Goal: Task Accomplishment & Management: Manage account settings

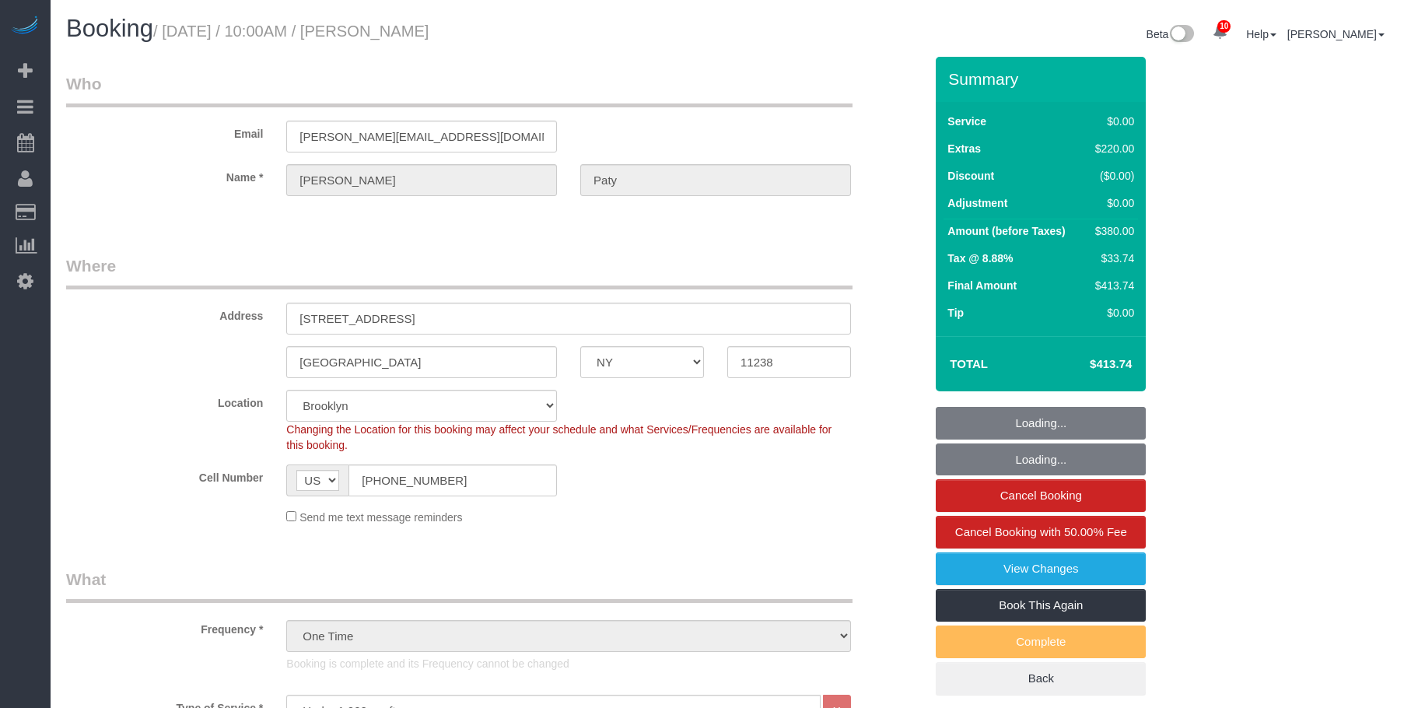
select select "NY"
select select "1"
select select "spot1"
select select "number:89"
select select "number:90"
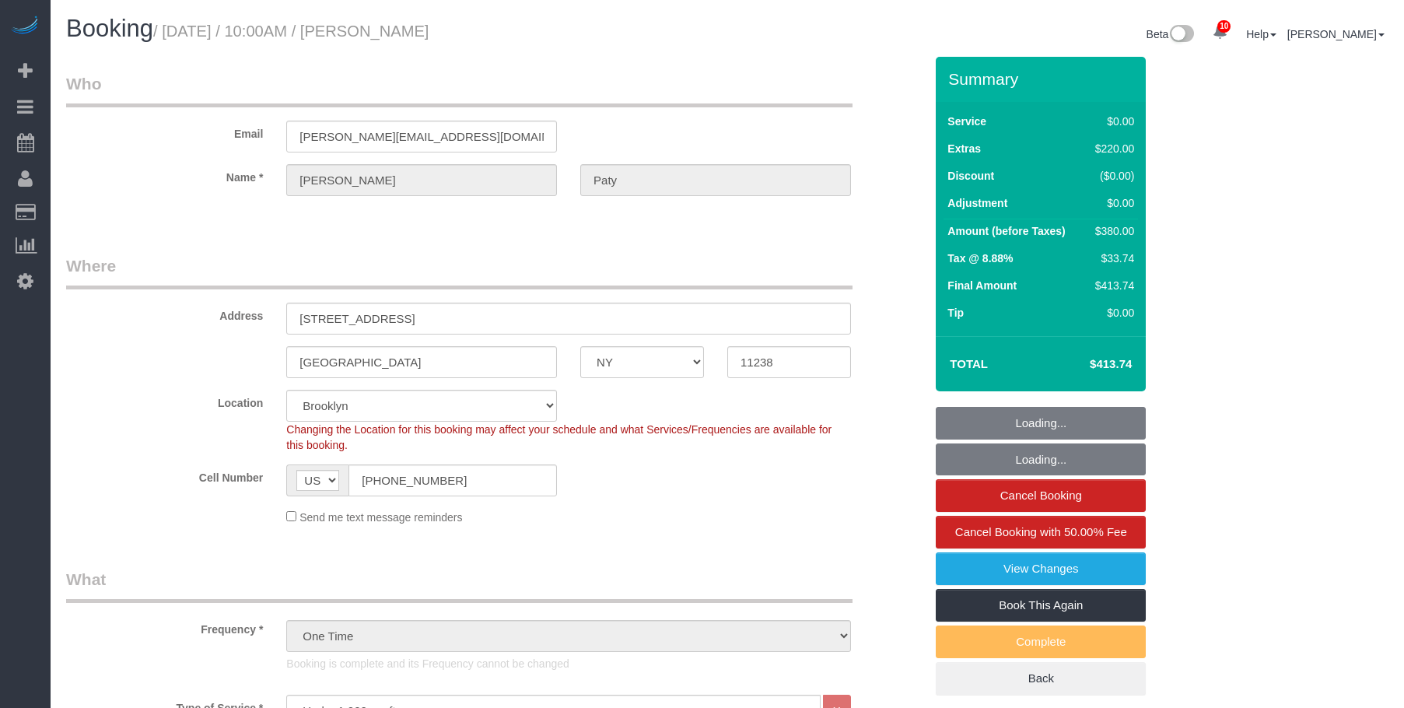
select select "number:15"
select select "number:5"
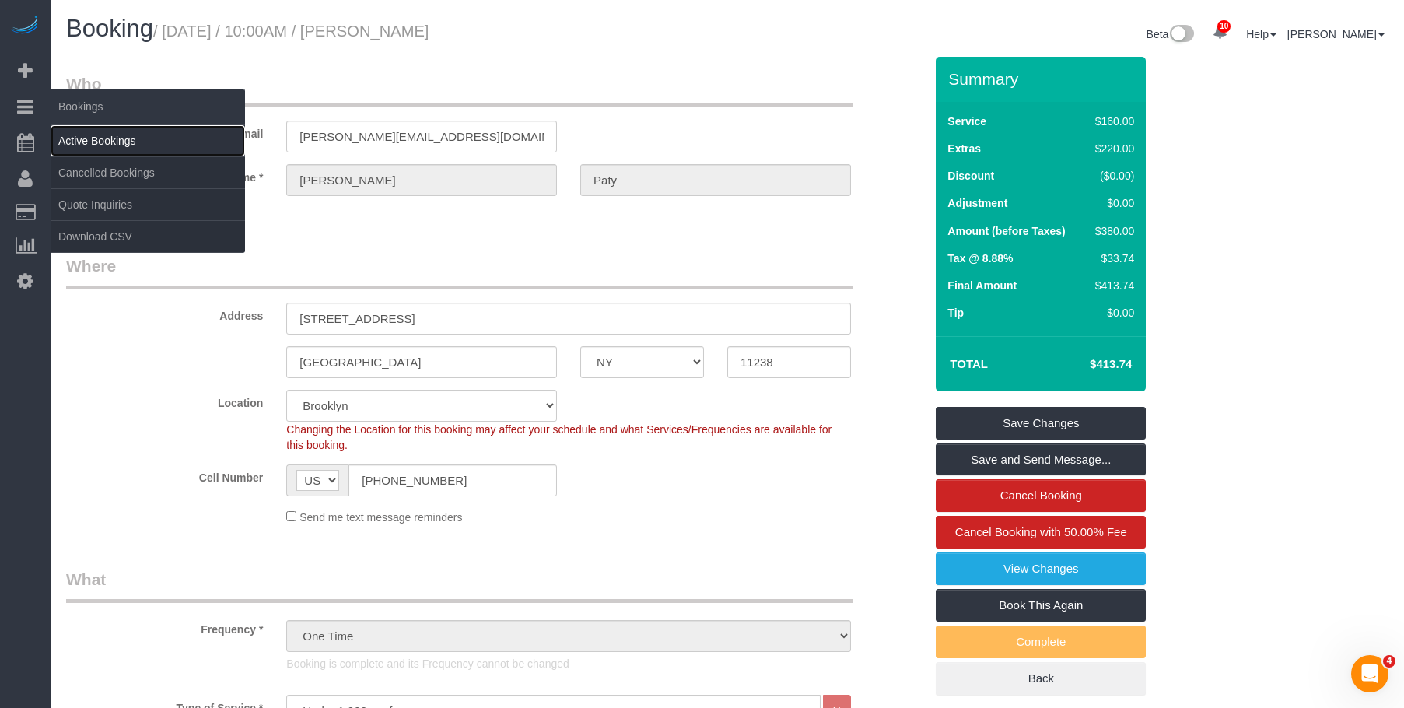
drag, startPoint x: 121, startPoint y: 138, endPoint x: 149, endPoint y: 124, distance: 31.0
click at [122, 138] on link "Active Bookings" at bounding box center [148, 140] width 194 height 31
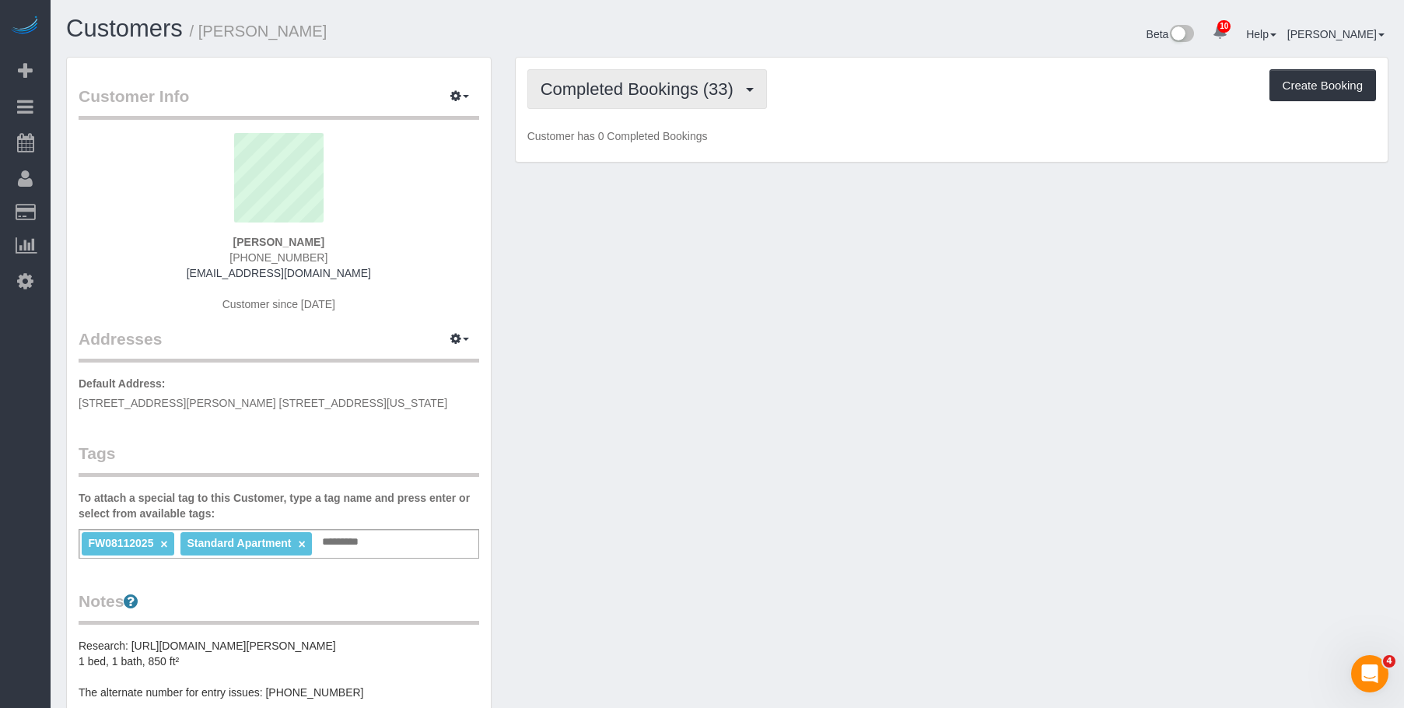
click at [657, 91] on span "Completed Bookings (33)" at bounding box center [641, 88] width 201 height 19
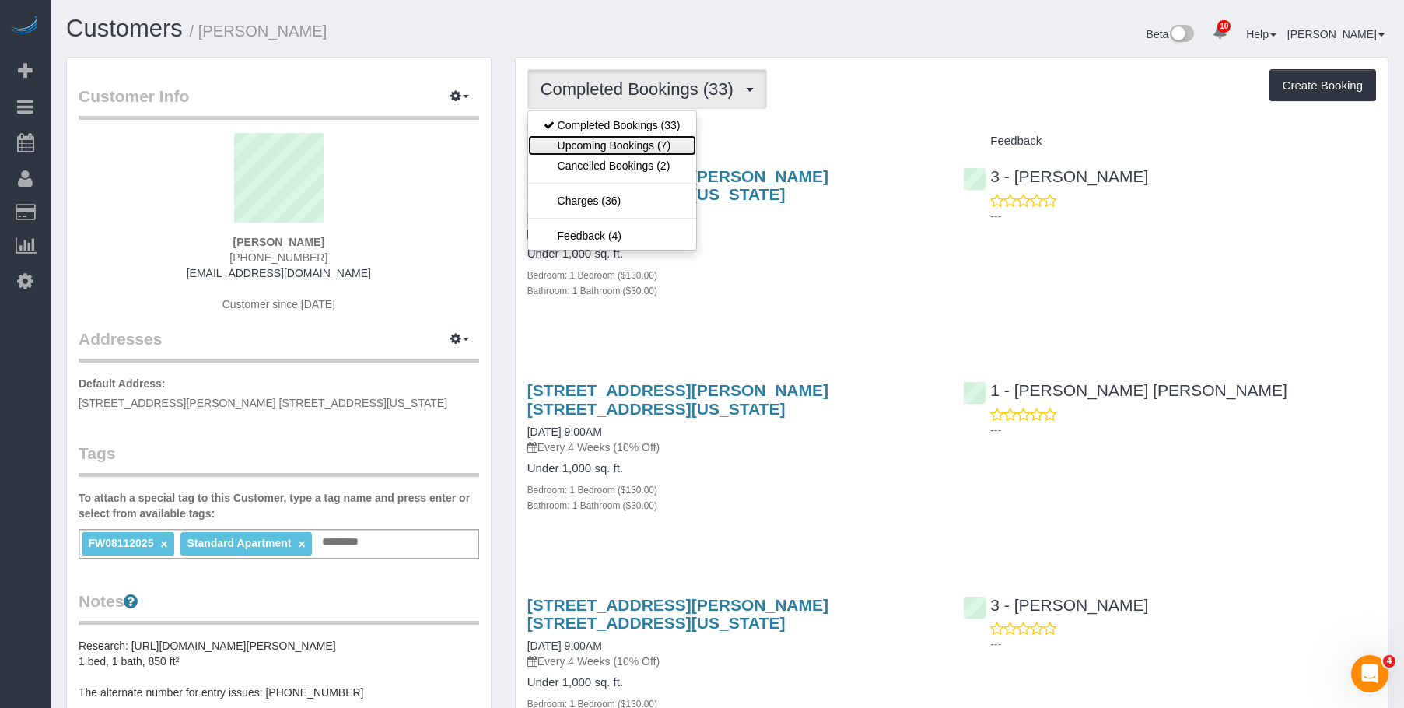
click at [627, 138] on link "Upcoming Bookings (7)" at bounding box center [612, 145] width 168 height 20
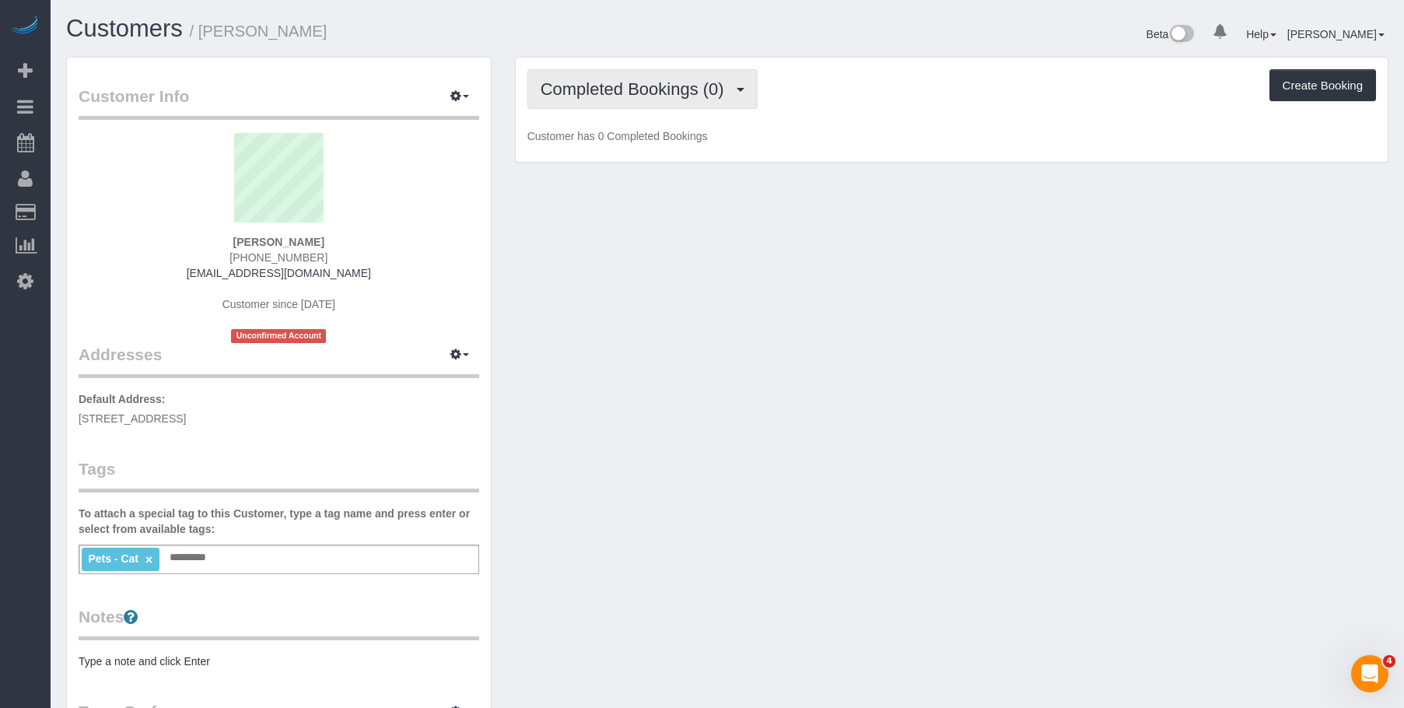
click at [626, 92] on span "Completed Bookings (0)" at bounding box center [636, 88] width 191 height 19
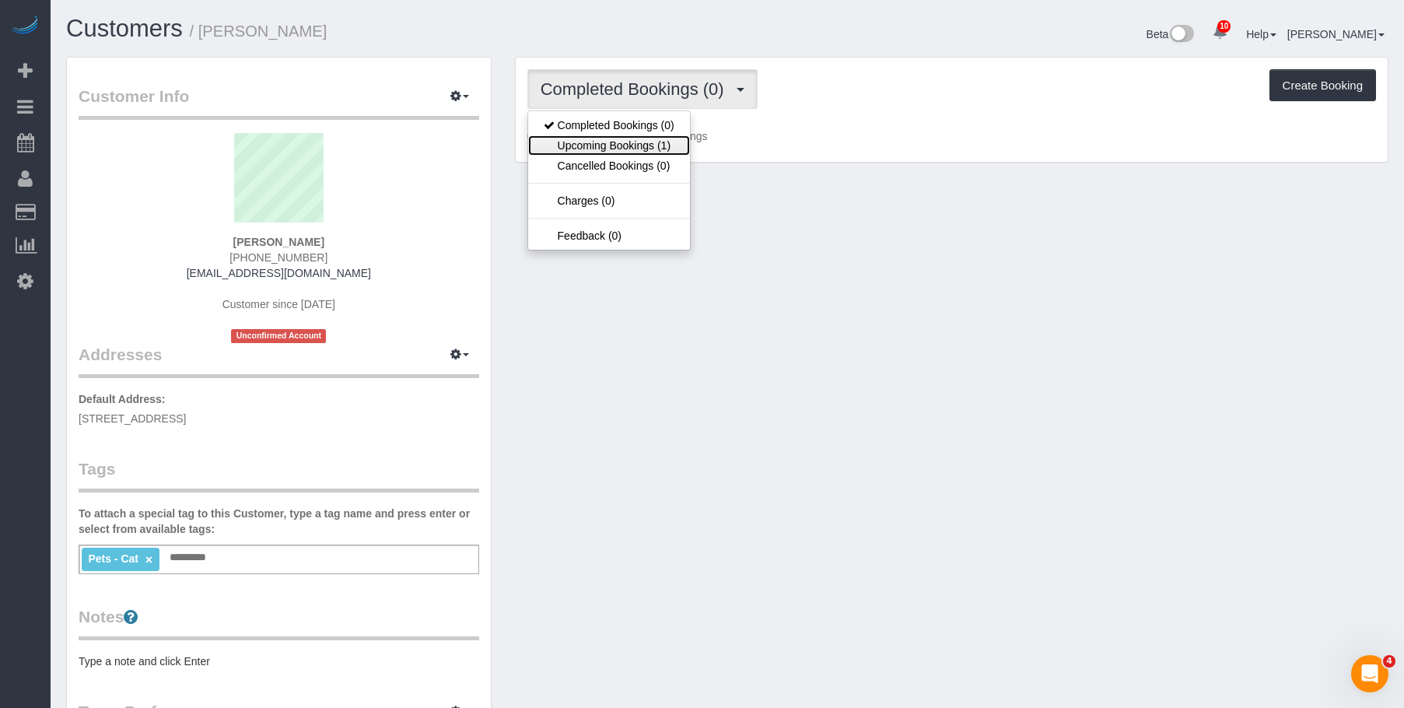
click at [613, 145] on link "Upcoming Bookings (1)" at bounding box center [609, 145] width 162 height 20
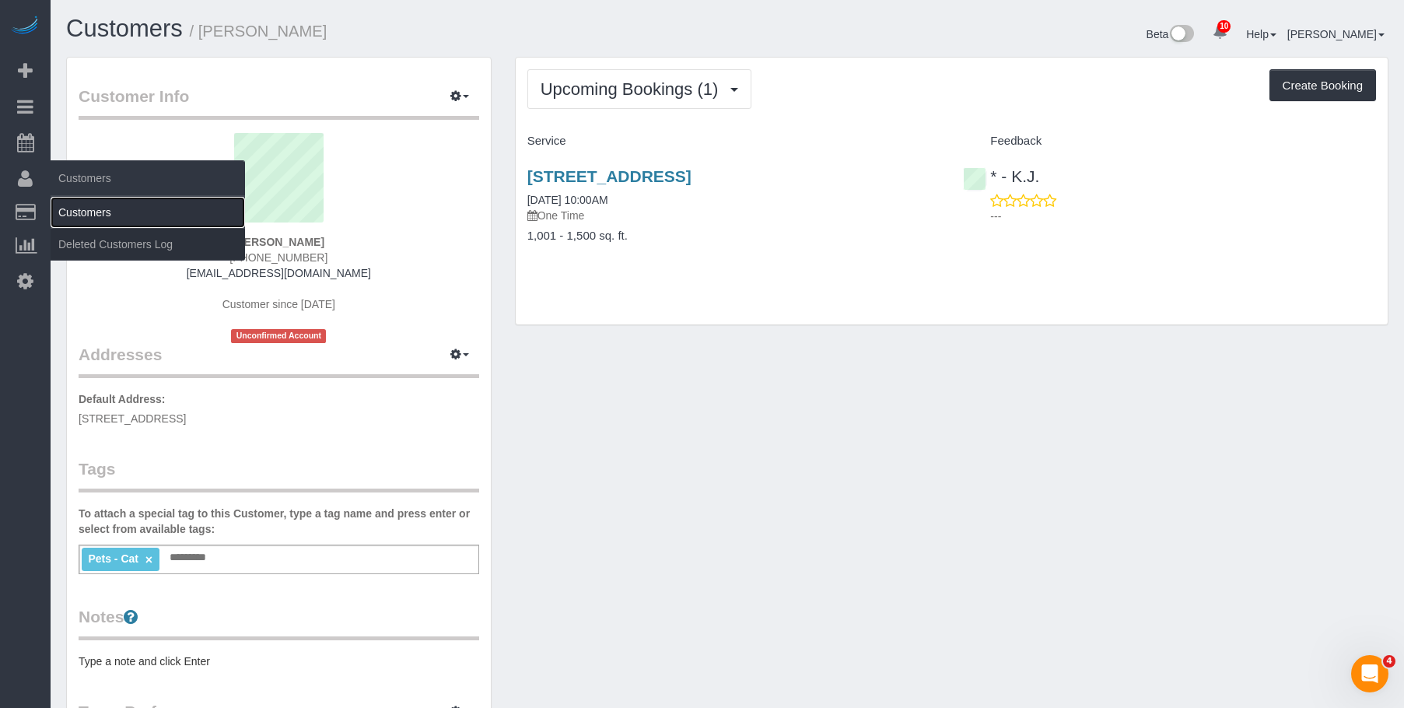
drag, startPoint x: 107, startPoint y: 212, endPoint x: 207, endPoint y: 205, distance: 99.8
click at [107, 212] on link "Customers" at bounding box center [148, 212] width 194 height 31
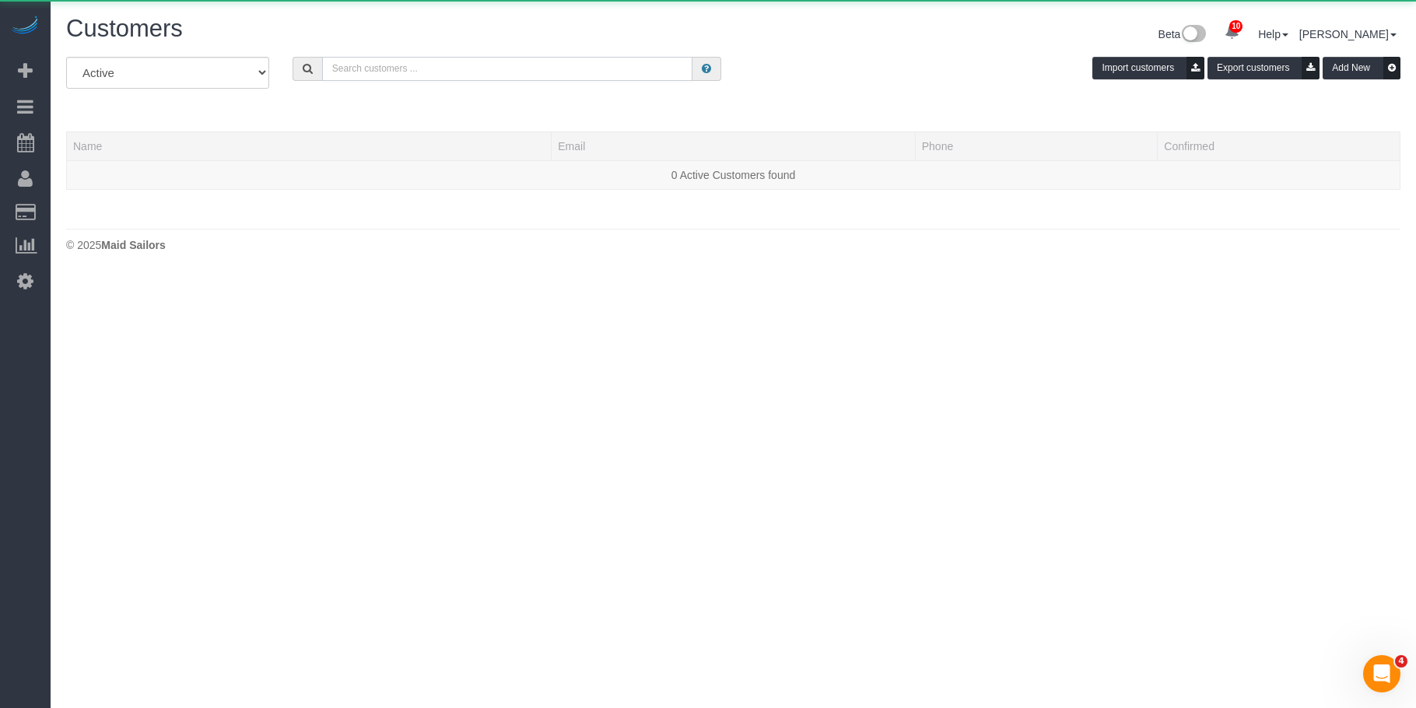
click at [550, 66] on input "text" at bounding box center [507, 69] width 371 height 24
paste input "Luis Chevere"
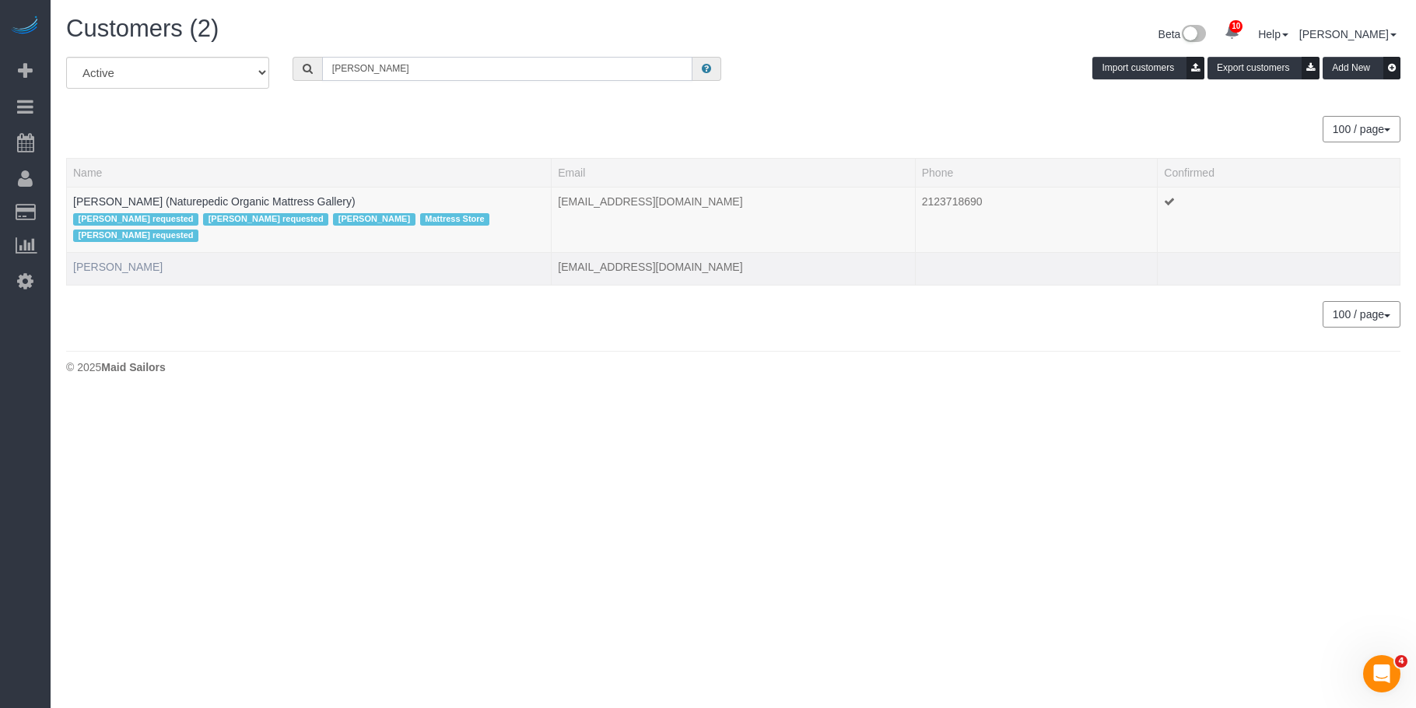
type input "Luis Chevere"
click at [105, 261] on link "Luis Chevere" at bounding box center [117, 267] width 89 height 12
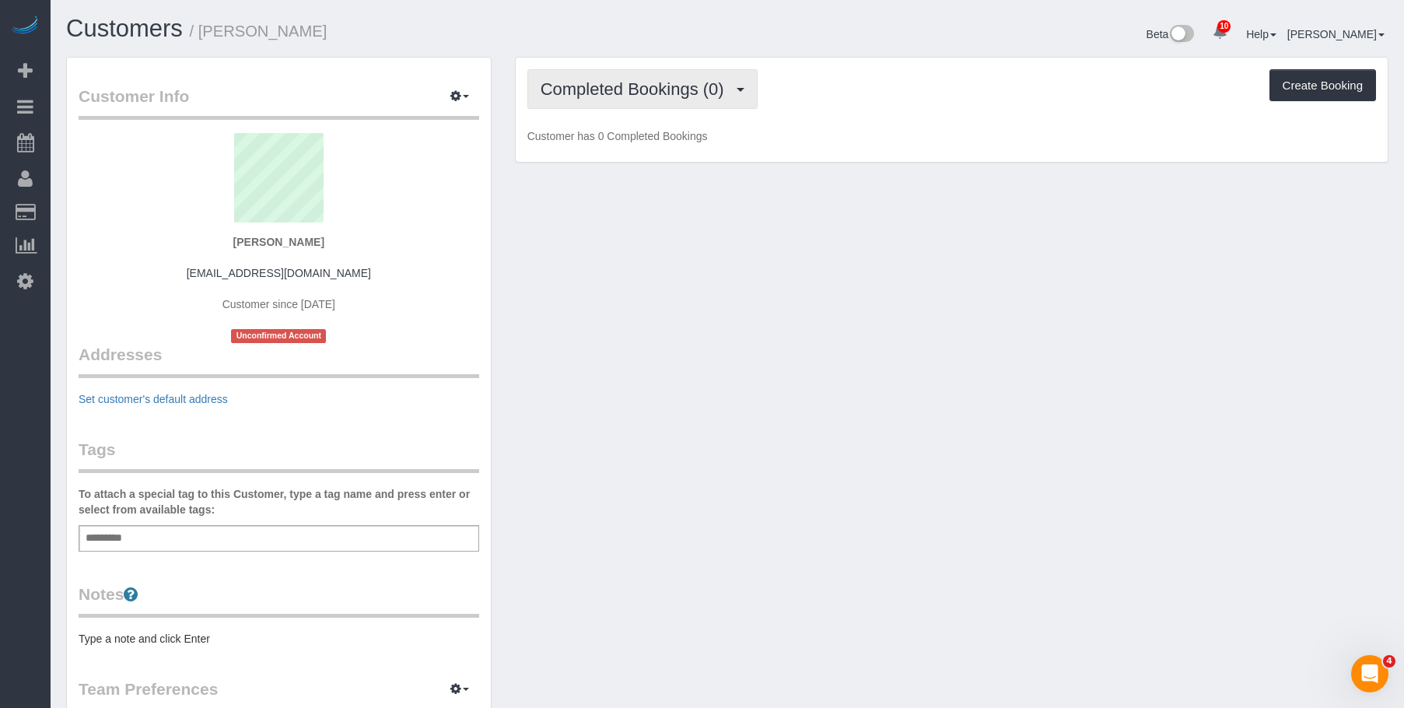
click at [591, 81] on span "Completed Bookings (0)" at bounding box center [636, 88] width 191 height 19
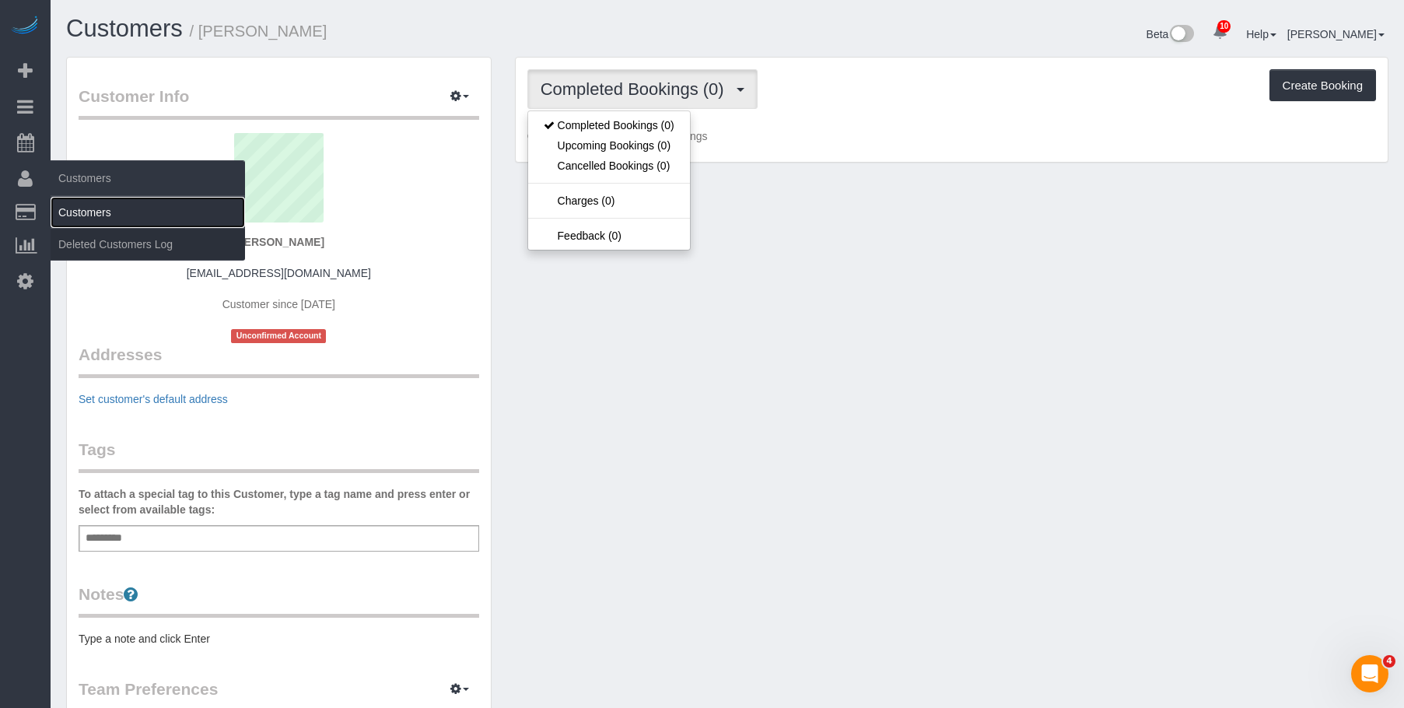
click at [85, 212] on link "Customers" at bounding box center [148, 212] width 194 height 31
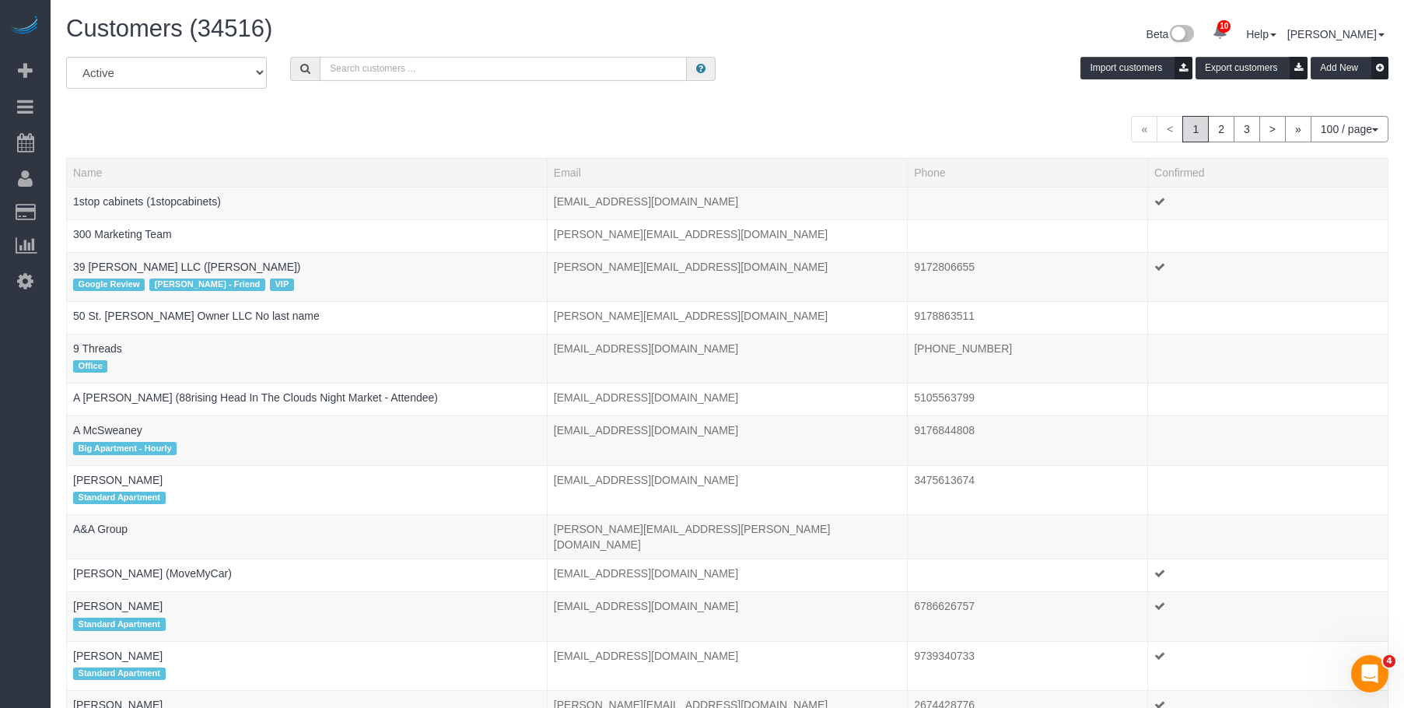
paste input "Luis Chevere"
click at [505, 79] on input "text" at bounding box center [503, 69] width 367 height 24
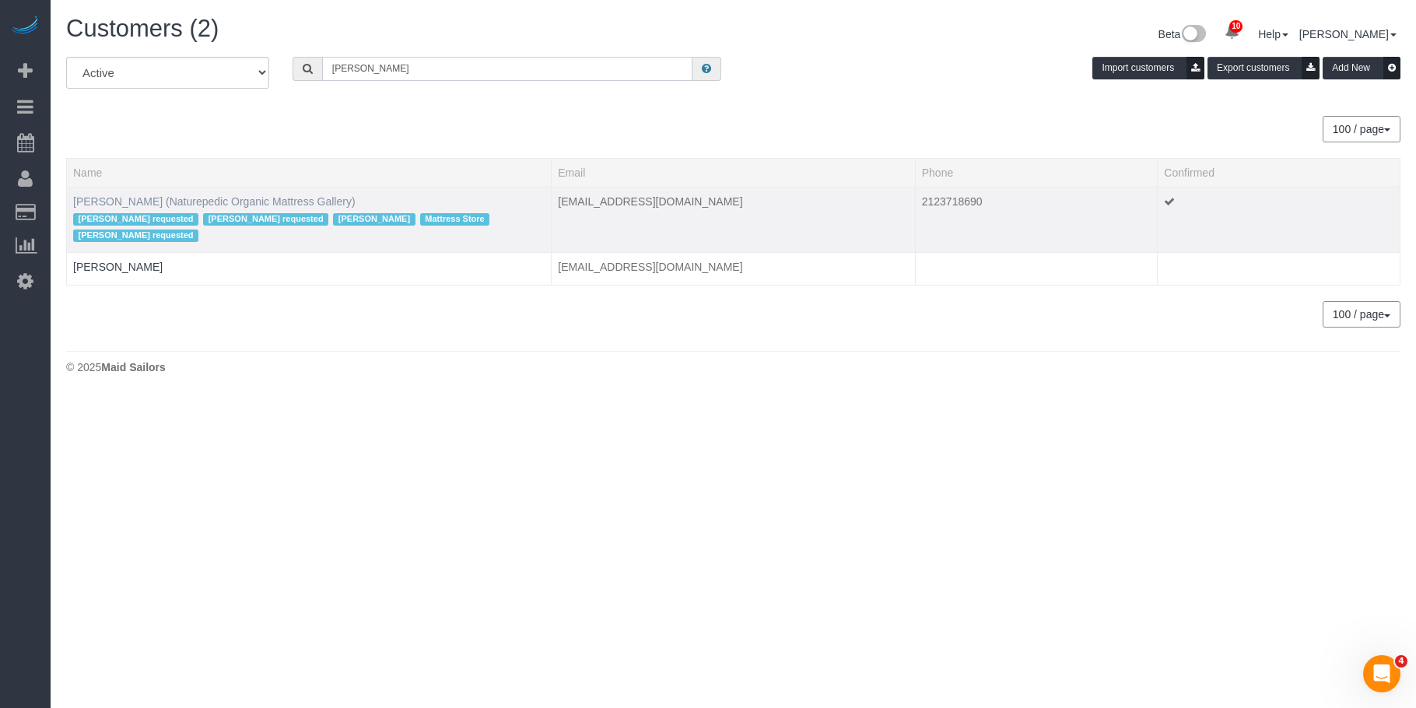
type input "Luis Chevere"
click at [128, 198] on link "Luis Chevere (Naturepedic Organic Mattress Gallery)" at bounding box center [214, 201] width 282 height 12
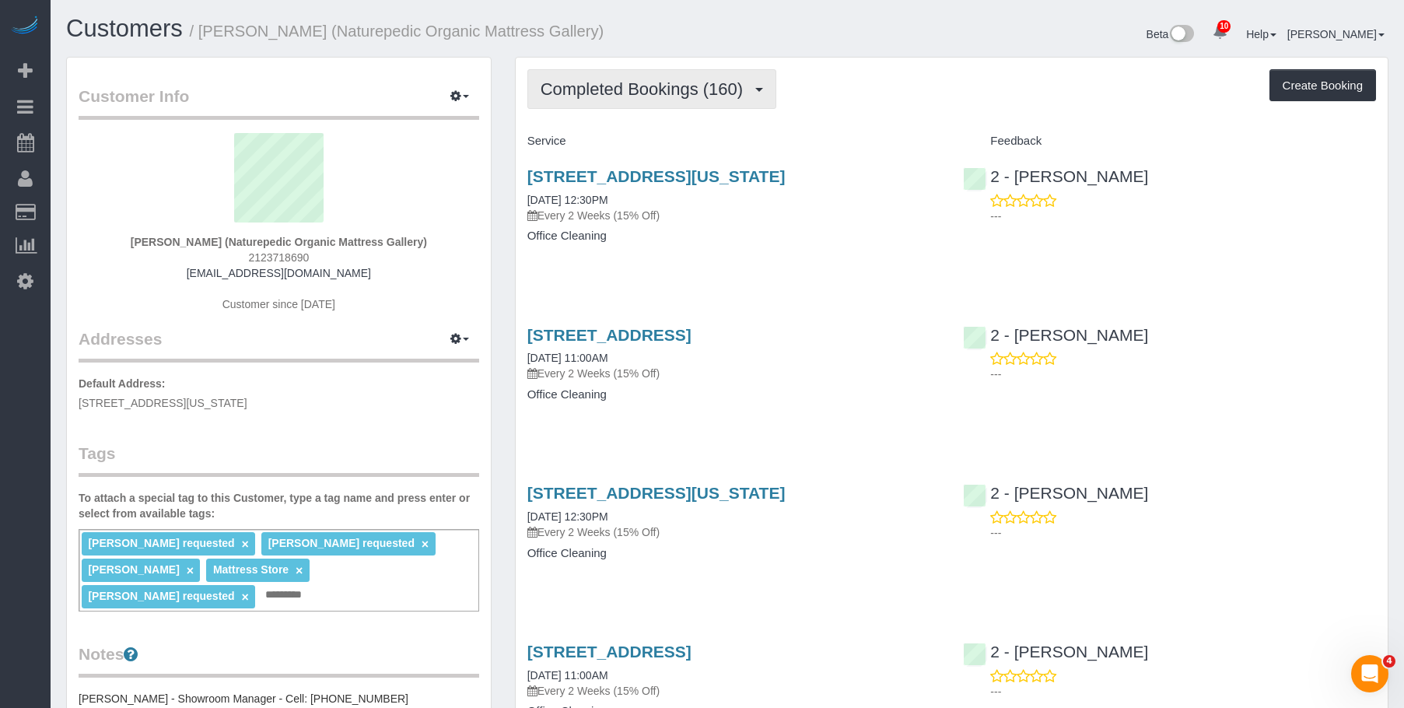
click at [656, 85] on span "Completed Bookings (160)" at bounding box center [646, 88] width 210 height 19
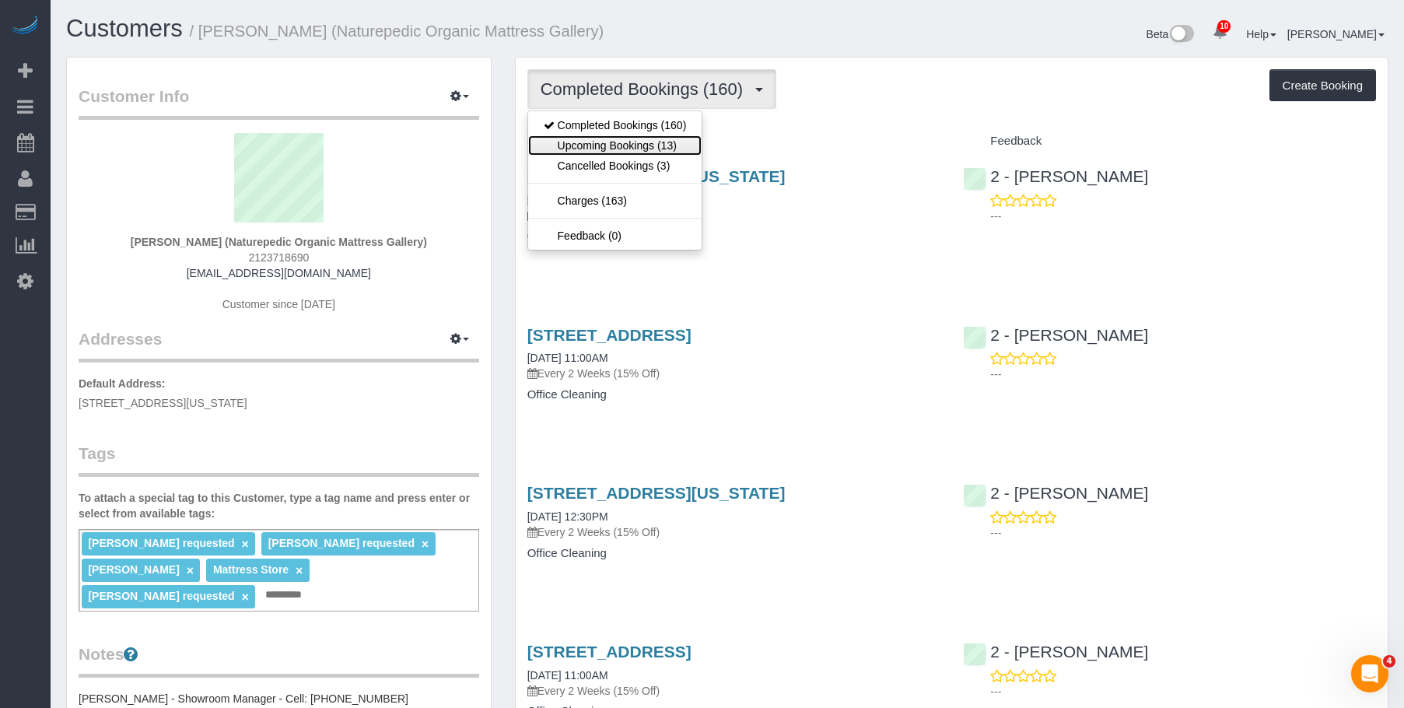
click at [642, 150] on link "Upcoming Bookings (13)" at bounding box center [615, 145] width 174 height 20
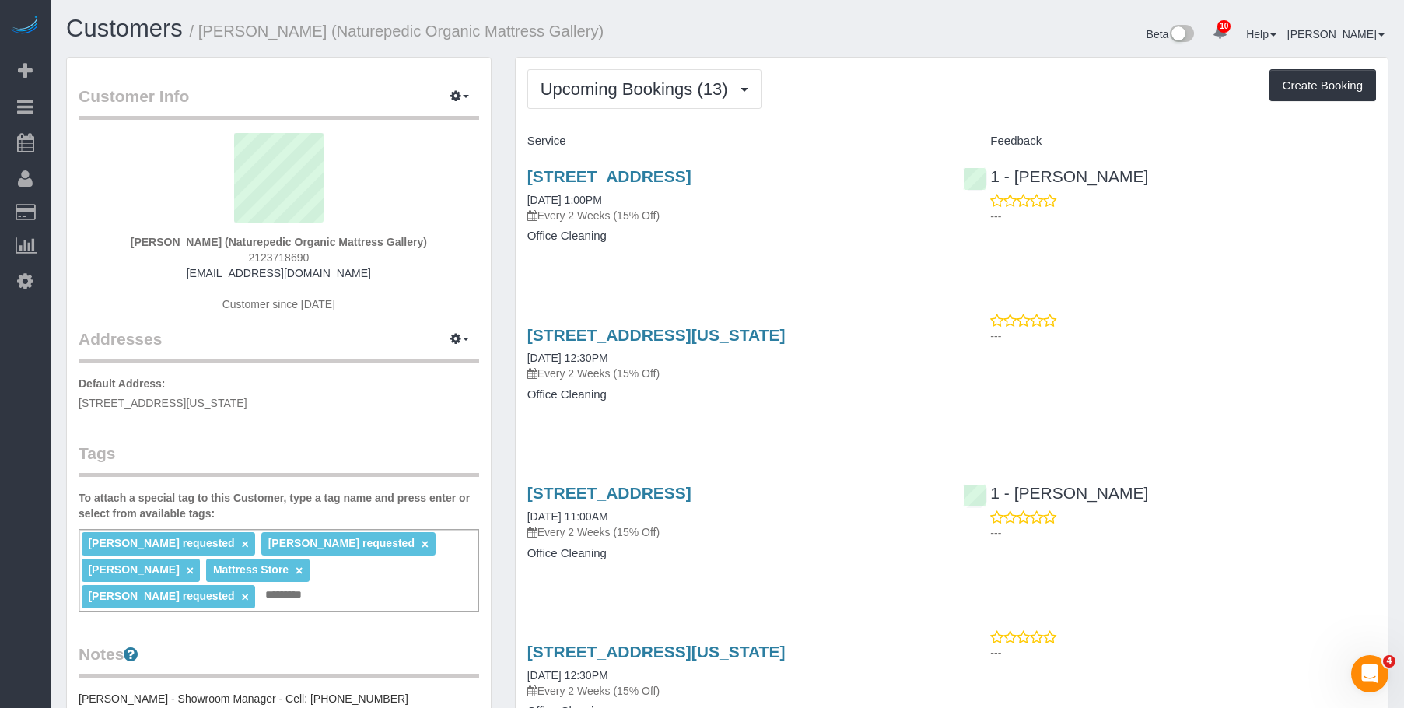
click at [780, 242] on h4 "Office Cleaning" at bounding box center [733, 235] width 413 height 13
drag, startPoint x: 515, startPoint y: 171, endPoint x: 902, endPoint y: 166, distance: 387.5
click at [929, 163] on div "85 North 3rd Street, Suite 117, Brooklyn, NY 11249 09/04/2025 1:00PM Every 2 We…" at bounding box center [734, 214] width 436 height 120
copy link "85 North 3rd Street, Suite 117, Brooklyn, NY 11249"
click at [625, 137] on h4 "Service" at bounding box center [733, 141] width 413 height 13
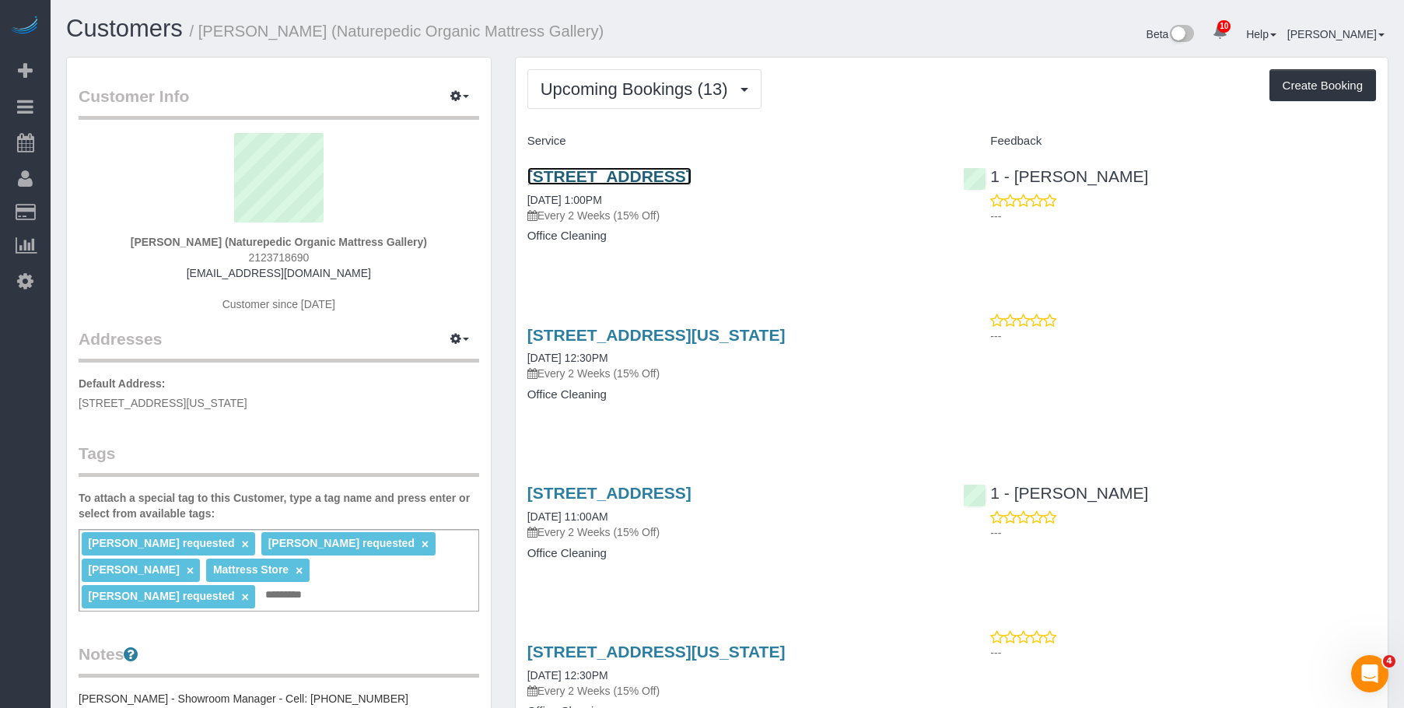
click at [692, 173] on link "85 North 3rd Street, Suite 117, Brooklyn, NY 11249" at bounding box center [609, 176] width 164 height 18
click at [280, 256] on span "2123718690" at bounding box center [278, 257] width 61 height 12
copy span "2123718690"
click at [335, 26] on small "/ Luis Chevere (Naturepedic Organic Mattress Gallery)" at bounding box center [397, 31] width 415 height 17
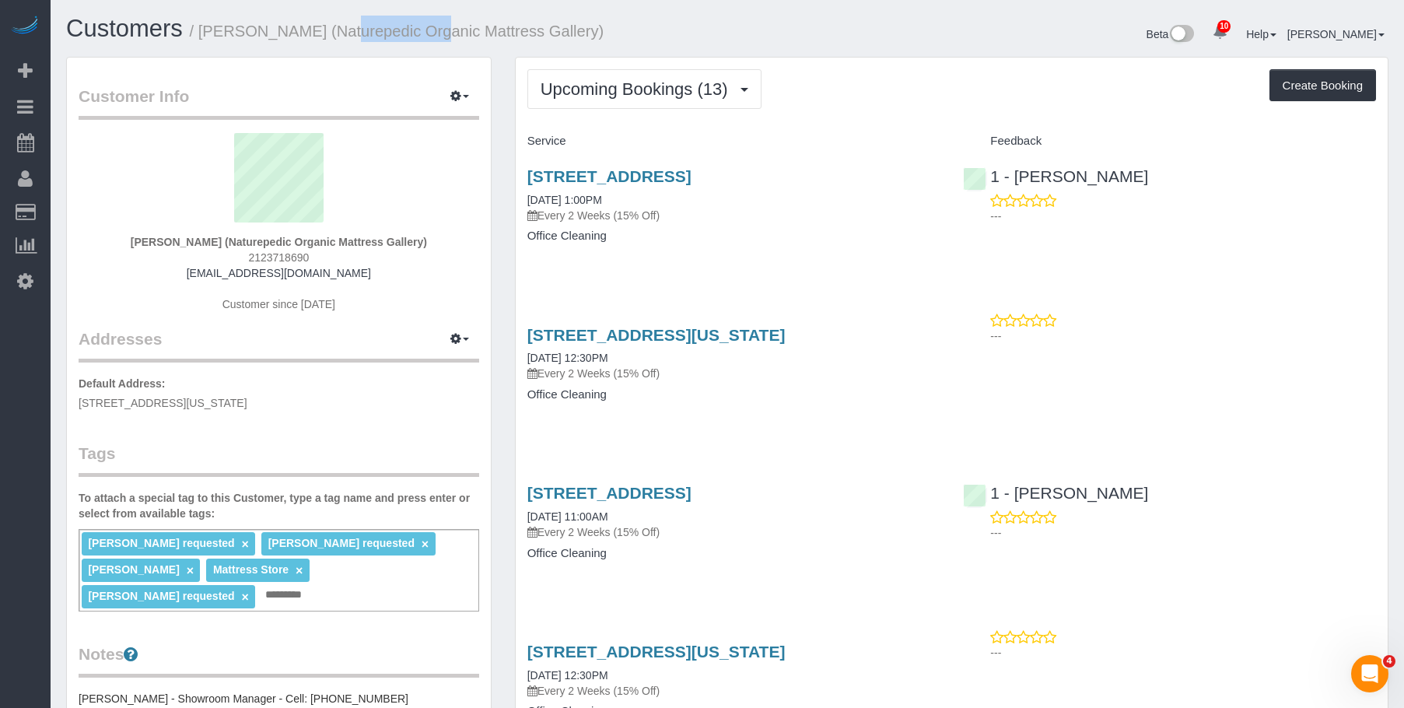
click at [335, 26] on small "/ Luis Chevere (Naturepedic Organic Mattress Gallery)" at bounding box center [397, 31] width 415 height 17
copy small "Naturepedic"
click at [618, 136] on h4 "Service" at bounding box center [733, 141] width 413 height 13
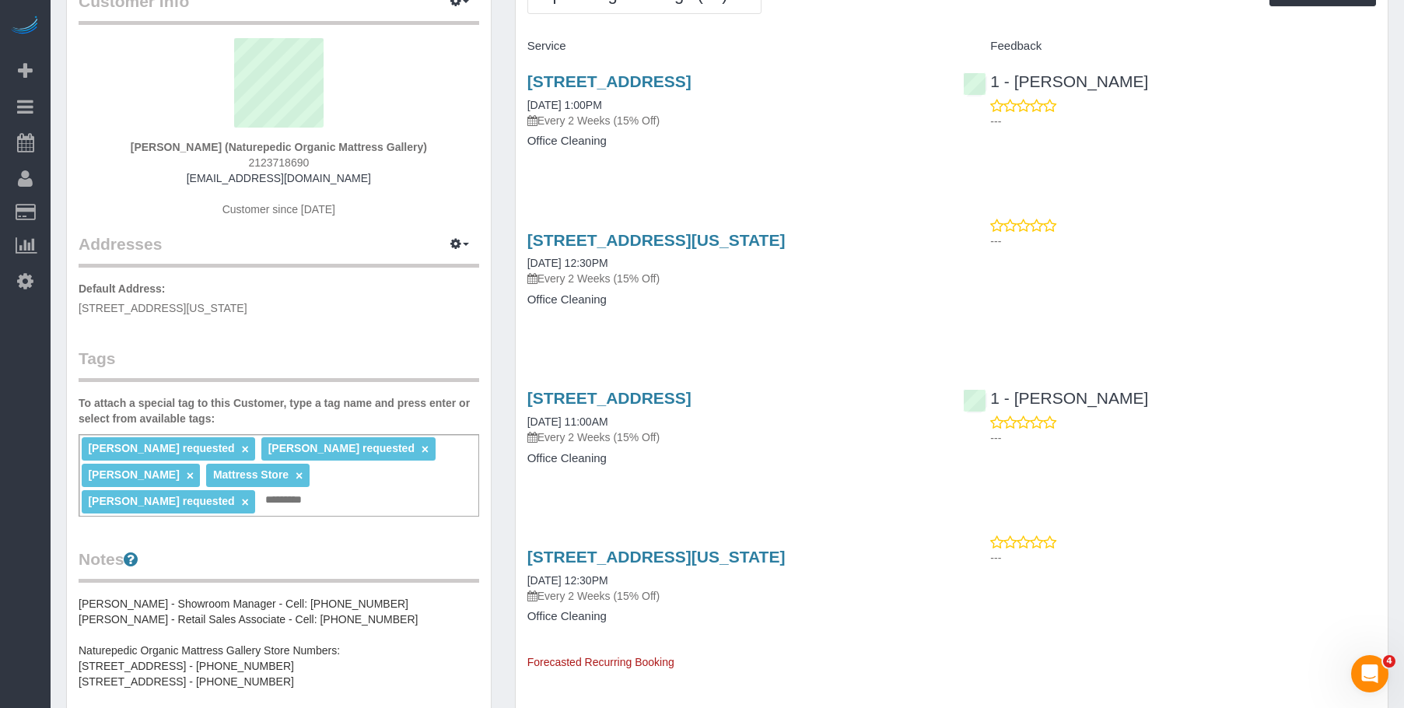
scroll to position [233, 0]
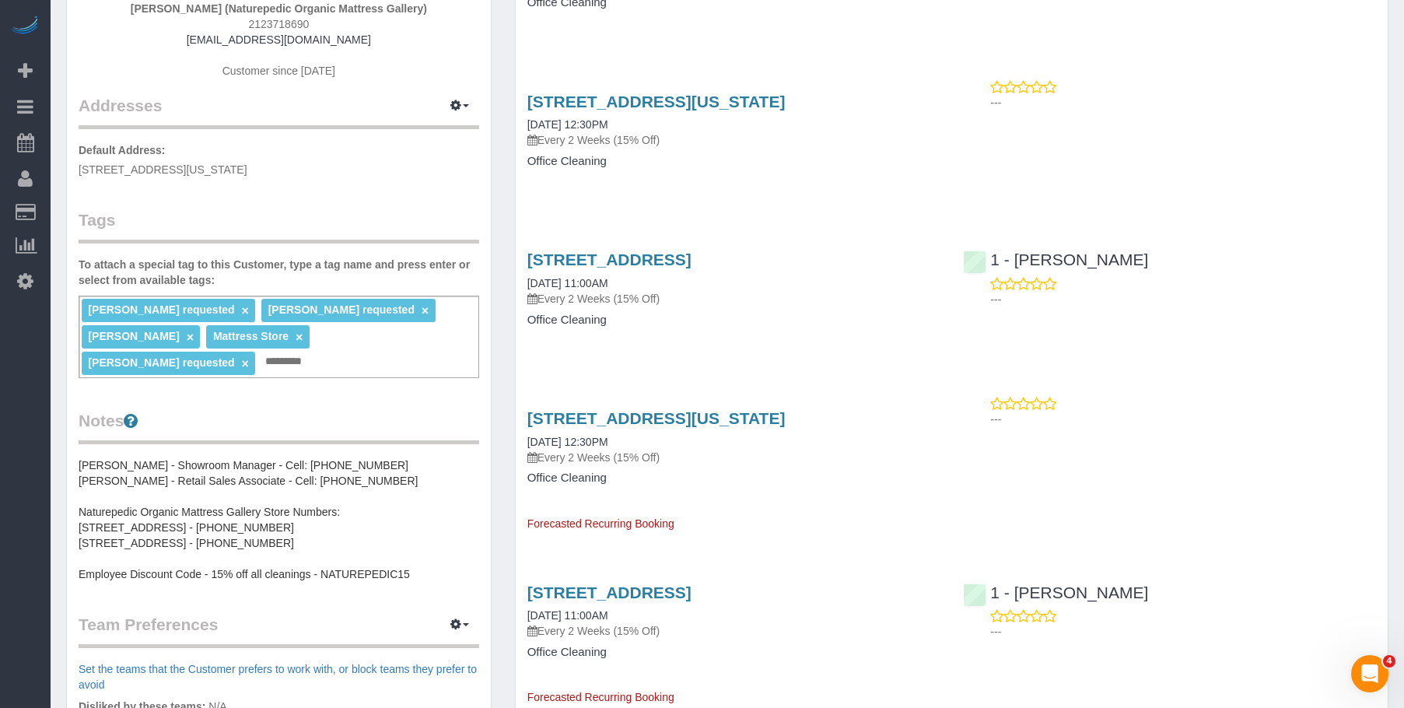
click at [173, 518] on pre "Luis Chevere - Showroom Manager - Cell: (212) 920-5587 Anthony Vasta - Retail S…" at bounding box center [279, 519] width 401 height 124
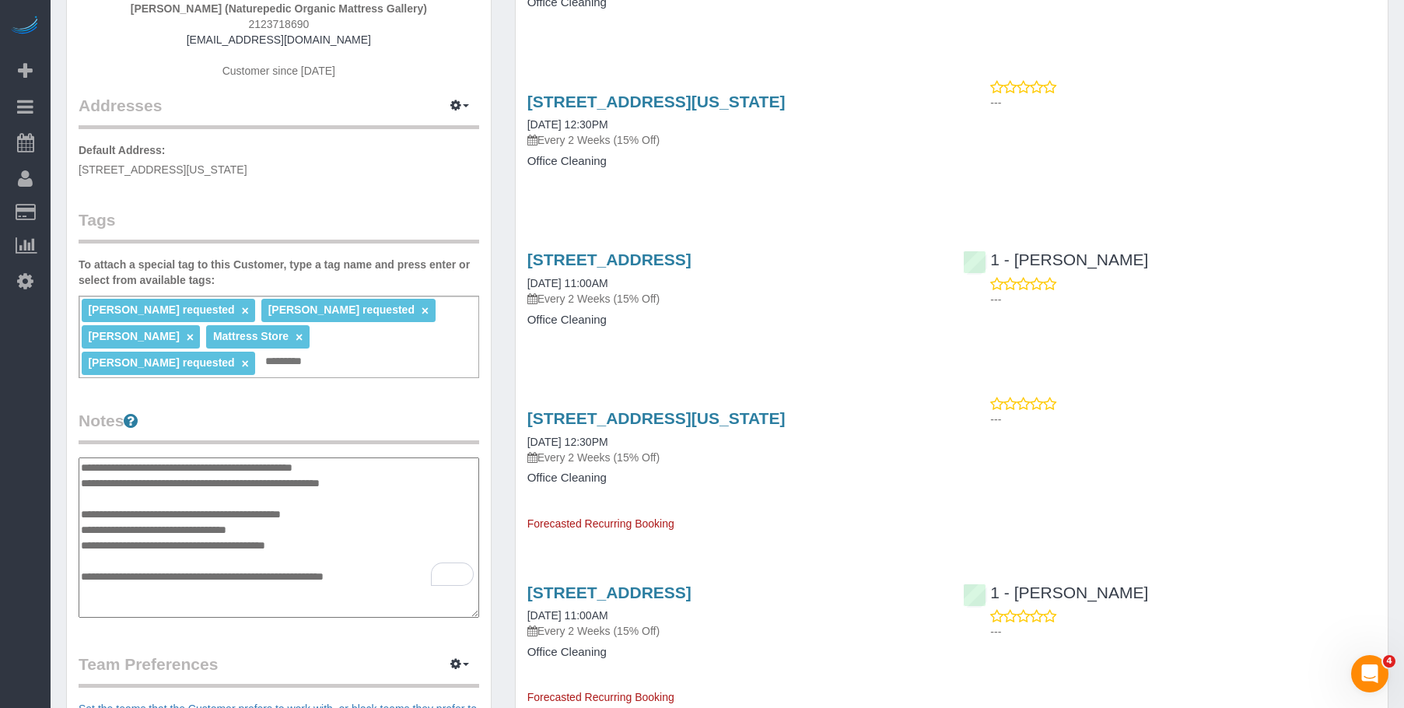
click at [65, 518] on div "Customer Info Edit Contact Info Send Message Email Preferences Special Sales Ta…" at bounding box center [278, 438] width 449 height 1231
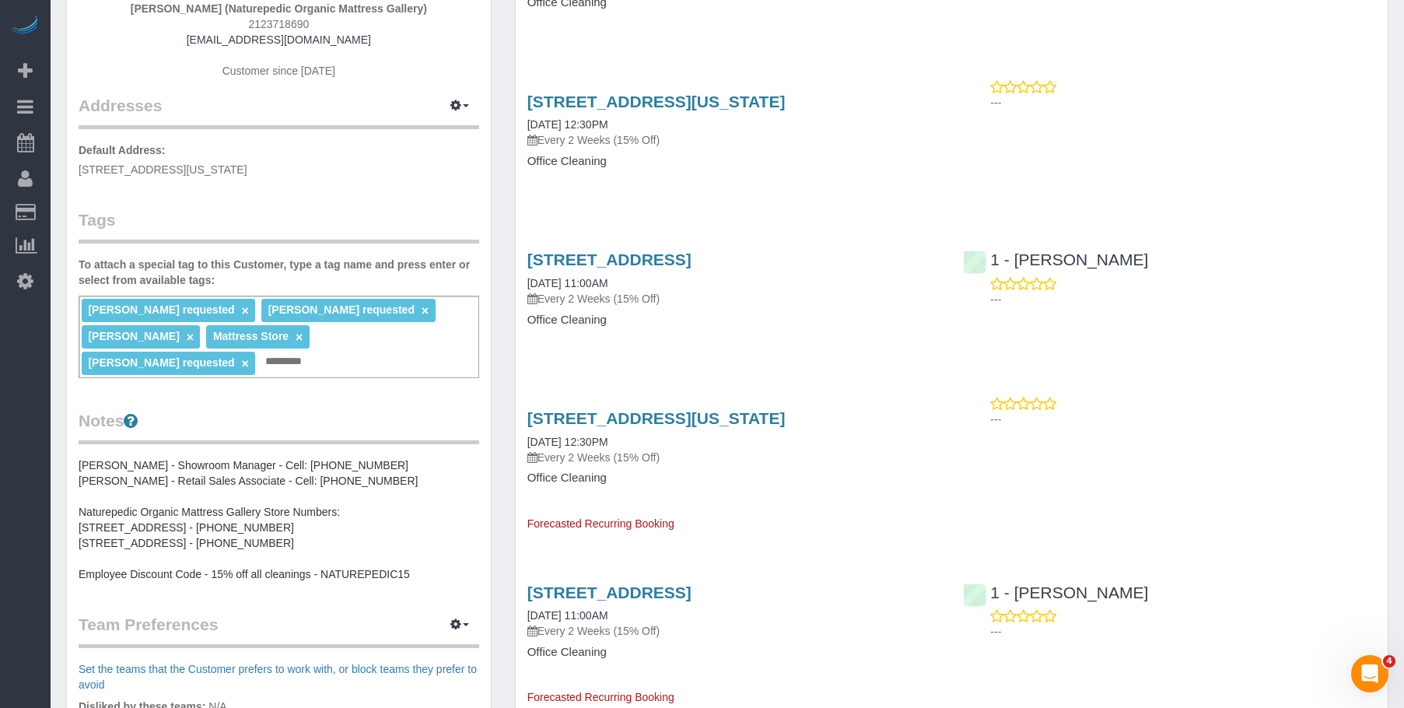
click at [399, 457] on pre "Luis Chevere - Showroom Manager - Cell: (212) 920-5587 Anthony Vasta - Retail S…" at bounding box center [279, 519] width 401 height 124
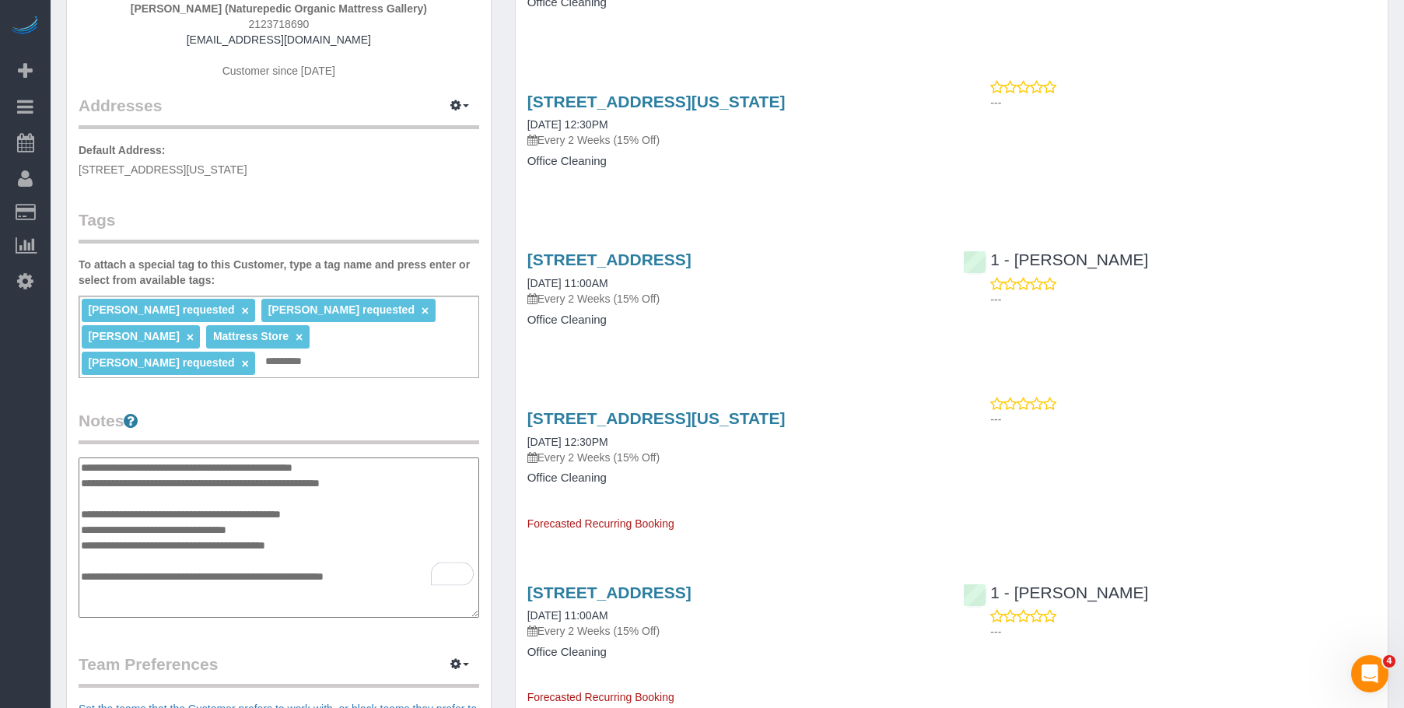
drag, startPoint x: 425, startPoint y: 552, endPoint x: 76, endPoint y: 436, distance: 367.5
click at [68, 439] on div "Customer Info Edit Contact Info Send Message Email Preferences Special Sales Ta…" at bounding box center [279, 431] width 424 height 1214
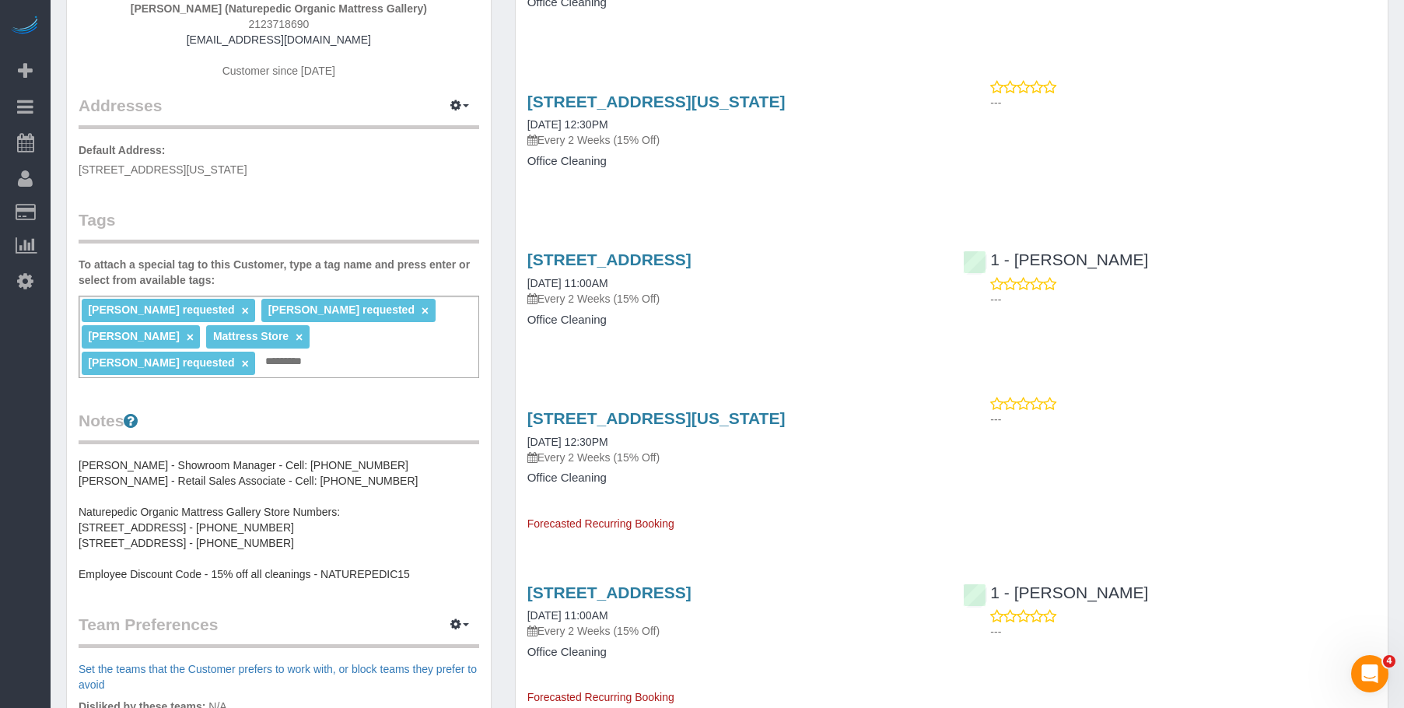
click at [145, 486] on pre "Luis Chevere - Showroom Manager - Cell: (212) 920-5587 Anthony Vasta - Retail S…" at bounding box center [279, 519] width 401 height 124
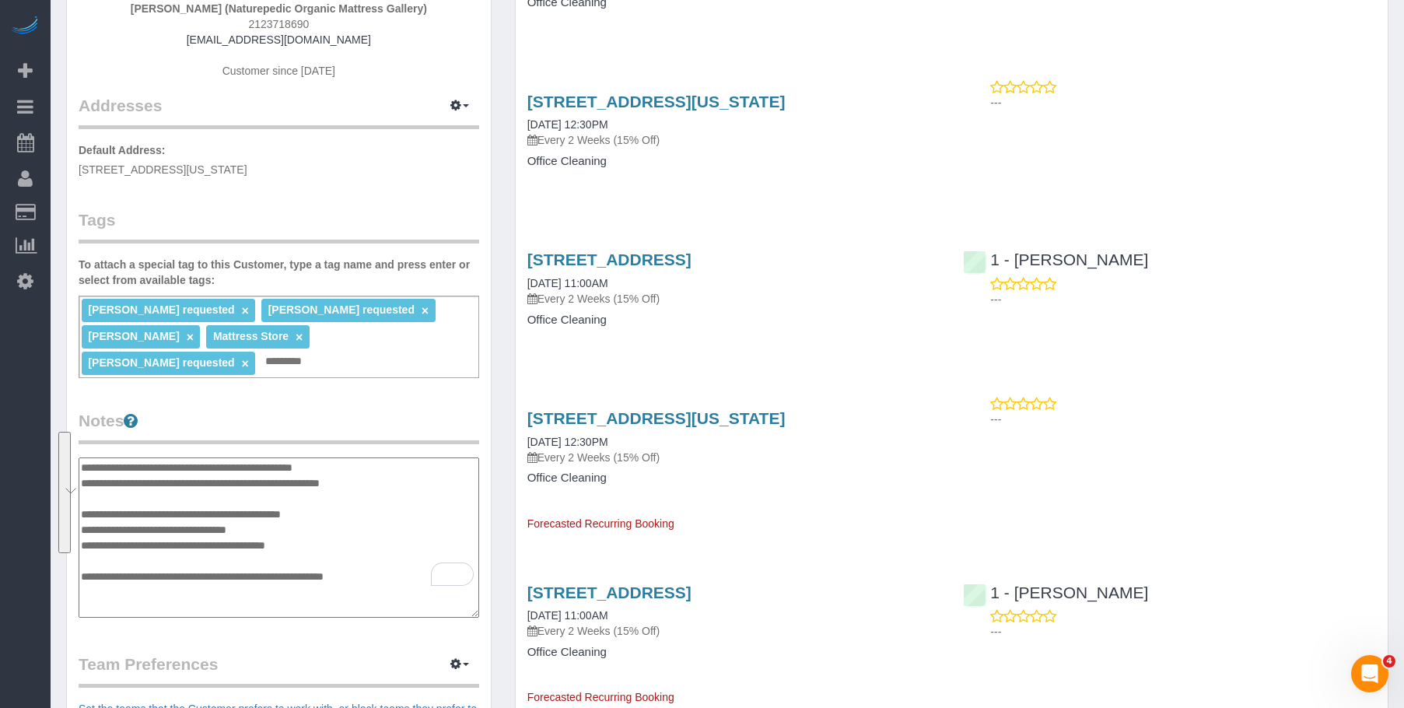
click at [313, 506] on textarea "**********" at bounding box center [279, 537] width 401 height 160
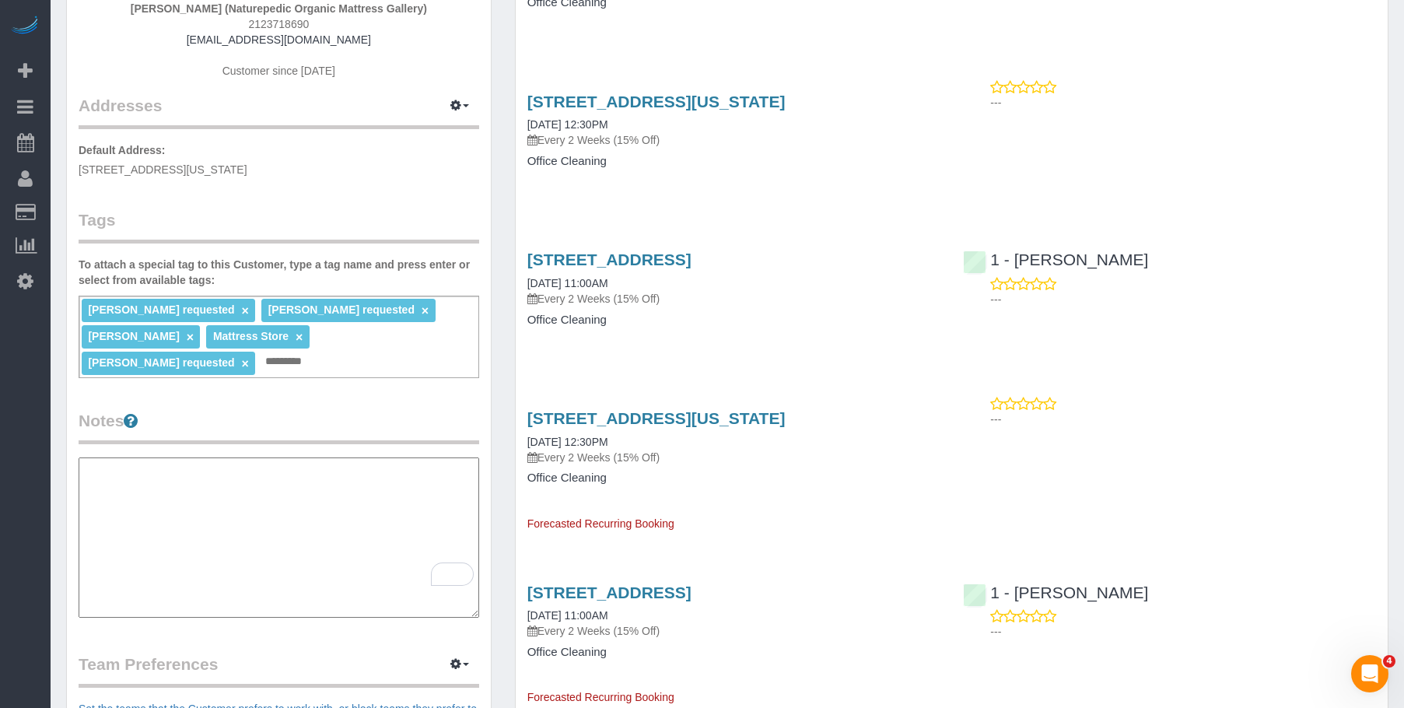
paste textarea "**********"
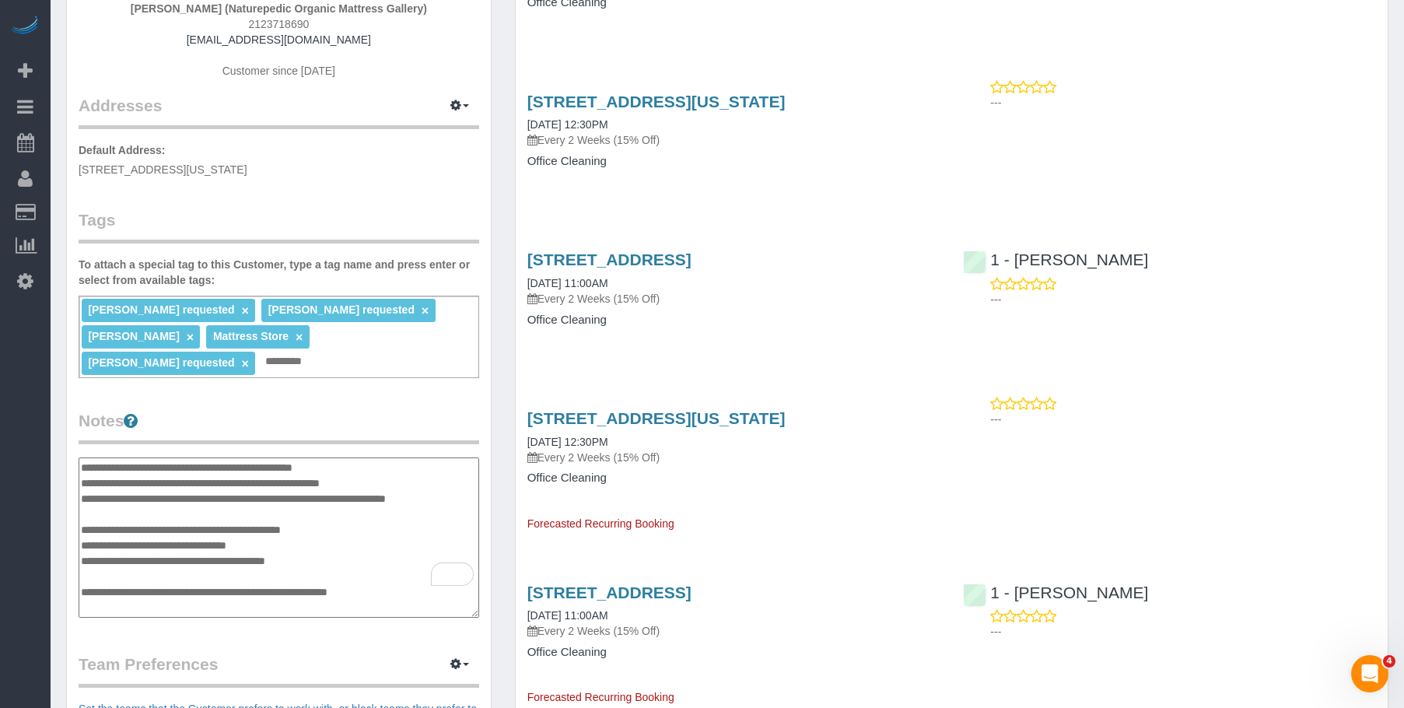
type textarea "**********"
click at [782, 349] on div "85 North 3rd Street, Suite 117, Brooklyn, NY 11249 09/17/2025 11:00AM Every 2 W…" at bounding box center [734, 297] width 436 height 120
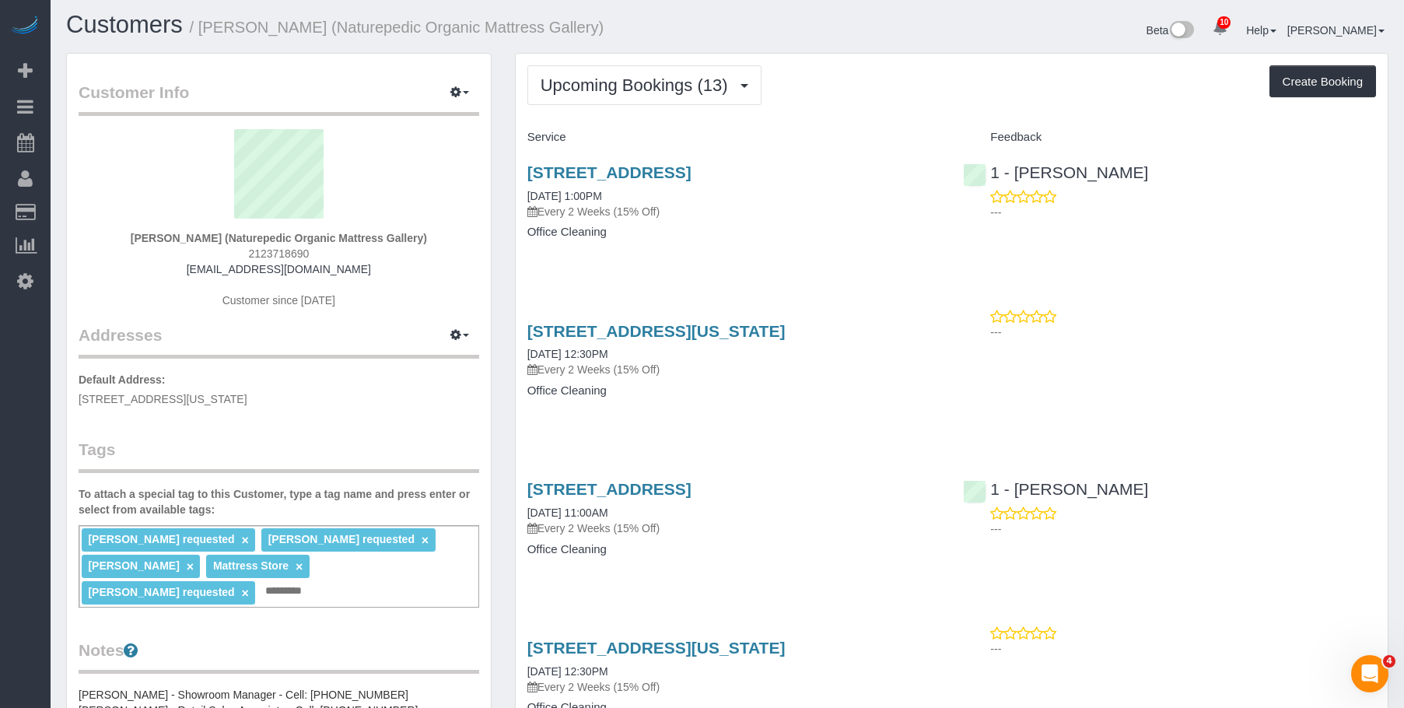
scroll to position [0, 0]
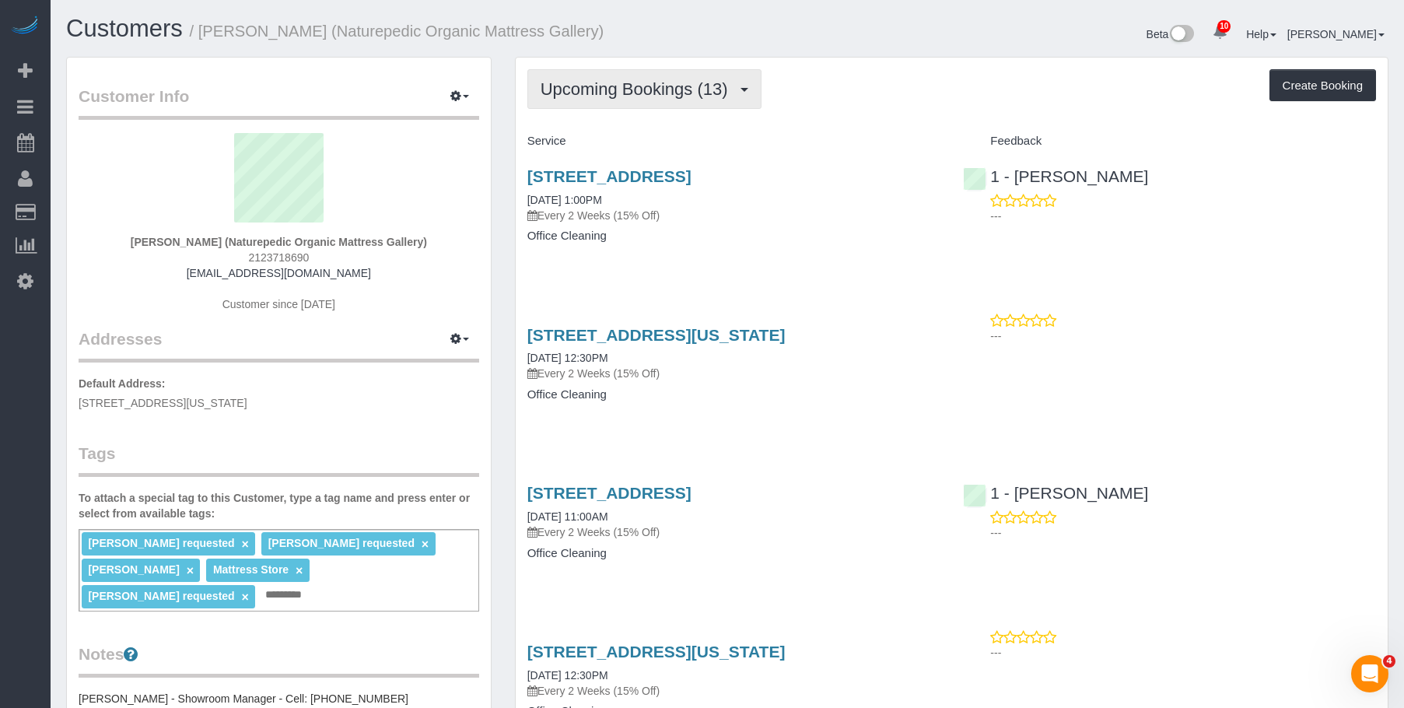
click at [613, 100] on button "Upcoming Bookings (13)" at bounding box center [644, 89] width 234 height 40
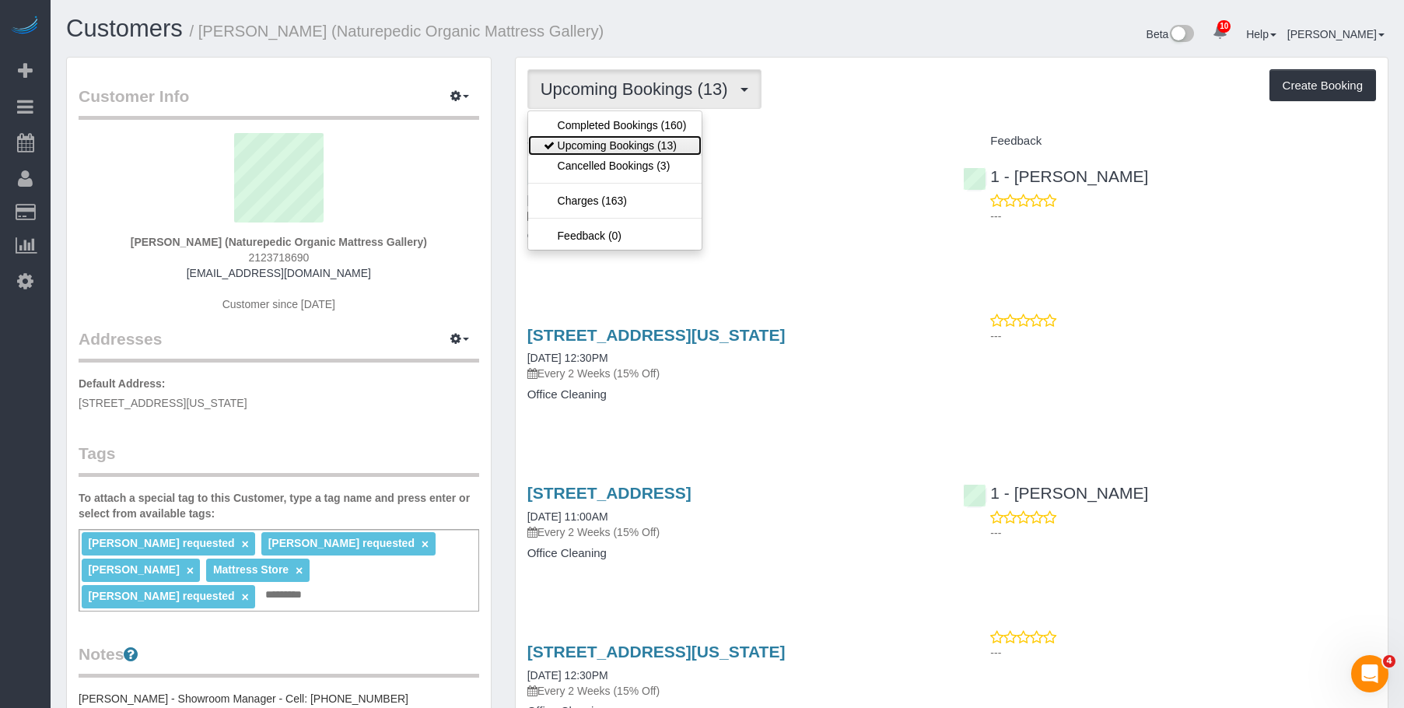
click at [607, 142] on link "Upcoming Bookings (13)" at bounding box center [615, 145] width 174 height 20
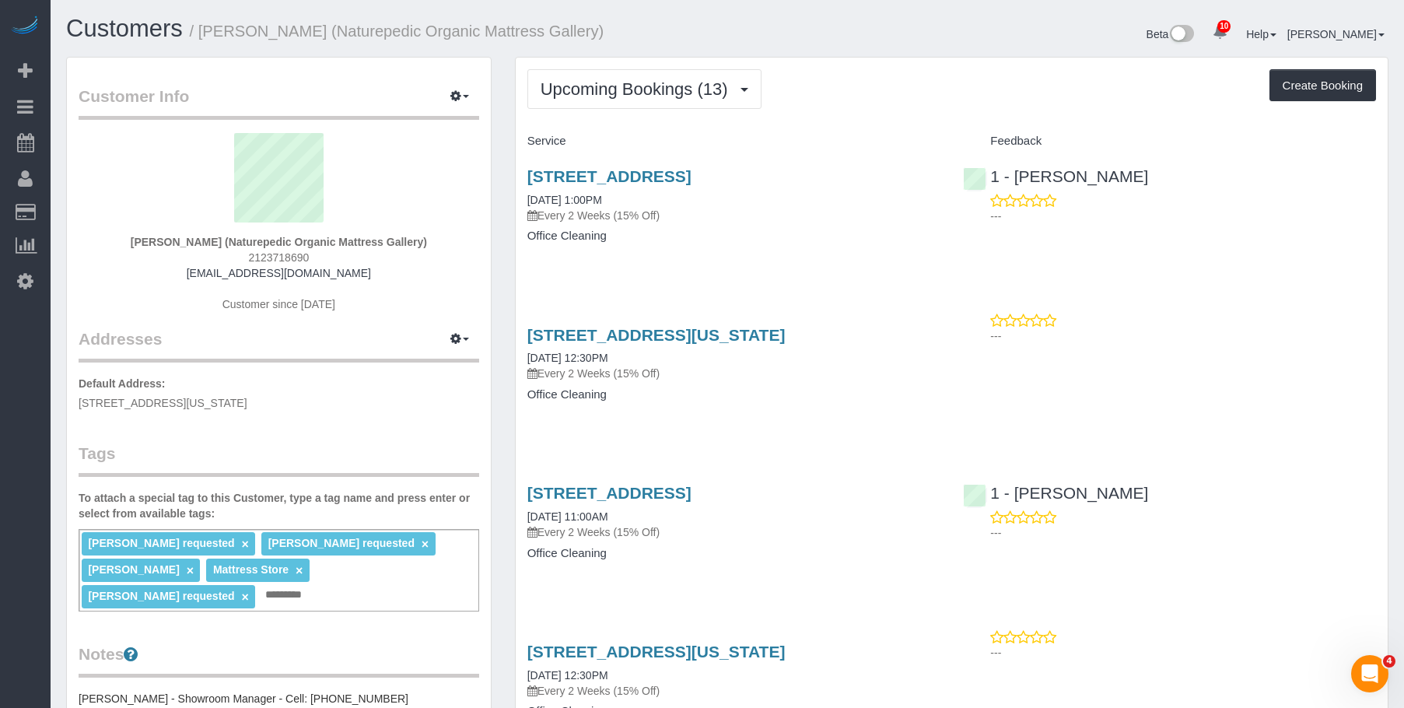
click at [804, 254] on div "85 North 3rd Street, Suite 117, Brooklyn, NY 11249 09/04/2025 1:00PM Every 2 We…" at bounding box center [734, 214] width 436 height 120
click at [784, 242] on h4 "Office Cleaning" at bounding box center [733, 235] width 413 height 13
click at [692, 172] on link "85 North 3rd Street, Suite 117, Brooklyn, NY 11249" at bounding box center [609, 176] width 164 height 18
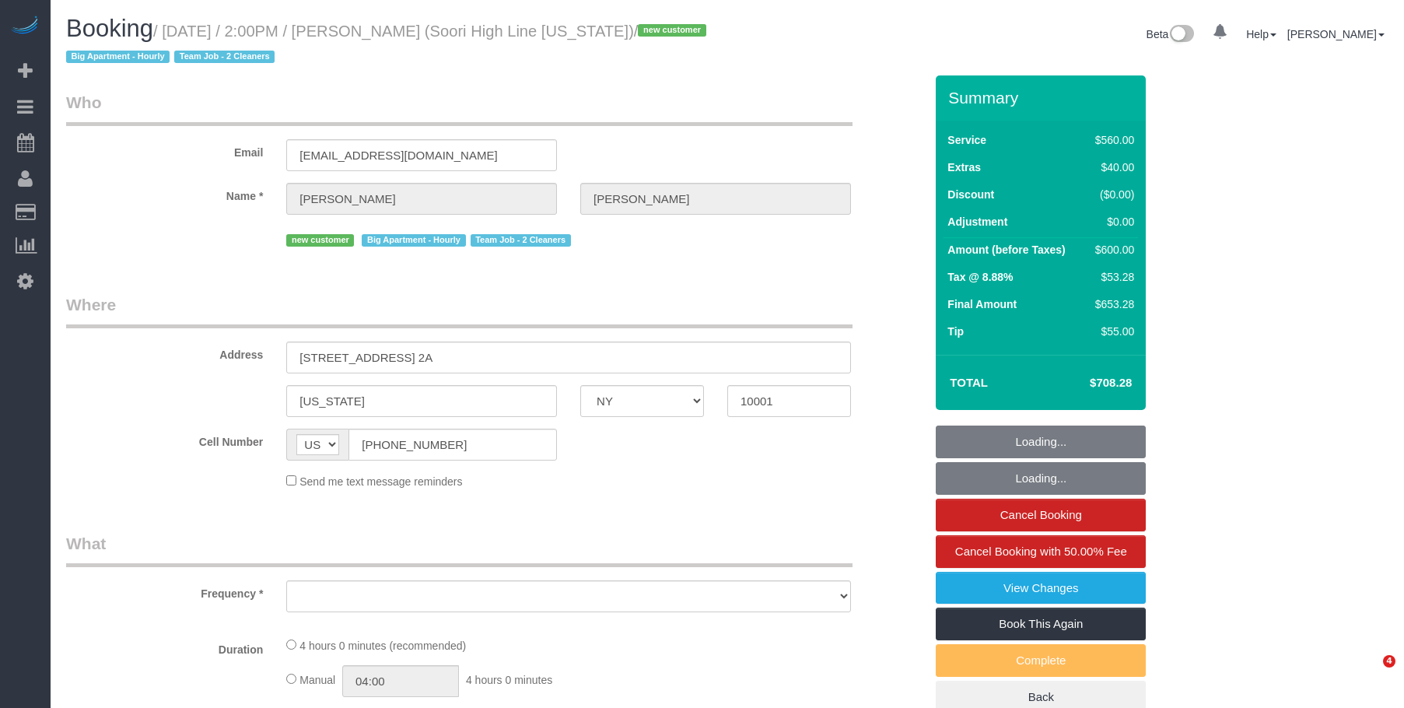
select select "NY"
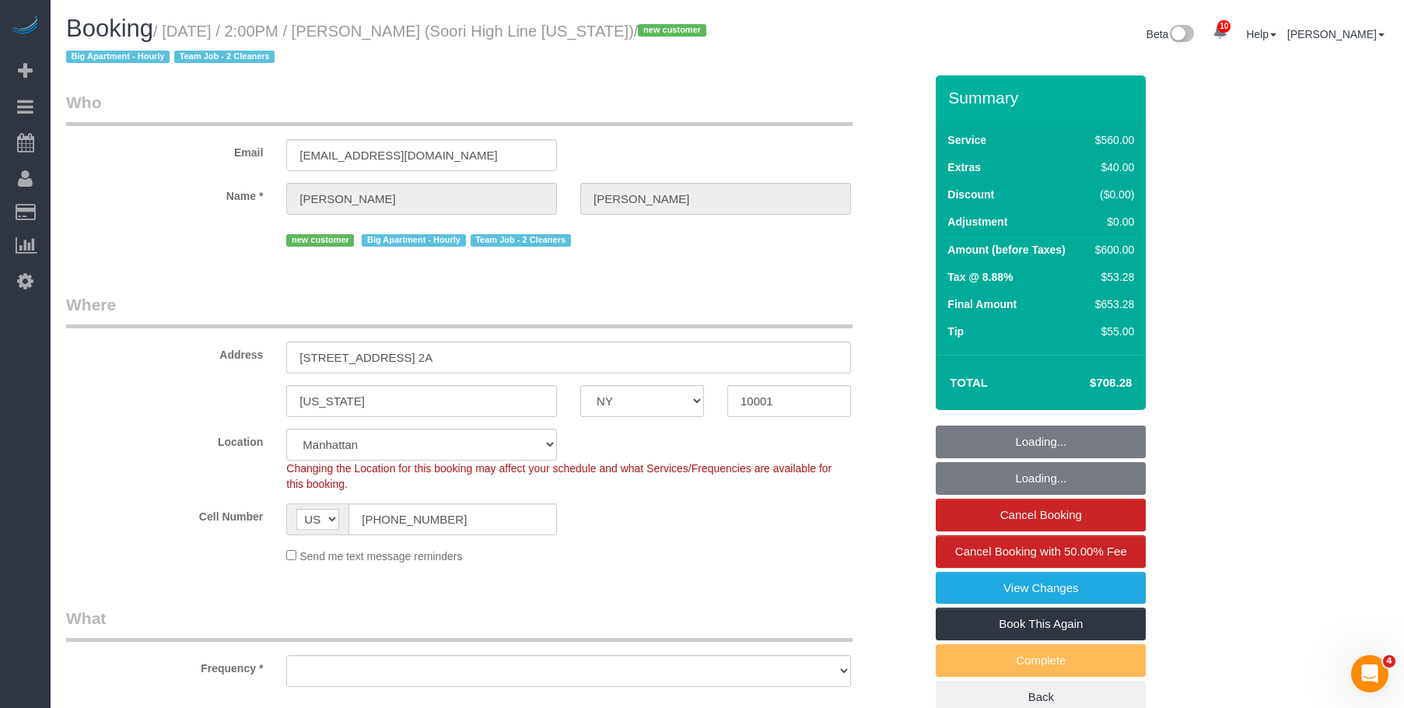
select select "object:819"
select select "string:stripe-pm_1S2nb74VGloSiKo7818leay8"
select select "210"
select select "spot1"
select select "number:57"
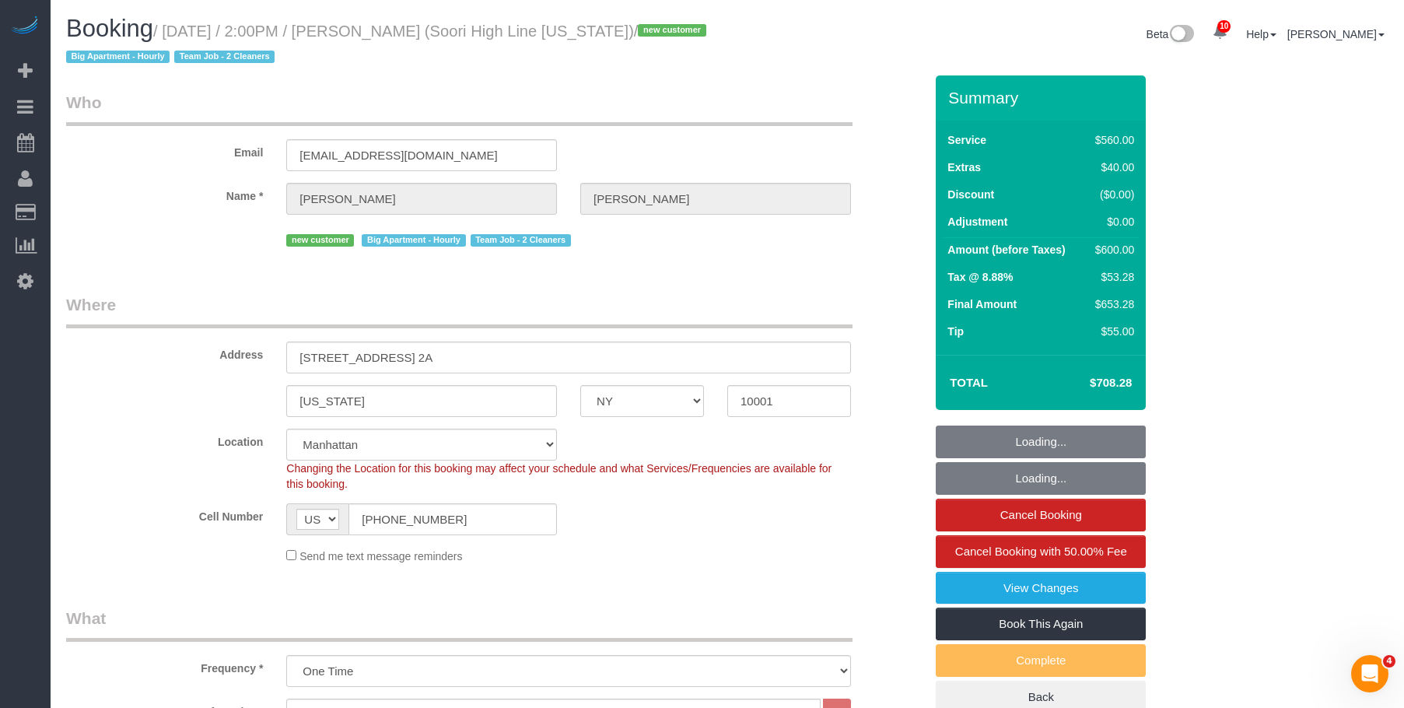
select select "number:74"
select select "number:15"
select select "number:6"
select select "object:1363"
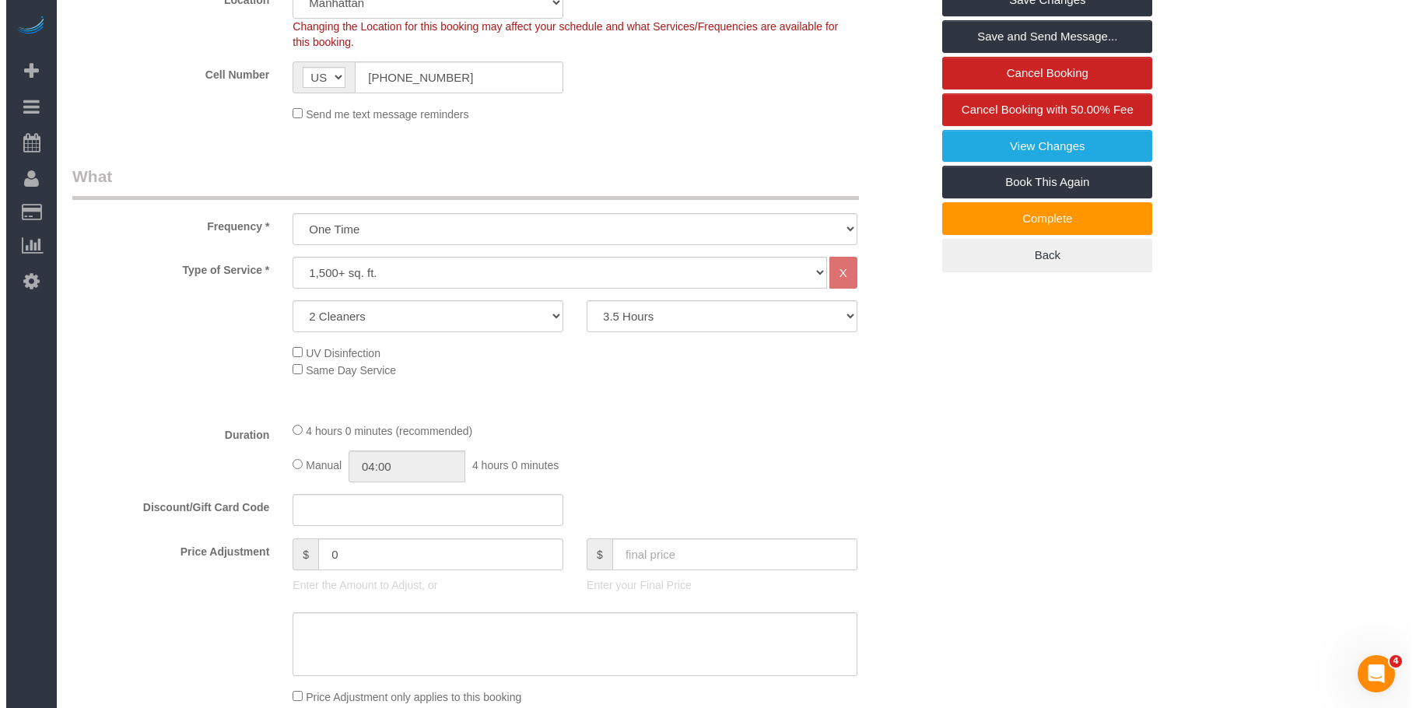
scroll to position [311, 0]
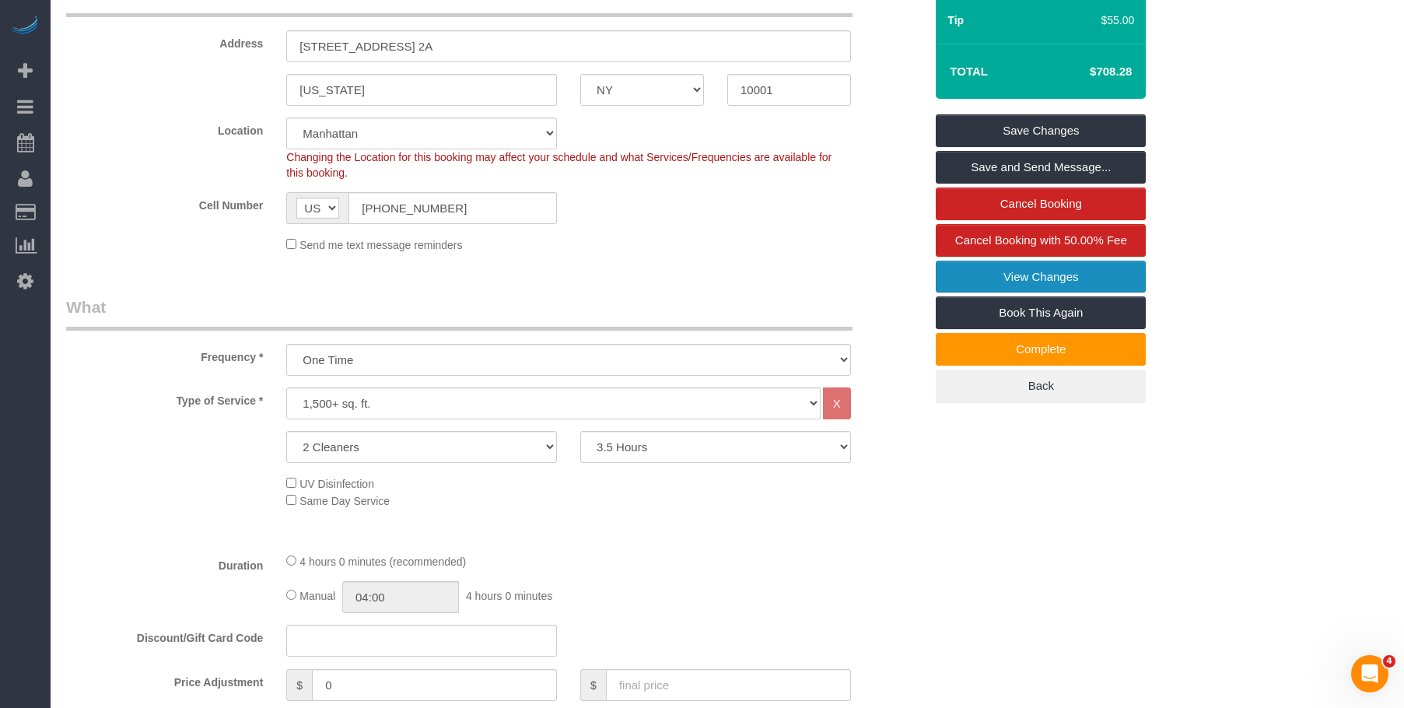
click at [1074, 282] on link "View Changes" at bounding box center [1041, 277] width 210 height 33
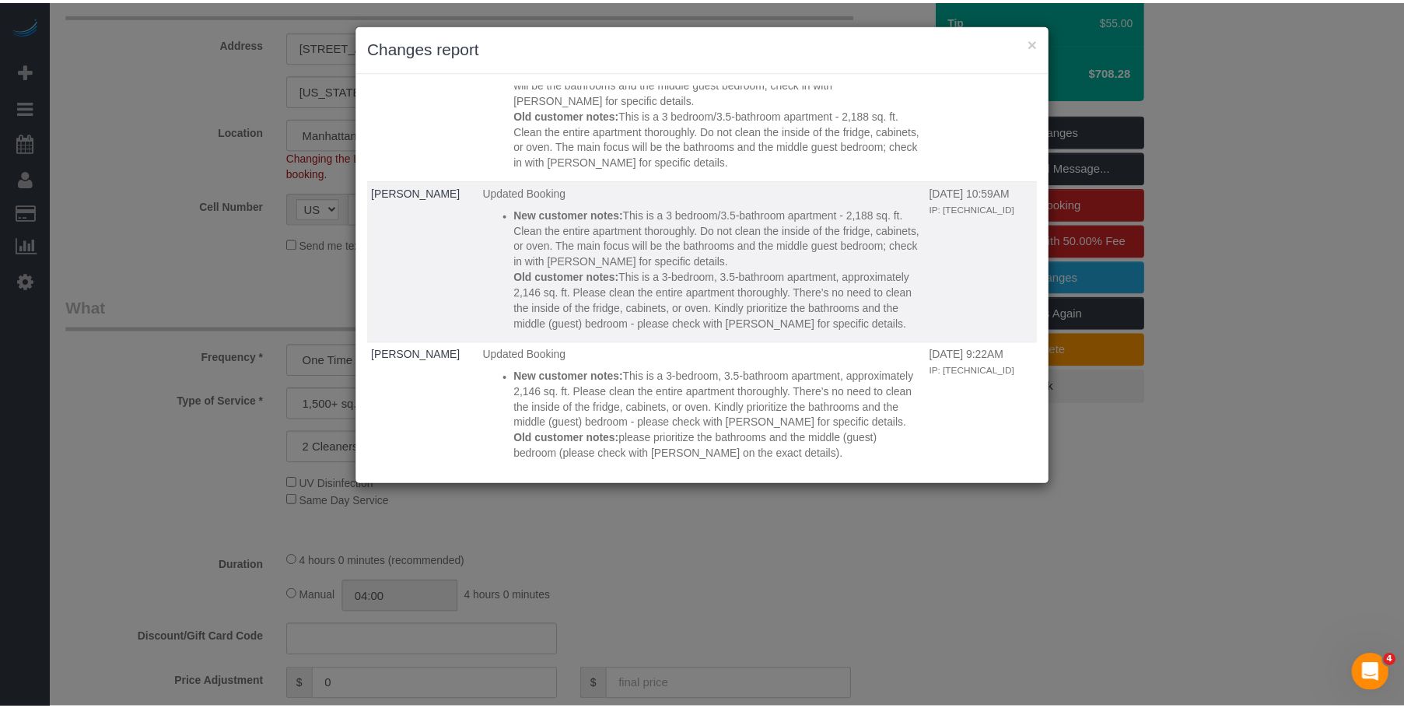
scroll to position [0, 0]
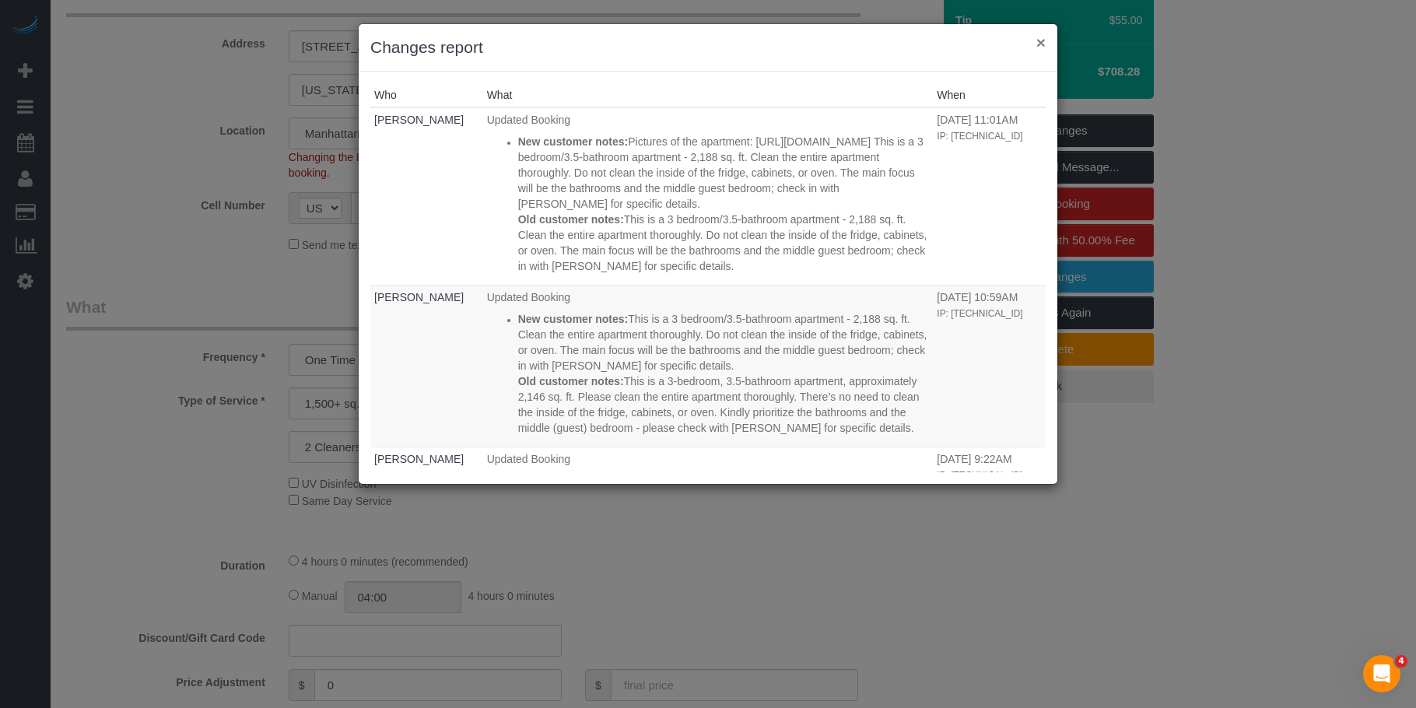
click at [1042, 41] on button "×" at bounding box center [1040, 42] width 9 height 16
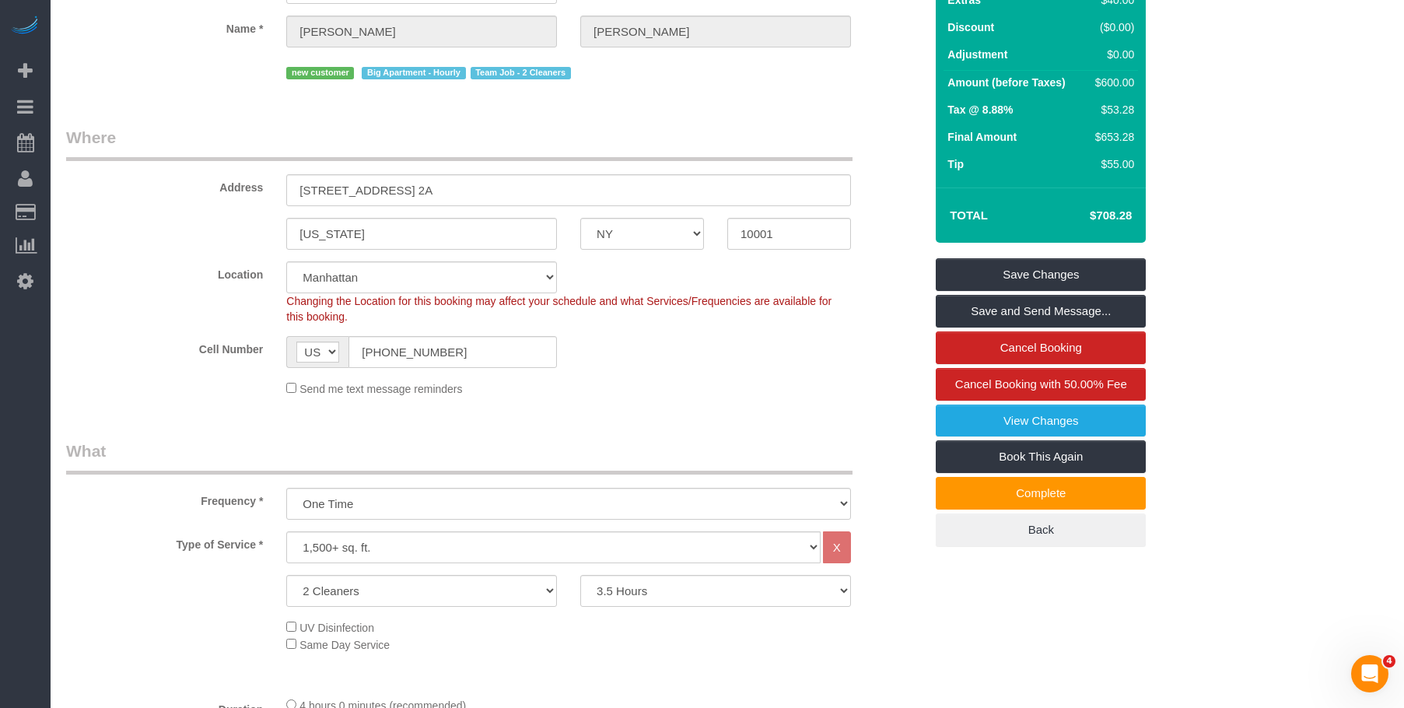
scroll to position [18, 0]
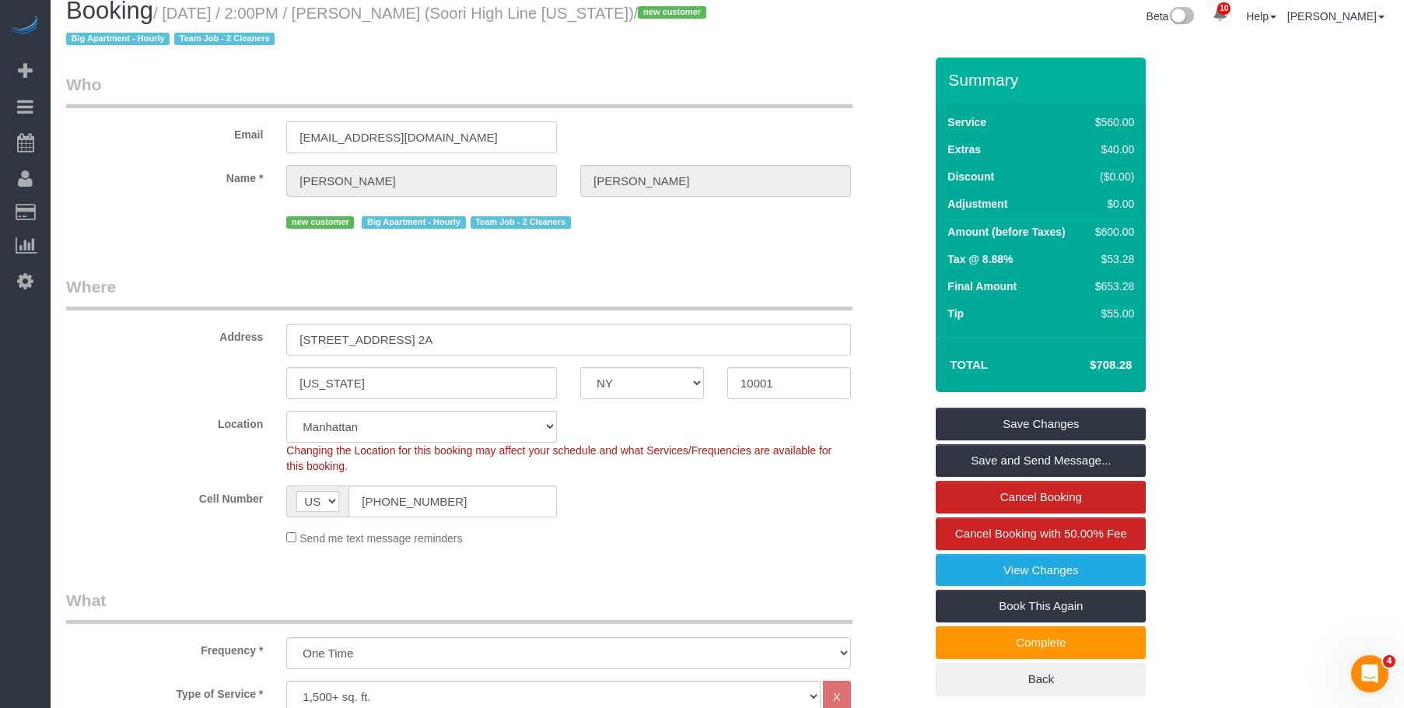
drag, startPoint x: 469, startPoint y: 131, endPoint x: 258, endPoint y: 123, distance: 211.8
click at [258, 123] on div "Email manager@soorihighlineny.com" at bounding box center [494, 113] width 881 height 80
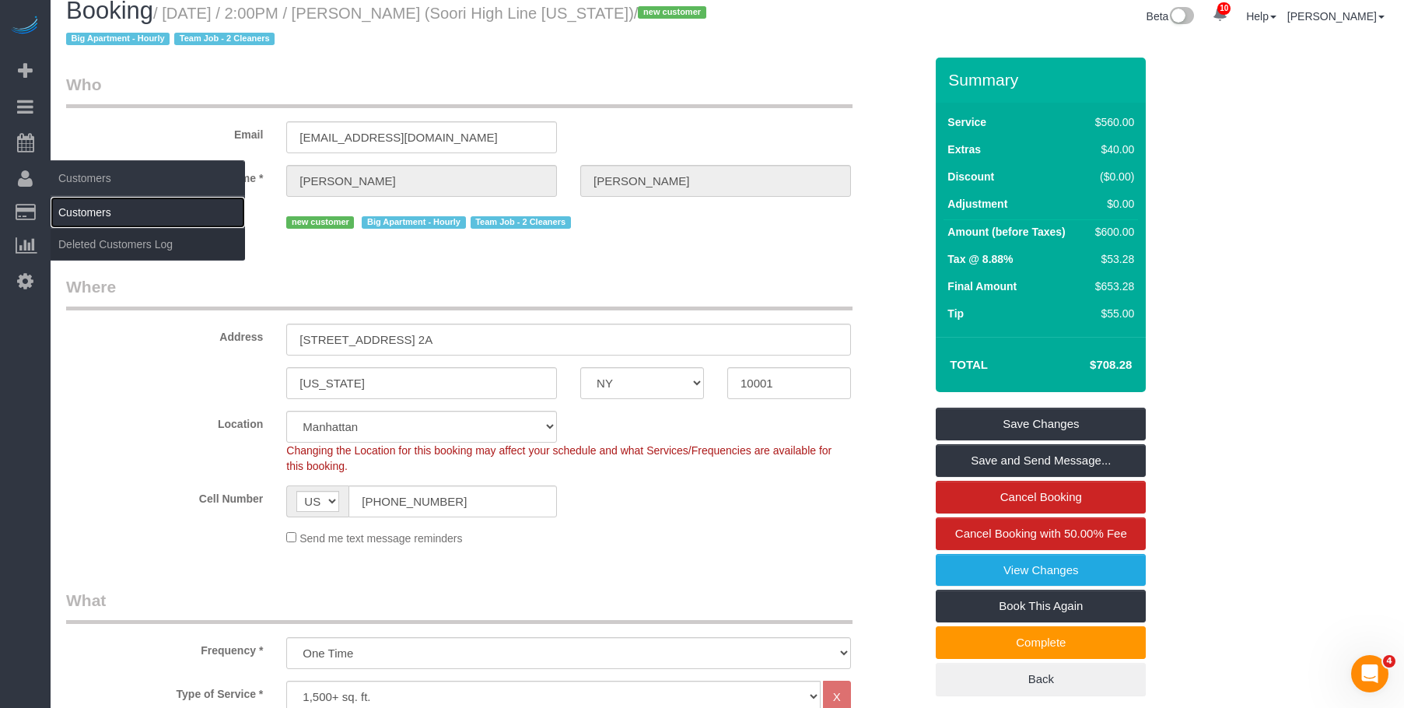
click at [98, 208] on link "Customers" at bounding box center [148, 212] width 194 height 31
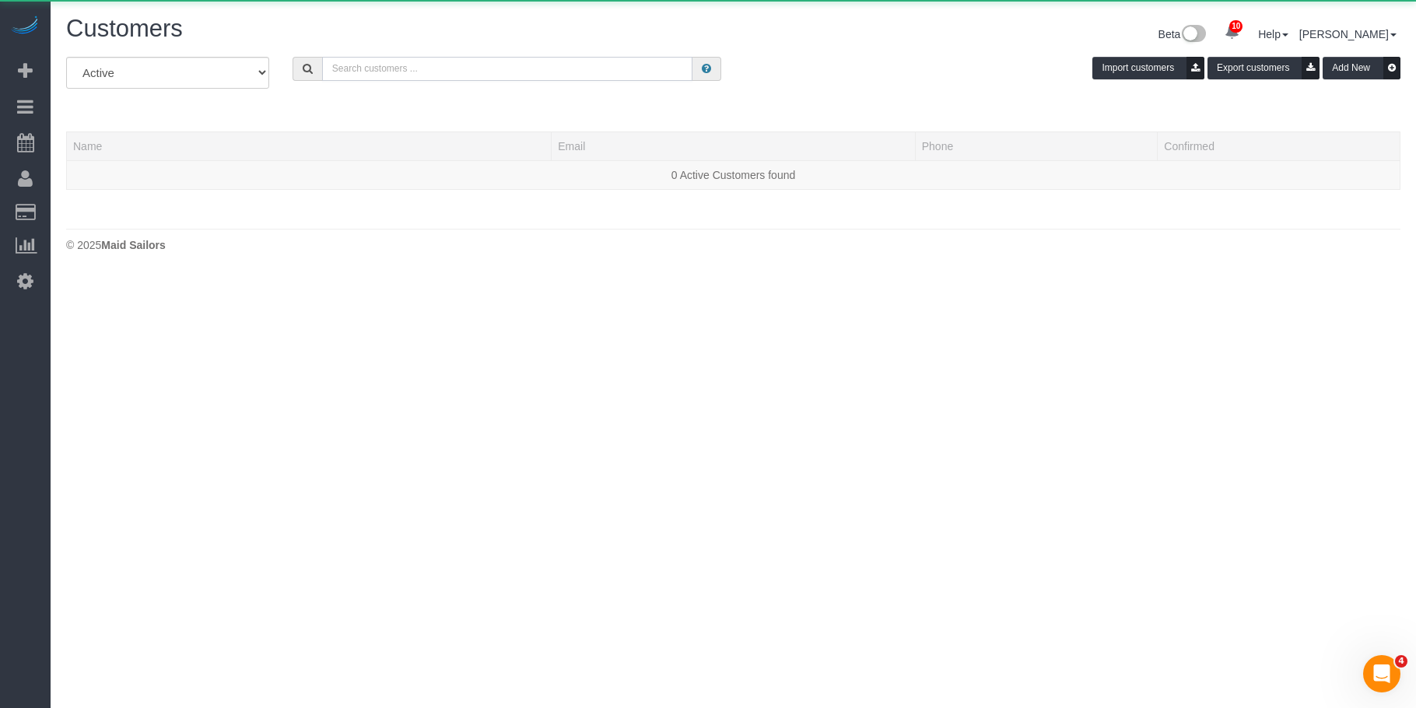
click at [462, 72] on input "text" at bounding box center [507, 69] width 371 height 24
paste input "manager@soorihighlineny.com"
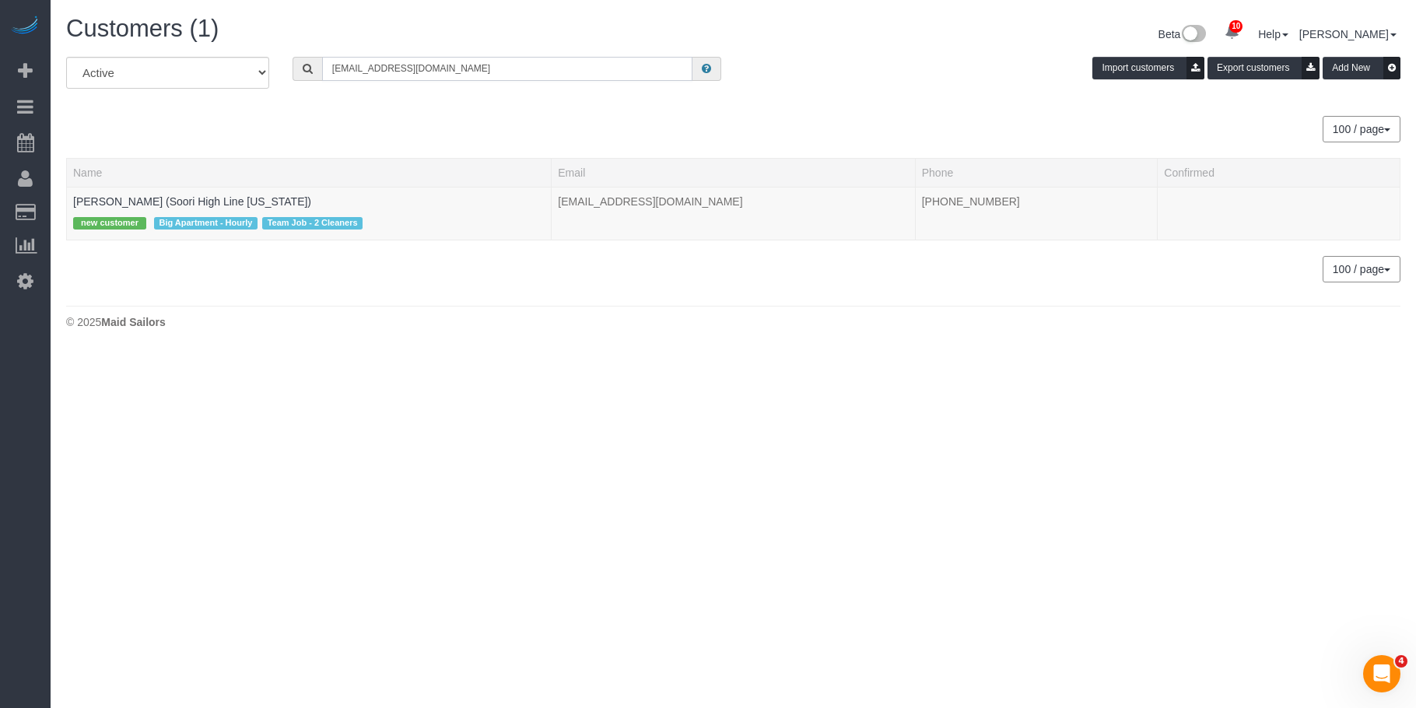
type input "manager@soorihighlineny.com"
click at [131, 200] on link "Joshua Salcedo (Soori High Line New York)" at bounding box center [192, 201] width 238 height 12
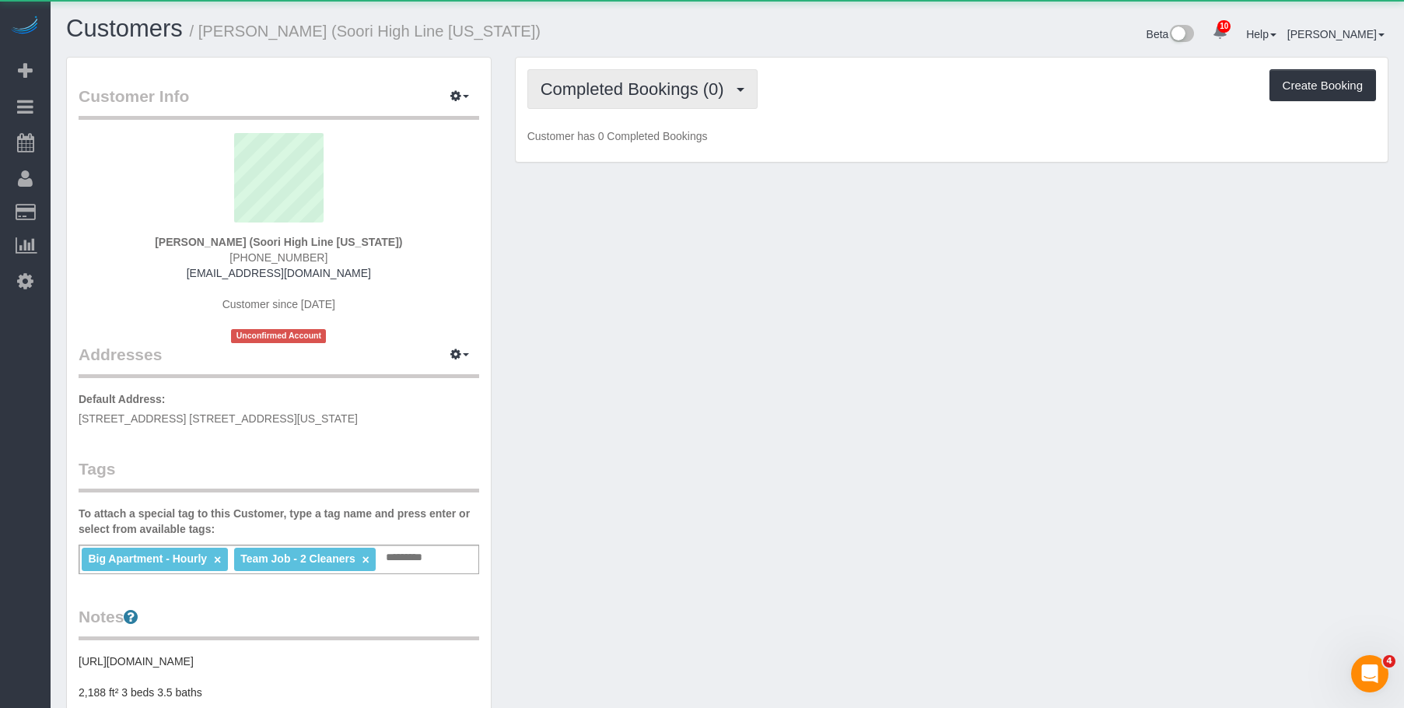
click at [631, 88] on span "Completed Bookings (0)" at bounding box center [636, 88] width 191 height 19
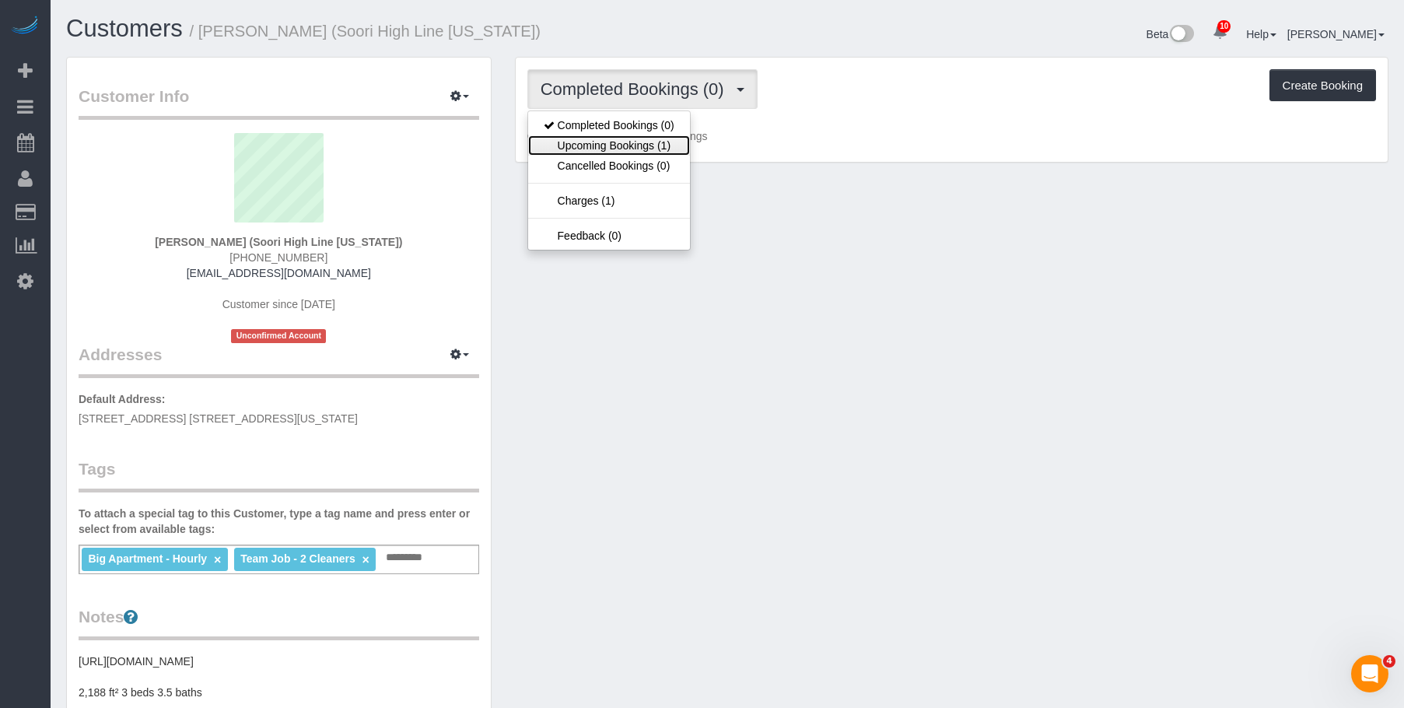
click at [632, 149] on link "Upcoming Bookings (1)" at bounding box center [609, 145] width 162 height 20
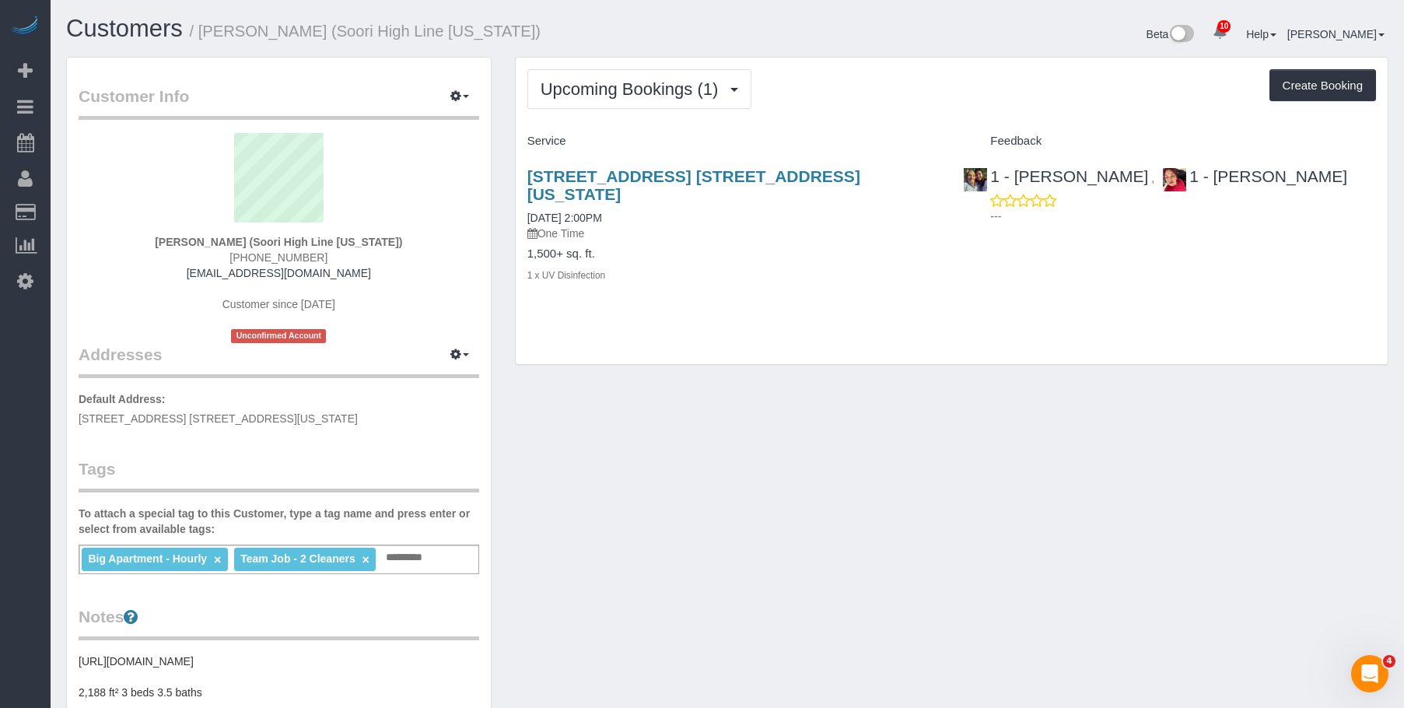
drag, startPoint x: 523, startPoint y: 170, endPoint x: 927, endPoint y: 180, distance: 404.7
click at [927, 180] on div "522 West 29th Street, Apt. 2a, New York, NY 10001 09/03/2025 2:00PM One Time 1,…" at bounding box center [734, 233] width 436 height 159
copy link "522 West 29th Street, Apt. 2a, New York, NY 10001"
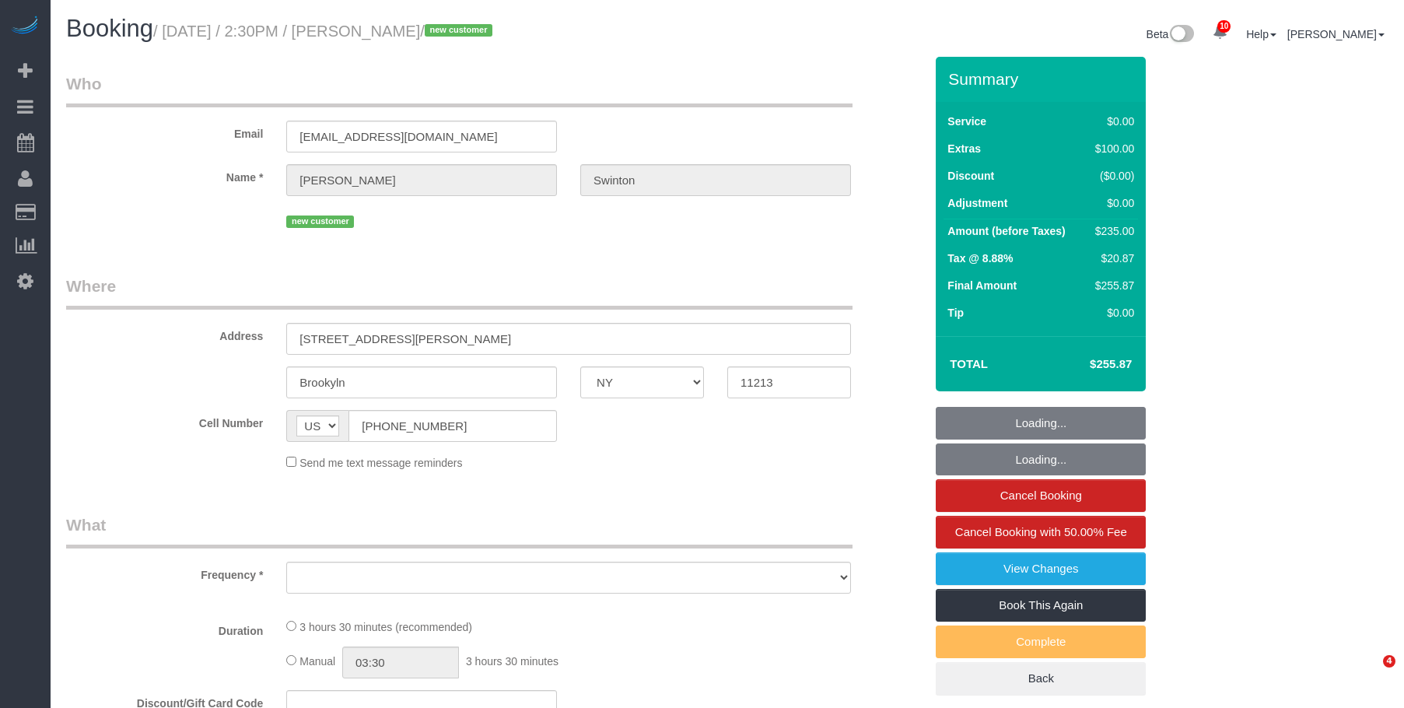
select select "NY"
select select "number:89"
select select "number:90"
select select "number:15"
select select "number:5"
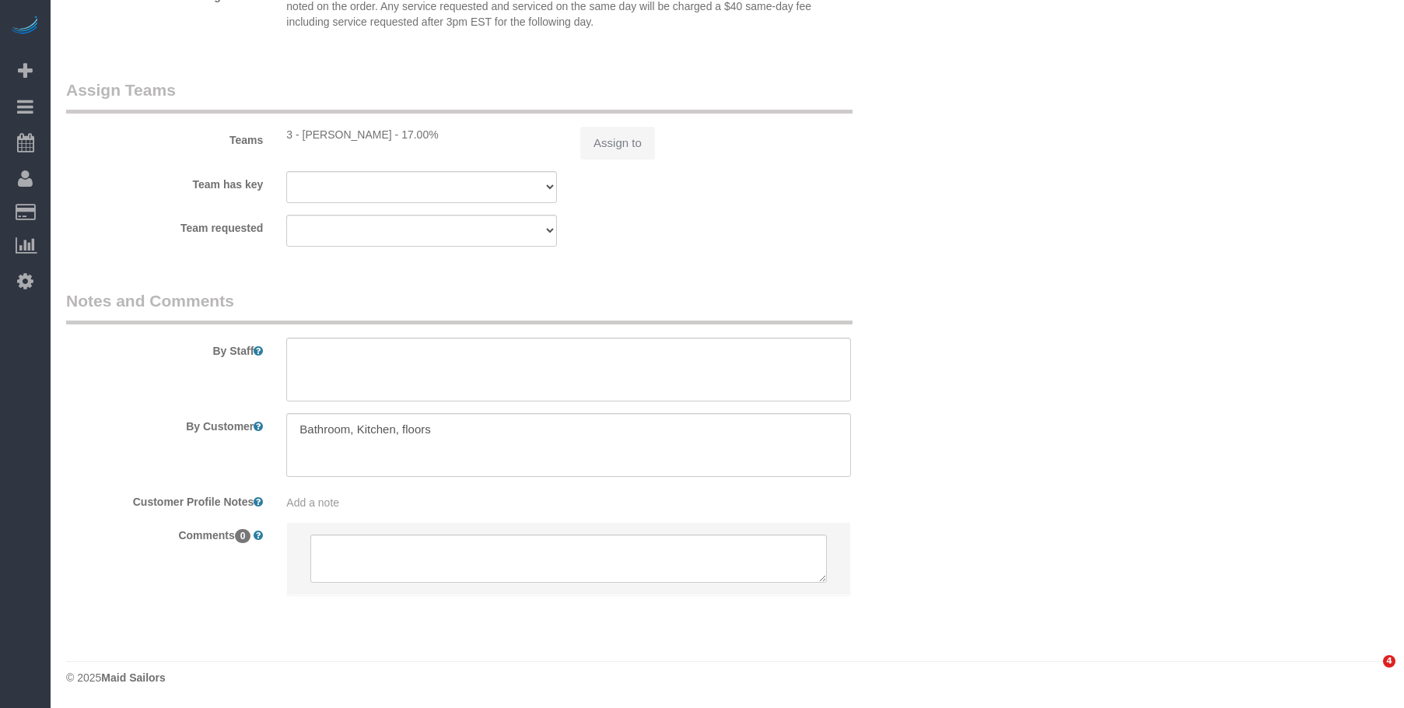
select select "object:859"
select select "1"
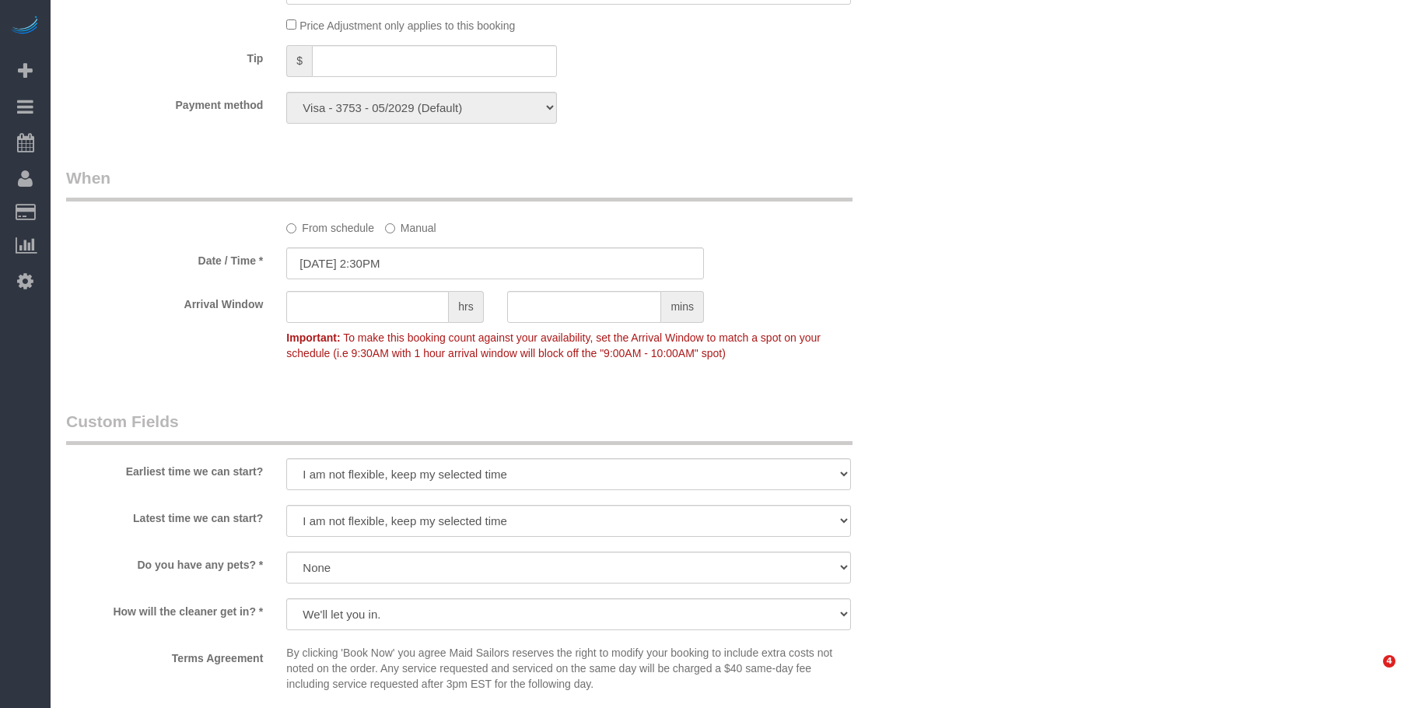
scroll to position [1705, 0]
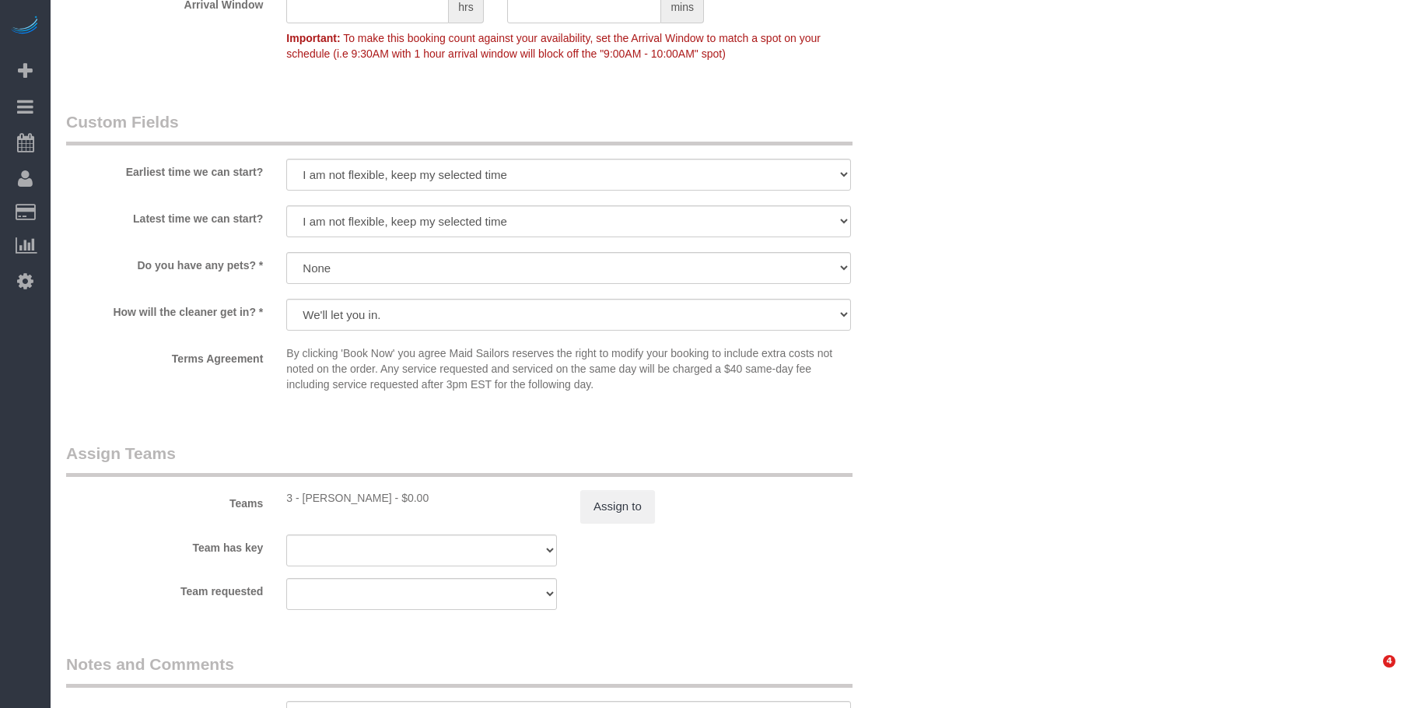
select select "object:1345"
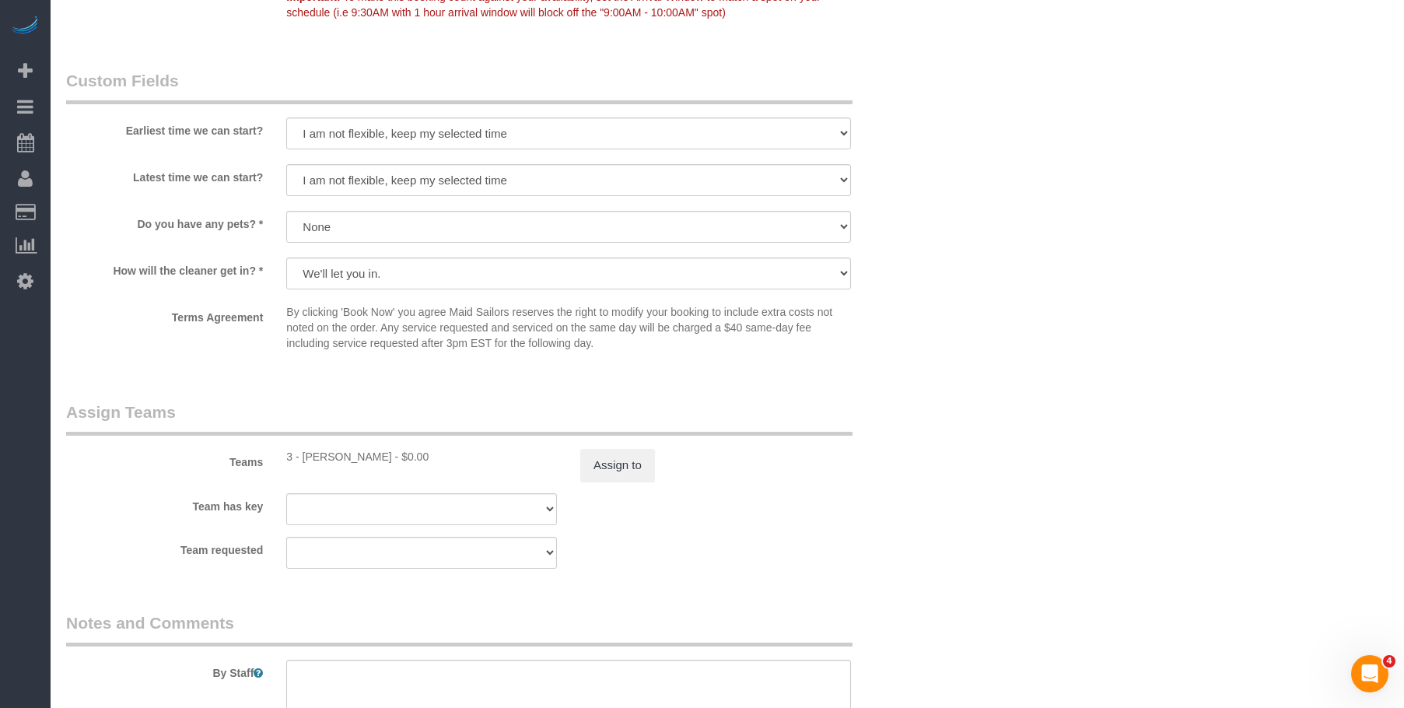
select select "1"
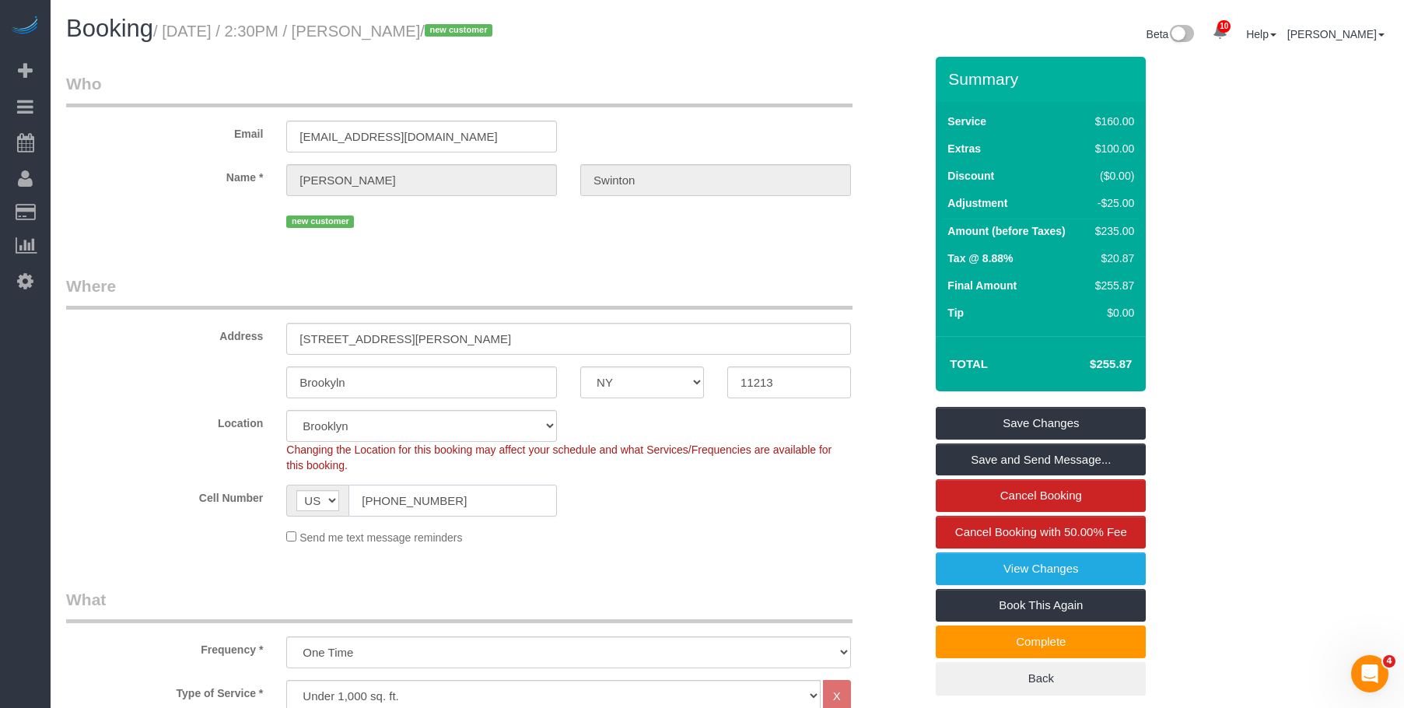
drag, startPoint x: 441, startPoint y: 512, endPoint x: 259, endPoint y: 489, distance: 183.4
click at [259, 489] on div "Cell Number AF AL DZ AD AO AI AQ AG AR AM AW AU AT AZ BS BH BD BB BY BE BZ BJ B…" at bounding box center [494, 501] width 881 height 32
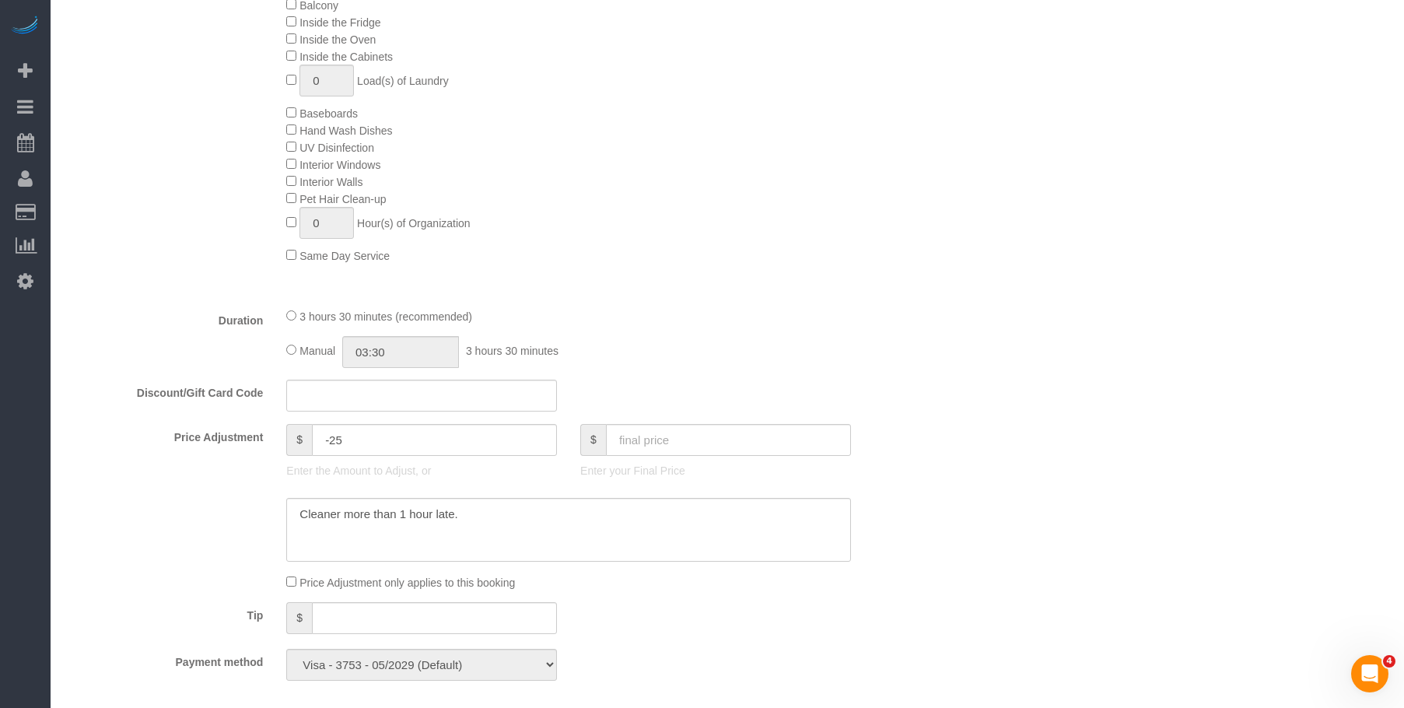
scroll to position [856, 0]
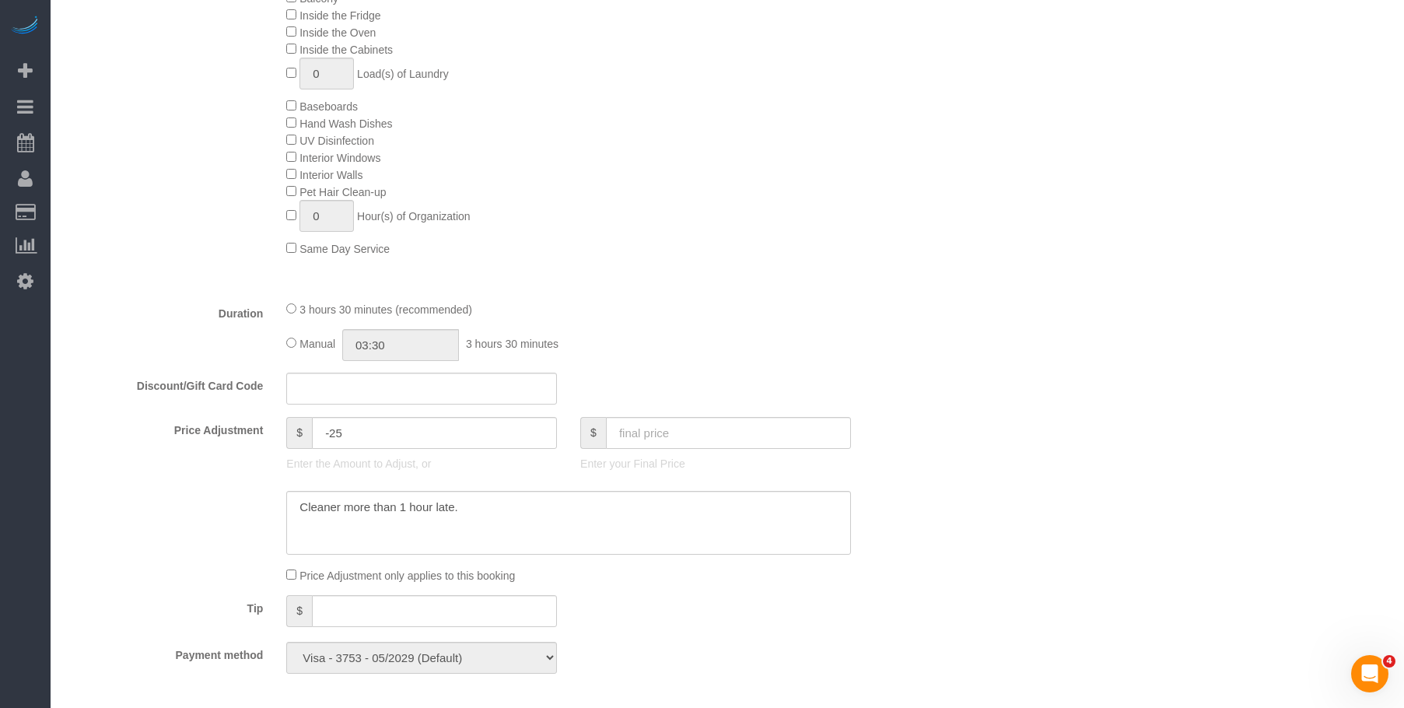
click at [571, 193] on div "Deep Cleaning (Most Popular) Move In/Out Cleaning Balcony Inside the Fridge Ins…" at bounding box center [605, 106] width 661 height 302
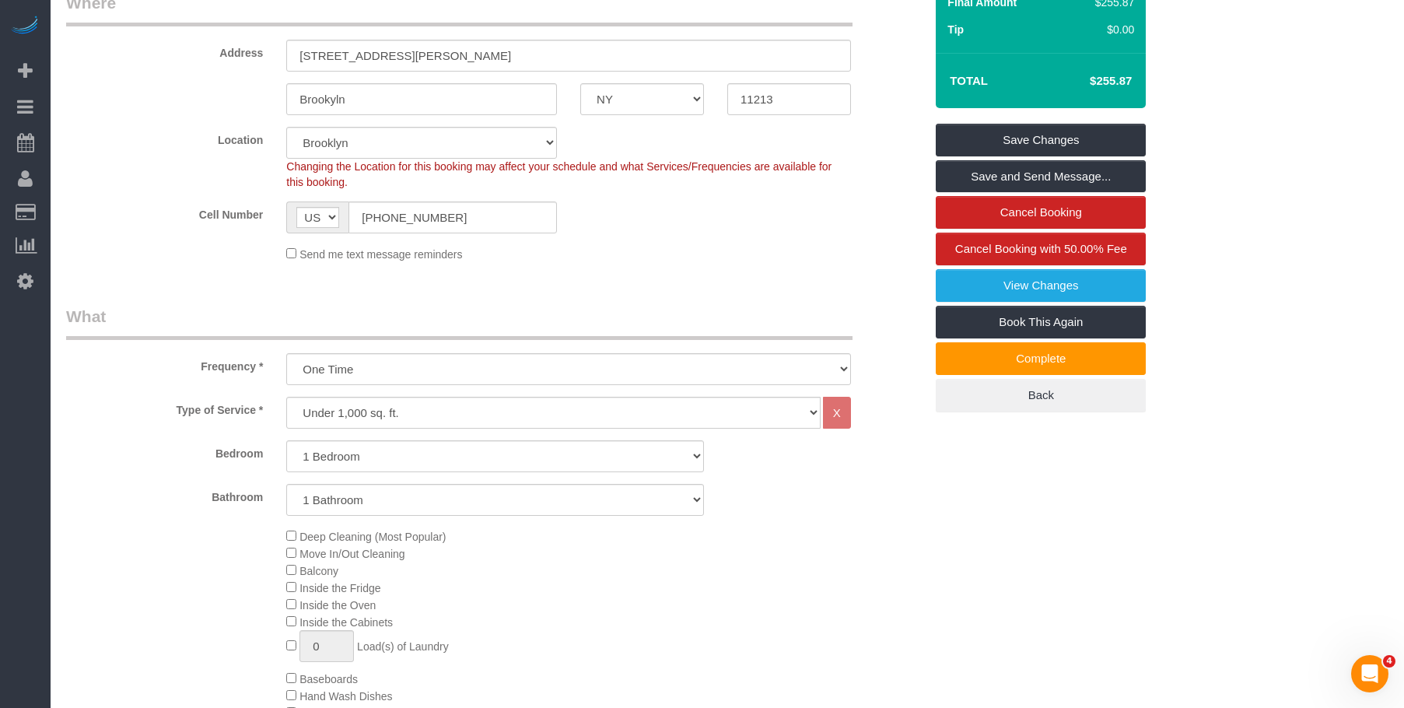
scroll to position [78, 0]
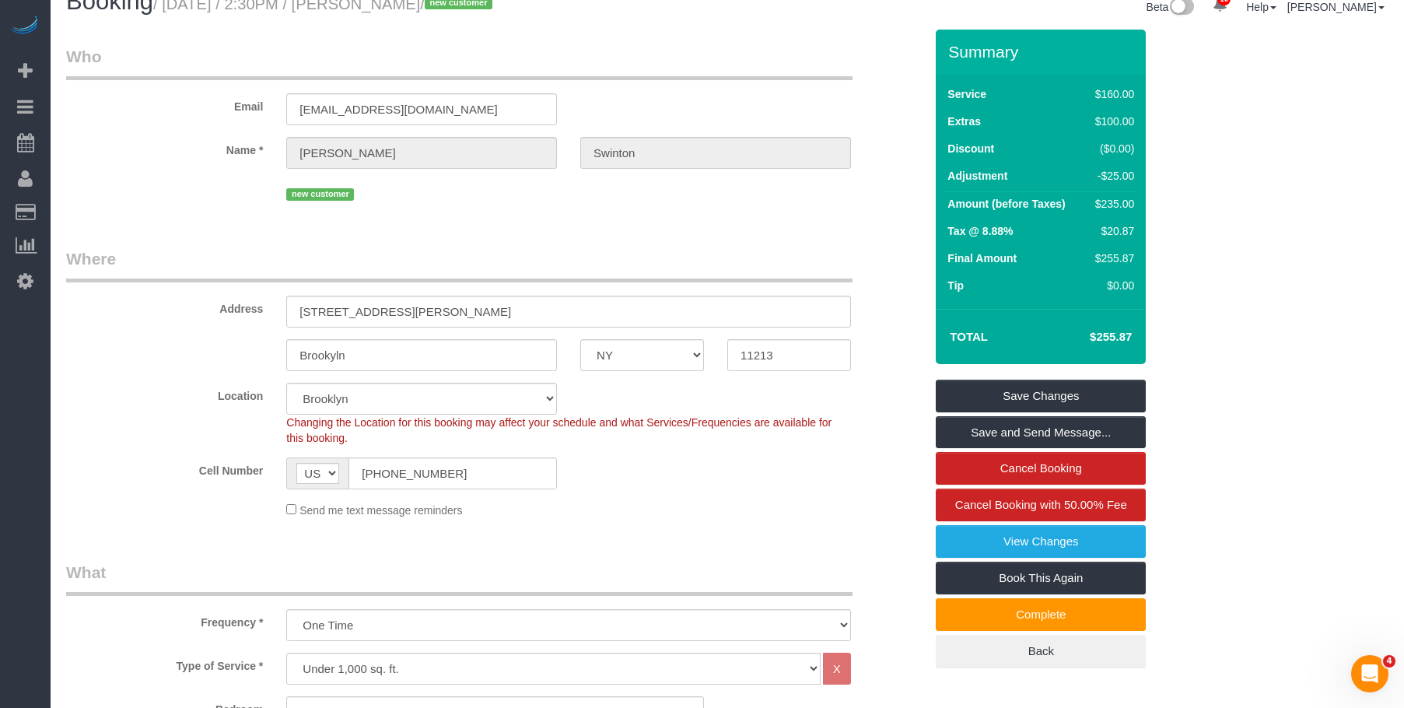
scroll to position [0, 0]
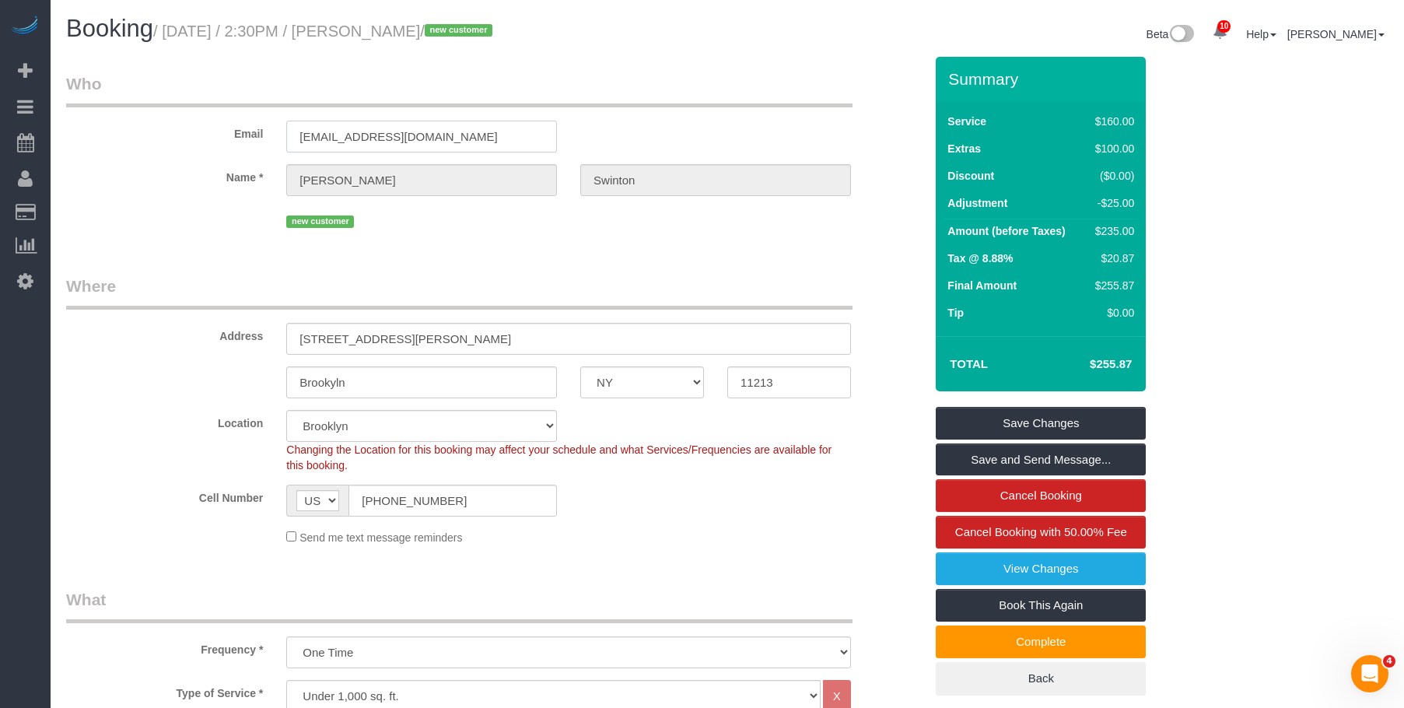
drag, startPoint x: 482, startPoint y: 138, endPoint x: 102, endPoint y: 142, distance: 380.4
click at [102, 142] on div "Email sherylswinton5233@yahoo.com" at bounding box center [494, 112] width 881 height 80
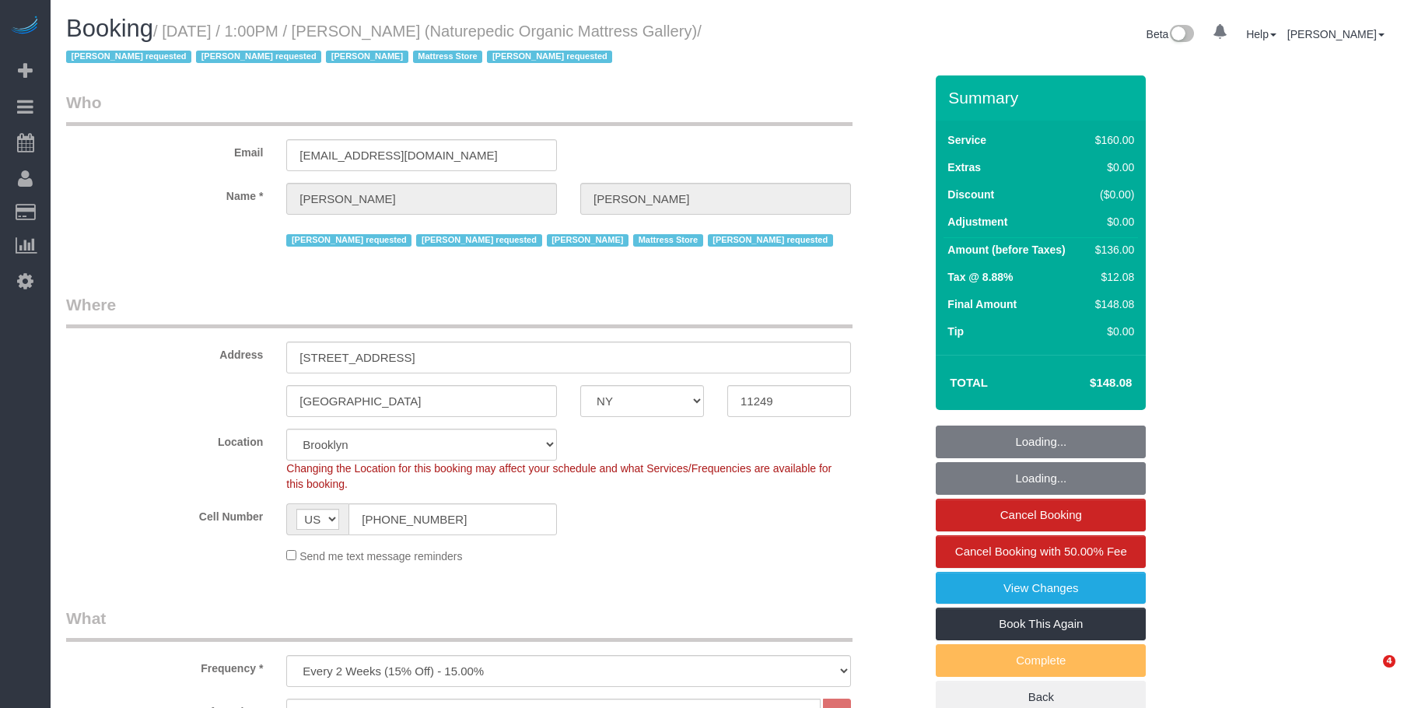
select select "NY"
select select "number:89"
select select "number:90"
select select "number:15"
select select "number:5"
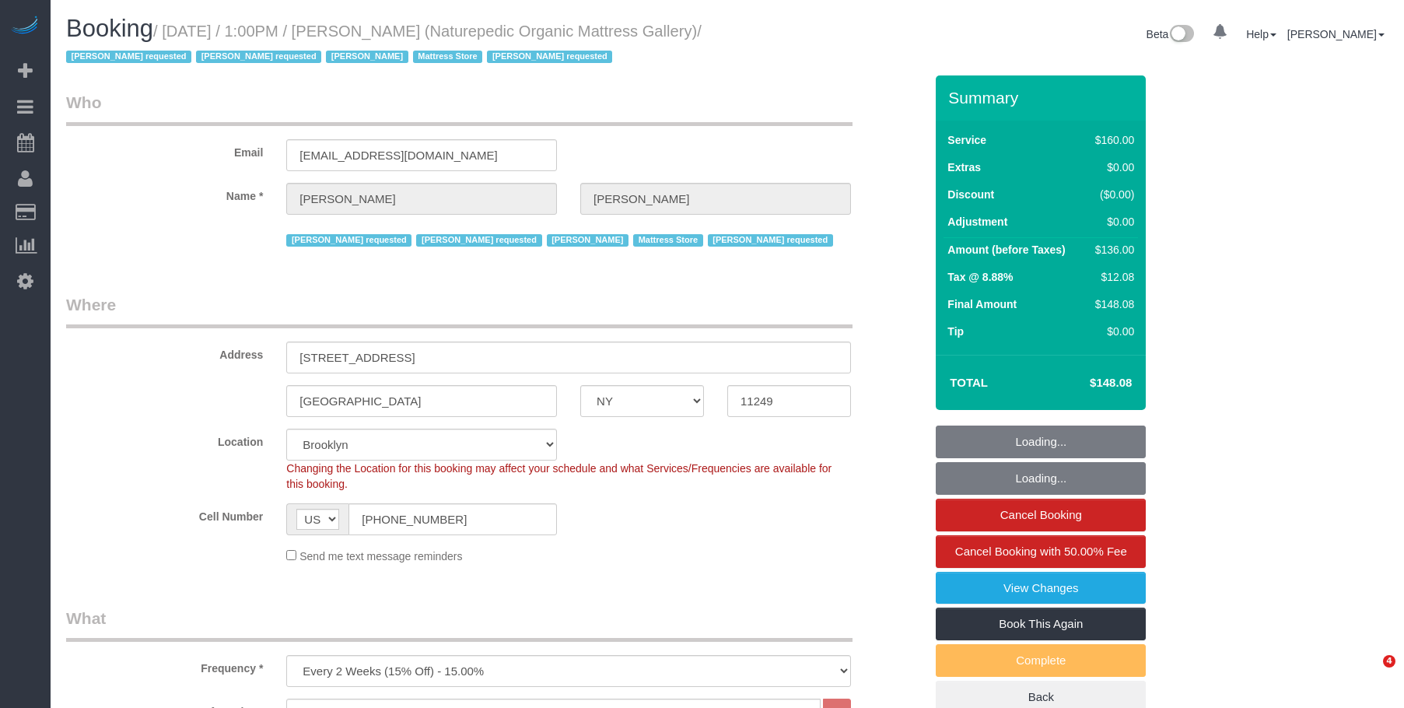
select select "object:1357"
select select "spot1"
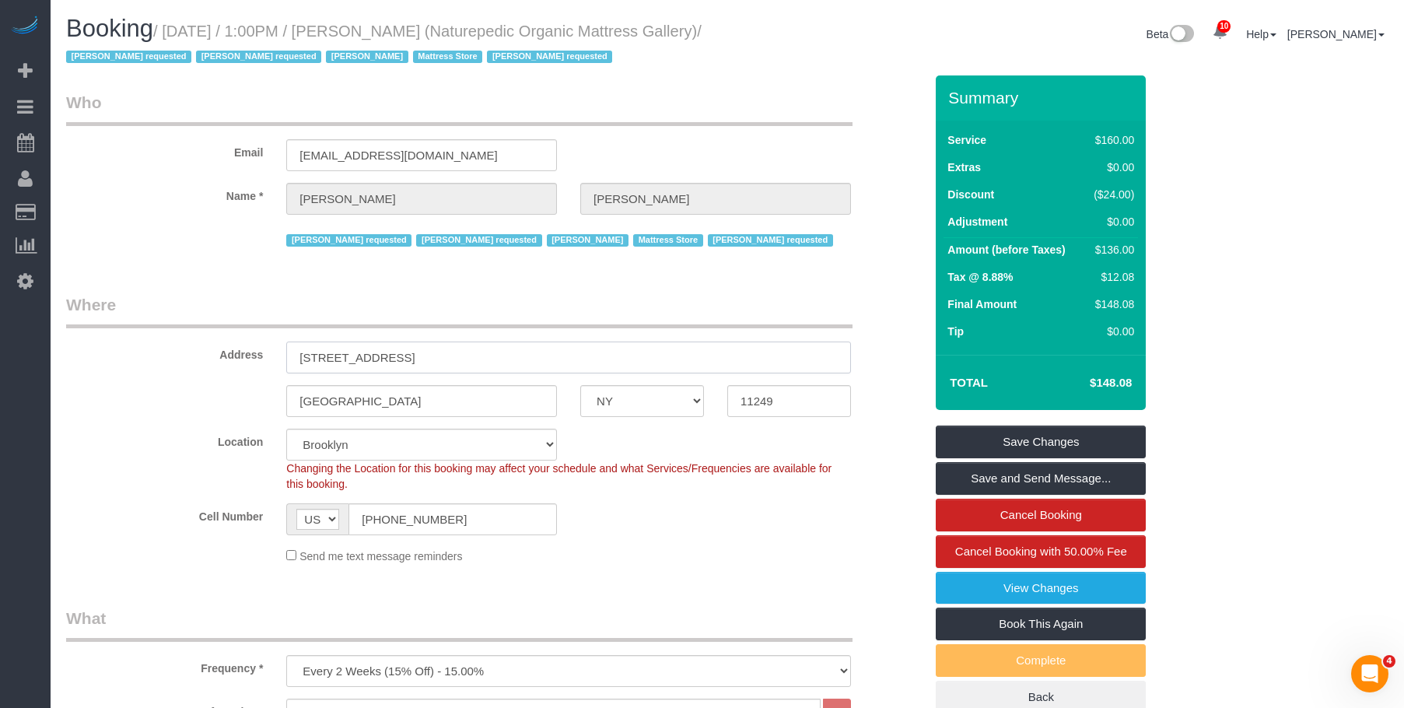
drag, startPoint x: 294, startPoint y: 352, endPoint x: 497, endPoint y: 351, distance: 203.0
click at [497, 351] on input "[STREET_ADDRESS]" at bounding box center [568, 358] width 565 height 32
drag, startPoint x: 463, startPoint y: 529, endPoint x: 356, endPoint y: 478, distance: 118.3
click at [289, 500] on sui-booking-location "Location [GEOGRAPHIC_DATA] [GEOGRAPHIC_DATA] [GEOGRAPHIC_DATA] [GEOGRAPHIC_DATA…" at bounding box center [495, 496] width 858 height 135
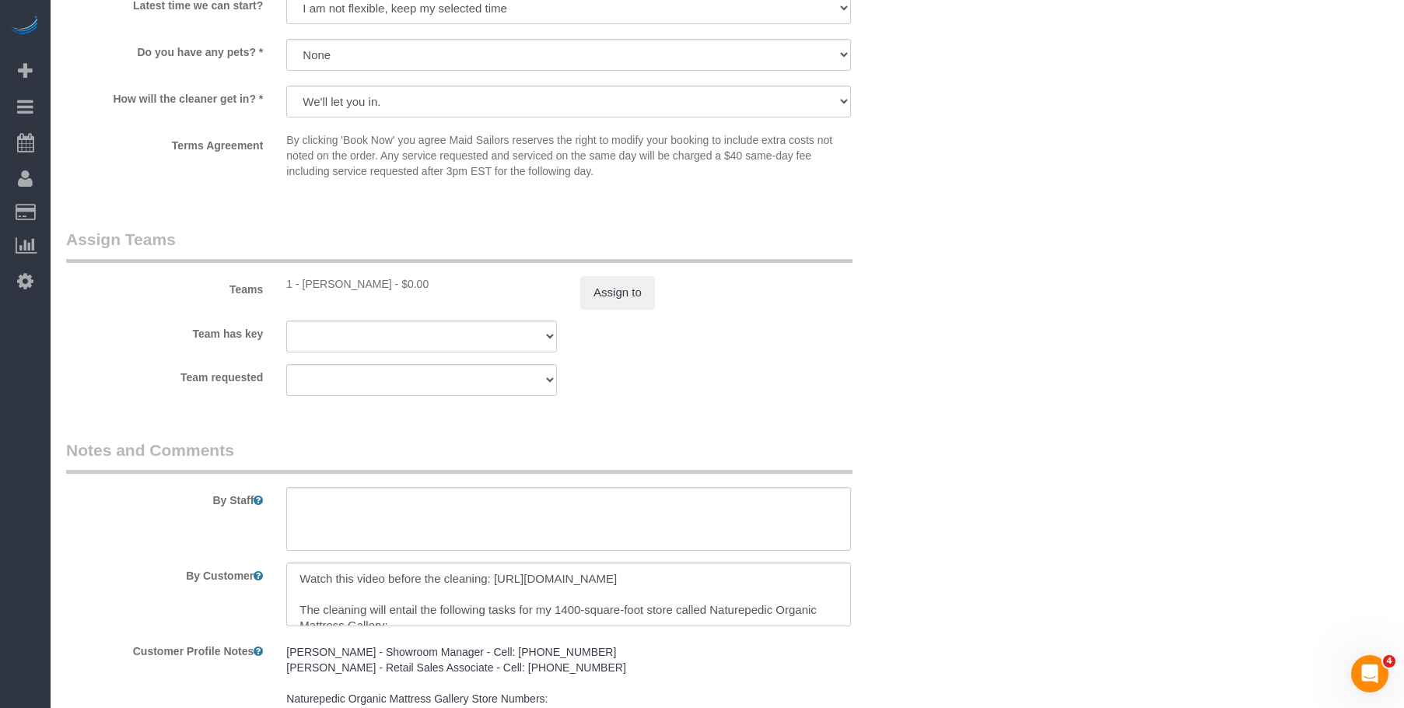
scroll to position [1969, 0]
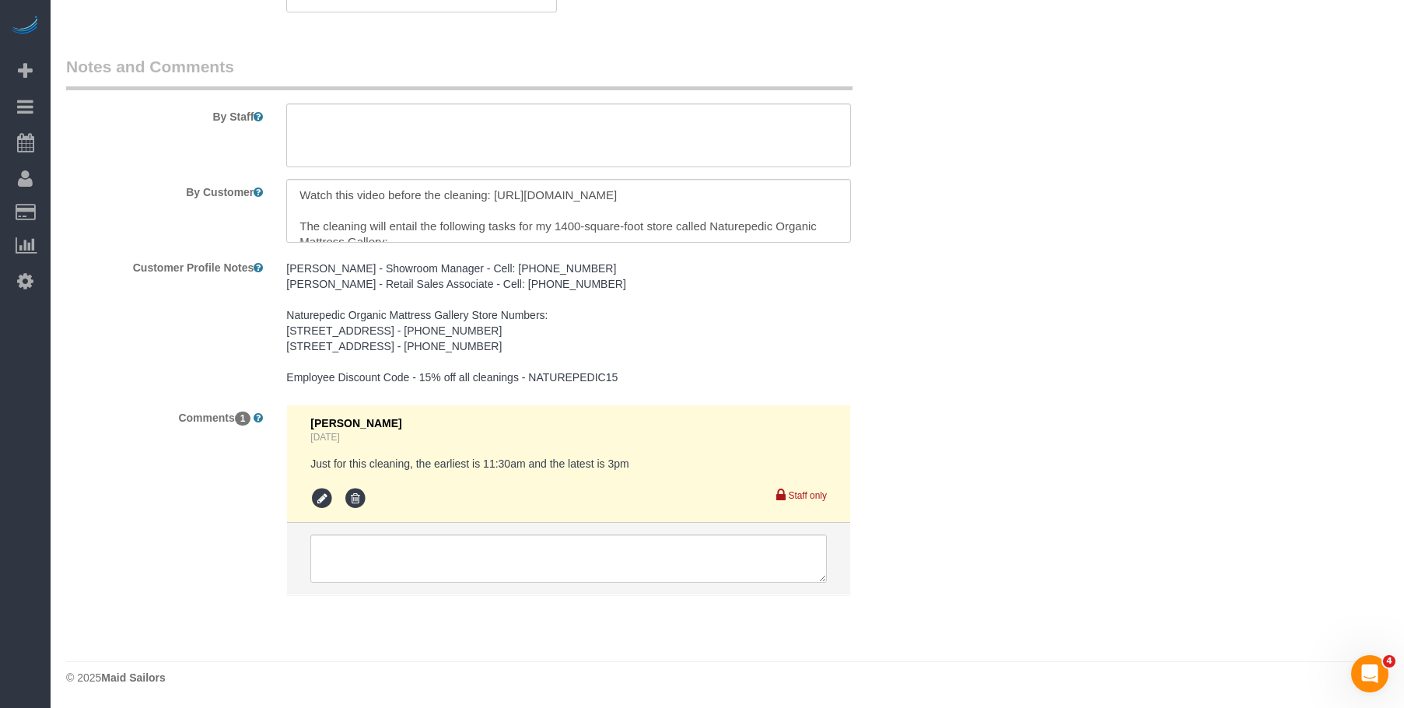
click at [499, 295] on pre "[PERSON_NAME] - Showroom Manager - Cell: [PHONE_NUMBER] [PERSON_NAME] - Retail …" at bounding box center [568, 323] width 565 height 124
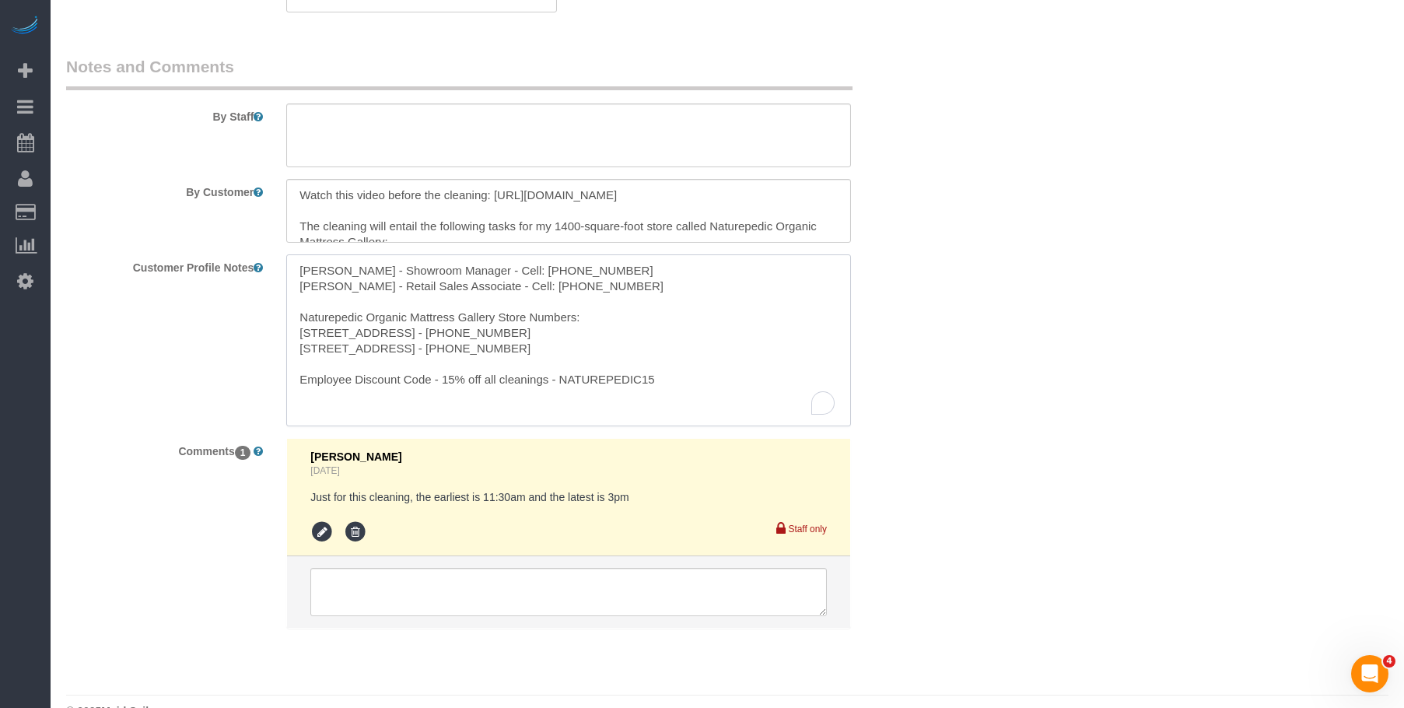
drag, startPoint x: 522, startPoint y: 274, endPoint x: 629, endPoint y: 272, distance: 106.6
click at [629, 272] on textarea "[PERSON_NAME] - Showroom Manager - Cell: [PHONE_NUMBER] [PERSON_NAME] - Retail …" at bounding box center [568, 340] width 565 height 172
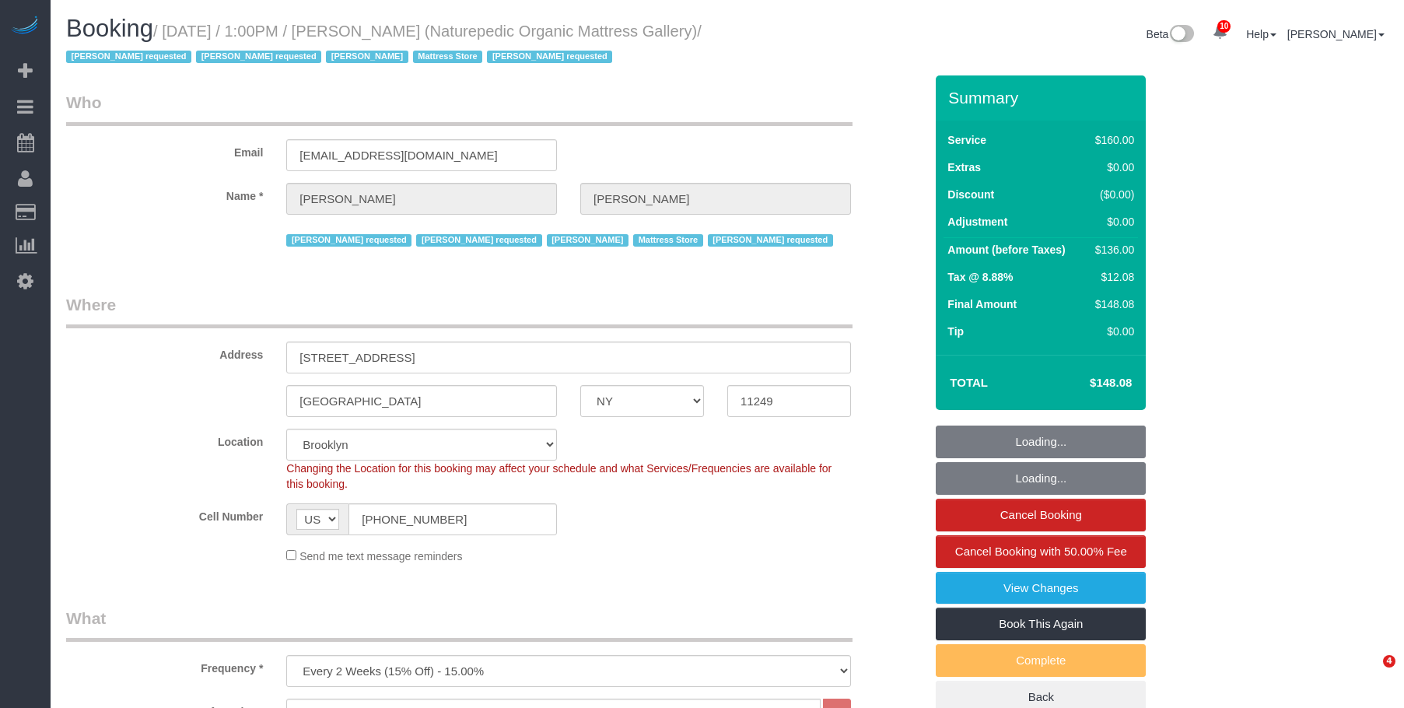
select select "NY"
select select "spot1"
select select "number:89"
select select "number:90"
select select "number:15"
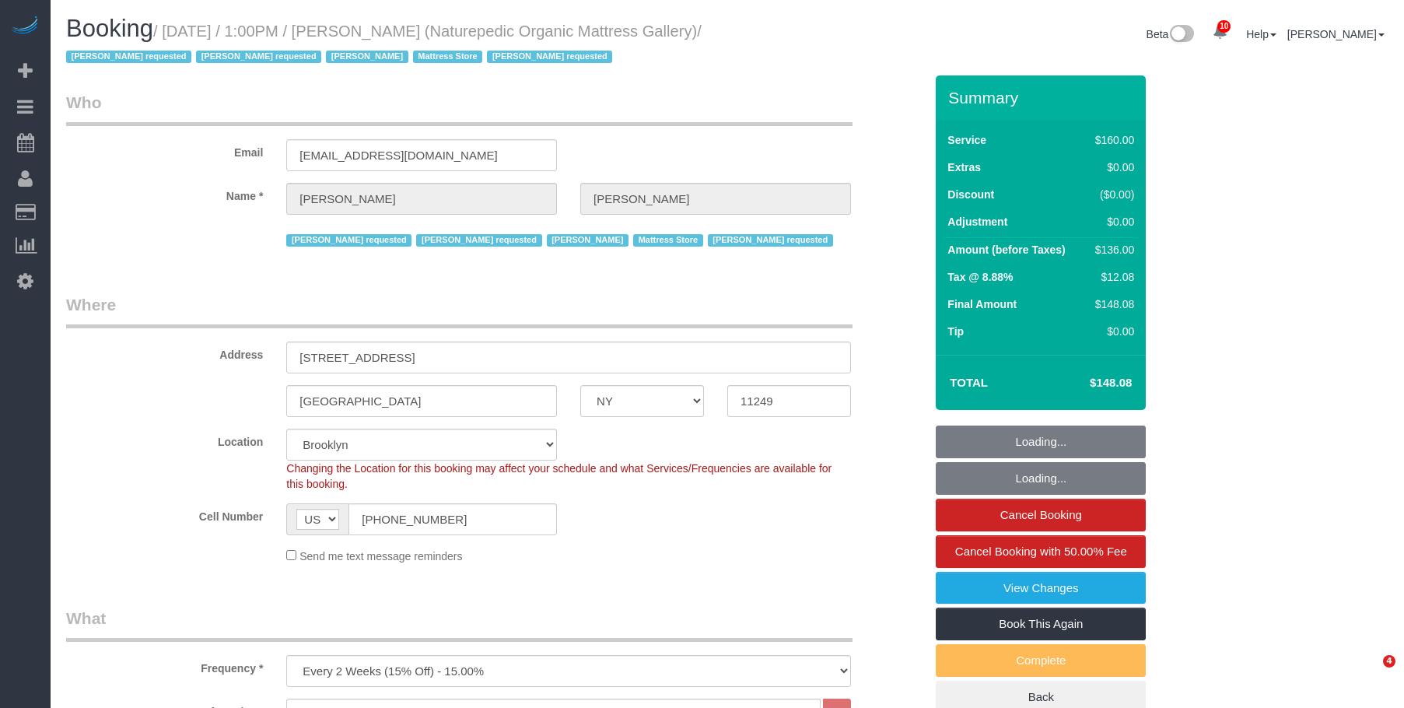
select select "number:5"
select select "object:1357"
select select "spot54"
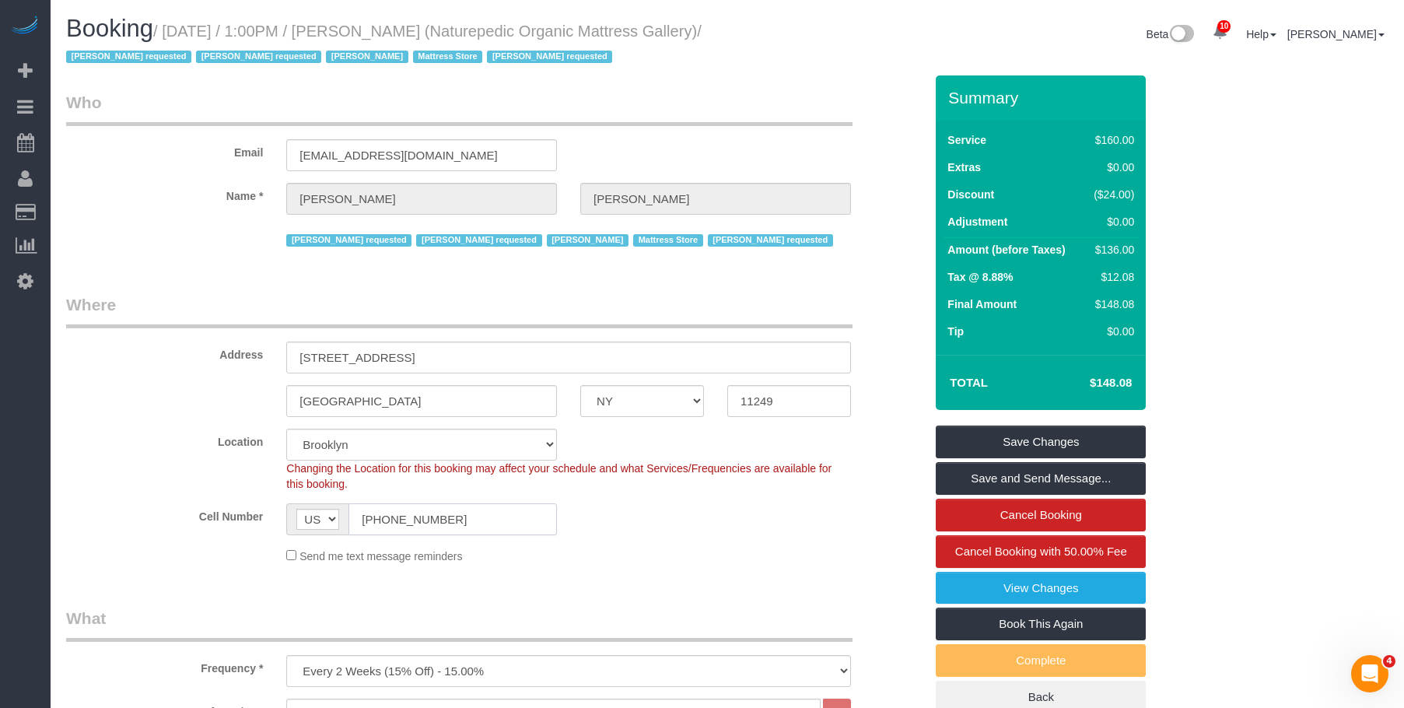
drag, startPoint x: 423, startPoint y: 522, endPoint x: 249, endPoint y: 489, distance: 177.3
click at [236, 506] on div "Cell Number AF AL DZ AD AO AI AQ AG AR AM AW AU AT AZ BS BH BD BB BY BE BZ BJ B…" at bounding box center [494, 519] width 881 height 32
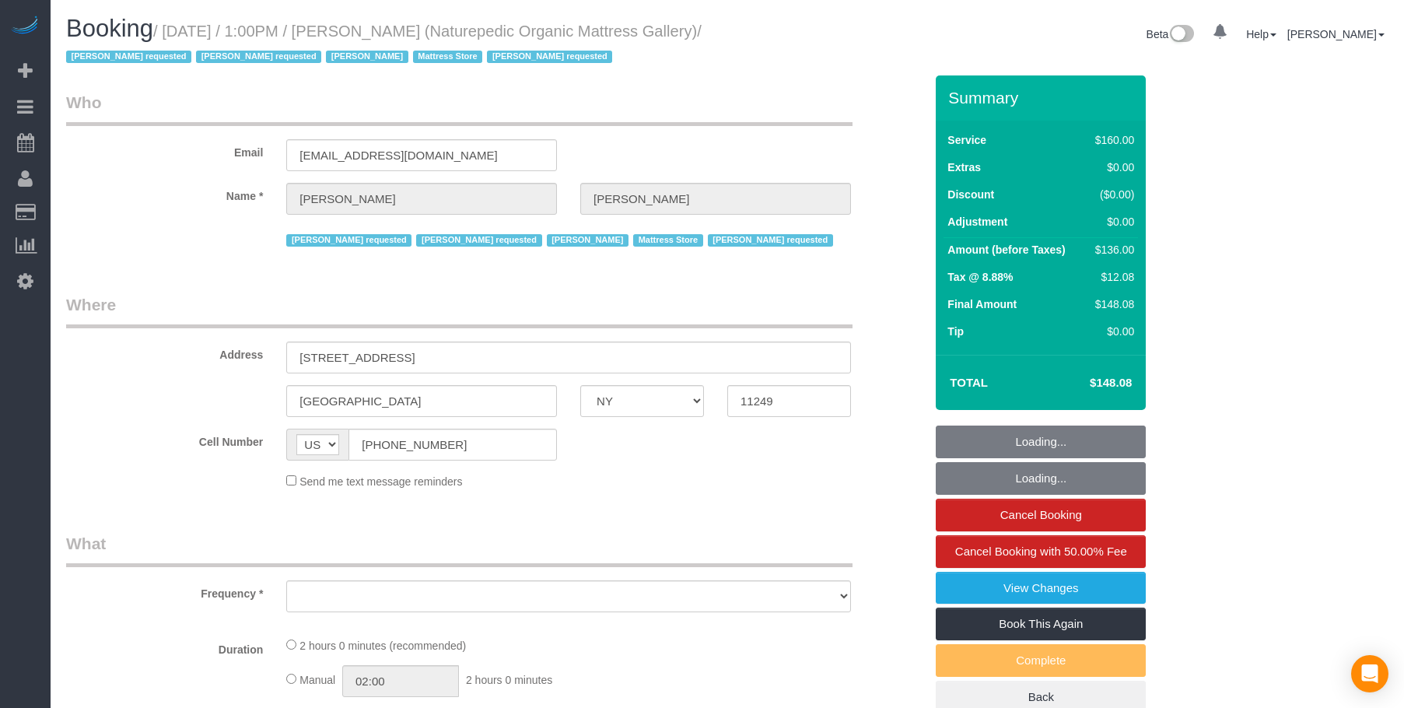
select select "NY"
select select "number:89"
select select "number:90"
select select "number:15"
select select "number:5"
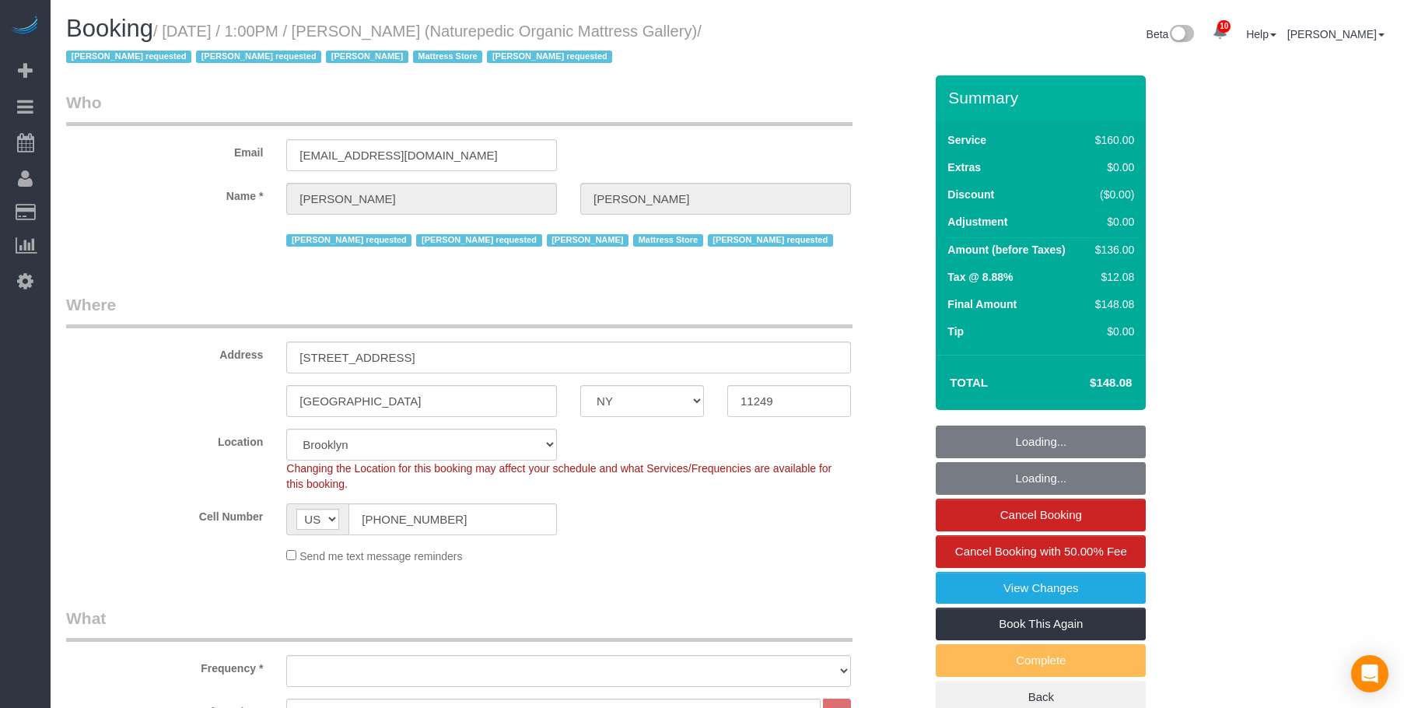
select select "object:990"
select select "spot1"
select select "string:stripe-pm_1NflzN4VGloSiKo7kgpKxF8o"
select select "object:1357"
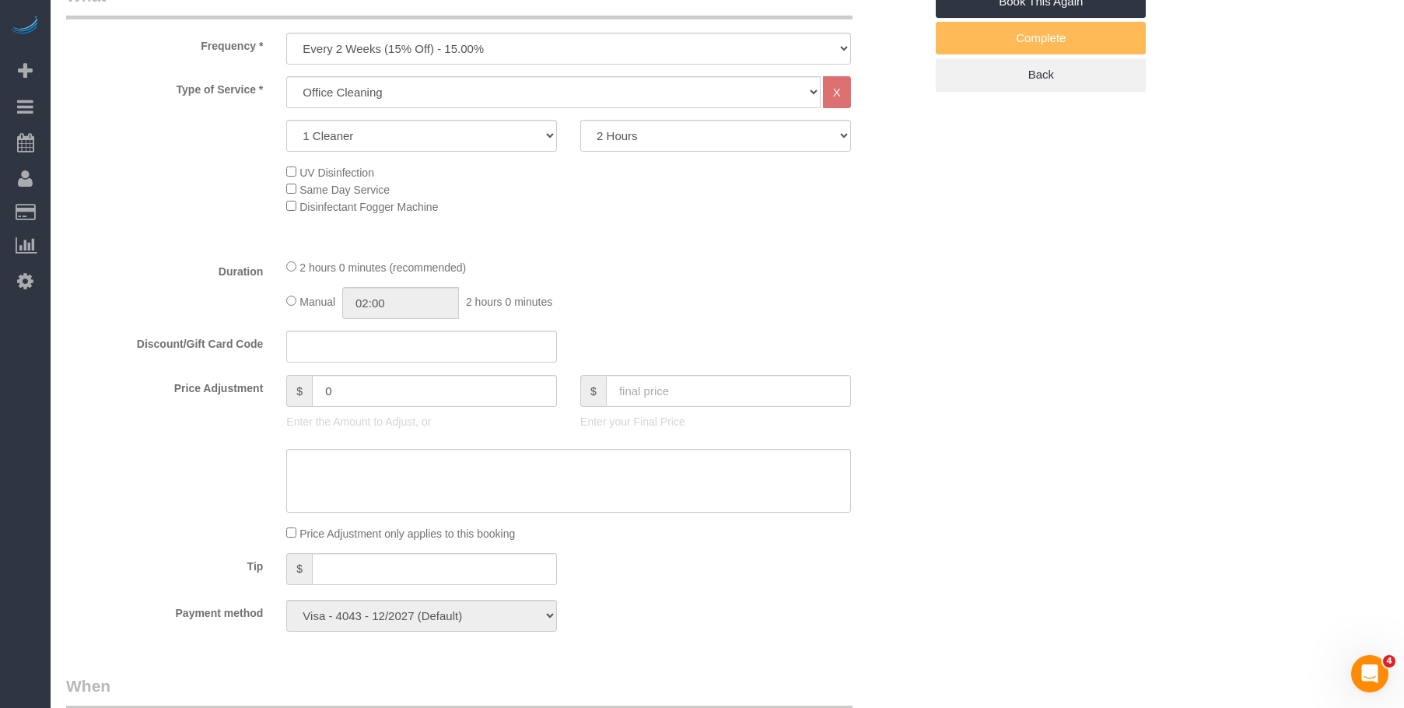
scroll to position [233, 0]
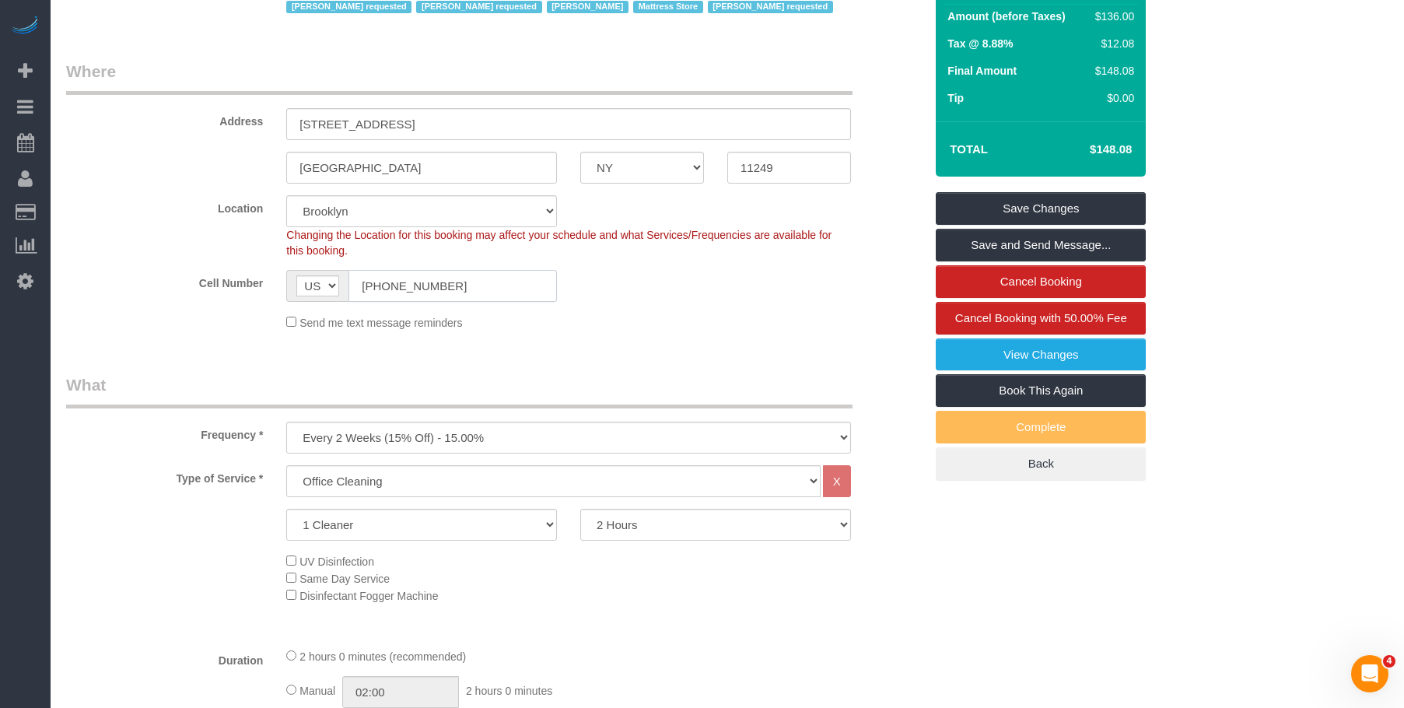
drag, startPoint x: 410, startPoint y: 286, endPoint x: 478, endPoint y: 340, distance: 86.9
click at [196, 264] on sui-booking-location "Location Manhattan Austin Boston Bronx Brooklyn Charlotte Denver New Jersey Por…" at bounding box center [495, 262] width 858 height 135
paste input "347) 227-7614"
type input "(347) 227-7614"
click at [726, 305] on sui-booking-location "Location Manhattan Austin Boston Bronx Brooklyn Charlotte Denver New Jersey Por…" at bounding box center [495, 262] width 858 height 135
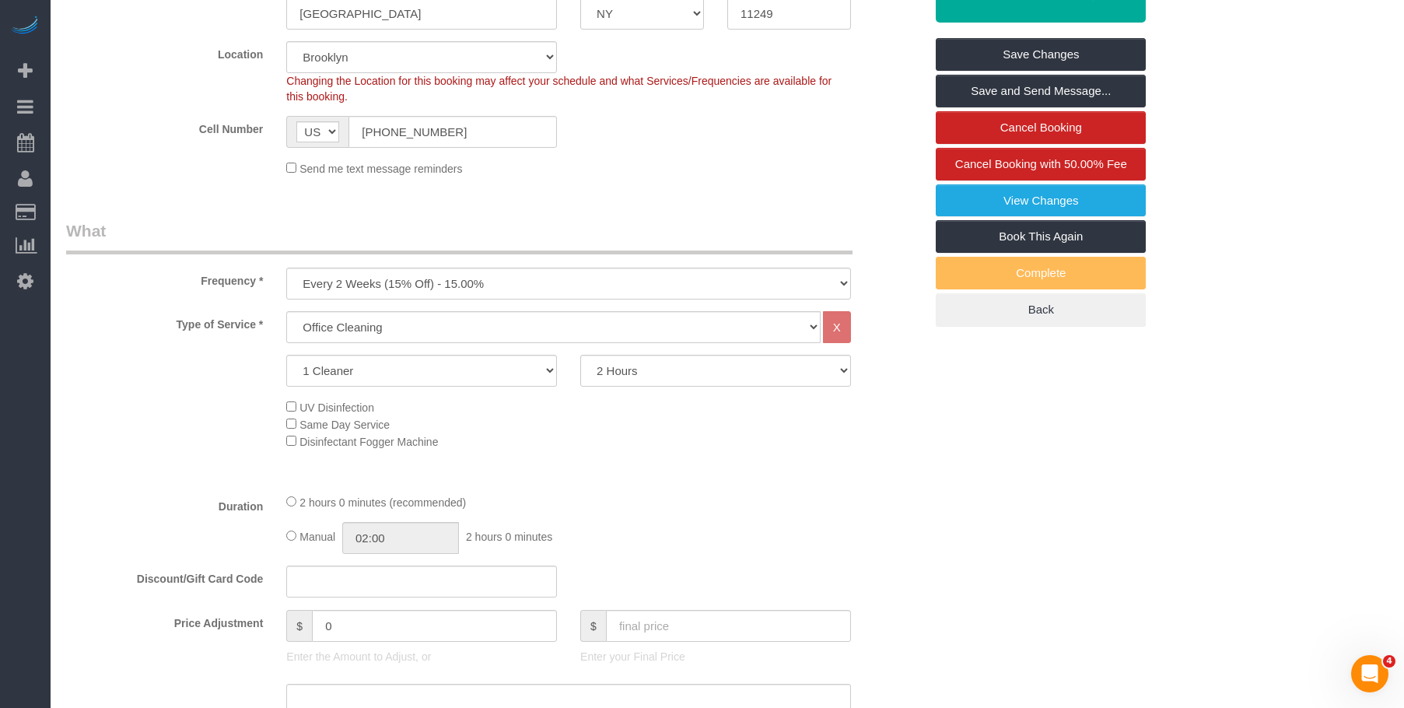
scroll to position [156, 0]
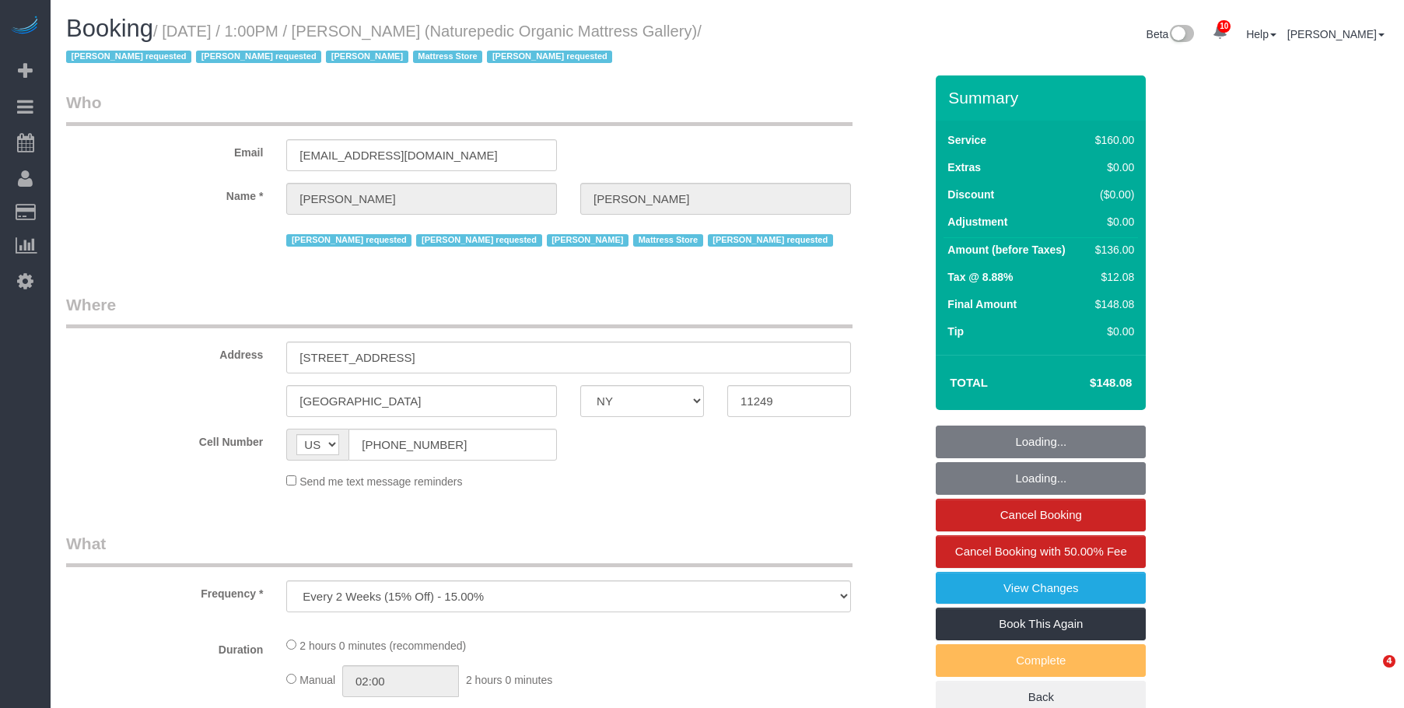
select select "NY"
select select "string:stripe-pm_1NflzN4VGloSiKo7kgpKxF8o"
select select "number:89"
select select "number:90"
select select "number:15"
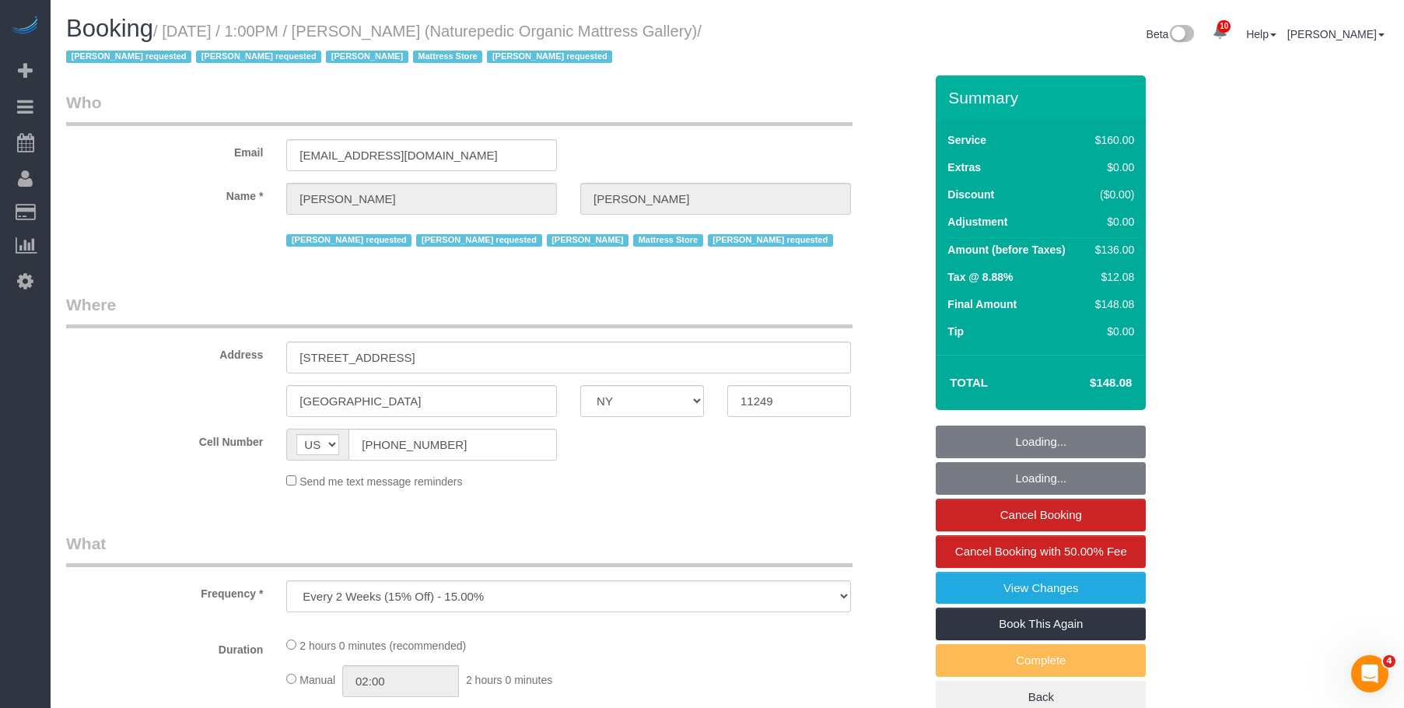
select select "number:5"
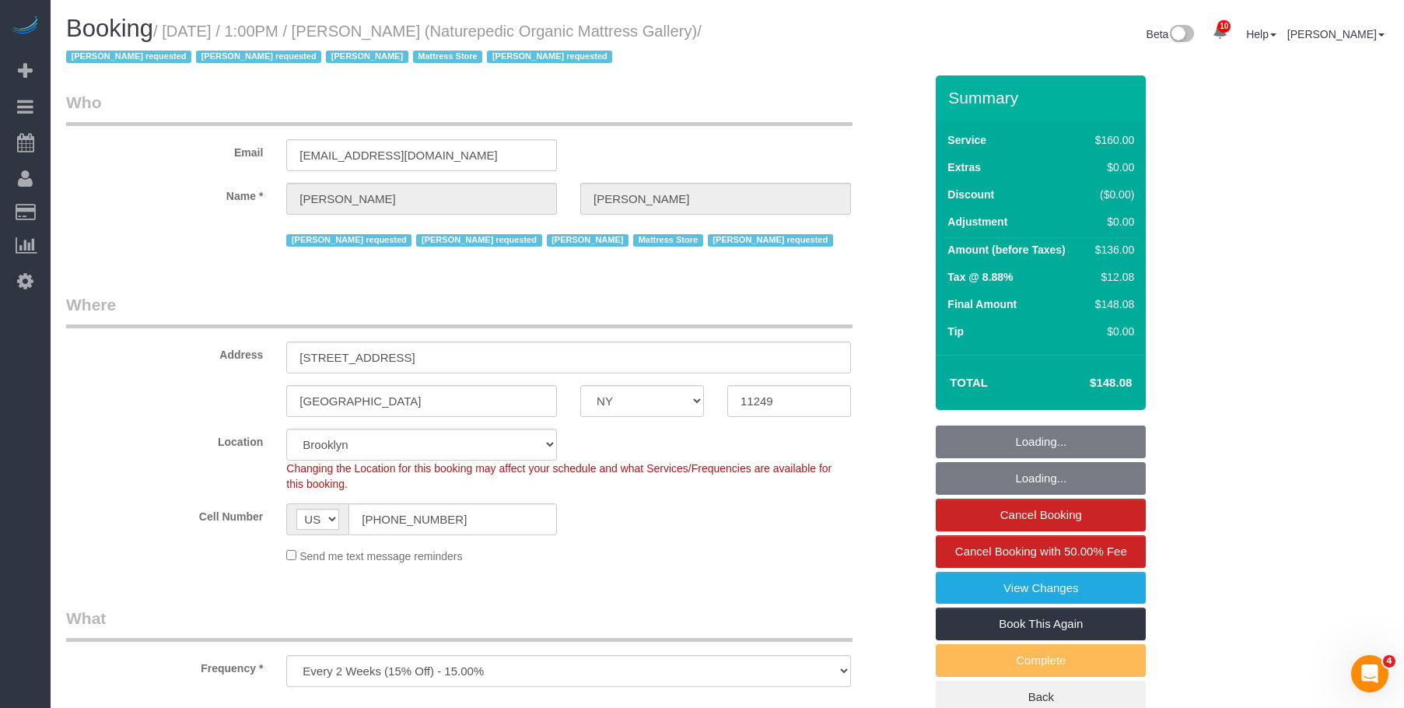
select select "object:885"
select select "spot1"
drag, startPoint x: 335, startPoint y: 356, endPoint x: 483, endPoint y: 349, distance: 148.0
click at [483, 349] on input "[STREET_ADDRESS]" at bounding box center [568, 358] width 565 height 32
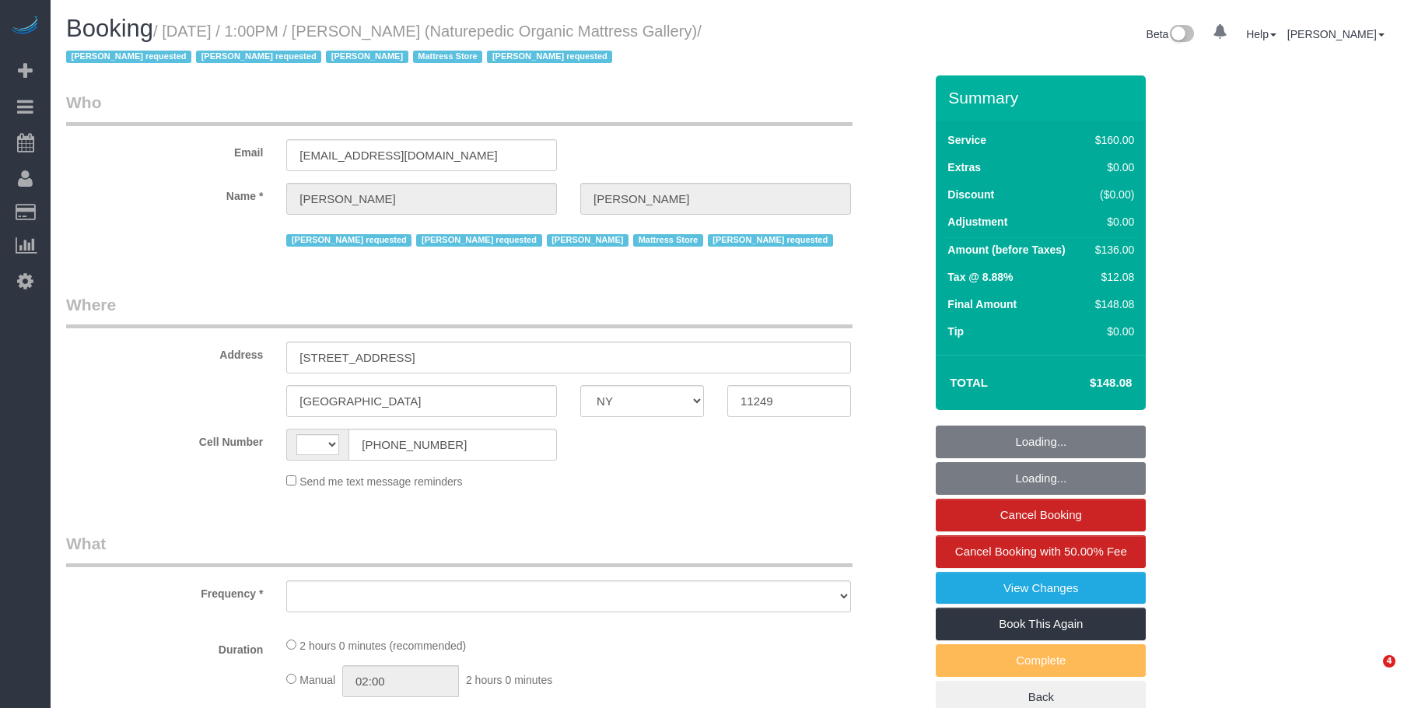
select select "NY"
select select "number:89"
select select "number:90"
select select "number:15"
select select "number:5"
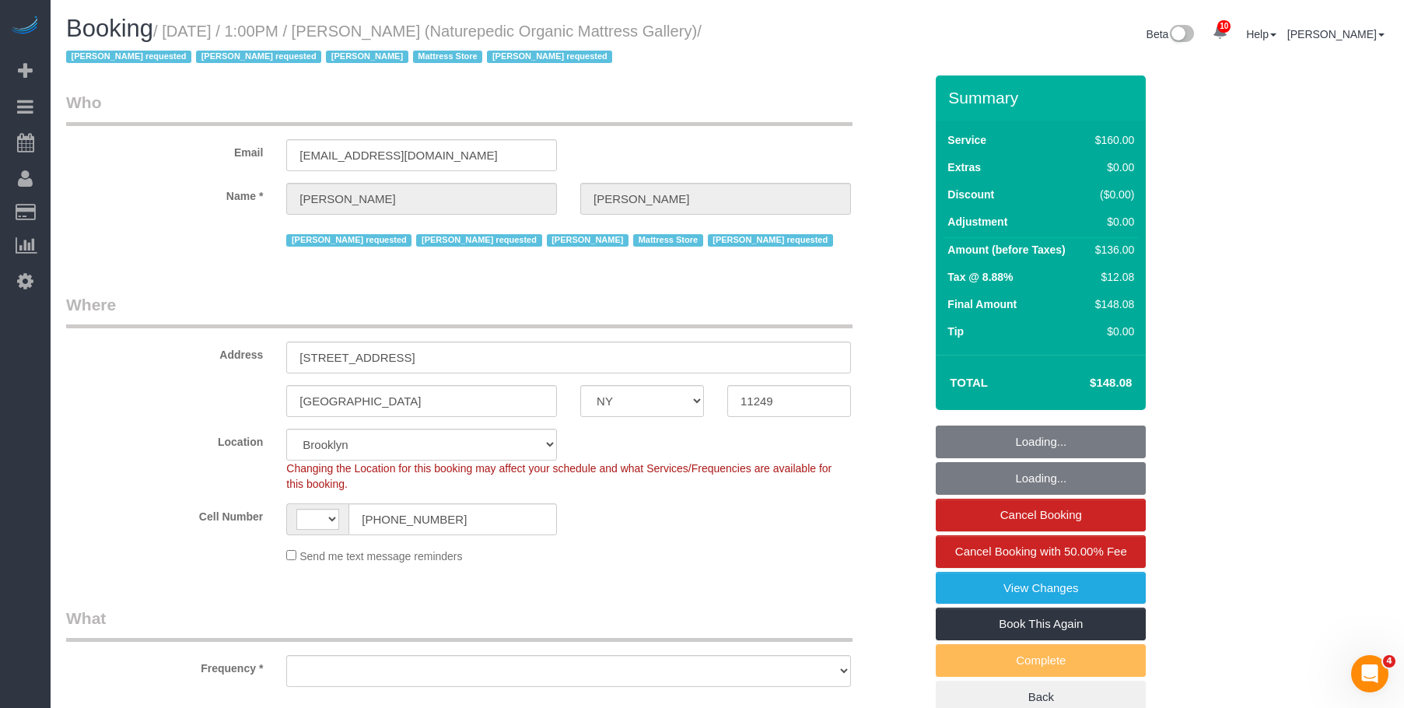
drag, startPoint x: 0, startPoint y: 0, endPoint x: 769, endPoint y: 255, distance: 809.9
click at [760, 57] on div "Booking / [DATE] / 1:00PM / [PERSON_NAME] (Naturepedic Organic Mattress Gallery…" at bounding box center [727, 46] width 1346 height 60
select select "string:[GEOGRAPHIC_DATA]"
select select "string:stripe-pm_1NflzN4VGloSiKo7kgpKxF8o"
select select "spot1"
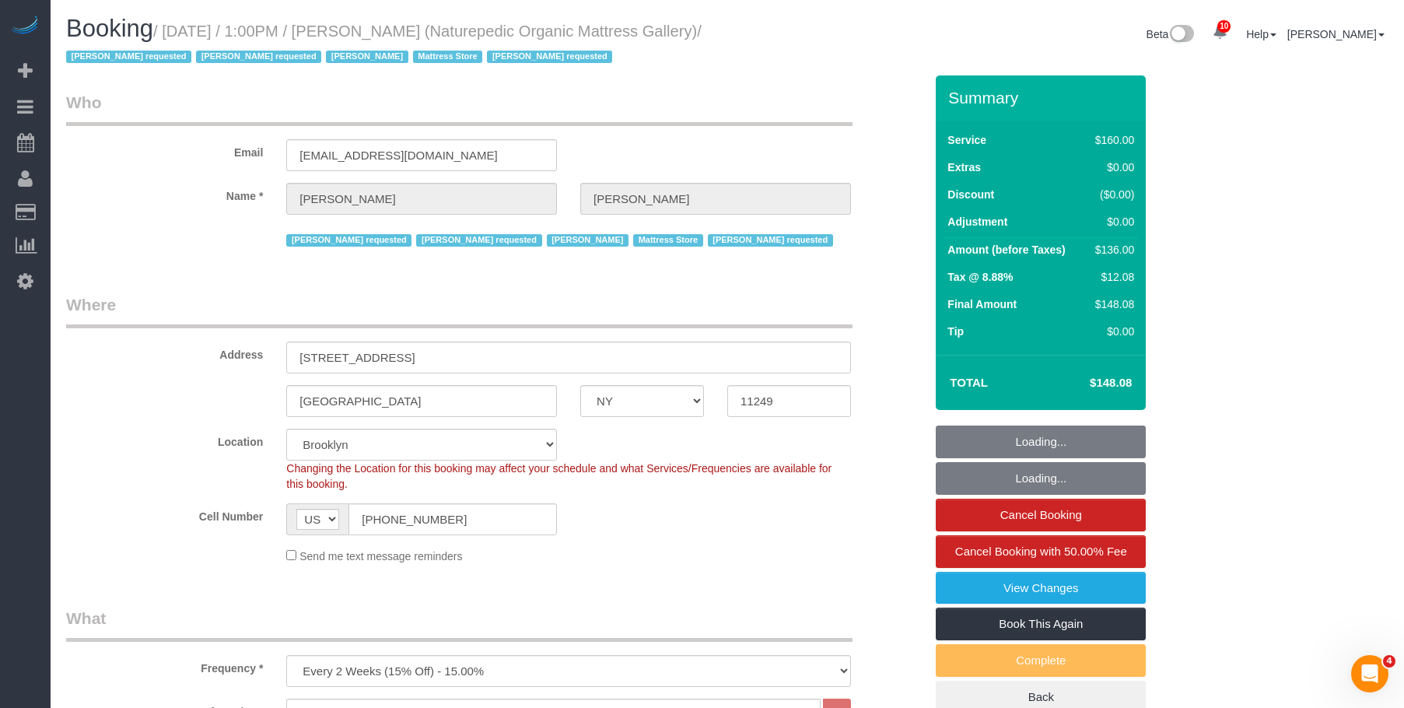
select select "object:1357"
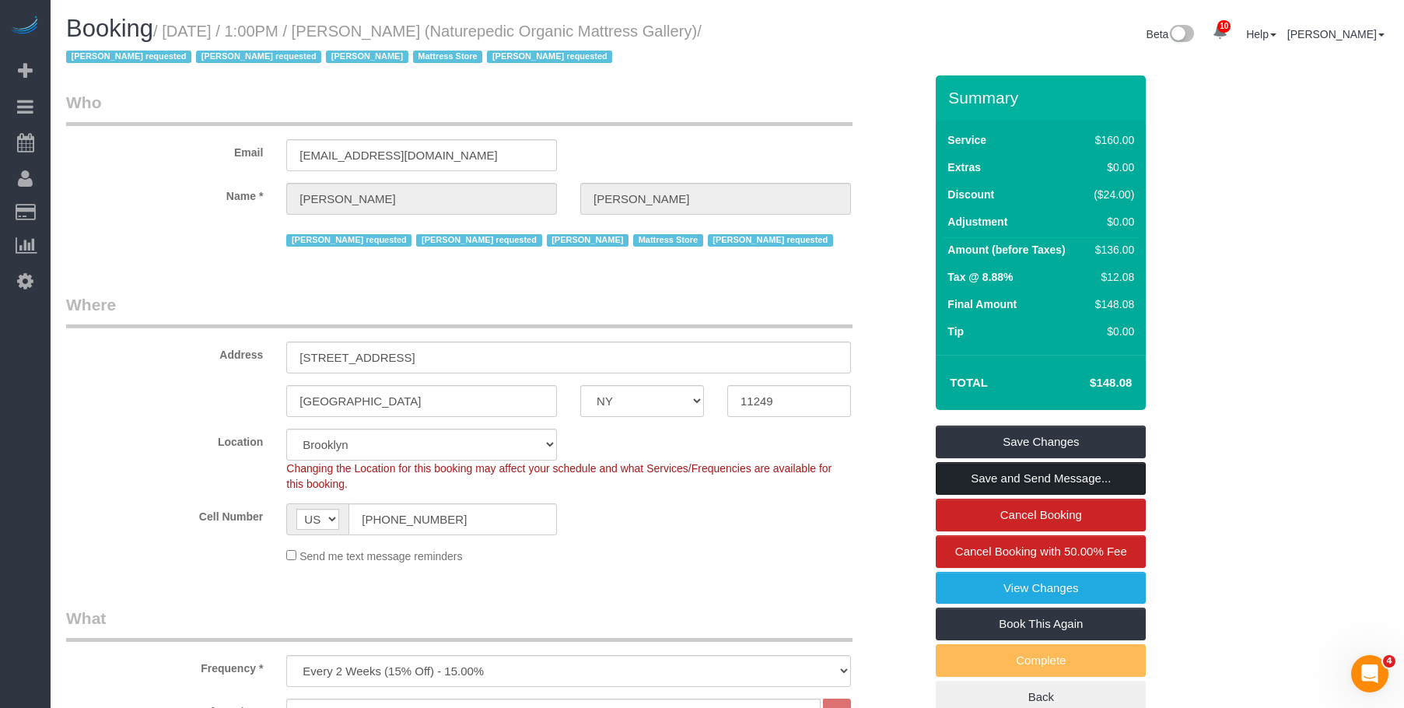
drag, startPoint x: 1095, startPoint y: 480, endPoint x: 1011, endPoint y: 453, distance: 89.1
click at [1095, 480] on link "Save and Send Message..." at bounding box center [1041, 478] width 210 height 33
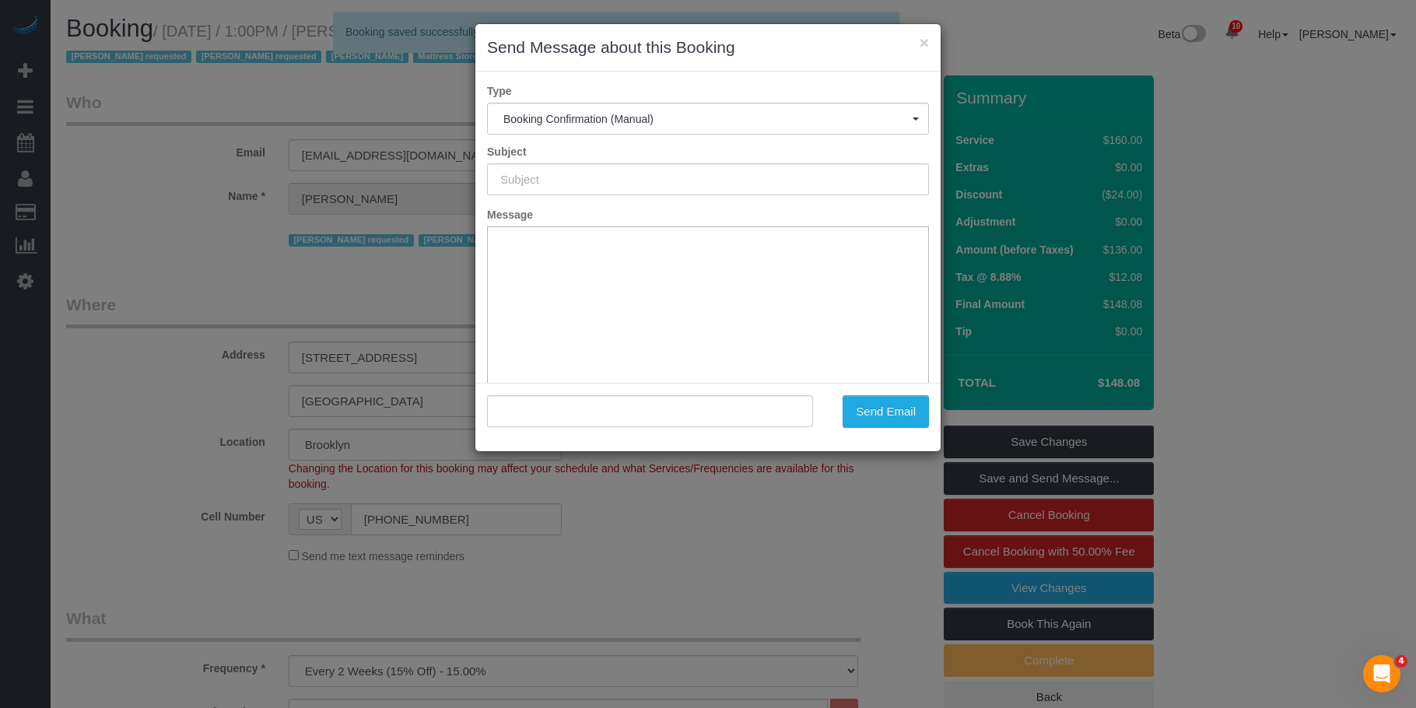
type input "Cleaning Confirmed for 09/04/2025 at 1:00pm"
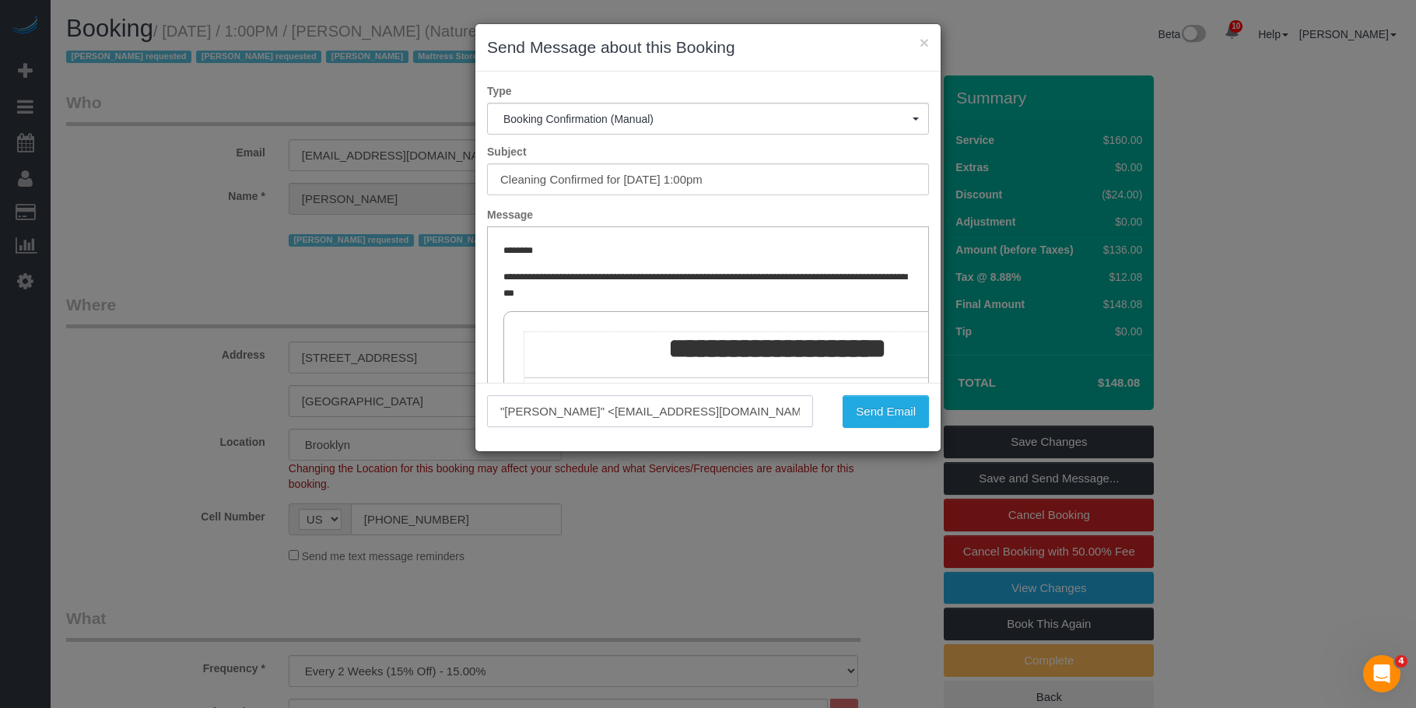
click at [527, 413] on input ""Luis Chevere" <ap@naturepedic.com>" at bounding box center [650, 411] width 326 height 32
drag, startPoint x: 572, startPoint y: 412, endPoint x: 503, endPoint y: 412, distance: 68.5
click at [503, 412] on input ""Luis Chevere" <ap@naturepedic.com>" at bounding box center [650, 411] width 326 height 32
paste input "John O'Neill"
drag, startPoint x: 583, startPoint y: 412, endPoint x: 692, endPoint y: 411, distance: 108.1
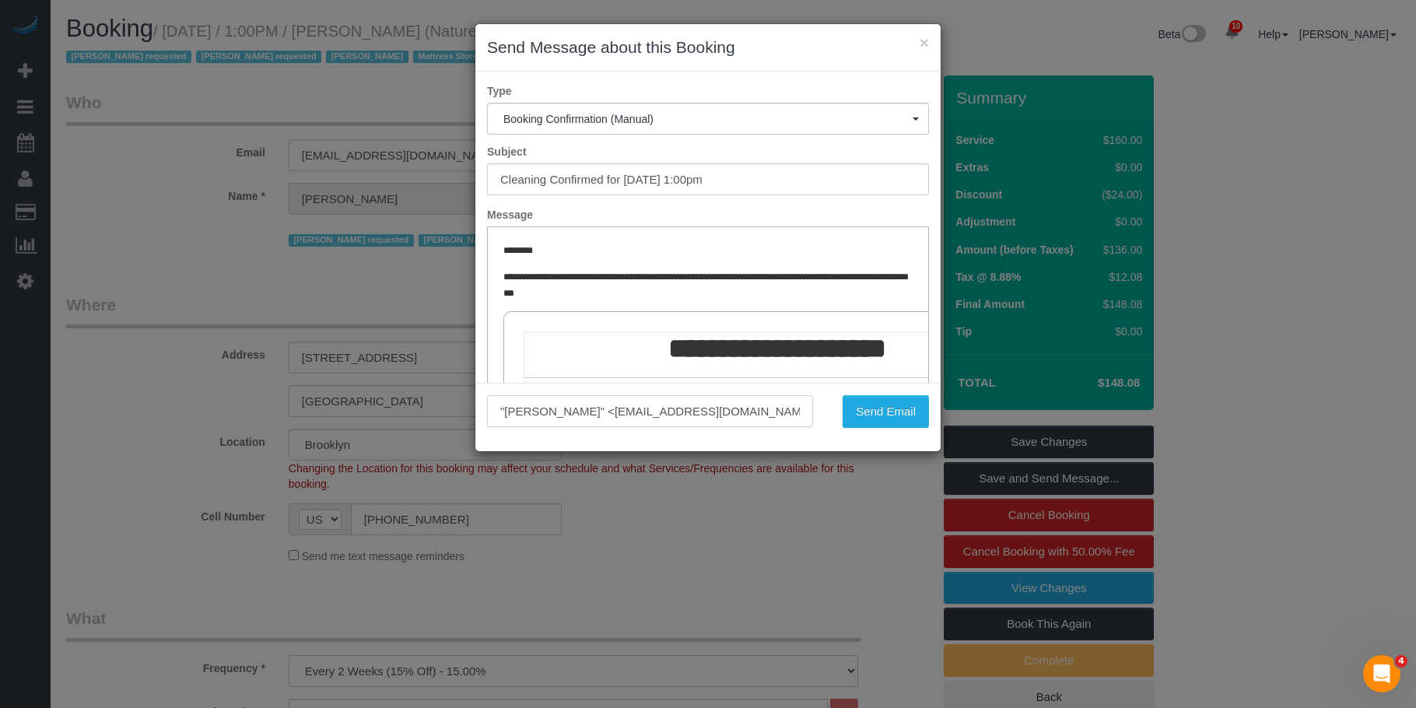
click at [692, 411] on input ""John O'Neill" <ap@naturepedic.com>" at bounding box center [650, 411] width 326 height 32
paste input "johnoneill@naturepedicgallery"
type input ""John O'Neill" <johnoneill@naturepedicgallery.com>"
click at [882, 411] on button "Send Email" at bounding box center [886, 411] width 86 height 33
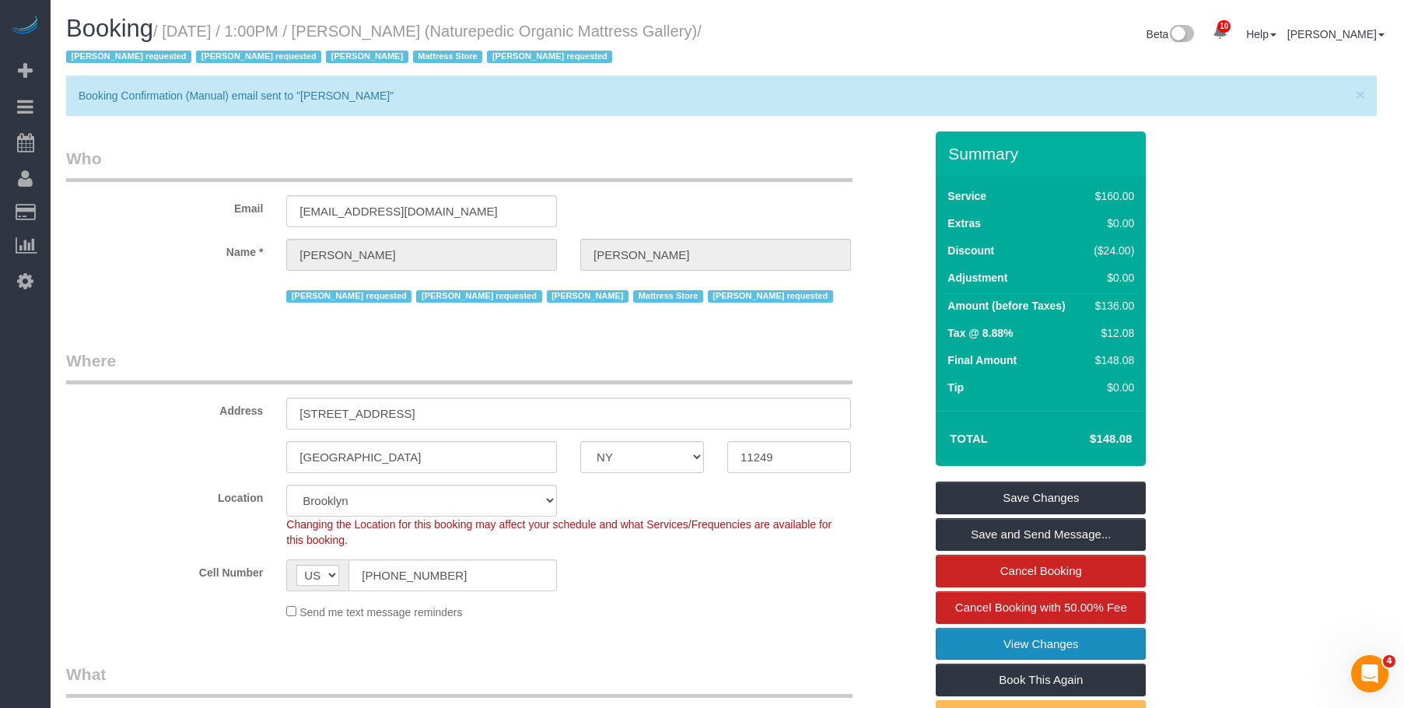
click at [1102, 645] on link "View Changes" at bounding box center [1041, 644] width 210 height 33
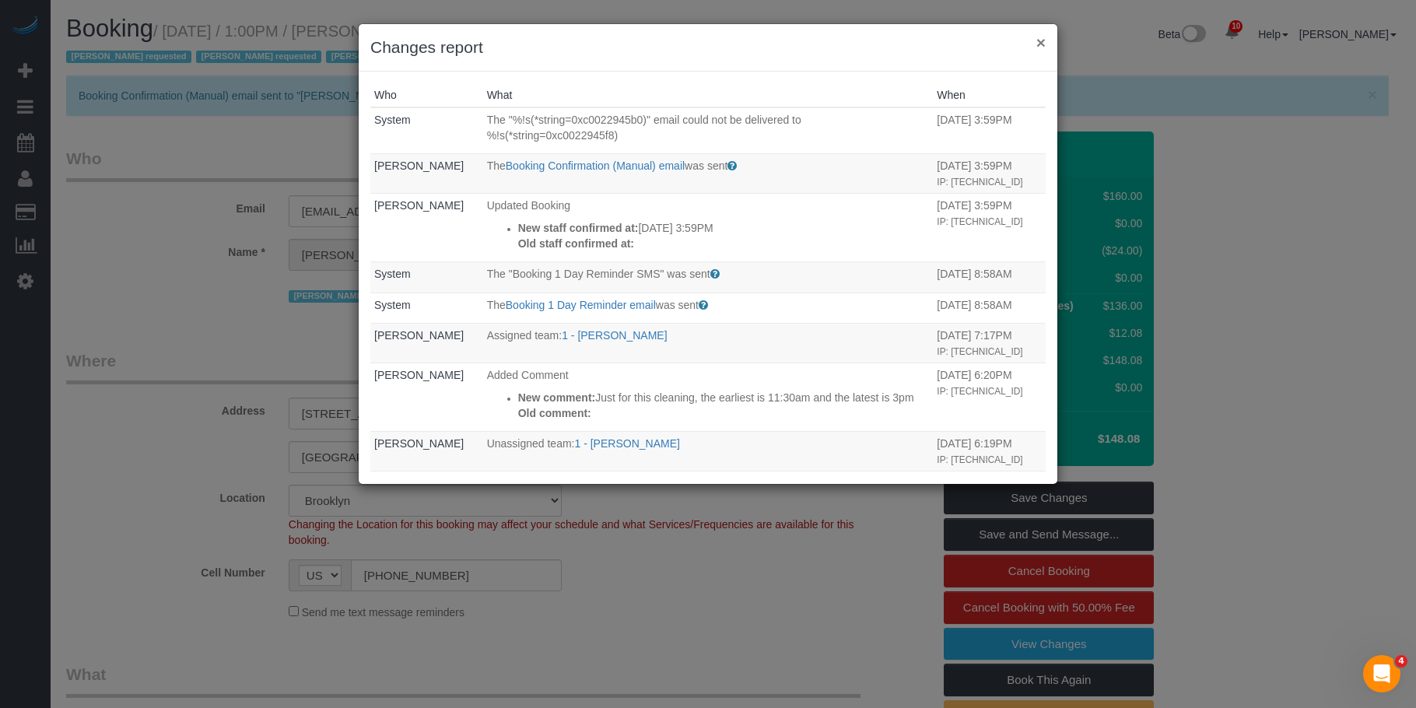
click at [1041, 40] on button "×" at bounding box center [1040, 42] width 9 height 16
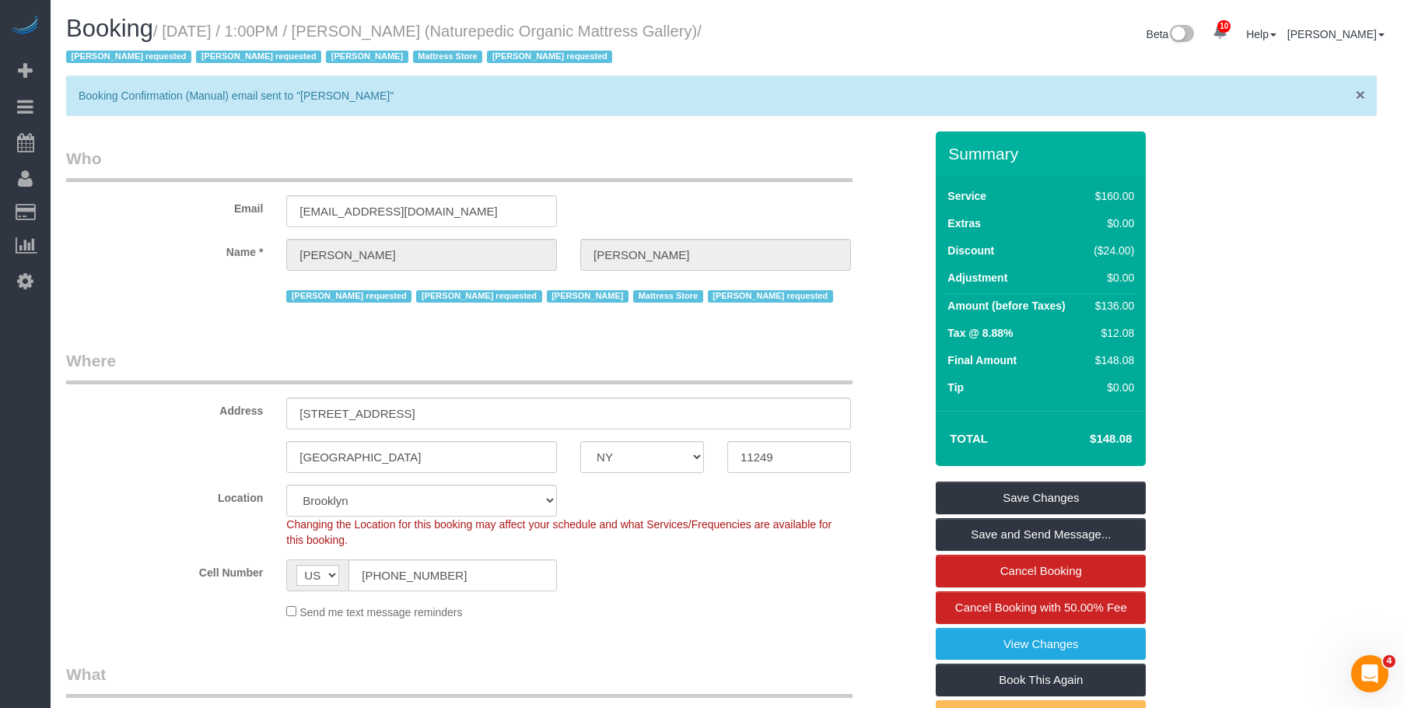
click at [1359, 88] on span "×" at bounding box center [1360, 95] width 9 height 18
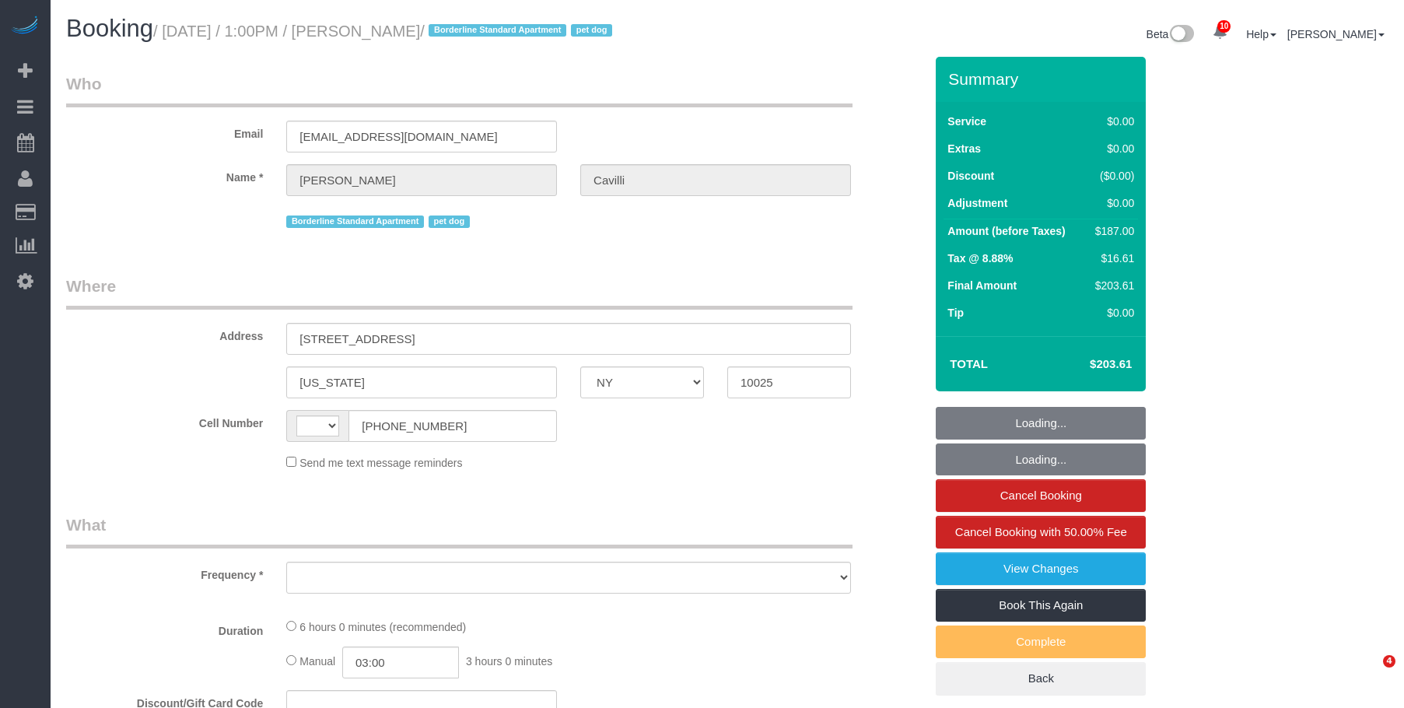
select select "NY"
select select "number:89"
select select "number:90"
select select "number:13"
select select "number:5"
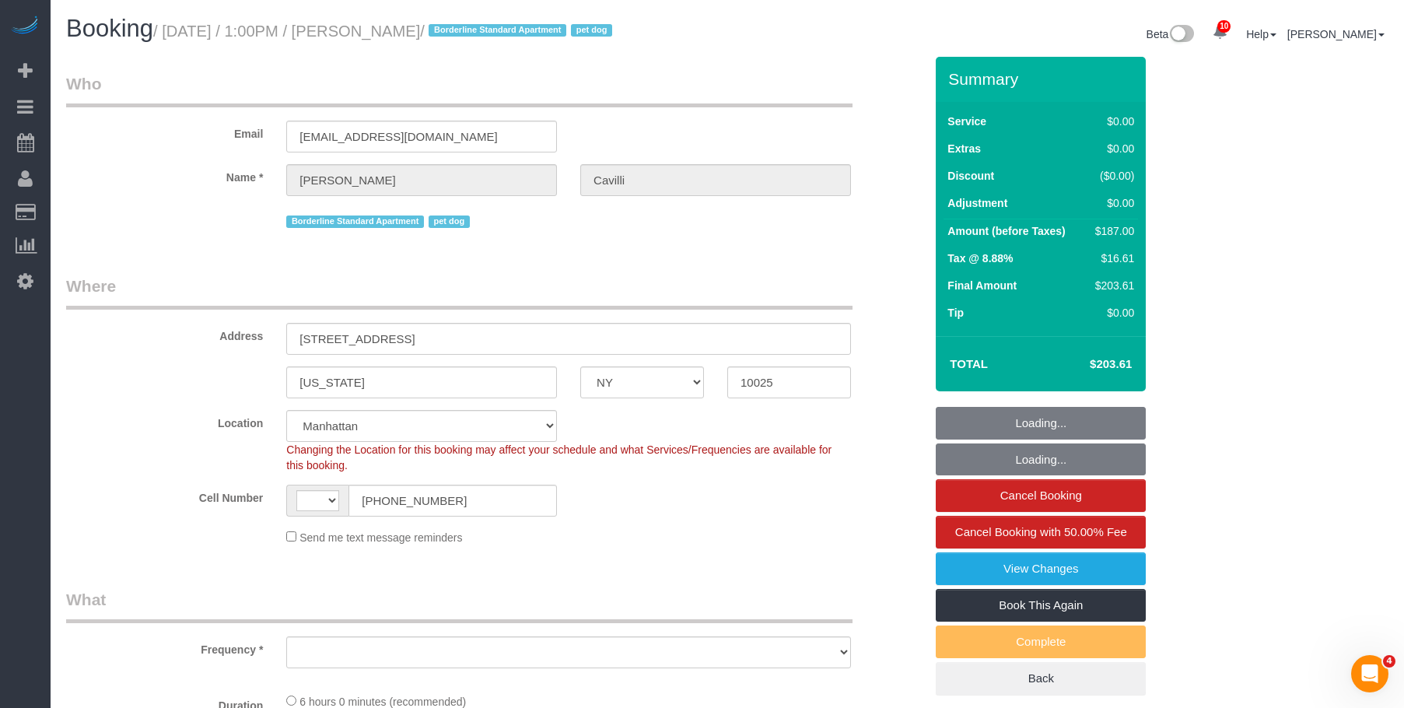
select select "string:[GEOGRAPHIC_DATA]"
select select "object:869"
select select "string:stripe-pm_1RY8gG4VGloSiKo7or0hj2s2"
select select "2"
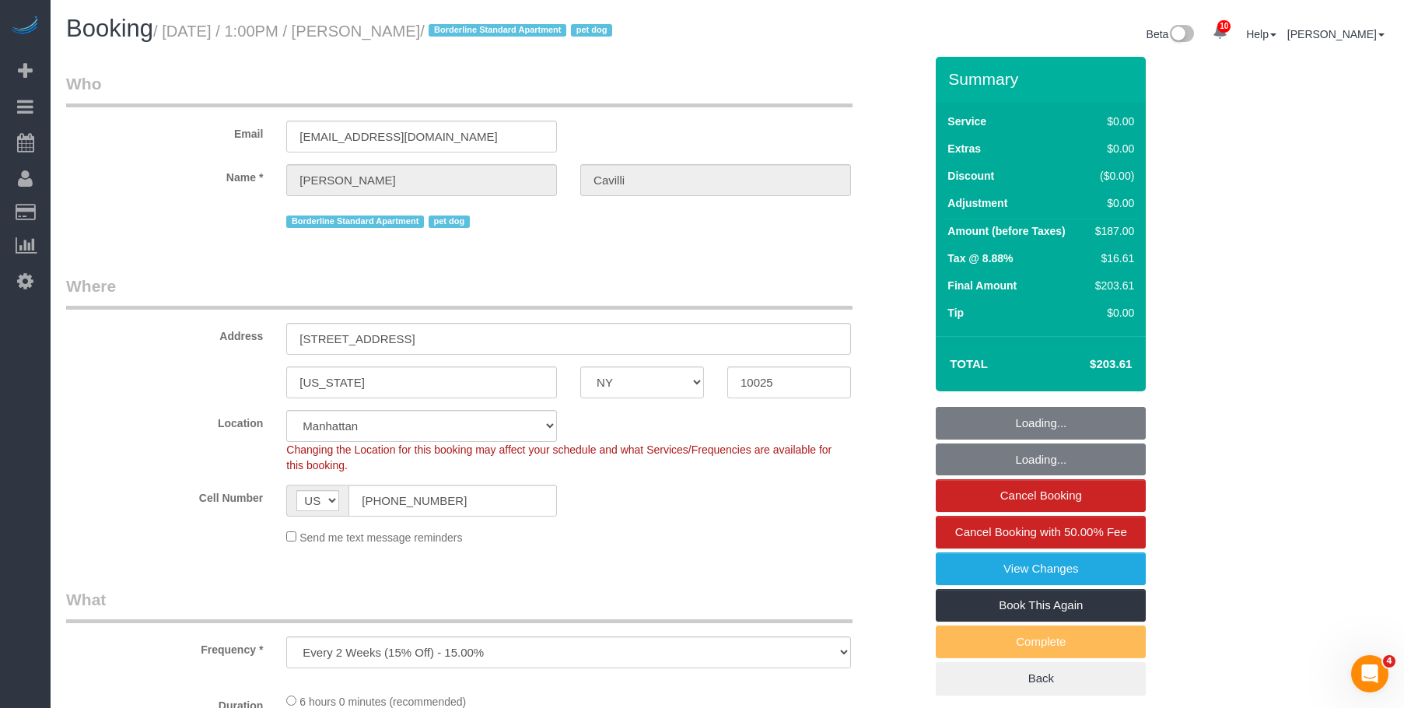
select select "spot1"
select select "object:1368"
select select "2"
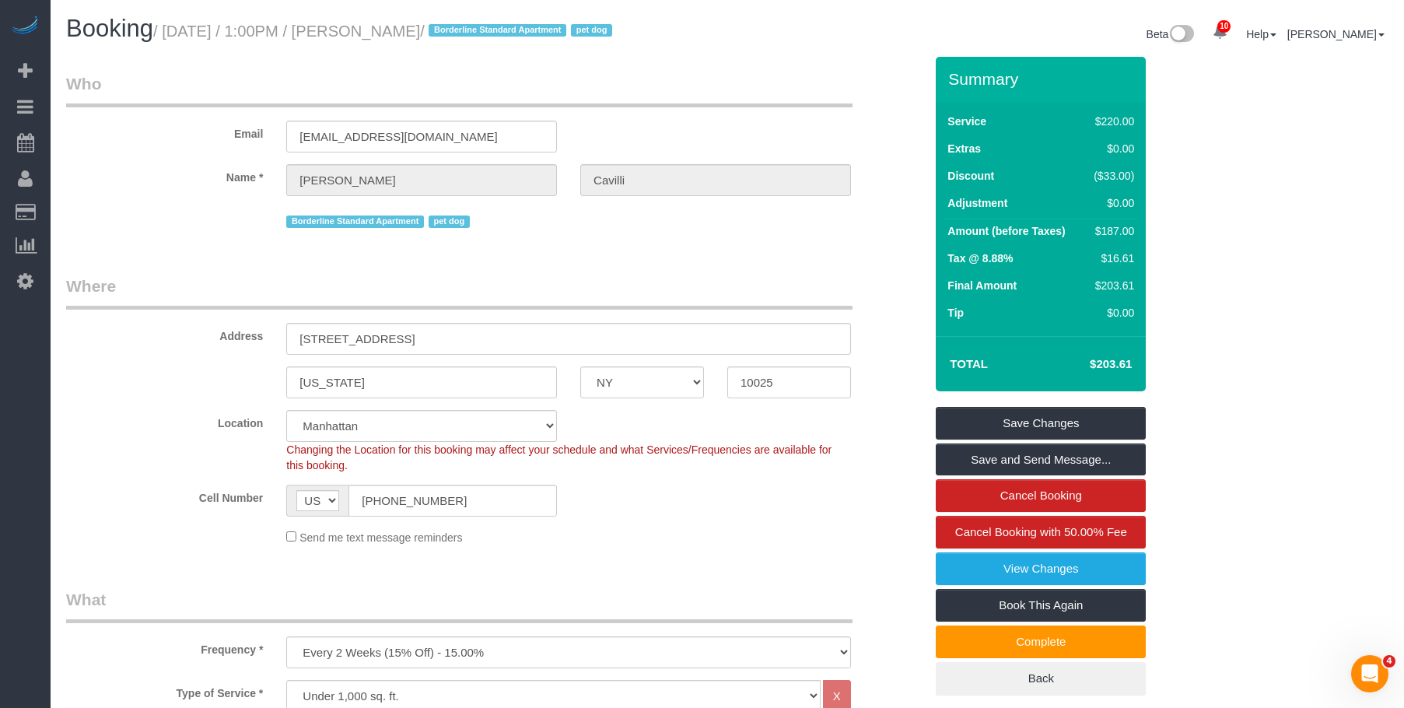
drag, startPoint x: 172, startPoint y: 33, endPoint x: 519, endPoint y: 29, distance: 347.0
click at [519, 29] on small "/ September 03, 2025 / 1:00PM / Christopher Cavilli / Borderline Standard Apart…" at bounding box center [385, 31] width 464 height 17
copy small "September 03, 2025 / 1:00PM / Christopher Cavilli"
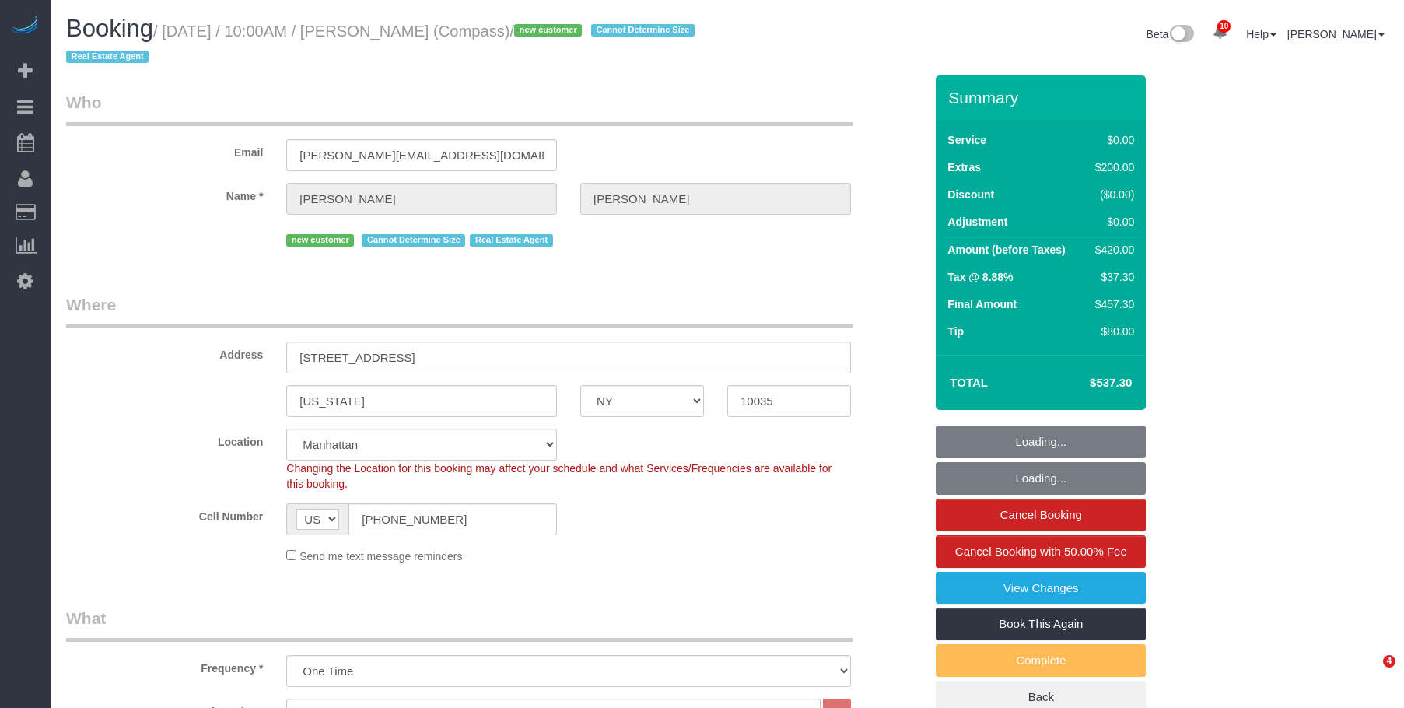
select select "NY"
select select "2"
select select "number:57"
select select "number:72"
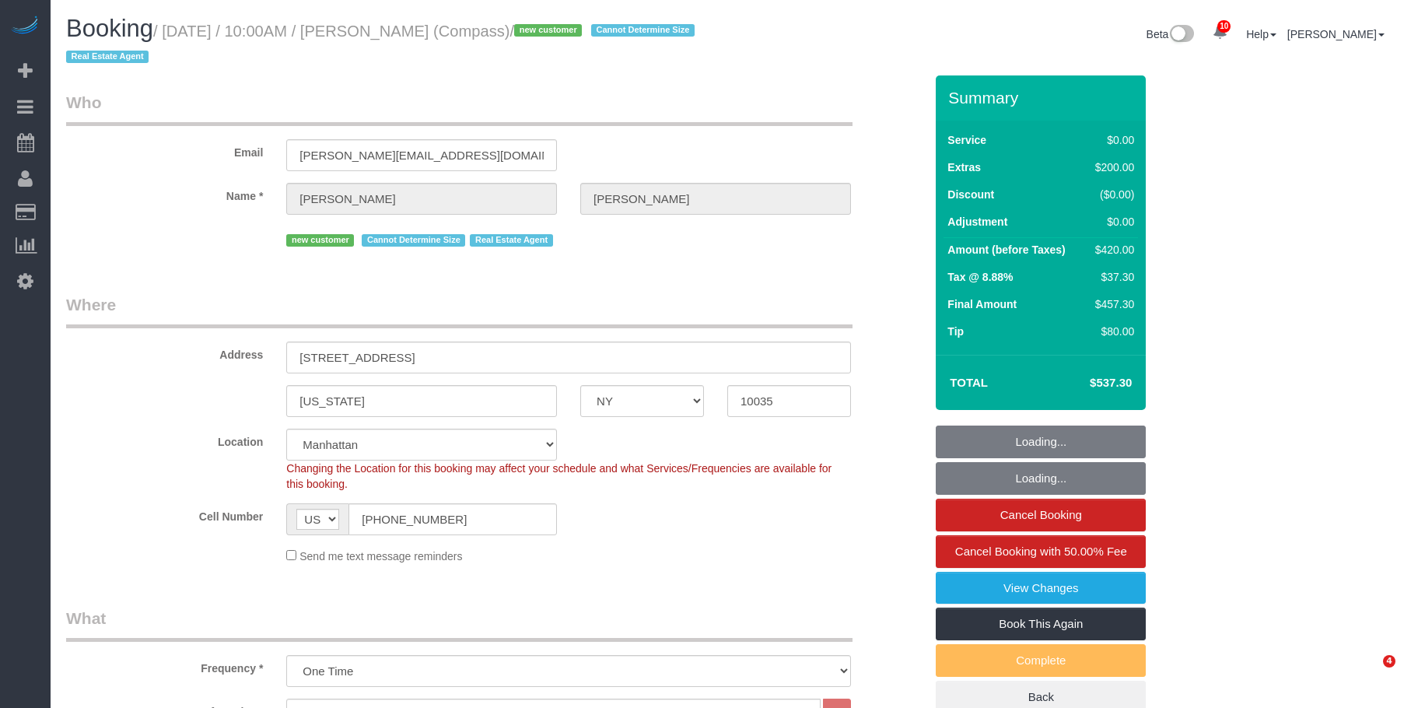
select select "number:15"
select select "number:6"
select select "object:976"
select select "2"
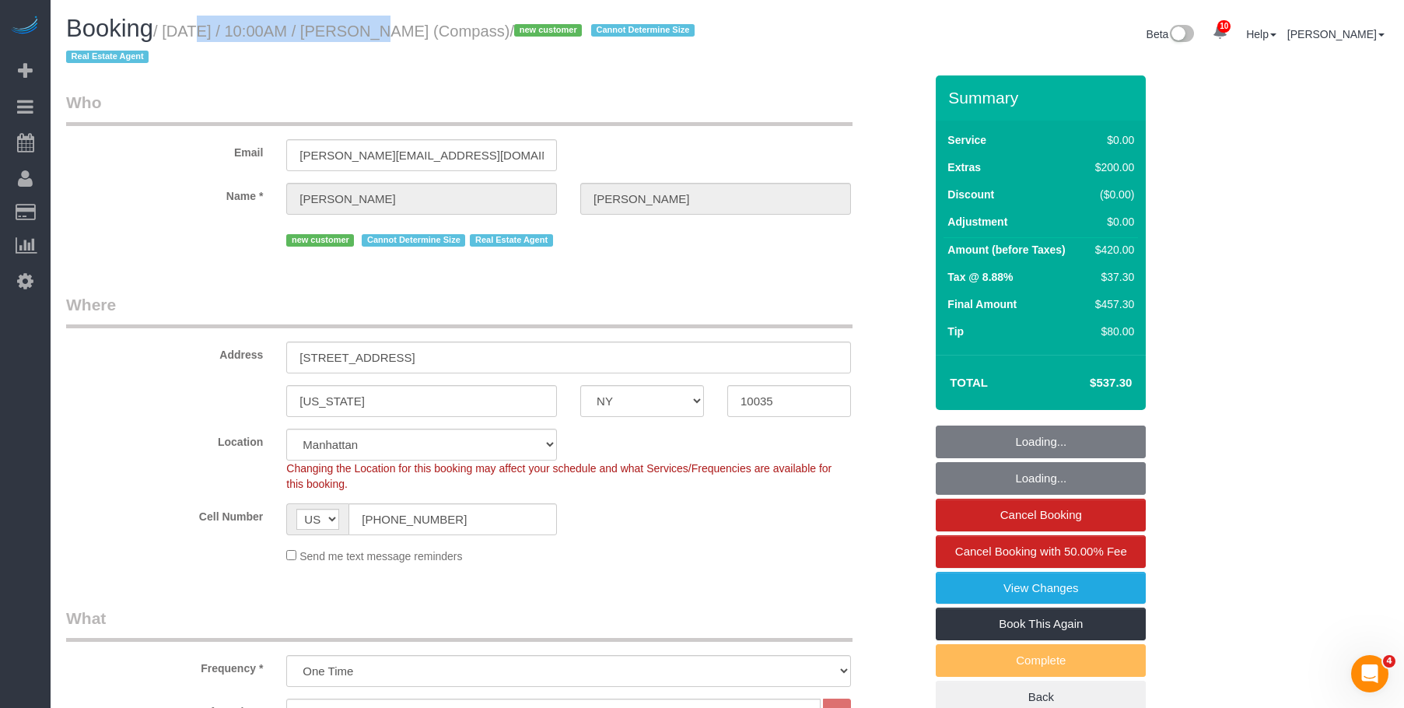
select select "string:stripe-pm_1S32W14VGloSiKo77iBP26Jc"
select select "spot1"
drag, startPoint x: 172, startPoint y: 33, endPoint x: 585, endPoint y: 80, distance: 415.7
click at [516, 27] on small "/ September 03, 2025 / 10:00AM / Mariko de Couto (Compass) / new customer Canno…" at bounding box center [382, 45] width 633 height 44
copy small "September 03, 2025 / 10:00AM / Mariko de Couto"
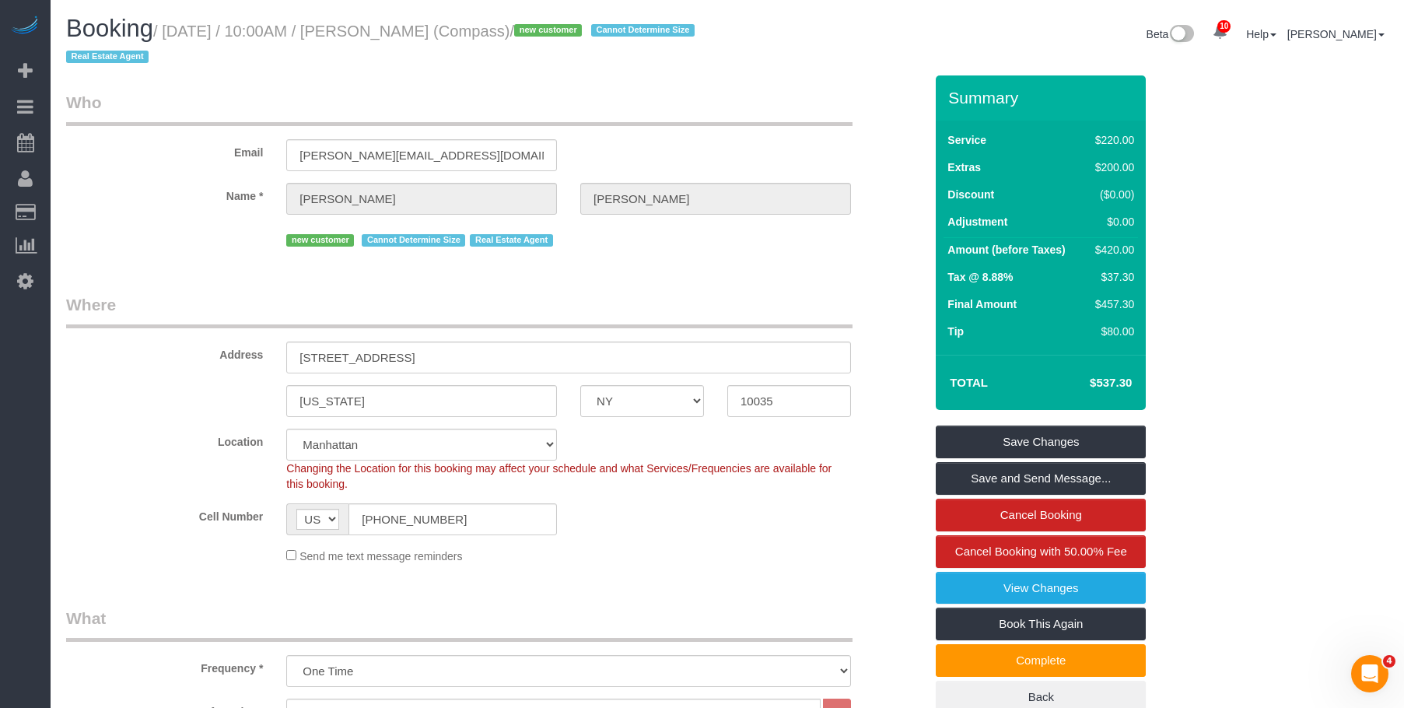
click at [672, 313] on legend "Where" at bounding box center [459, 310] width 787 height 35
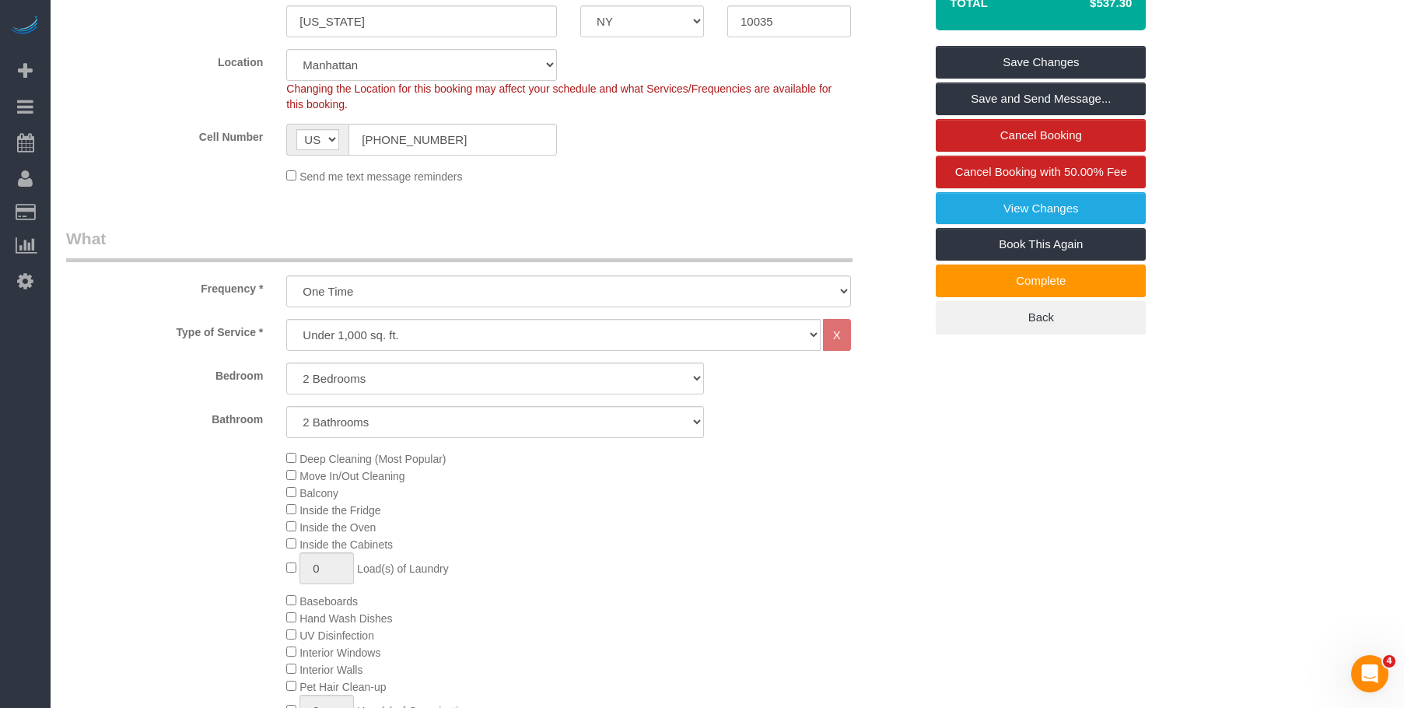
scroll to position [233, 0]
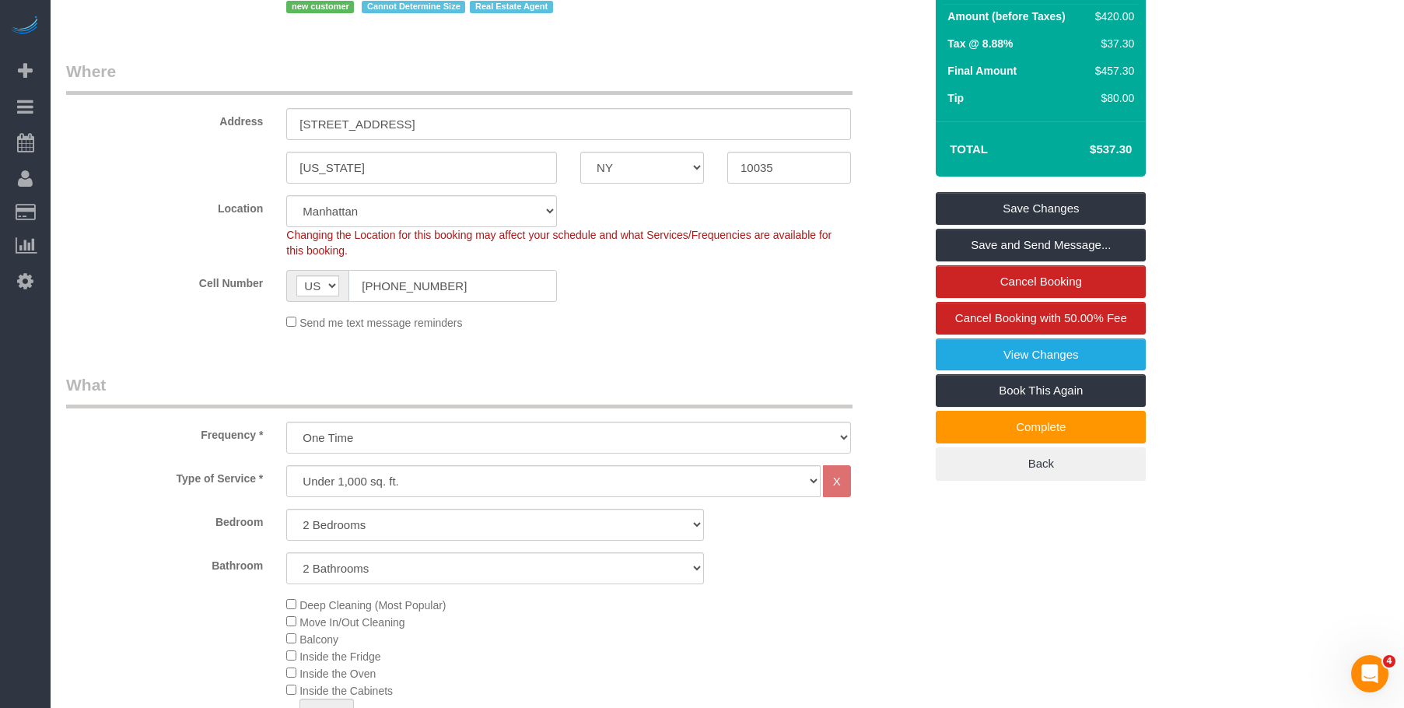
drag, startPoint x: 239, startPoint y: 267, endPoint x: 259, endPoint y: 240, distance: 33.3
click at [236, 267] on sui-booking-location "Location Manhattan Austin Boston Bronx Brooklyn Charlotte Denver New Jersey Por…" at bounding box center [495, 262] width 858 height 135
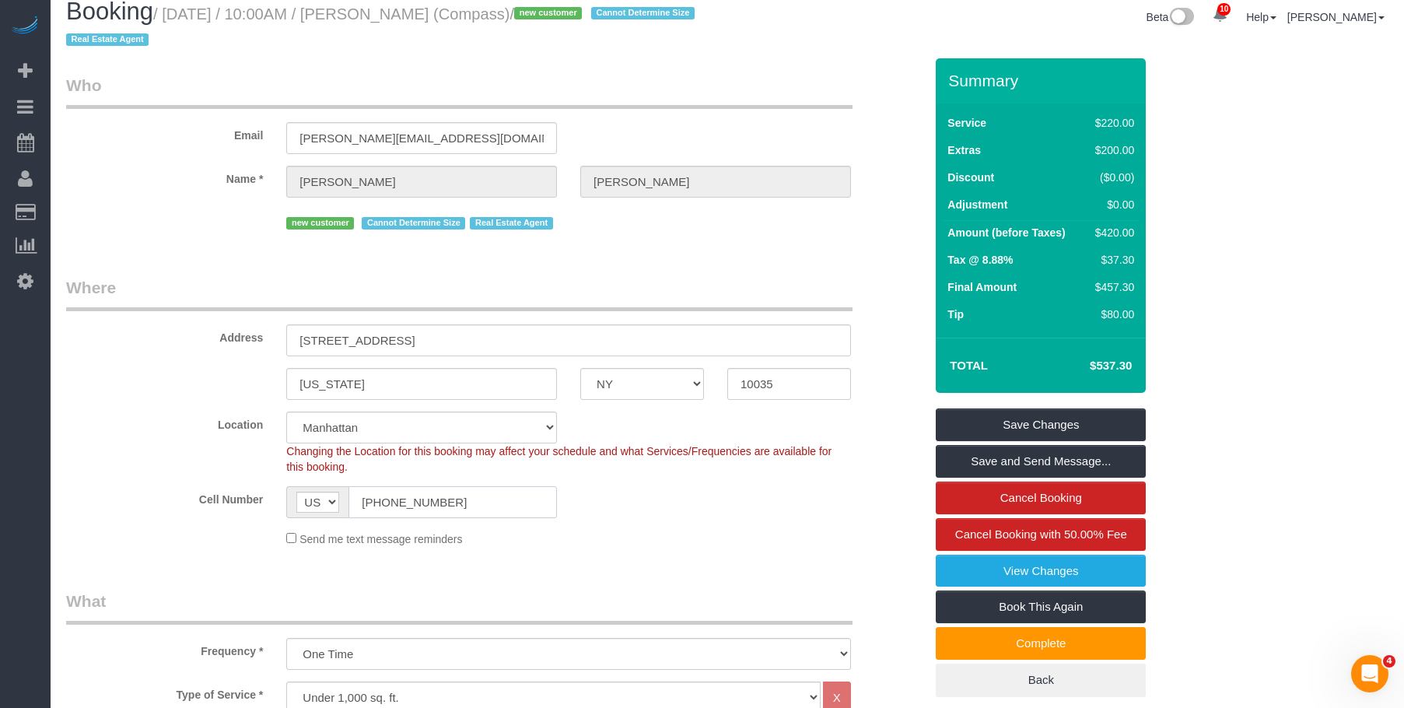
scroll to position [0, 0]
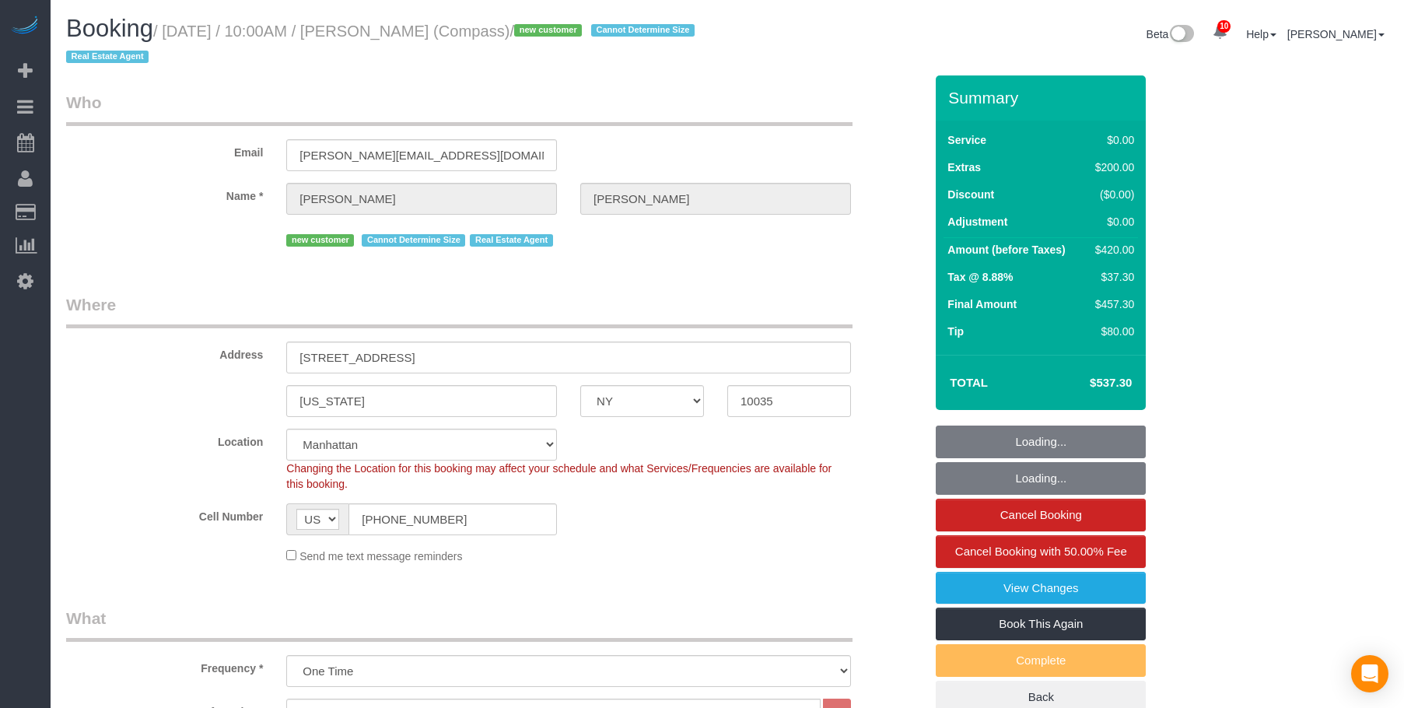
select select "NY"
select select "2"
select select "number:57"
select select "number:72"
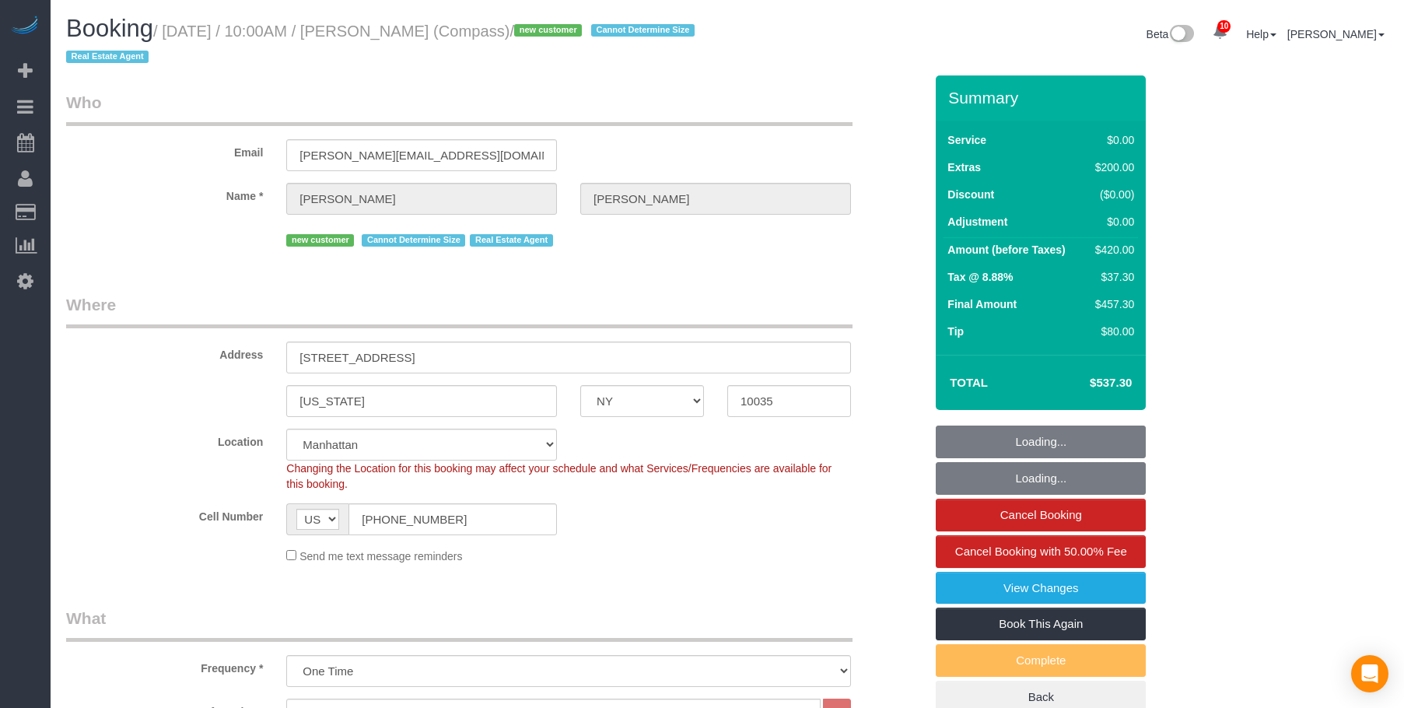
select select "number:15"
select select "number:6"
select select "spot1"
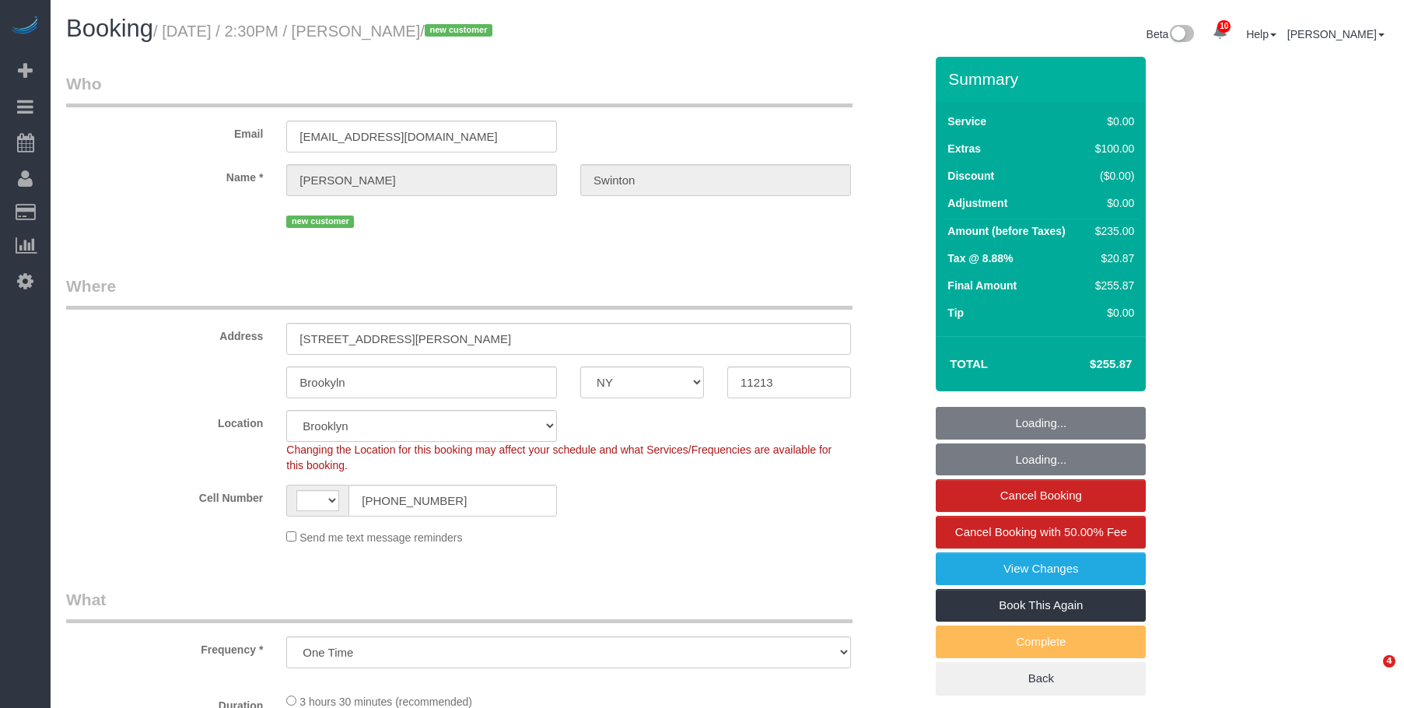
select select "NY"
select select "string:stripe-pm_1S2xM94VGloSiKo7GE1AsdHx"
select select "string:[GEOGRAPHIC_DATA]"
select select "object:576"
select select "number:89"
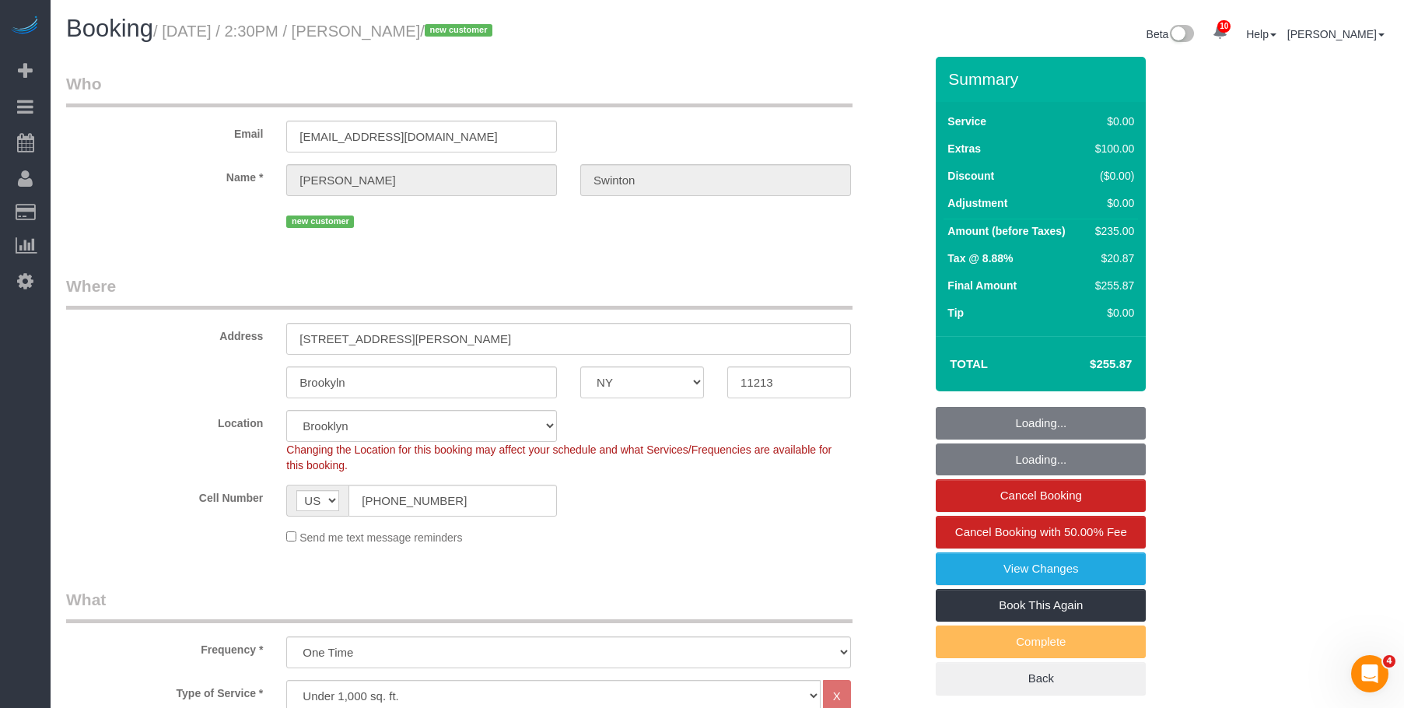
select select "number:90"
select select "number:15"
select select "number:5"
select select "1"
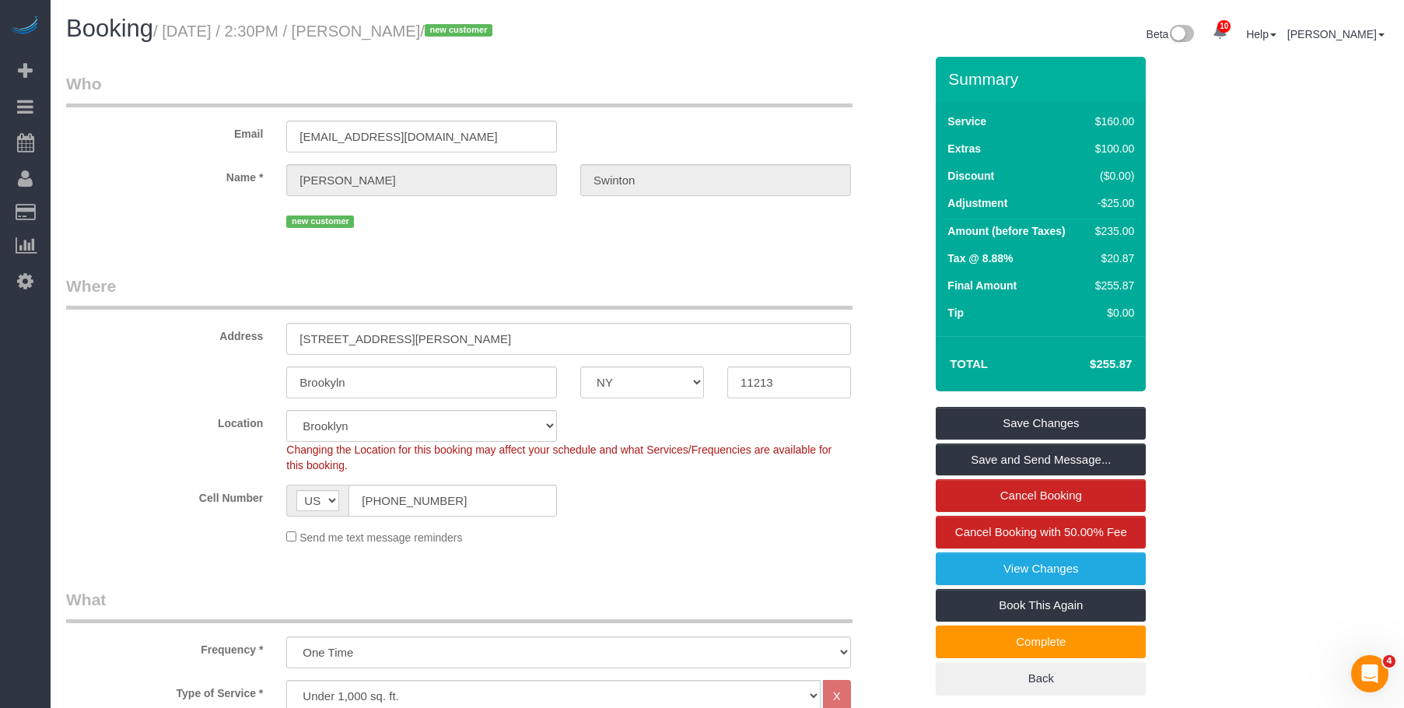
drag, startPoint x: 172, startPoint y: 34, endPoint x: 496, endPoint y: 32, distance: 323.6
click at [496, 32] on small "/ September 03, 2025 / 2:30PM / Sheryl Swinton / new customer" at bounding box center [325, 31] width 344 height 17
copy small "September 03, 2025 / 2:30PM / Sheryl Swinton"
drag, startPoint x: 452, startPoint y: 497, endPoint x: 222, endPoint y: 508, distance: 229.8
click at [222, 508] on div "Cell Number AF AL DZ AD AO AI AQ AG AR AM AW AU AT AZ BS BH BD BB BY BE BZ BJ B…" at bounding box center [494, 501] width 881 height 32
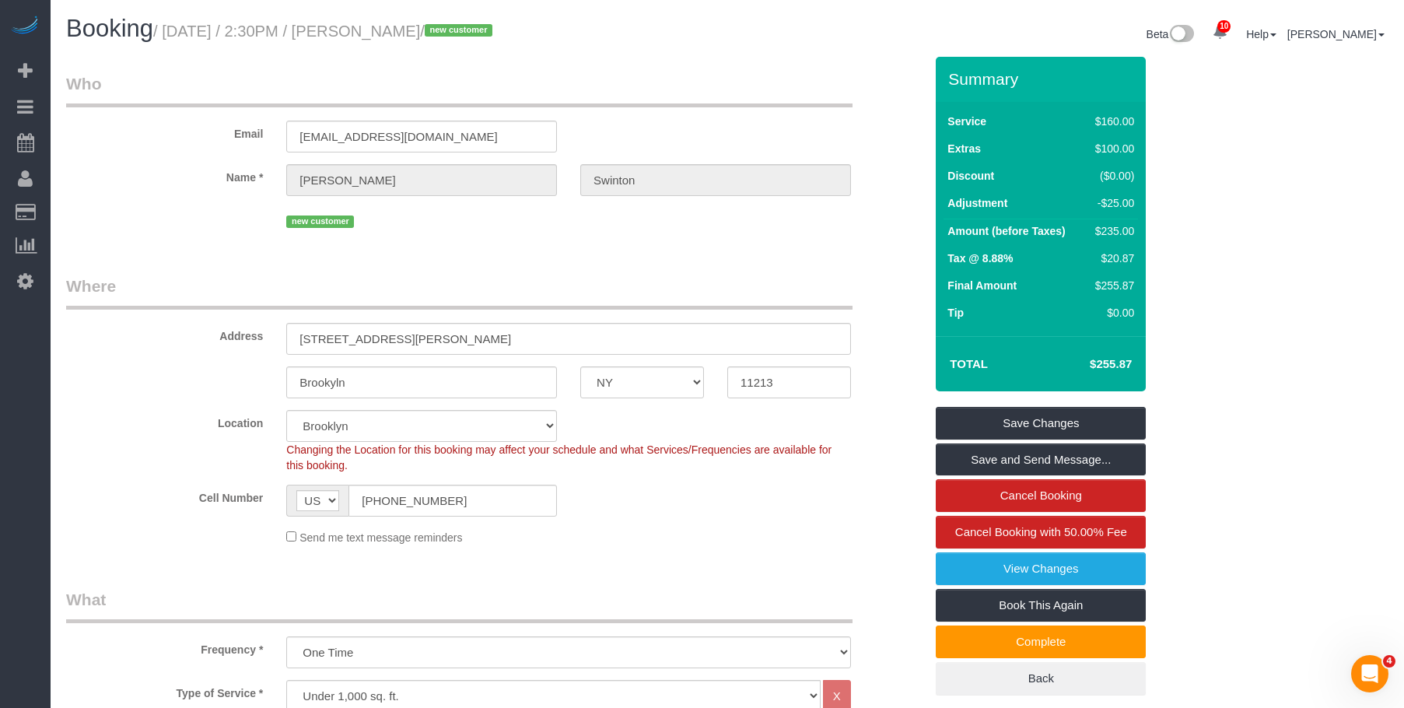
click at [759, 73] on legend "Who" at bounding box center [459, 89] width 787 height 35
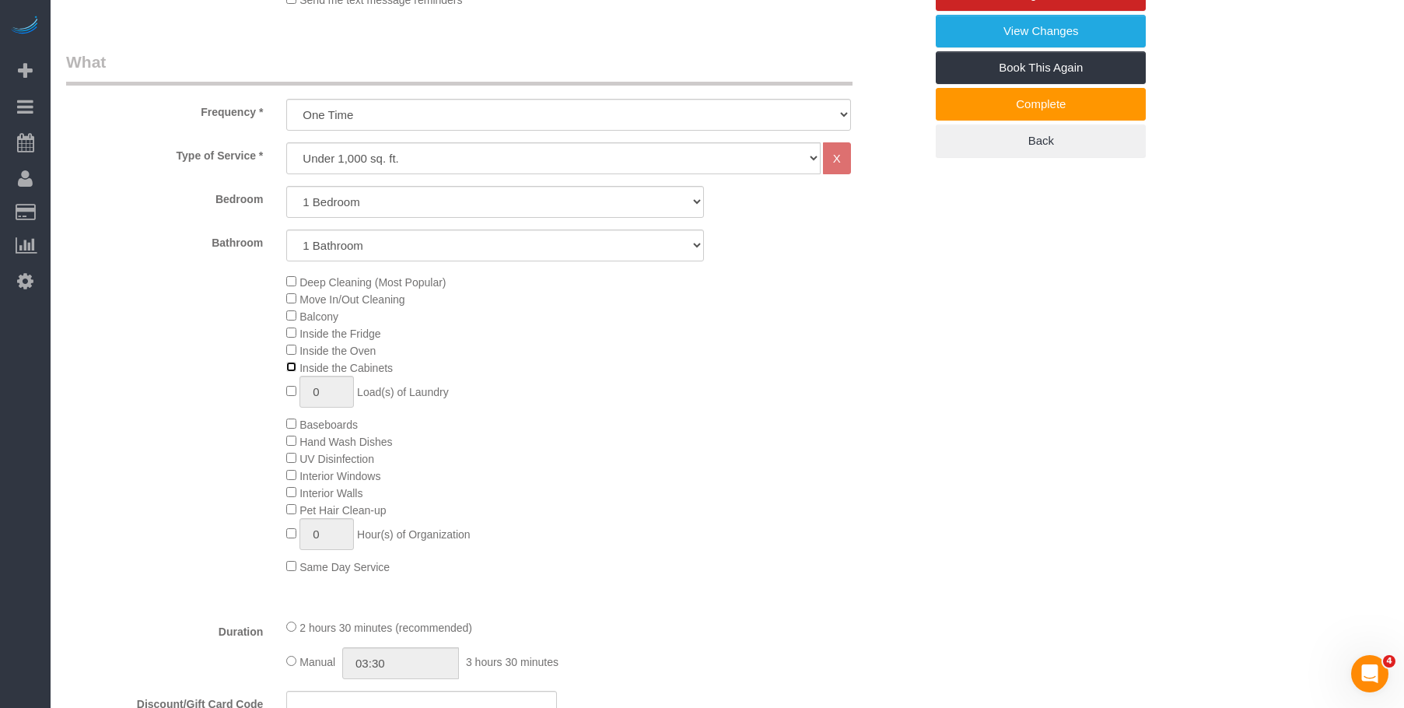
scroll to position [545, 0]
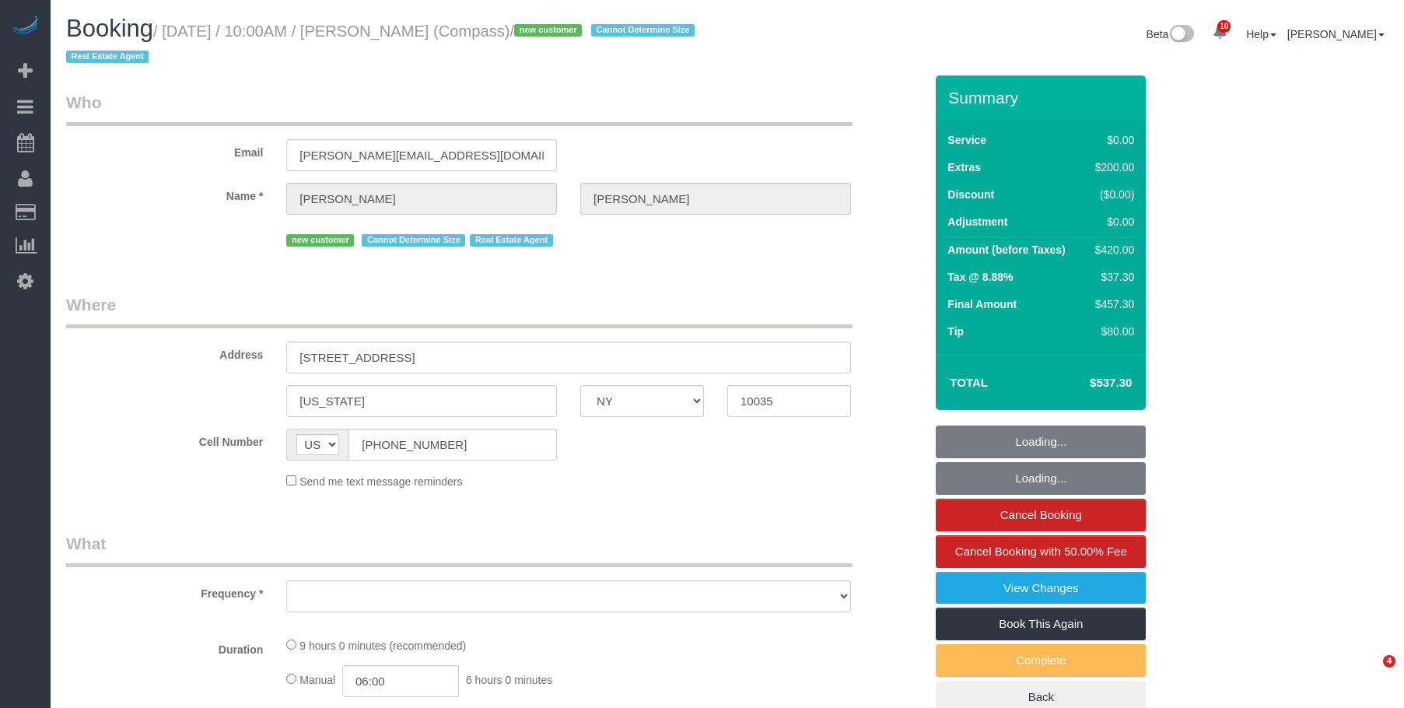
select select "NY"
select select "object:722"
select select "number:57"
select select "number:72"
select select "number:15"
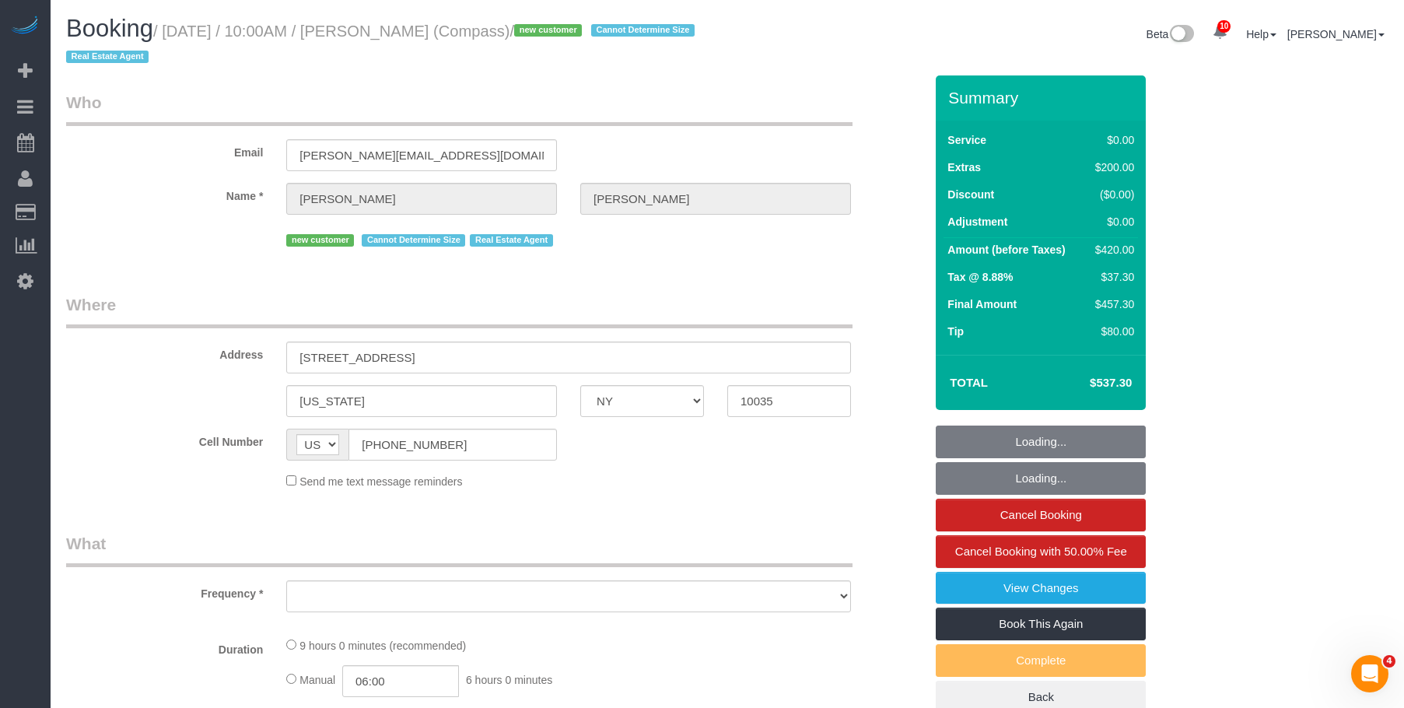
select select "number:6"
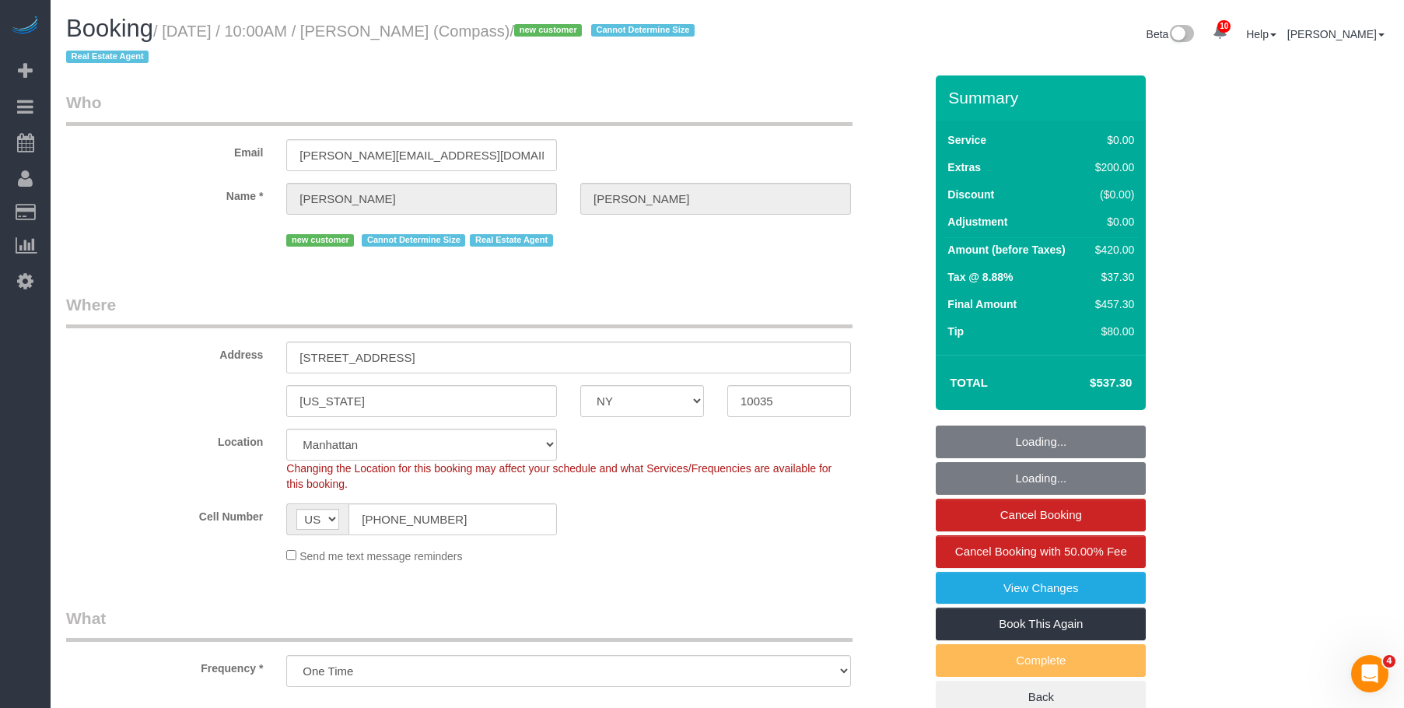
select select "object:873"
select select "string:stripe-pm_1S32W14VGloSiKo77iBP26Jc"
select select "spot1"
select select "2"
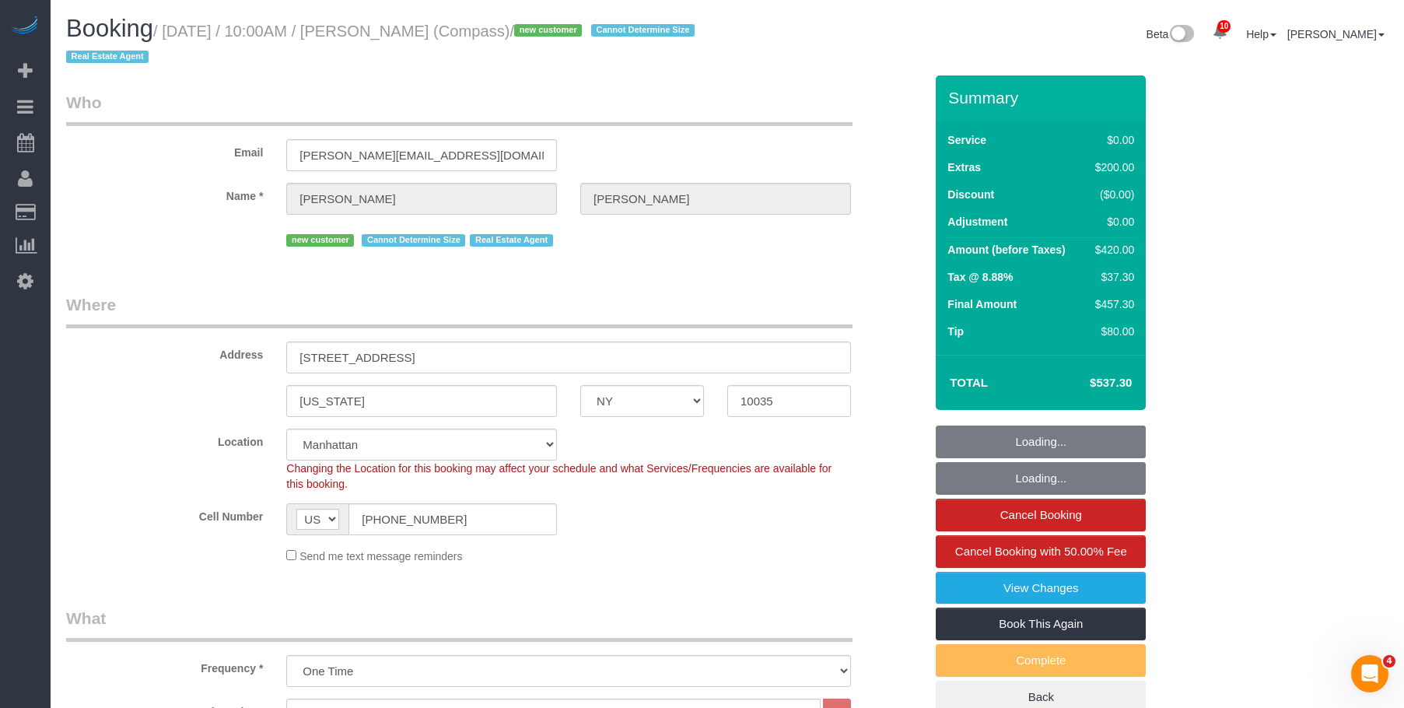
select select "2"
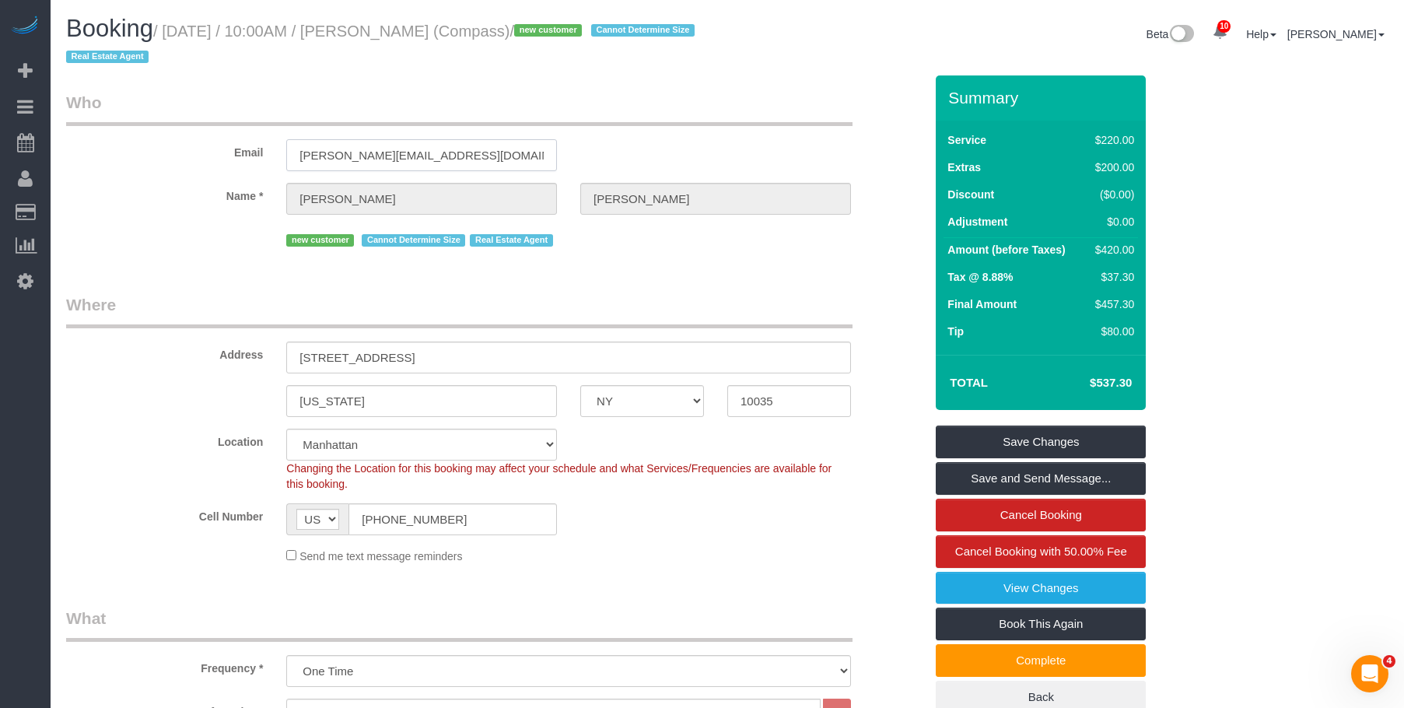
drag, startPoint x: 425, startPoint y: 162, endPoint x: 206, endPoint y: 164, distance: 218.6
click at [206, 164] on div "Email mariko.decouto@compass.com" at bounding box center [494, 131] width 881 height 80
drag, startPoint x: 295, startPoint y: 358, endPoint x: 475, endPoint y: 356, distance: 180.5
click at [475, 356] on input "1787 Madison Ave, Apt. 505" at bounding box center [568, 358] width 565 height 32
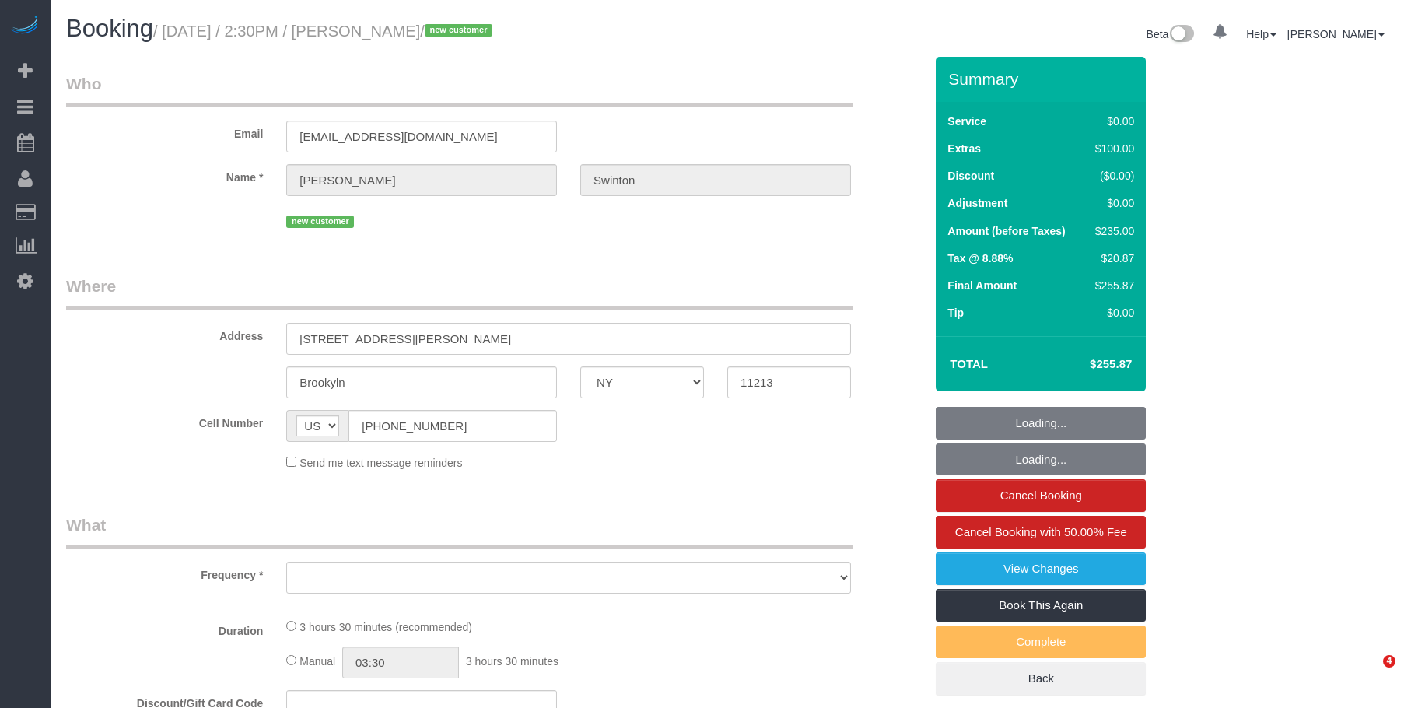
select select "NY"
select select "string:stripe-pm_1S2xM94VGloSiKo7GE1AsdHx"
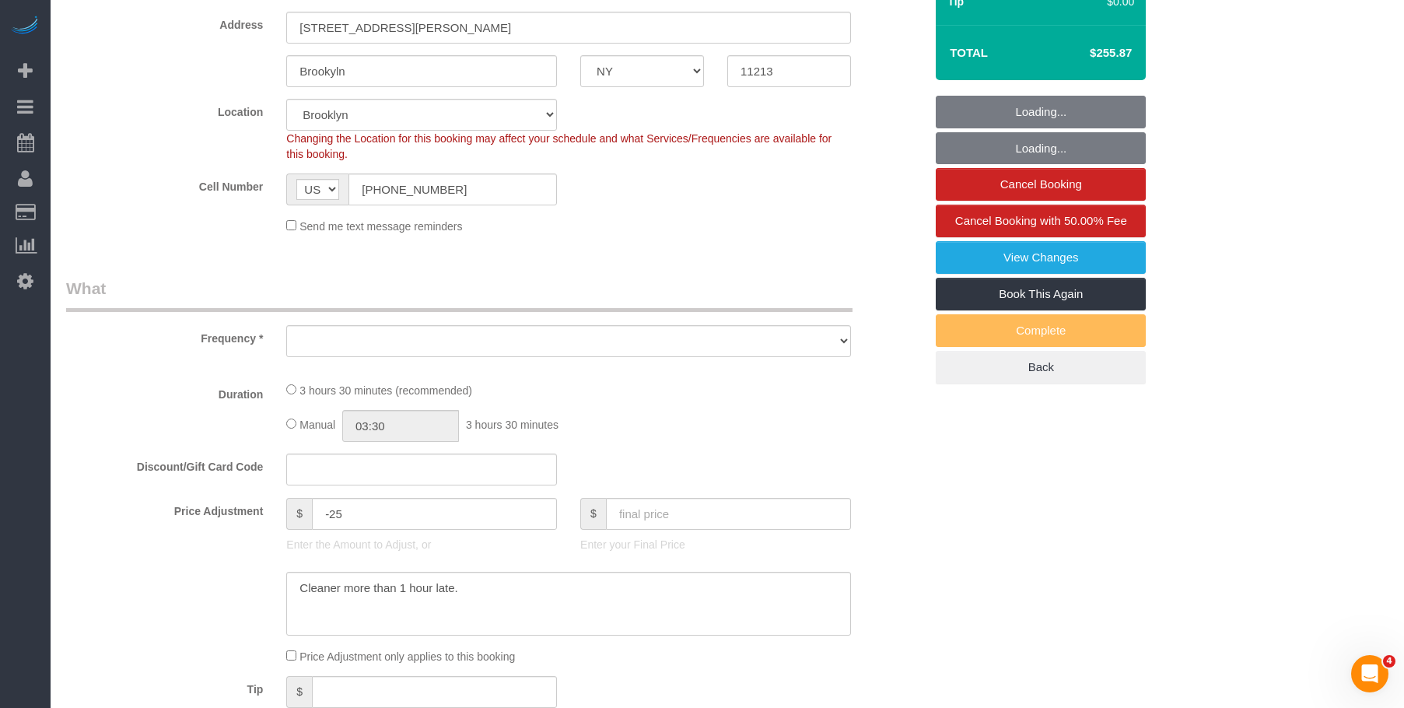
select select "object:730"
select select "number:89"
select select "number:90"
select select "number:15"
select select "number:5"
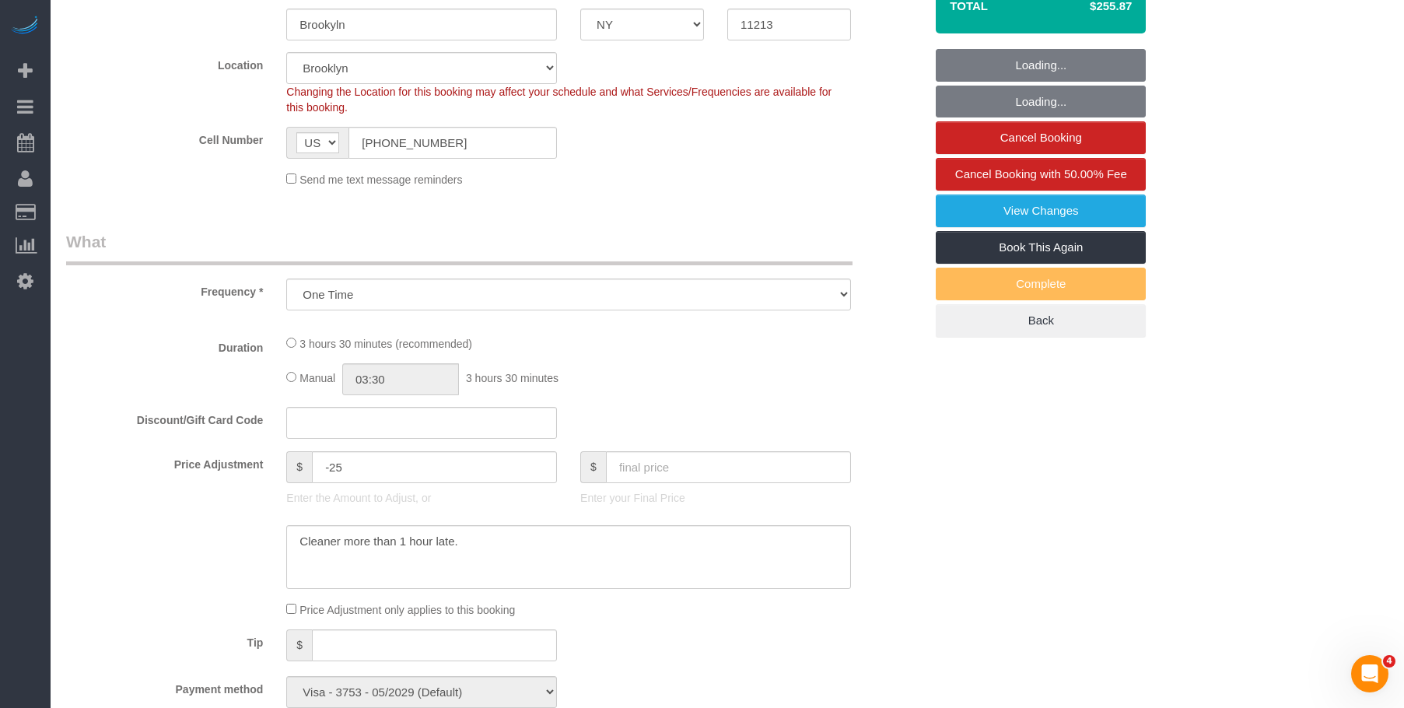
select select "1"
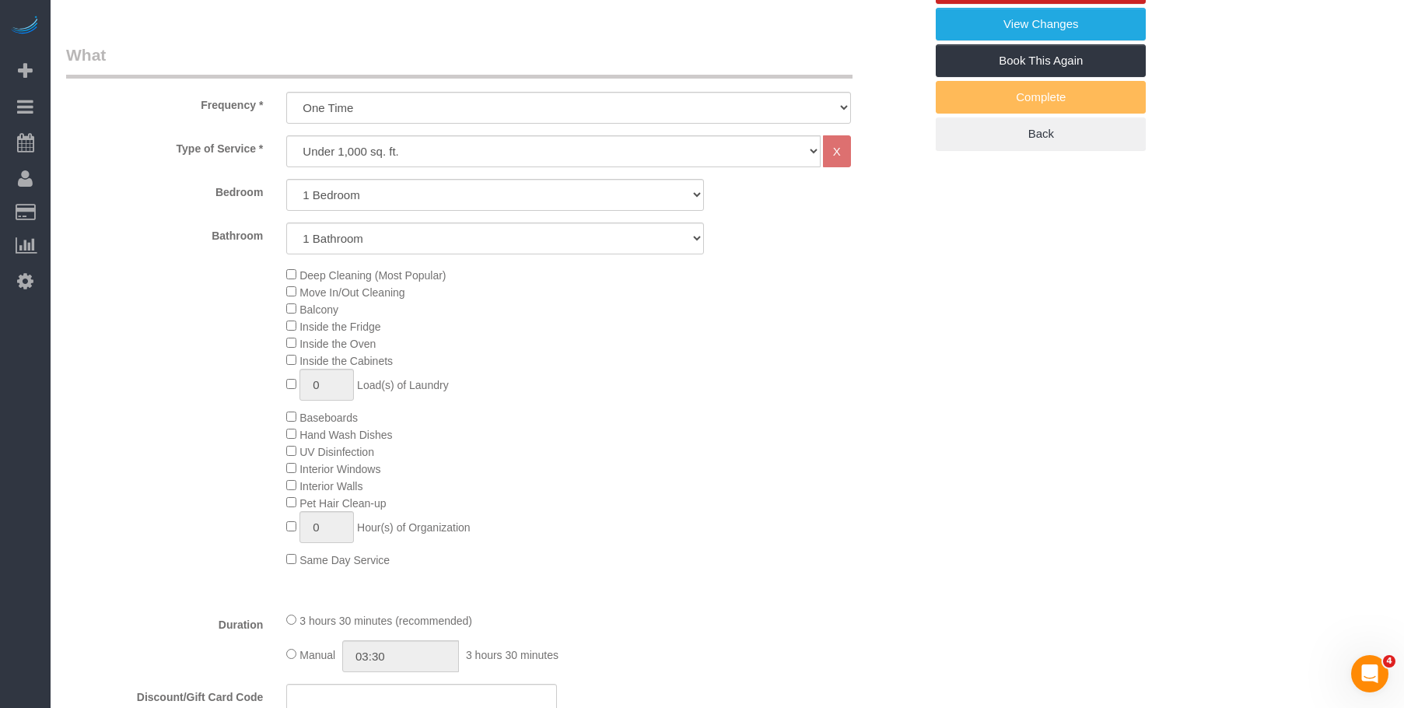
select select "object:1345"
select select "1"
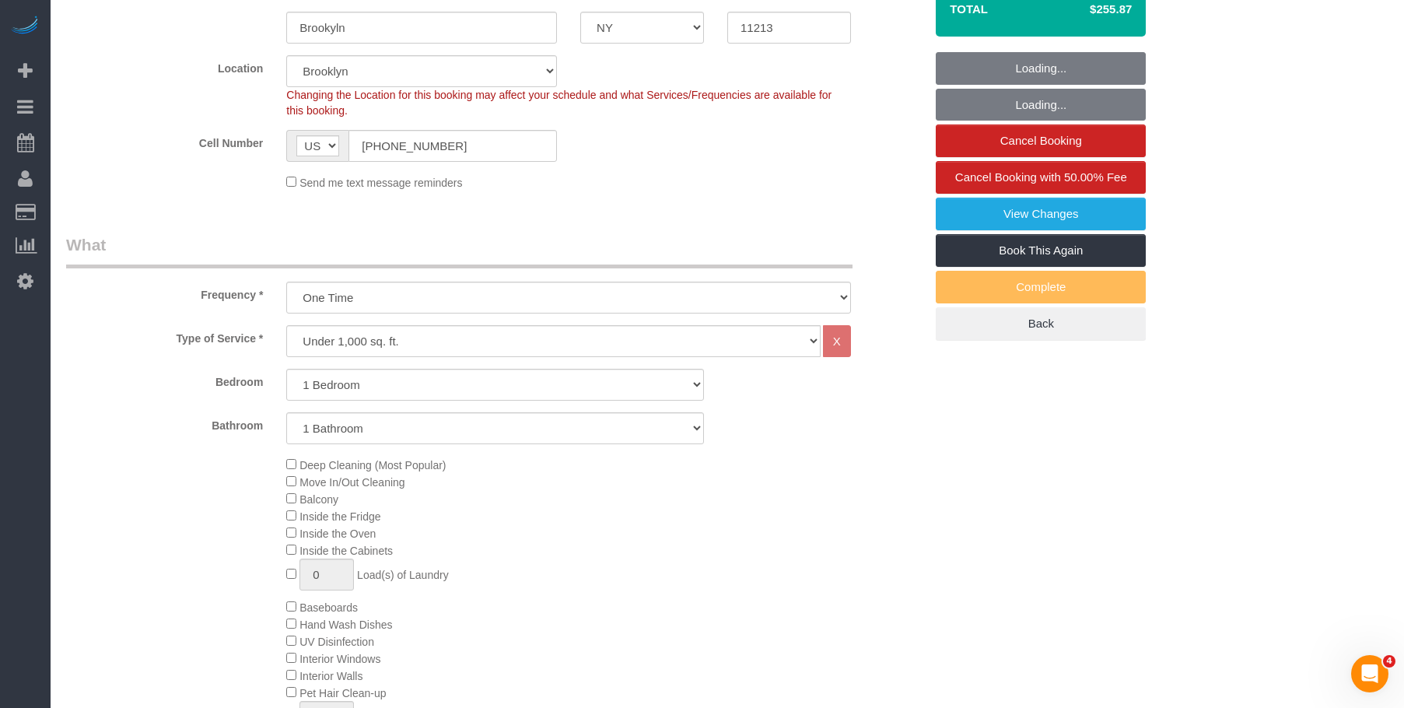
scroll to position [156, 0]
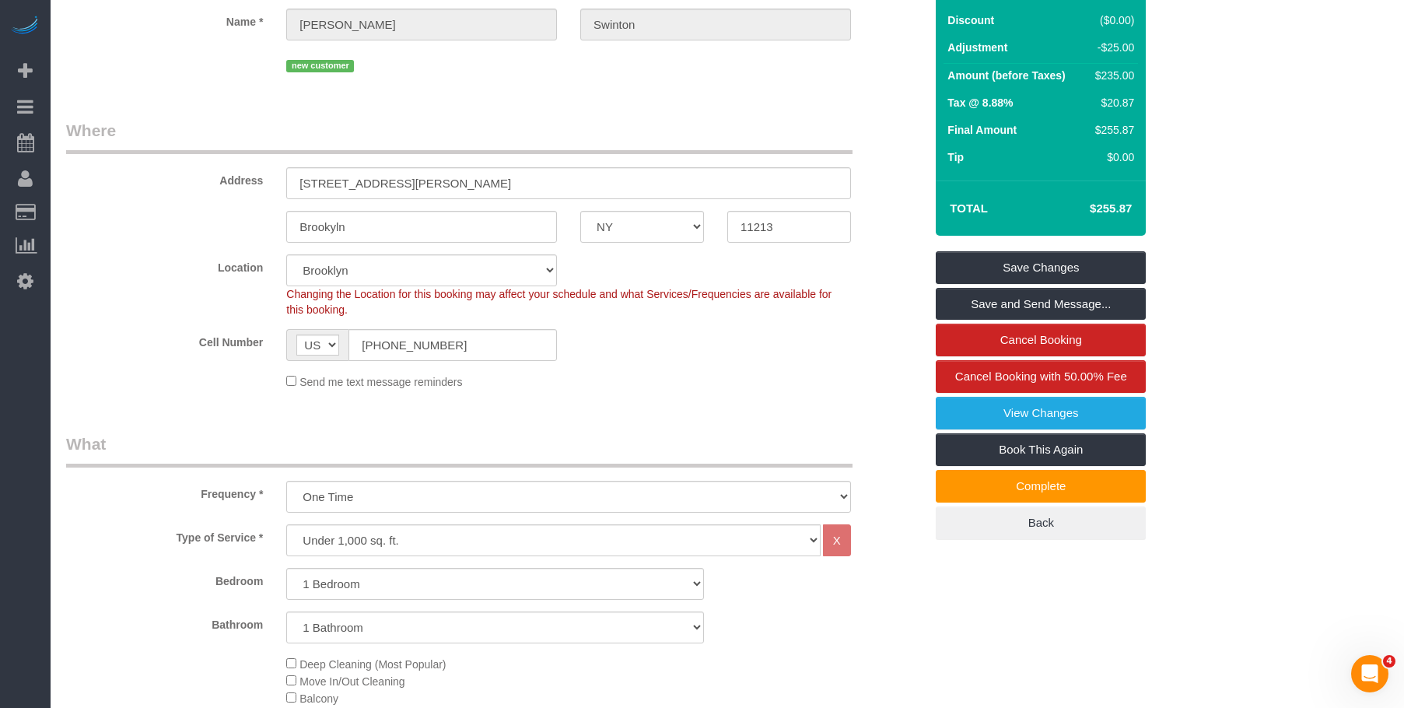
drag, startPoint x: 1087, startPoint y: 201, endPoint x: 1152, endPoint y: 210, distance: 66.0
click at [1152, 210] on div "Summary Service $160.00 Extras $100.00 Discount ($0.00) Adjustment -$25.00 Amou…" at bounding box center [1089, 236] width 331 height 670
copy table "Total"
click at [544, 370] on sui-booking-location "Location Manhattan Austin Boston Bronx Brooklyn Charlotte Denver New Jersey Por…" at bounding box center [495, 321] width 858 height 135
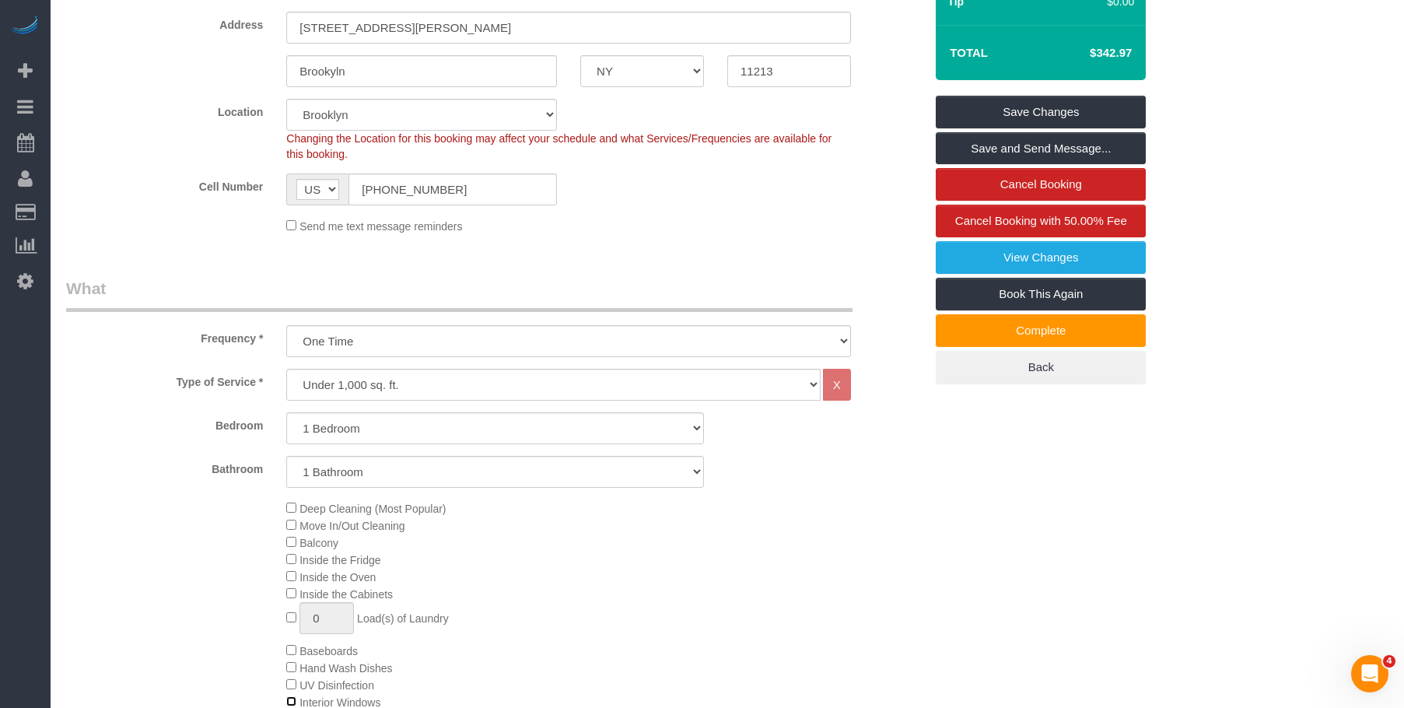
scroll to position [467, 0]
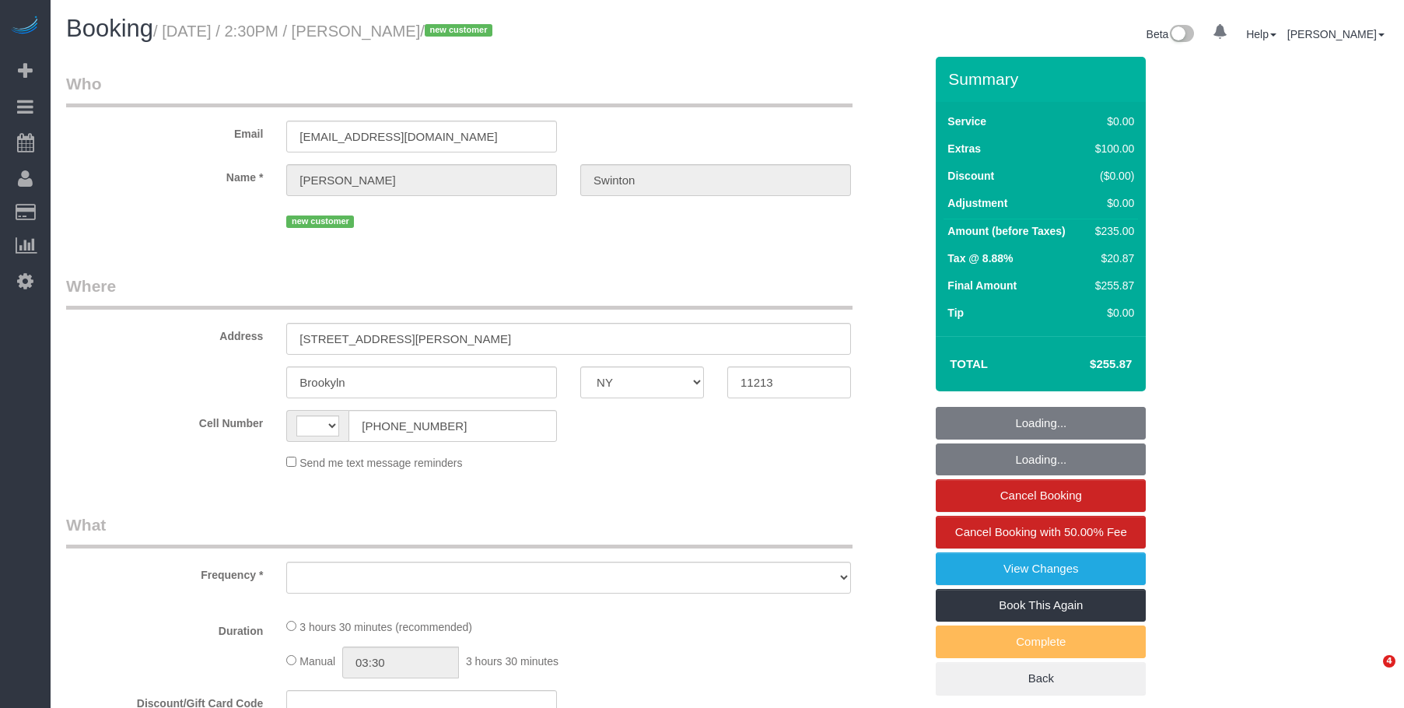
select select "NY"
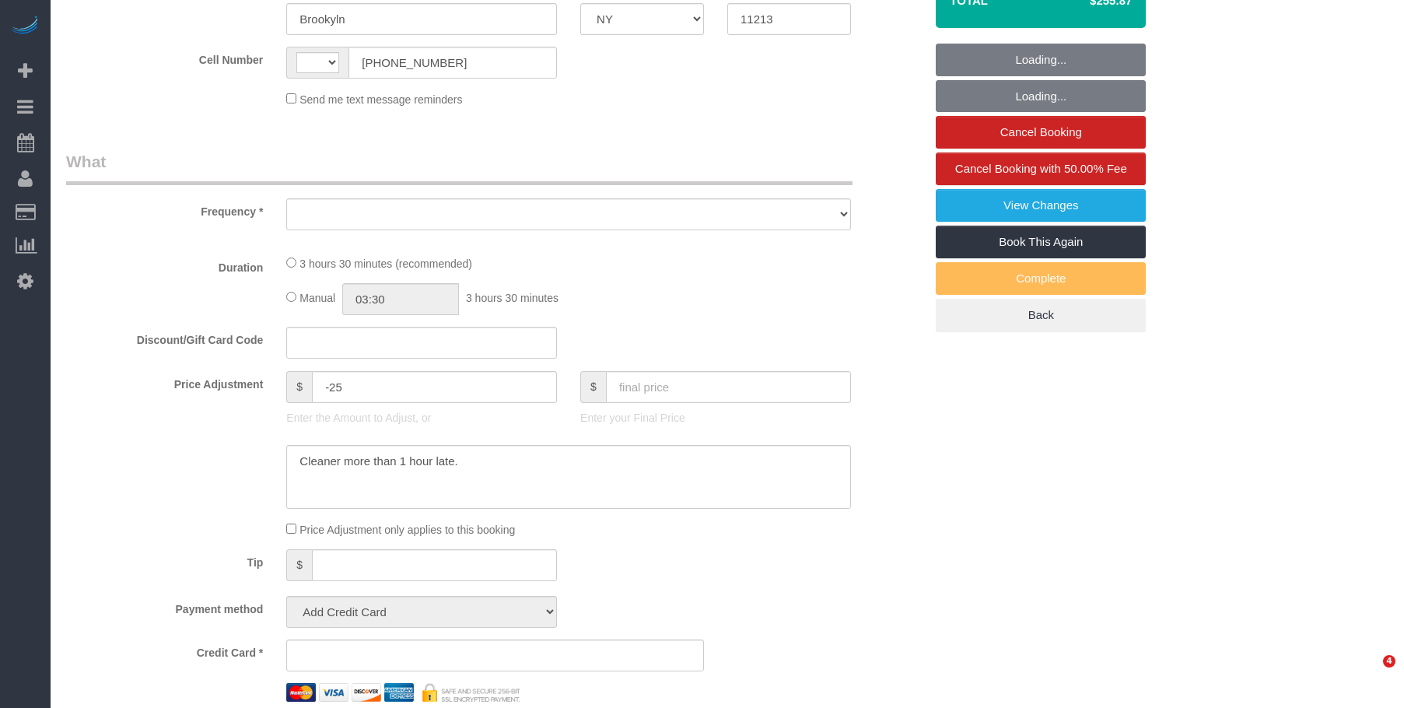
select select "string:[GEOGRAPHIC_DATA]"
select select "object:714"
select select "number:89"
select select "number:90"
select select "number:15"
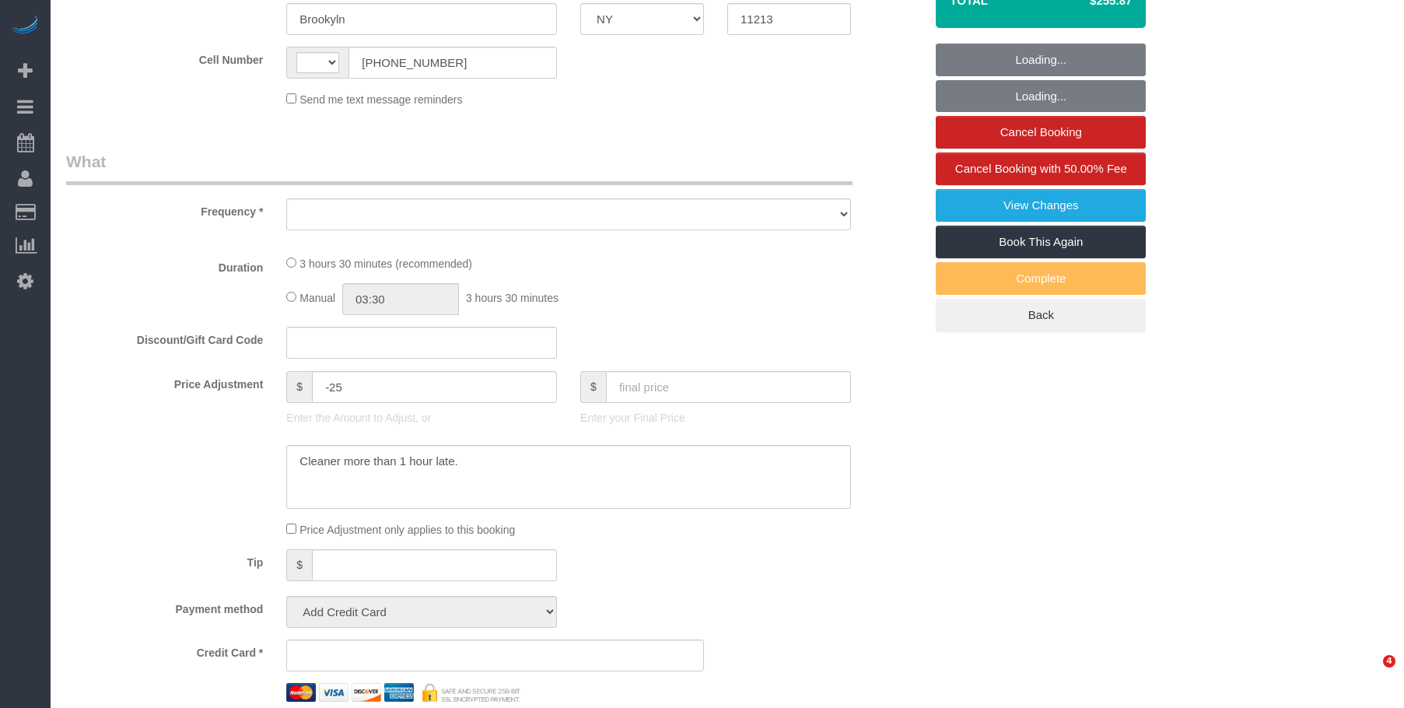
select select "number:5"
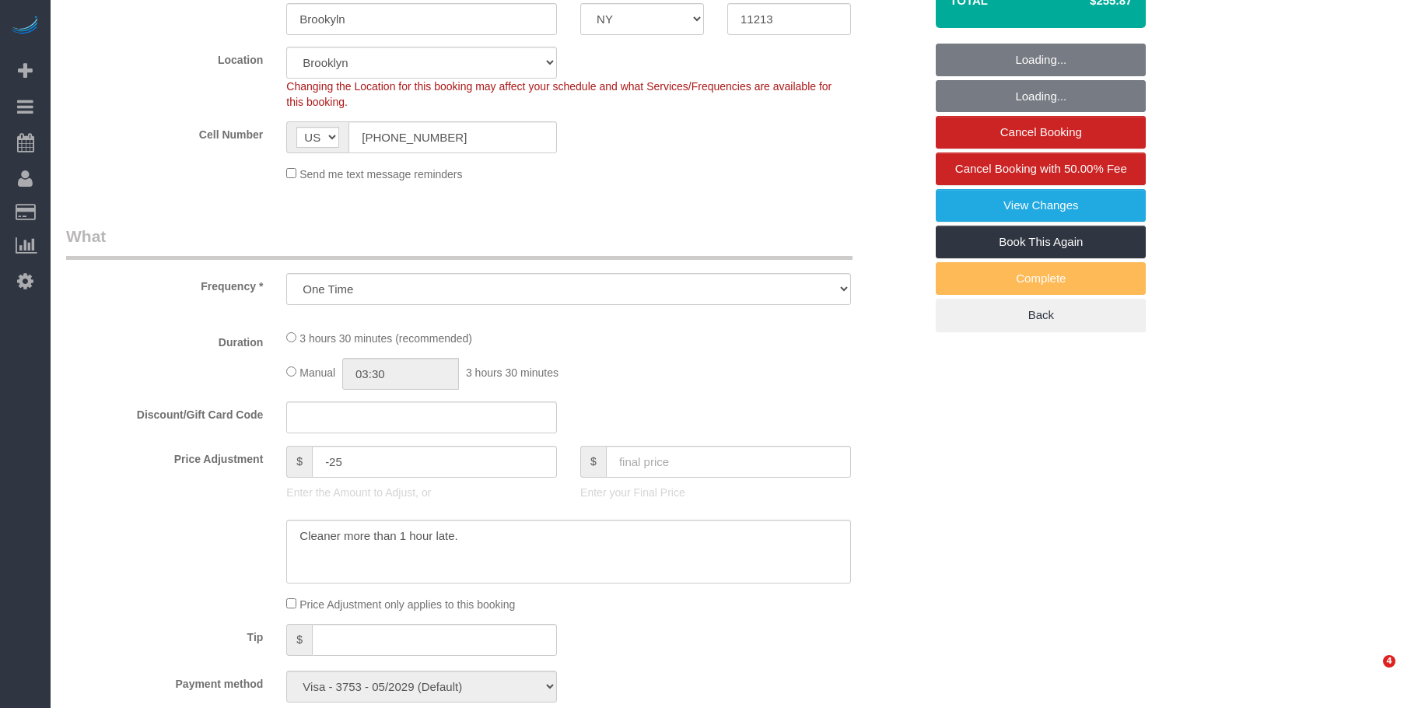
select select "string:stripe-pm_1S2xM94VGloSiKo7GE1AsdHx"
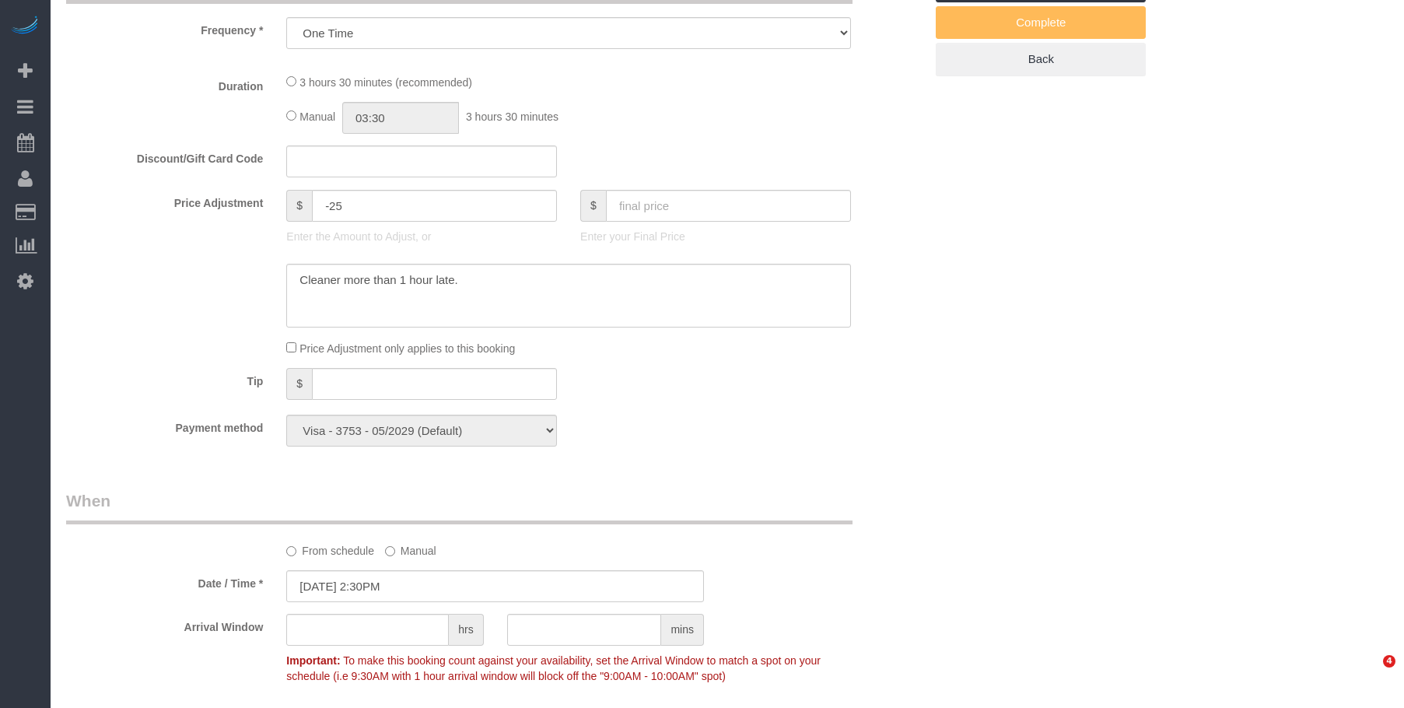
select select "1"
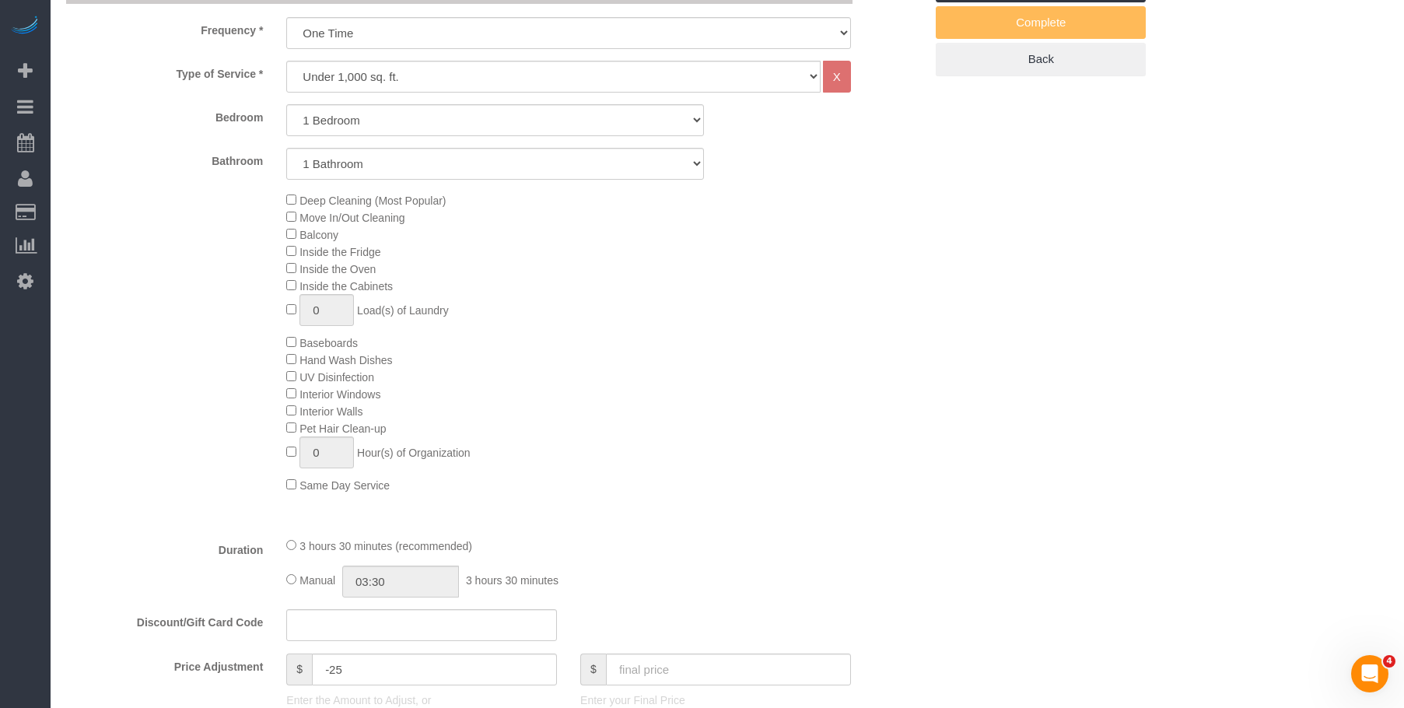
scroll to position [0, 0]
select select "1"
select select "object:1345"
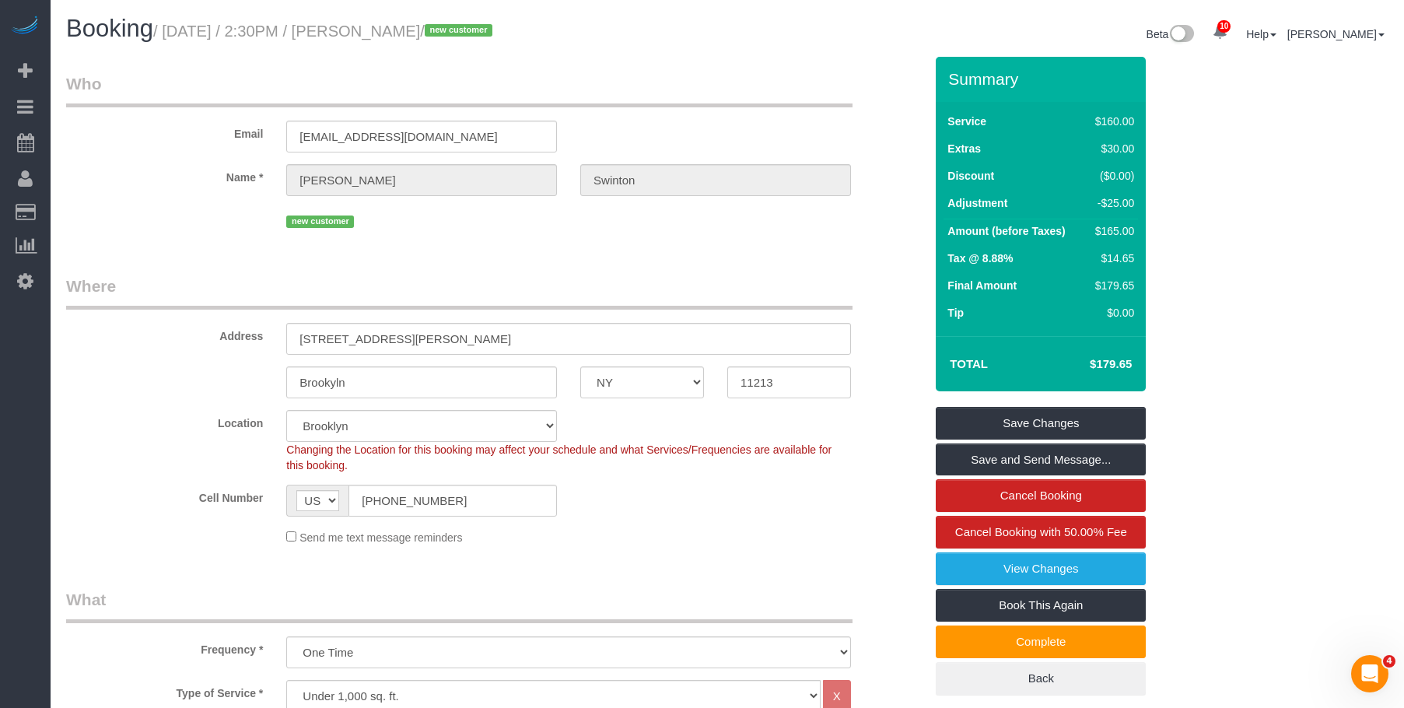
click at [615, 238] on fieldset "Who Email sherylswinton5233@yahoo.com Name * Sheryl Swinton new customer" at bounding box center [495, 157] width 858 height 171
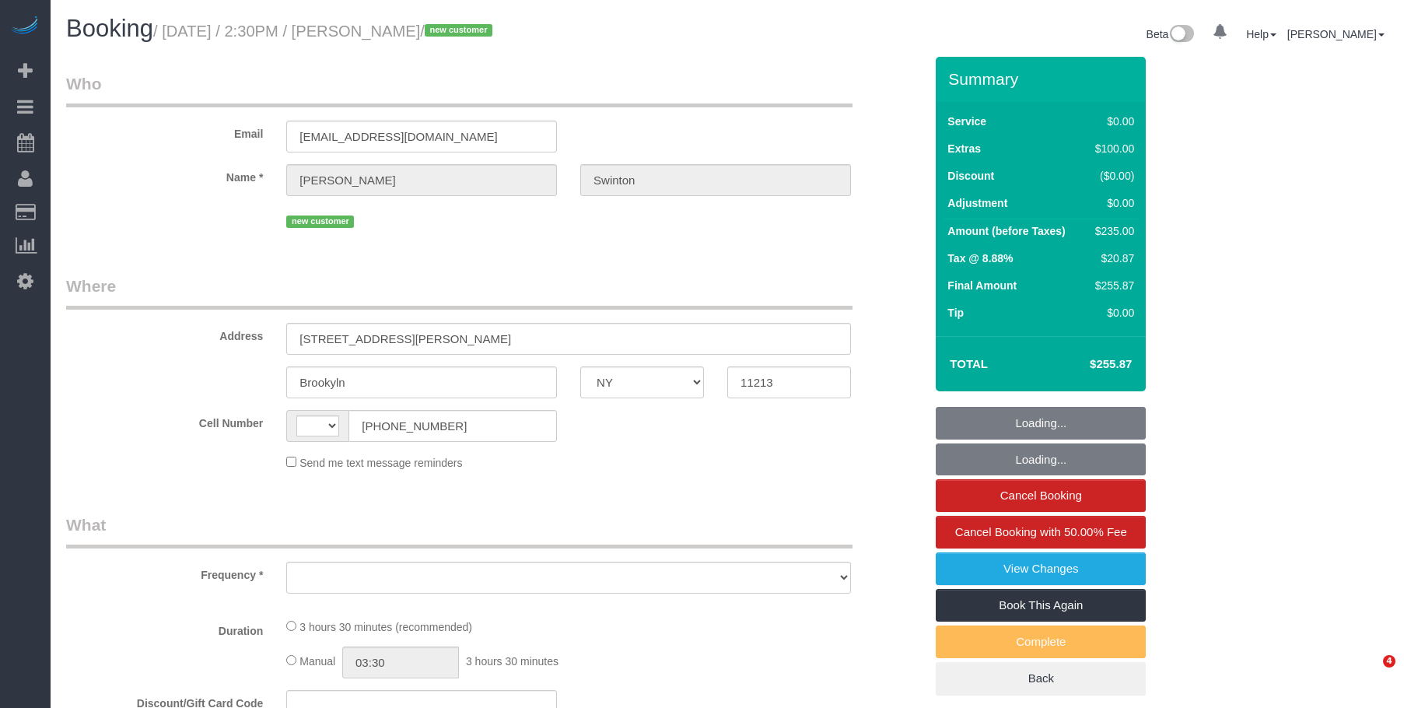
select select "NY"
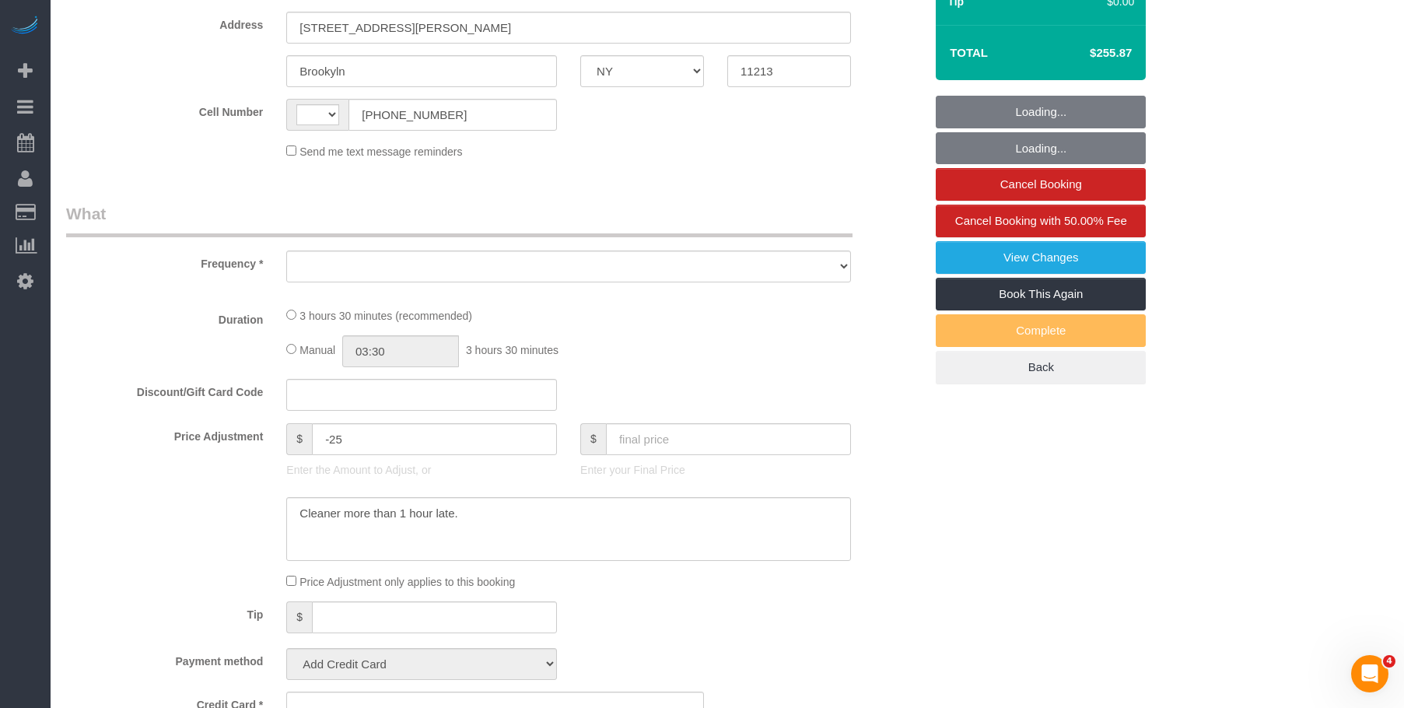
select select "object:467"
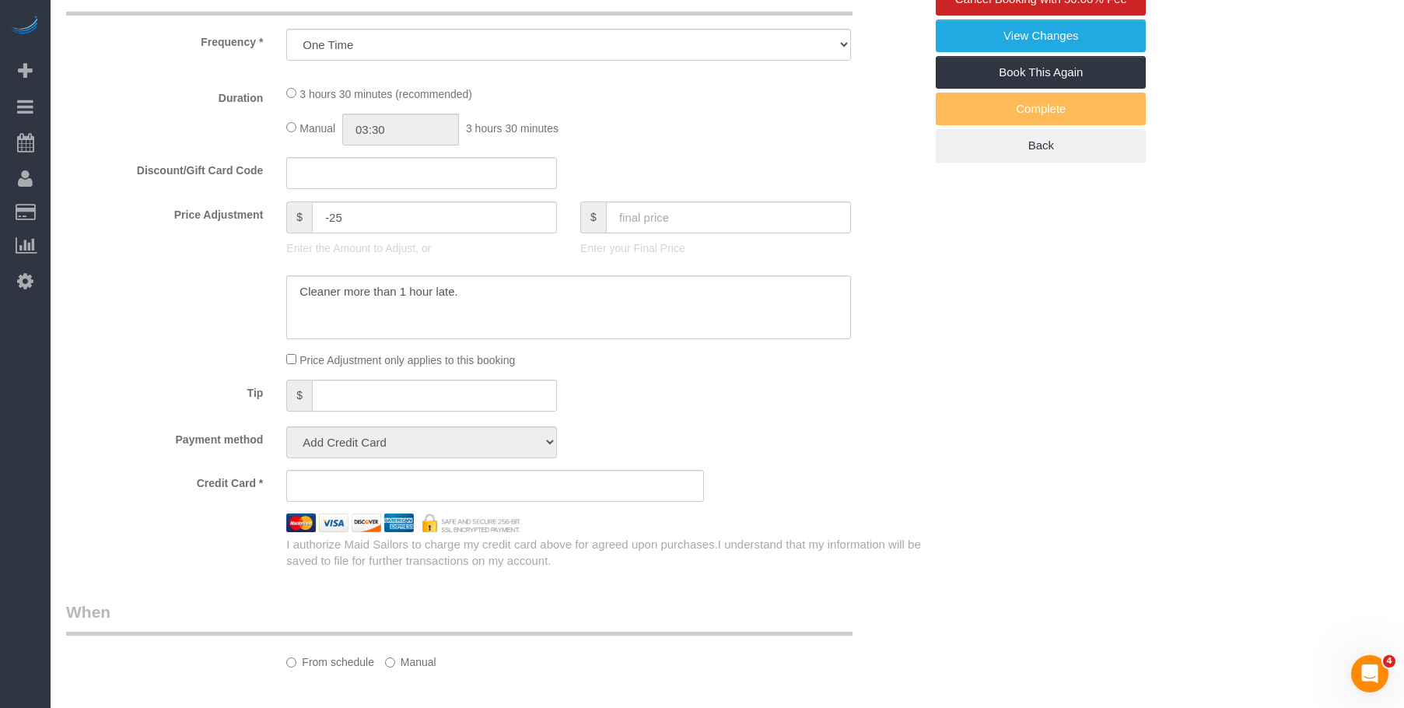
select select "string:[GEOGRAPHIC_DATA]"
select select "number:89"
select select "number:90"
select select "number:15"
select select "number:5"
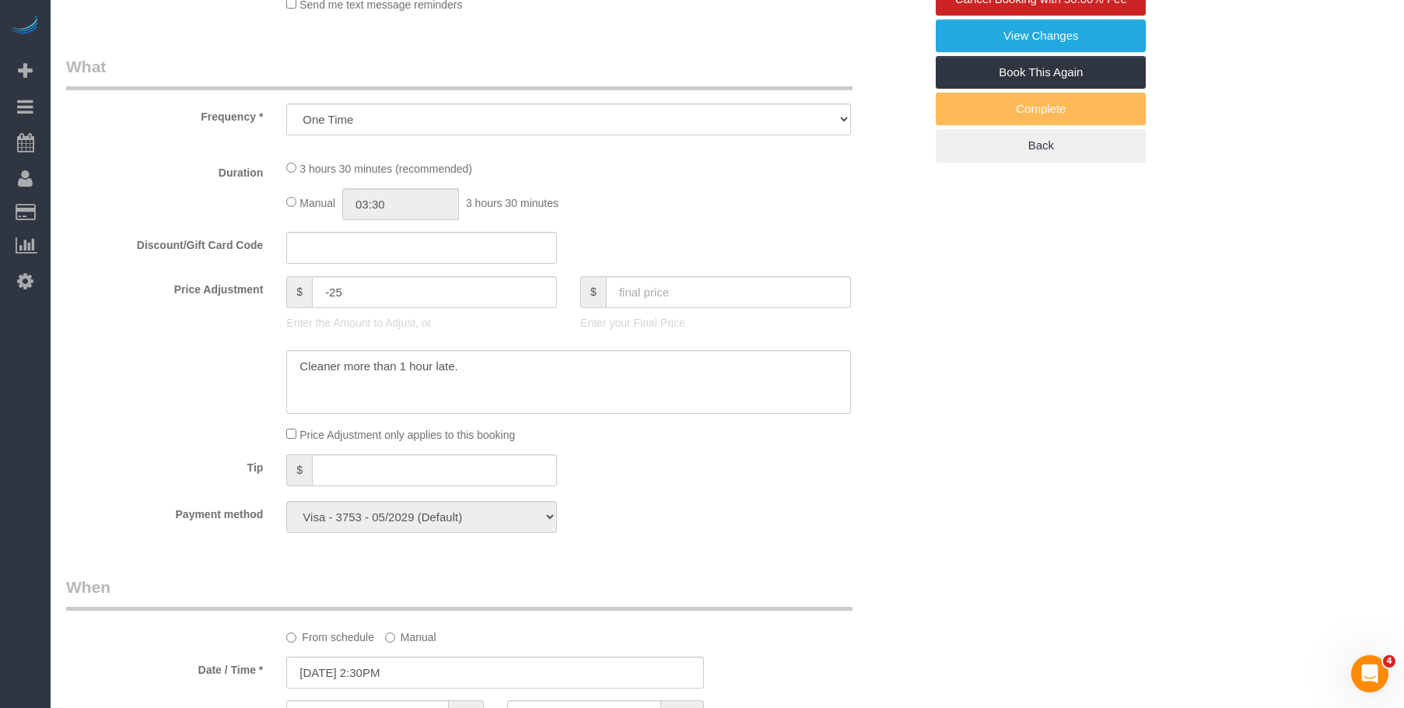
select select "string:stripe-pm_1S2xM94VGloSiKo7GE1AsdHx"
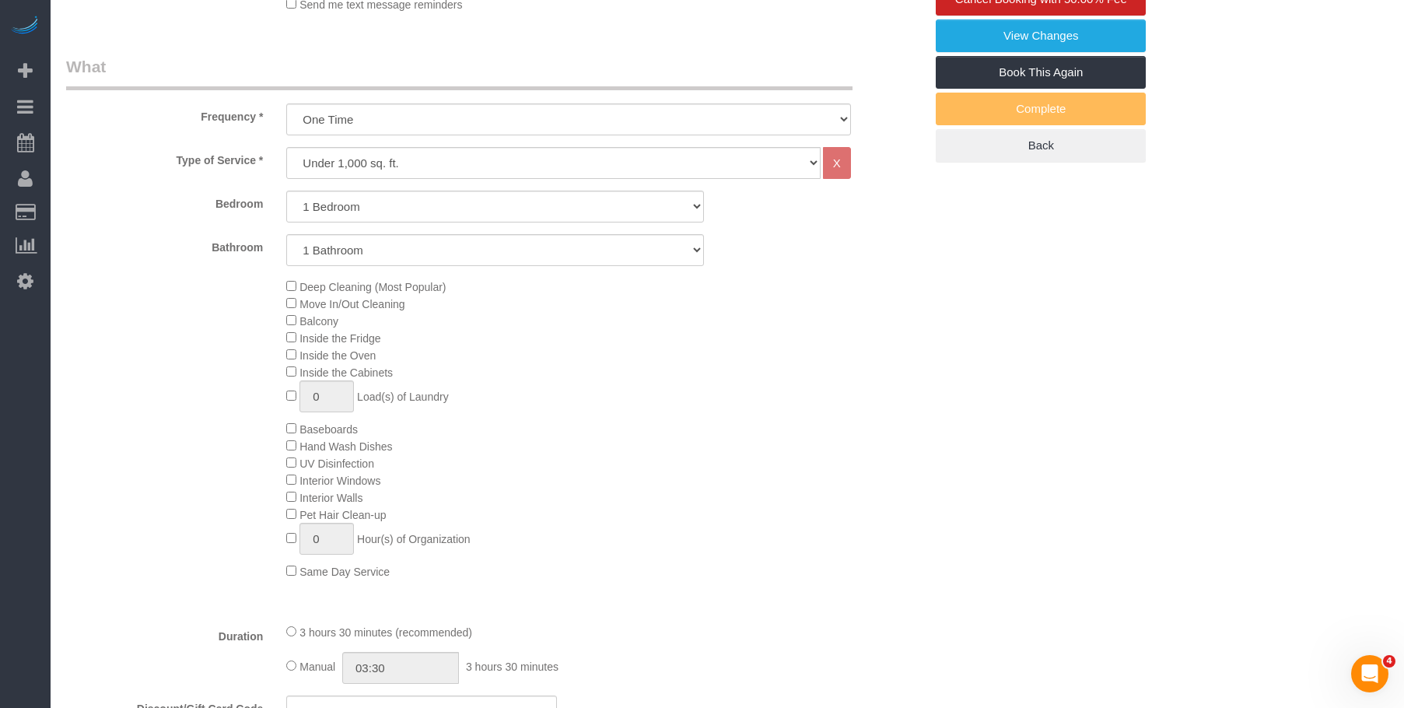
select select "1"
select select "object:1345"
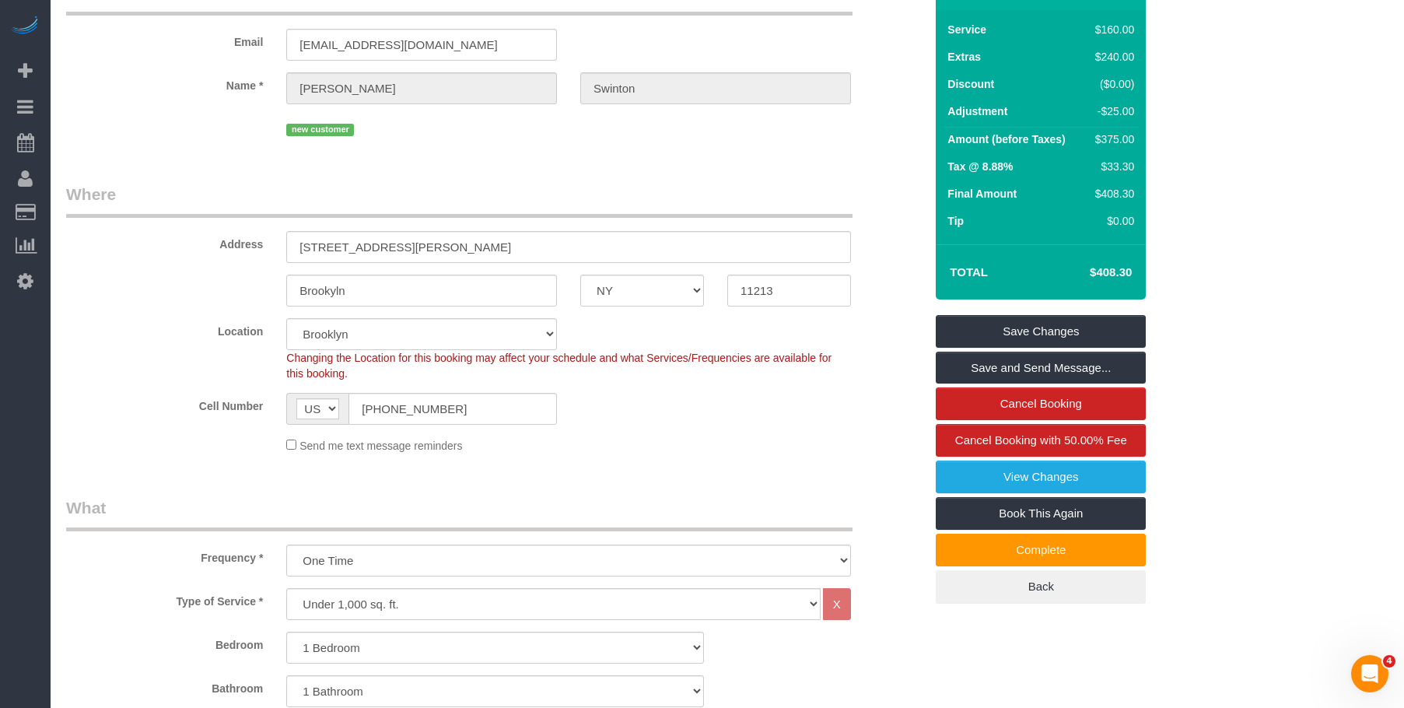
scroll to position [75, 0]
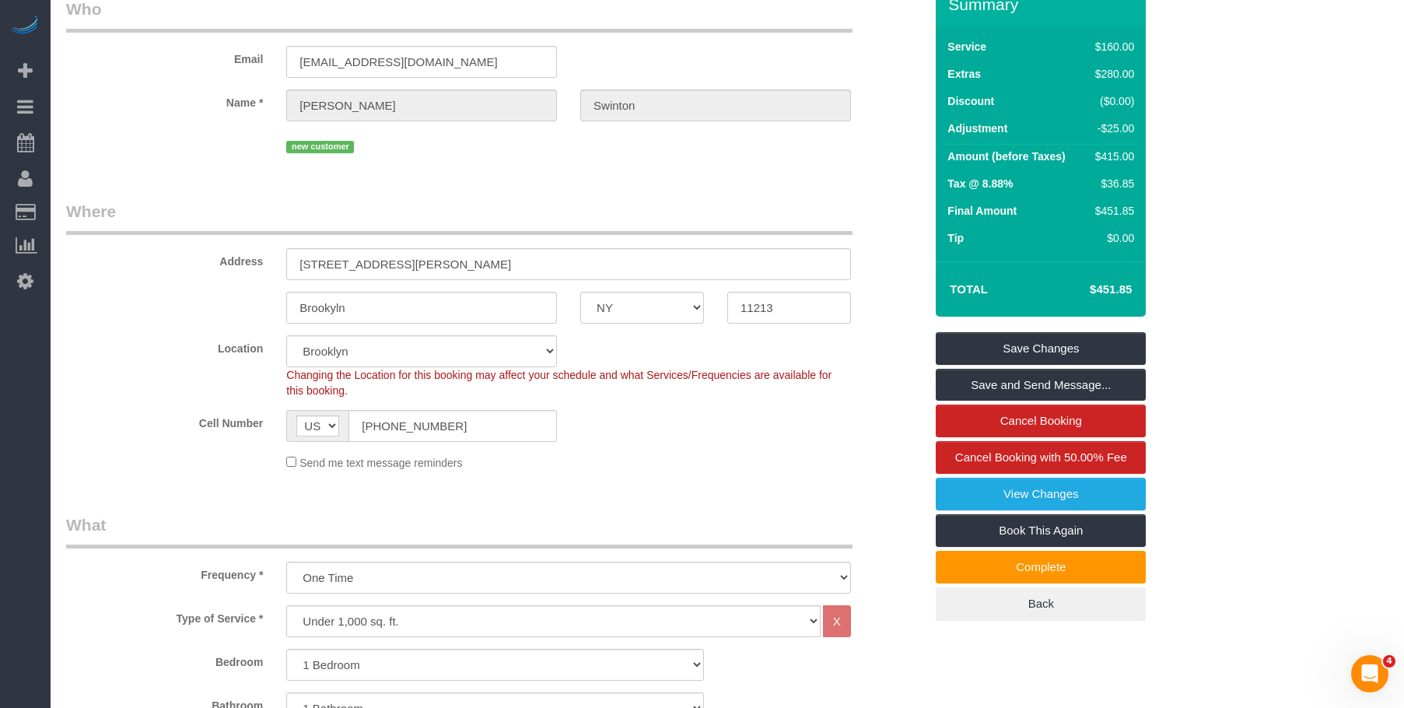
drag, startPoint x: 1094, startPoint y: 288, endPoint x: 1135, endPoint y: 286, distance: 41.3
click at [1135, 286] on td "$451.85" at bounding box center [1087, 289] width 101 height 39
drag, startPoint x: 1088, startPoint y: 289, endPoint x: 1151, endPoint y: 289, distance: 63.8
click at [1151, 289] on div "Summary Service $160.00 Extras $280.00 Discount ($0.00) Adjustment -$25.00 Amou…" at bounding box center [1089, 317] width 331 height 670
copy table "Total"
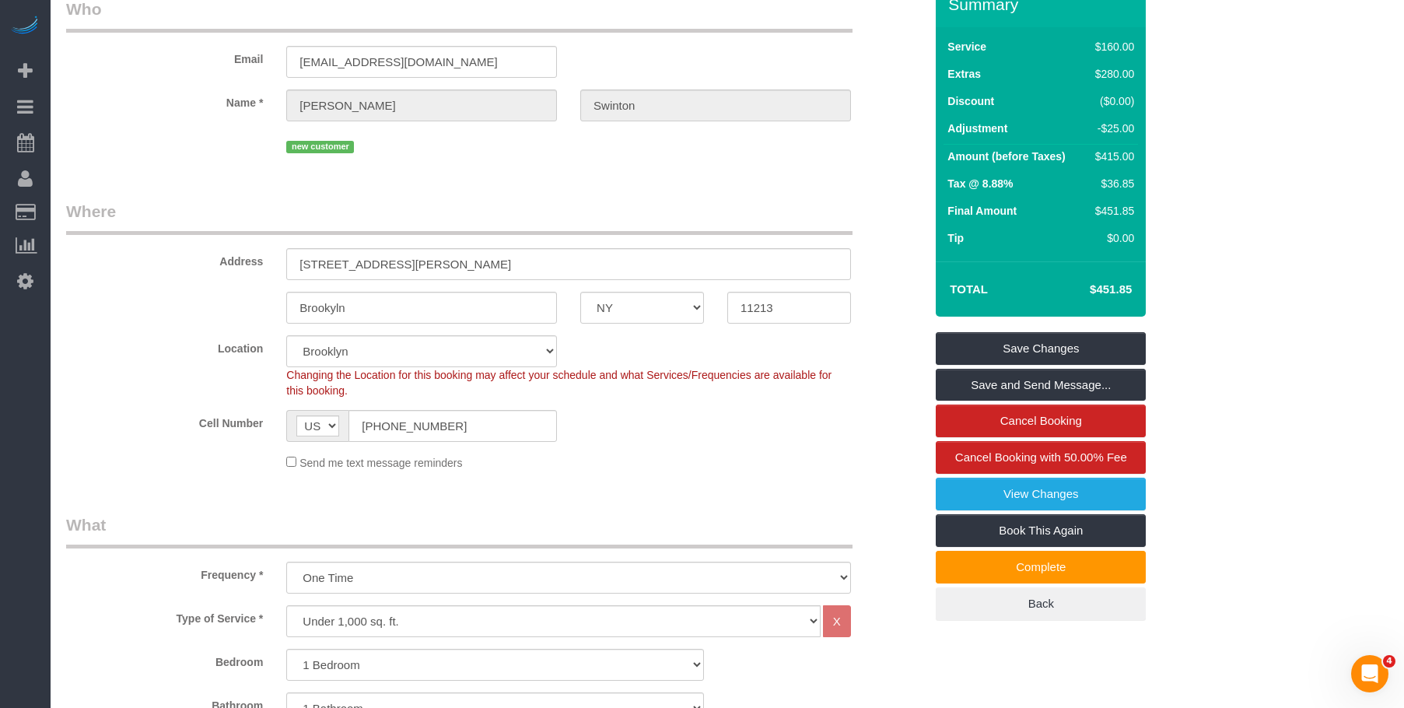
click at [568, 478] on fieldset "Where Address 1730 Carroll Street, E14 Brookyln AK AL AR AZ CA CO CT DC DE FL G…" at bounding box center [495, 341] width 858 height 282
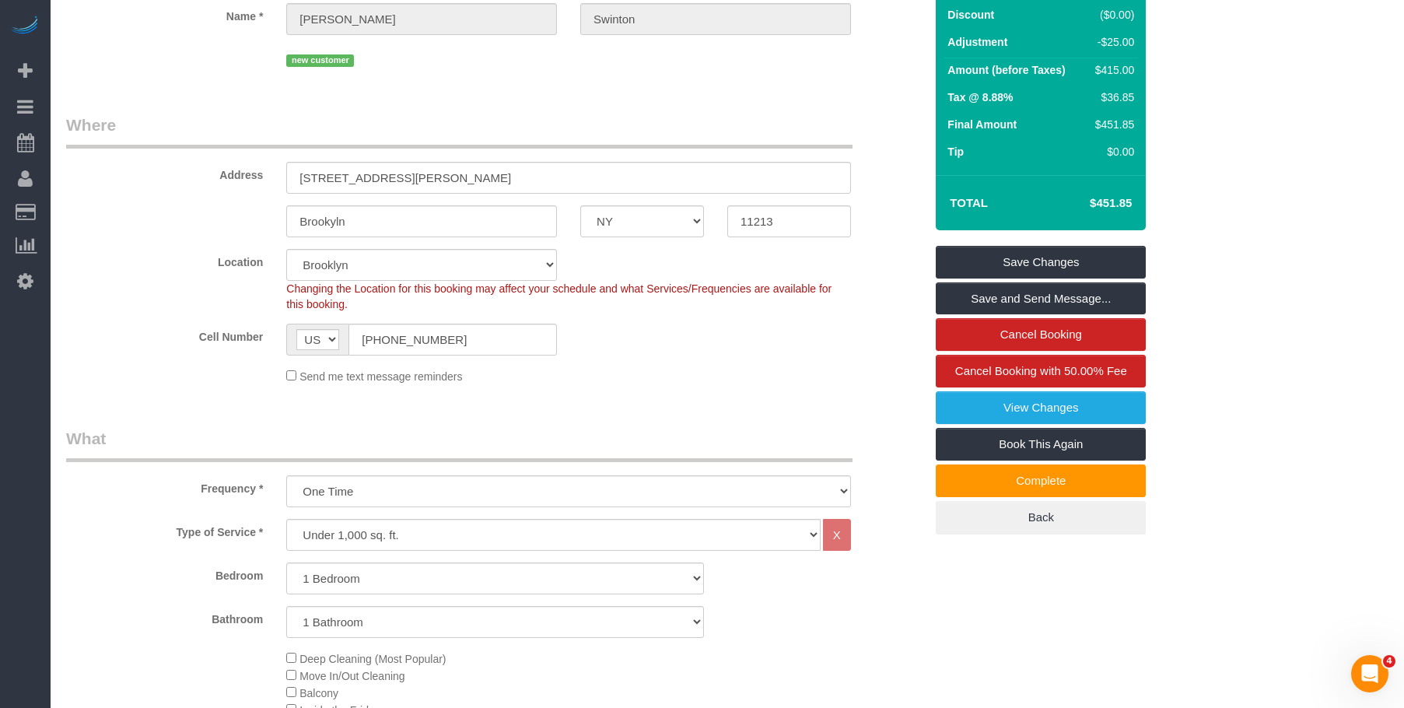
scroll to position [152, 0]
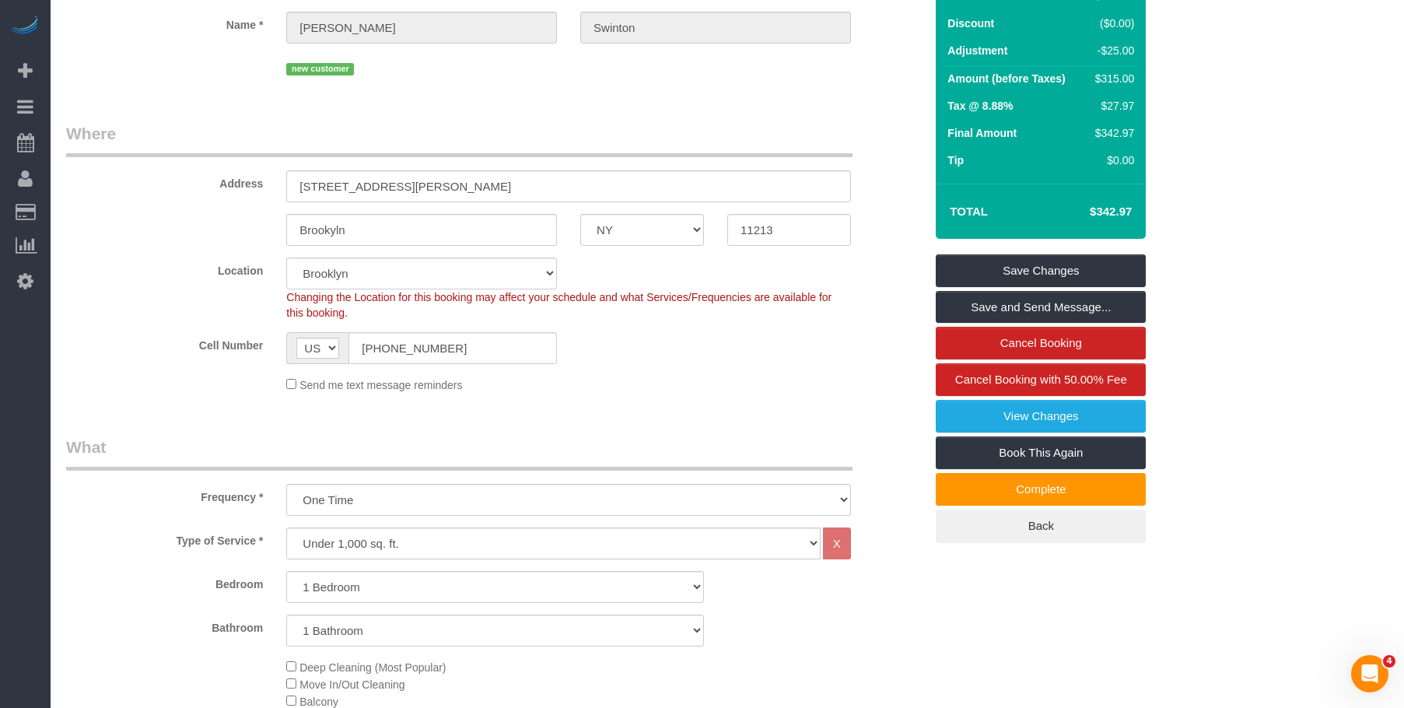
drag, startPoint x: 1088, startPoint y: 208, endPoint x: 1137, endPoint y: 211, distance: 49.1
click at [1137, 211] on td "$342.97" at bounding box center [1087, 211] width 101 height 39
copy h4 "$342.97"
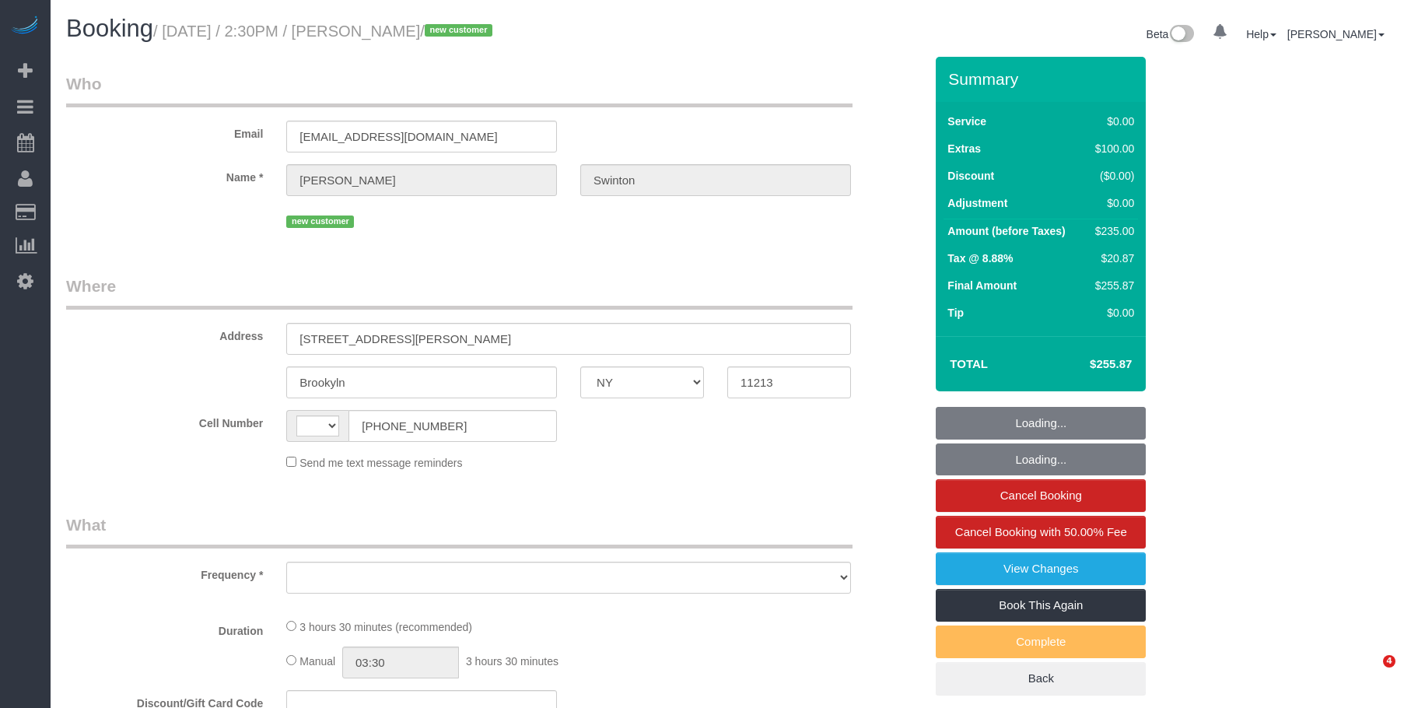
select select "NY"
select select "string:[GEOGRAPHIC_DATA]"
select select "1"
select select "number:89"
select select "number:90"
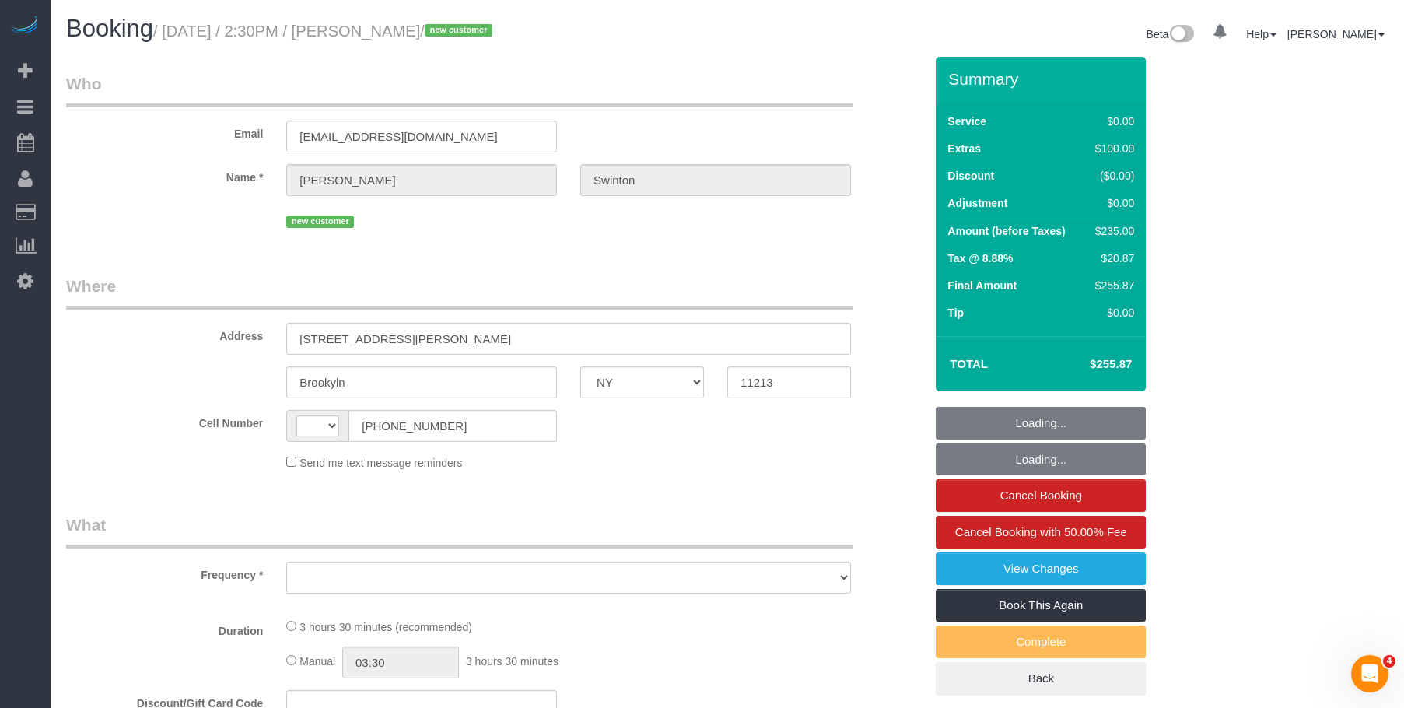
select select "number:15"
select select "number:5"
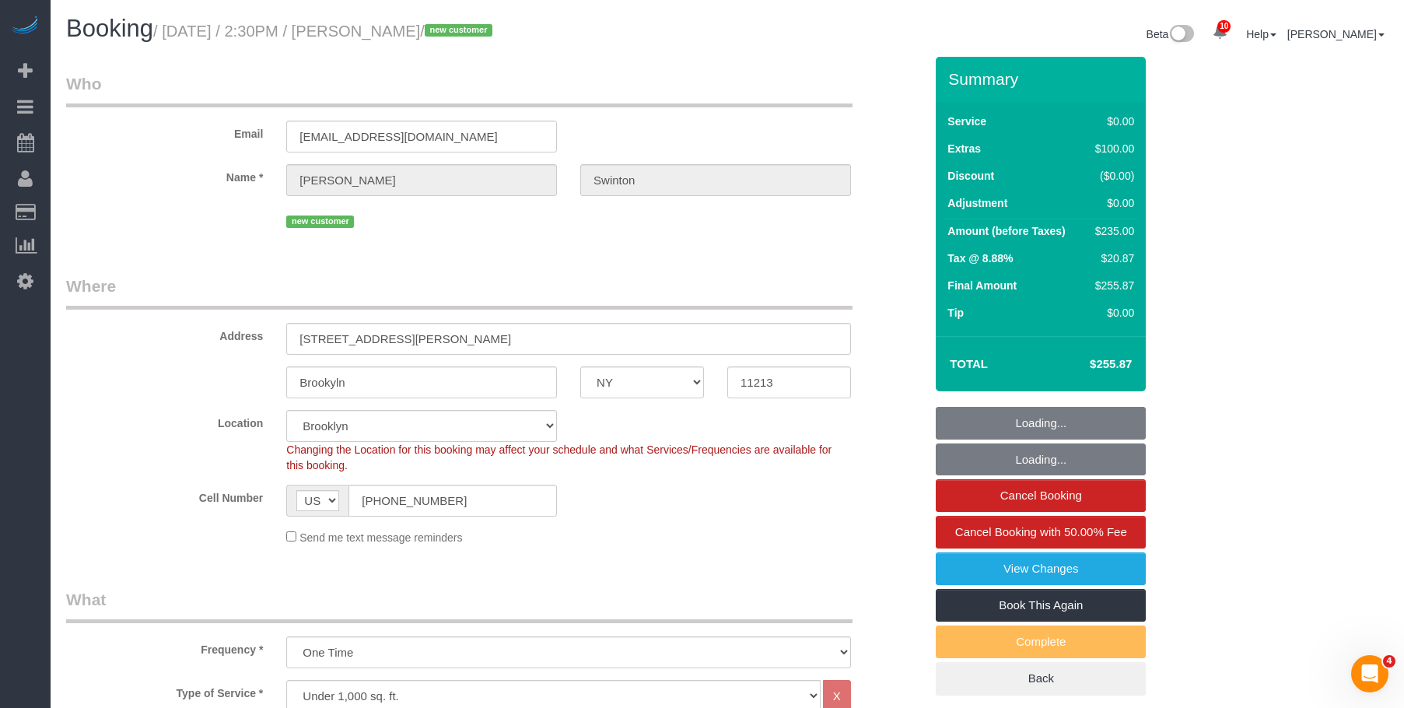
select select "object:978"
select select "string:stripe-pm_1S2xM94VGloSiKo7GE1AsdHx"
select select "object:1345"
select select "1"
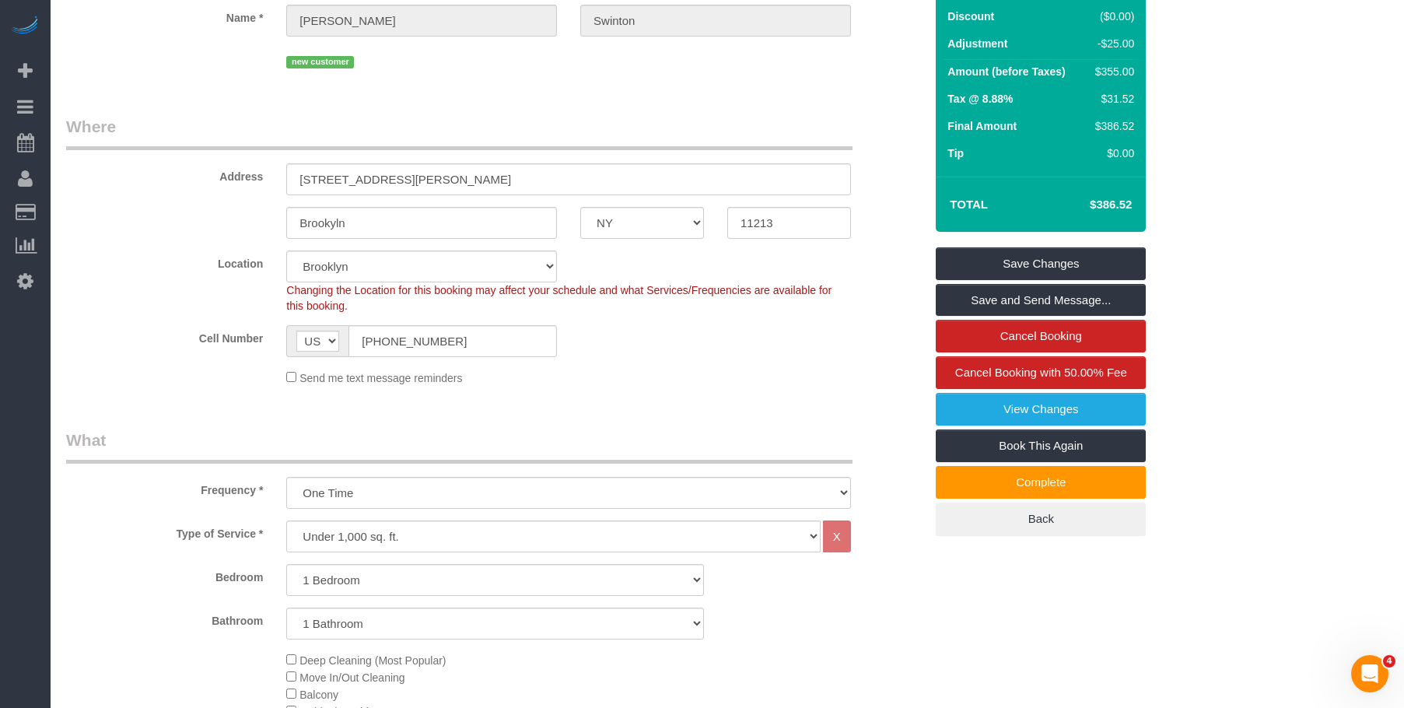
scroll to position [156, 0]
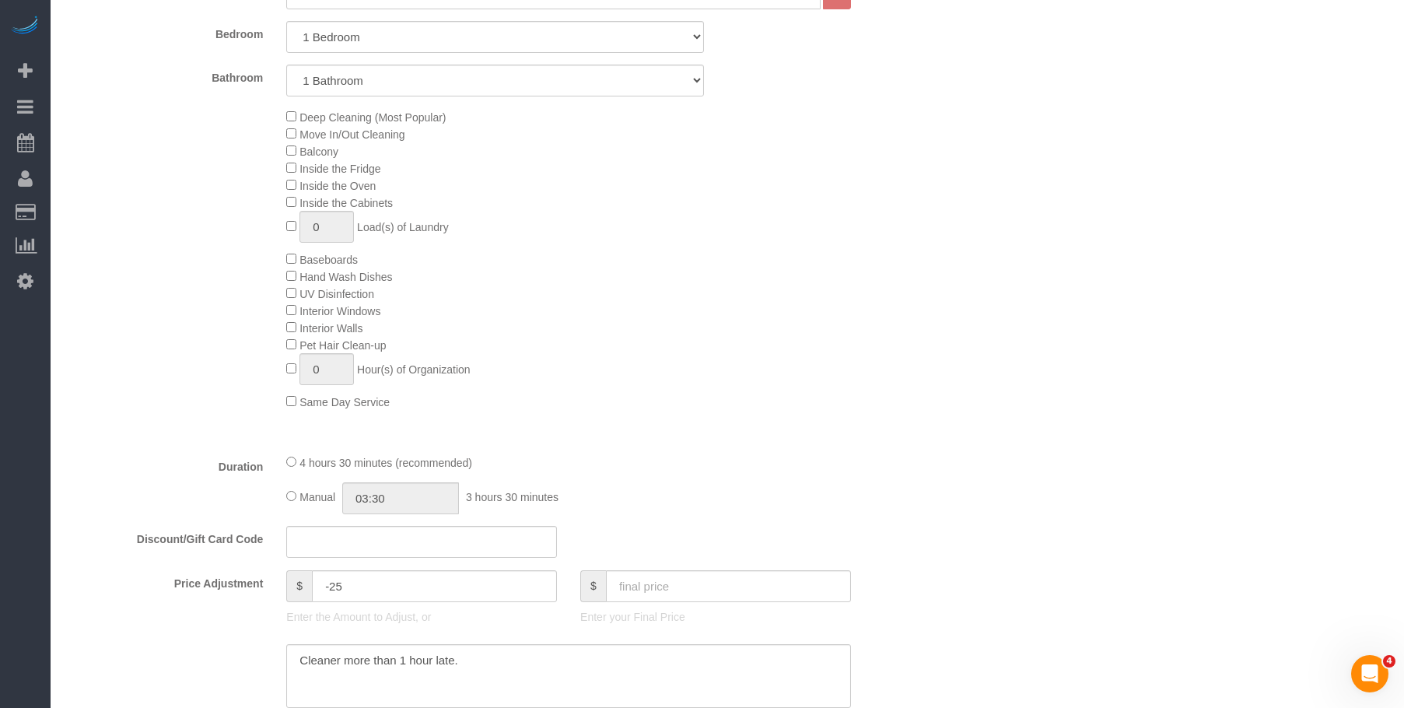
scroll to position [545, 0]
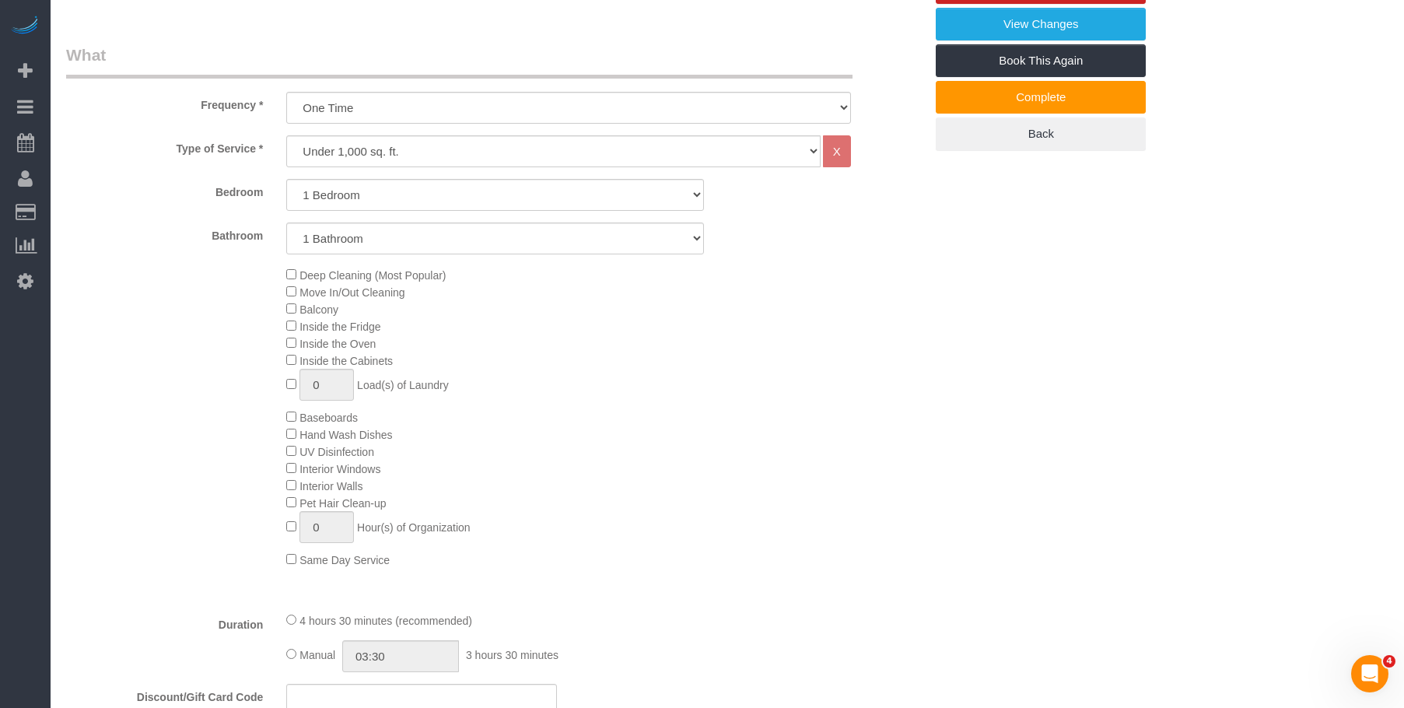
click at [583, 44] on legend "What" at bounding box center [459, 61] width 787 height 35
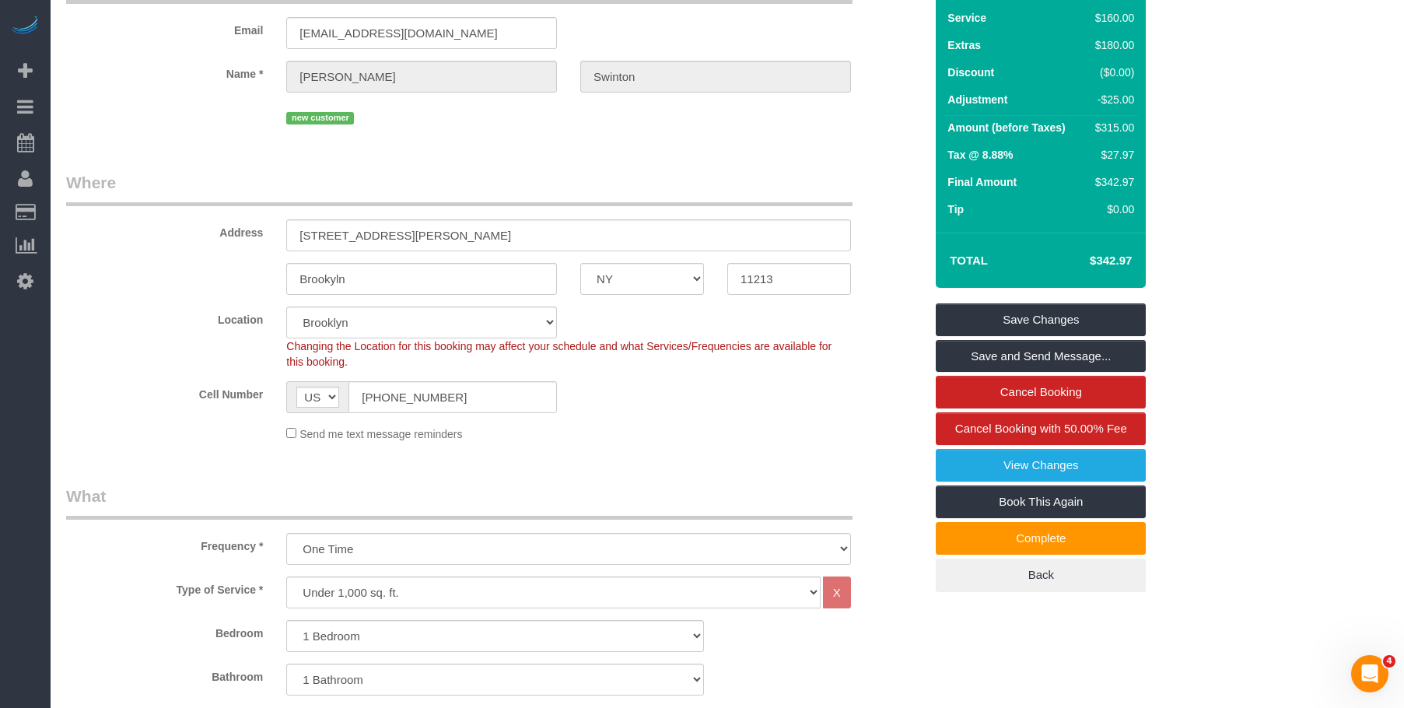
scroll to position [78, 0]
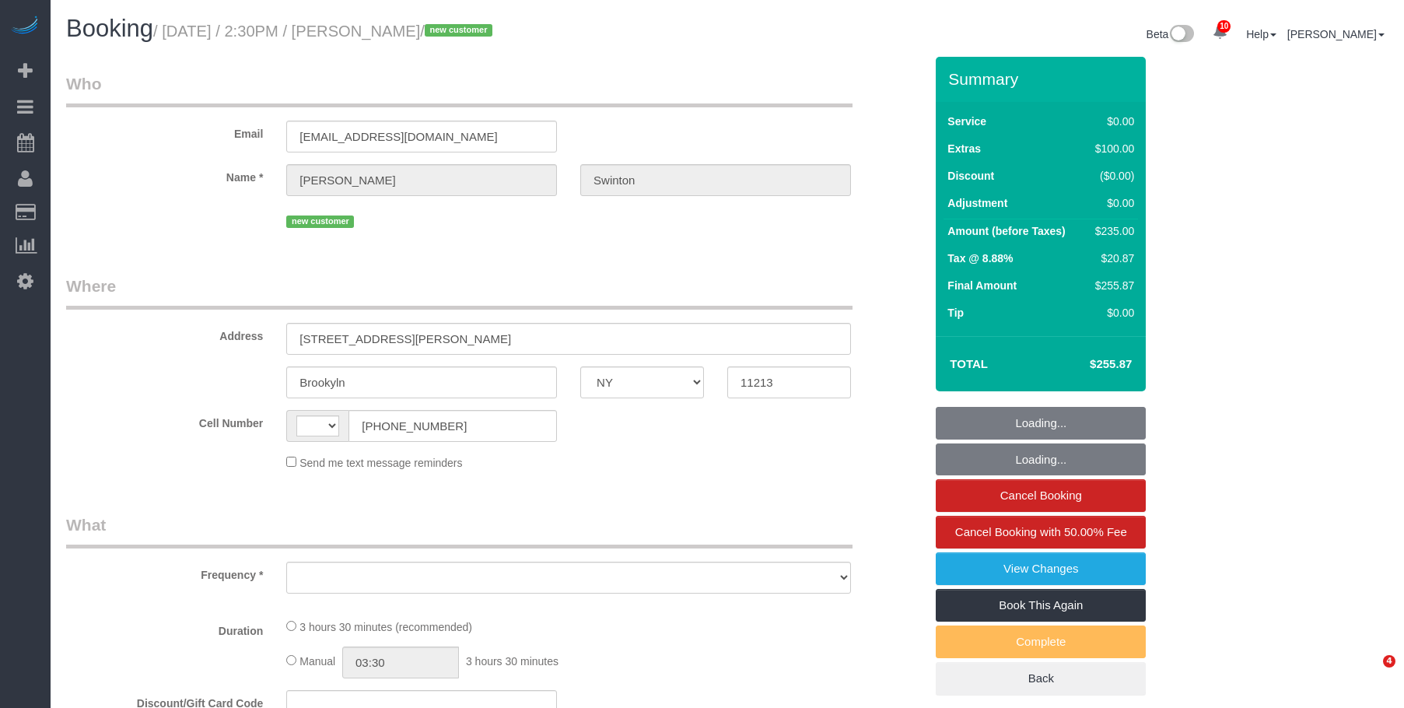
select select "NY"
select select "string:[GEOGRAPHIC_DATA]"
select select "object:714"
select select "1"
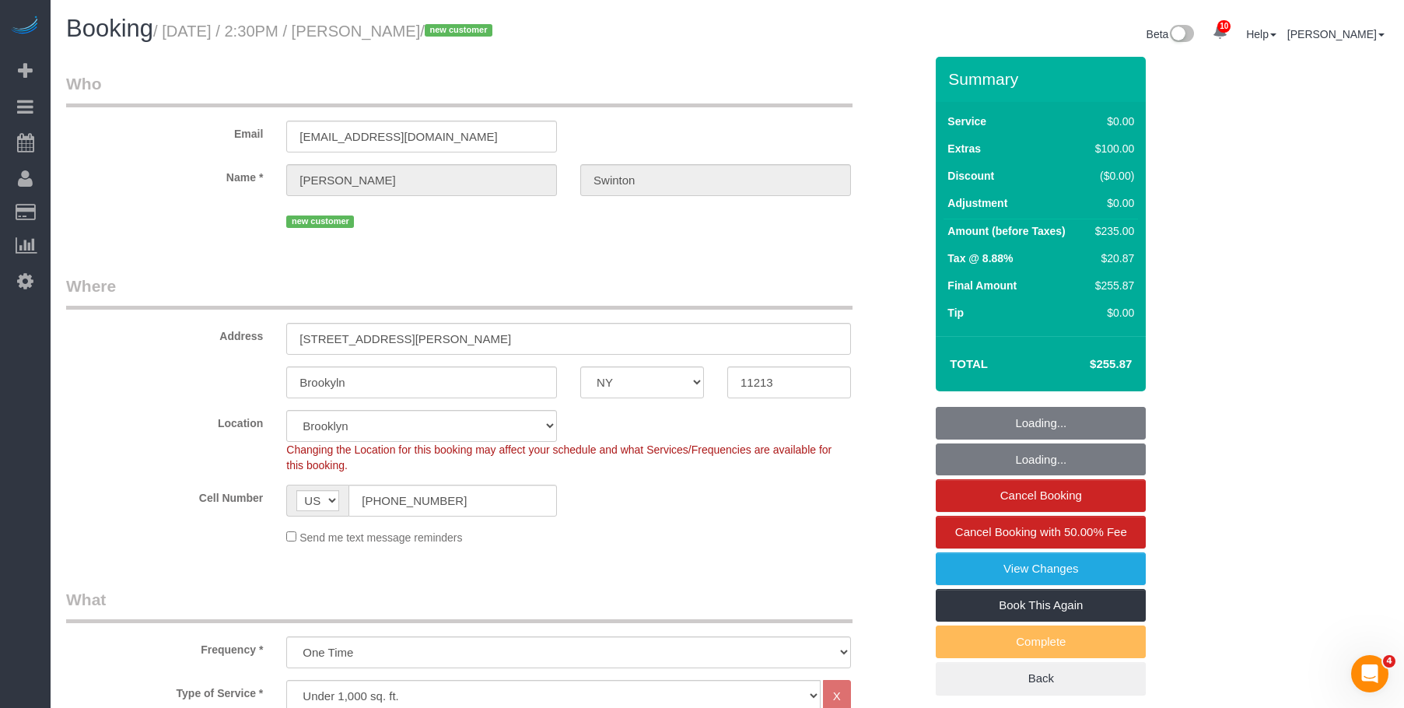
select select "string:stripe-pm_1S2xM94VGloSiKo7GE1AsdHx"
select select "number:89"
select select "number:90"
select select "number:15"
select select "number:5"
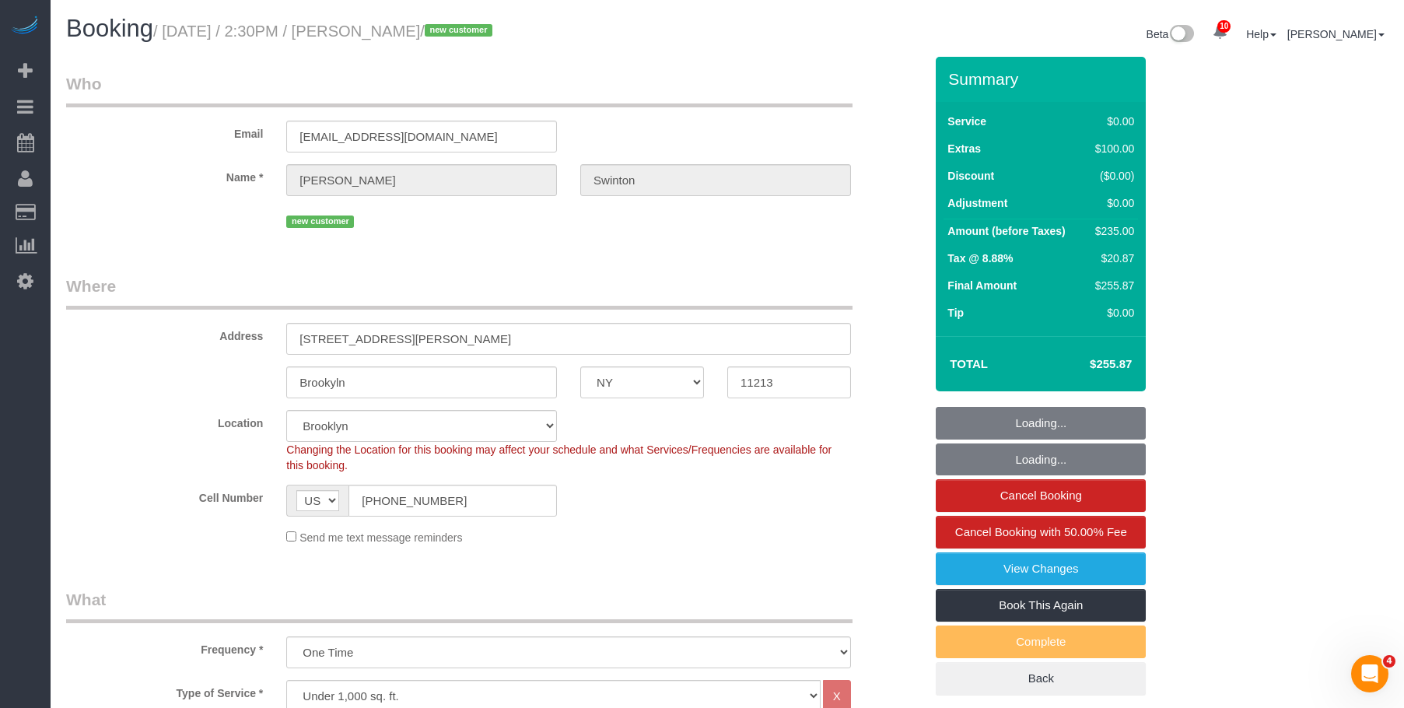
select select "object:982"
select select "1"
drag, startPoint x: 679, startPoint y: 67, endPoint x: 697, endPoint y: 15, distance: 55.1
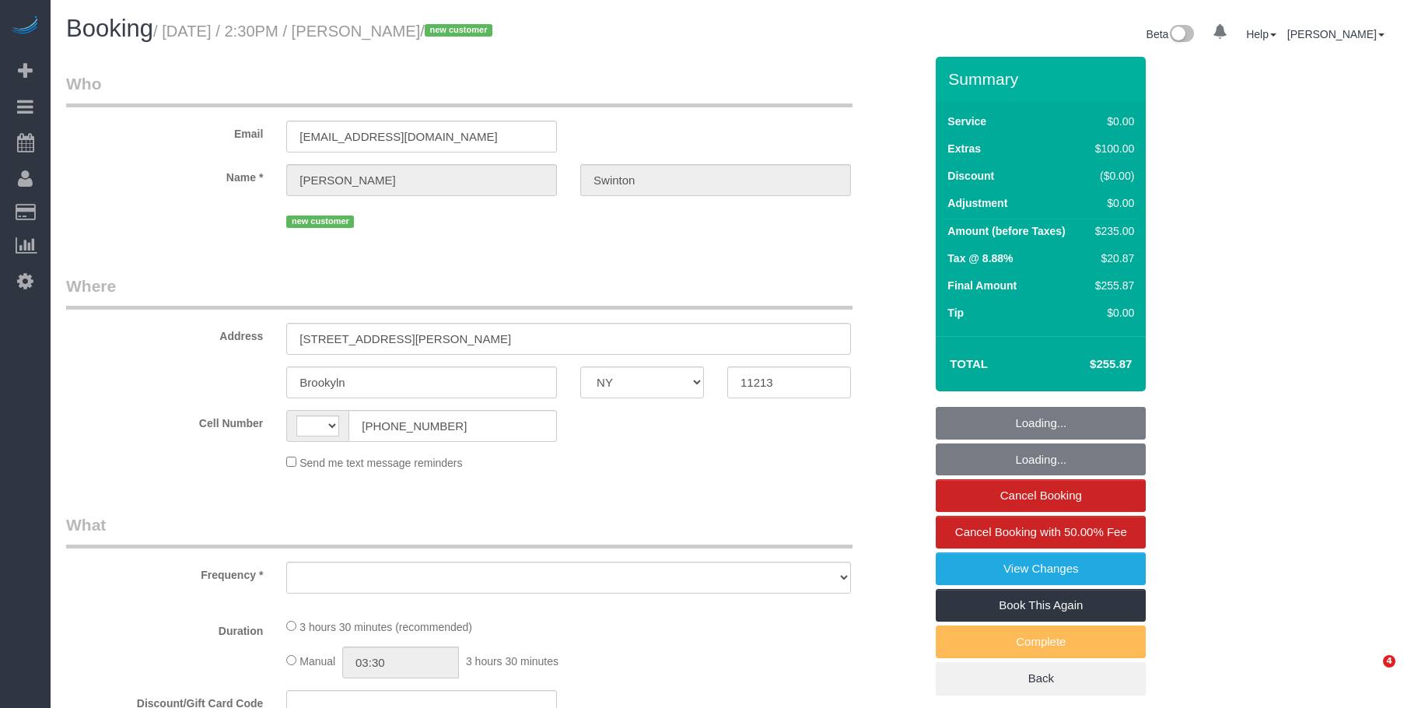
select select "NY"
select select "string:[GEOGRAPHIC_DATA]"
select select "object:714"
select select "string:stripe-pm_1S2xM94VGloSiKo7GE1AsdHx"
select select "1"
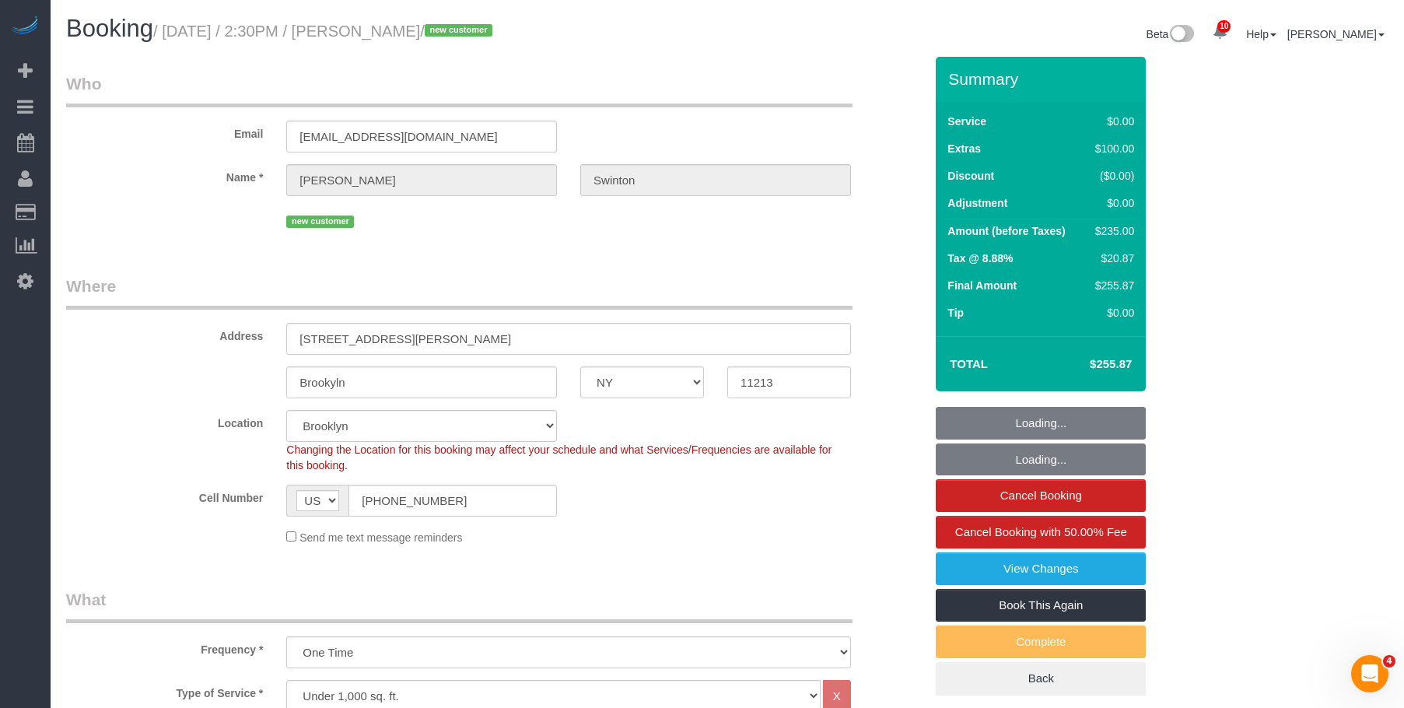
select select "object:982"
select select "number:89"
select select "number:90"
select select "number:15"
select select "number:5"
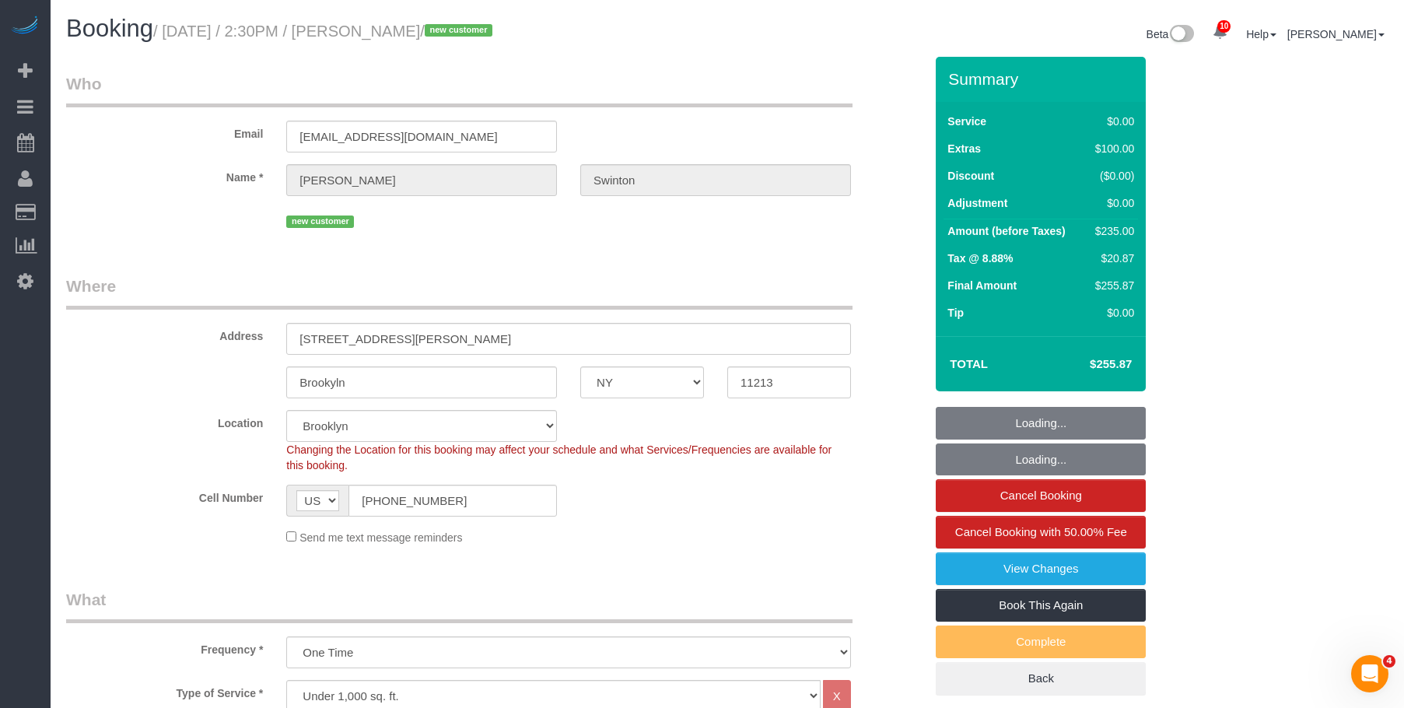
select select "1"
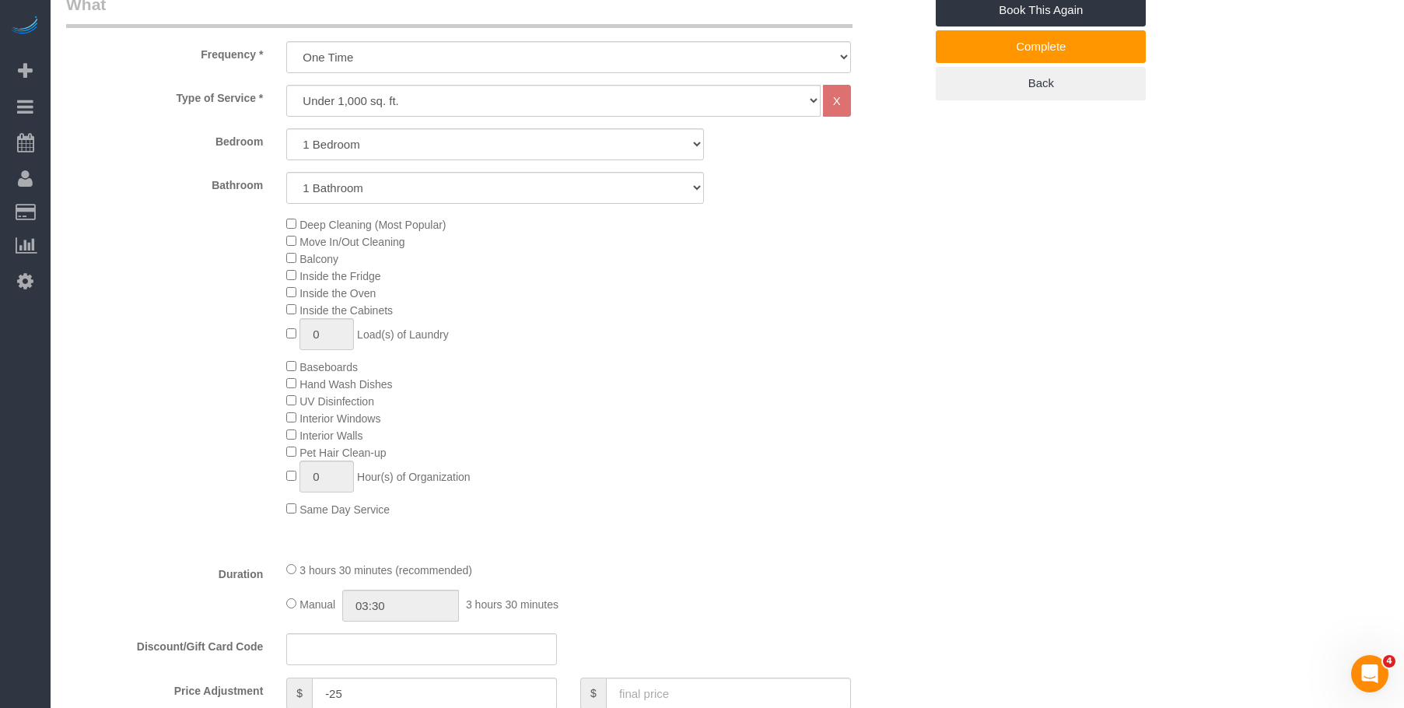
scroll to position [622, 0]
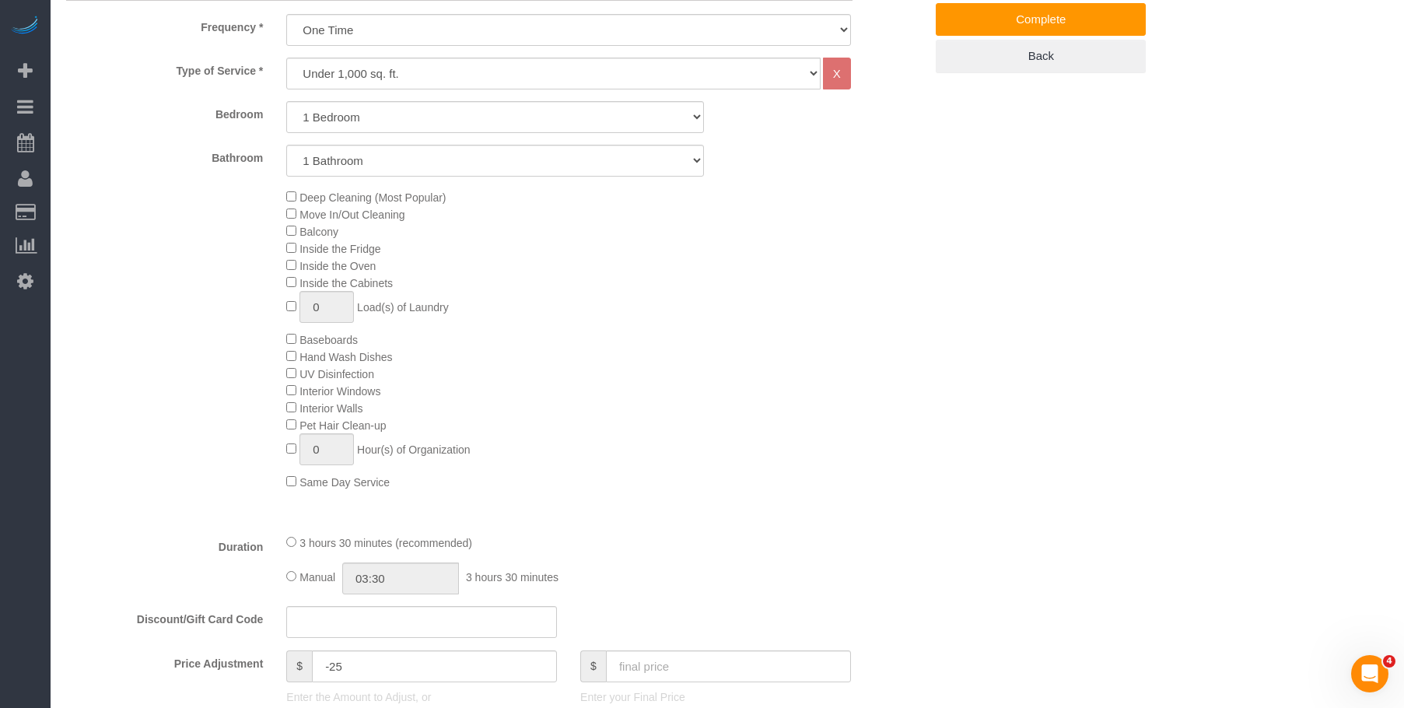
click at [290, 189] on div "Deep Cleaning (Most Popular) Move In/Out Cleaning Balcony Inside the Fridge Ins…" at bounding box center [605, 339] width 661 height 302
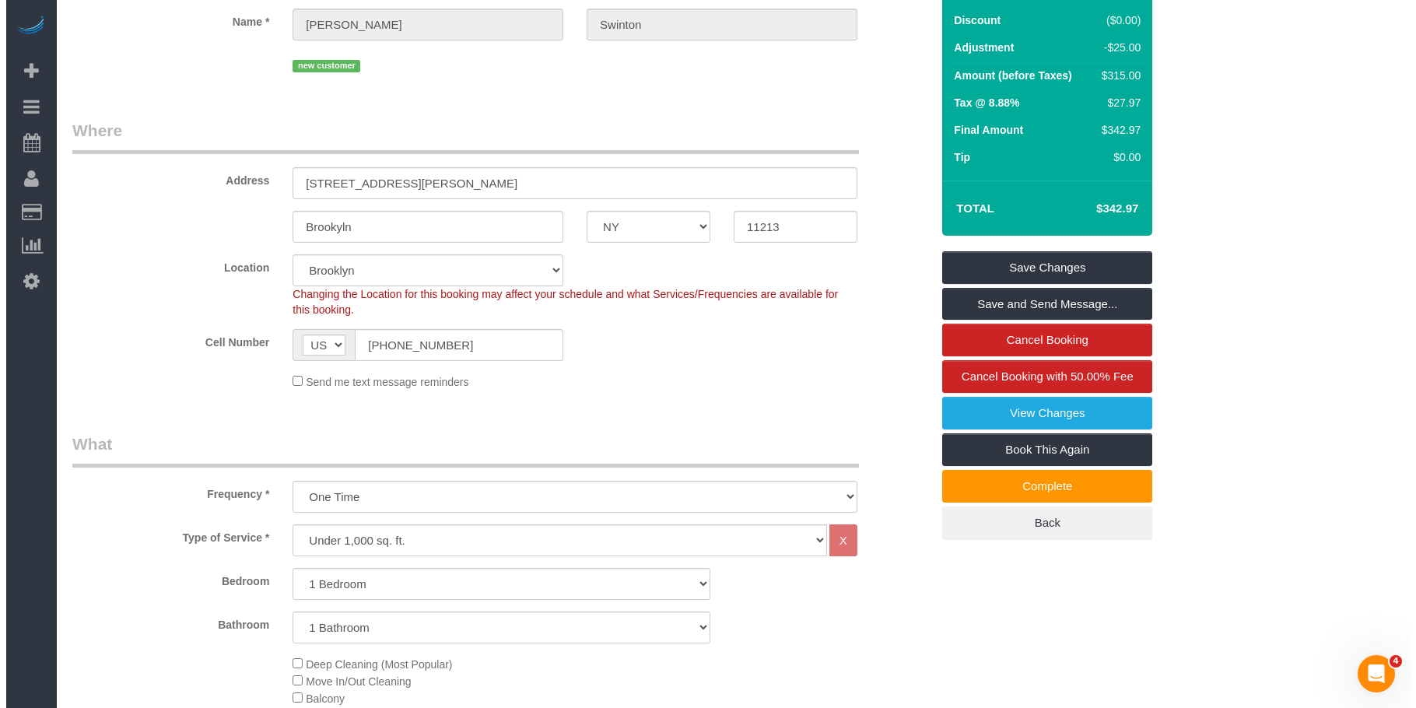
scroll to position [0, 0]
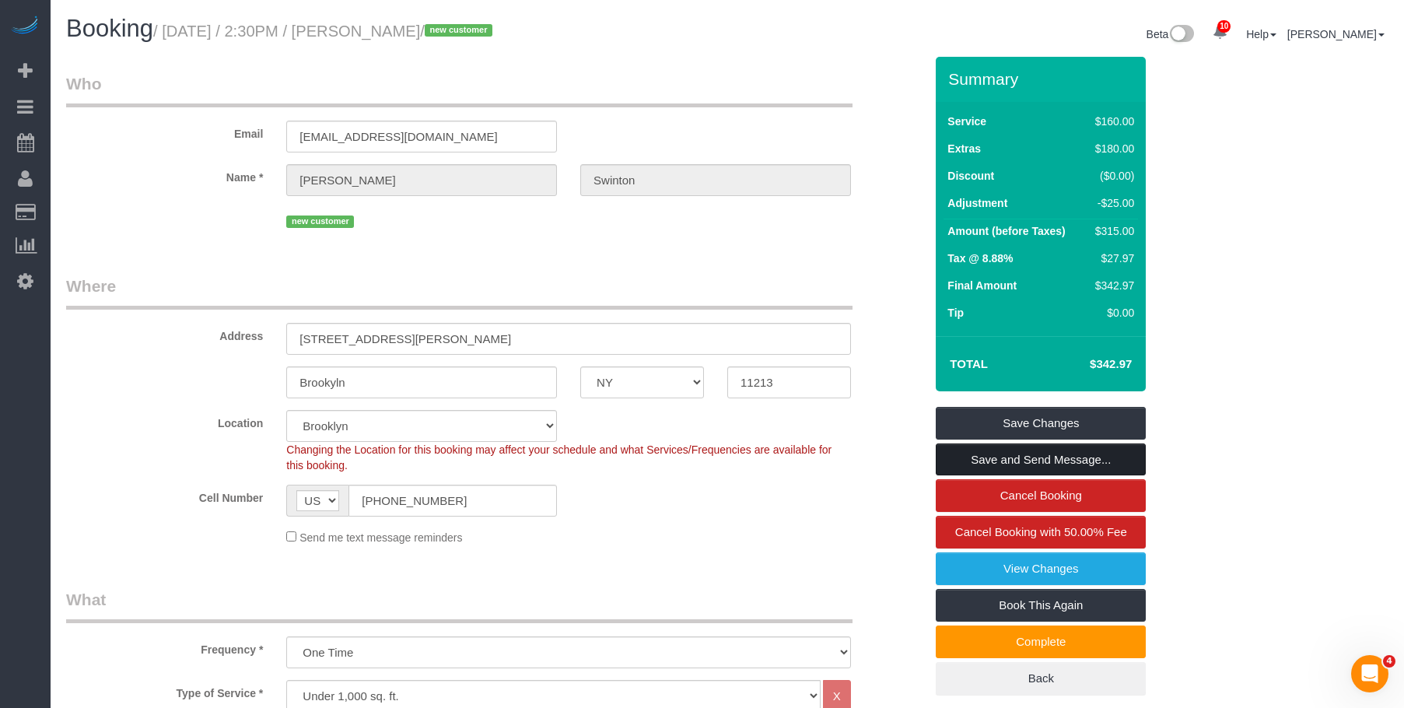
click at [1070, 450] on link "Save and Send Message..." at bounding box center [1041, 459] width 210 height 33
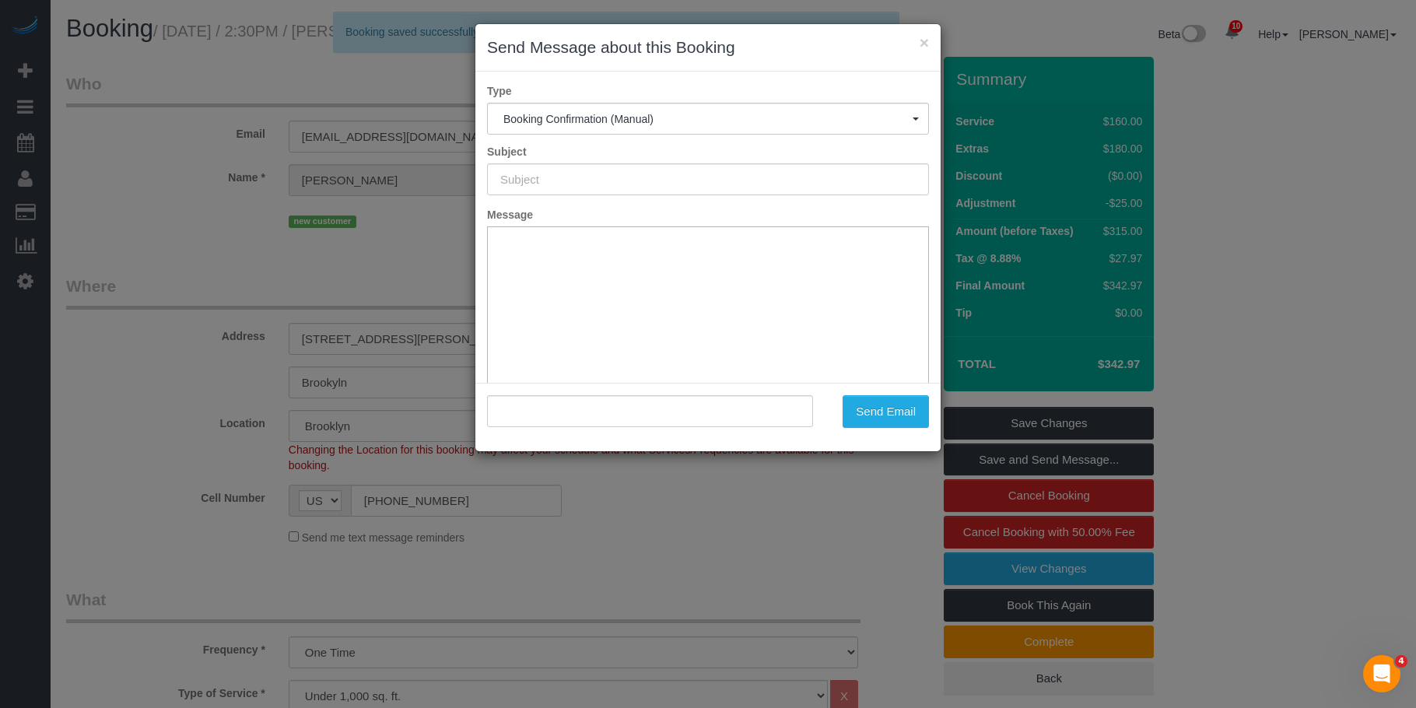
type input "Cleaning Confirmed for 09/03/2025 at 2:30pm"
type input ""Sheryl Swinton" <sherylswinton5233@yahoo.com>"
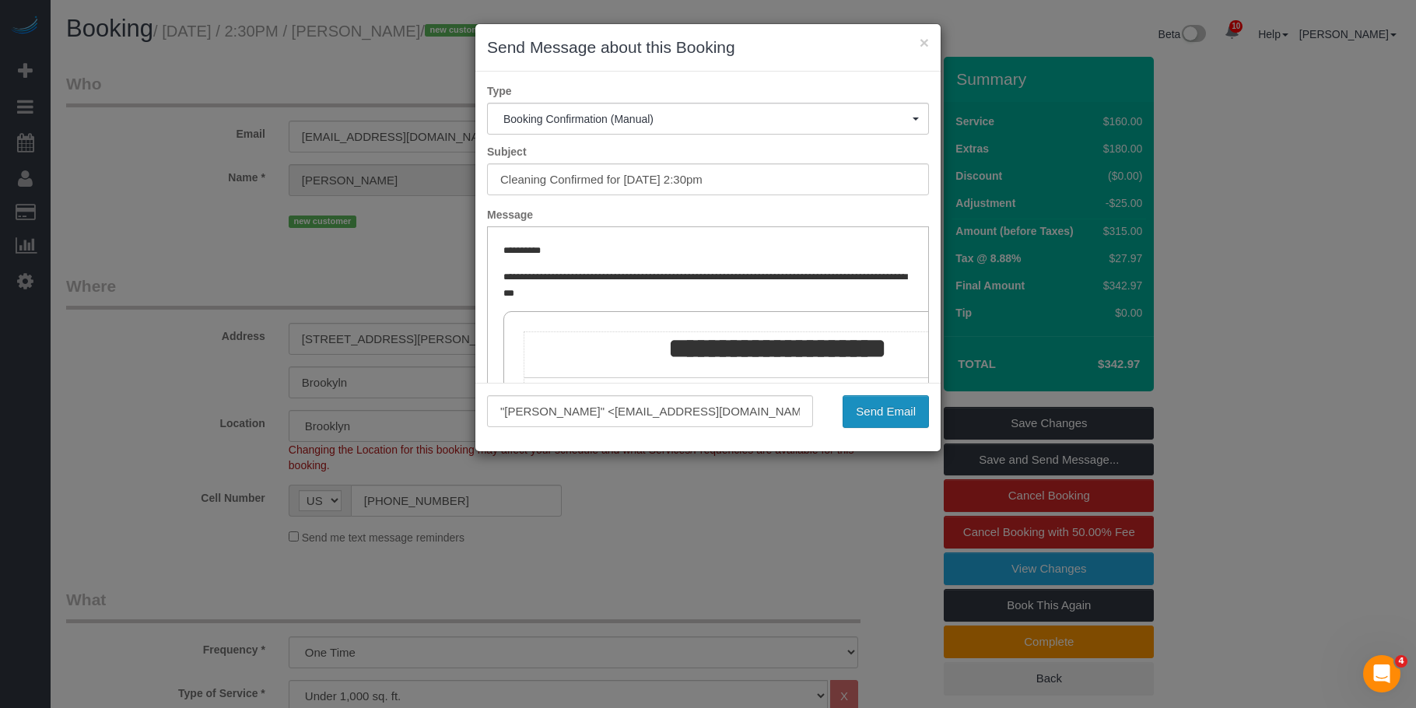
click at [897, 411] on button "Send Email" at bounding box center [886, 411] width 86 height 33
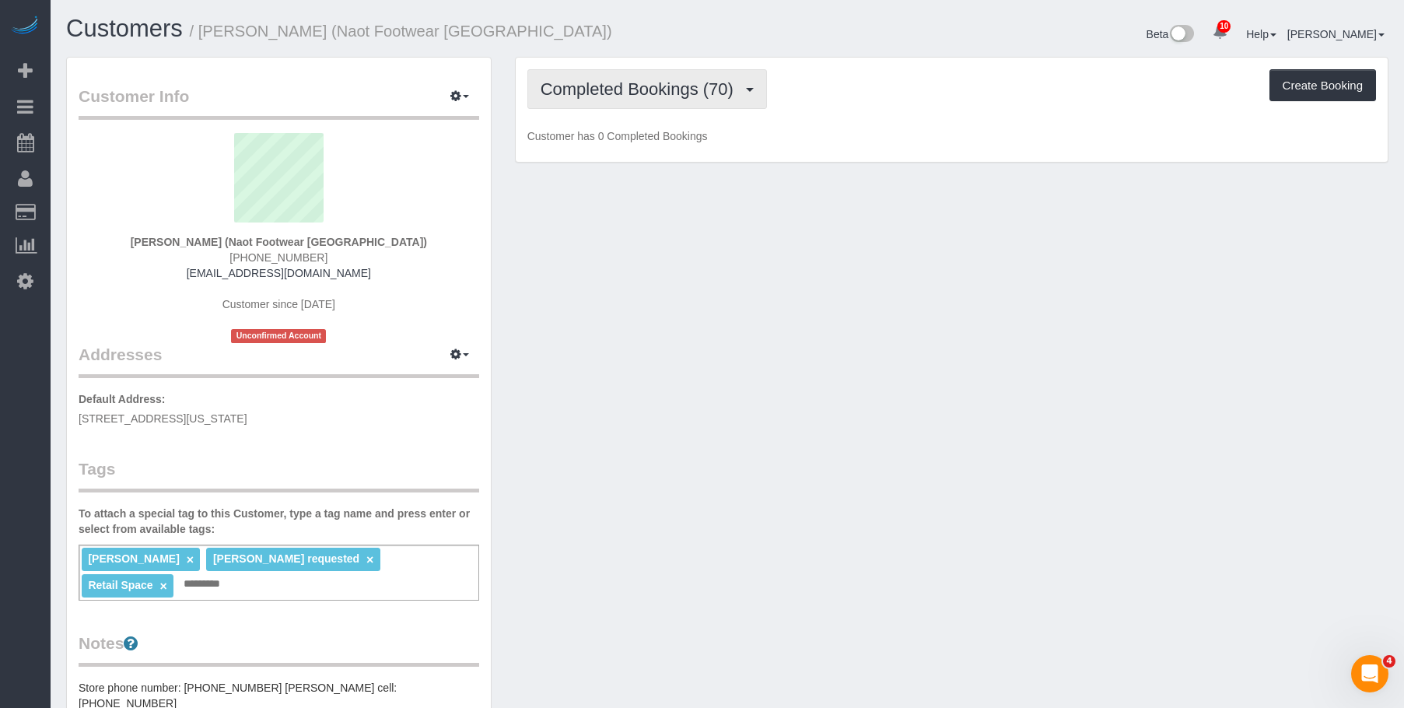
click at [666, 87] on span "Completed Bookings (70)" at bounding box center [641, 88] width 201 height 19
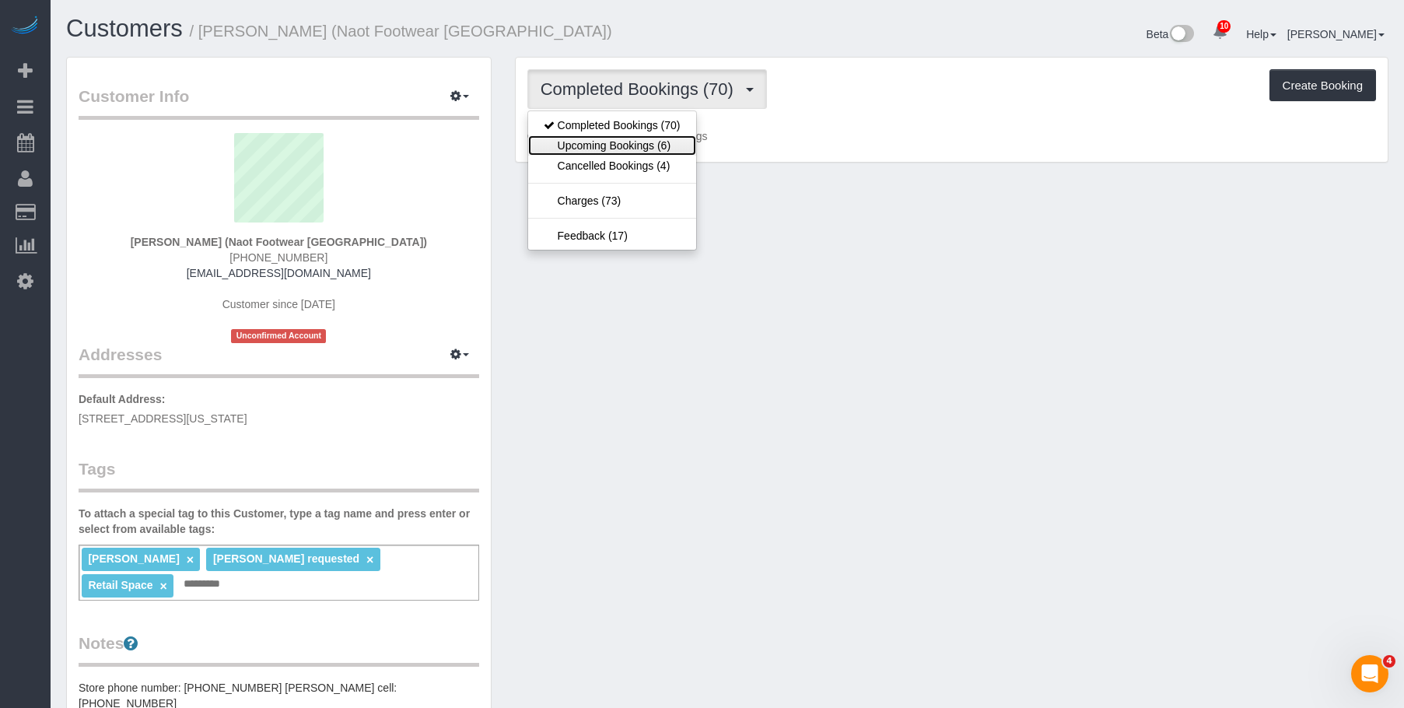
click at [638, 145] on link "Upcoming Bookings (6)" at bounding box center [612, 145] width 168 height 20
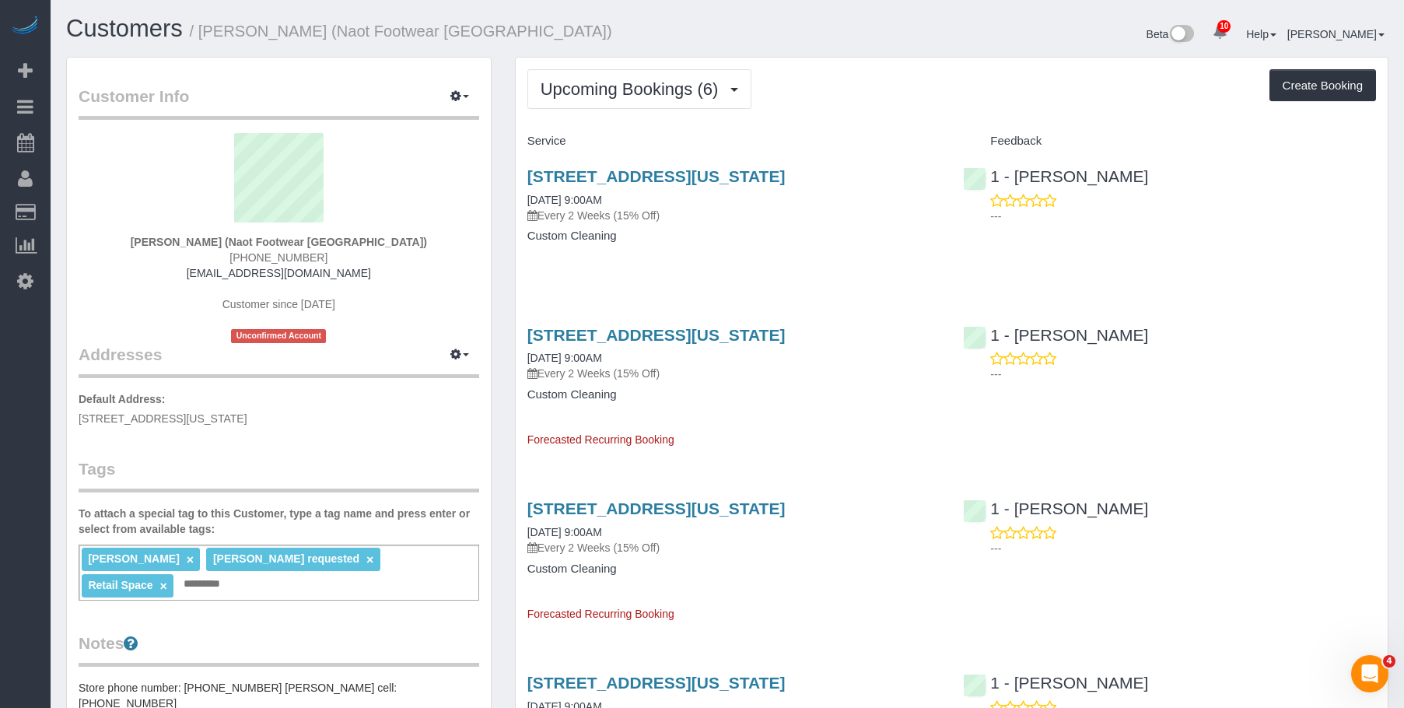
click at [813, 243] on div "[STREET_ADDRESS][US_STATE] [DATE] 9:00AM Every 2 Weeks (15% Off) Custom Cleaning" at bounding box center [734, 214] width 436 height 120
click at [815, 243] on div "[STREET_ADDRESS][US_STATE] [DATE] 9:00AM Every 2 Weeks (15% Off) Custom Cleaning" at bounding box center [734, 214] width 436 height 120
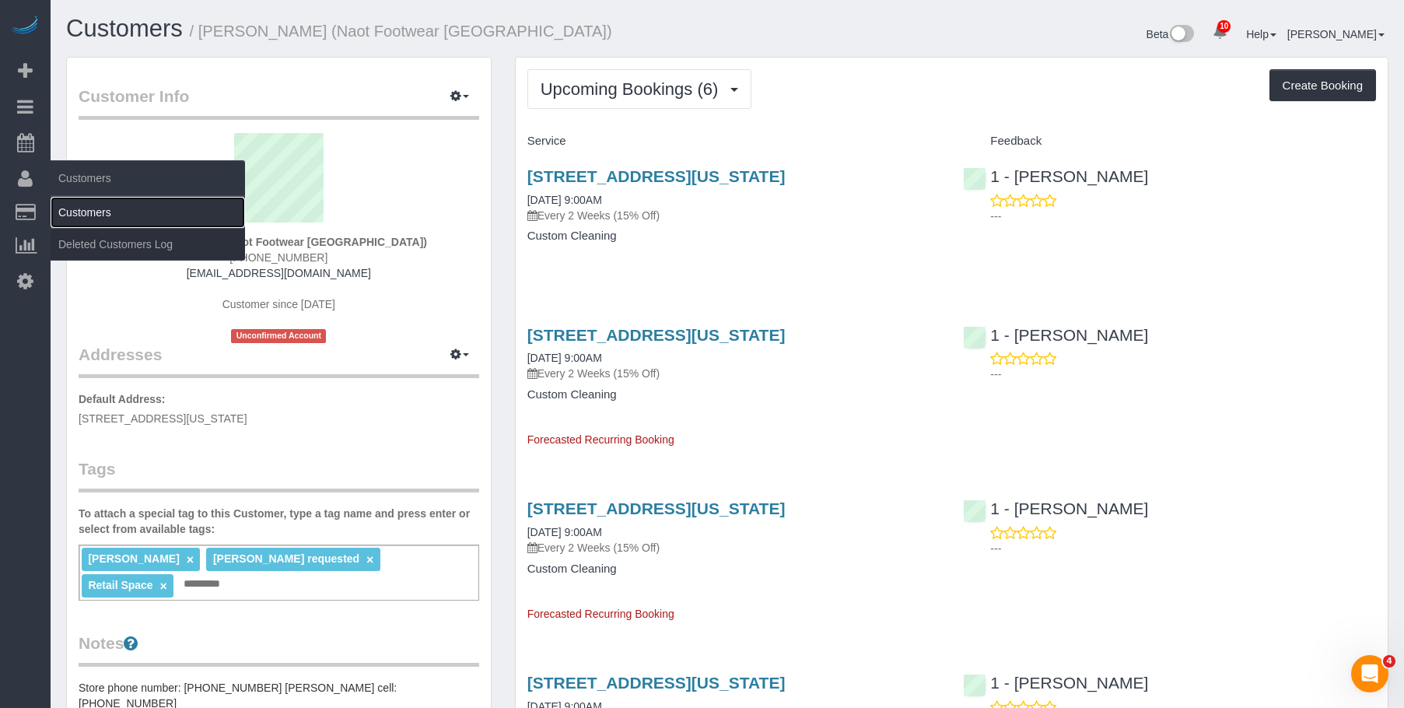
click at [85, 210] on link "Customers" at bounding box center [148, 212] width 194 height 31
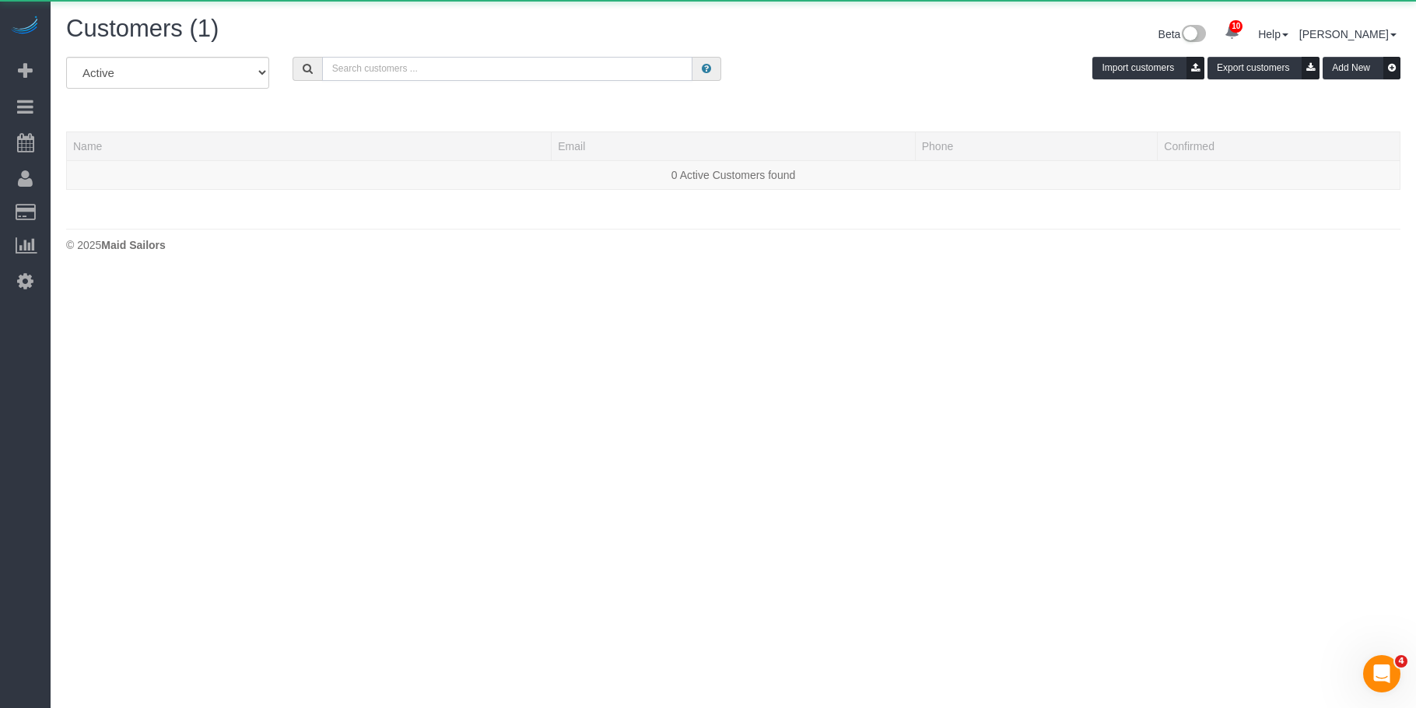
click at [409, 64] on input "text" at bounding box center [507, 69] width 371 height 24
paste input "Luis Chevere"
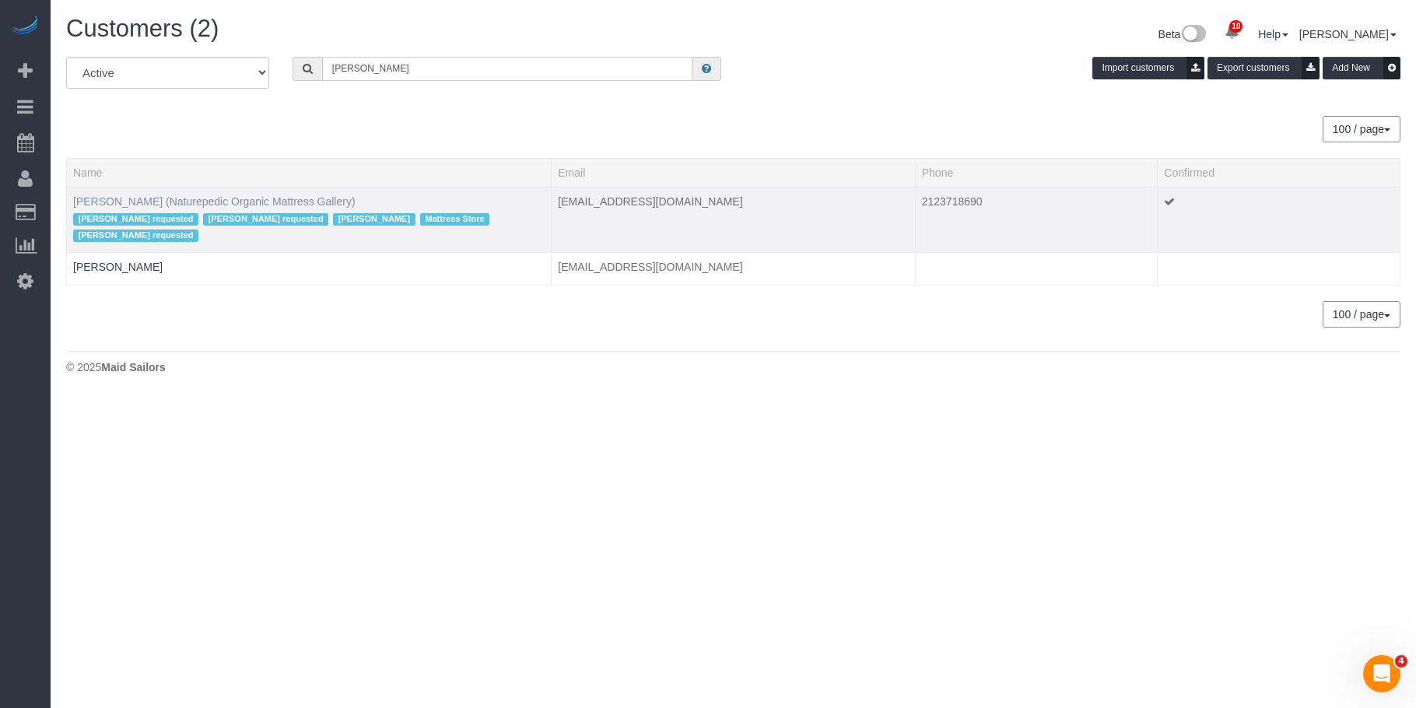
type input "Luis Chevere"
click at [175, 198] on link "Luis Chevere (Naturepedic Organic Mattress Gallery)" at bounding box center [214, 201] width 282 height 12
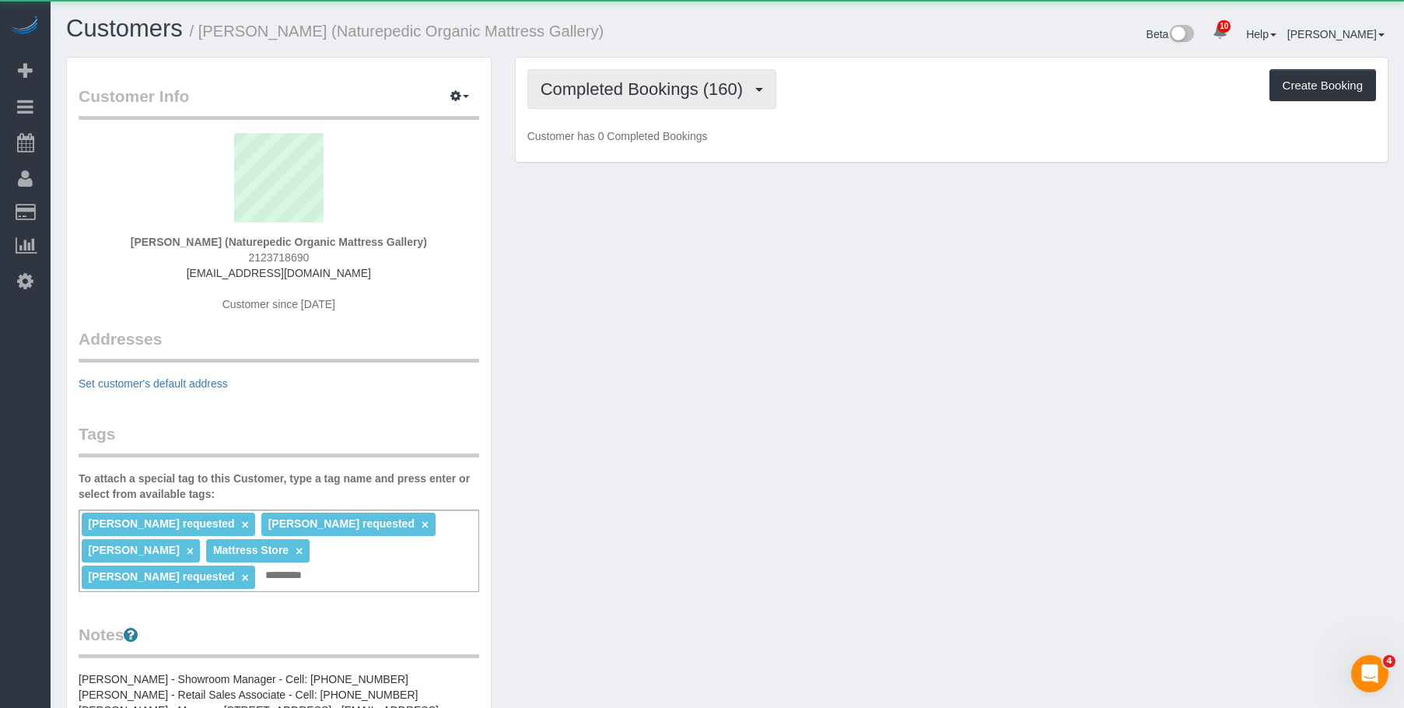
click at [644, 94] on span "Completed Bookings (160)" at bounding box center [646, 88] width 210 height 19
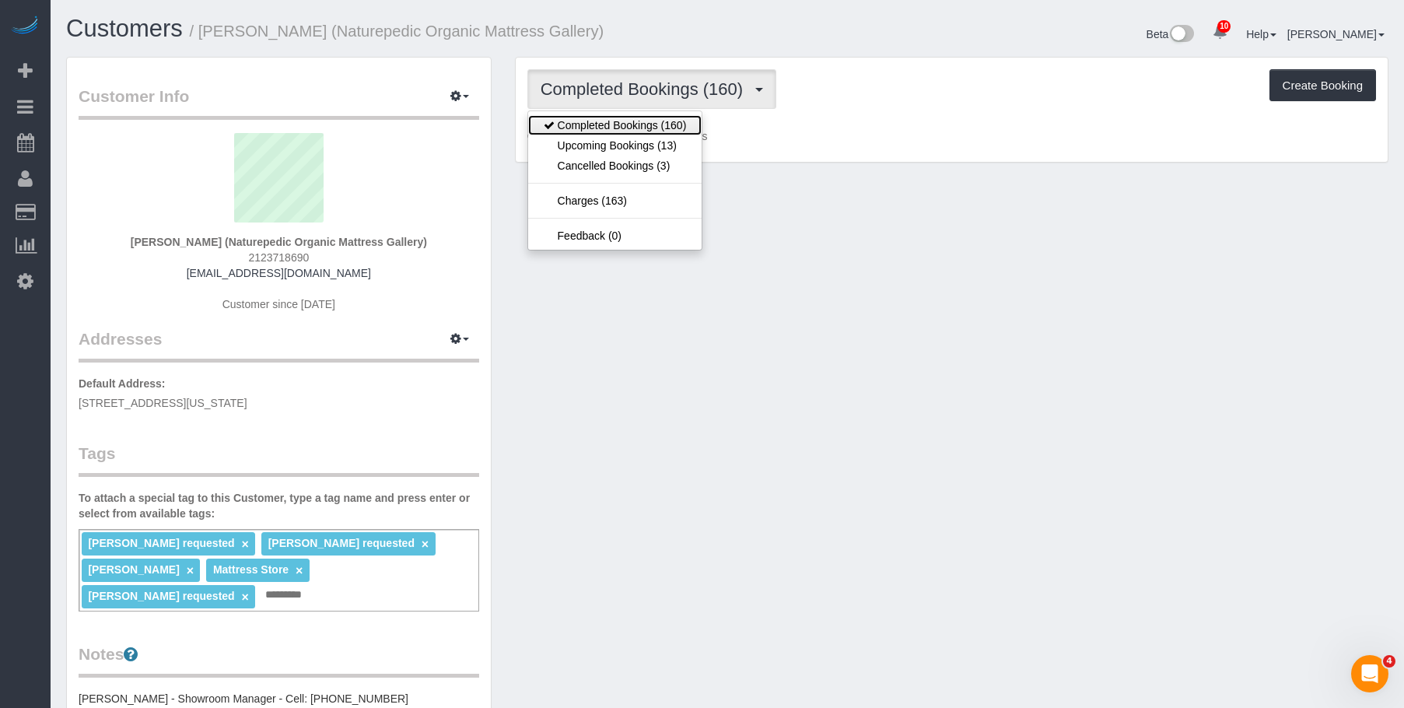
click at [636, 131] on link "Completed Bookings (160)" at bounding box center [615, 125] width 174 height 20
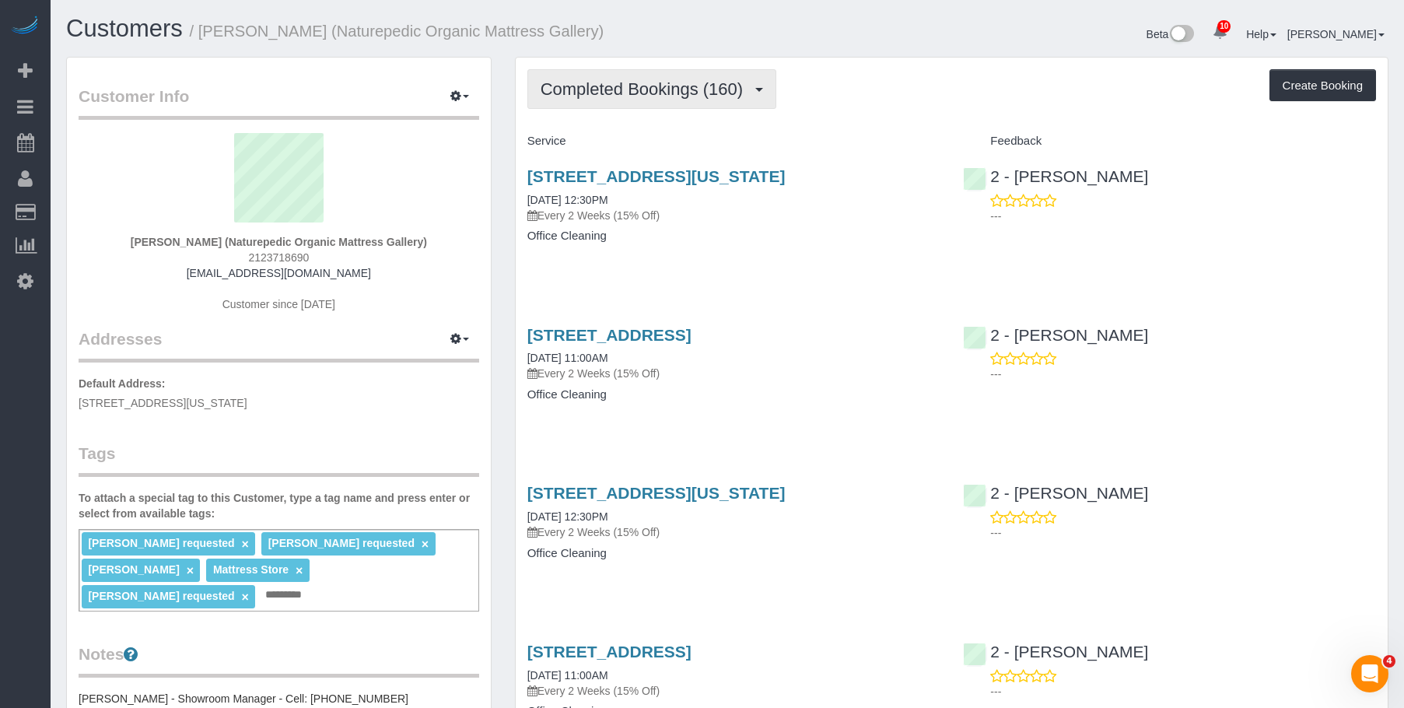
click at [646, 87] on span "Completed Bookings (160)" at bounding box center [646, 88] width 210 height 19
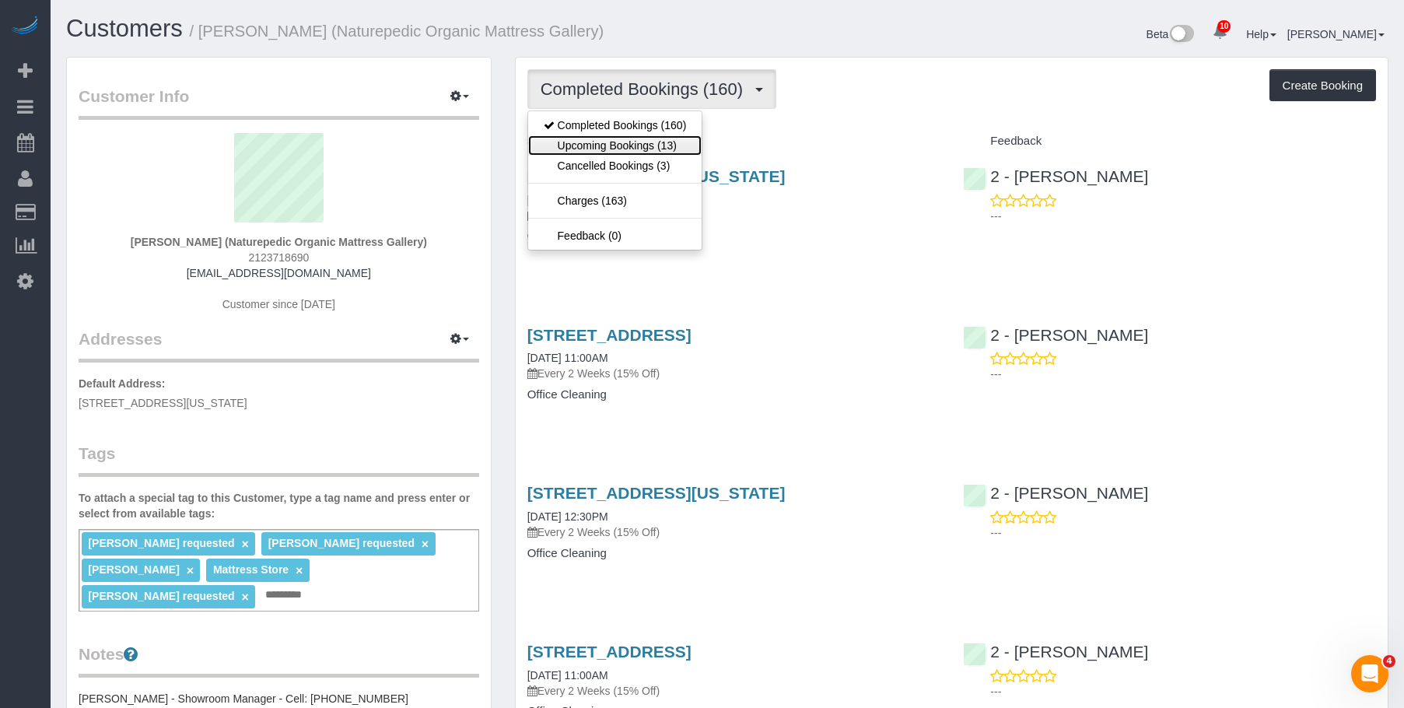
click at [639, 146] on link "Upcoming Bookings (13)" at bounding box center [615, 145] width 174 height 20
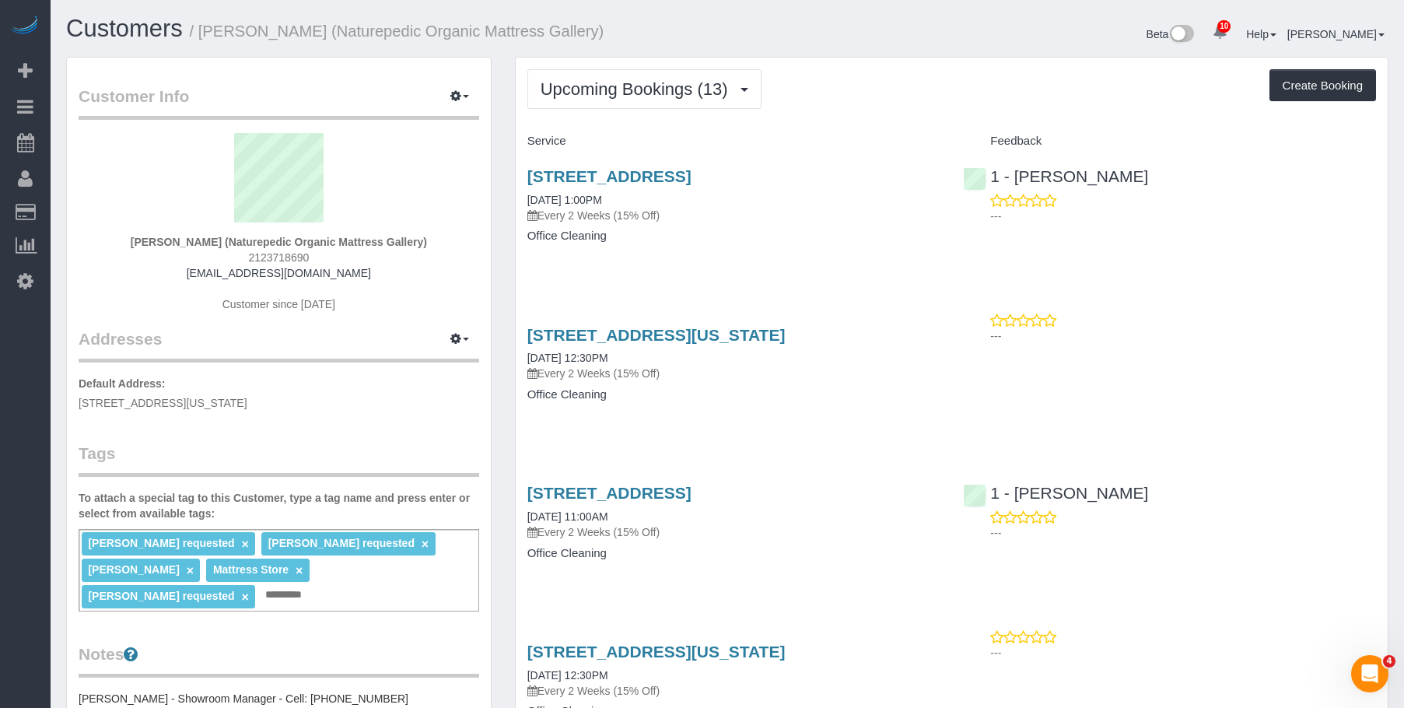
drag, startPoint x: 519, startPoint y: 176, endPoint x: 927, endPoint y: 162, distance: 407.9
click at [927, 162] on div "85 North 3rd Street, Suite 117, Brooklyn, NY 11249 09/04/2025 1:00PM Every 2 We…" at bounding box center [734, 214] width 436 height 120
copy link "85 North 3rd Street, Suite 117, Brooklyn, NY 11249"
click at [631, 173] on link "85 North 3rd Street, Suite 117, Brooklyn, NY 11249" at bounding box center [609, 176] width 164 height 18
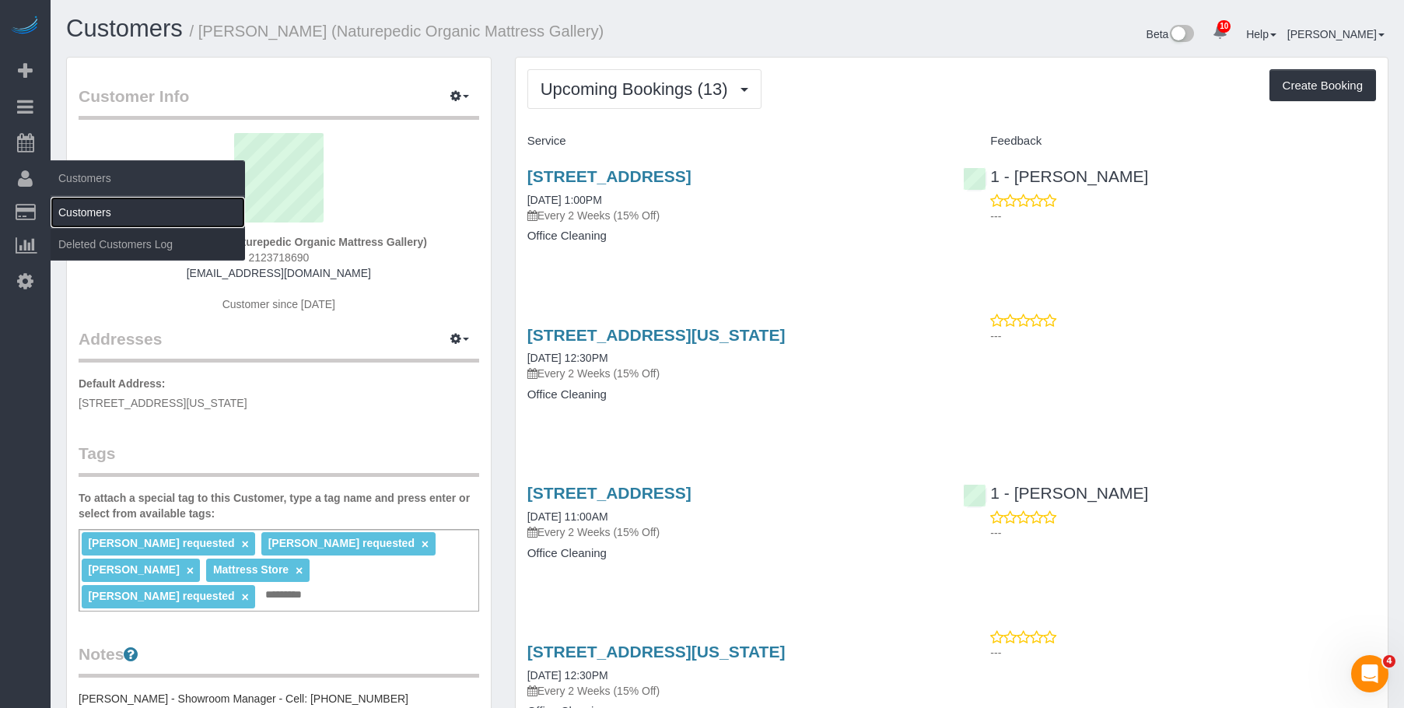
click at [93, 201] on link "Customers" at bounding box center [148, 212] width 194 height 31
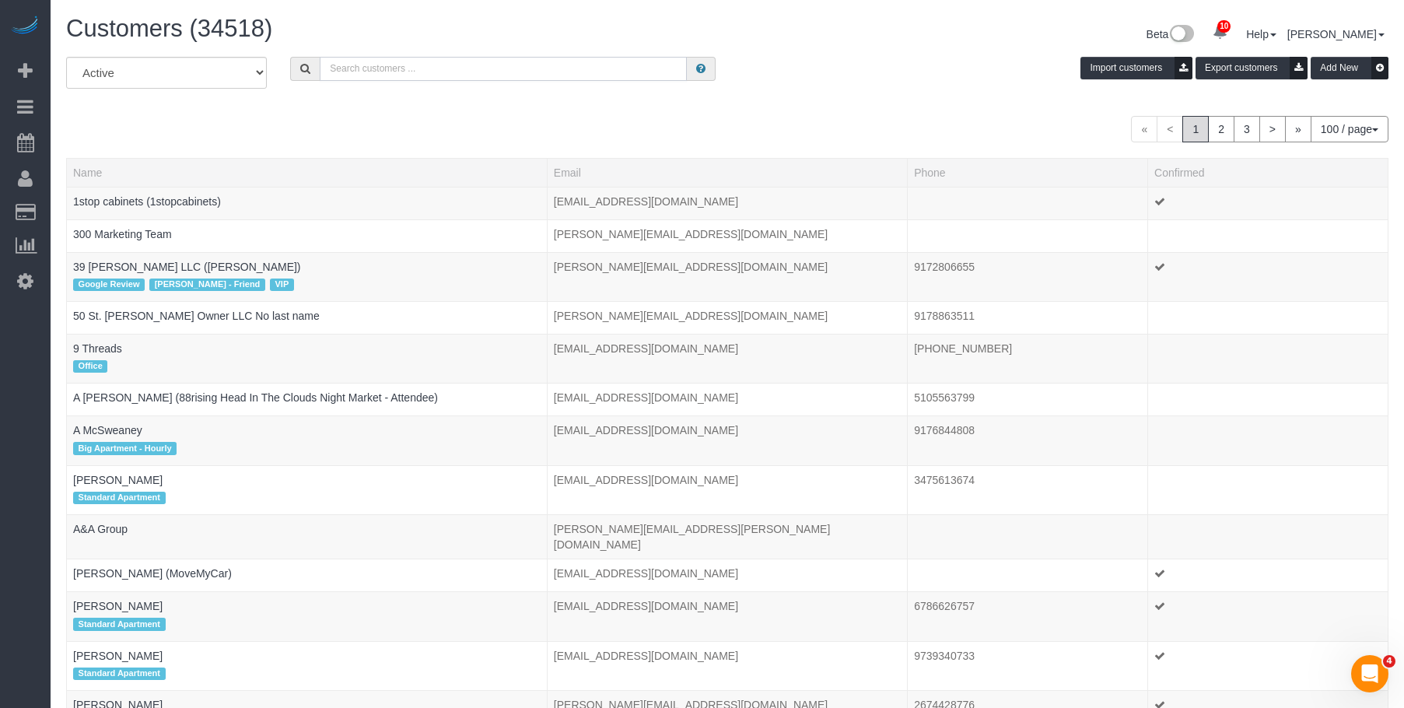
click at [555, 67] on input "text" at bounding box center [503, 69] width 367 height 24
paste input "Lior Luski"
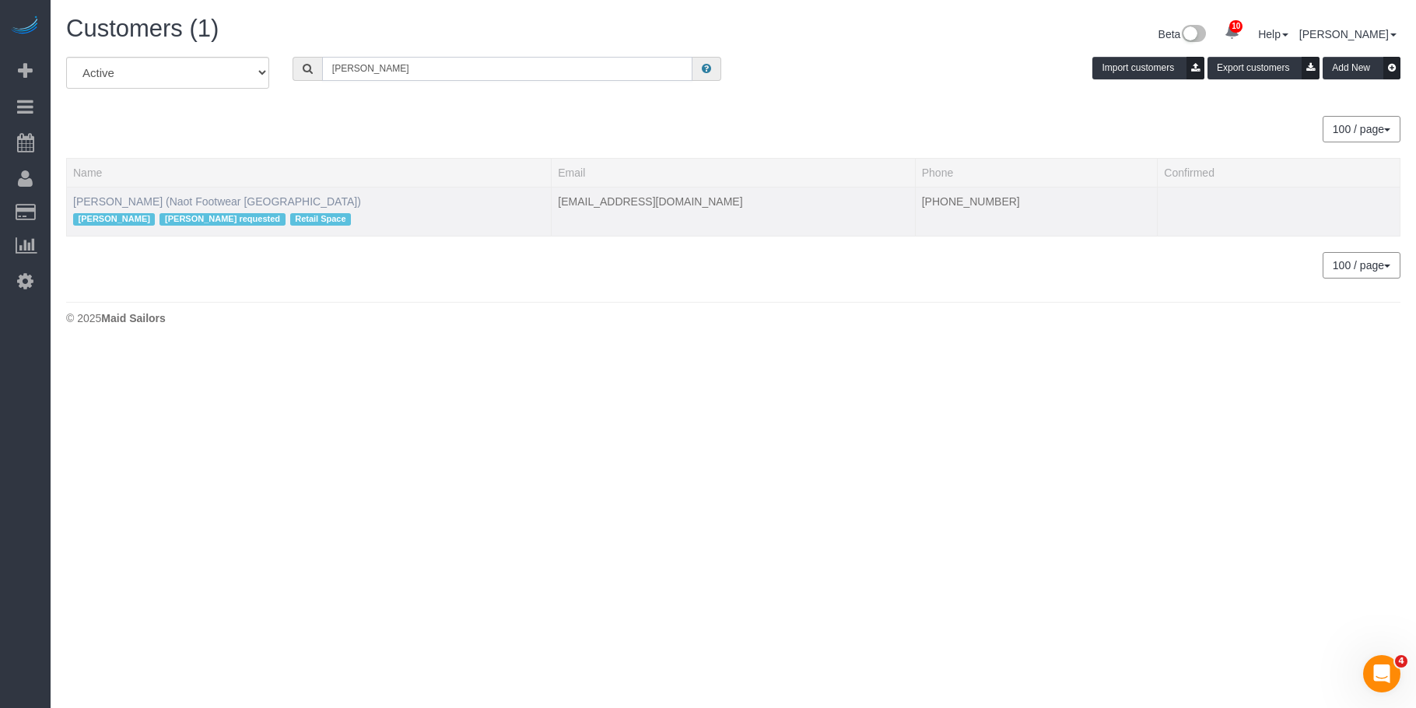
type input "Lior Luski"
click at [192, 199] on link "Lior Luski (Naot Footwear USA)" at bounding box center [217, 201] width 288 height 12
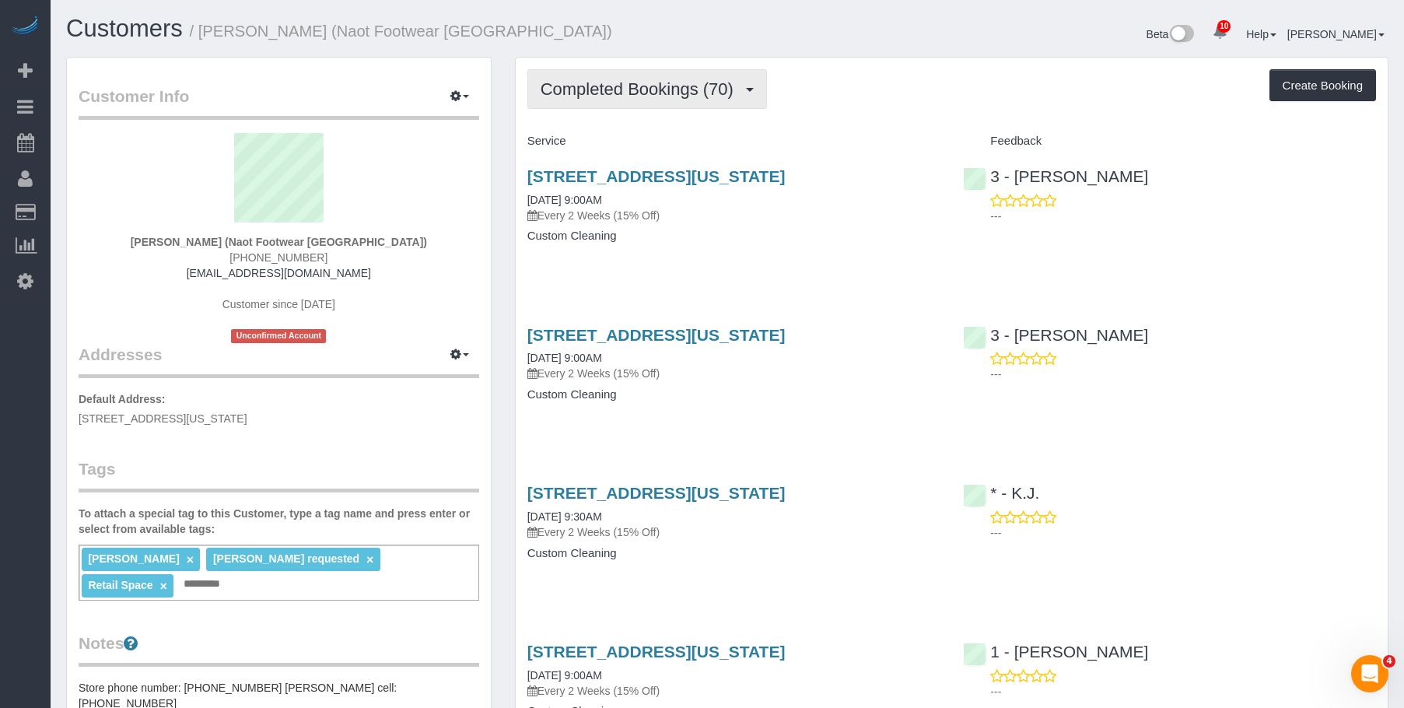
click at [578, 88] on span "Completed Bookings (70)" at bounding box center [641, 88] width 201 height 19
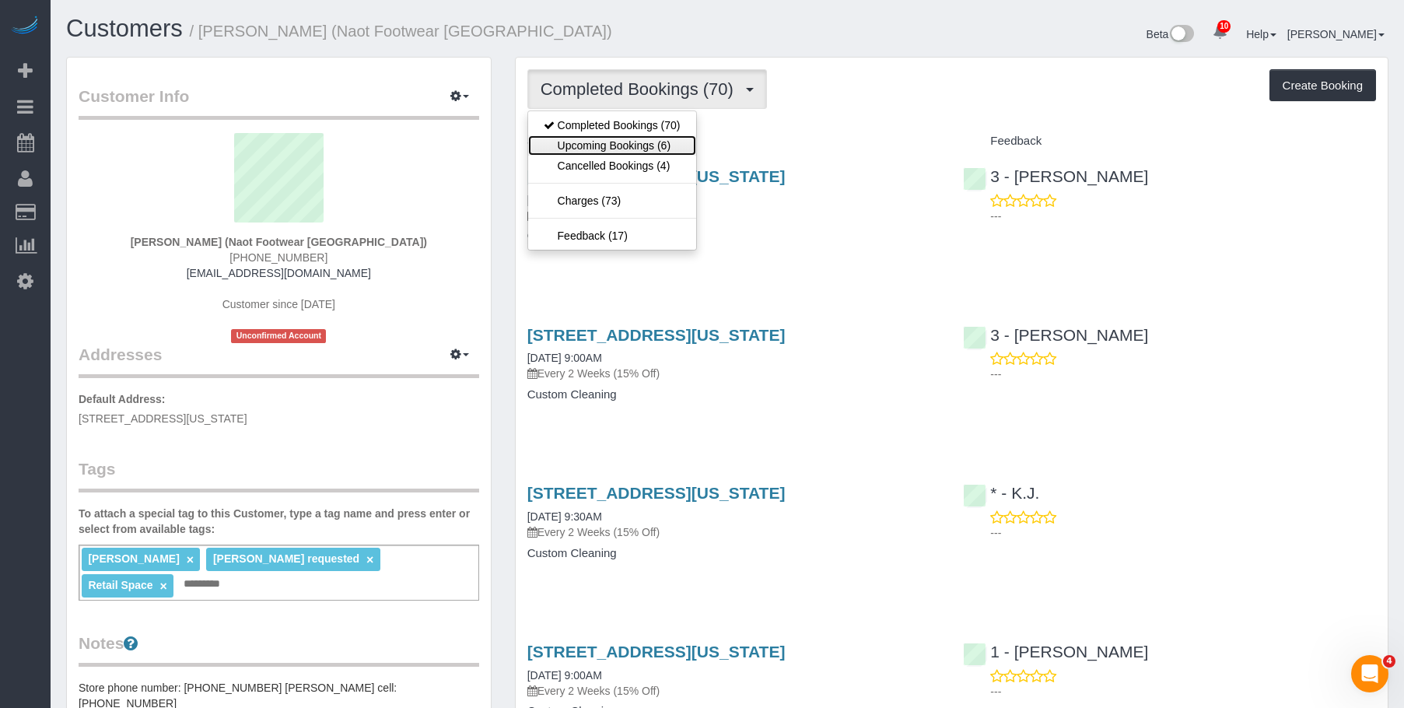
click at [590, 148] on link "Upcoming Bookings (6)" at bounding box center [612, 145] width 168 height 20
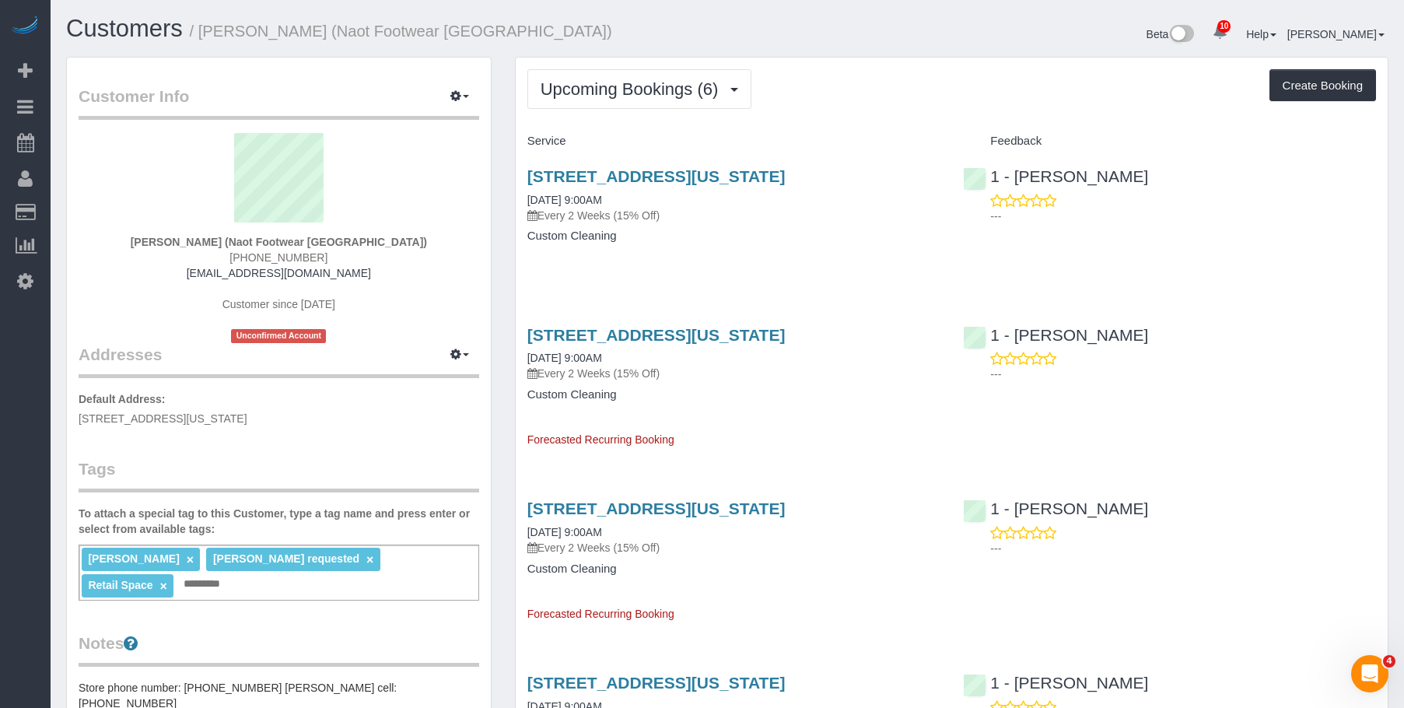
drag, startPoint x: 754, startPoint y: 224, endPoint x: 762, endPoint y: 209, distance: 16.7
click at [756, 222] on div "436 West Broadway, New York, NY 10012 09/08/2025 9:00AM Every 2 Weeks (15% Off)…" at bounding box center [734, 214] width 436 height 120
click at [773, 179] on link "436 West Broadway, New York, NY 10012" at bounding box center [656, 176] width 258 height 18
click at [741, 291] on div "Service Feedback 436 West Broadway, New York, NY 10012 09/08/2025 9:00AM Every …" at bounding box center [951, 635] width 849 height 1015
click at [742, 331] on link "436 West Broadway, New York, NY 10012" at bounding box center [656, 335] width 258 height 18
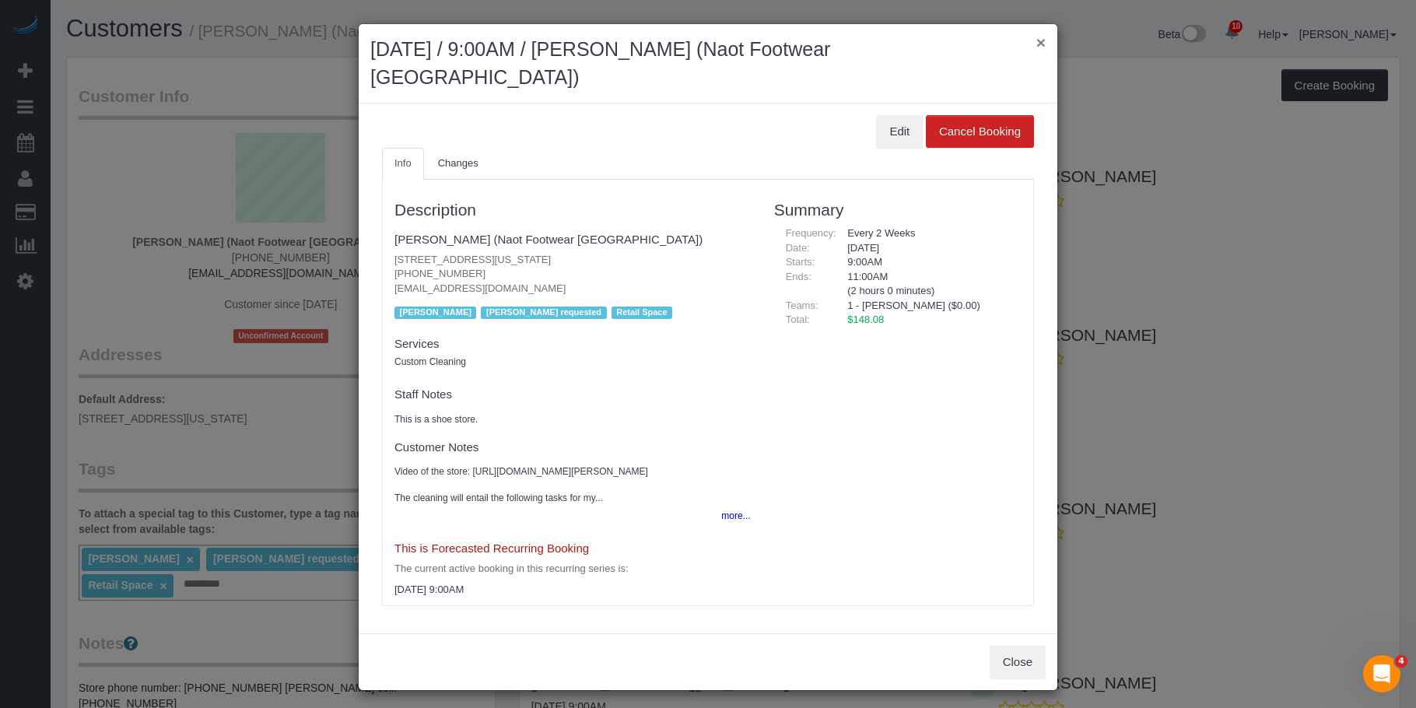
drag, startPoint x: 1035, startPoint y: 35, endPoint x: 1038, endPoint y: 44, distance: 8.9
click at [1036, 36] on button "×" at bounding box center [1040, 42] width 9 height 16
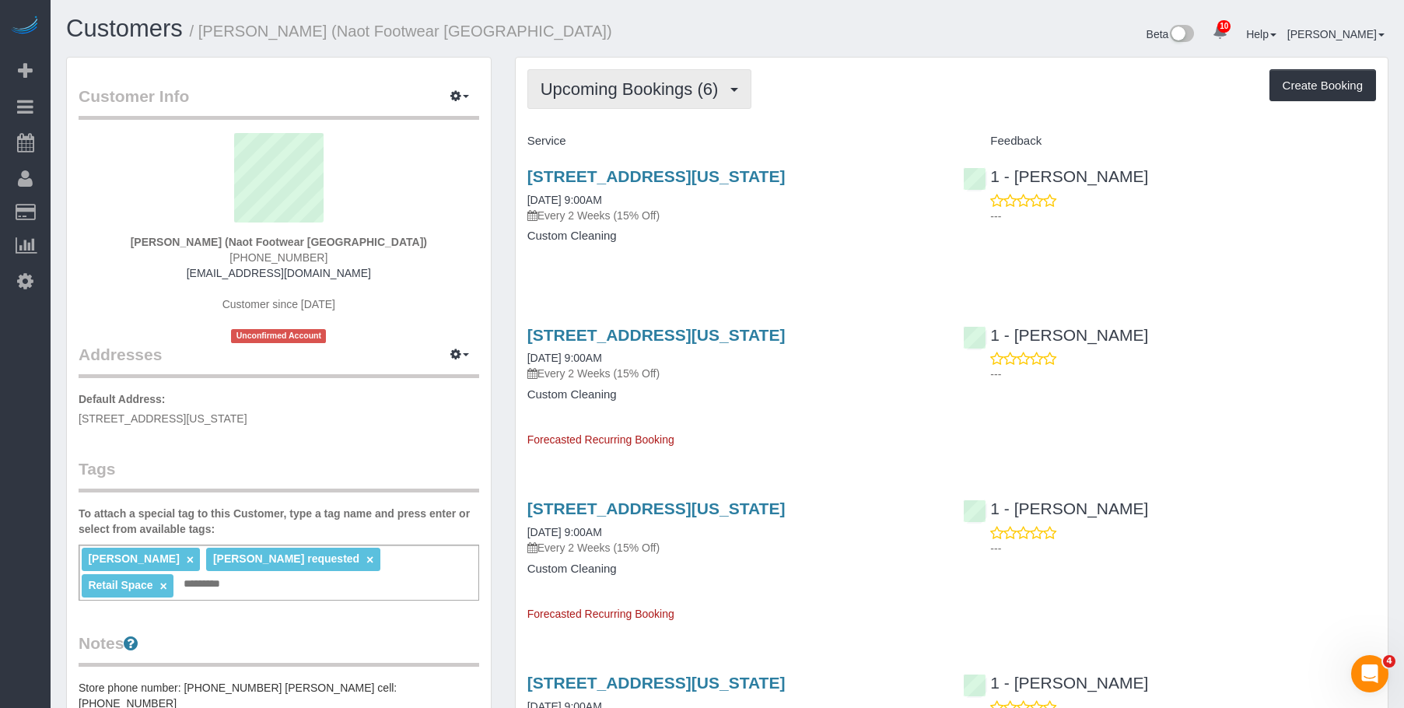
click at [640, 83] on span "Upcoming Bookings (6)" at bounding box center [634, 88] width 186 height 19
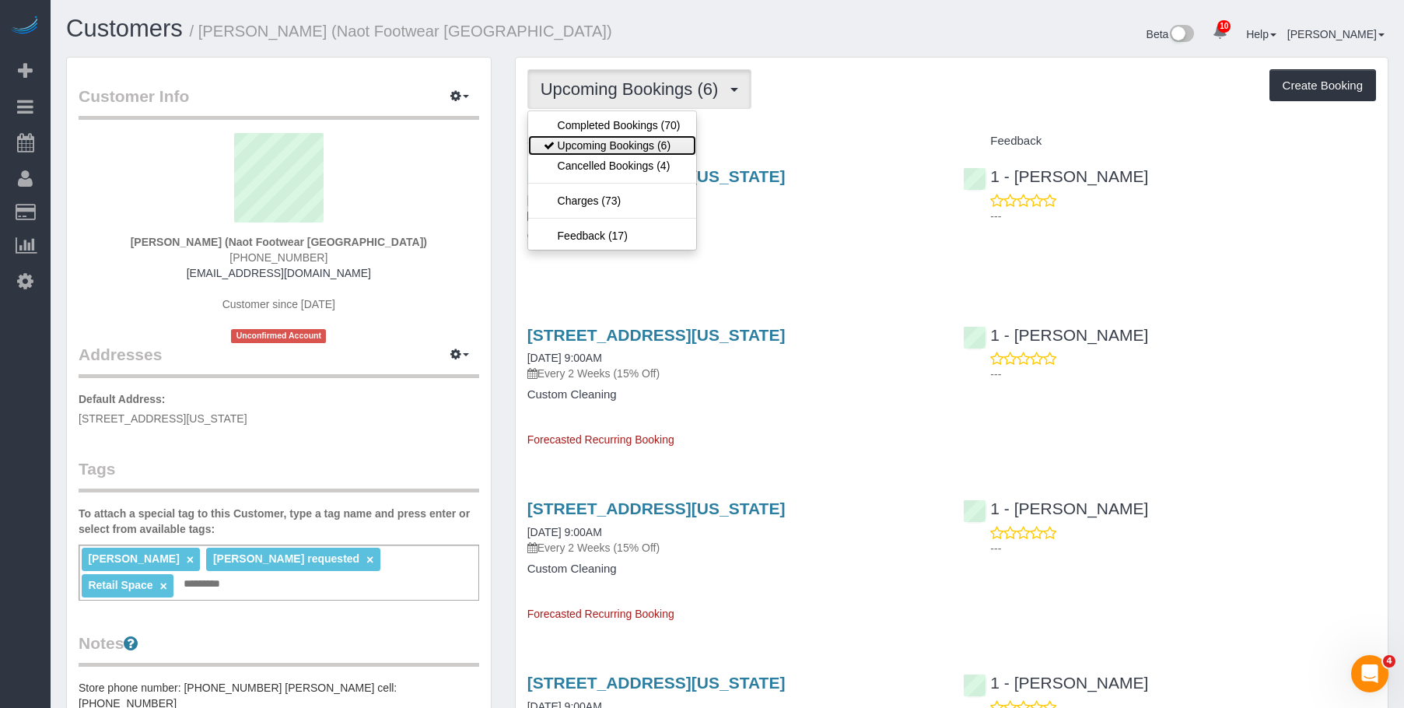
click at [597, 142] on link "Upcoming Bookings (6)" at bounding box center [612, 145] width 168 height 20
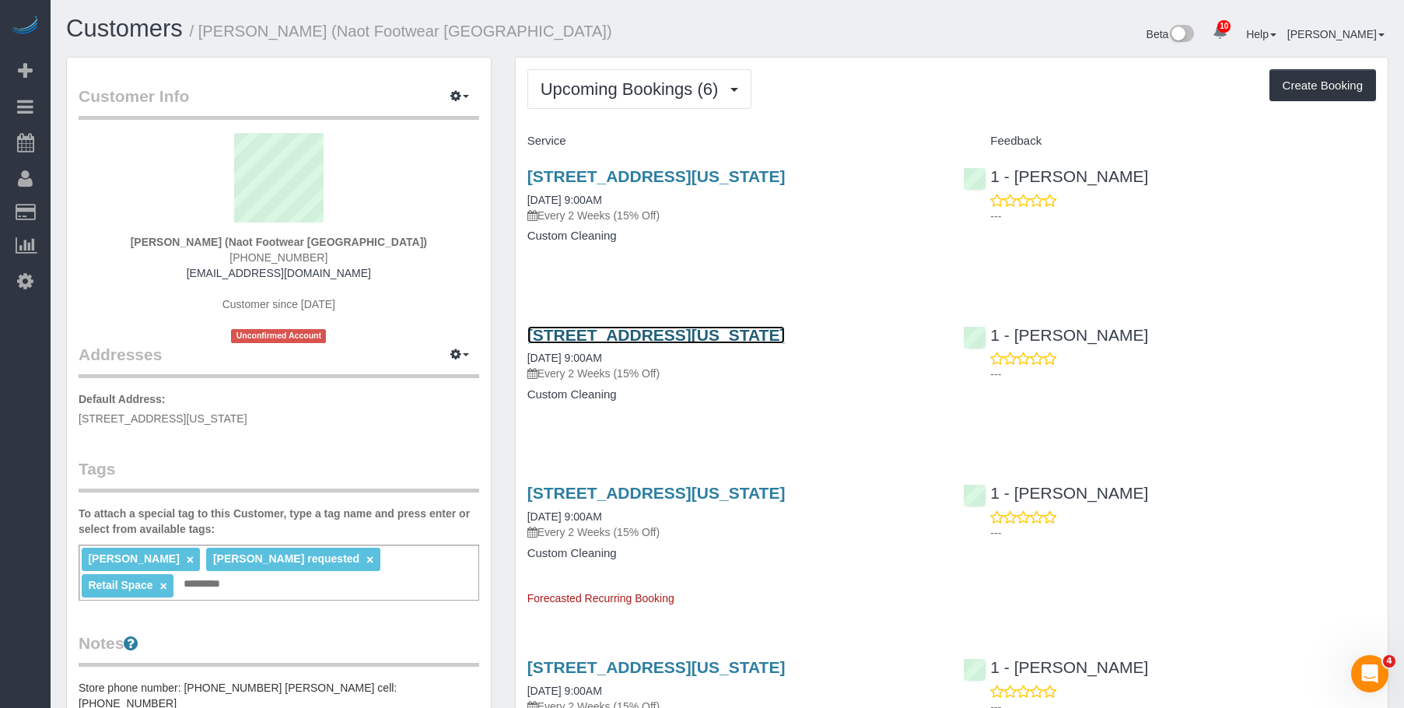
click at [719, 331] on link "436 West Broadway, New York, NY 10012" at bounding box center [656, 335] width 258 height 18
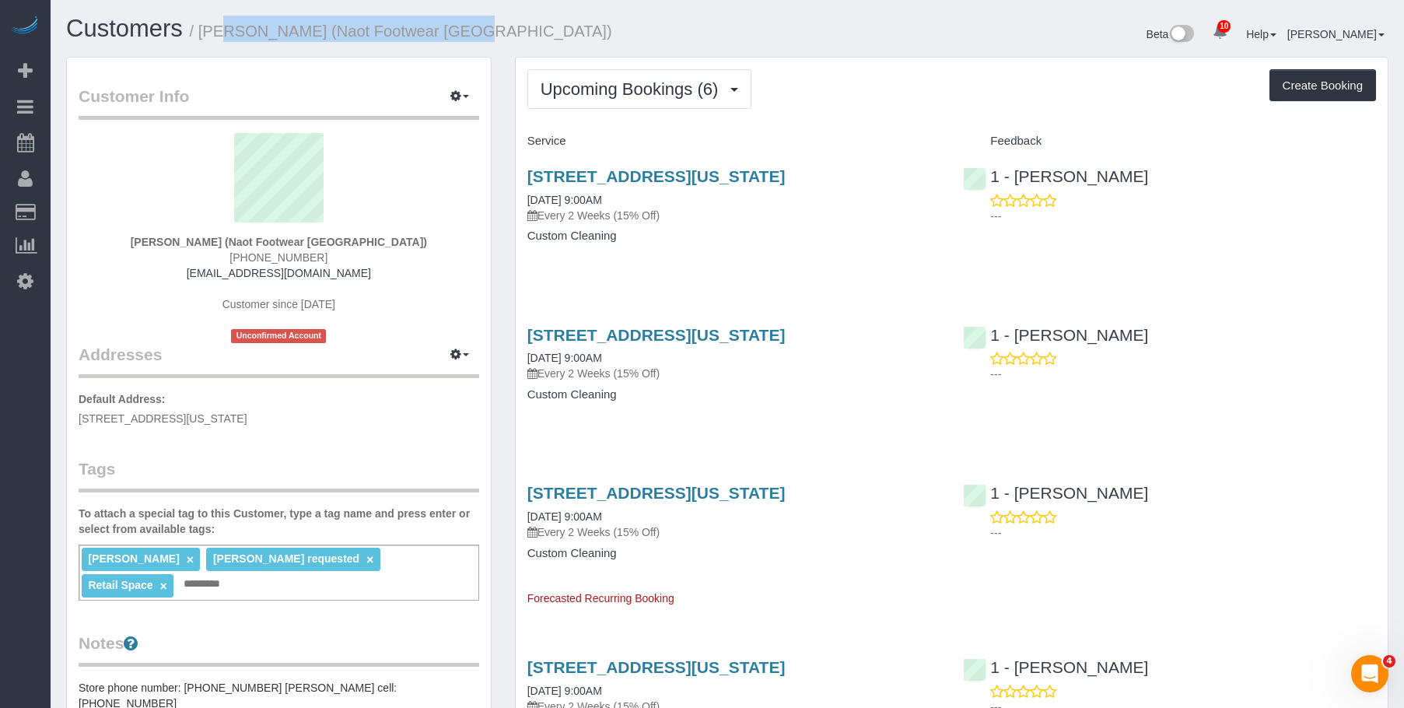
drag, startPoint x: 199, startPoint y: 35, endPoint x: 440, endPoint y: 27, distance: 241.3
click at [440, 27] on h1 "Customers / Lior Luski (Naot Footwear USA)" at bounding box center [391, 29] width 650 height 26
click at [439, 30] on h1 "Customers / Lior Luski (Naot Footwear USA)" at bounding box center [391, 29] width 650 height 26
drag, startPoint x: 204, startPoint y: 30, endPoint x: 460, endPoint y: 38, distance: 256.1
click at [460, 38] on h1 "Customers / Lior Luski (Naot Footwear USA)" at bounding box center [391, 29] width 650 height 26
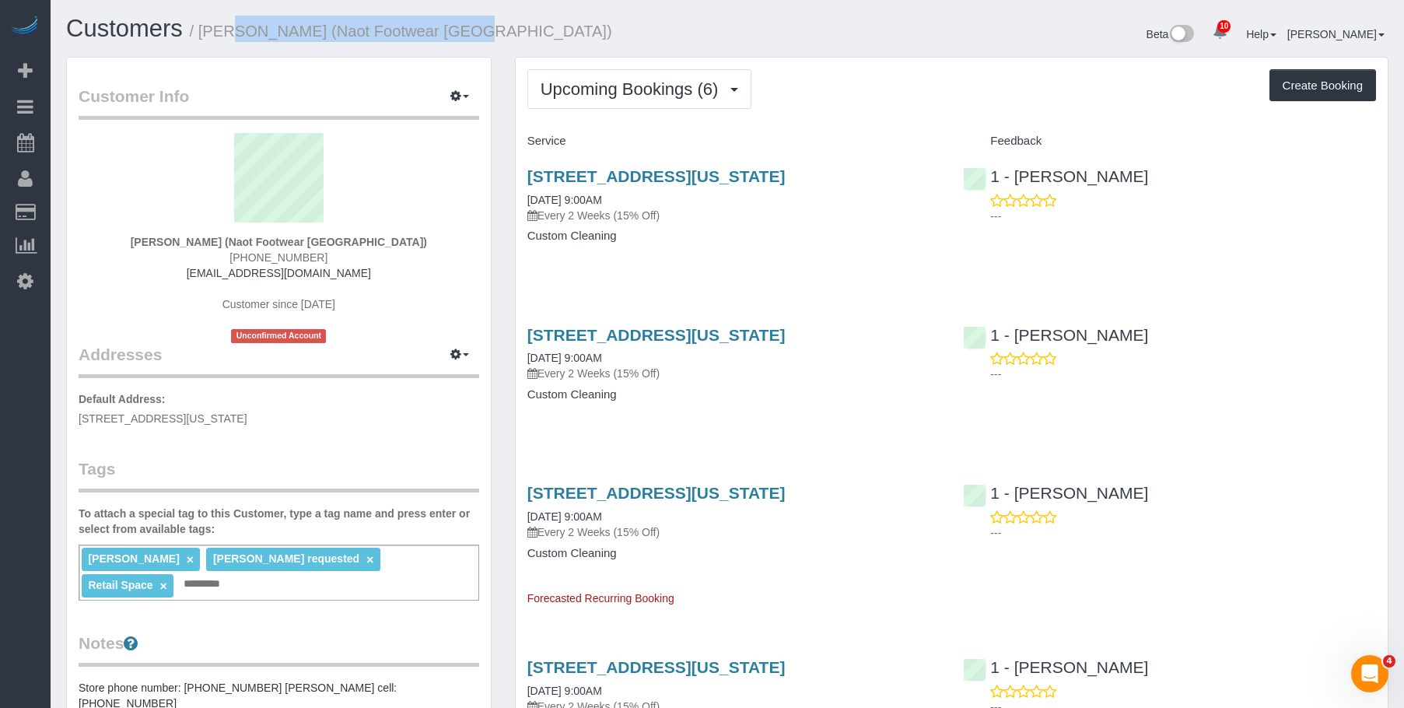
copy small "Lior Luski (Naot Footwear USA)"
drag, startPoint x: 658, startPoint y: 97, endPoint x: 649, endPoint y: 139, distance: 43.0
click at [657, 97] on span "Upcoming Bookings (6)" at bounding box center [634, 88] width 186 height 19
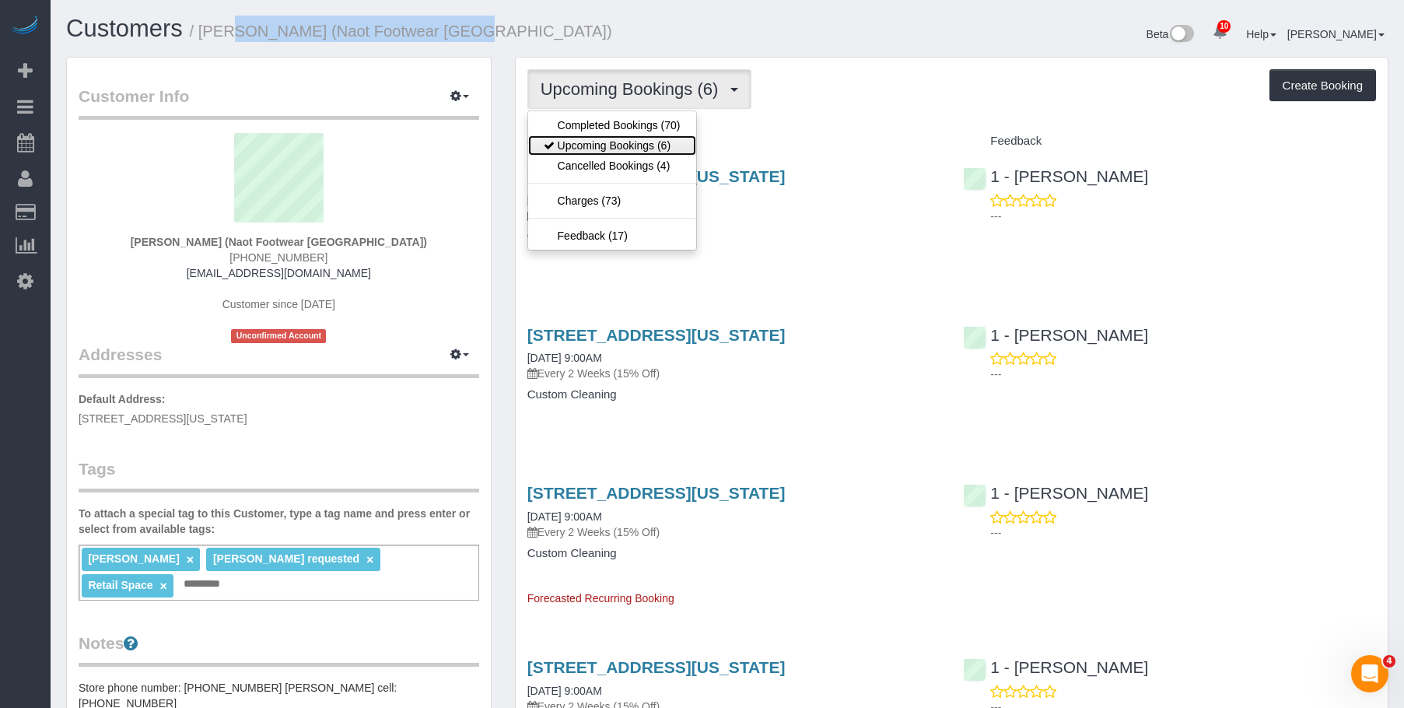
click at [639, 145] on link "Upcoming Bookings (6)" at bounding box center [612, 145] width 168 height 20
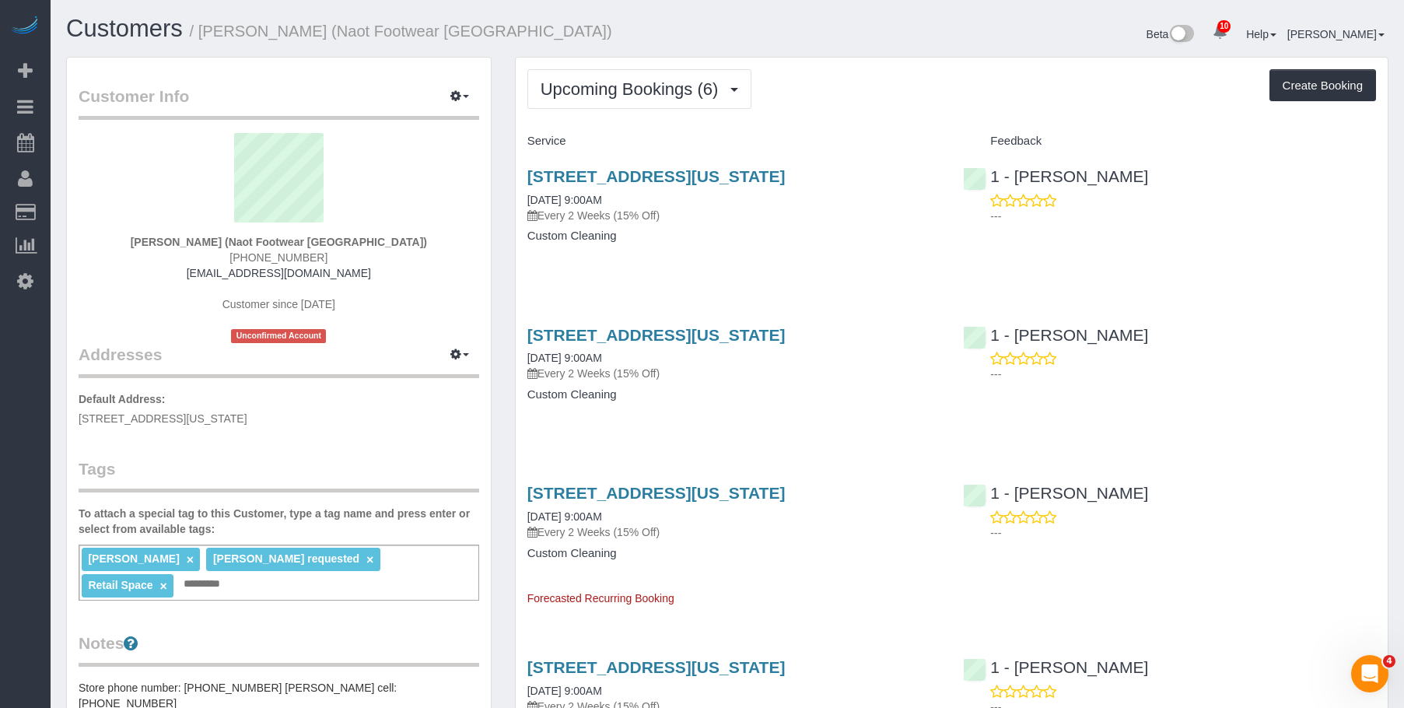
click at [755, 394] on h4 "Custom Cleaning" at bounding box center [733, 394] width 413 height 13
click at [727, 332] on link "436 West Broadway, New York, NY 10012" at bounding box center [656, 335] width 258 height 18
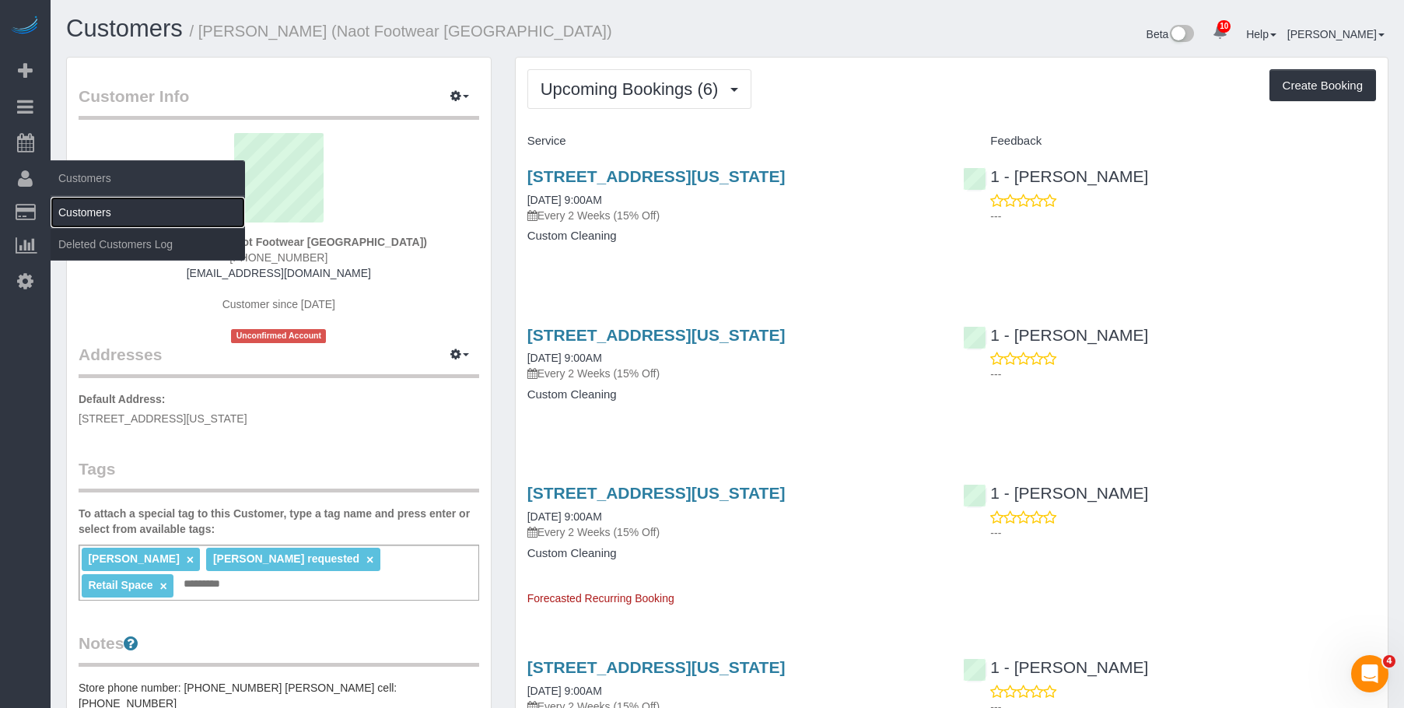
click at [131, 216] on link "Customers" at bounding box center [148, 212] width 194 height 31
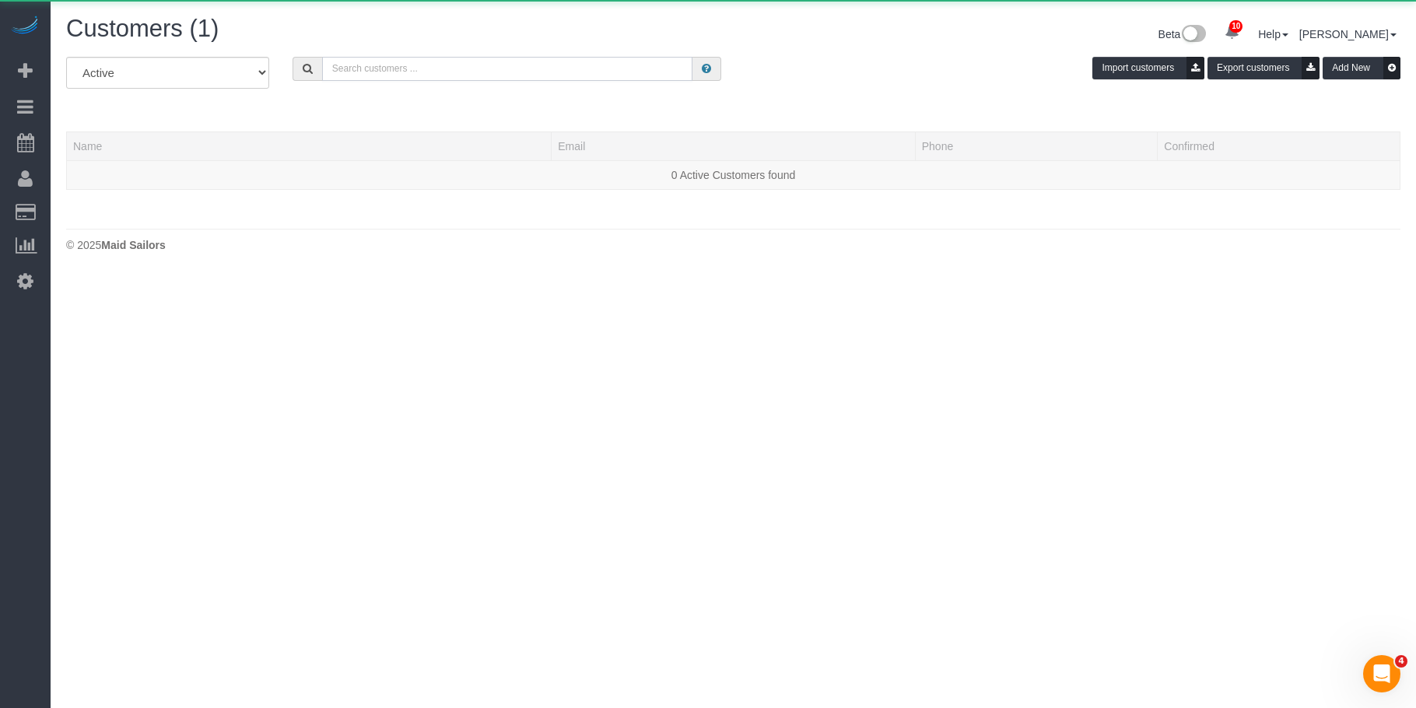
click at [457, 71] on input "text" at bounding box center [507, 69] width 371 height 24
paste input "Thierry Soudee"
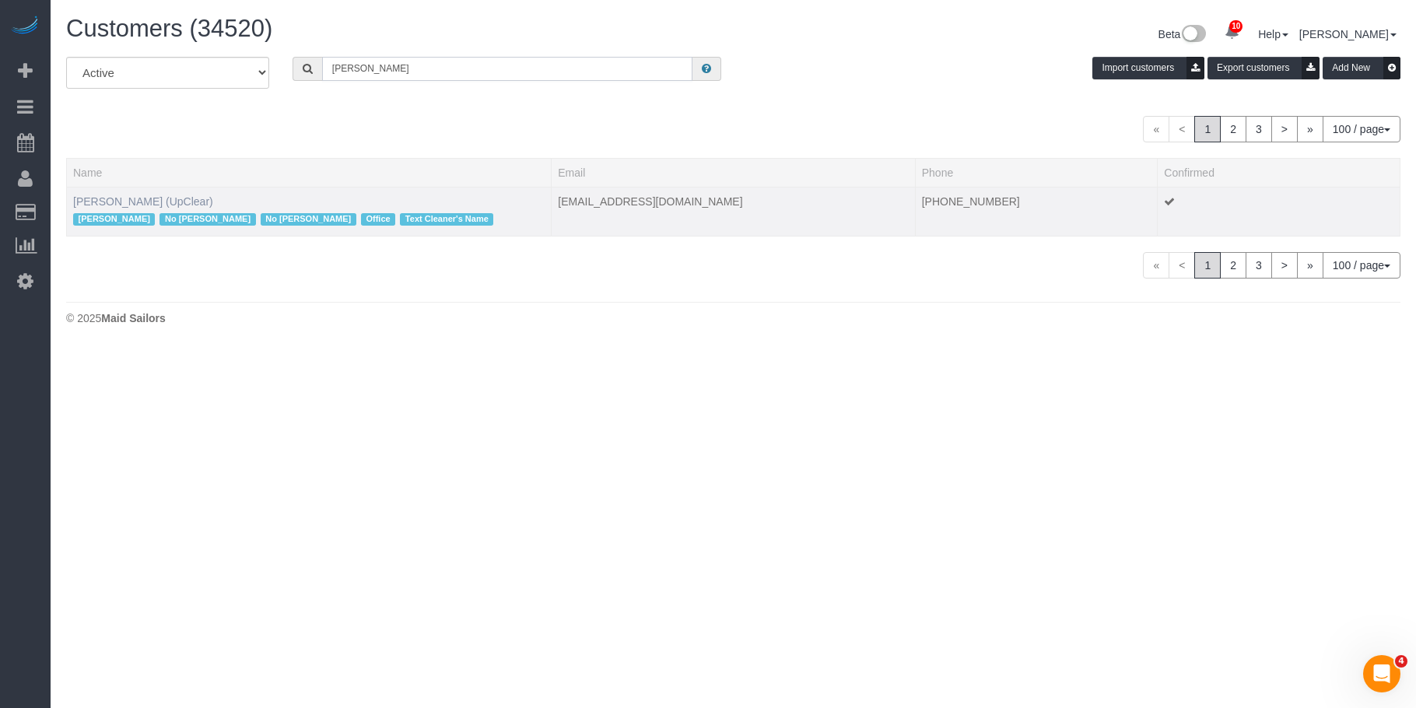
type input "Thierry Soudee"
click at [139, 200] on link "Thierry Soudee (UpClear)" at bounding box center [143, 201] width 140 height 12
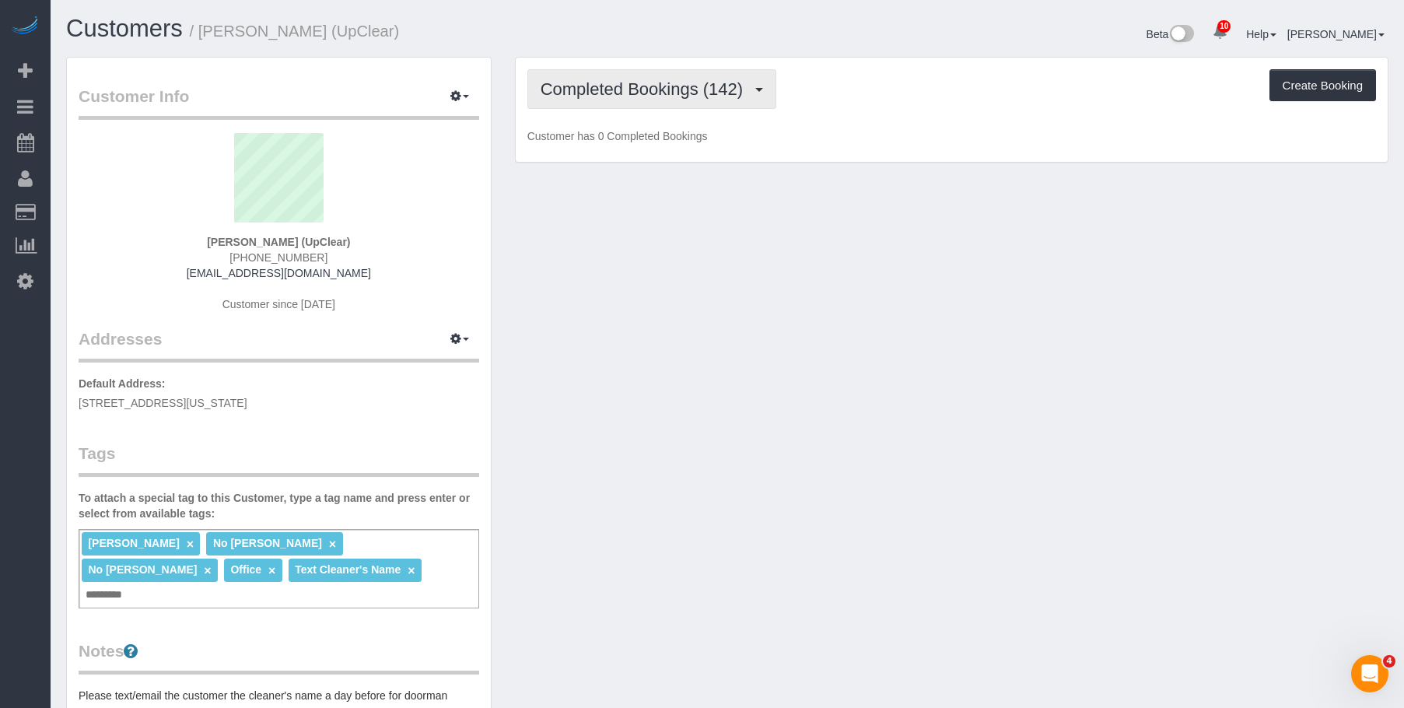
click at [643, 92] on span "Completed Bookings (142)" at bounding box center [646, 88] width 210 height 19
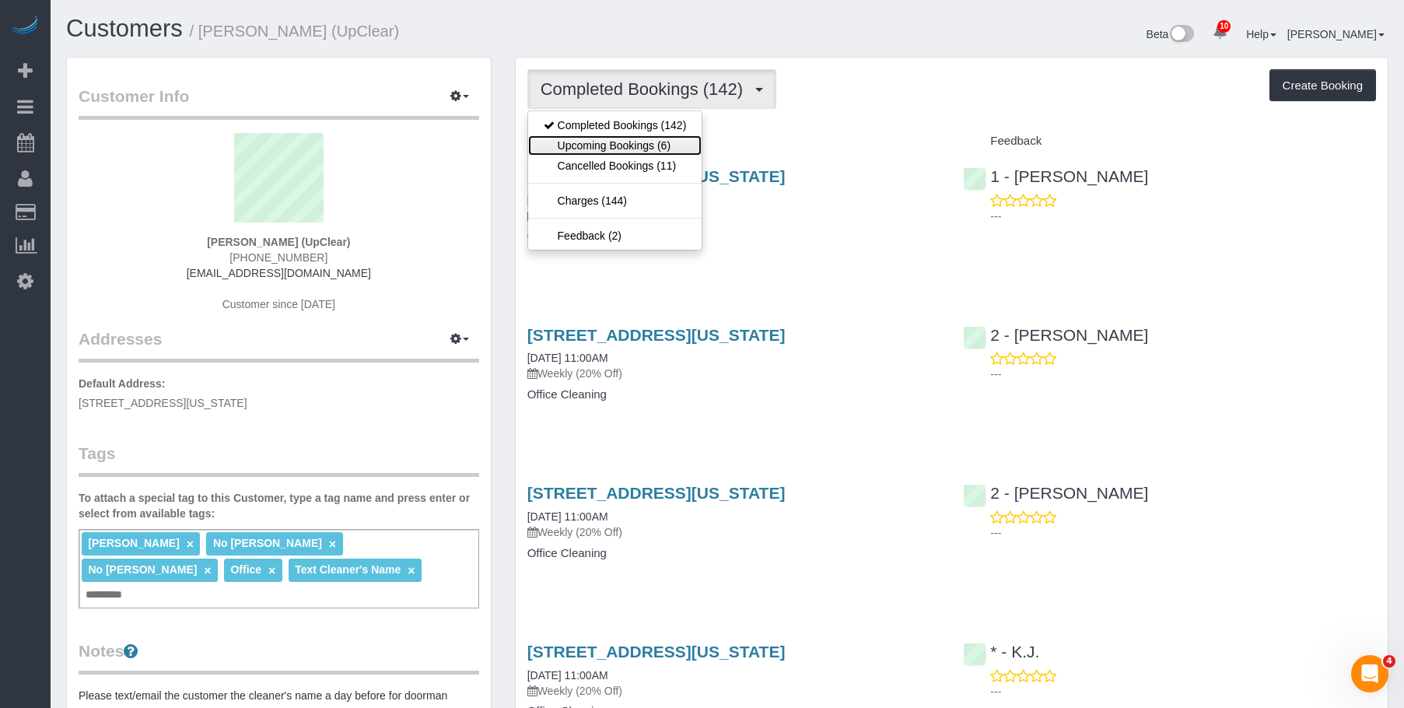
click at [615, 146] on link "Upcoming Bookings (6)" at bounding box center [615, 145] width 174 height 20
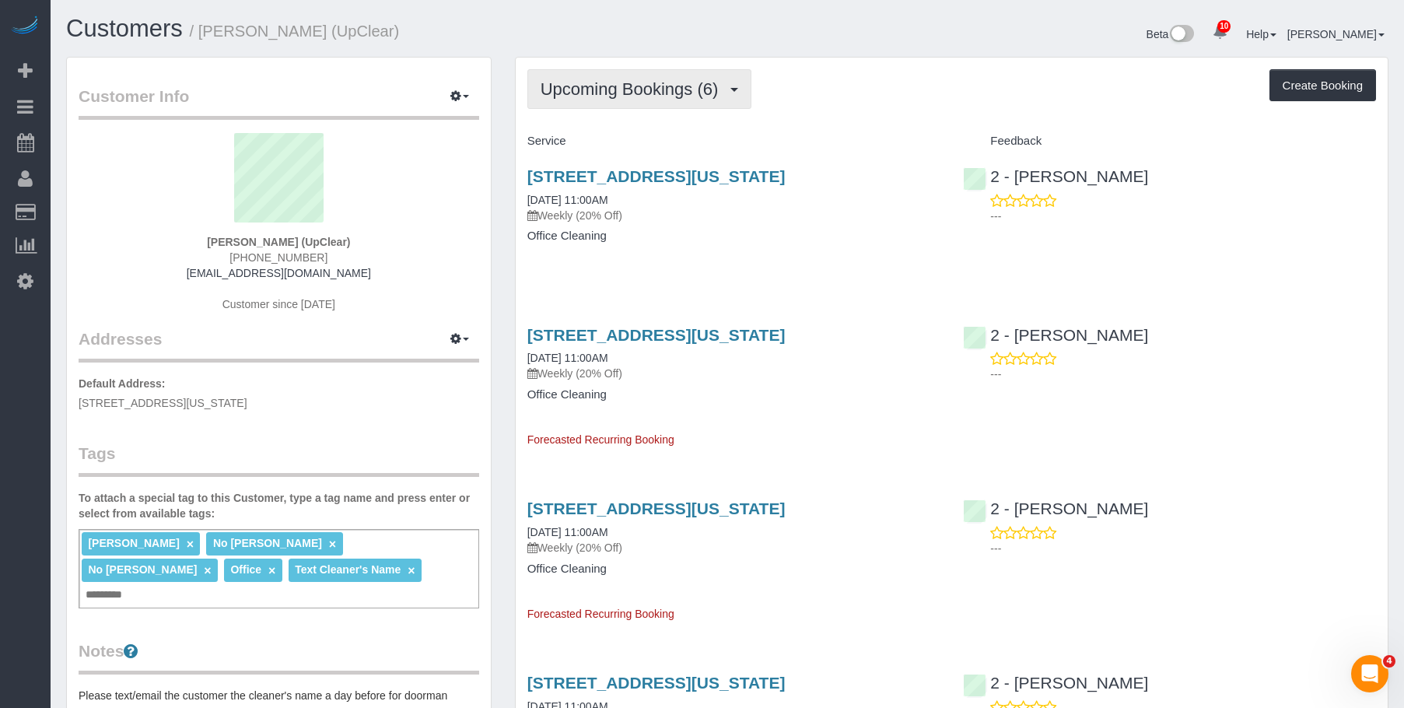
click at [606, 86] on span "Upcoming Bookings (6)" at bounding box center [634, 88] width 186 height 19
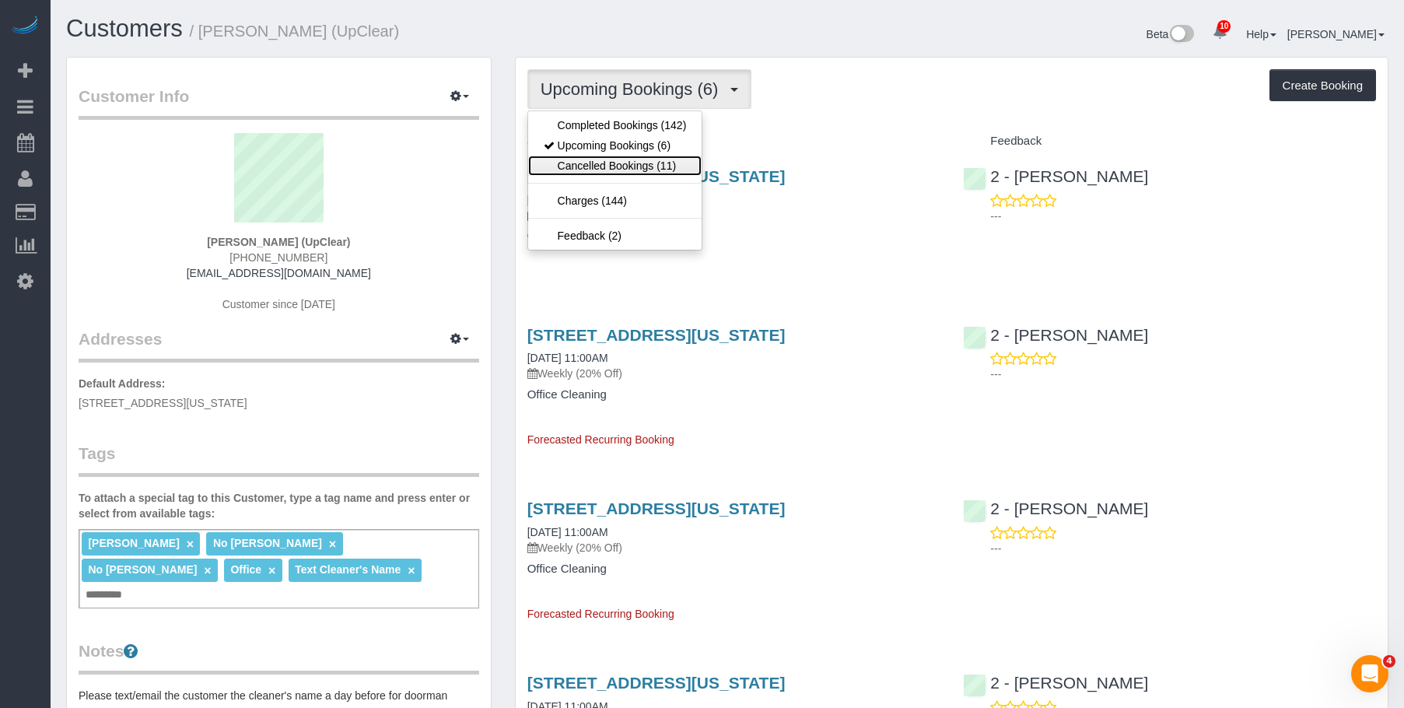
click at [589, 165] on link "Cancelled Bookings (11)" at bounding box center [615, 166] width 174 height 20
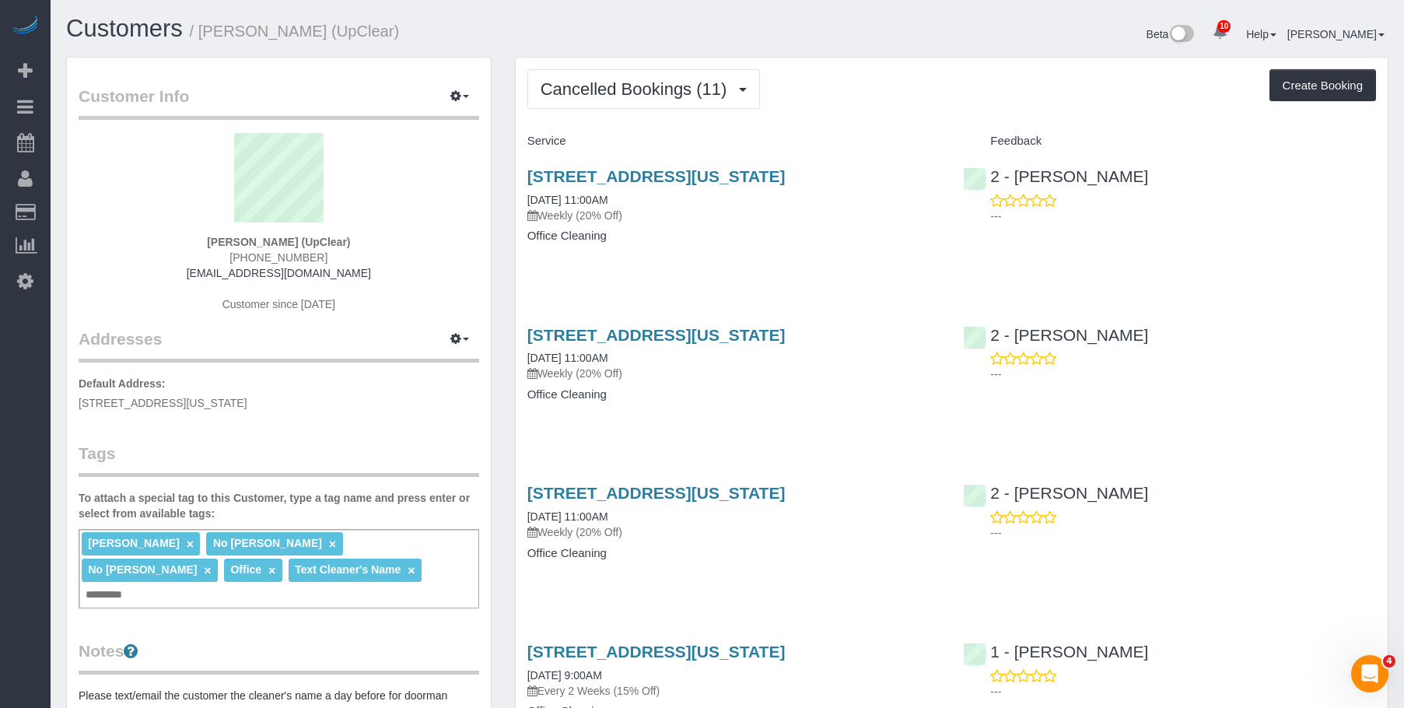
click at [800, 230] on h4 "Office Cleaning" at bounding box center [733, 235] width 413 height 13
click at [786, 173] on link "151 West 19th Street, Suite 1200, New York, NY 10011" at bounding box center [656, 176] width 258 height 18
drag, startPoint x: 632, startPoint y: 72, endPoint x: 610, endPoint y: 104, distance: 39.1
click at [632, 72] on button "Cancelled Bookings (11)" at bounding box center [643, 89] width 233 height 40
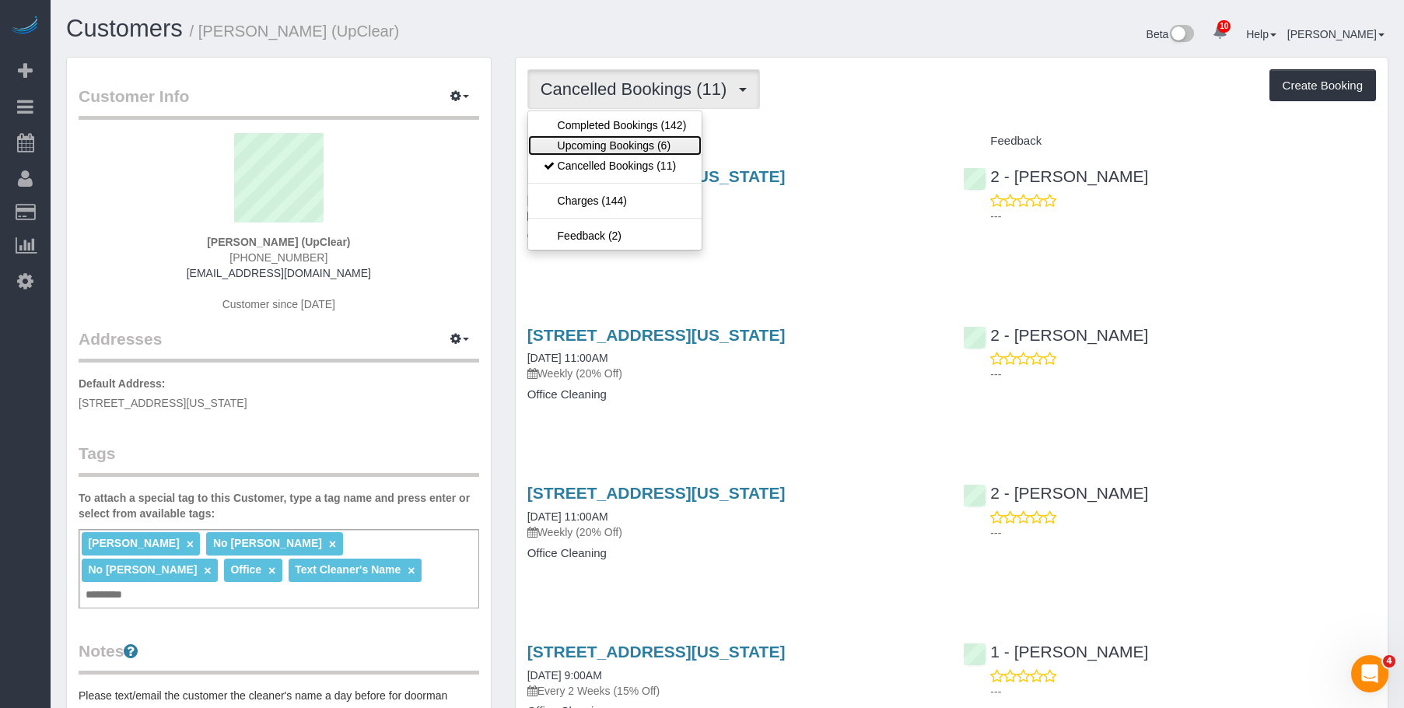
click at [591, 139] on link "Upcoming Bookings (6)" at bounding box center [615, 145] width 174 height 20
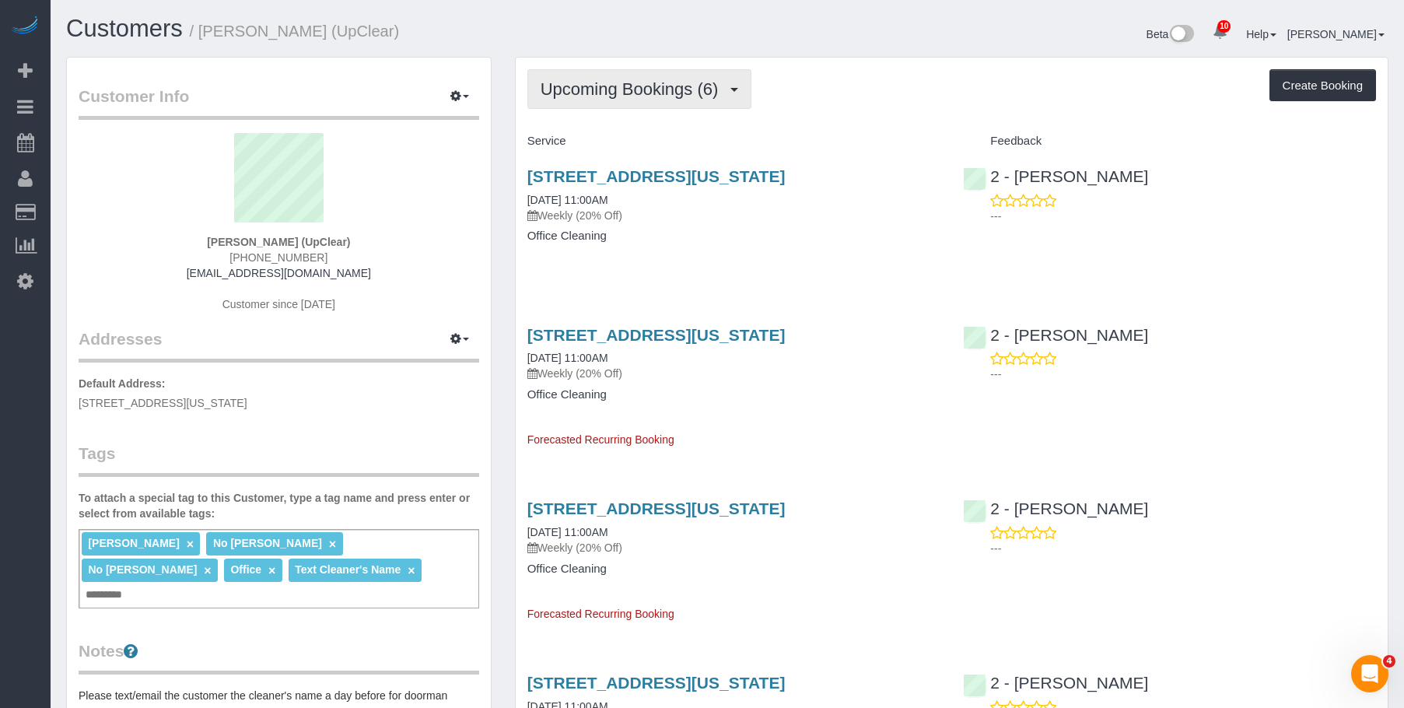
click at [615, 78] on button "Upcoming Bookings (6)" at bounding box center [639, 89] width 225 height 40
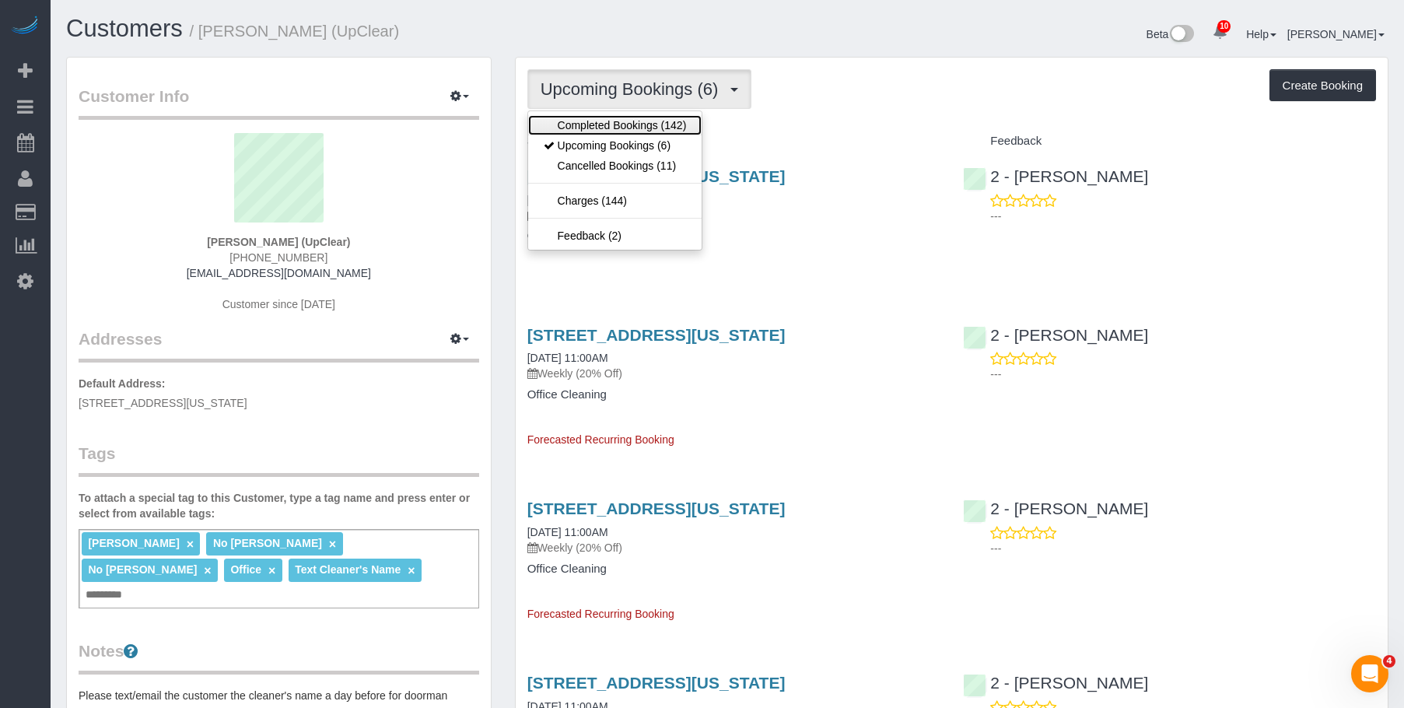
click at [593, 120] on link "Completed Bookings (142)" at bounding box center [615, 125] width 174 height 20
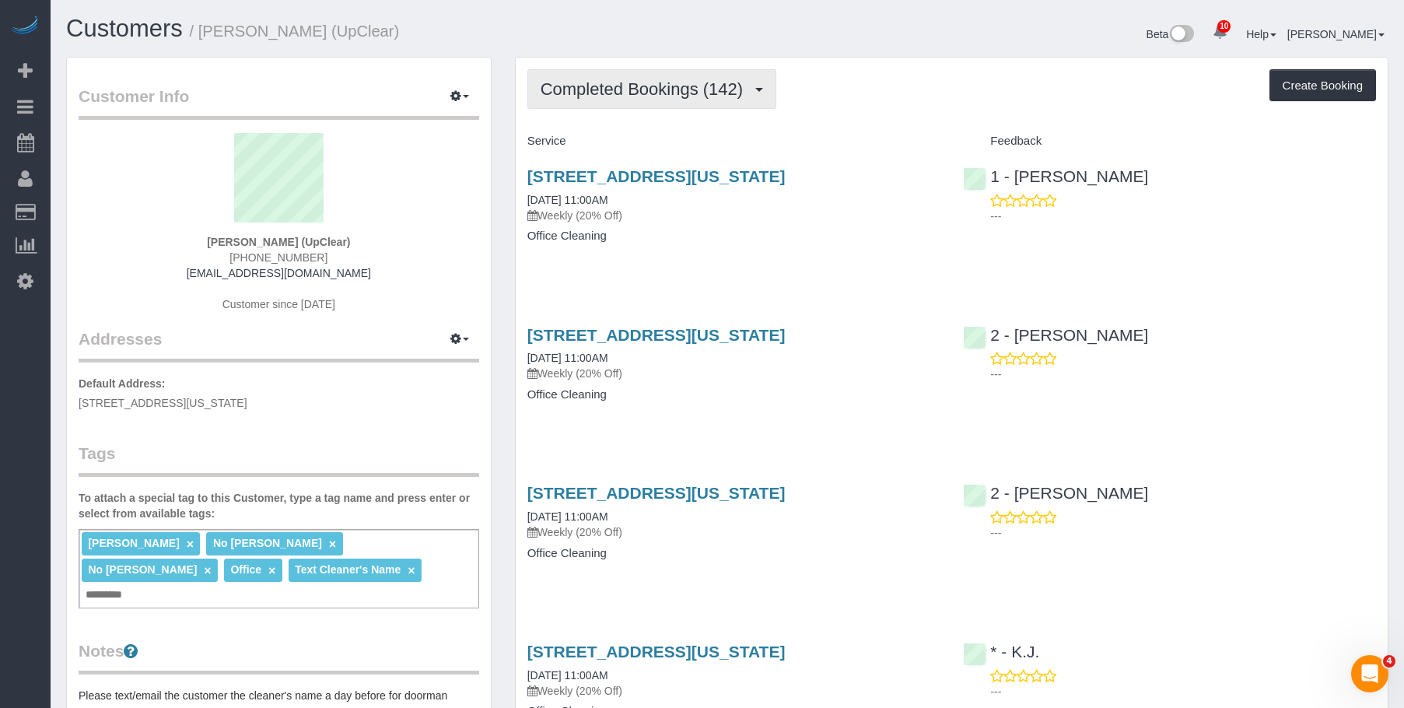
drag, startPoint x: 629, startPoint y: 58, endPoint x: 603, endPoint y: 74, distance: 30.4
click at [608, 74] on button "Completed Bookings (142)" at bounding box center [652, 89] width 250 height 40
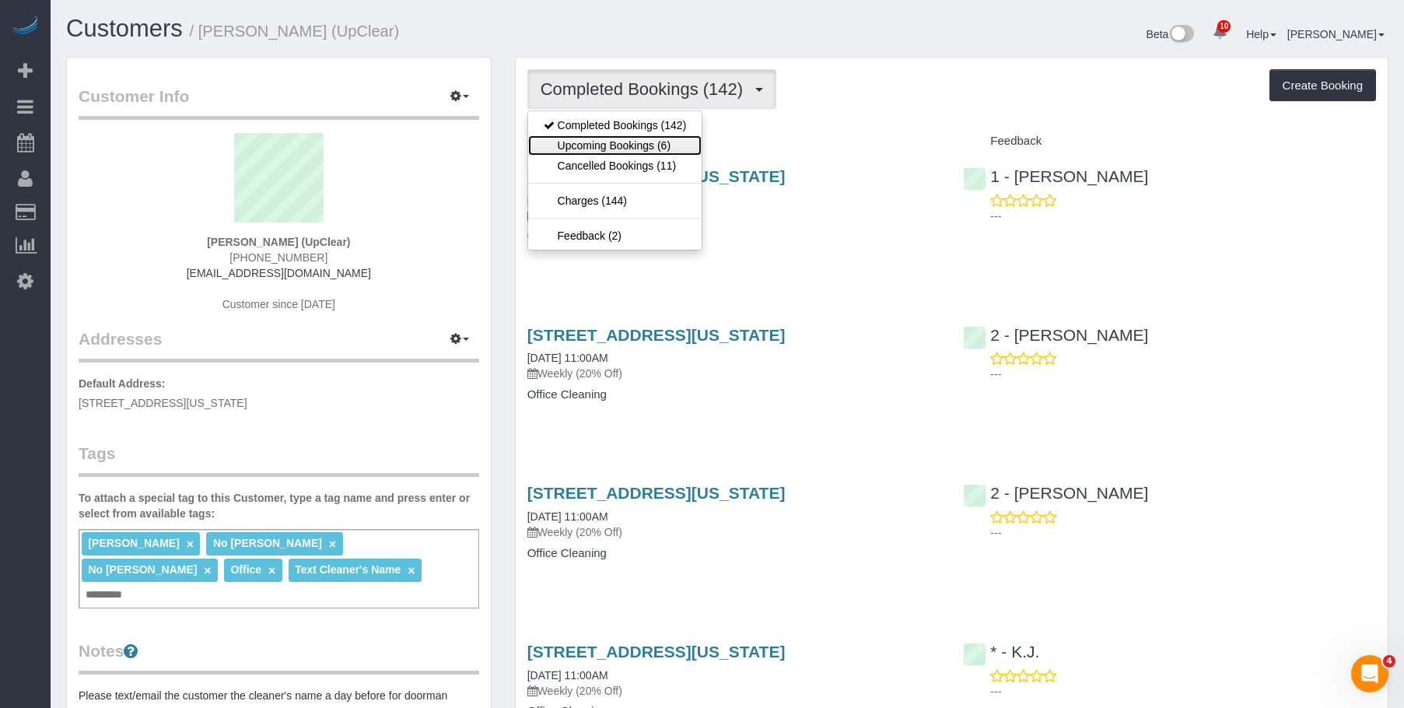
click at [606, 149] on link "Upcoming Bookings (6)" at bounding box center [615, 145] width 174 height 20
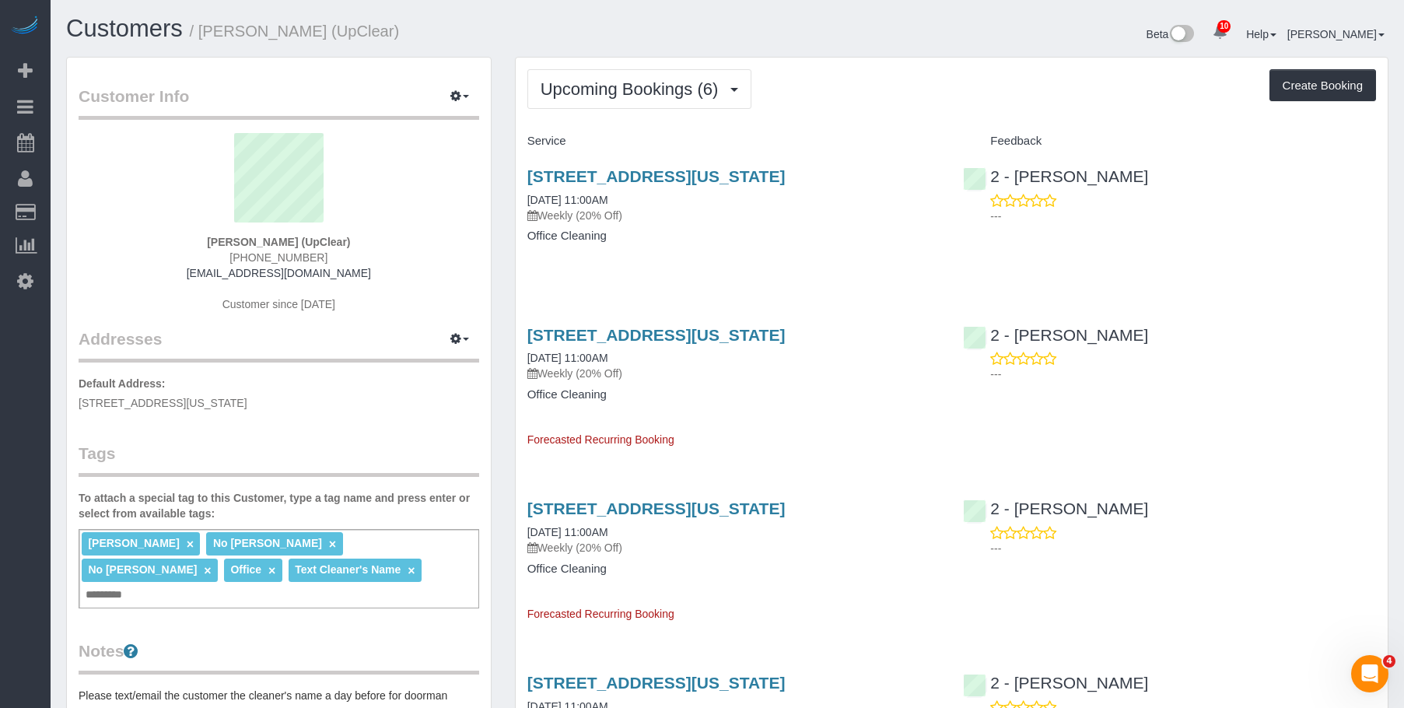
click at [750, 226] on div "151 West 19th Street, Suite 1200, New York, NY 10011 09/10/2025 11:00AM Weekly …" at bounding box center [734, 214] width 436 height 120
click at [630, 94] on span "Upcoming Bookings (6)" at bounding box center [634, 88] width 186 height 19
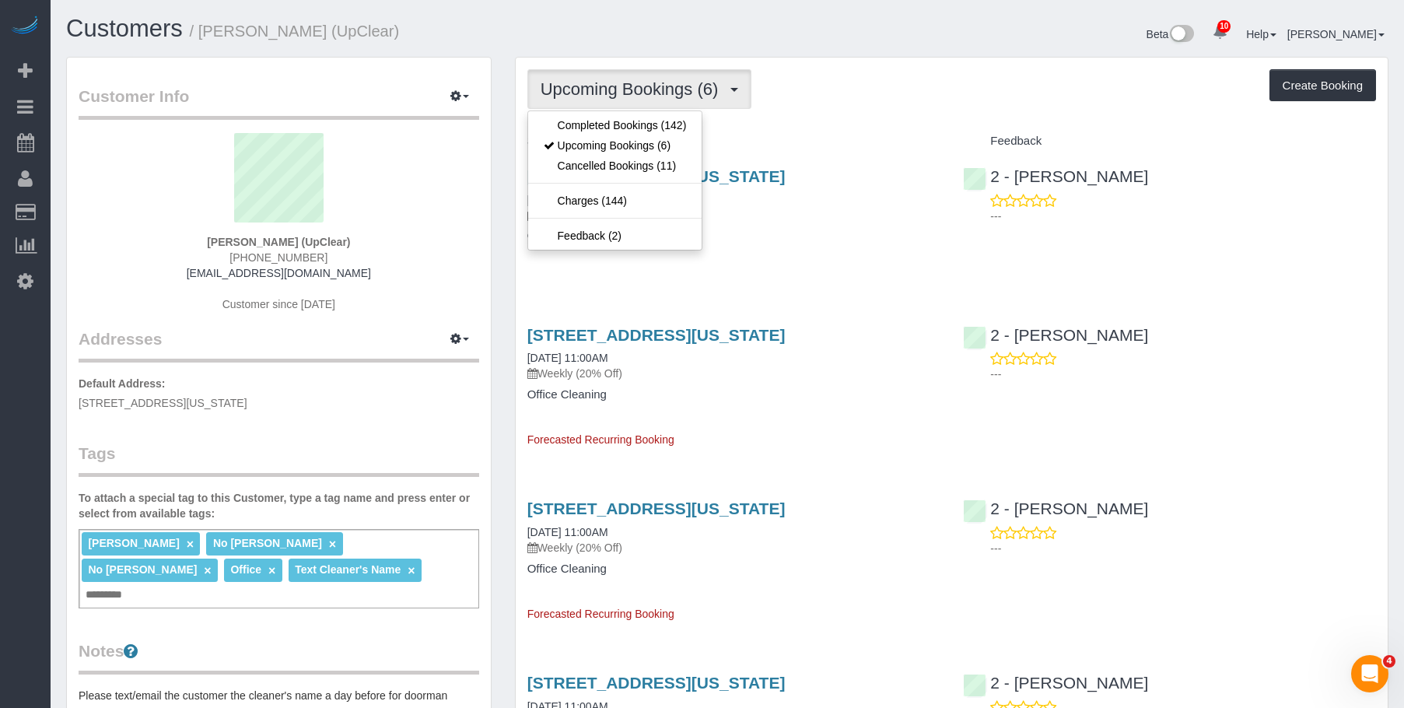
click at [982, 124] on div "Upcoming Bookings (6) Completed Bookings (142) Upcoming Bookings (6) Cancelled …" at bounding box center [952, 626] width 872 height 1137
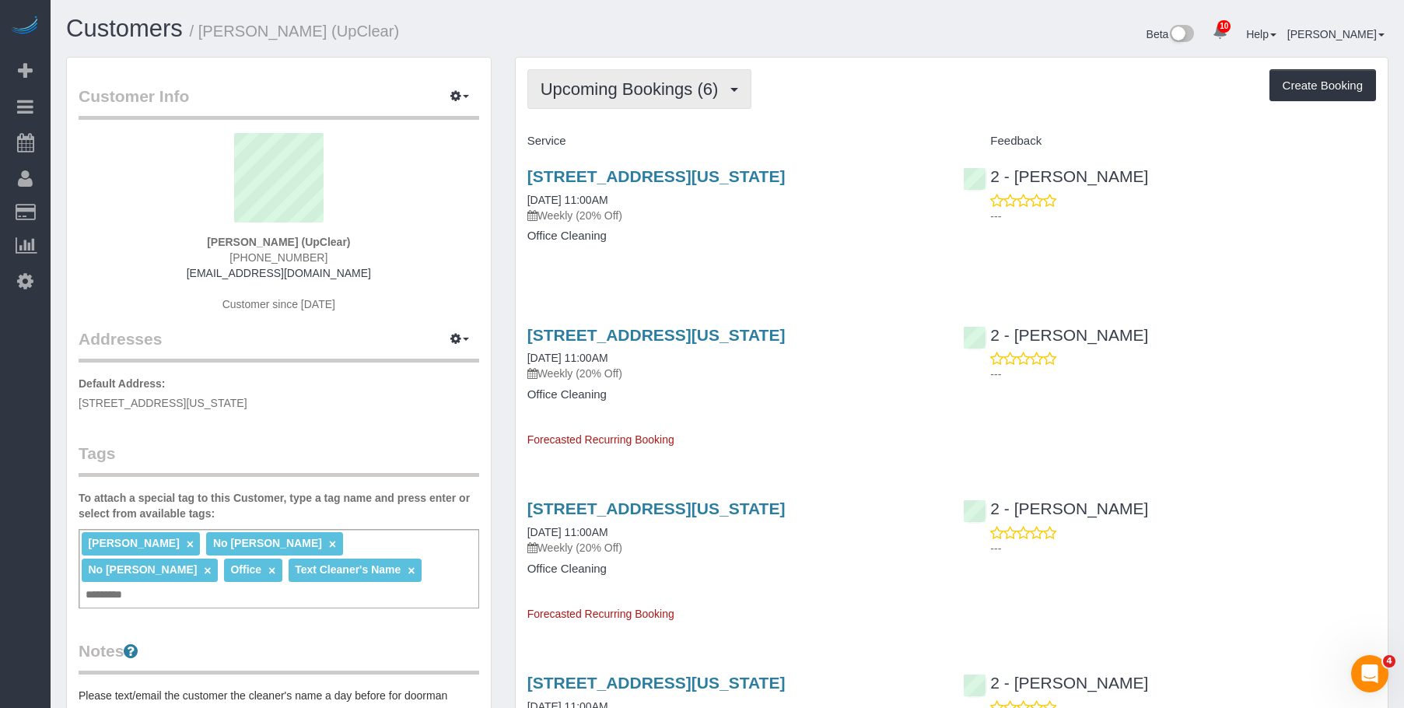
click at [604, 83] on span "Upcoming Bookings (6)" at bounding box center [634, 88] width 186 height 19
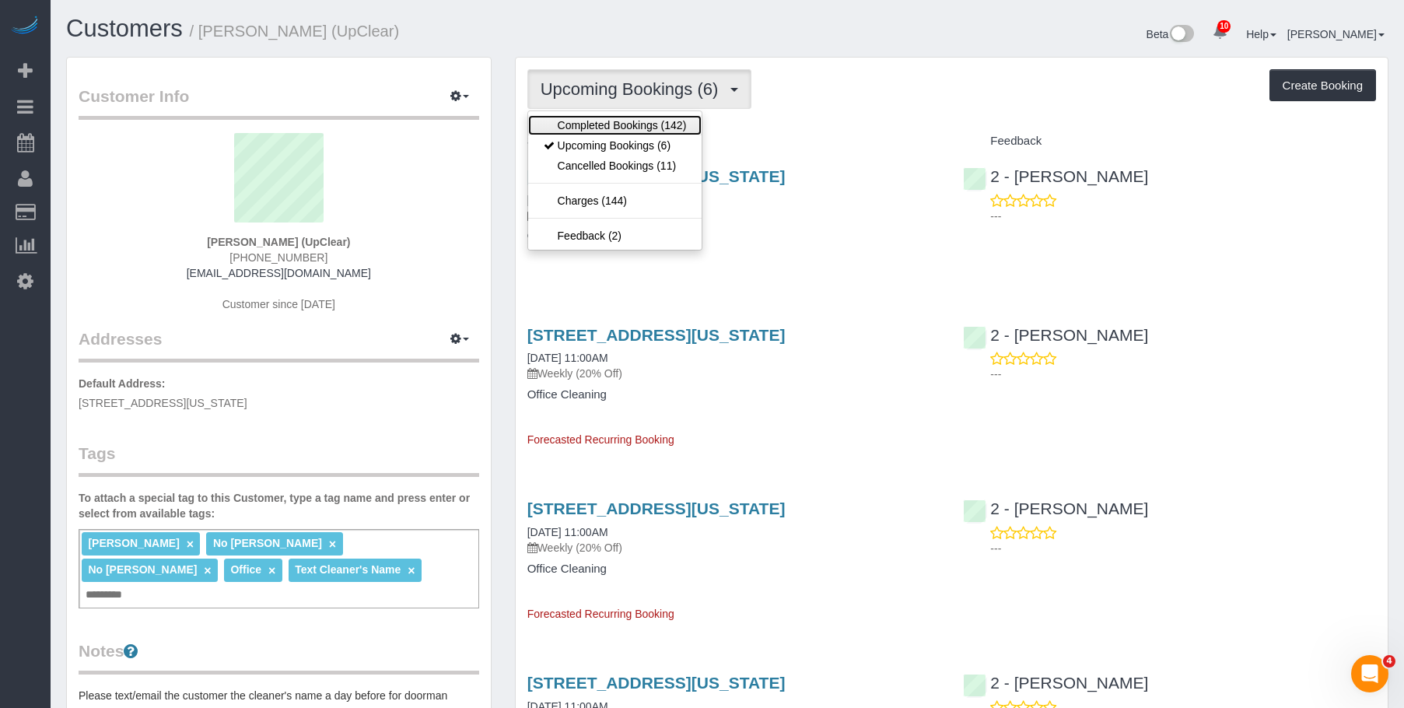
click at [587, 126] on link "Completed Bookings (142)" at bounding box center [615, 125] width 174 height 20
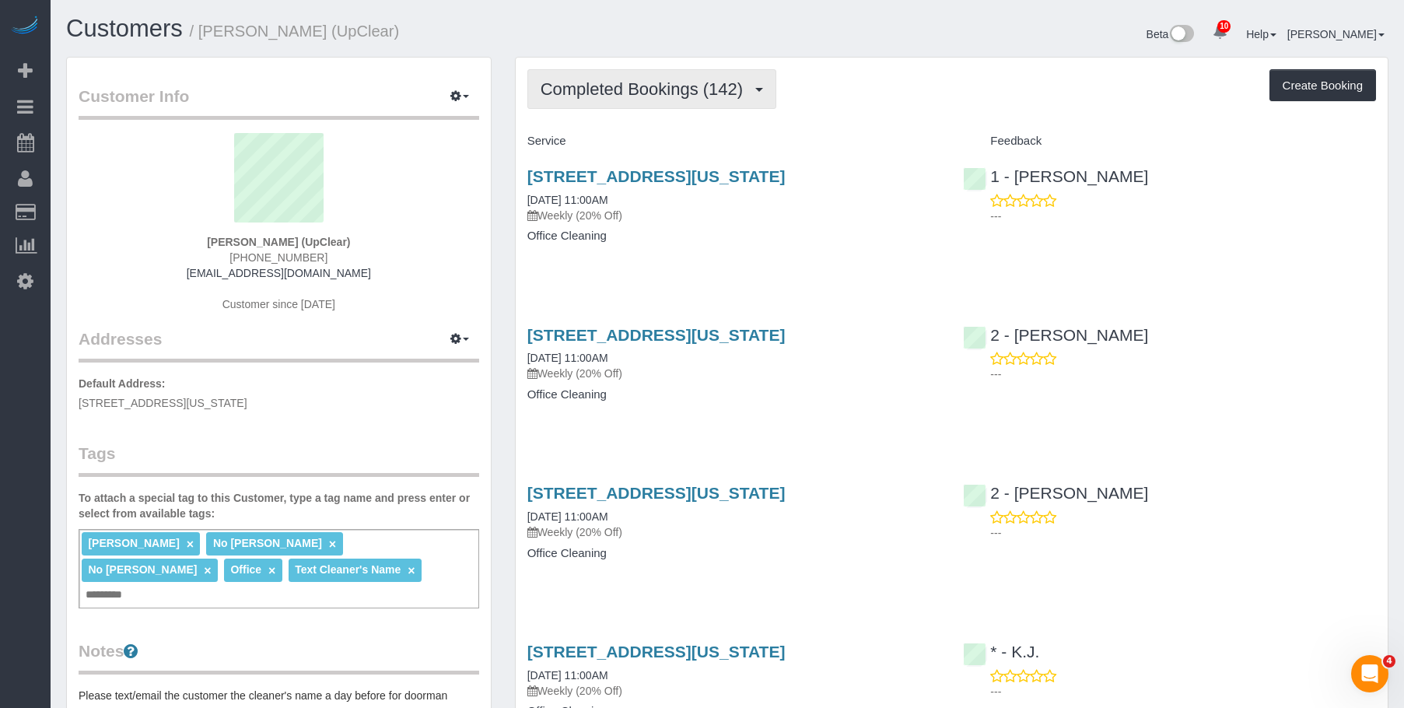
click at [632, 83] on span "Completed Bookings (142)" at bounding box center [646, 88] width 210 height 19
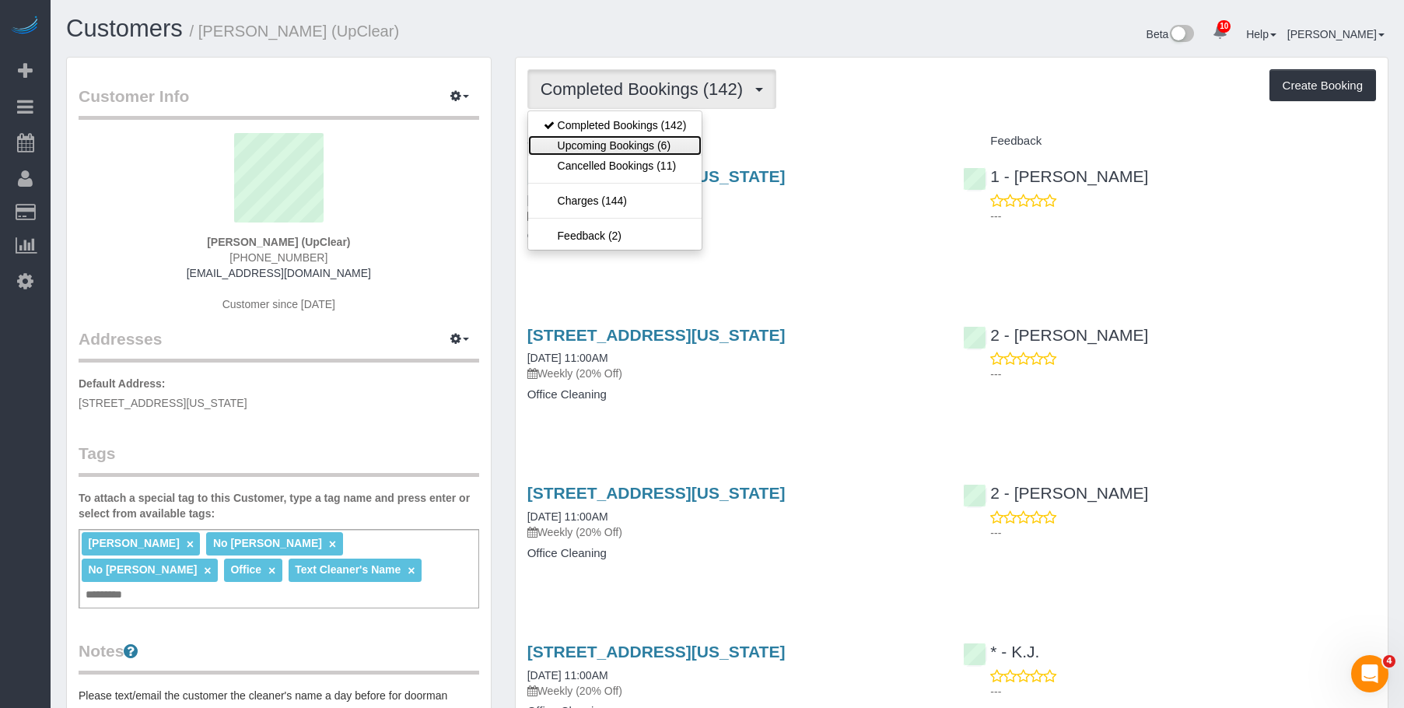
click at [601, 142] on link "Upcoming Bookings (6)" at bounding box center [615, 145] width 174 height 20
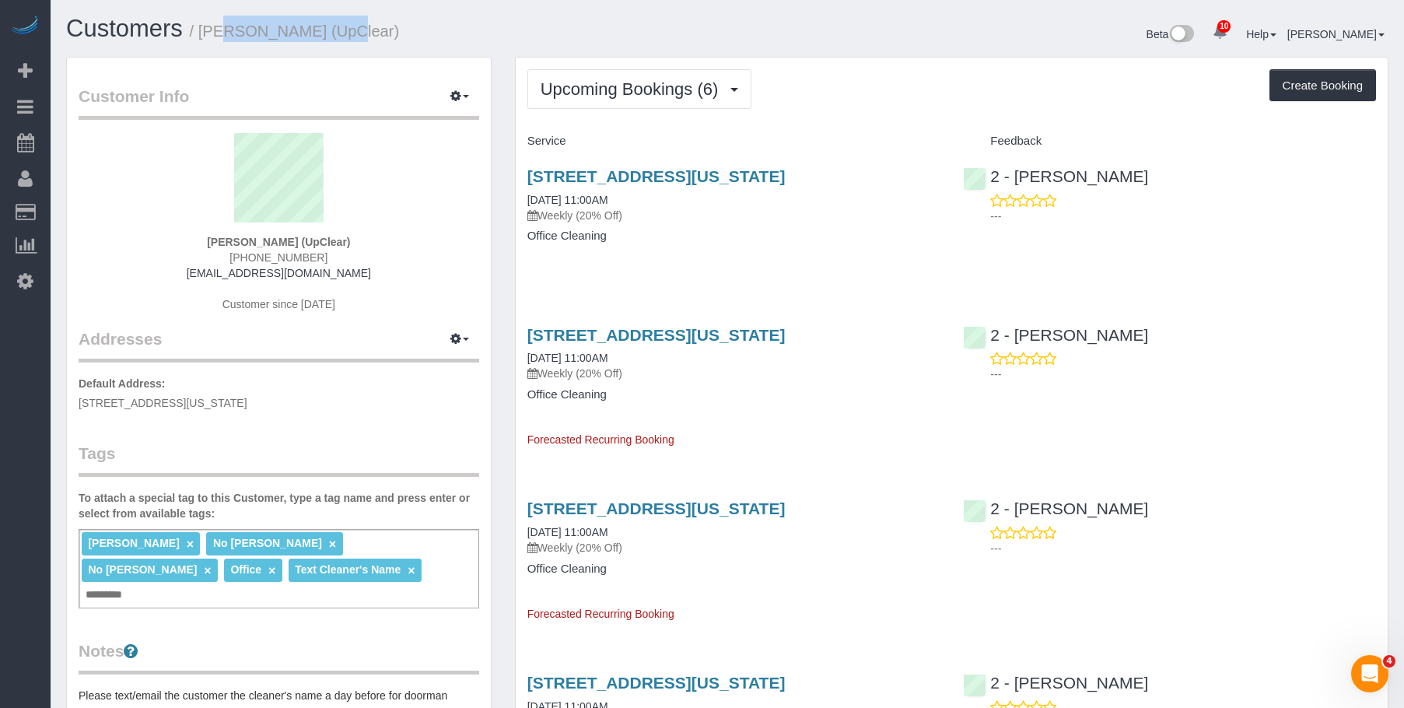
drag, startPoint x: 200, startPoint y: 31, endPoint x: 221, endPoint y: 40, distance: 23.0
click at [307, 32] on small "/ Thierry Soudee (UpClear)" at bounding box center [295, 31] width 210 height 17
click at [208, 37] on small "/ Thierry Soudee (UpClear)" at bounding box center [295, 31] width 210 height 17
drag, startPoint x: 203, startPoint y: 30, endPoint x: 310, endPoint y: 29, distance: 106.6
click at [310, 29] on small "/ Thierry Soudee (UpClear)" at bounding box center [295, 31] width 210 height 17
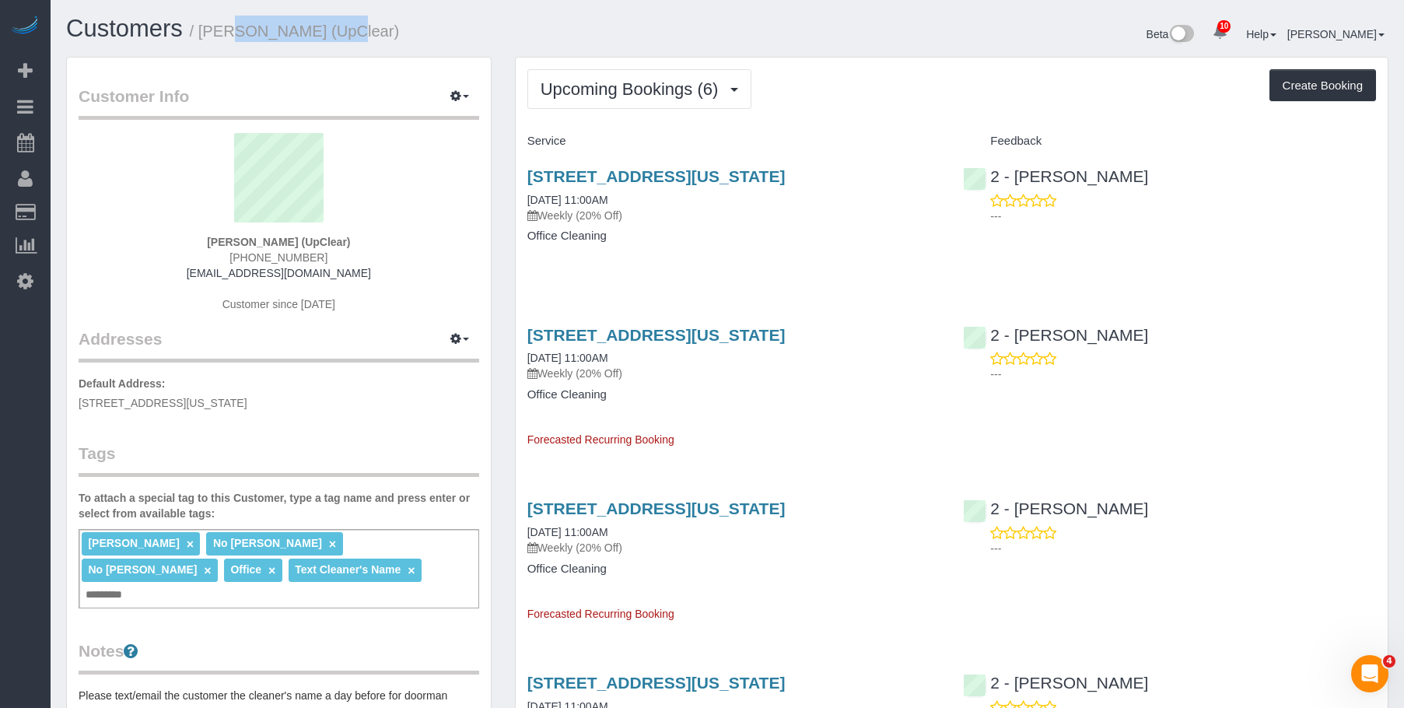
copy small "Thierry Soudee"
click at [478, 26] on h1 "Customers / Thierry Soudee (UpClear)" at bounding box center [391, 29] width 650 height 26
click at [625, 86] on span "Upcoming Bookings (6)" at bounding box center [634, 88] width 186 height 19
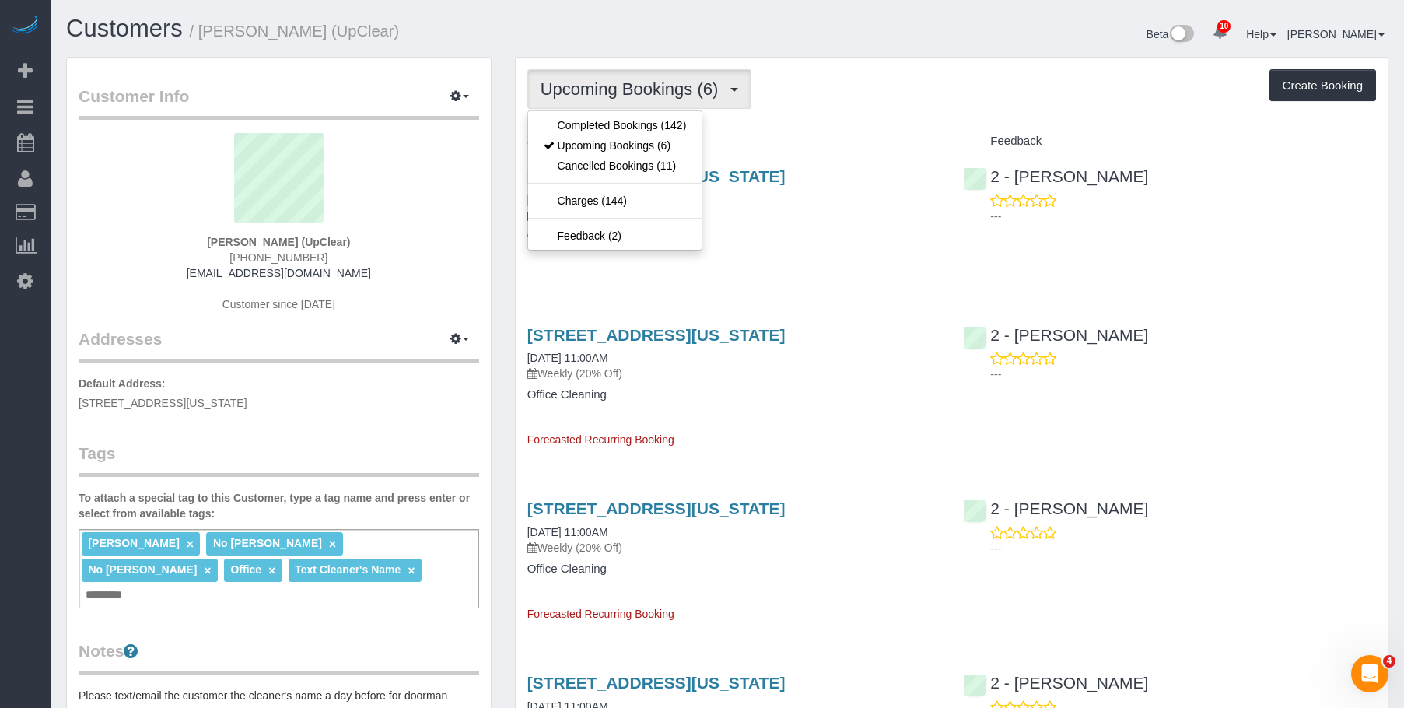
click at [613, 90] on span "Upcoming Bookings (6)" at bounding box center [634, 88] width 186 height 19
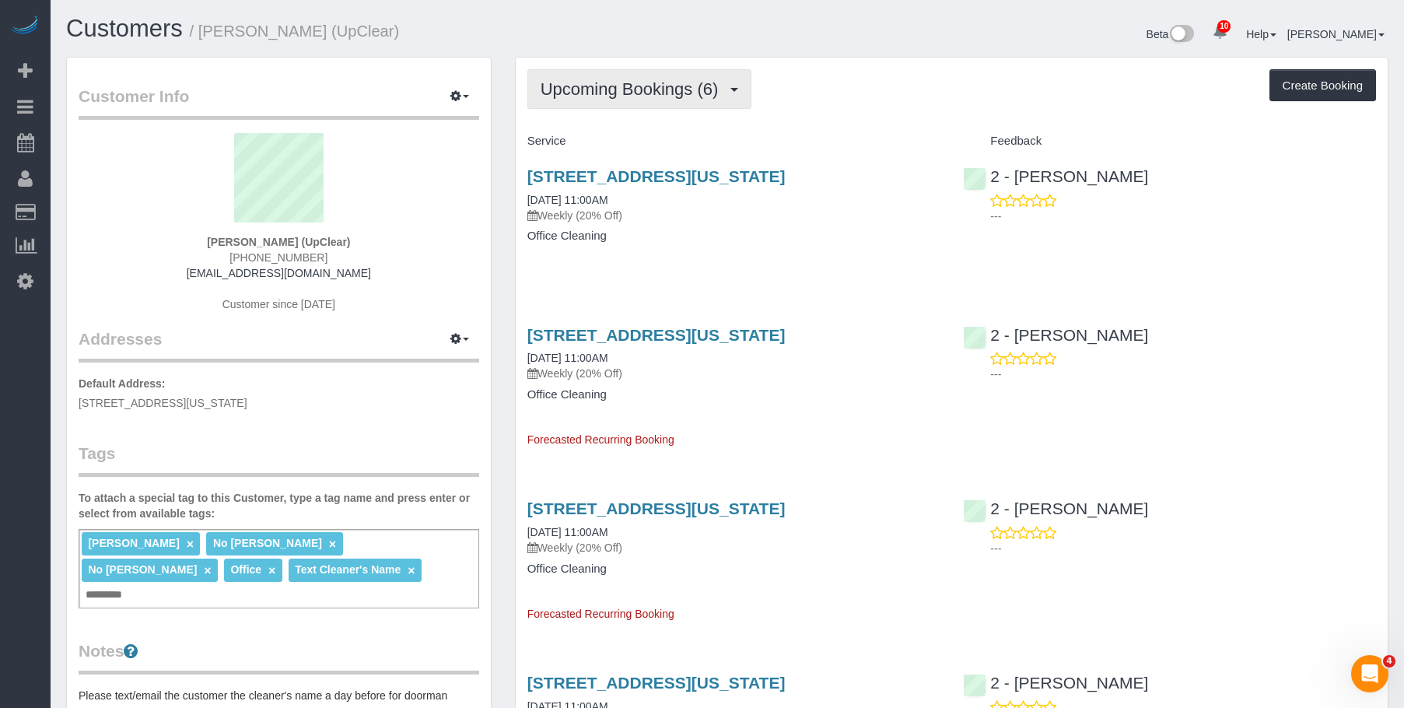
click at [623, 81] on span "Upcoming Bookings (6)" at bounding box center [634, 88] width 186 height 19
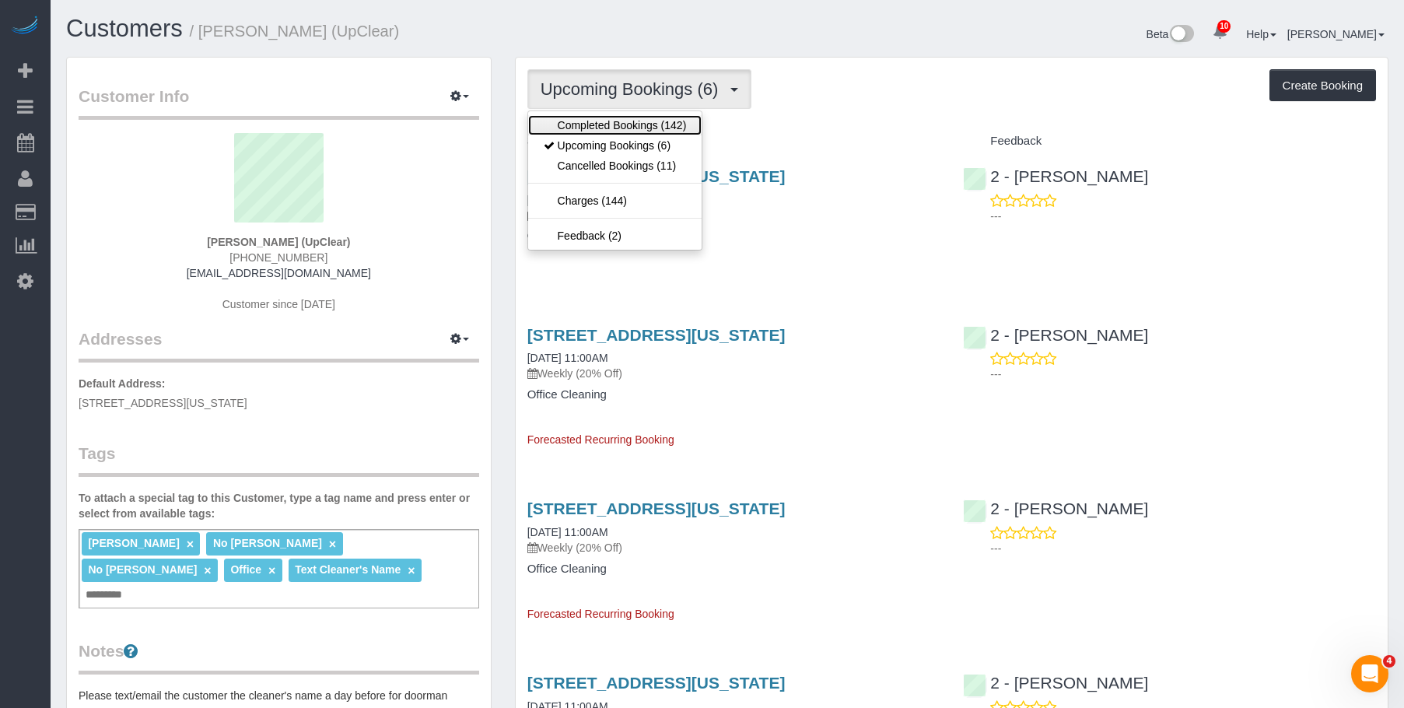
click at [608, 124] on link "Completed Bookings (142)" at bounding box center [615, 125] width 174 height 20
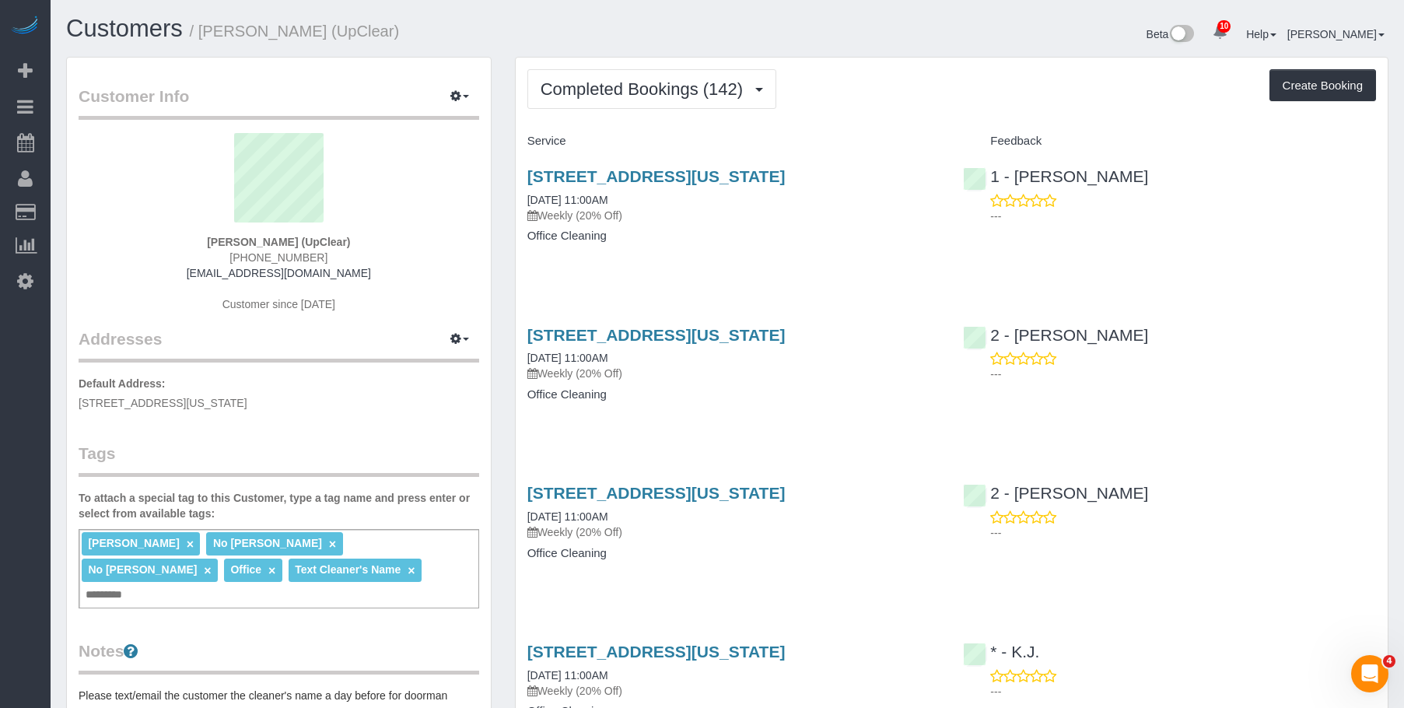
drag, startPoint x: 512, startPoint y: 170, endPoint x: 944, endPoint y: 172, distance: 431.8
copy link "151 West 19th Street, Suite 1200, New York, NY 10011"
click at [622, 86] on span "Completed Bookings (142)" at bounding box center [646, 88] width 210 height 19
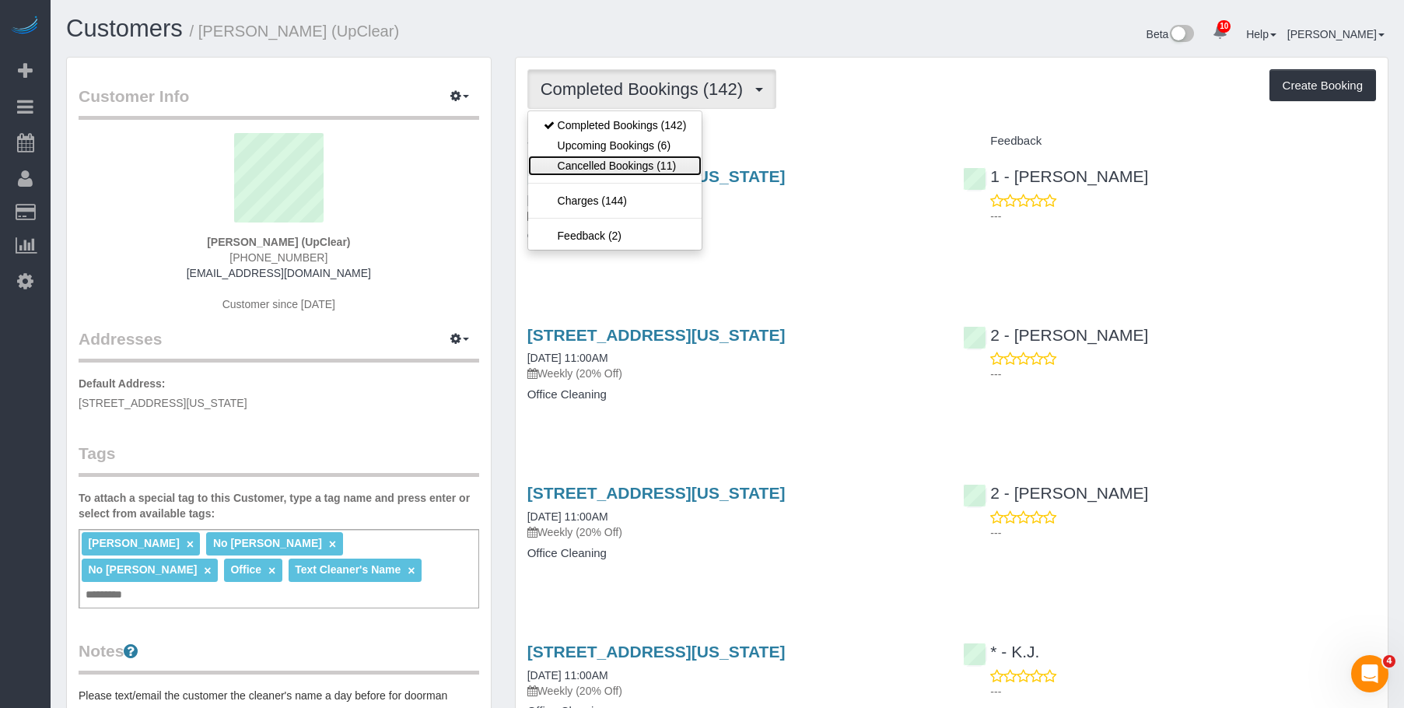
click at [607, 167] on link "Cancelled Bookings (11)" at bounding box center [615, 166] width 174 height 20
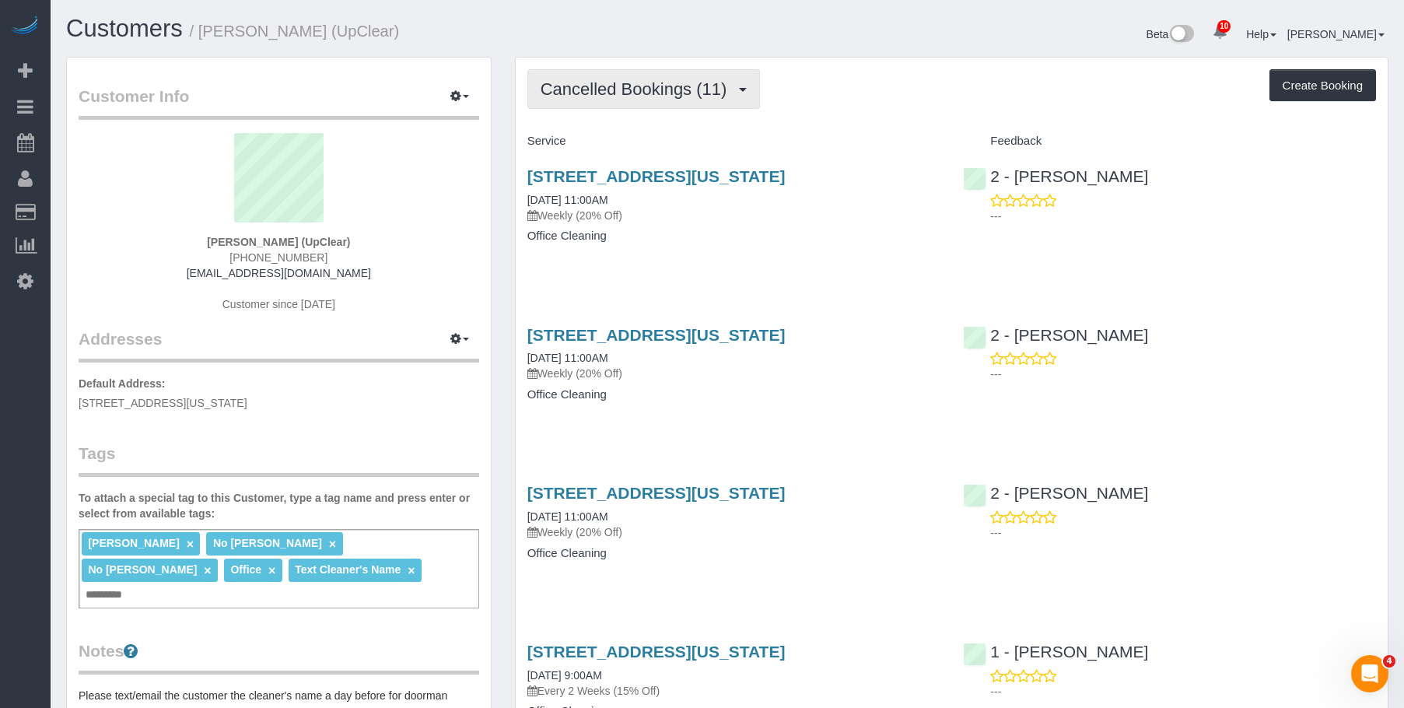
click at [640, 94] on span "Cancelled Bookings (11)" at bounding box center [638, 88] width 194 height 19
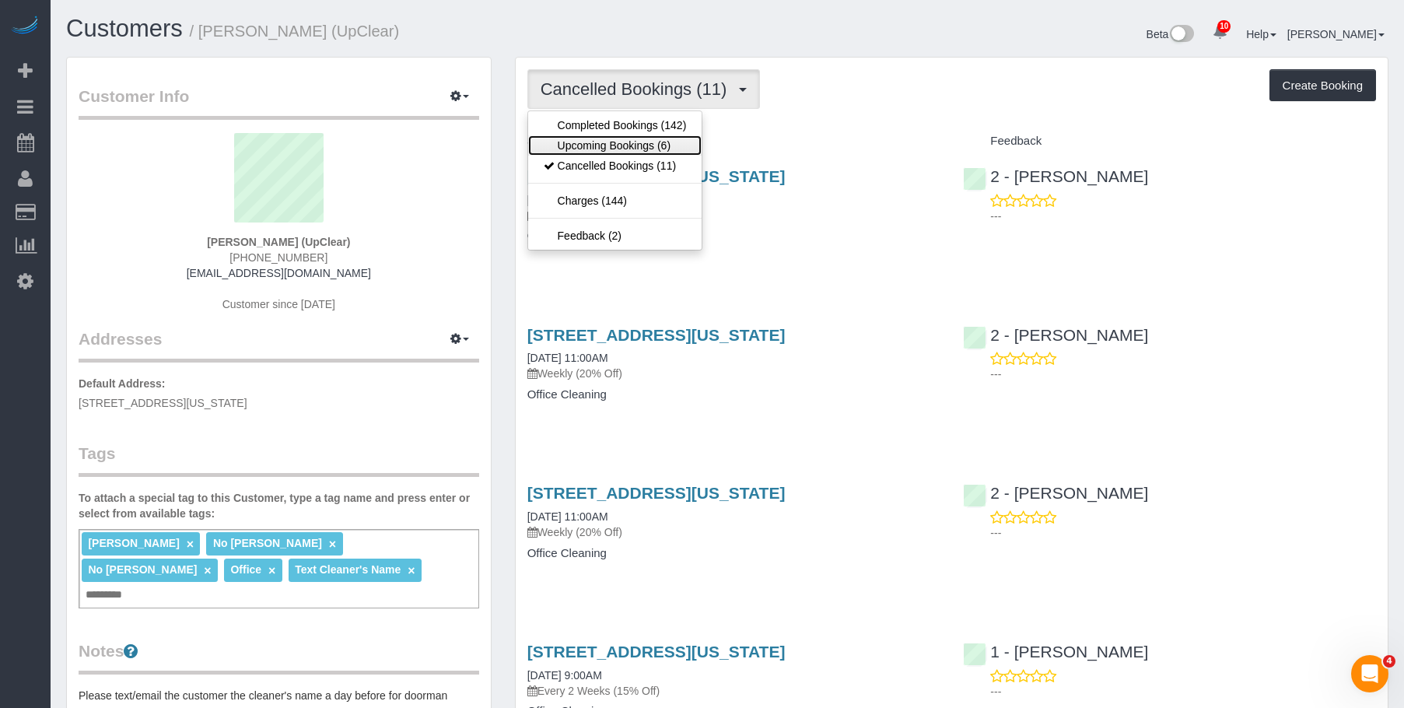
click at [608, 142] on link "Upcoming Bookings (6)" at bounding box center [615, 145] width 174 height 20
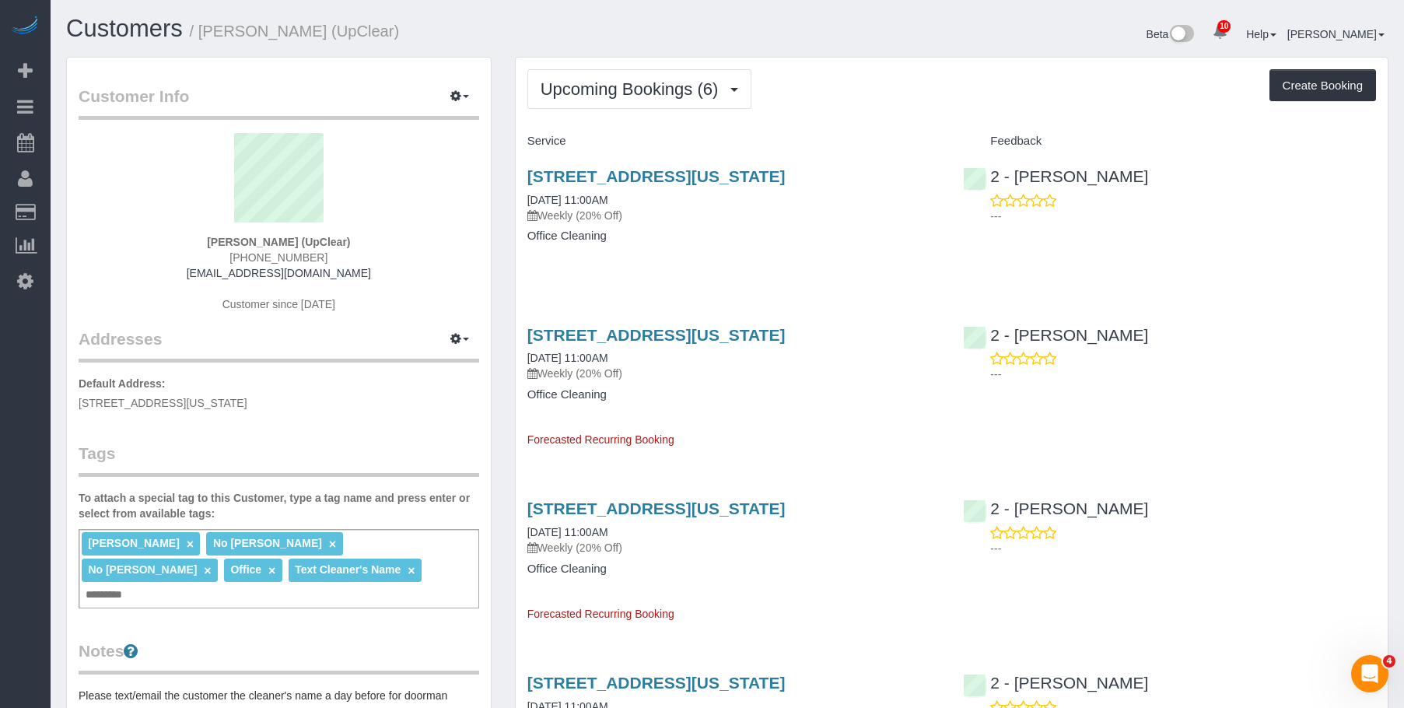
click at [715, 217] on p "Weekly (20% Off)" at bounding box center [733, 216] width 413 height 16
click at [747, 176] on link "151 West 19th Street, Suite 1200, New York, NY 10011" at bounding box center [656, 176] width 258 height 18
click at [654, 92] on span "Upcoming Bookings (6)" at bounding box center [634, 88] width 186 height 19
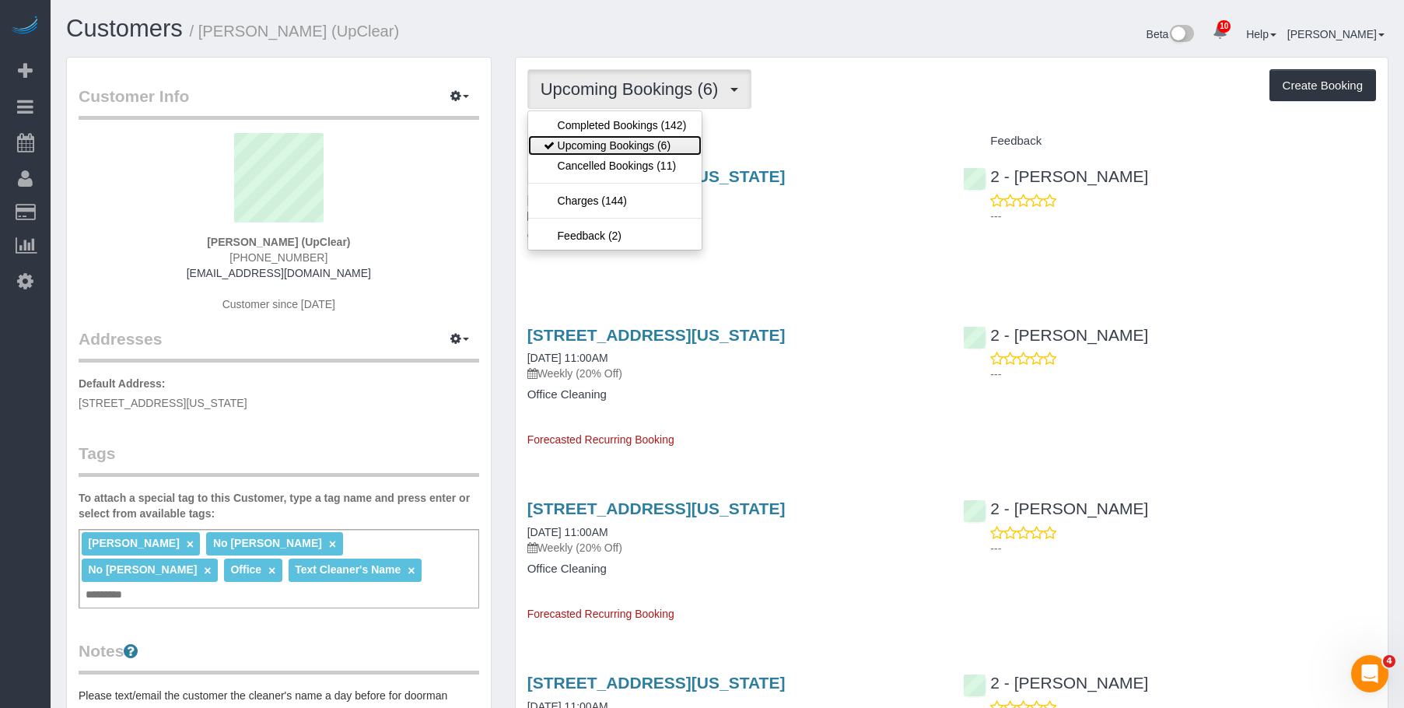
click at [634, 139] on link "Upcoming Bookings (6)" at bounding box center [615, 145] width 174 height 20
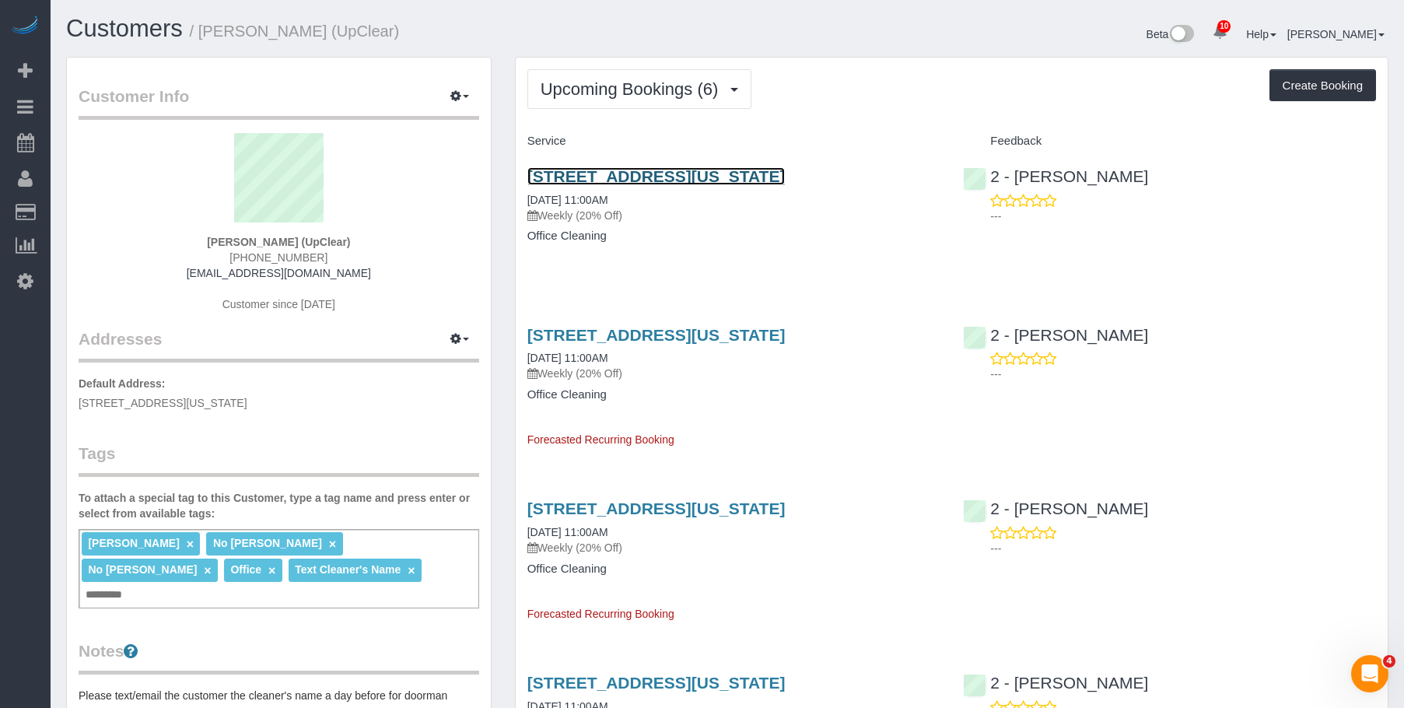
click at [719, 175] on link "151 West 19th Street, Suite 1200, New York, NY 10011" at bounding box center [656, 176] width 258 height 18
drag, startPoint x: 567, startPoint y: 82, endPoint x: 560, endPoint y: 157, distance: 75.8
click at [568, 82] on span "Upcoming Bookings (6)" at bounding box center [634, 88] width 186 height 19
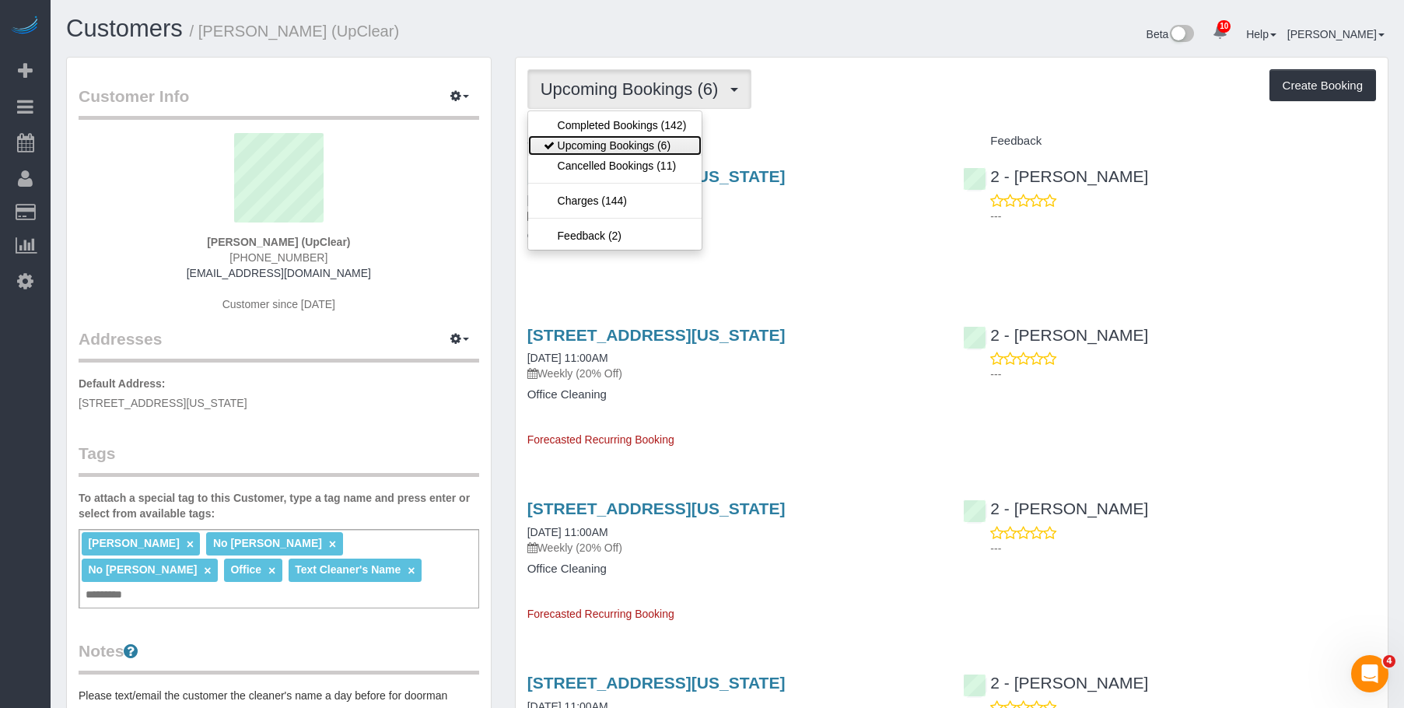
click at [573, 142] on link "Upcoming Bookings (6)" at bounding box center [615, 145] width 174 height 20
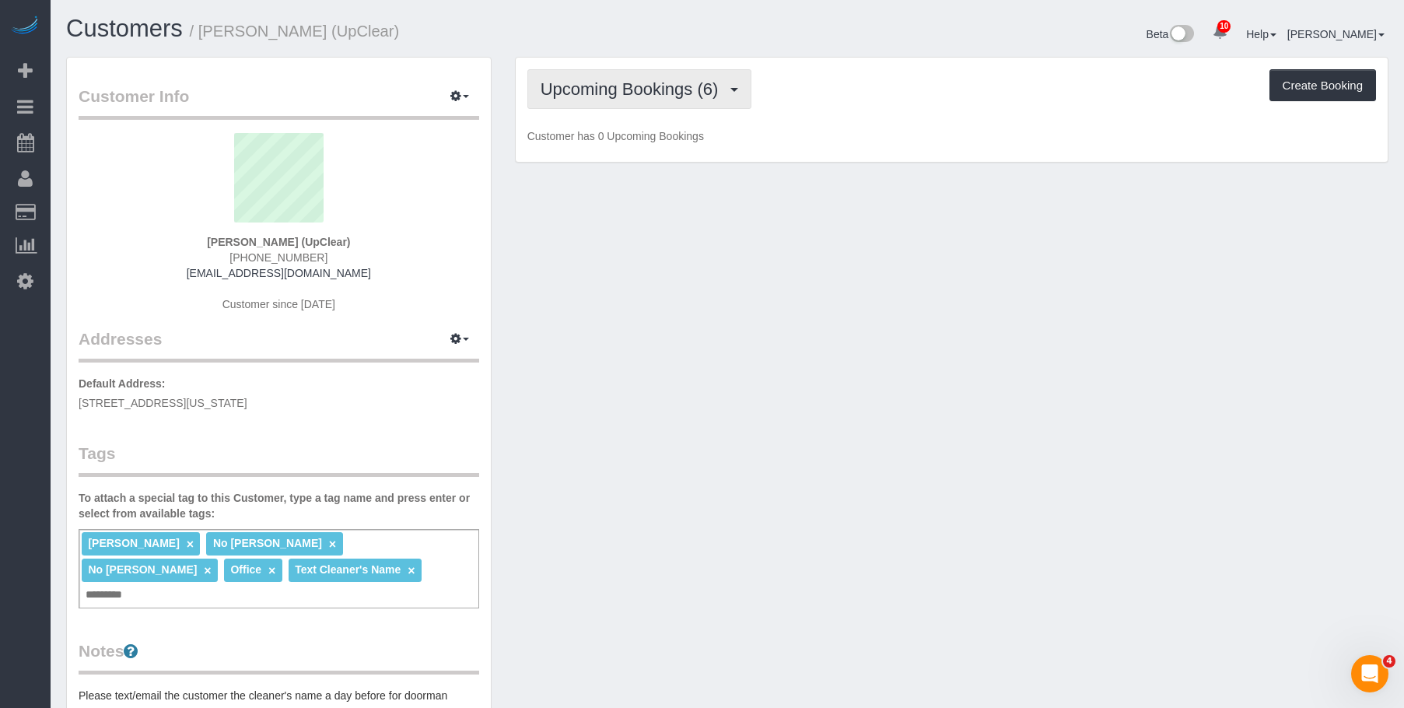
click at [596, 73] on button "Upcoming Bookings (6)" at bounding box center [639, 89] width 225 height 40
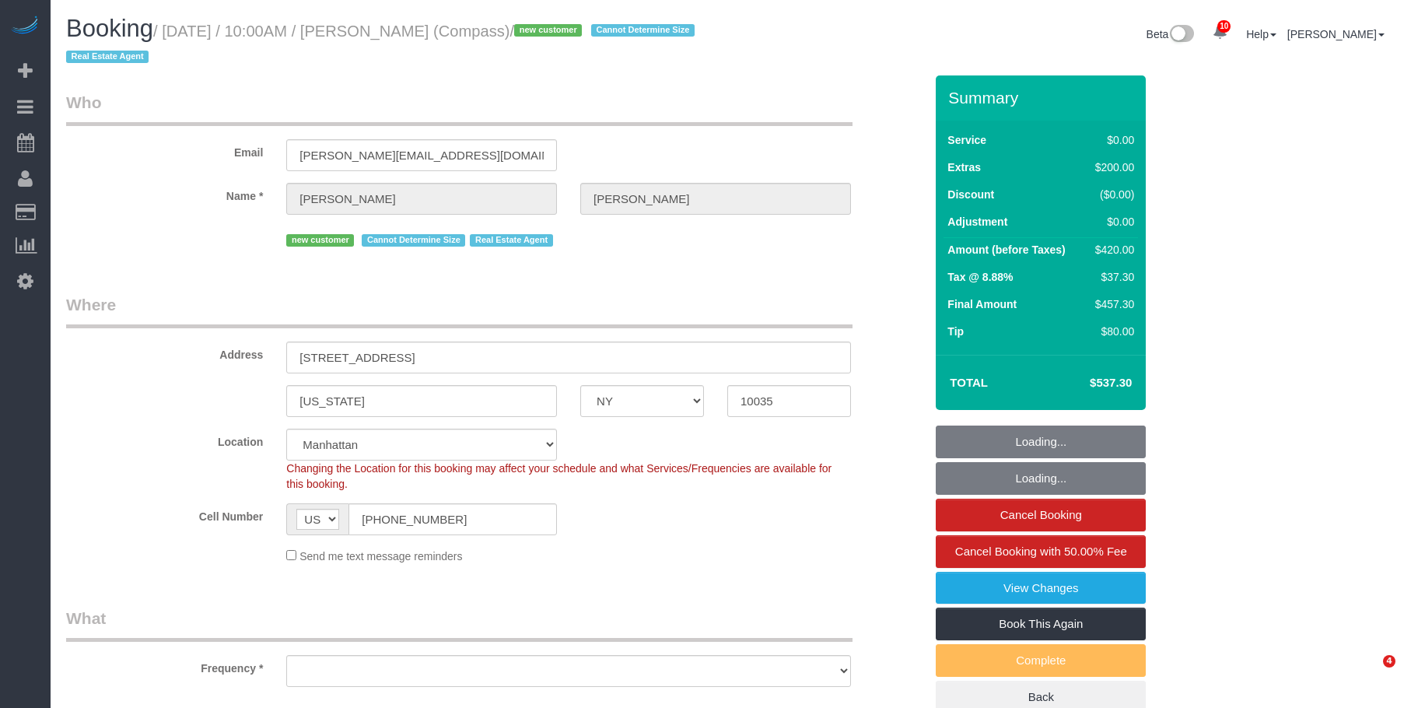
select select "NY"
select select "number:57"
select select "number:72"
select select "number:15"
select select "number:6"
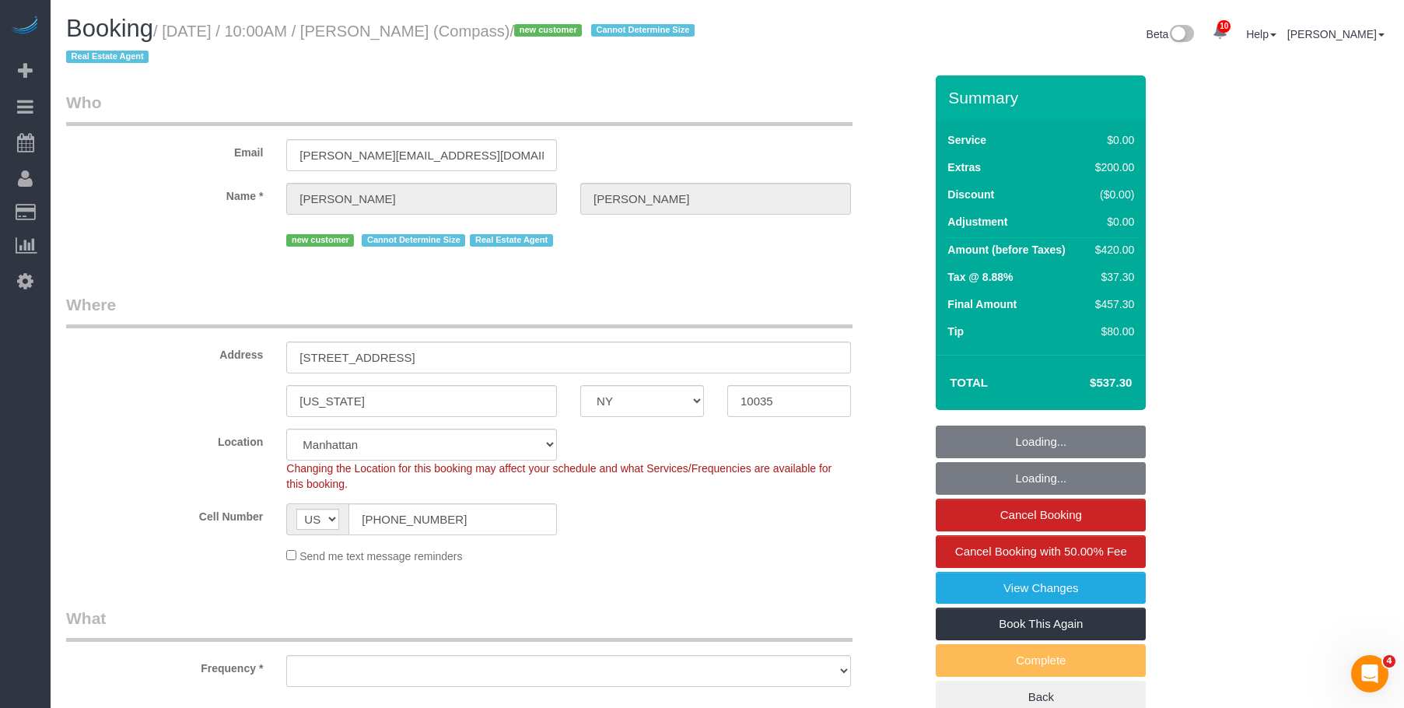
select select "string:stripe-pm_1S32W14VGloSiKo77iBP26Jc"
select select "object:869"
drag, startPoint x: 486, startPoint y: 159, endPoint x: 117, endPoint y: 138, distance: 370.1
click at [118, 136] on div "Email mariko.decouto@compass.com" at bounding box center [494, 131] width 881 height 80
select select "spot1"
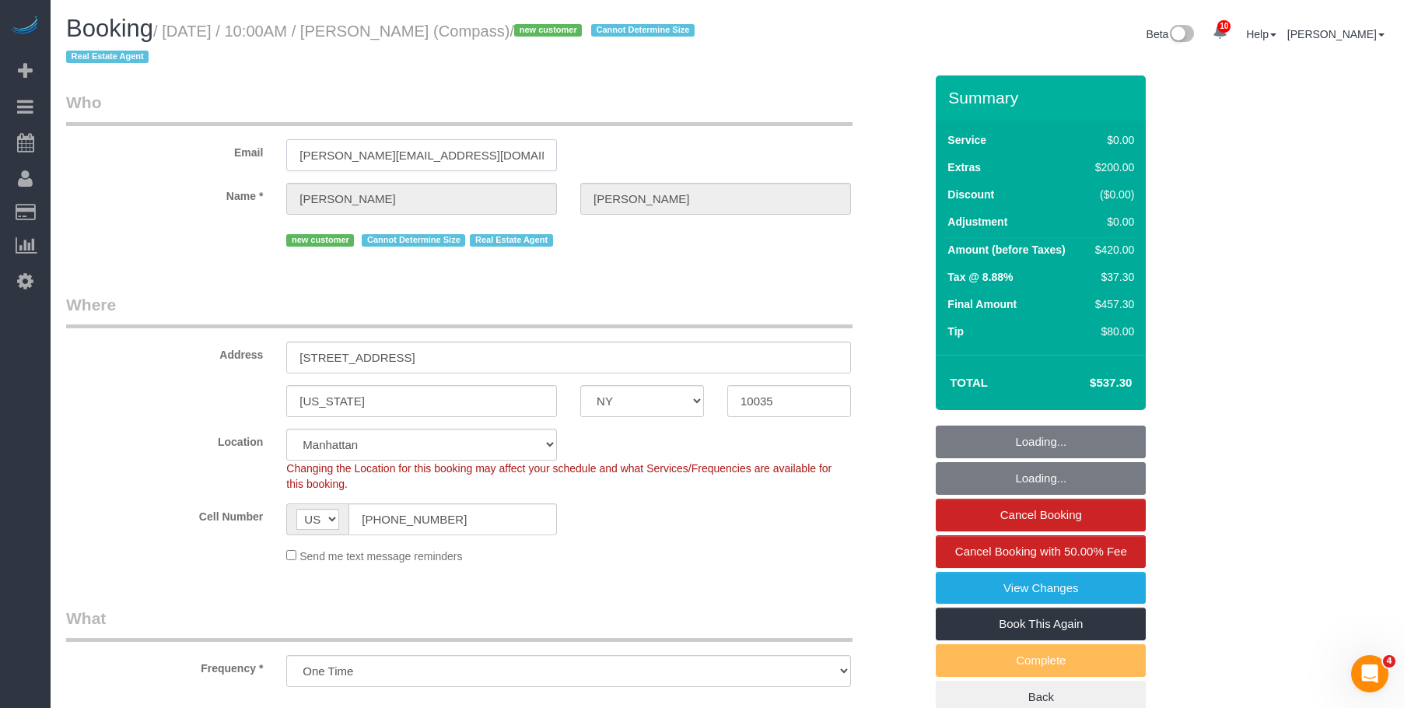
select select "2"
select select "object:1369"
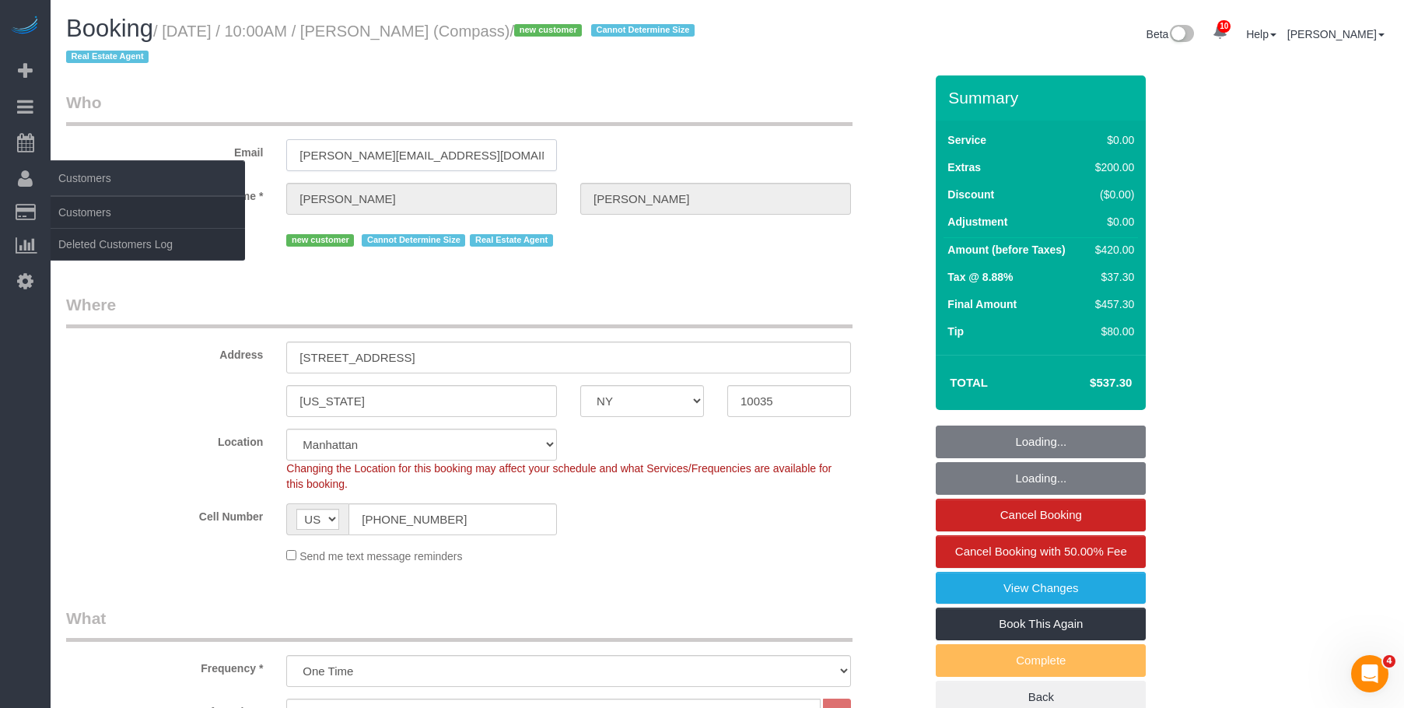
select select "2"
drag, startPoint x: 90, startPoint y: 207, endPoint x: 182, endPoint y: 199, distance: 92.1
click at [91, 207] on link "Customers" at bounding box center [148, 212] width 194 height 31
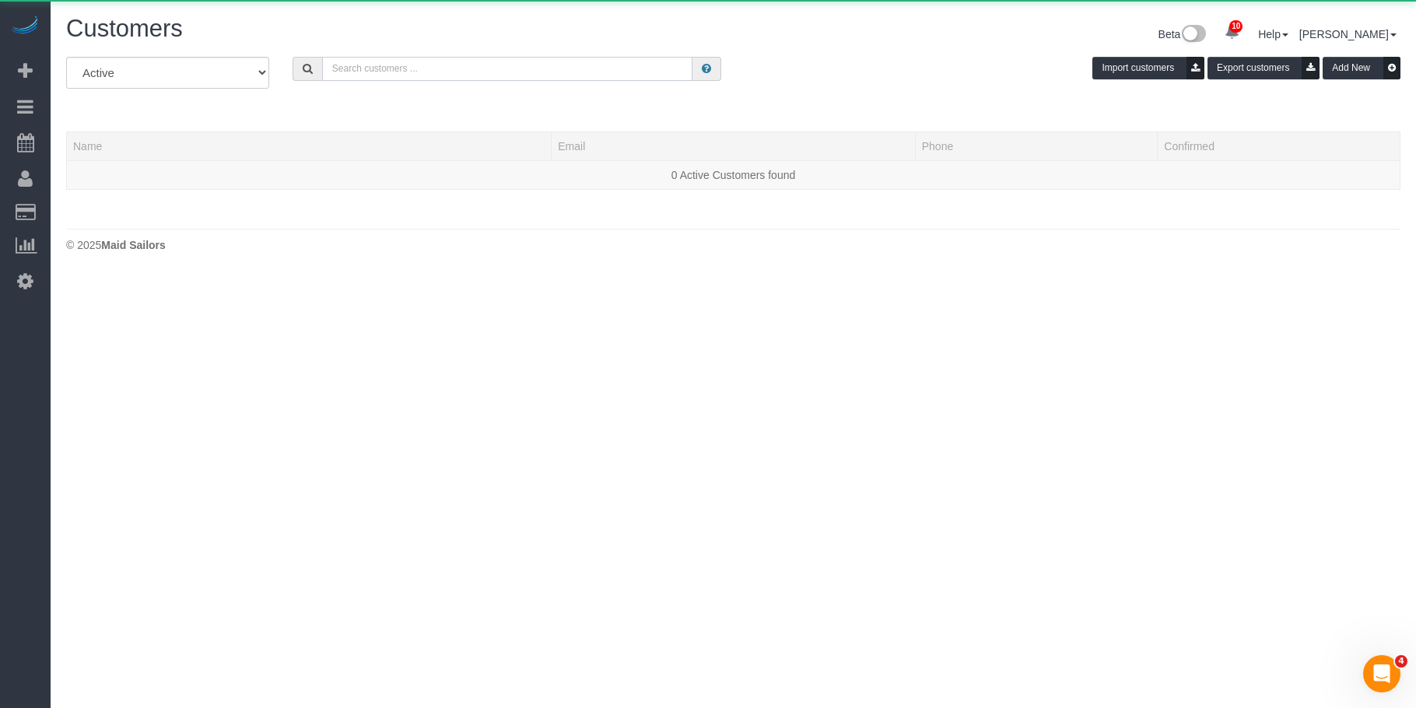
click at [568, 63] on input "text" at bounding box center [507, 69] width 371 height 24
paste input "mariko.decouto@compass.com"
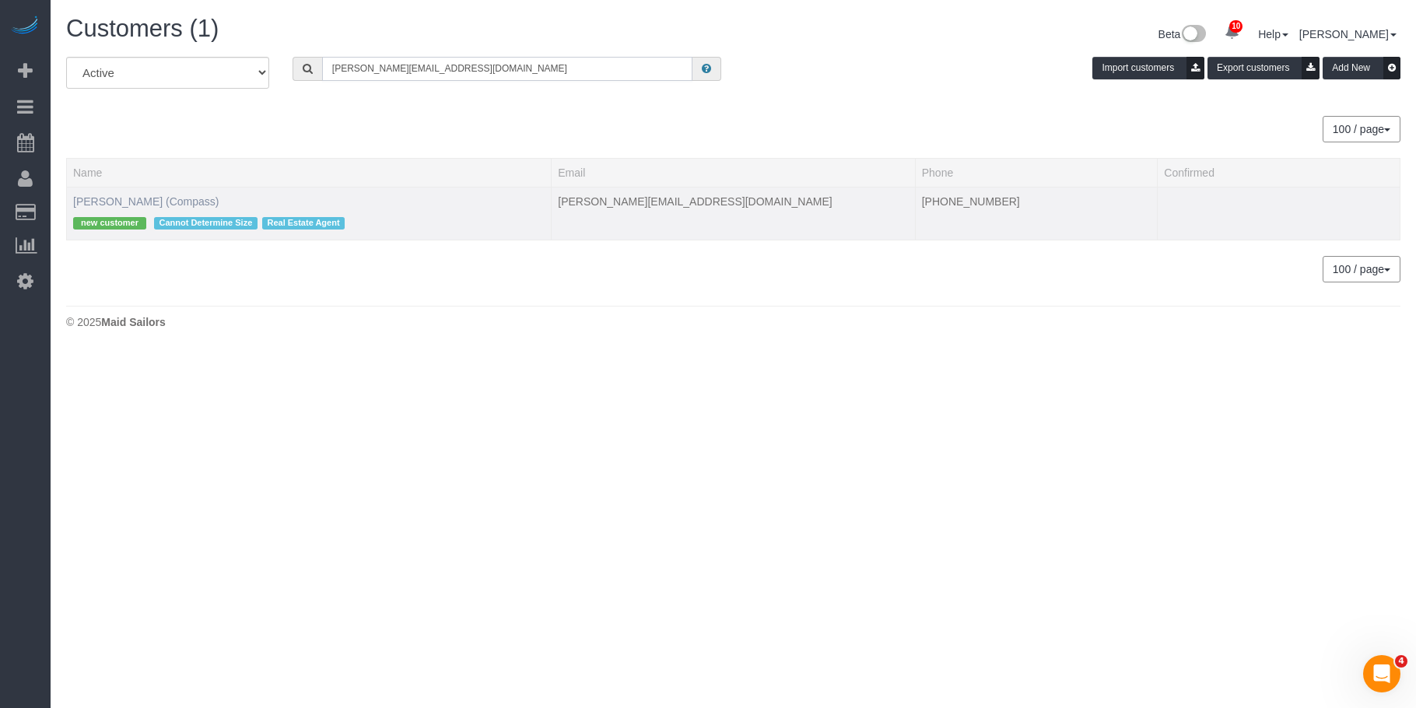
type input "mariko.decouto@compass.com"
click at [158, 196] on link "Mariko de Couto (Compass)" at bounding box center [145, 201] width 145 height 12
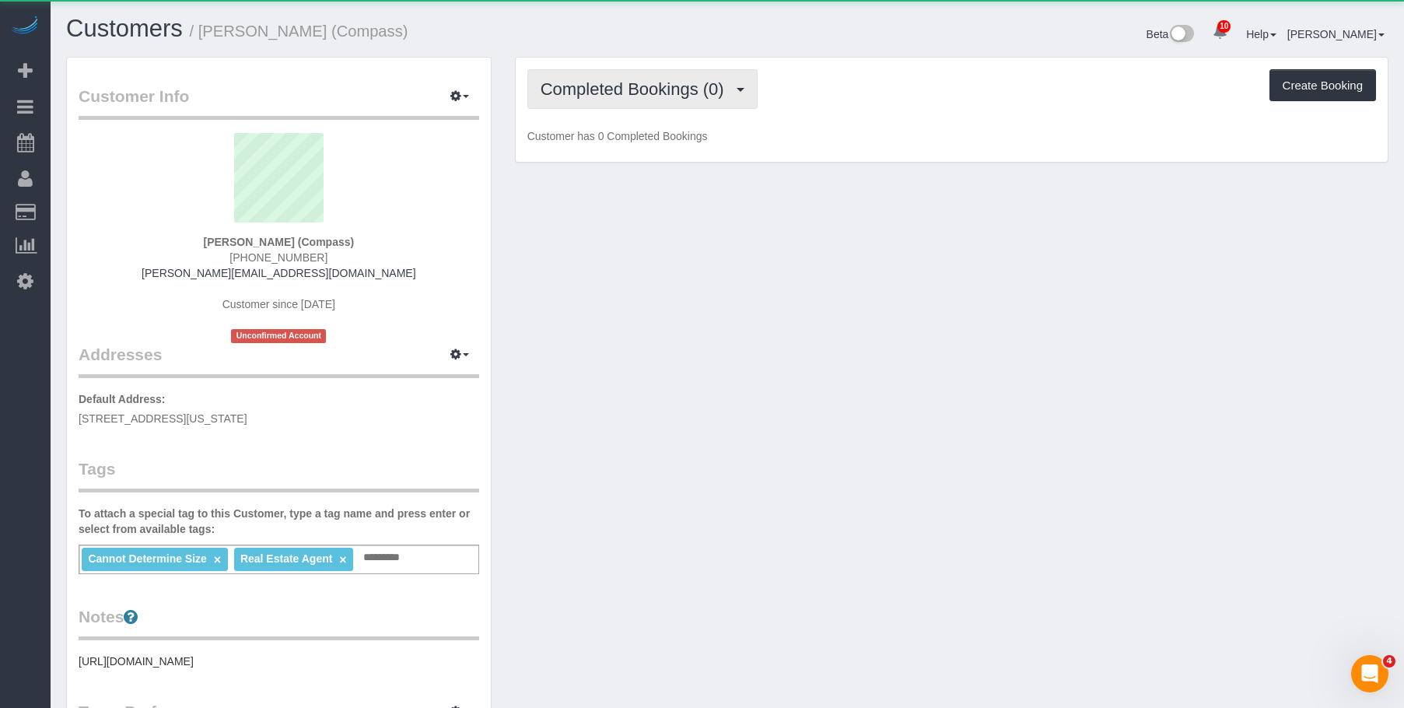
click at [652, 87] on span "Completed Bookings (0)" at bounding box center [636, 88] width 191 height 19
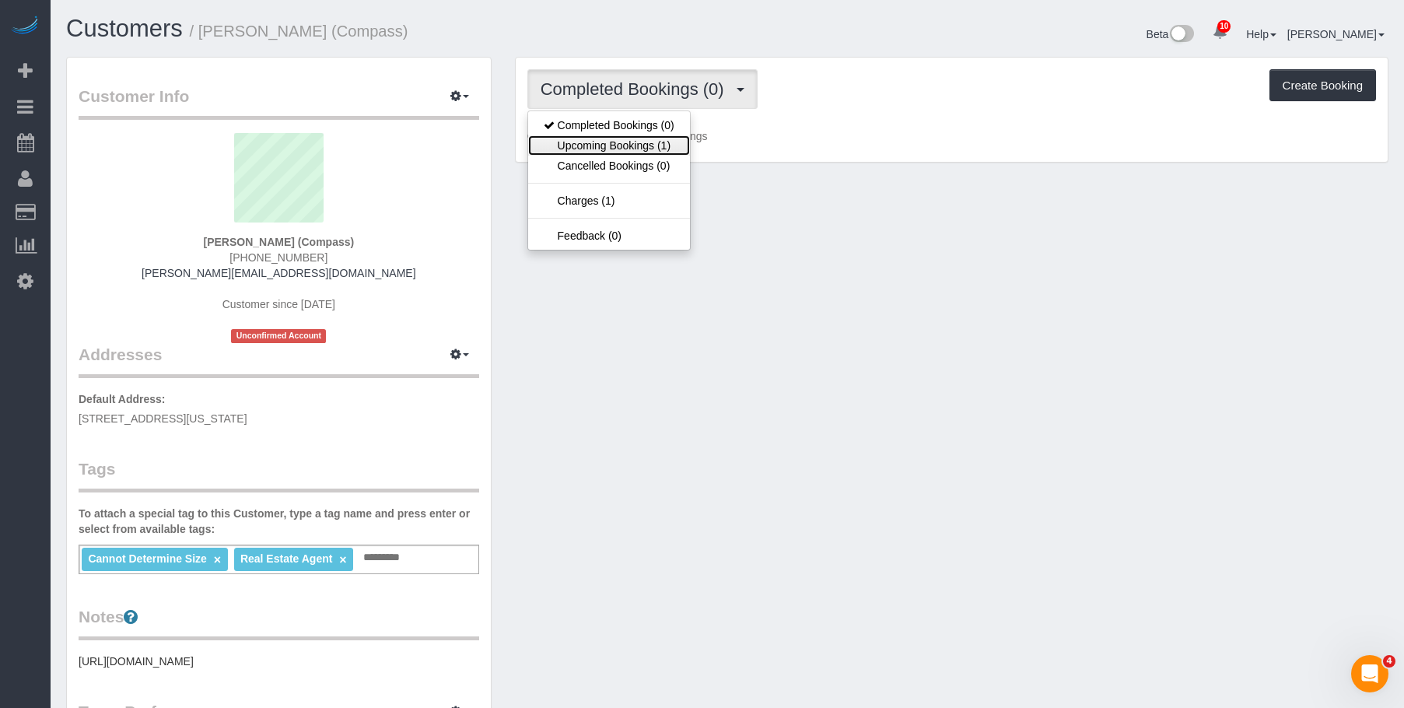
click at [633, 140] on link "Upcoming Bookings (1)" at bounding box center [609, 145] width 162 height 20
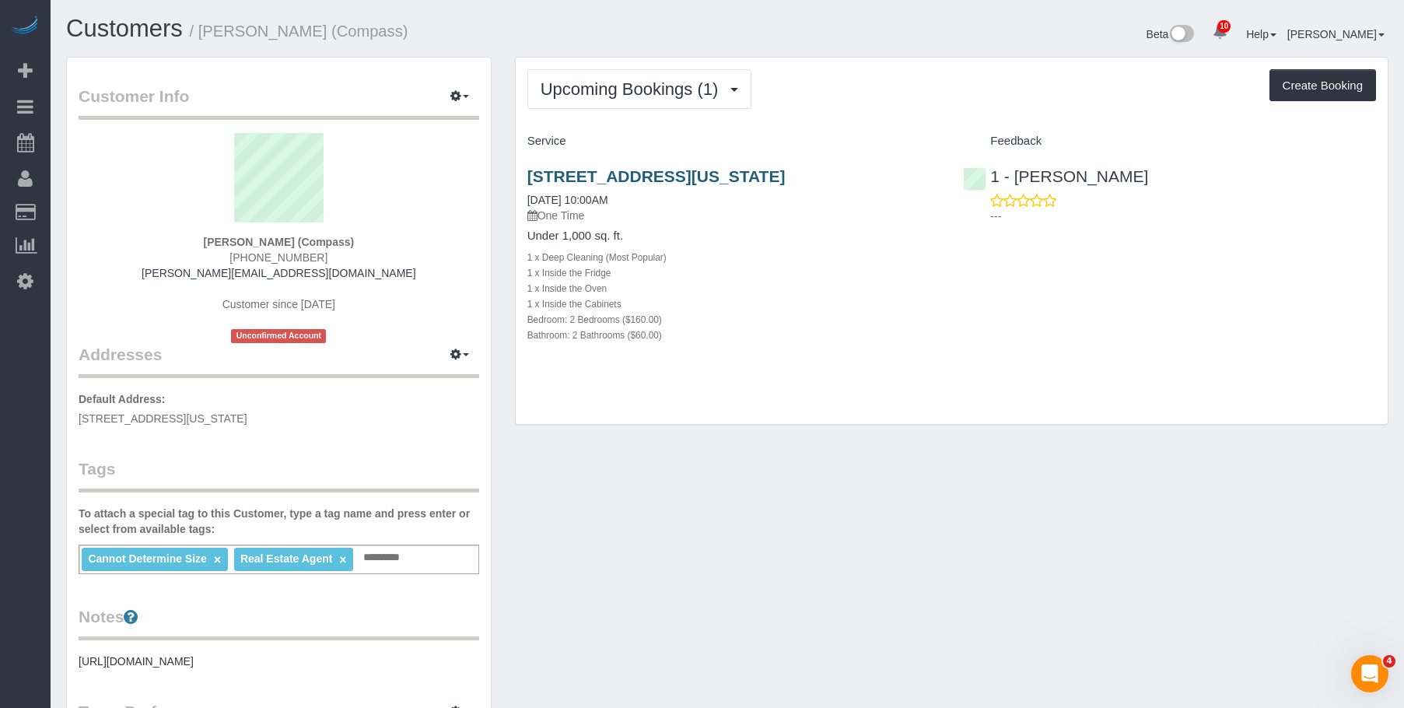
drag, startPoint x: 869, startPoint y: 251, endPoint x: 545, endPoint y: 171, distance: 333.2
click at [868, 251] on div "1 x Deep Cleaning (Most Popular)" at bounding box center [733, 257] width 413 height 16
drag, startPoint x: 801, startPoint y: 158, endPoint x: 907, endPoint y: 175, distance: 107.2
click at [907, 175] on div "1787 Madison Ave, Apt. 505, New York, NY 10035 09/03/2025 10:00AM One Time Unde…" at bounding box center [734, 263] width 436 height 219
copy link "1787 Madison Ave, Apt. 505, New York, NY 10035"
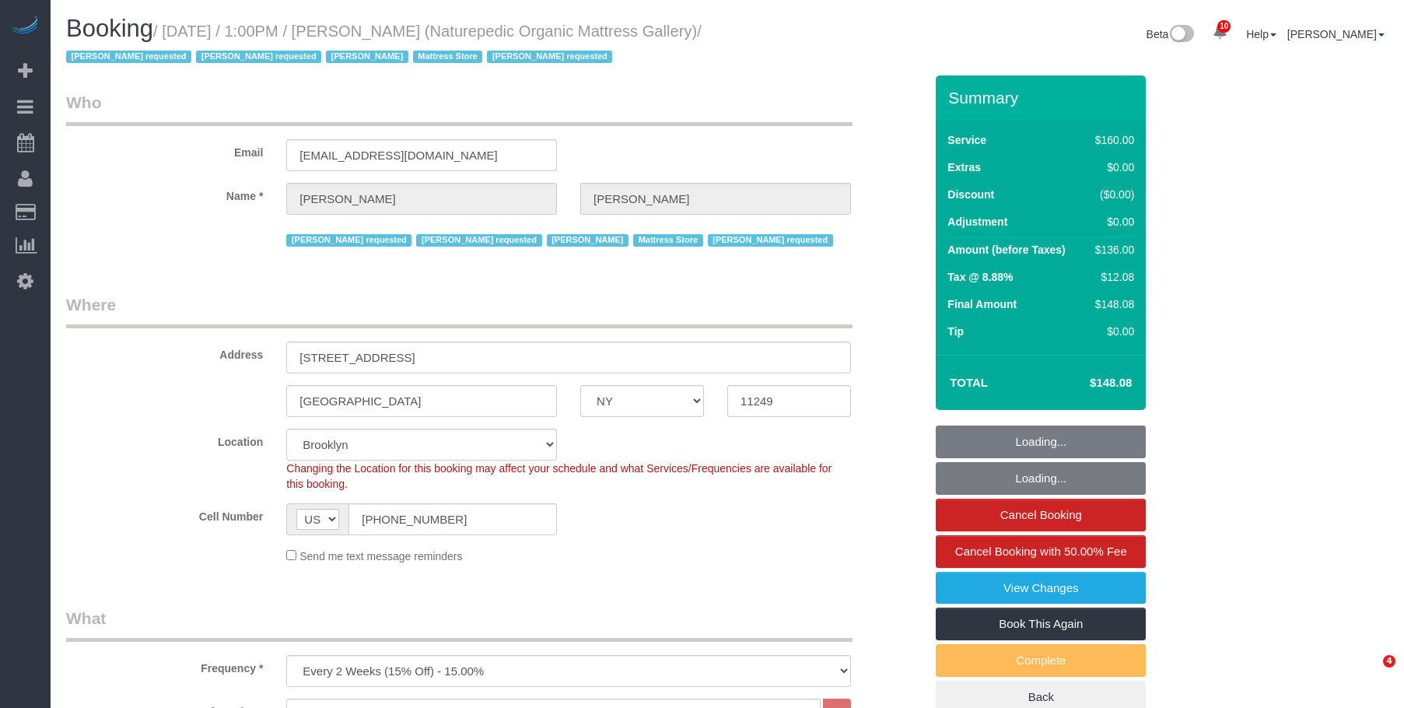
select select "NY"
select select "spot1"
select select "number:89"
select select "number:90"
select select "number:15"
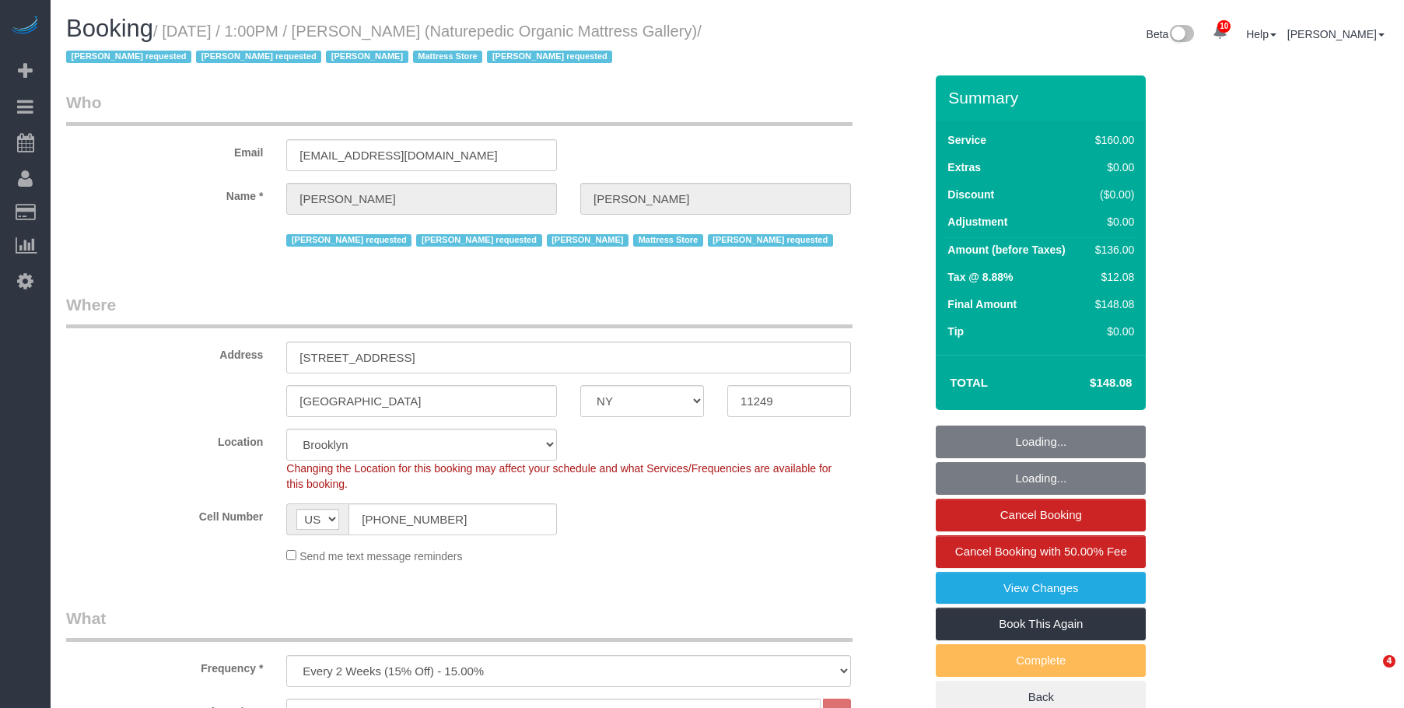
select select "number:5"
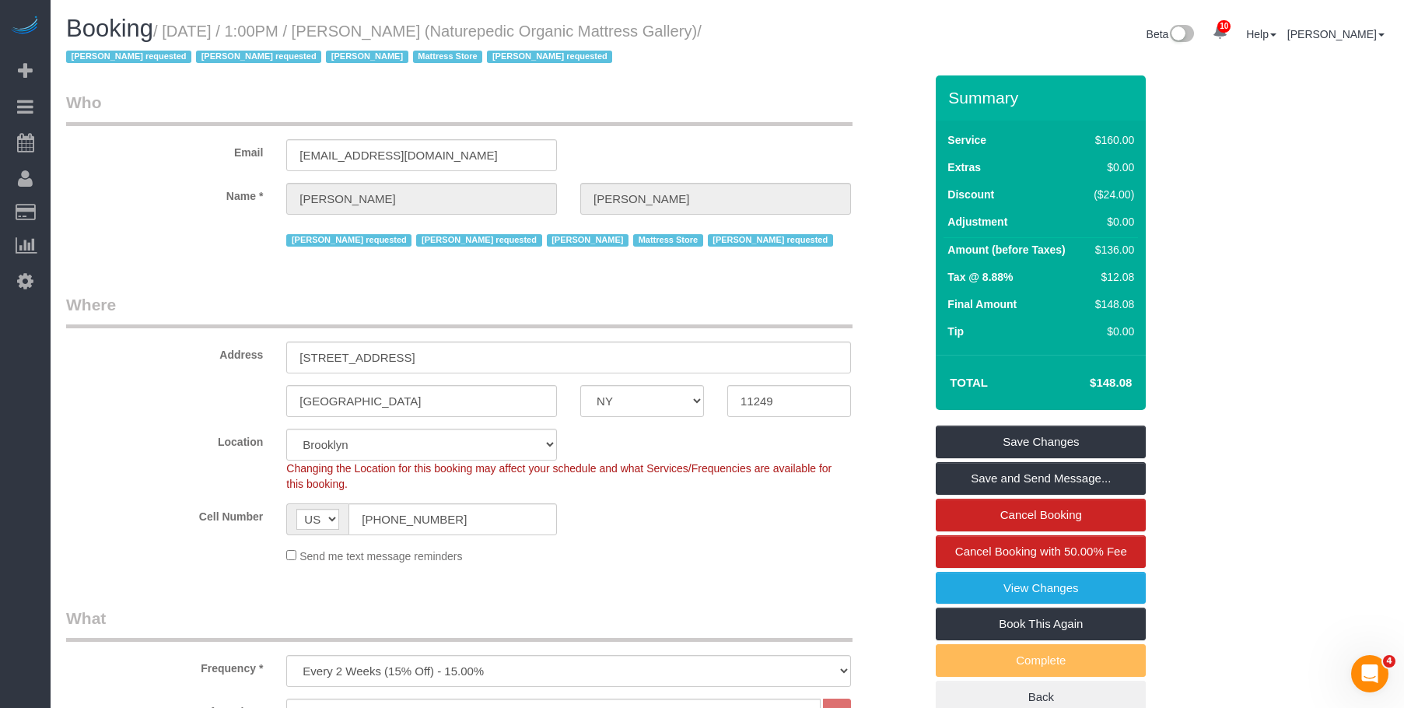
click at [625, 97] on legend "Who" at bounding box center [459, 108] width 787 height 35
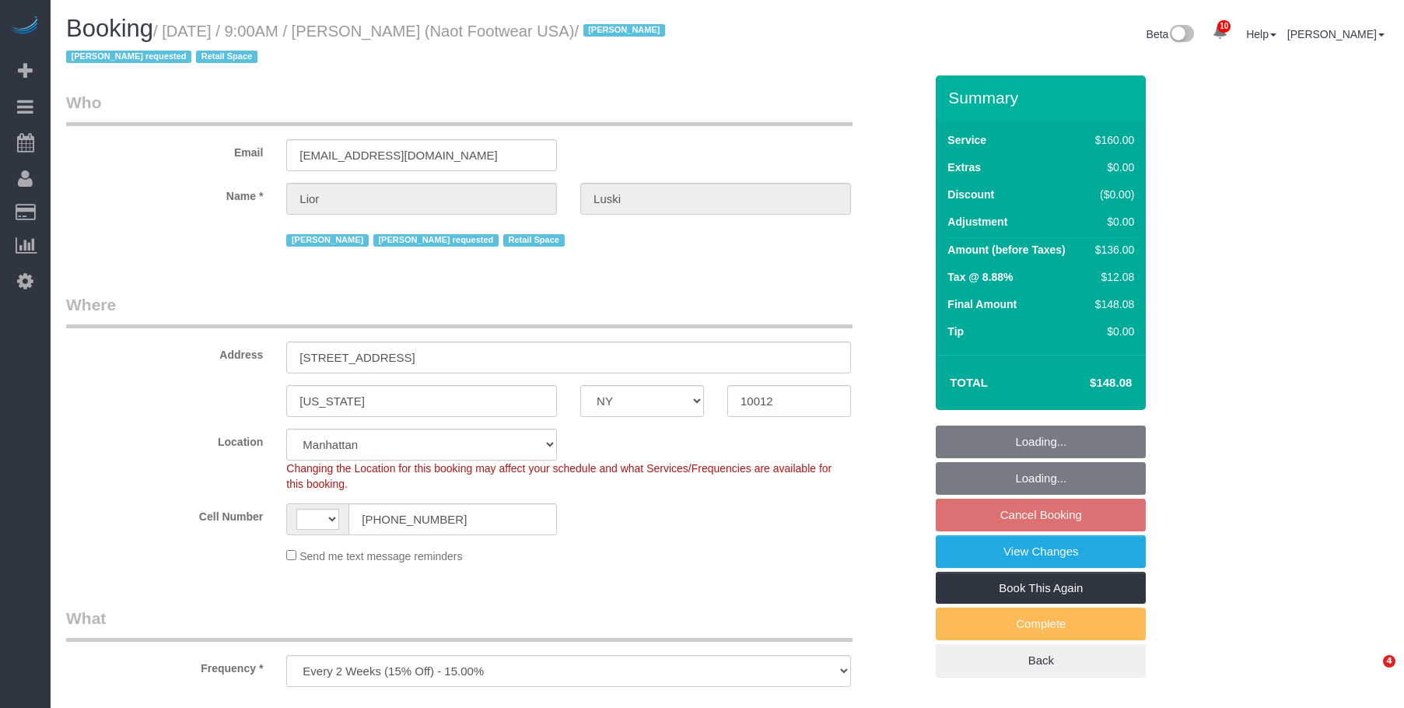
select select "NY"
select select "object:611"
select select "string:stripe-pm_1RpXIJ4VGloSiKo714XigFPm"
select select "spot2"
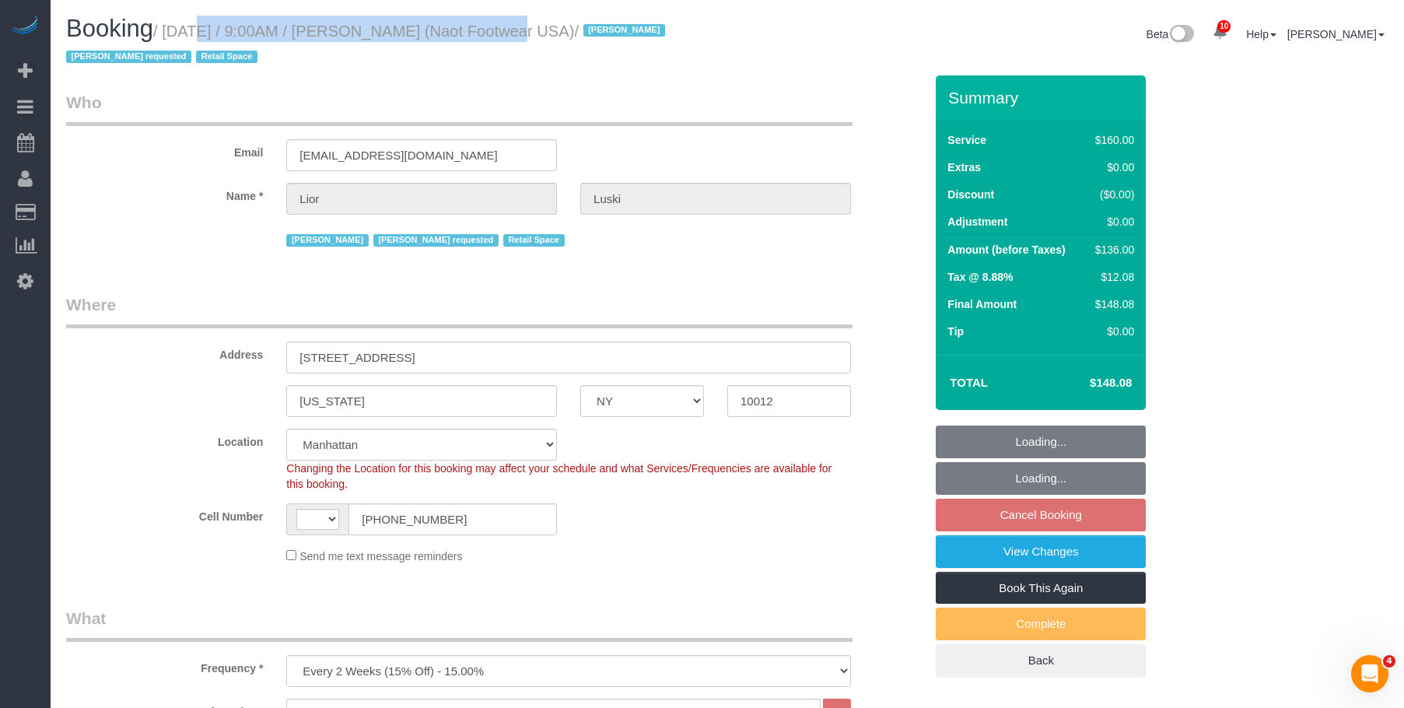
click at [461, 27] on small "/ September 08, 2025 / 9:00AM / Lior Luski (Naot Footwear USA) / Jacky Xu Latoy…" at bounding box center [368, 45] width 604 height 44
select select "string:US"
select select "number:89"
select select "number:90"
select select "number:15"
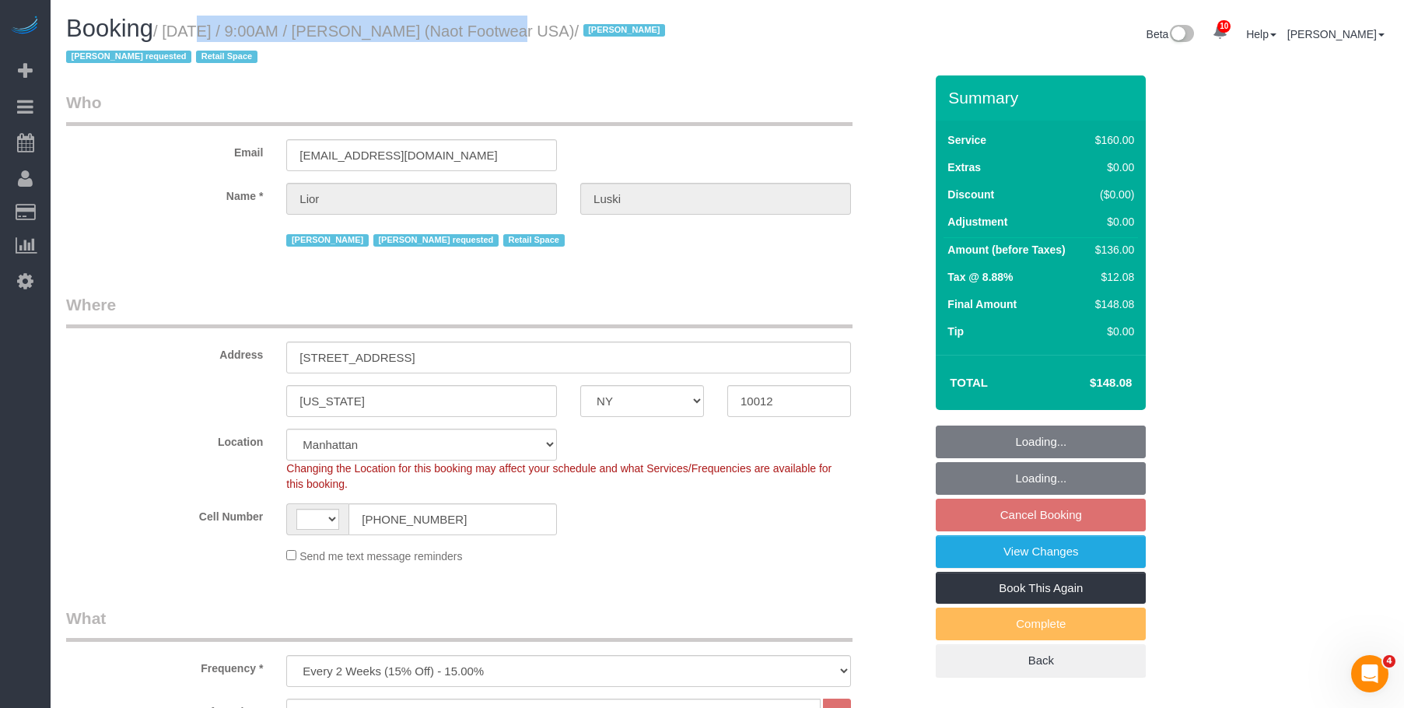
select select "number:7"
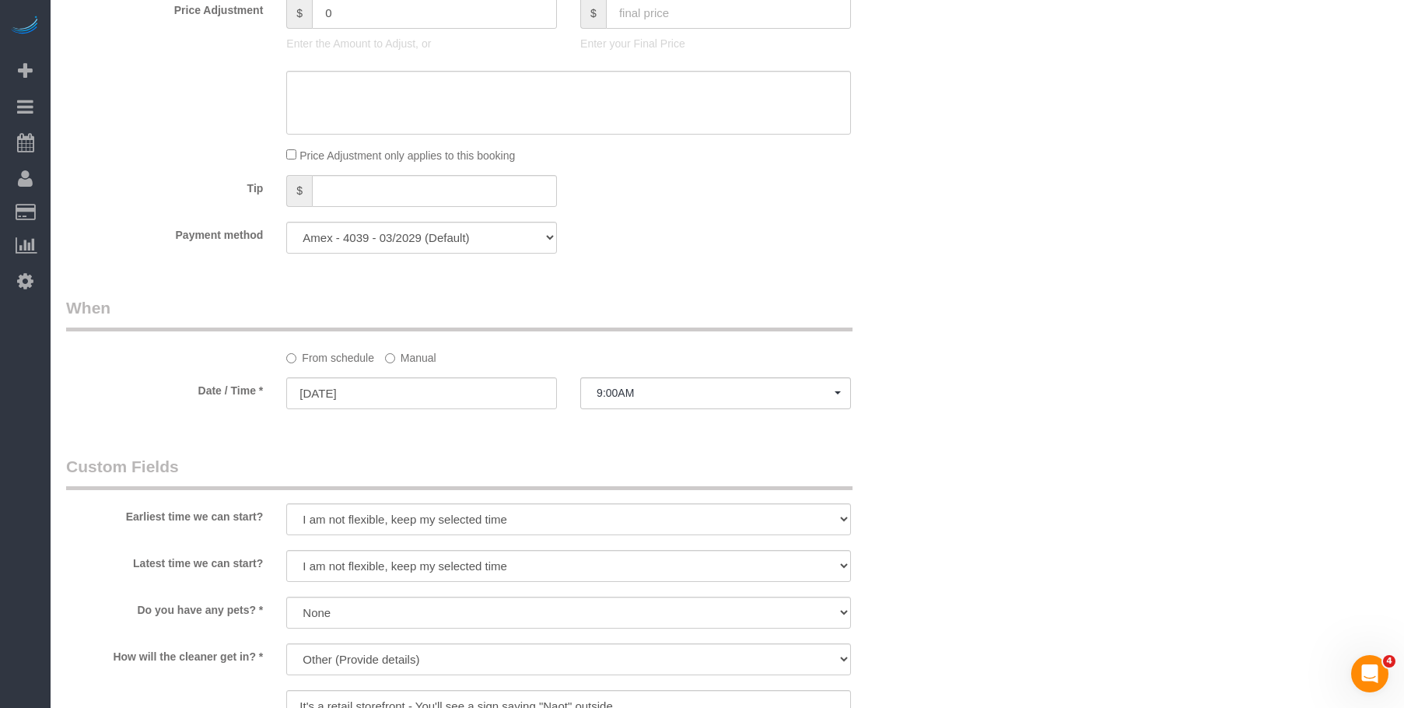
scroll to position [1089, 0]
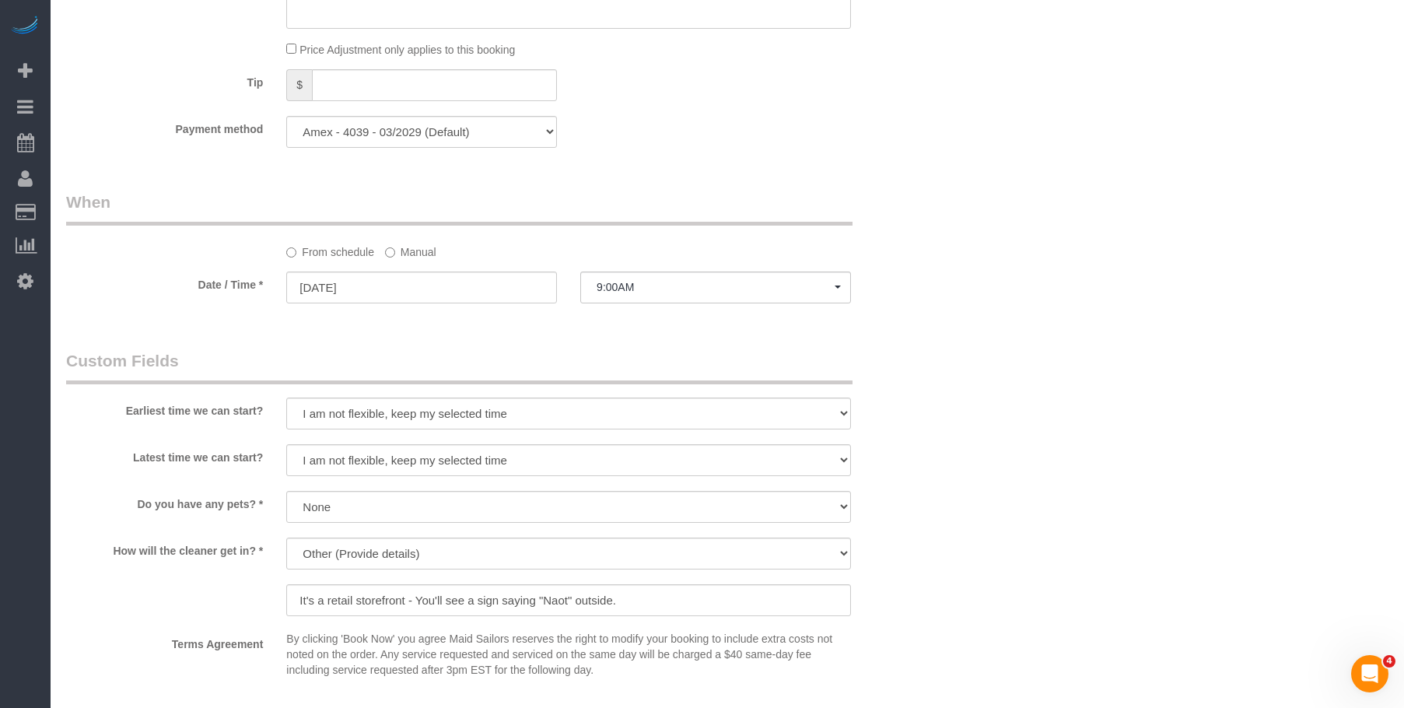
click at [410, 246] on label "Manual" at bounding box center [410, 249] width 51 height 21
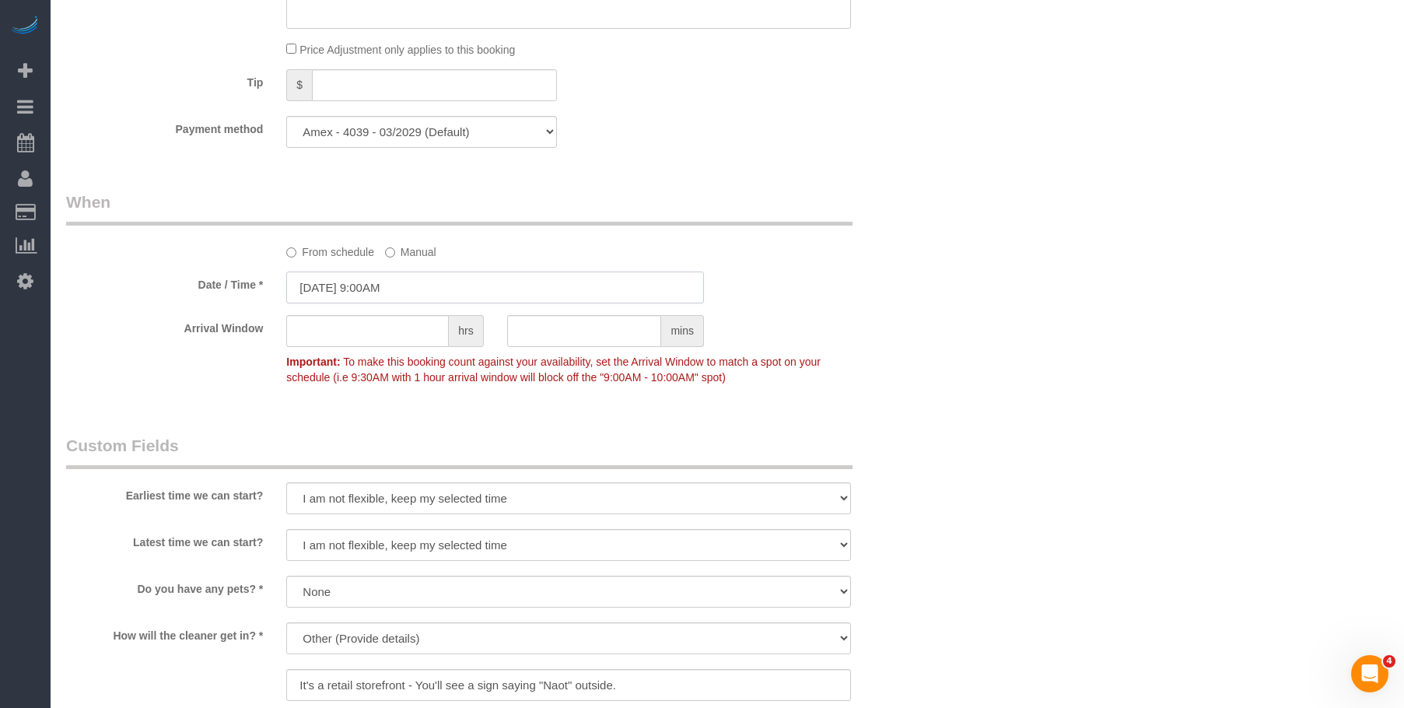
click at [490, 287] on input "09/08/2025 9:00AM" at bounding box center [495, 288] width 418 height 32
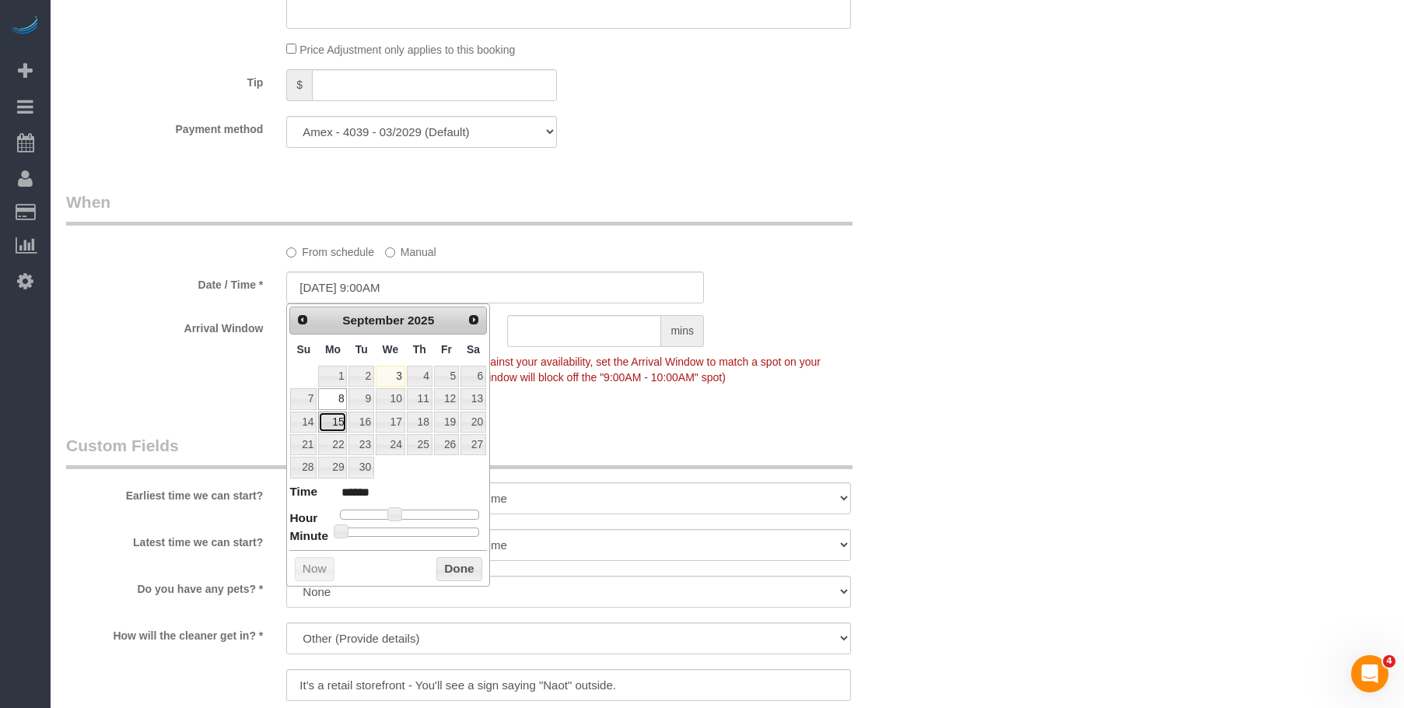
click at [335, 421] on link "15" at bounding box center [332, 422] width 29 height 21
type input "09/15/2025 9:00AM"
click at [1014, 274] on div "Who Email dtaylor@yaleet.net Name * Lior Luski Jacky Xu Latoya V requested Reta…" at bounding box center [727, 190] width 1323 height 2409
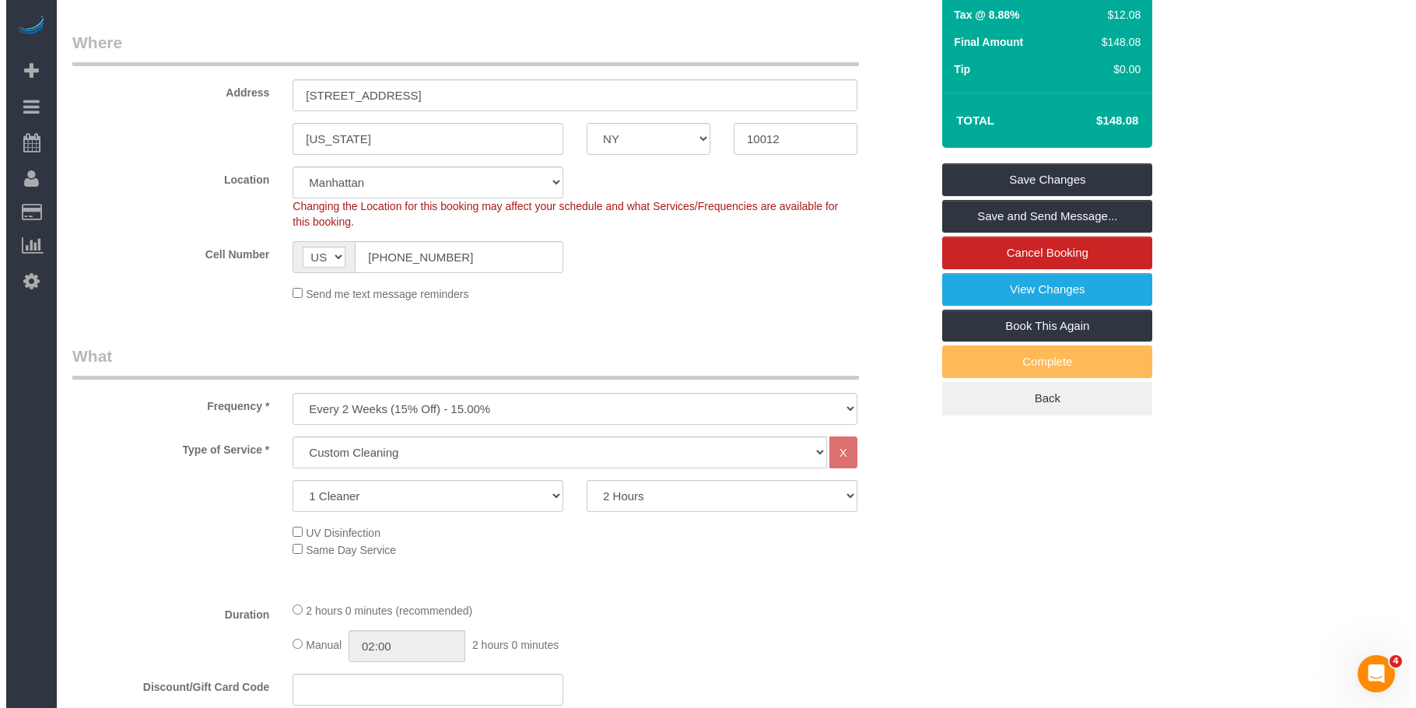
scroll to position [40, 0]
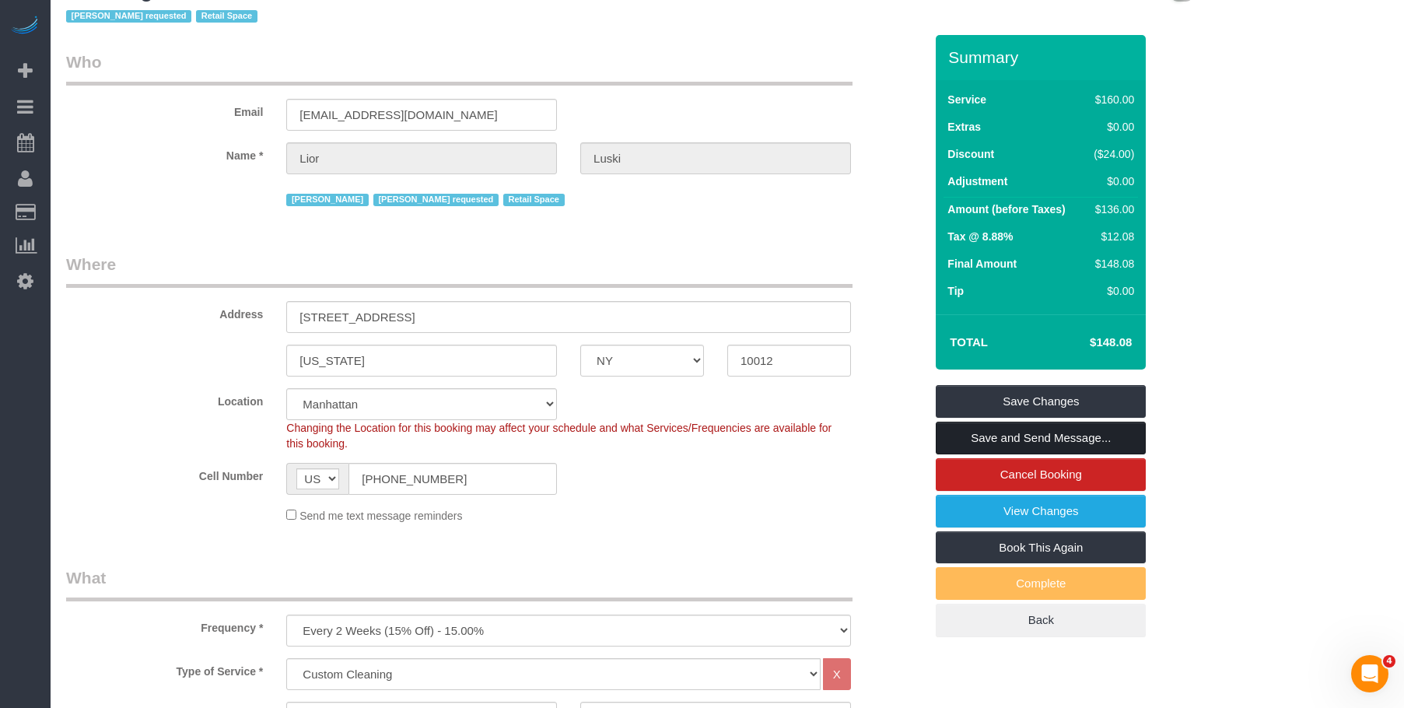
click at [1091, 440] on link "Save and Send Message..." at bounding box center [1041, 438] width 210 height 33
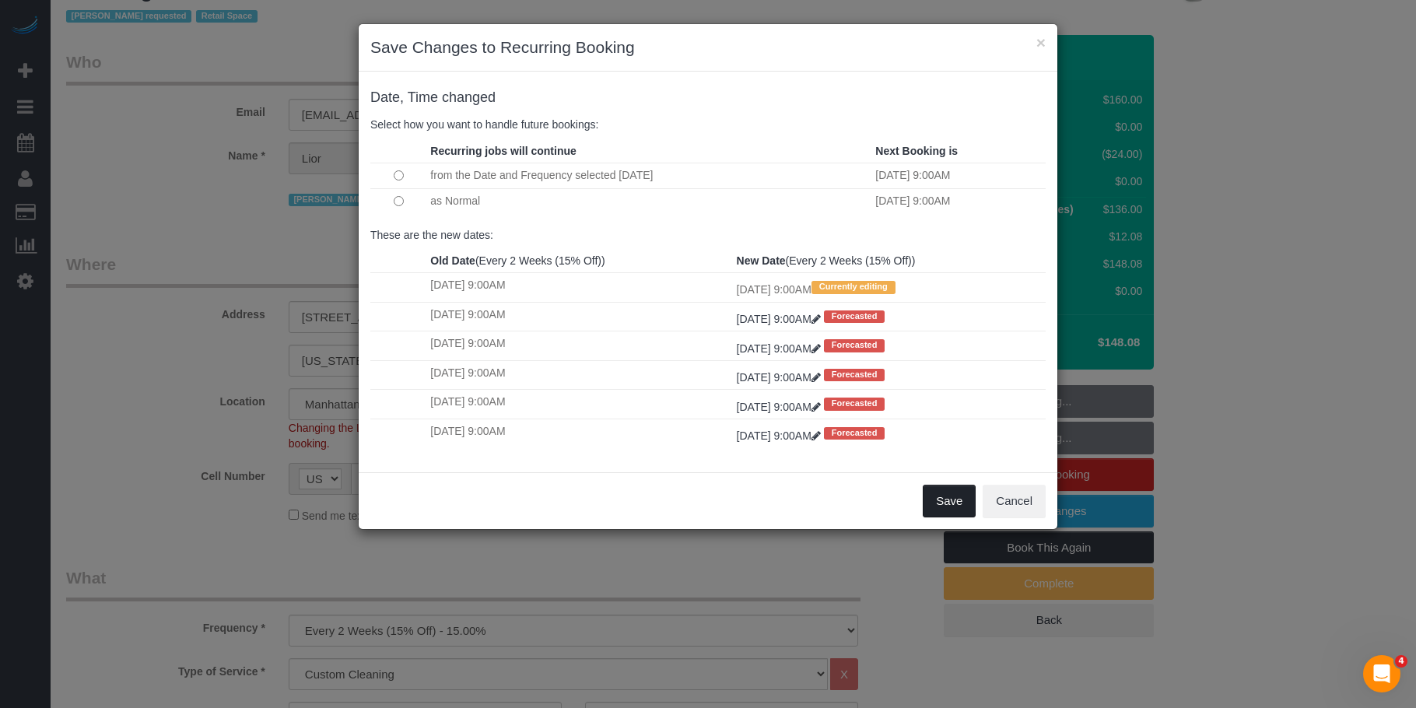
click at [943, 503] on button "Save" at bounding box center [949, 501] width 53 height 33
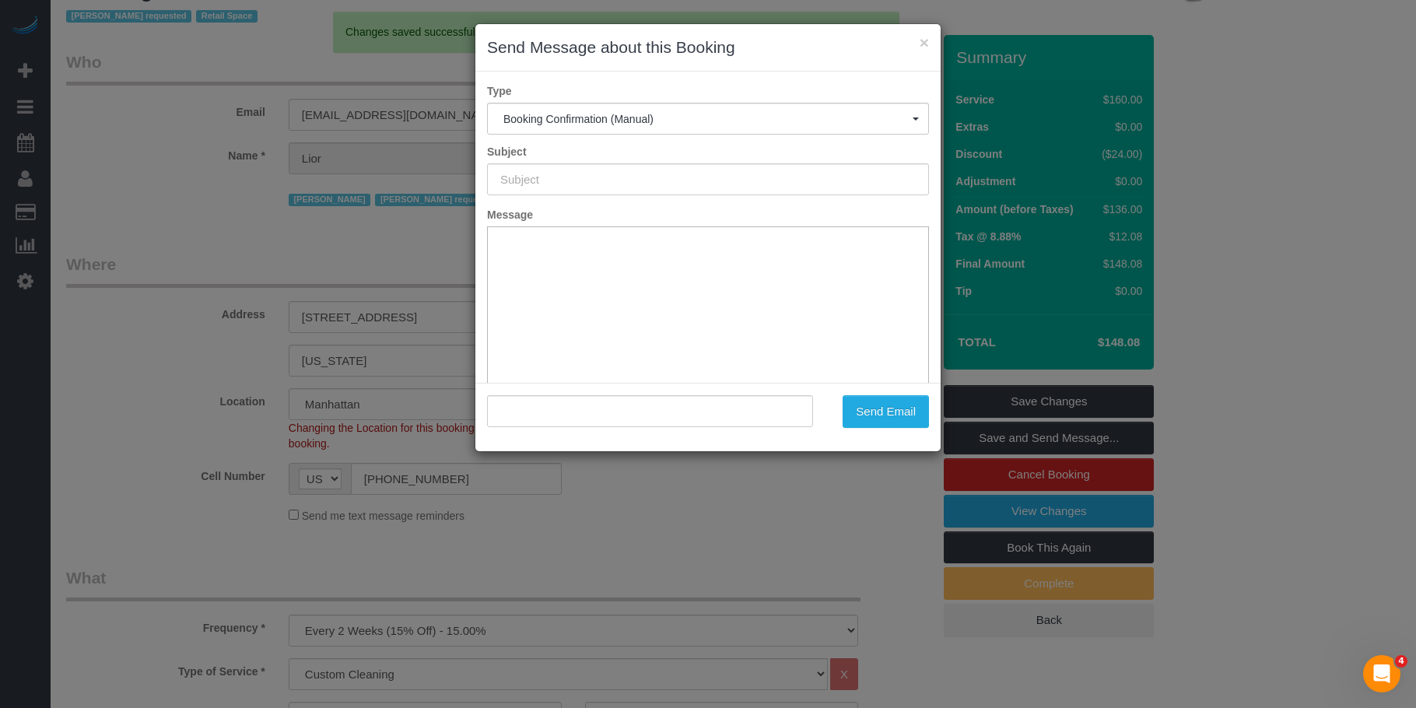
type input "Cleaning Confirmed for 09/15/2025 at 9:00am"
type input ""Lior Luski" <dtaylor@yaleet.net>"
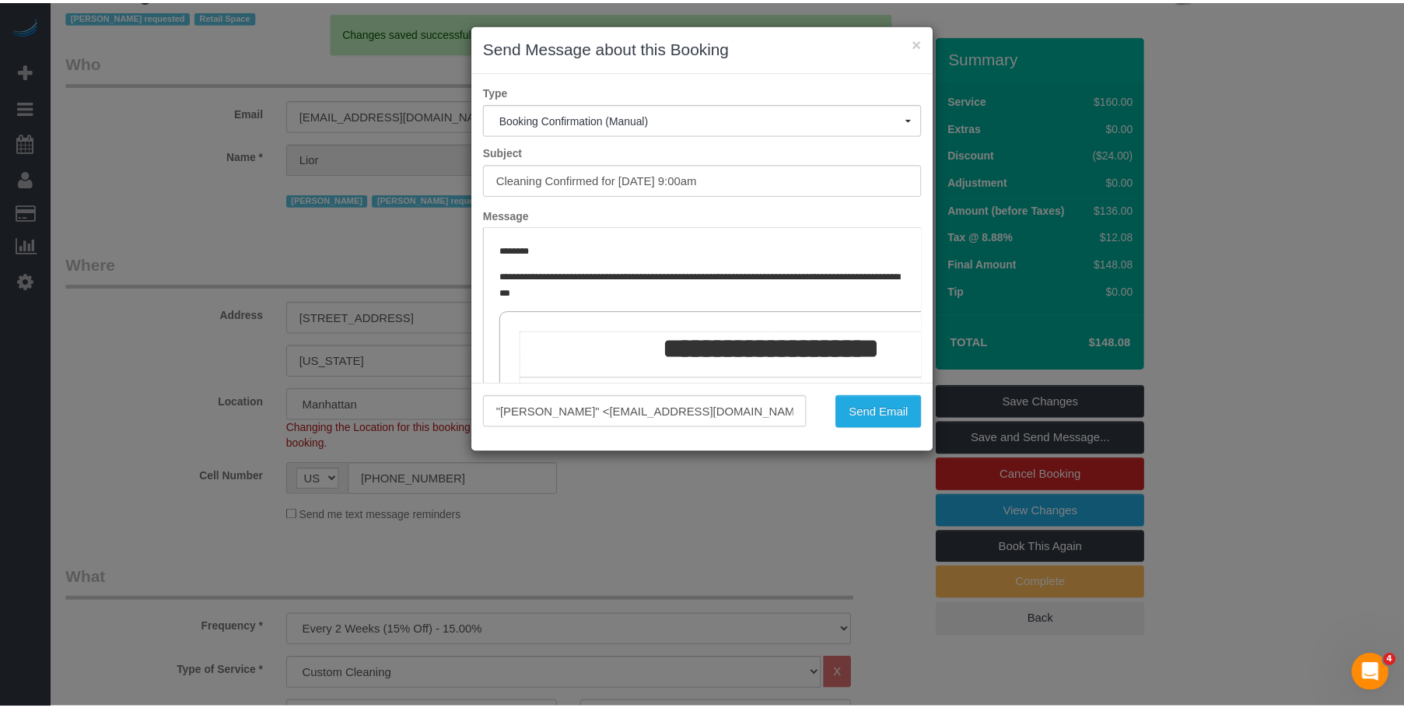
scroll to position [0, 0]
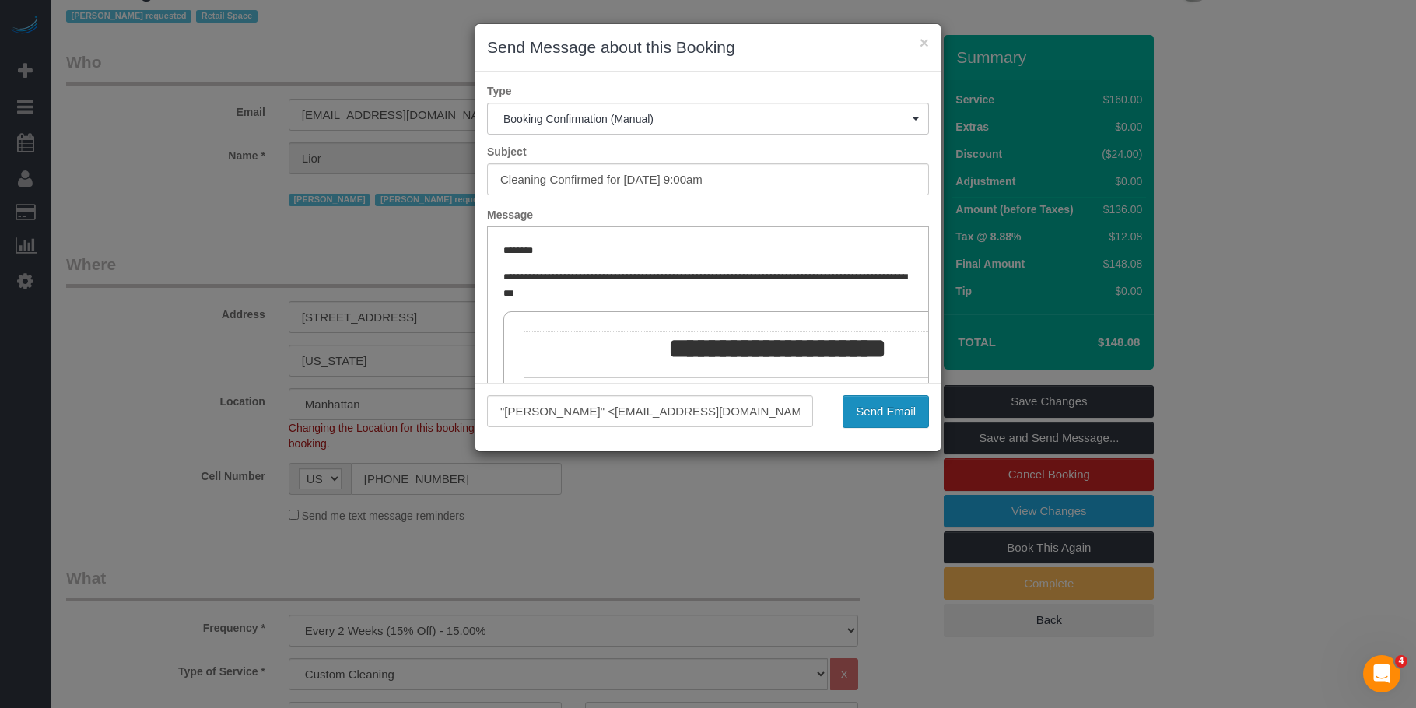
drag, startPoint x: 864, startPoint y: 405, endPoint x: 910, endPoint y: 413, distance: 47.3
click at [864, 405] on button "Send Email" at bounding box center [886, 411] width 86 height 33
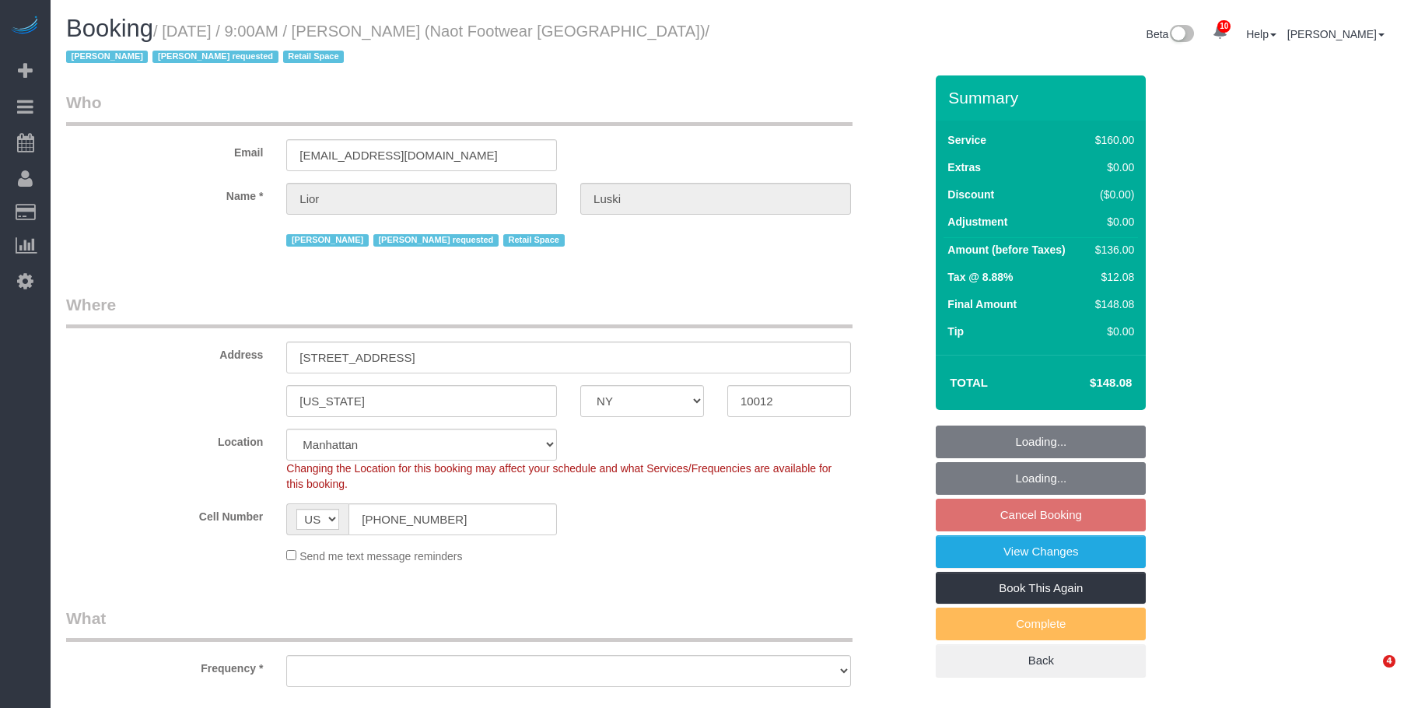
select select "NY"
select select "string:stripe-pm_1RpXIJ4VGloSiKo714XigFPm"
select select "object:720"
select select "number:89"
select select "number:90"
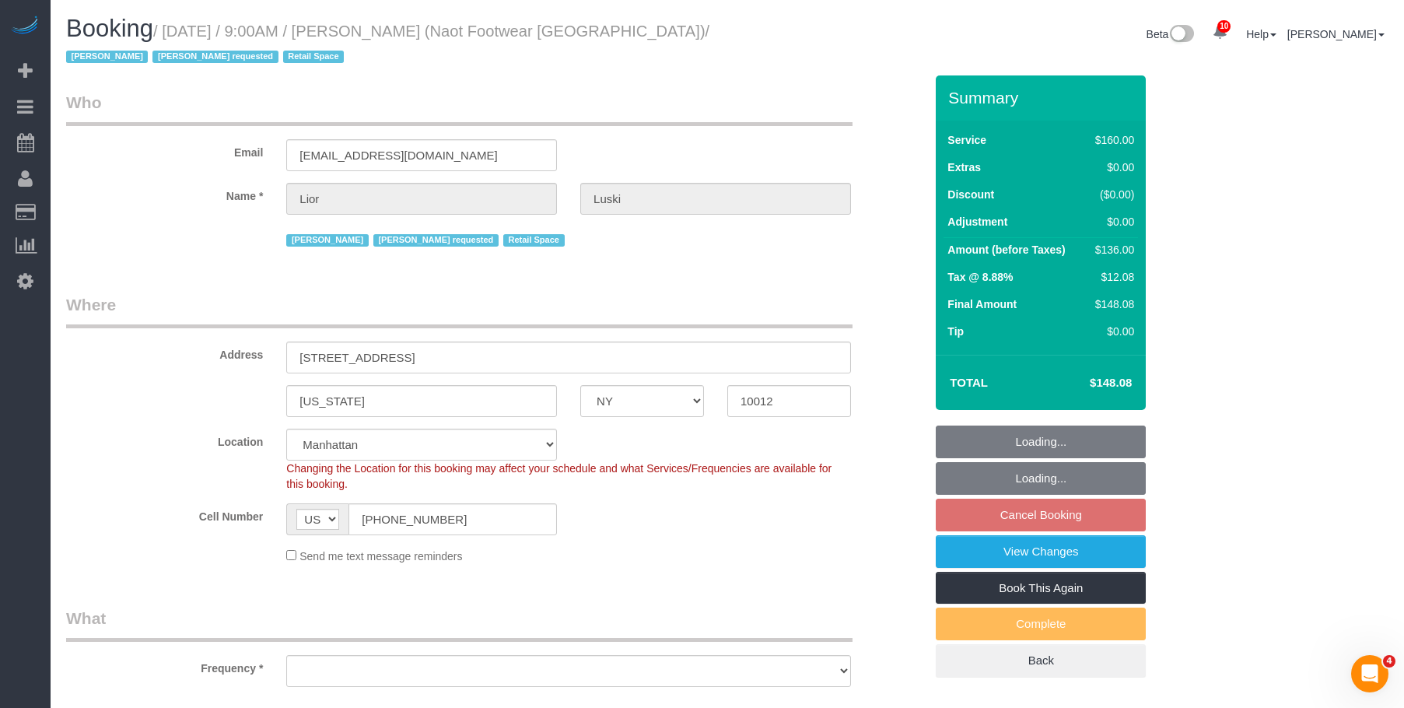
select select "number:15"
select select "number:7"
select select "spot2"
select select "object:1391"
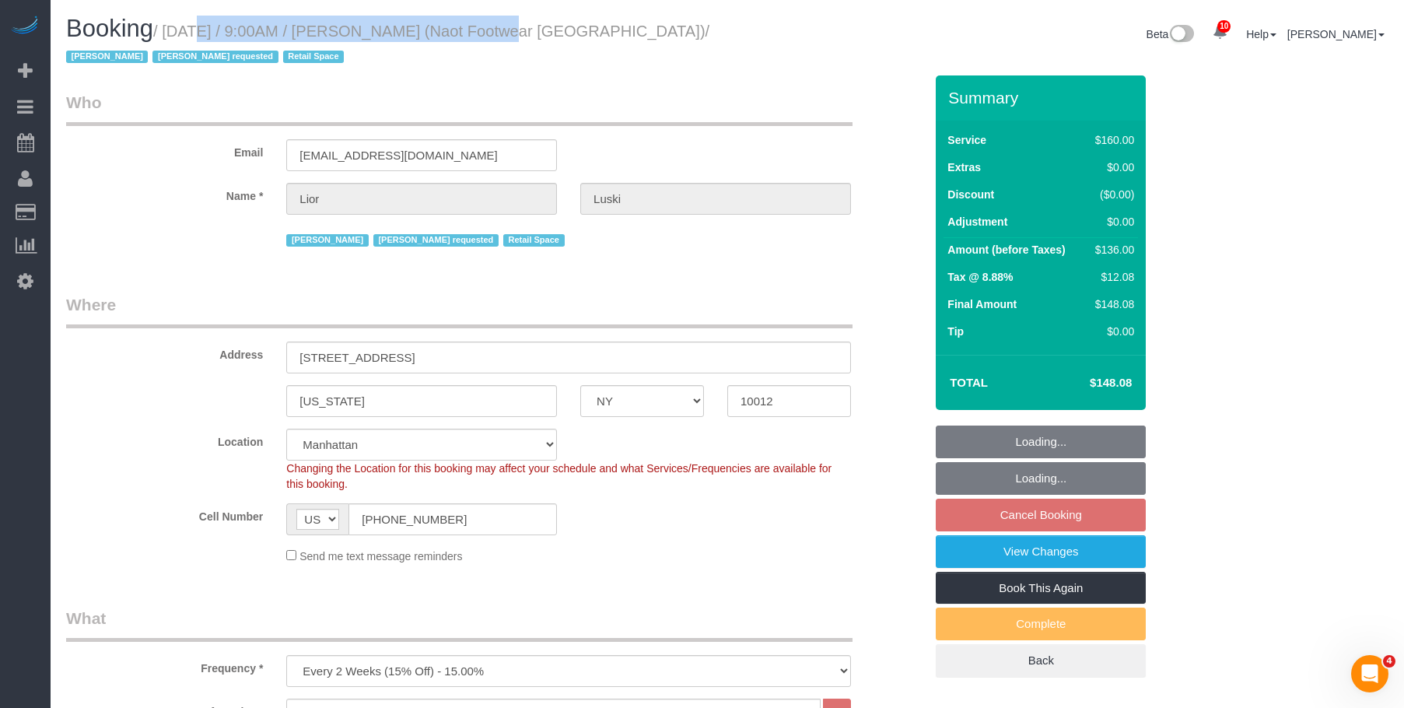
drag, startPoint x: 171, startPoint y: 33, endPoint x: 457, endPoint y: 35, distance: 285.5
click at [457, 35] on small "/ [DATE] / 9:00AM / [PERSON_NAME] (Naot Footwear [GEOGRAPHIC_DATA]) / [PERSON_N…" at bounding box center [387, 45] width 643 height 44
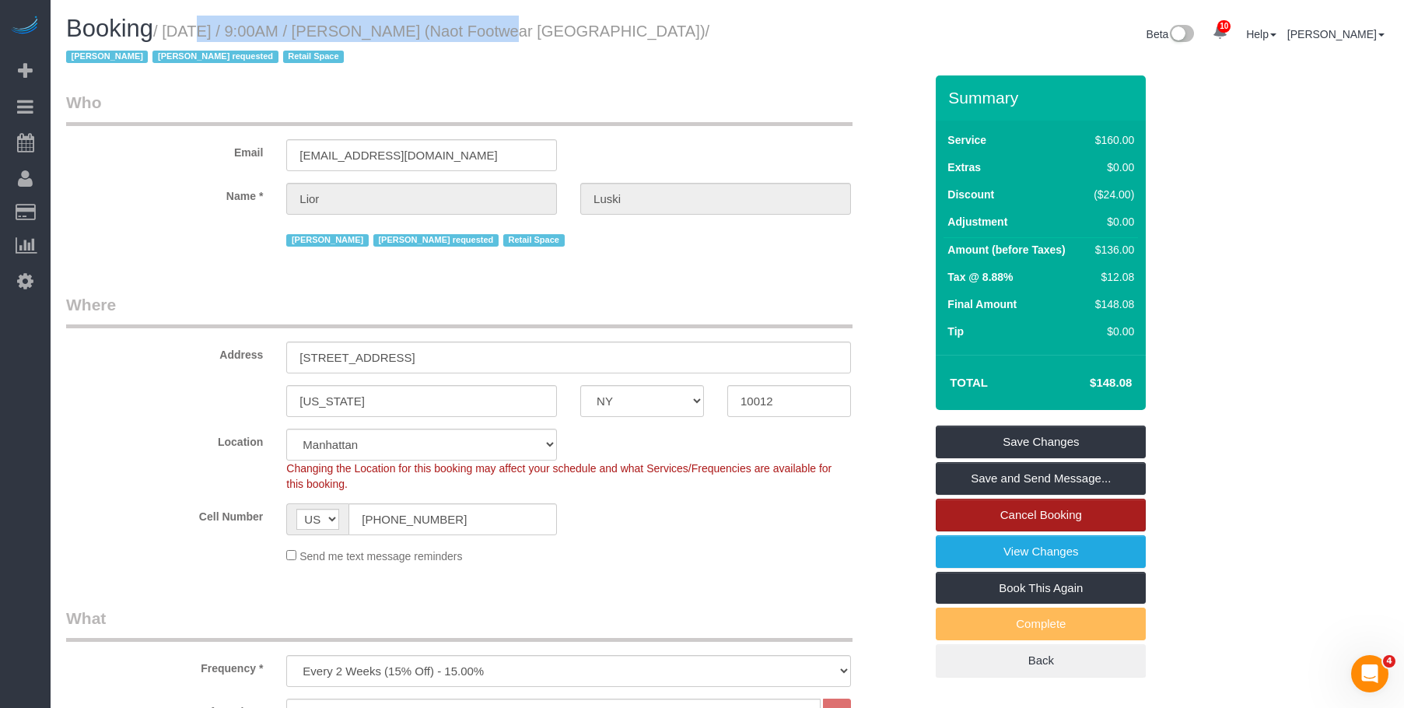
click at [983, 508] on link "Cancel Booking" at bounding box center [1041, 515] width 210 height 33
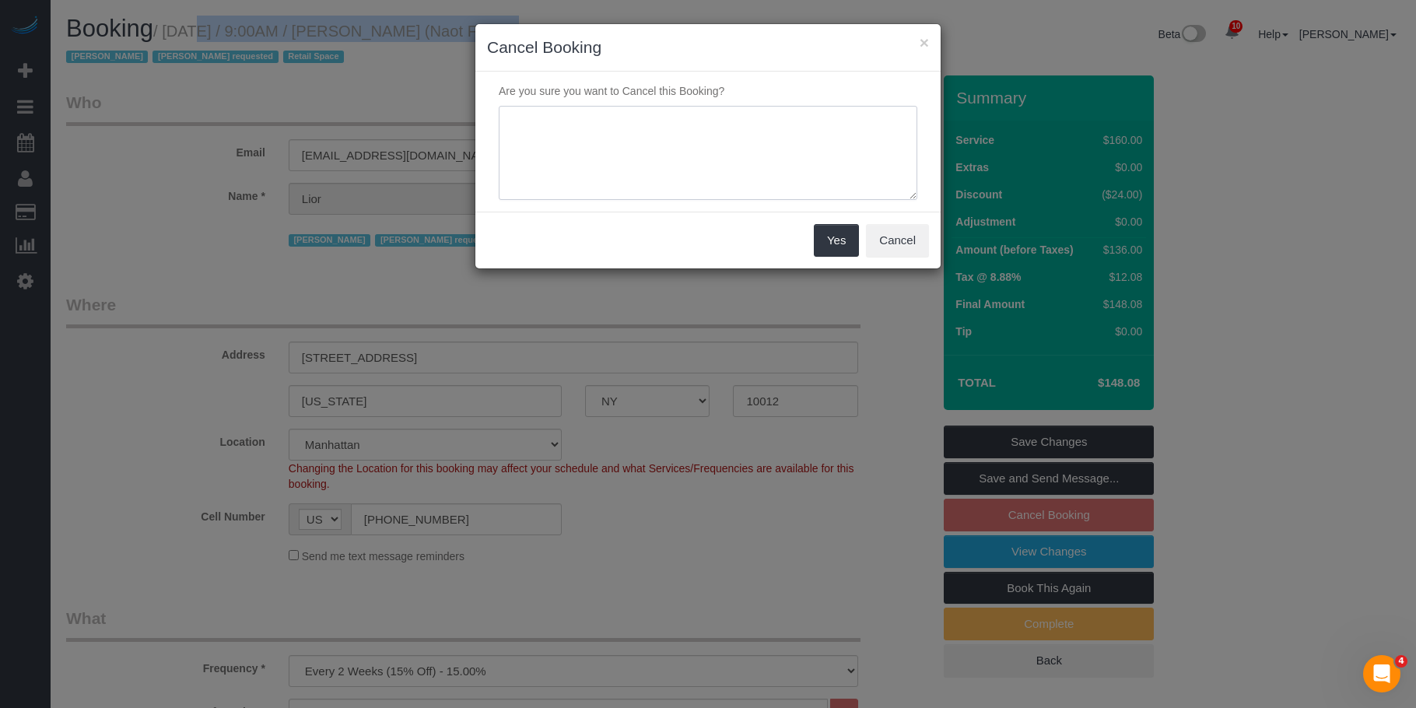
click at [626, 141] on textarea at bounding box center [708, 153] width 419 height 95
type textarea "The client requested to cancel."
click at [646, 237] on div "Yes Cancel" at bounding box center [707, 240] width 465 height 57
click at [683, 237] on div "Yes Cancel" at bounding box center [707, 240] width 465 height 57
click at [723, 126] on textarea "To enrich screen reader interactions, please activate Accessibility in Grammarl…" at bounding box center [708, 153] width 419 height 95
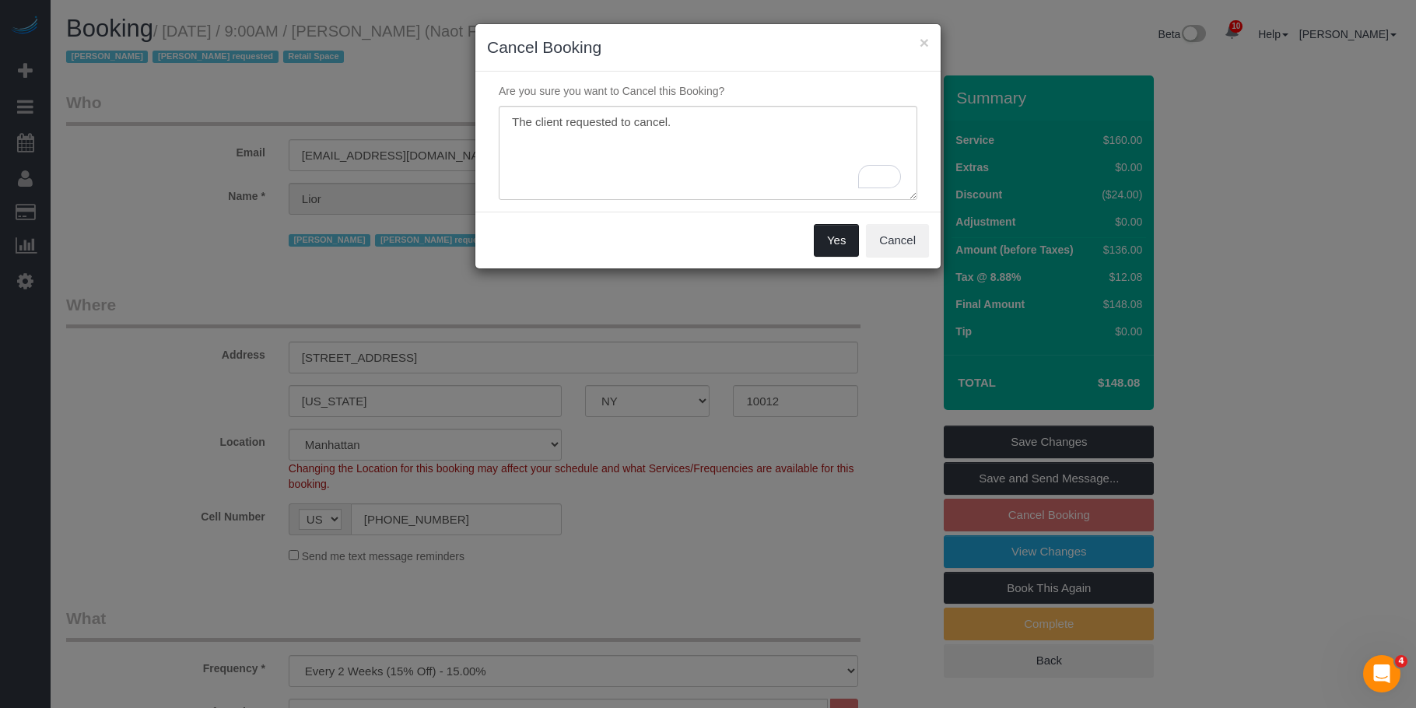
drag, startPoint x: 834, startPoint y: 242, endPoint x: 1141, endPoint y: 380, distance: 337.1
click at [834, 242] on button "Yes" at bounding box center [836, 240] width 45 height 33
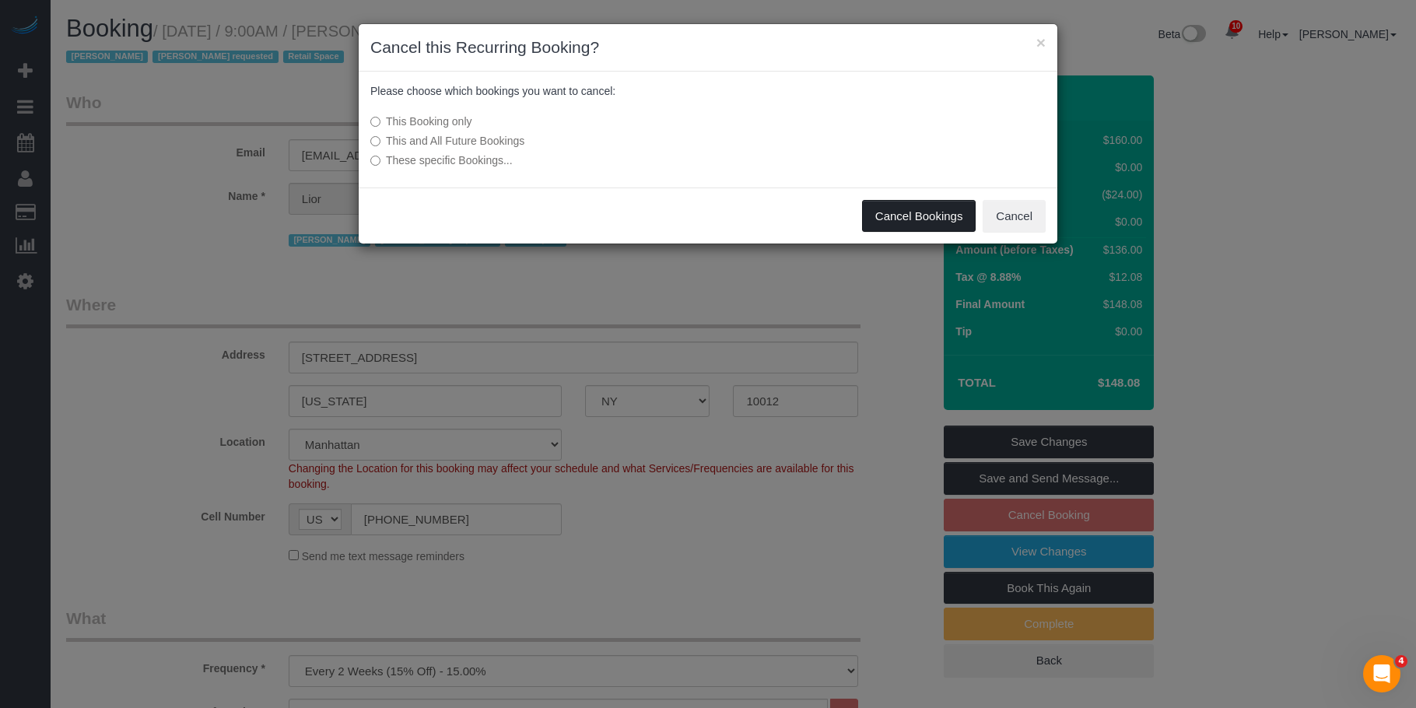
click at [910, 221] on button "Cancel Bookings" at bounding box center [919, 216] width 114 height 33
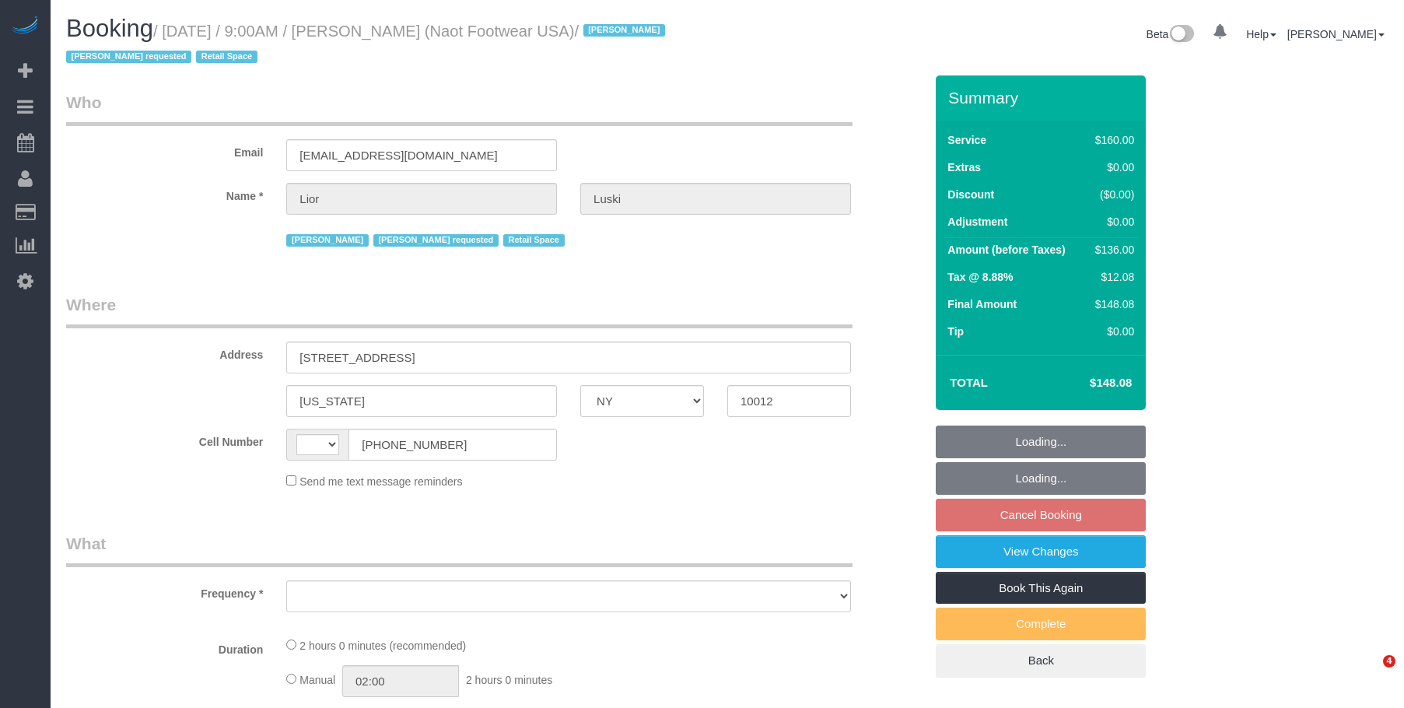
select select "NY"
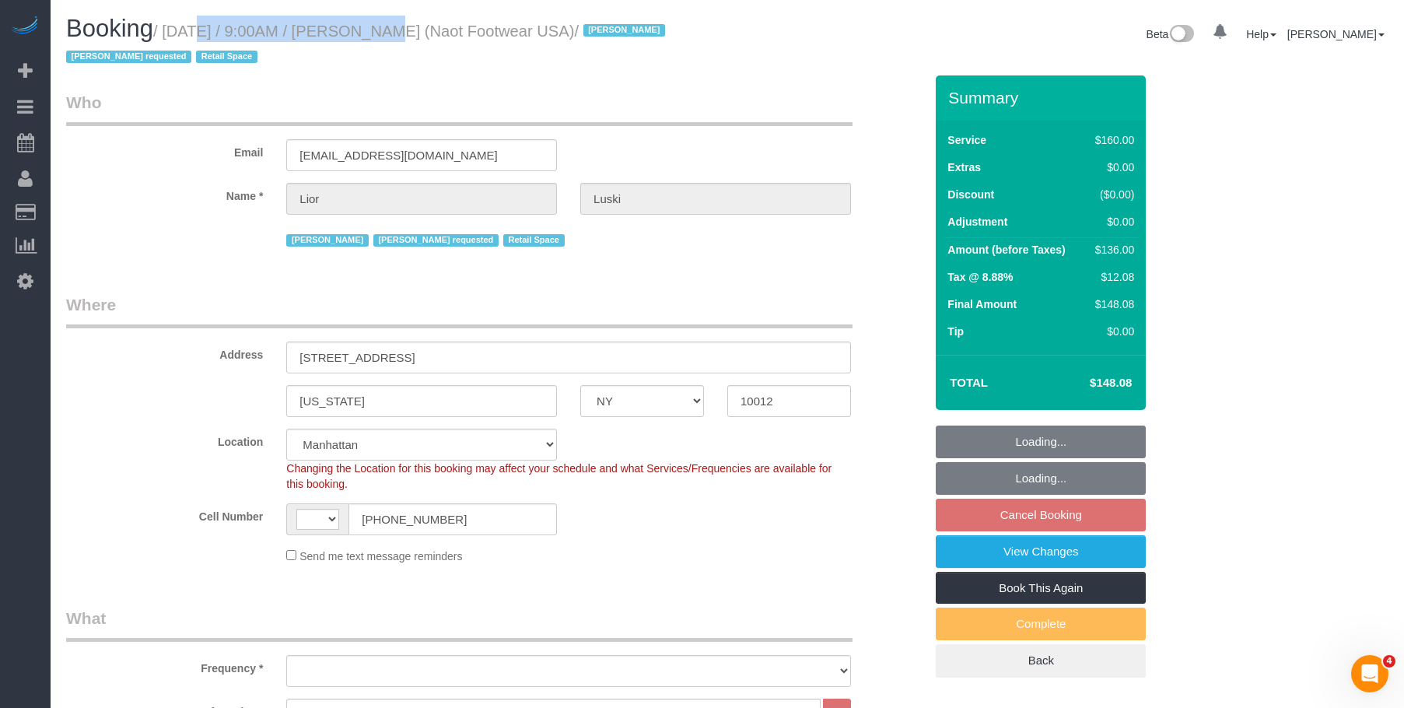
select select "string:[GEOGRAPHIC_DATA]"
select select "object:849"
select select "string:stripe-pm_1RpXIJ4VGloSiKo714XigFPm"
select select "number:89"
select select "number:90"
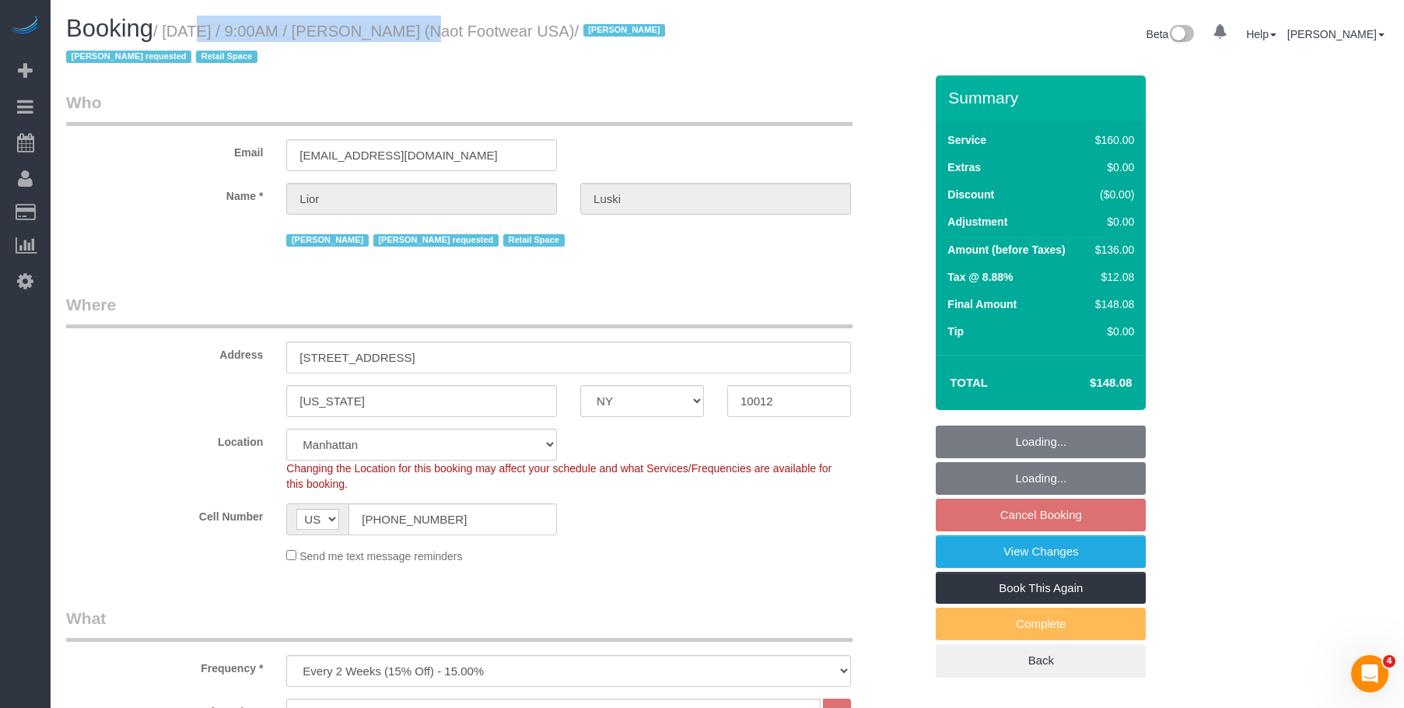
select select "number:15"
select select "number:7"
select select "object:998"
select select "spot2"
click at [353, 33] on small "/ [DATE] / 9:00AM / [PERSON_NAME] (Naot Footwear USA) / [PERSON_NAME] [PERSON_N…" at bounding box center [368, 45] width 604 height 44
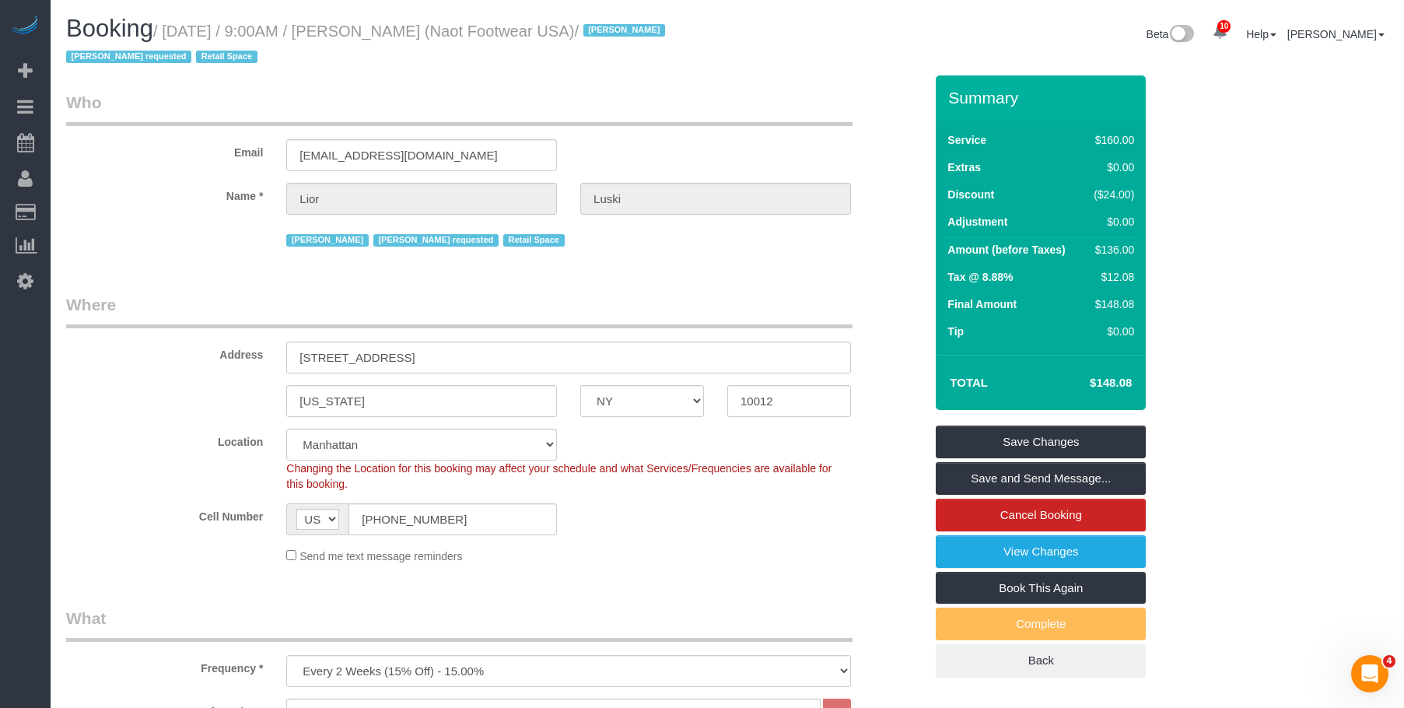
drag, startPoint x: 795, startPoint y: 79, endPoint x: 891, endPoint y: 30, distance: 107.5
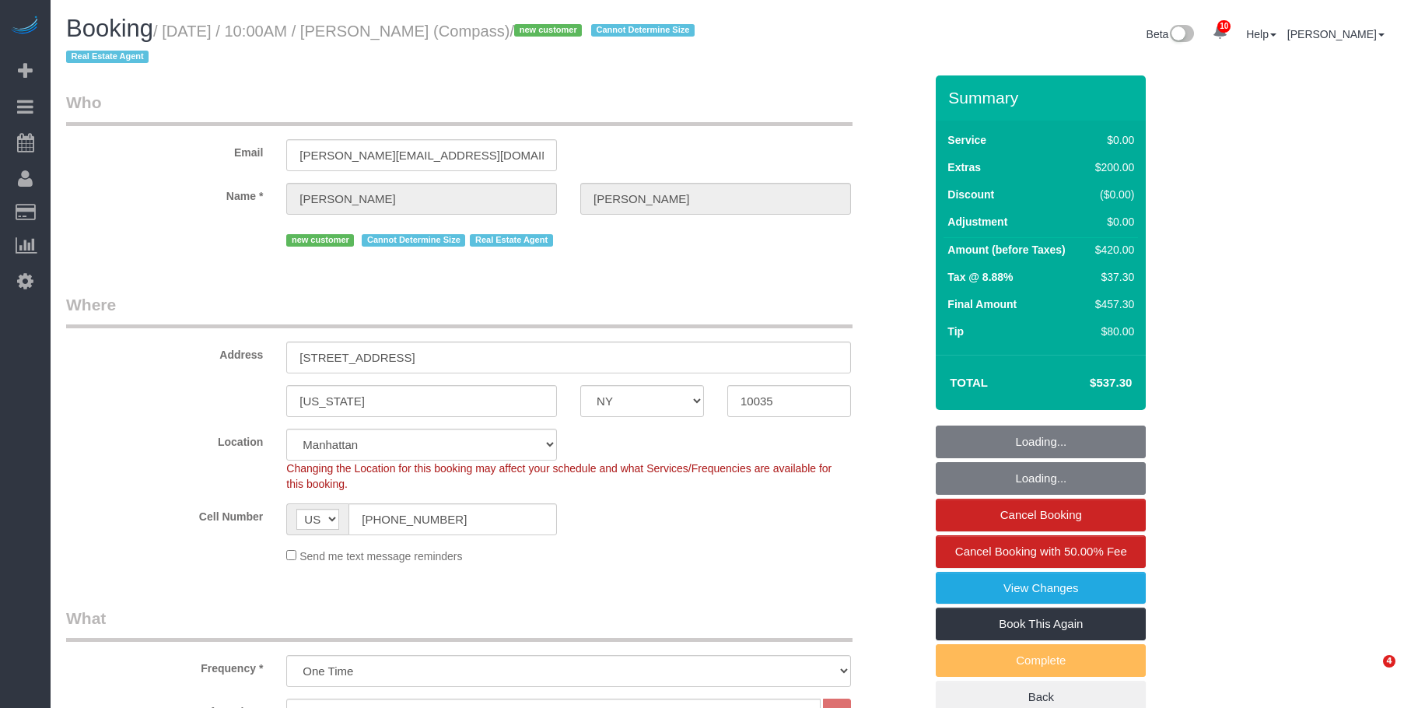
select select "NY"
select select "2"
select select "spot1"
select select "number:57"
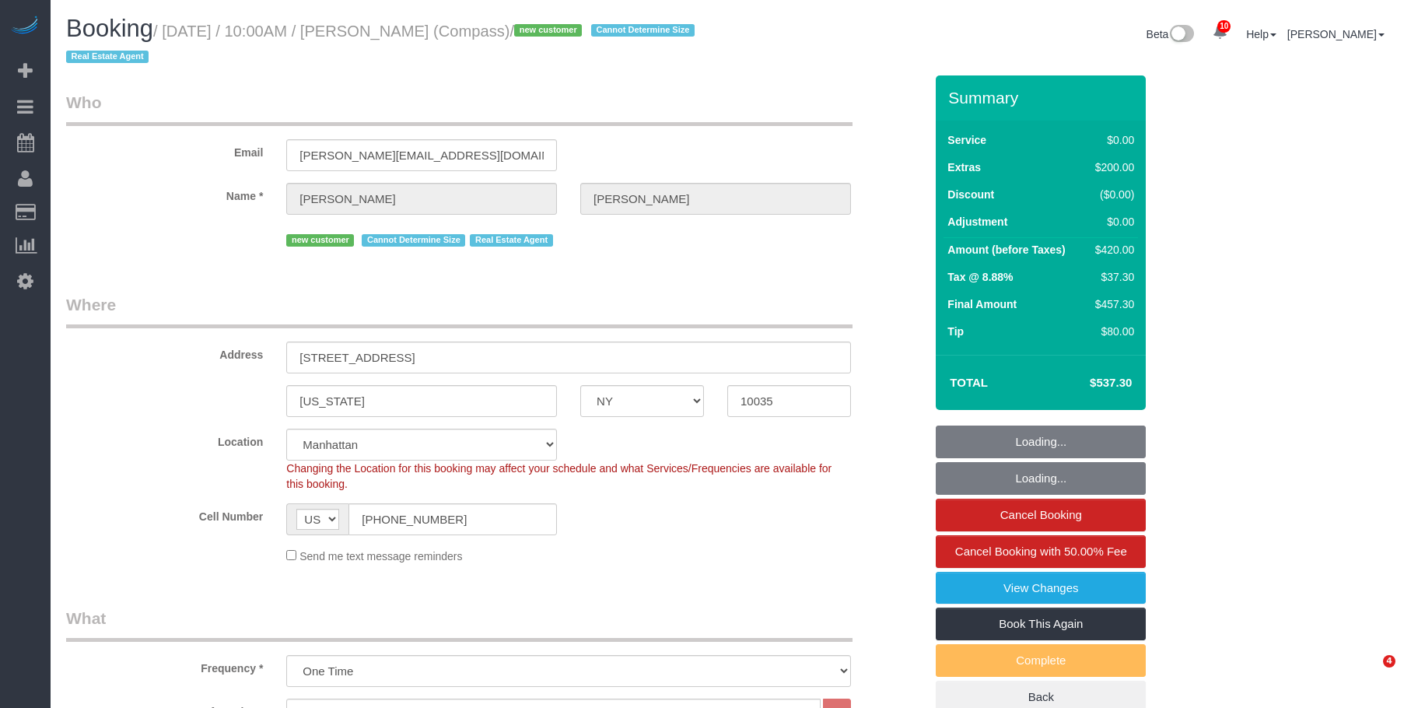
select select "number:72"
select select "number:15"
select select "number:6"
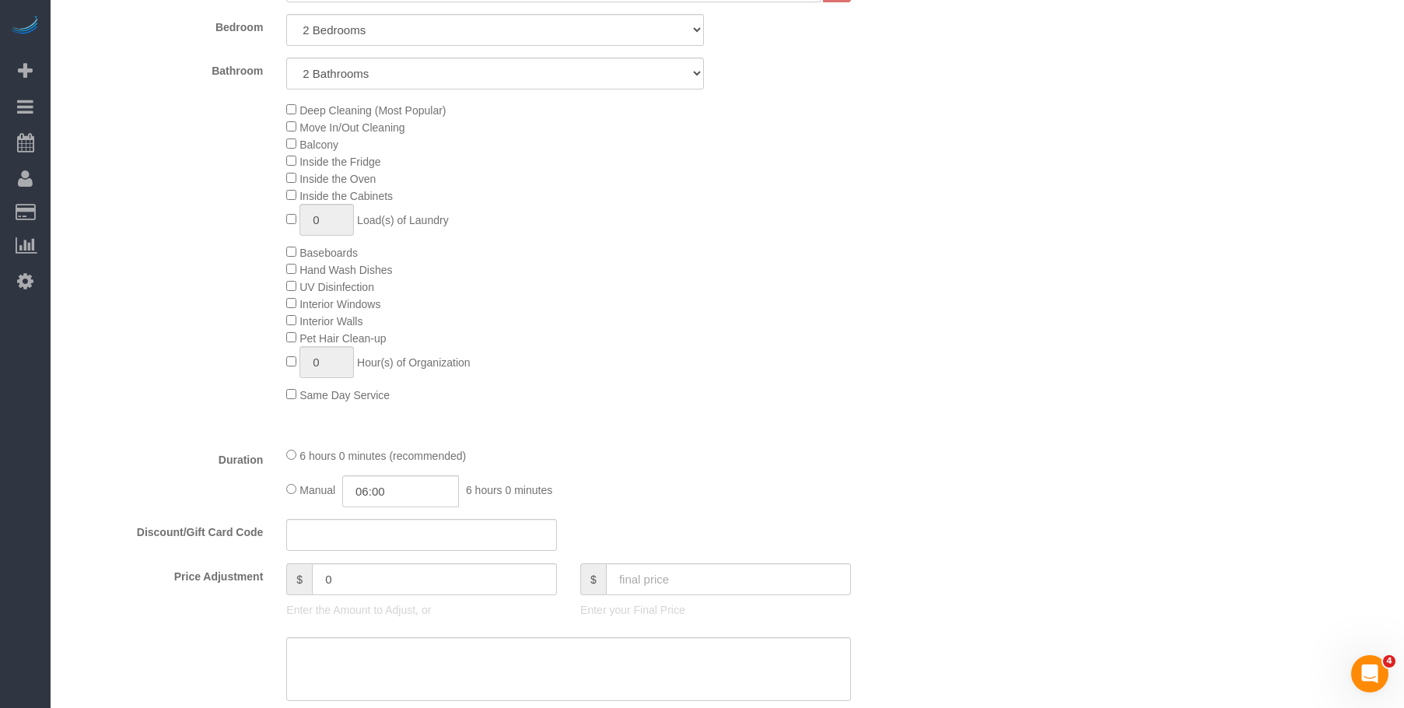
scroll to position [856, 0]
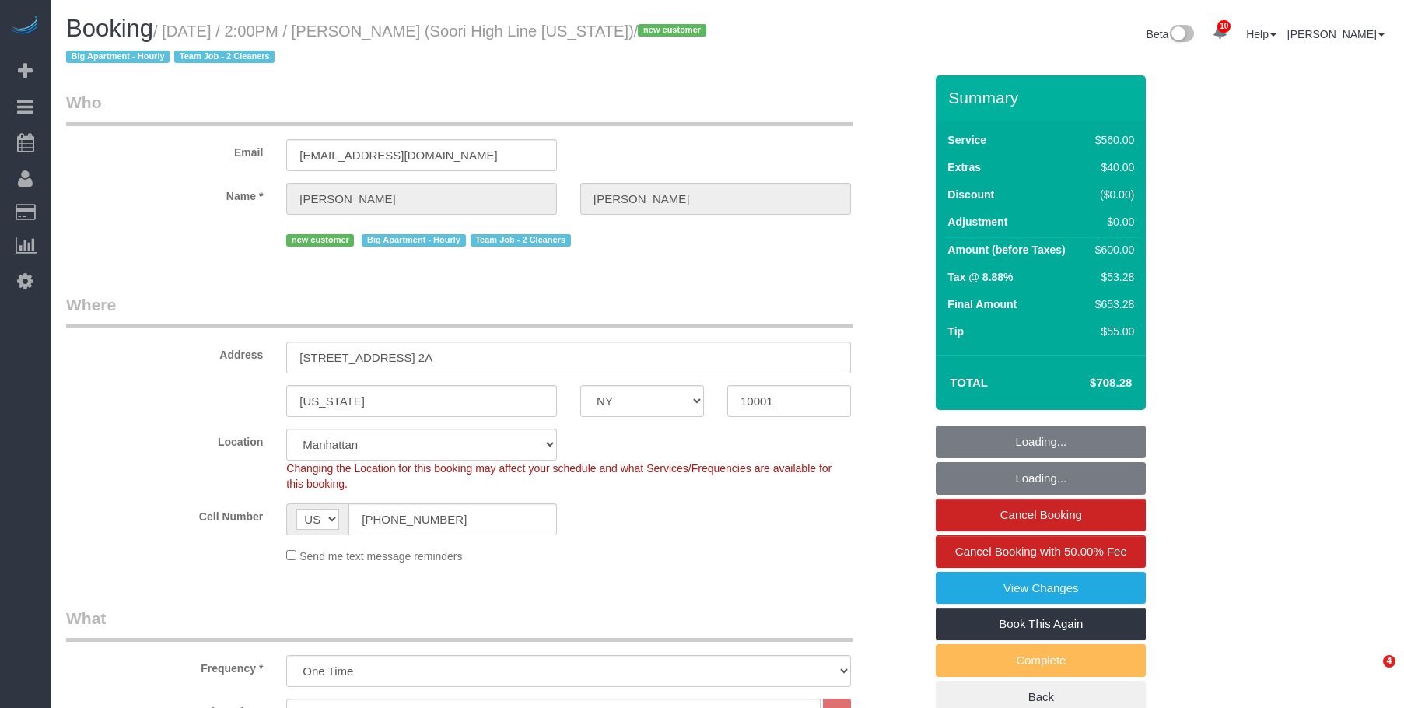
select select "NY"
select select "210"
select select "spot1"
select select "number:57"
select select "number:74"
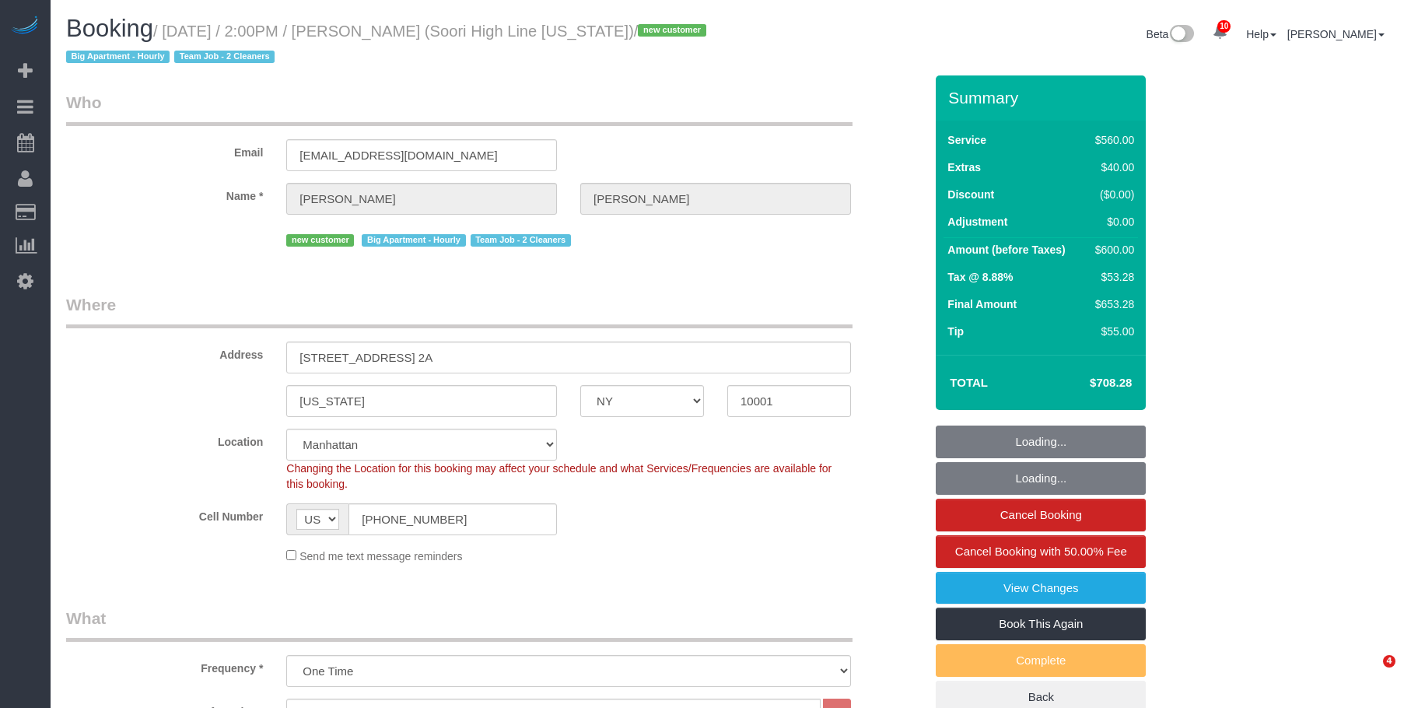
select select "number:15"
select select "number:6"
select select "object:1363"
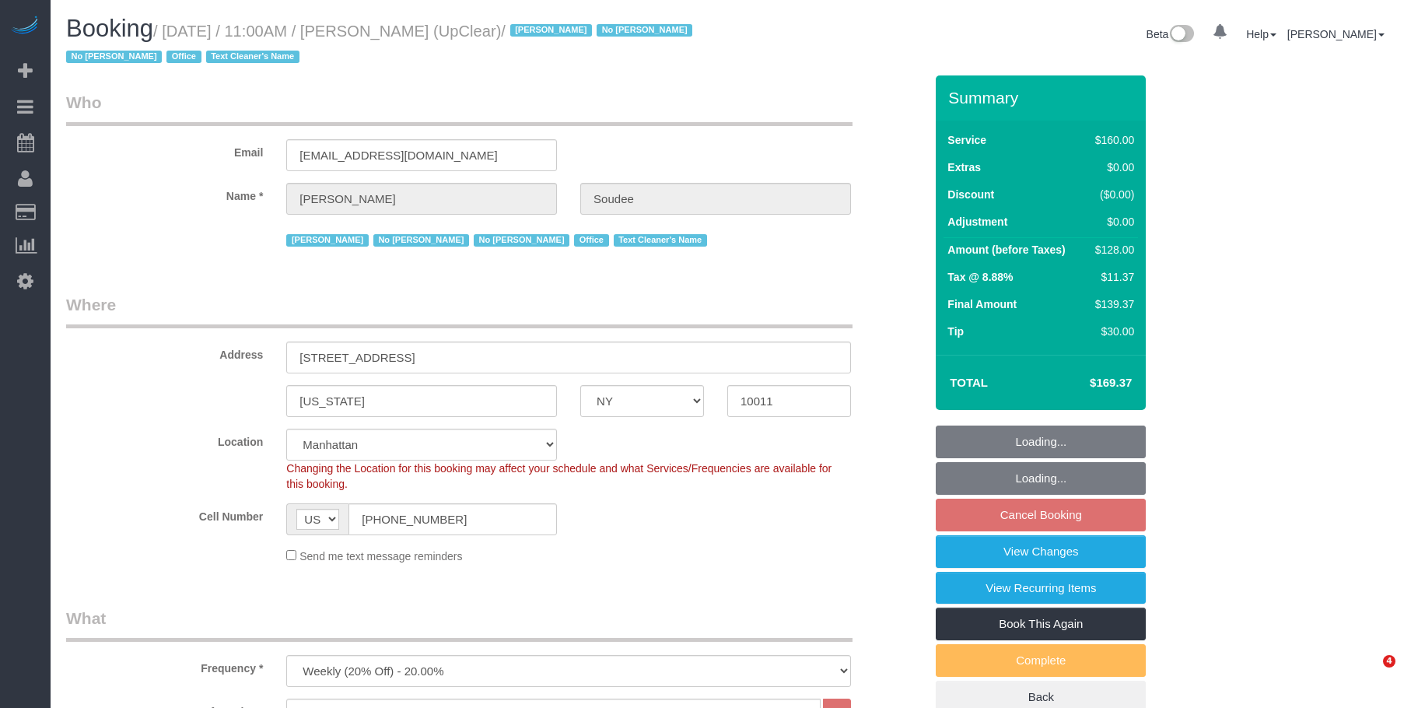
select select "NY"
select select "number:89"
select select "number:90"
select select "number:15"
select select "number:5"
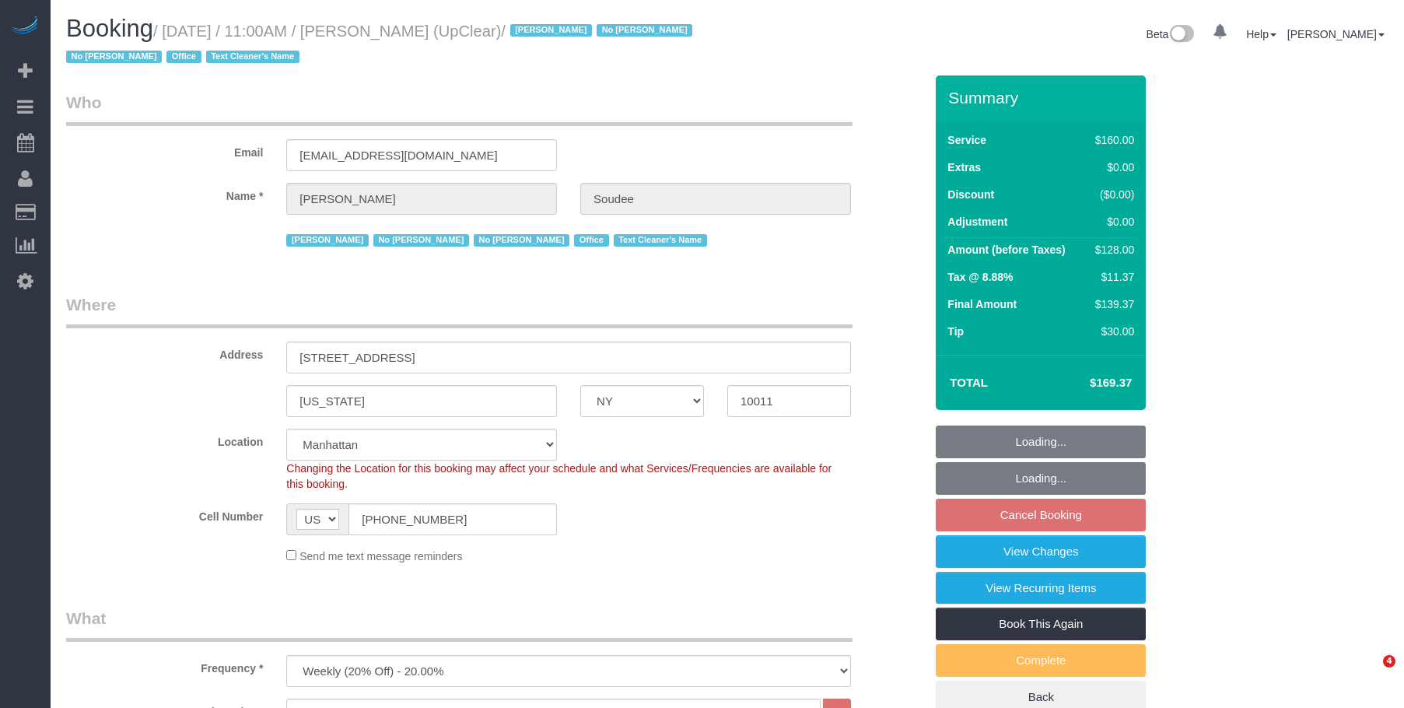
select select "spot64"
select select "NY"
select select "spot4"
select select "number:89"
select select "number:90"
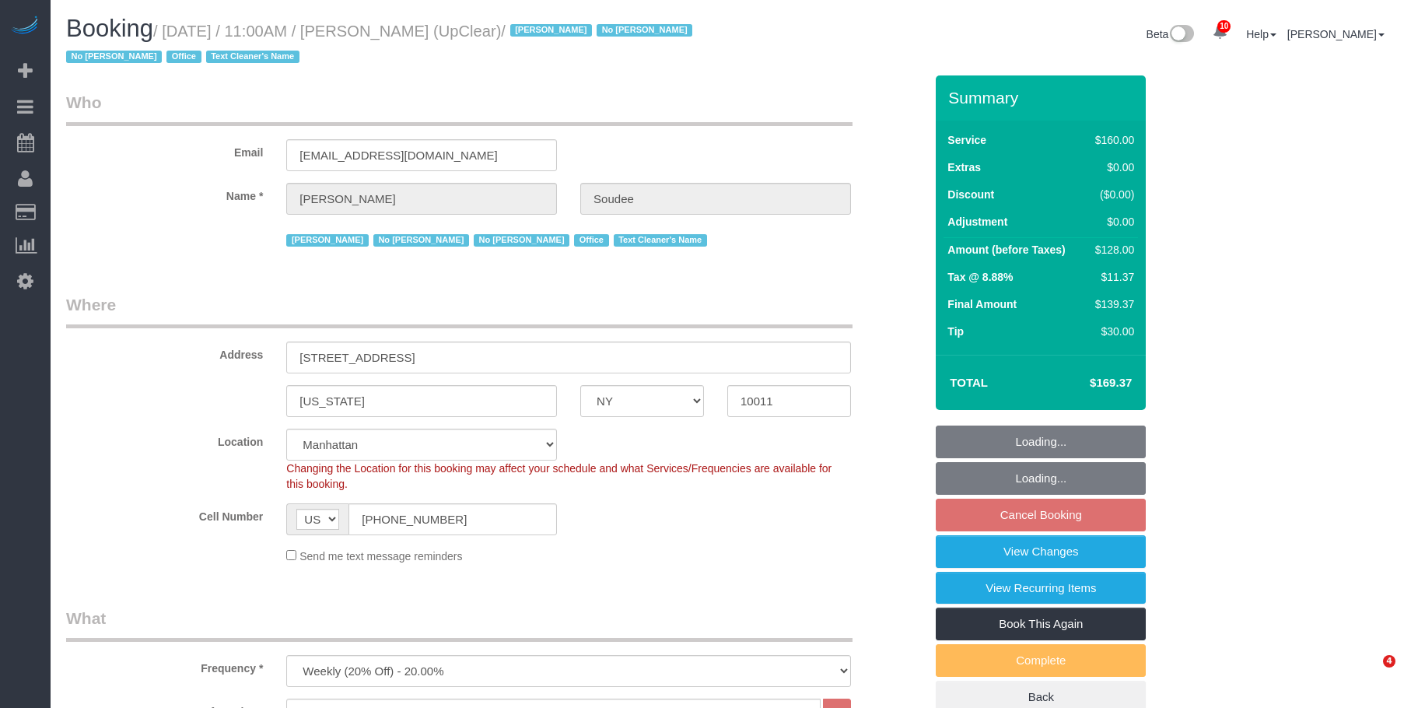
select select "number:15"
select select "number:5"
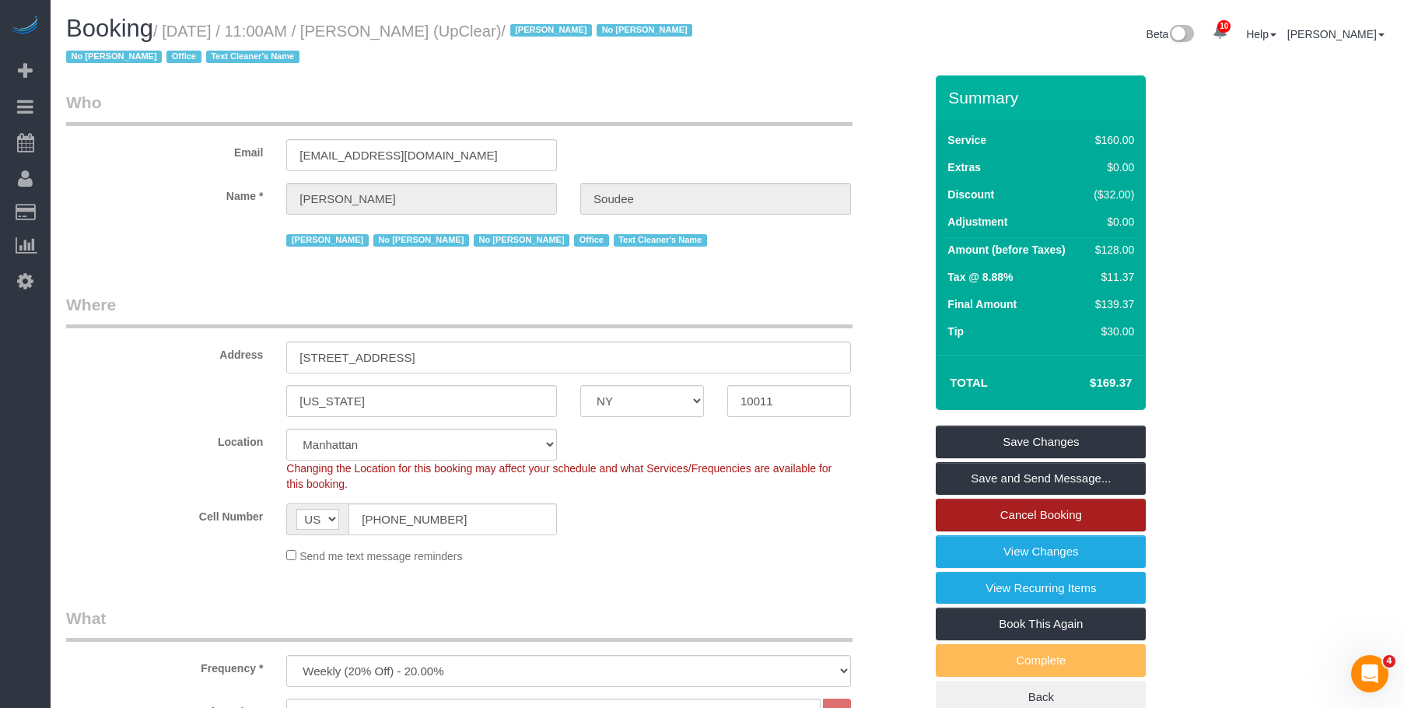
click at [1017, 506] on link "Cancel Booking" at bounding box center [1041, 515] width 210 height 33
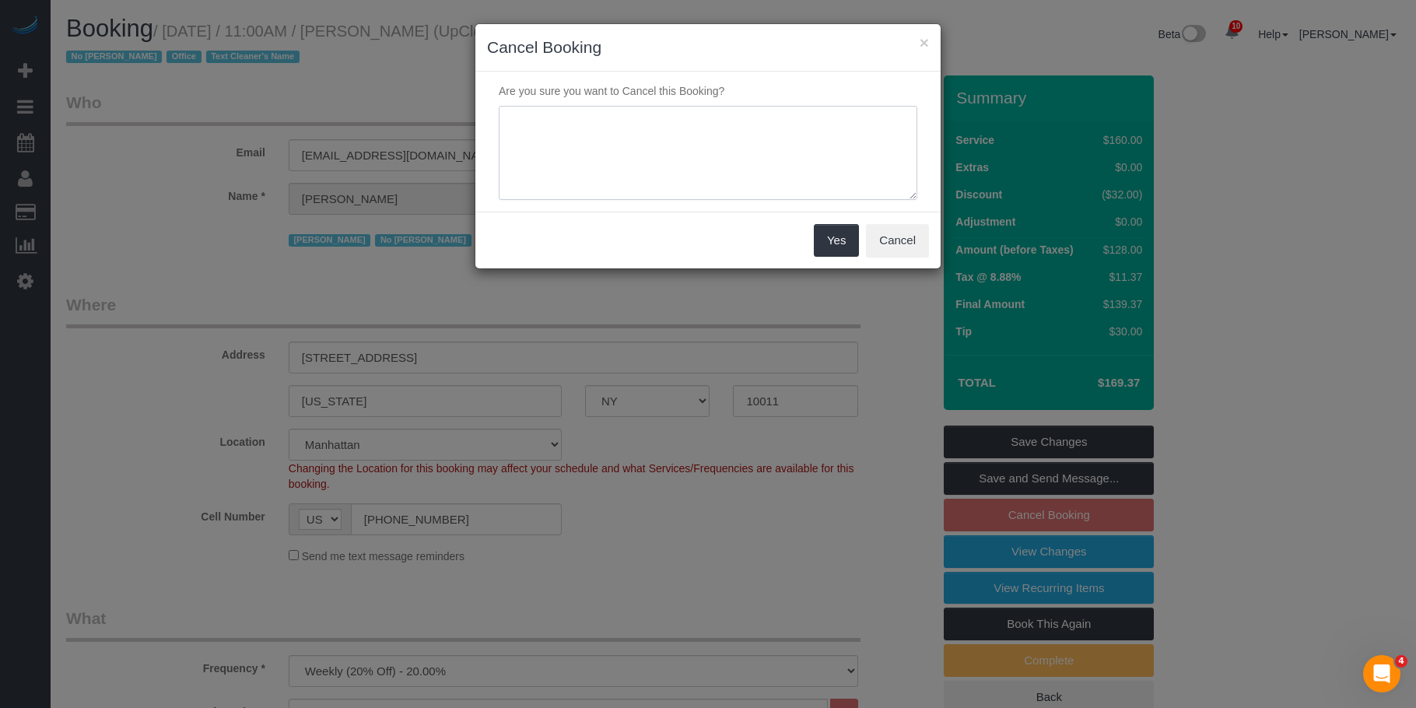
click at [576, 145] on textarea at bounding box center [708, 153] width 419 height 95
paste textarea "The client moved offices."
type textarea "The client moved offices."
click at [832, 239] on button "Yes" at bounding box center [836, 240] width 45 height 33
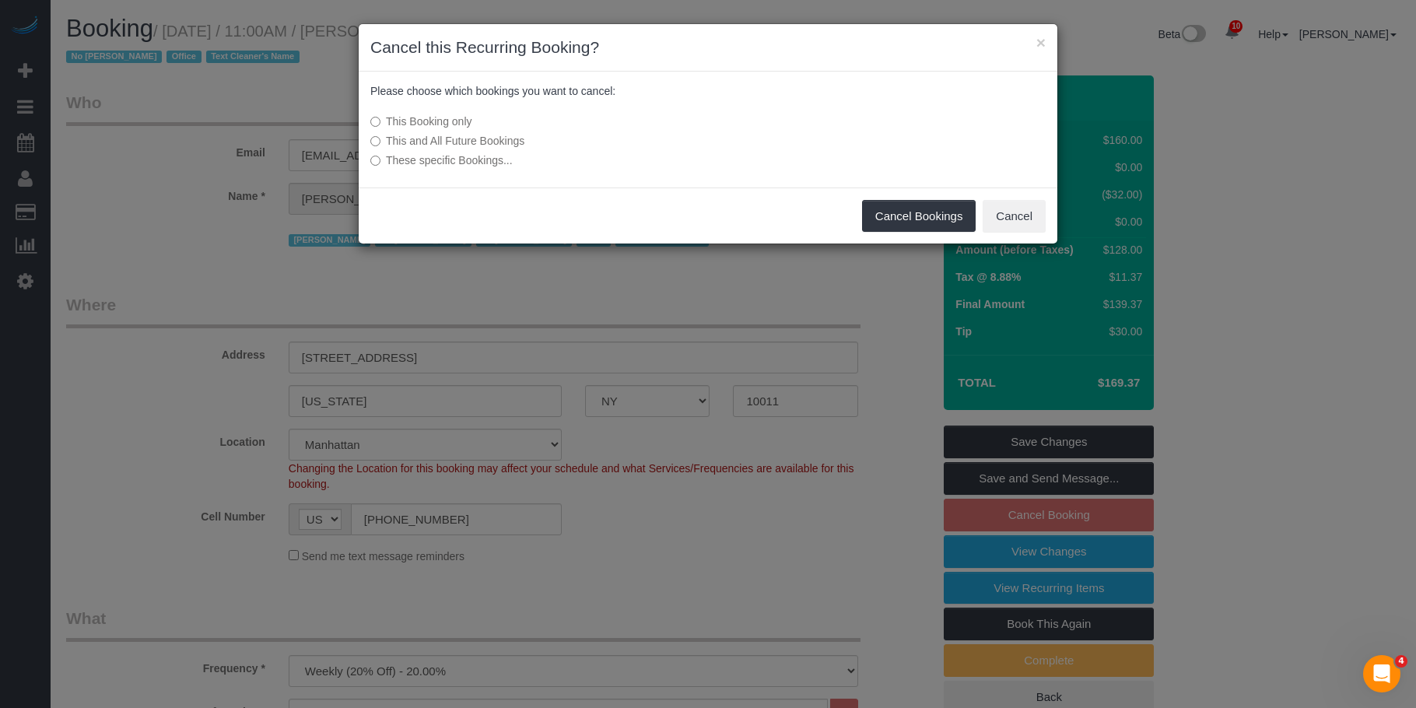
click at [451, 137] on label "This and All Future Bookings" at bounding box center [591, 141] width 443 height 16
click at [908, 221] on button "Cancel Bookings" at bounding box center [919, 216] width 114 height 33
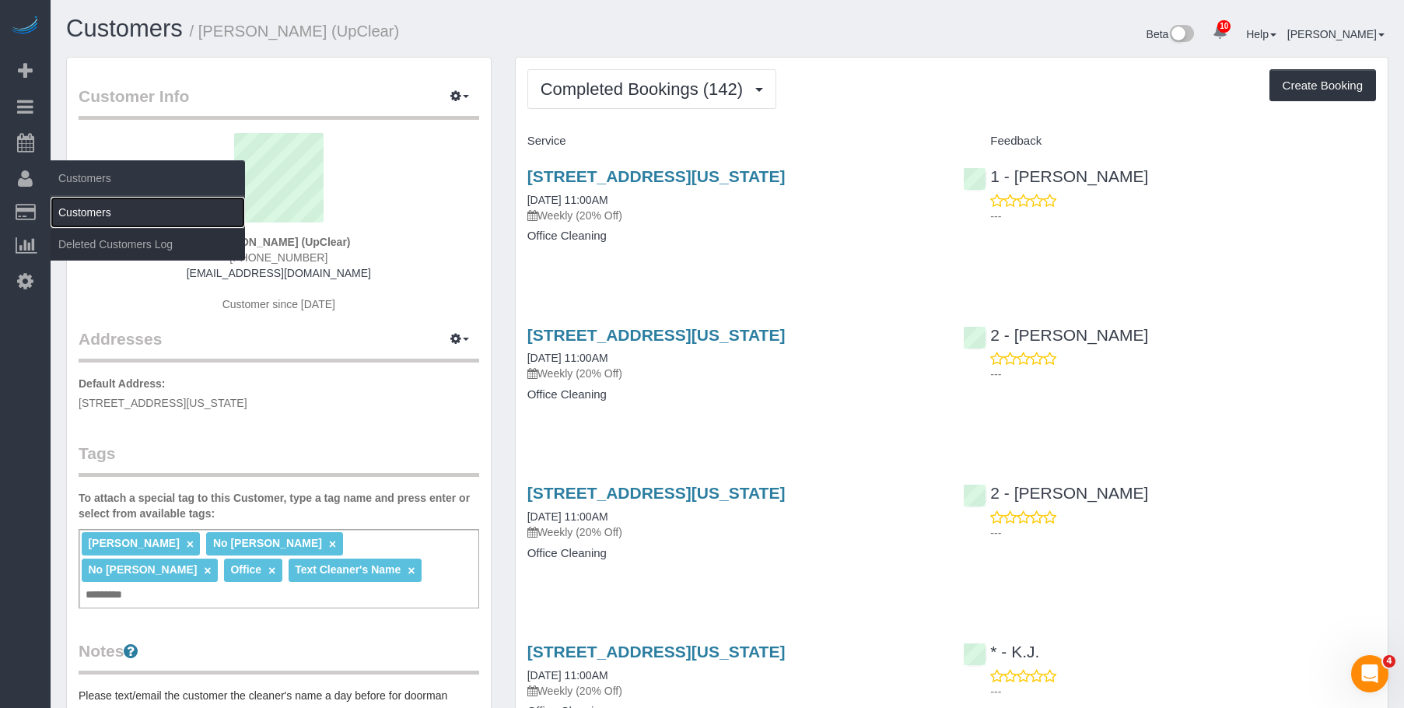
click at [113, 209] on link "Customers" at bounding box center [148, 212] width 194 height 31
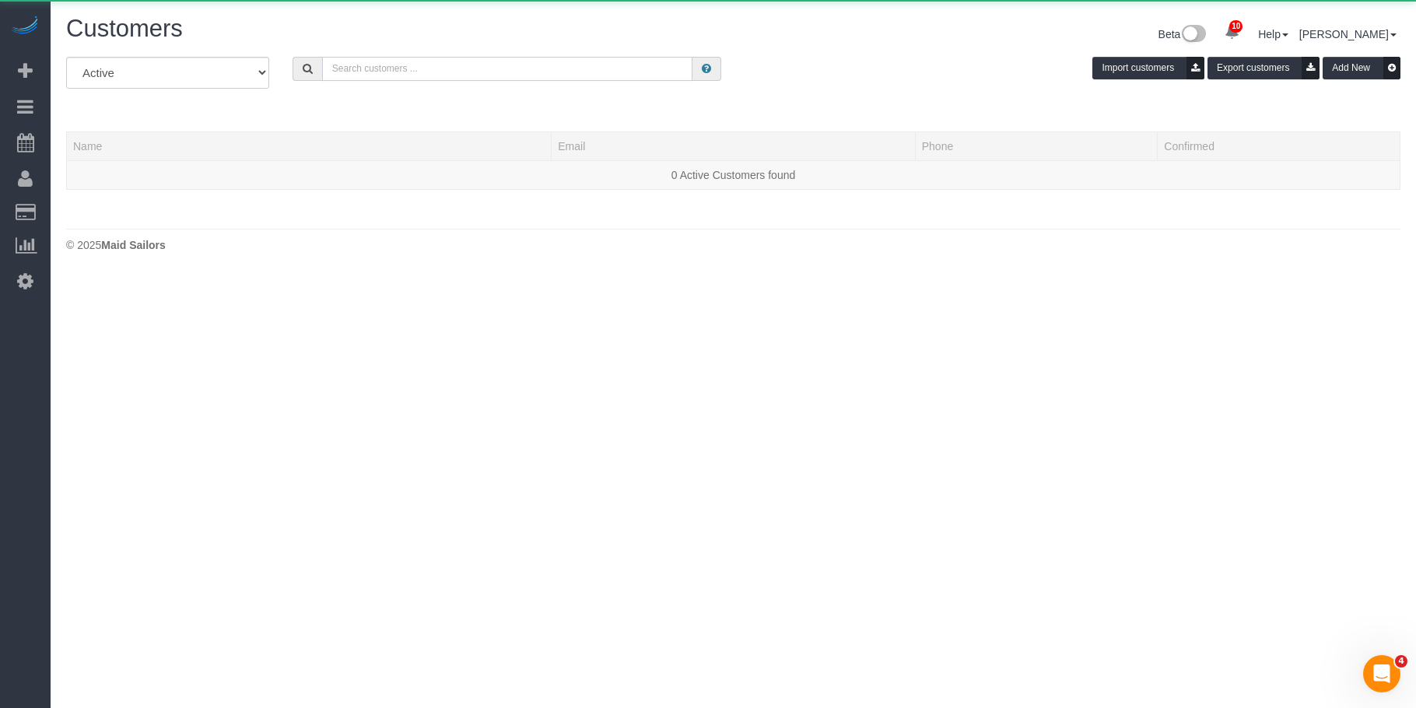
click at [454, 75] on input "text" at bounding box center [507, 69] width 371 height 24
paste input "Genara Burks"
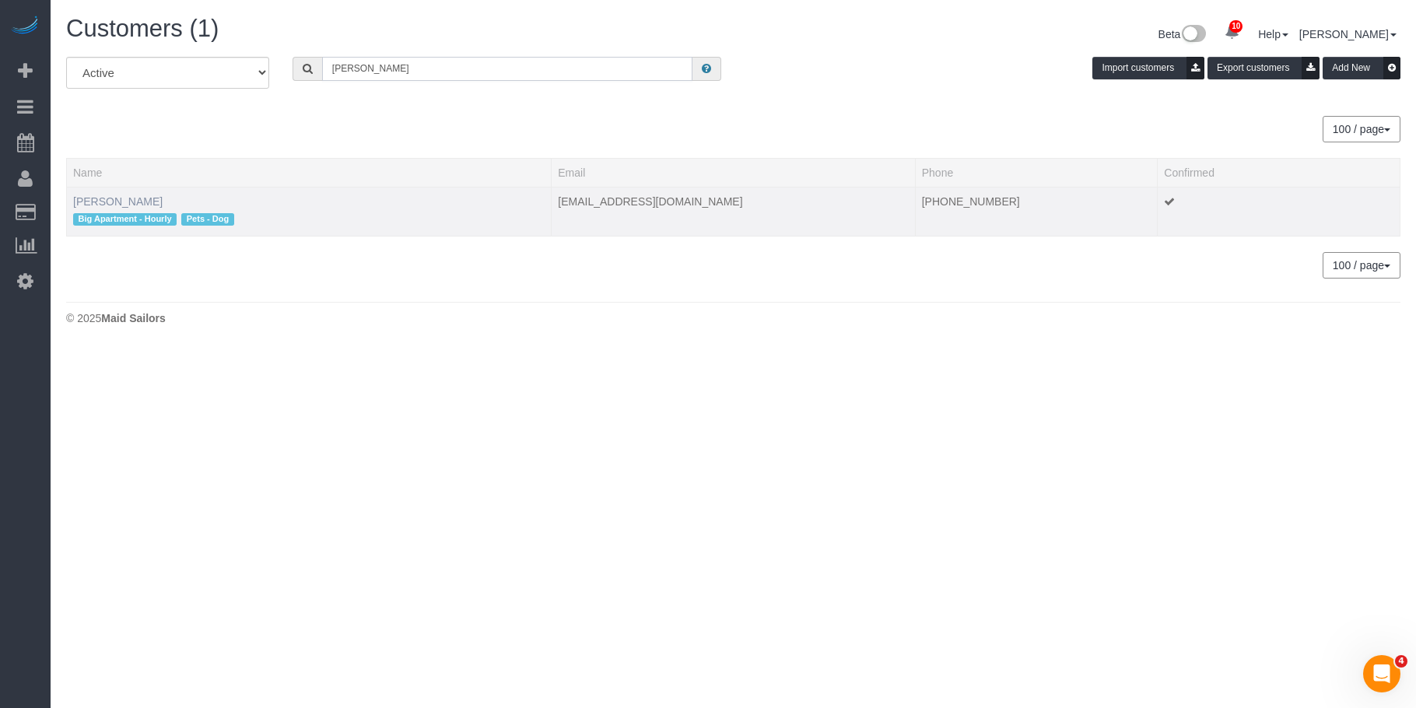
type input "Genara Burks"
click at [118, 198] on link "Genara Burks" at bounding box center [117, 201] width 89 height 12
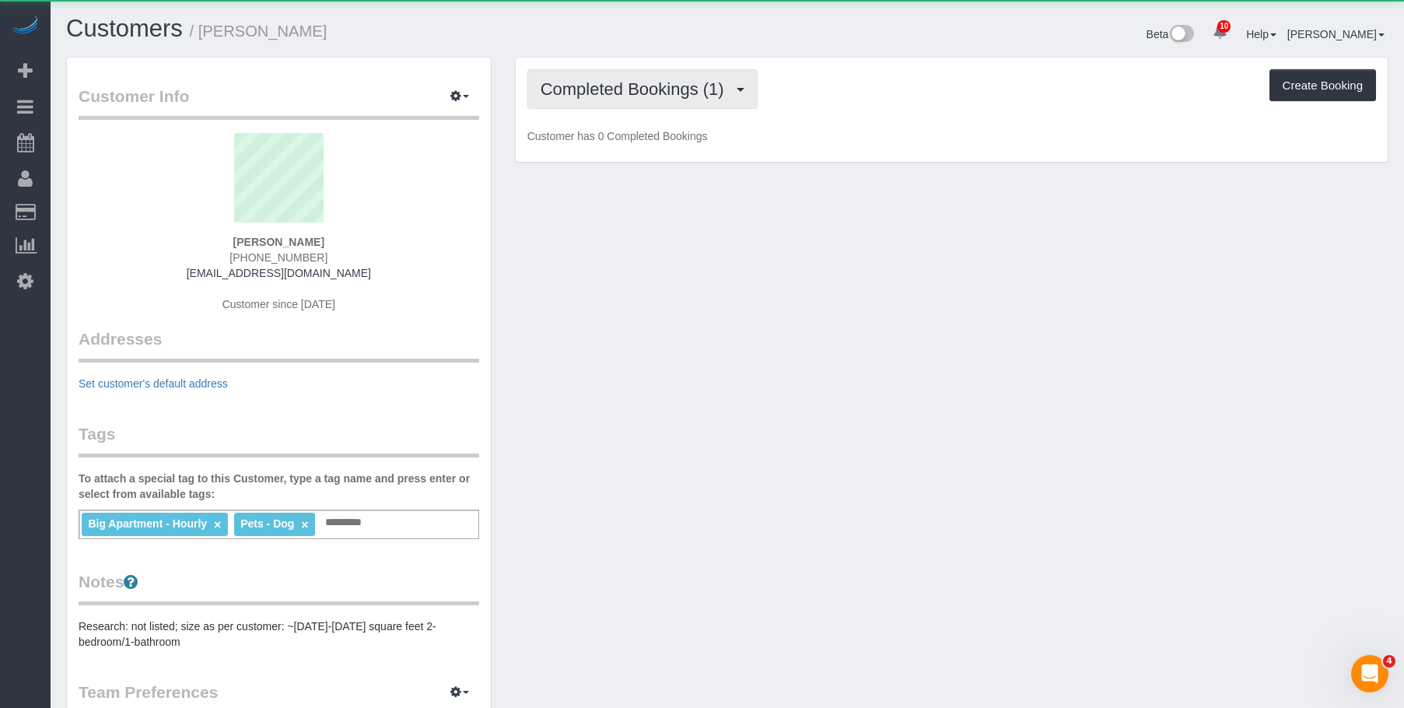
click at [653, 69] on button "Completed Bookings (1)" at bounding box center [642, 89] width 230 height 40
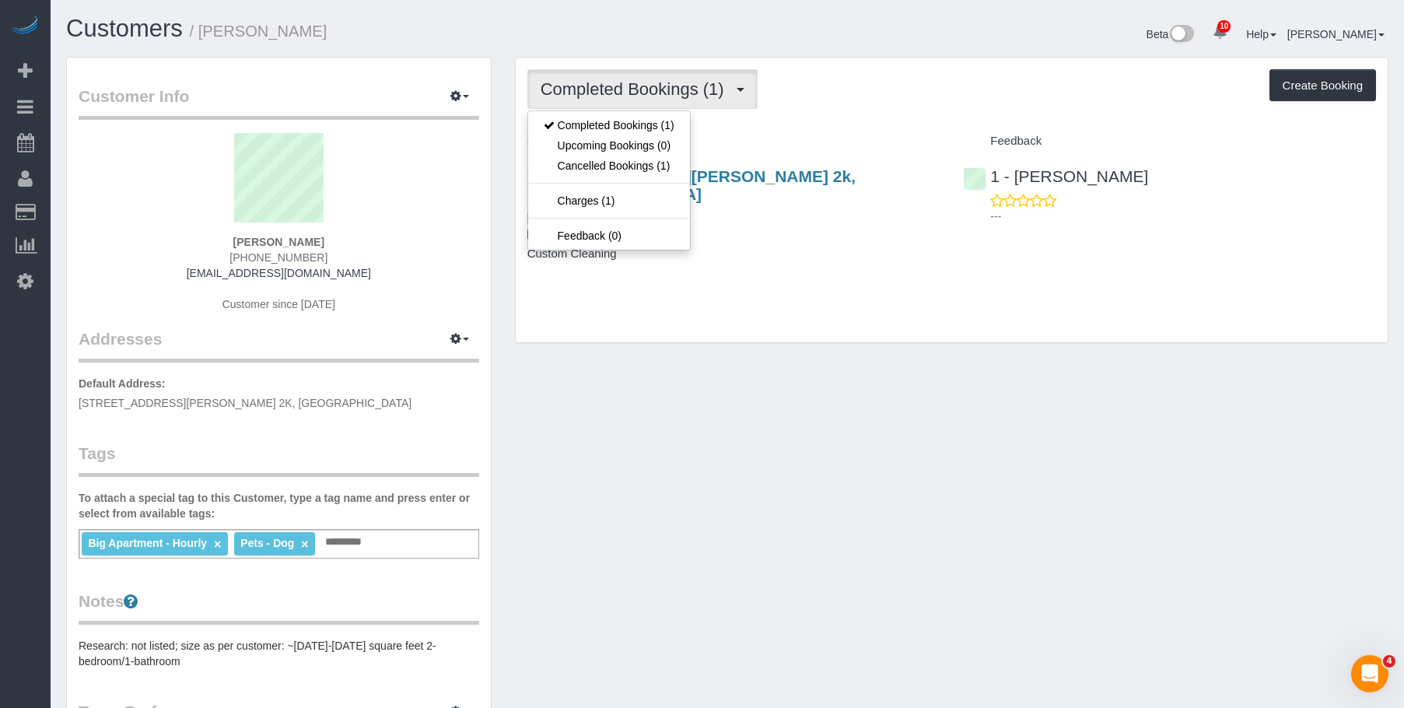
click at [645, 82] on span "Completed Bookings (1)" at bounding box center [636, 88] width 191 height 19
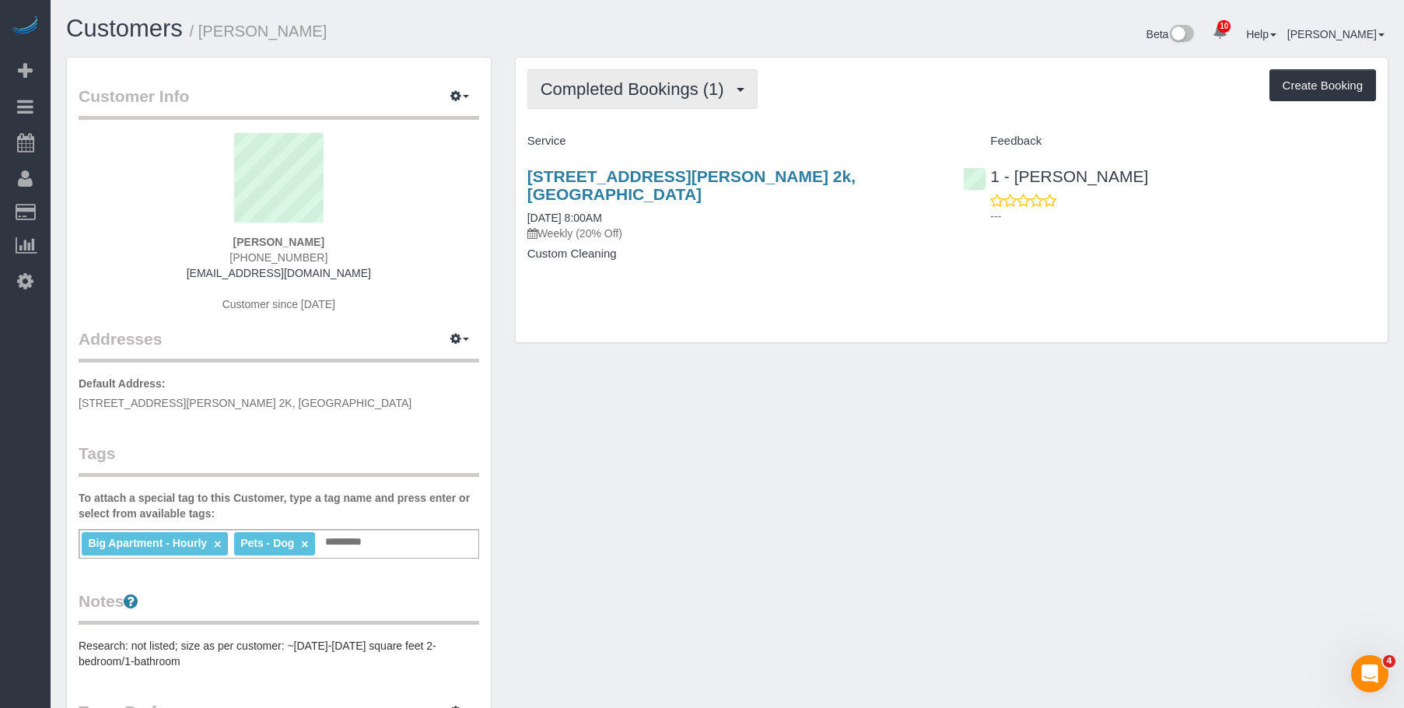
click at [683, 95] on span "Completed Bookings (1)" at bounding box center [636, 88] width 191 height 19
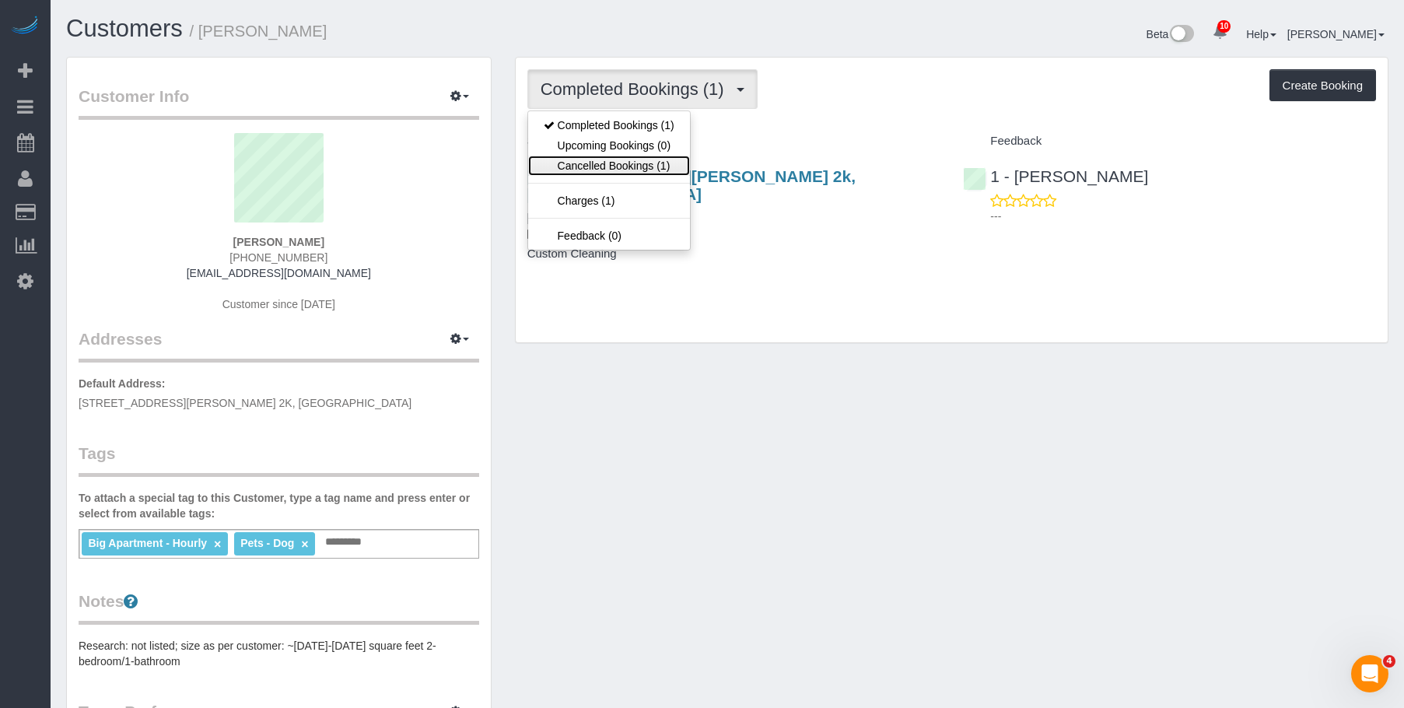
click at [616, 165] on link "Cancelled Bookings (1)" at bounding box center [609, 166] width 162 height 20
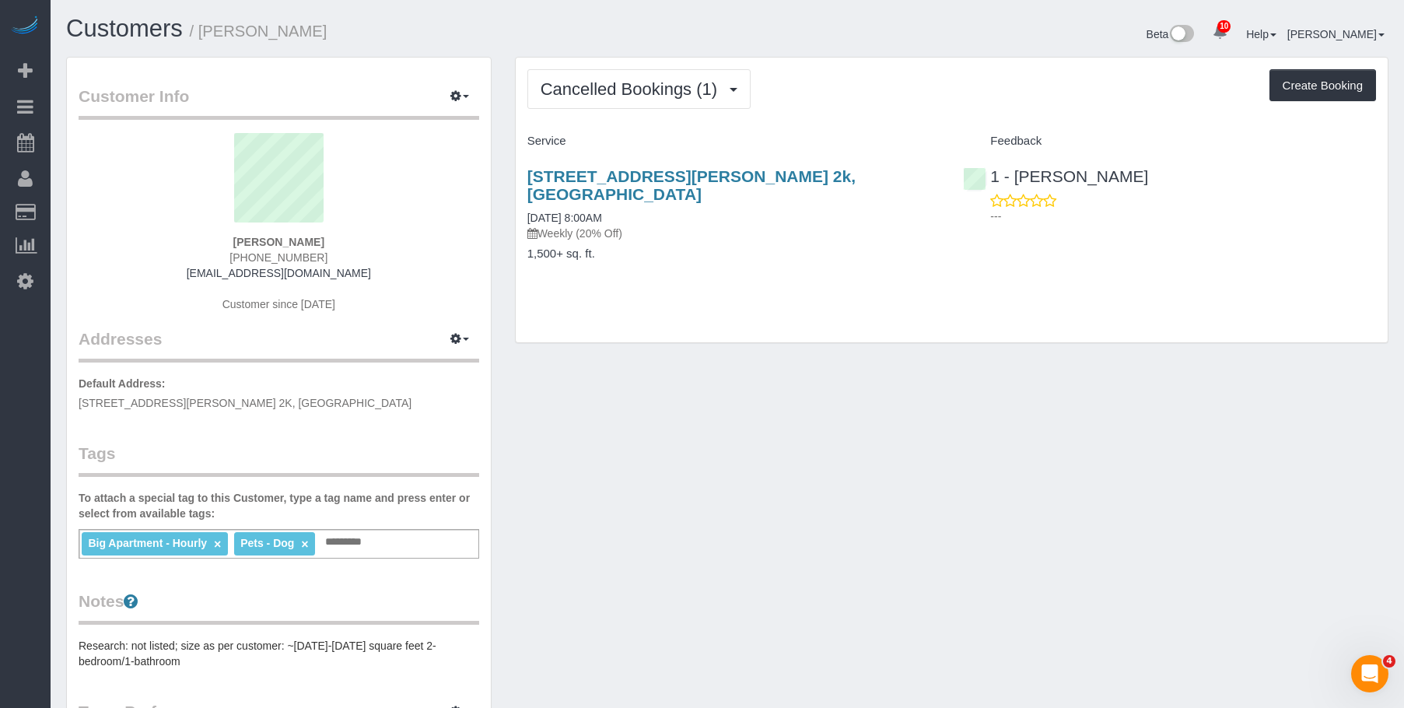
click at [716, 224] on div "197 Gordon Street, Apt. 2k, Staten Island, NY 10304 09/09/2025 8:00AM Weekly (2…" at bounding box center [734, 223] width 436 height 138
click at [746, 174] on link "197 Gordon Street, Apt. 2k, Staten Island, NY 10304" at bounding box center [691, 185] width 328 height 36
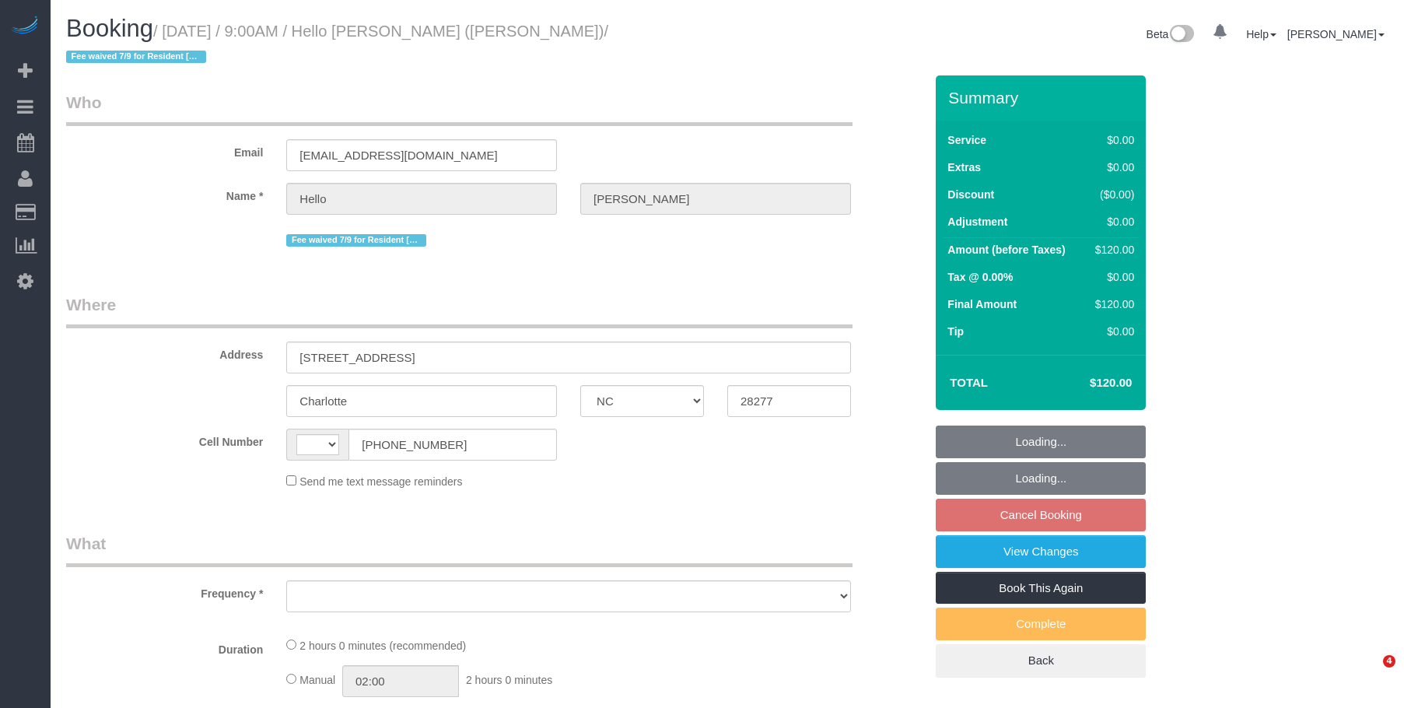
select select "NC"
select select "object:417"
select select "number:89"
select select "number:90"
select select "number:15"
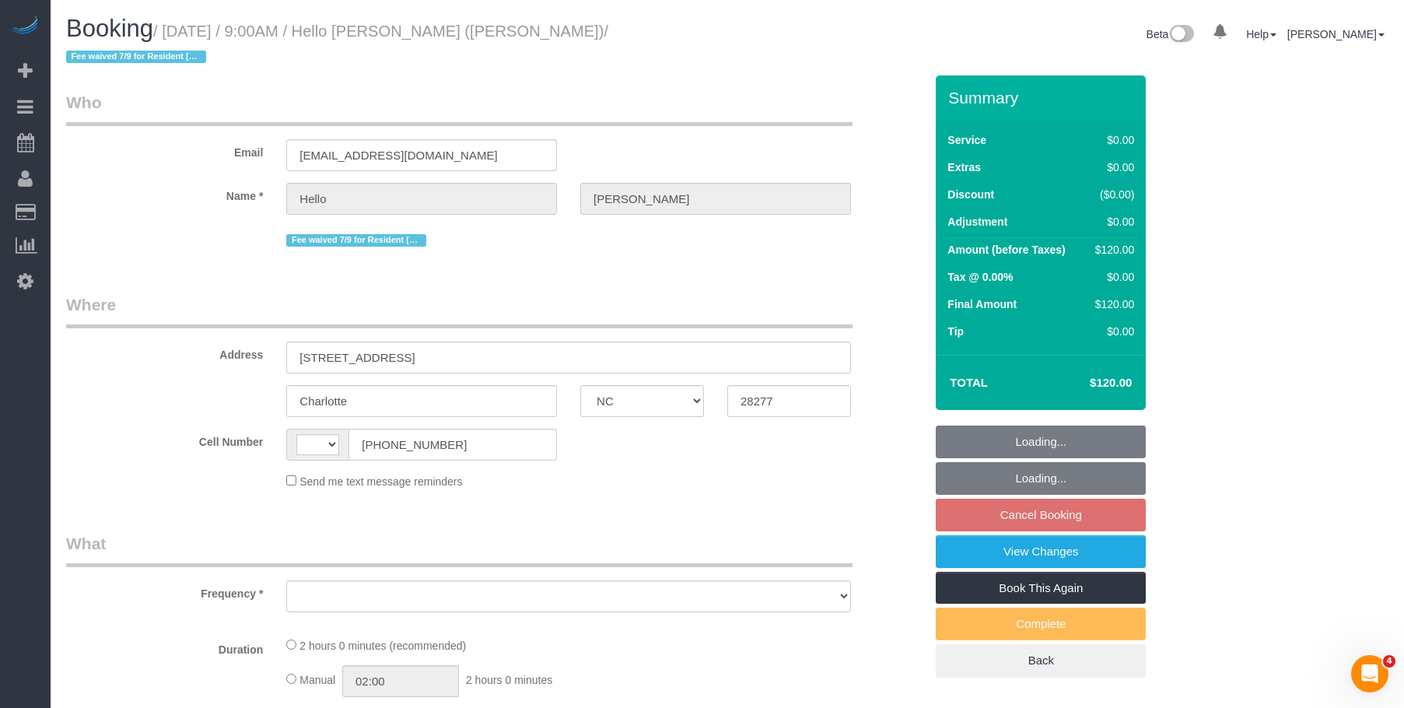
select select "number:6"
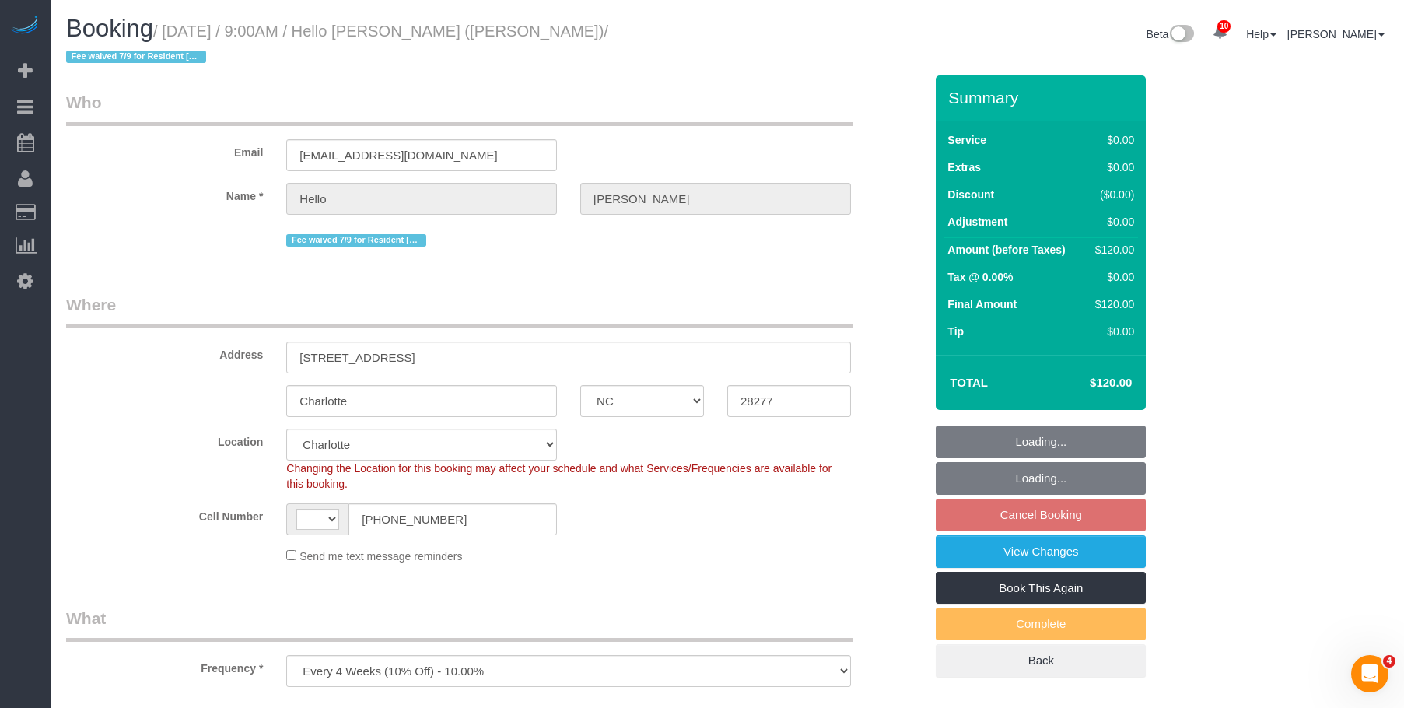
select select "object:845"
select select "string:[GEOGRAPHIC_DATA]"
select select "spot2"
select select "1"
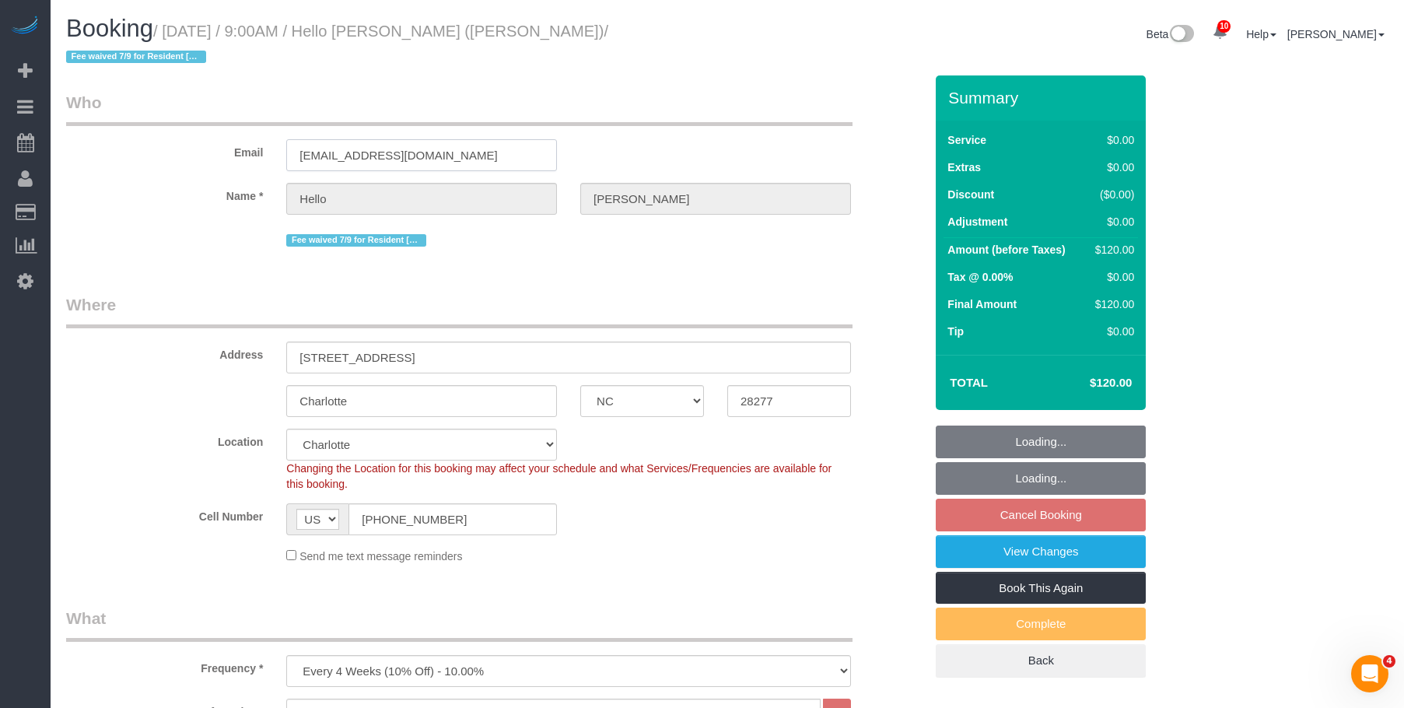
drag, startPoint x: 508, startPoint y: 138, endPoint x: 123, endPoint y: 114, distance: 385.8
click at [123, 114] on div "Email [EMAIL_ADDRESS][DOMAIN_NAME]" at bounding box center [494, 131] width 881 height 80
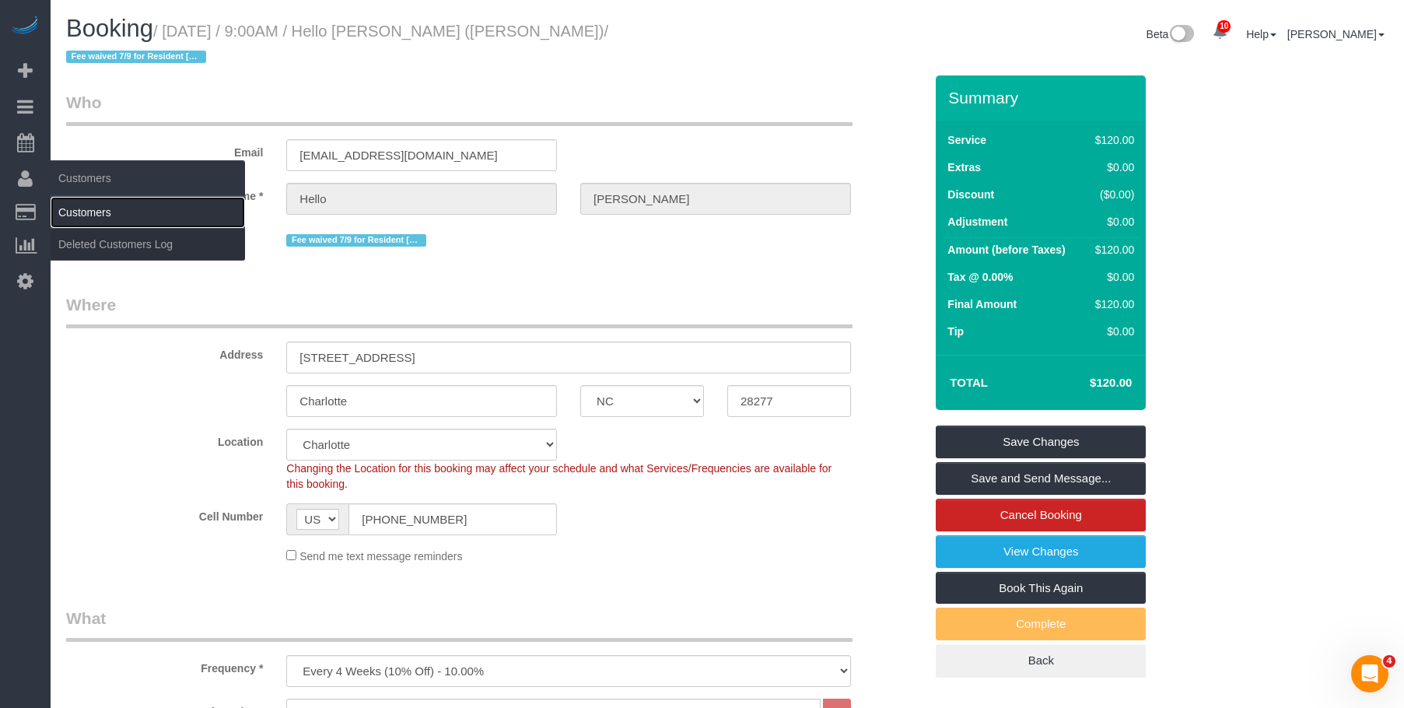
click at [104, 216] on link "Customers" at bounding box center [148, 212] width 194 height 31
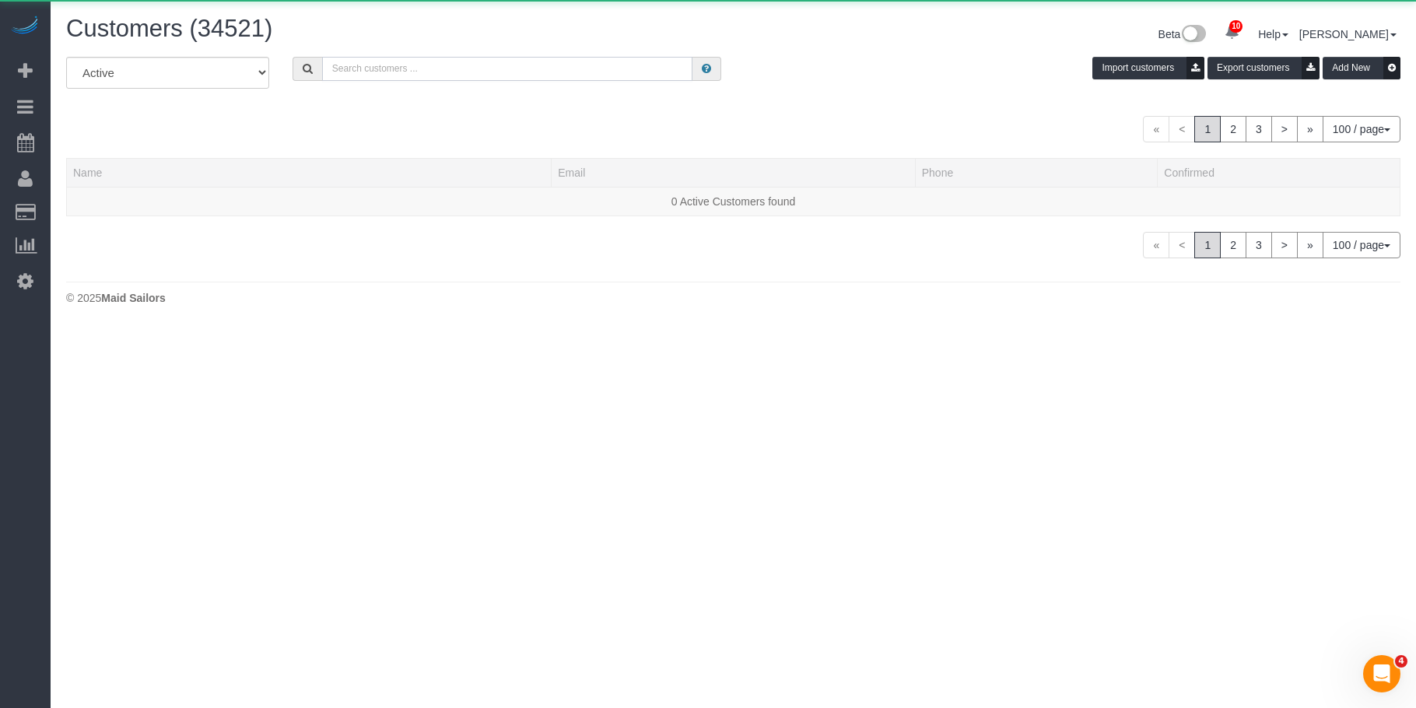
click at [509, 73] on input "text" at bounding box center [507, 69] width 371 height 24
paste input "[EMAIL_ADDRESS][DOMAIN_NAME]"
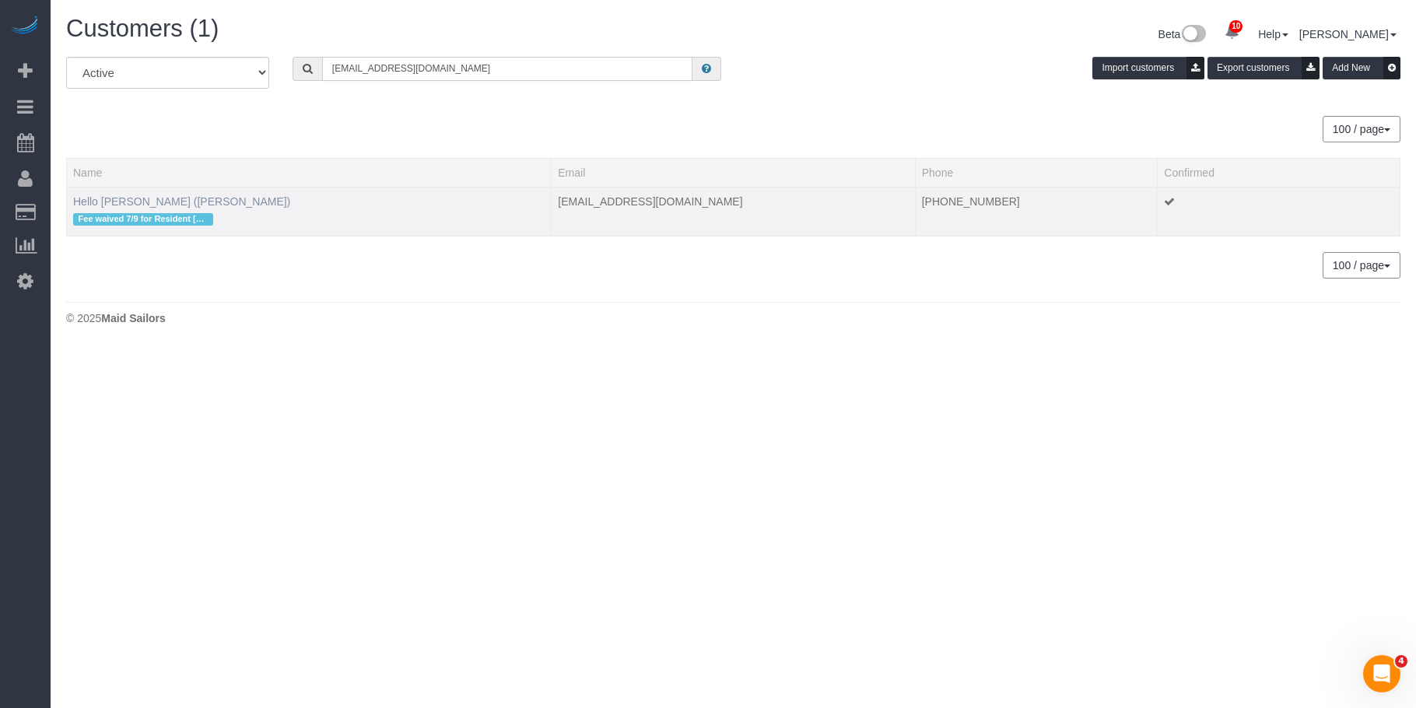
type input "[EMAIL_ADDRESS][DOMAIN_NAME]"
click at [145, 198] on link "Hello Alfred (Charlotte)" at bounding box center [181, 201] width 217 height 12
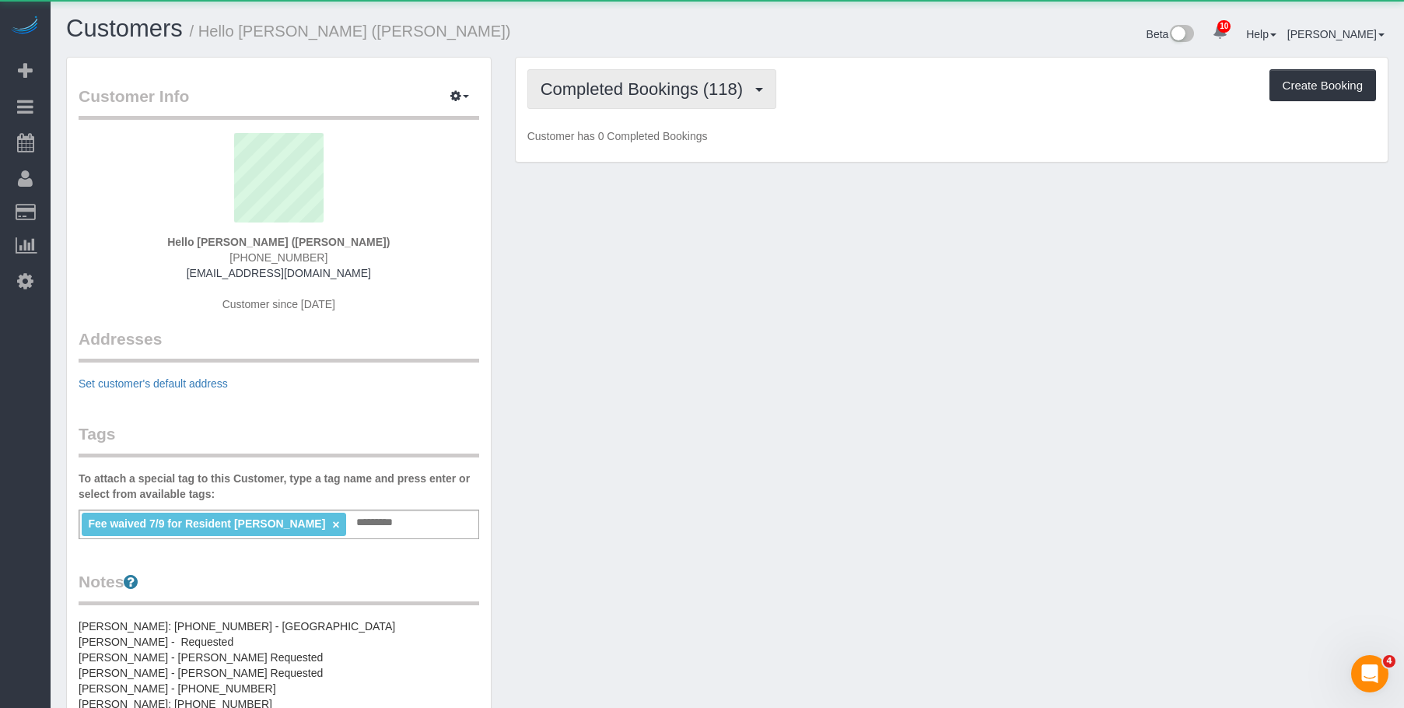
click at [687, 89] on span "Completed Bookings (118)" at bounding box center [646, 88] width 210 height 19
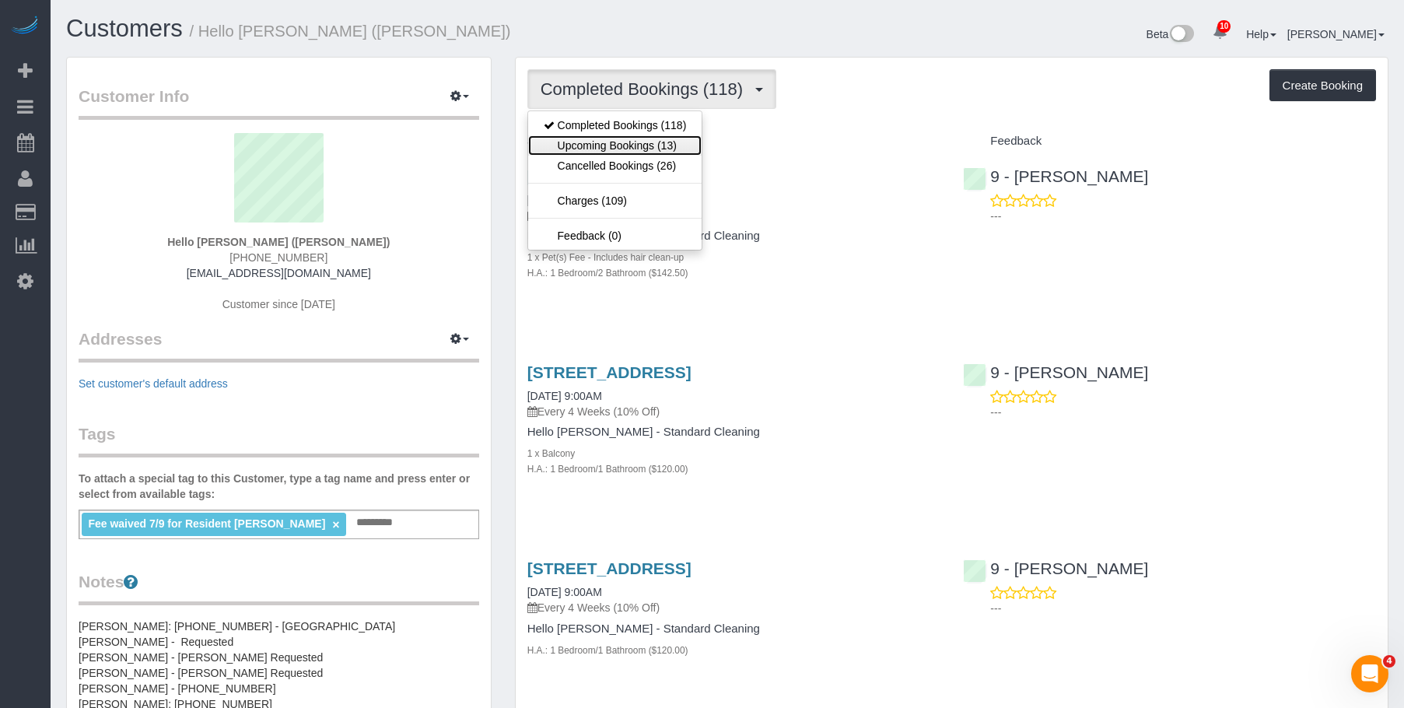
click at [660, 144] on link "Upcoming Bookings (13)" at bounding box center [615, 145] width 174 height 20
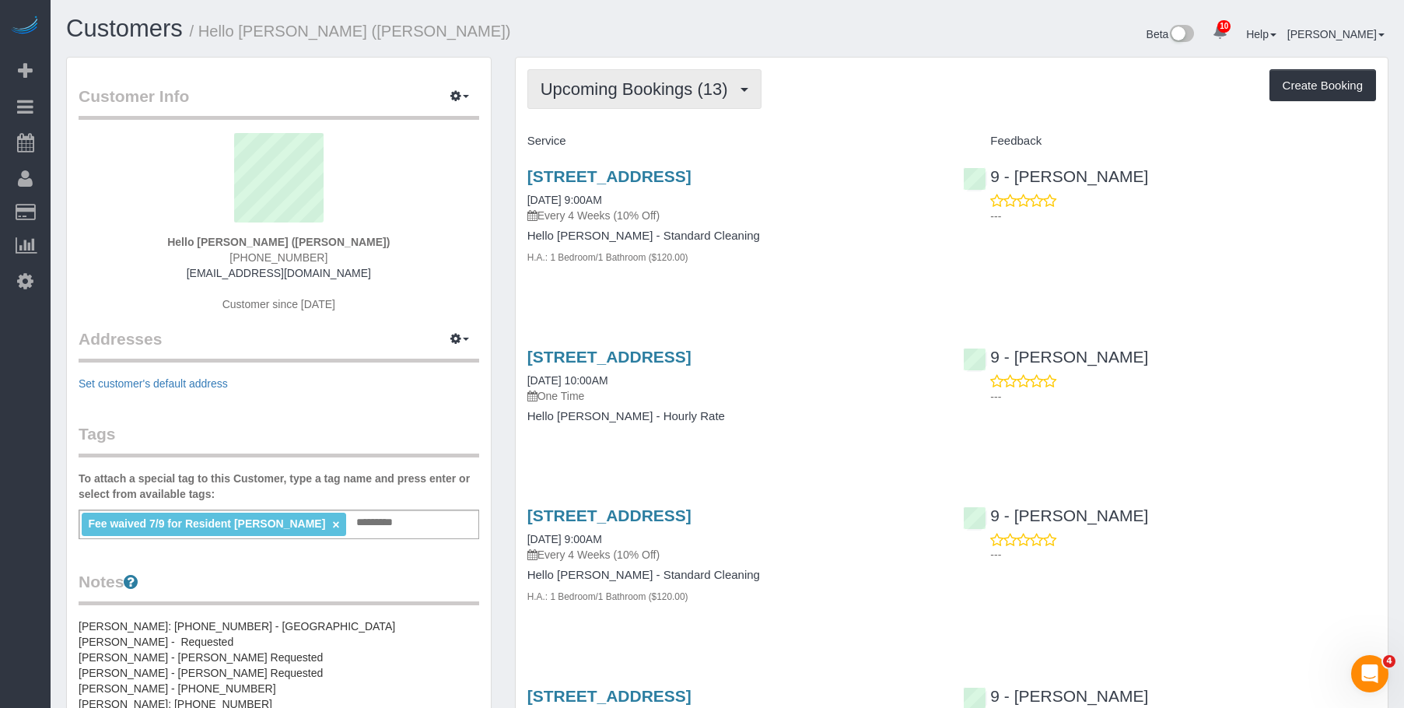
click at [590, 96] on span "Upcoming Bookings (13)" at bounding box center [638, 88] width 195 height 19
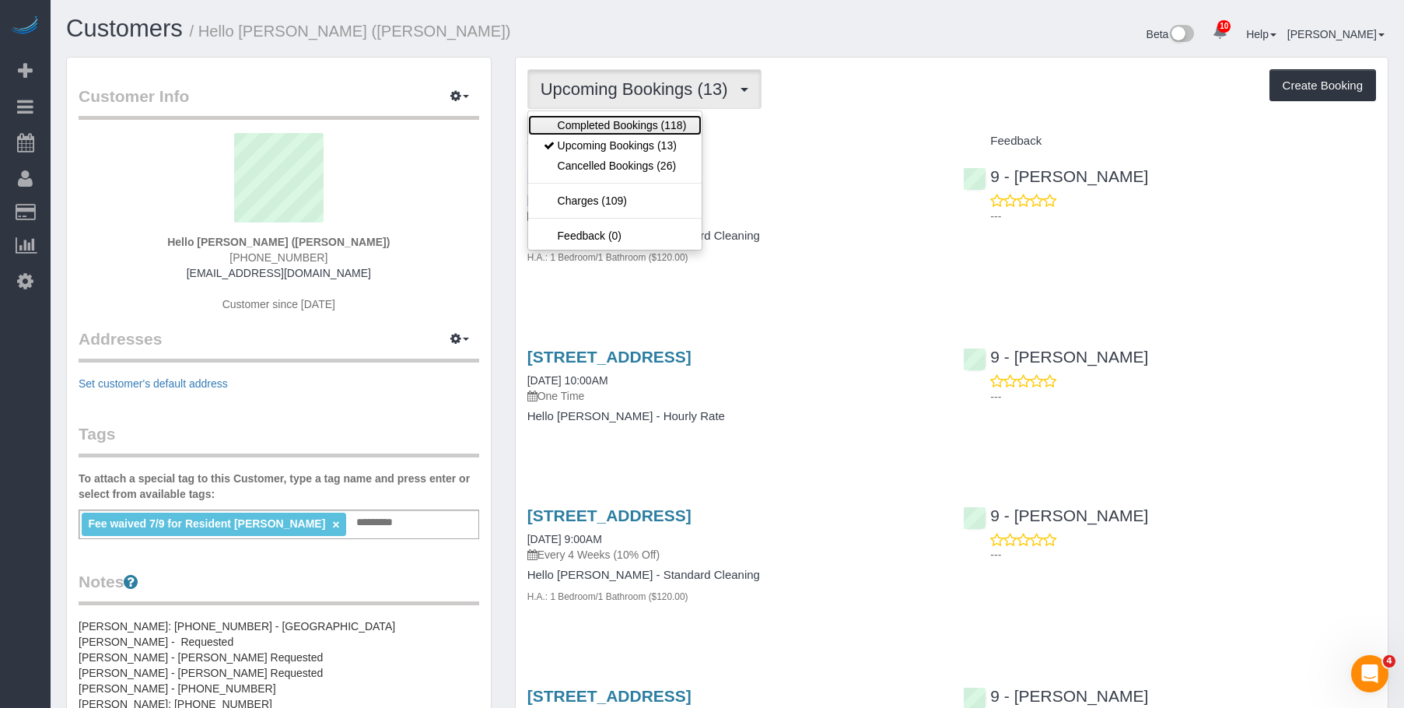
click at [596, 115] on link "Completed Bookings (118)" at bounding box center [615, 125] width 174 height 20
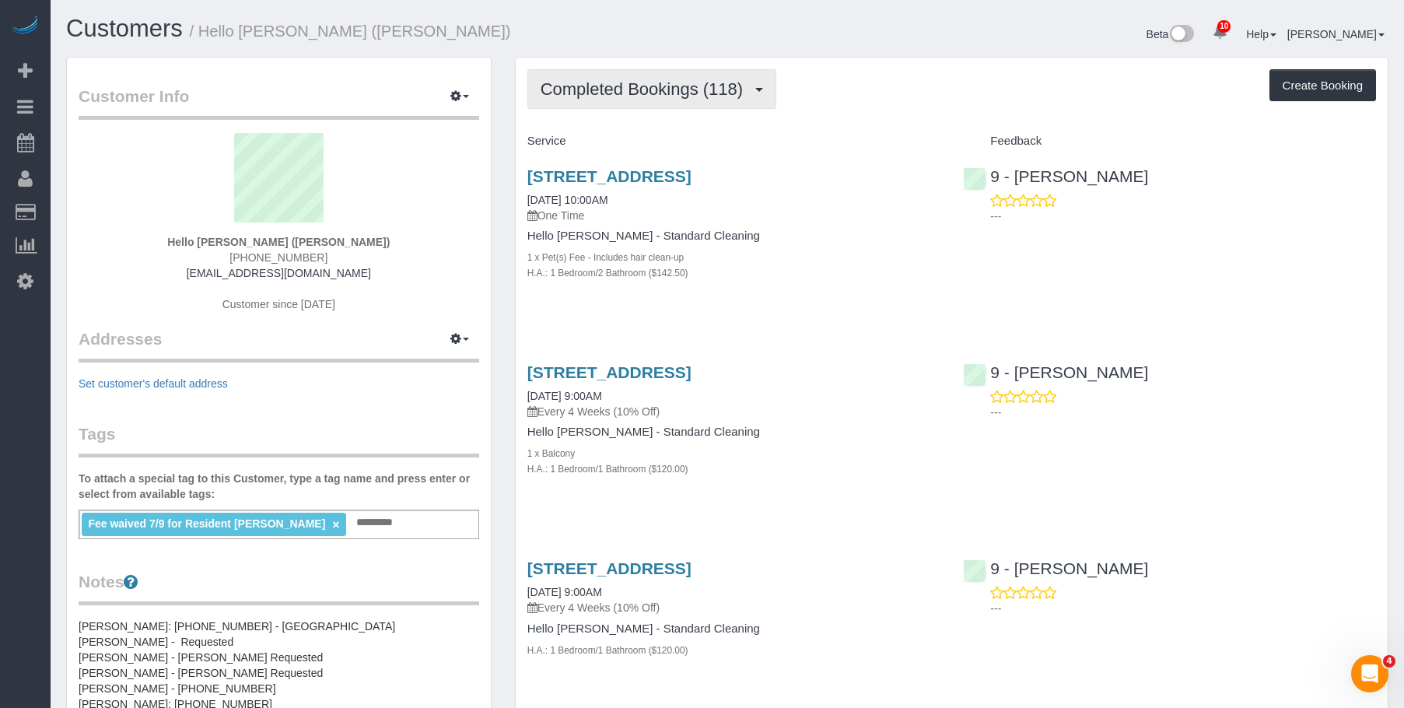
drag, startPoint x: 642, startPoint y: 93, endPoint x: 634, endPoint y: 112, distance: 20.9
click at [642, 93] on span "Completed Bookings (118)" at bounding box center [646, 88] width 210 height 19
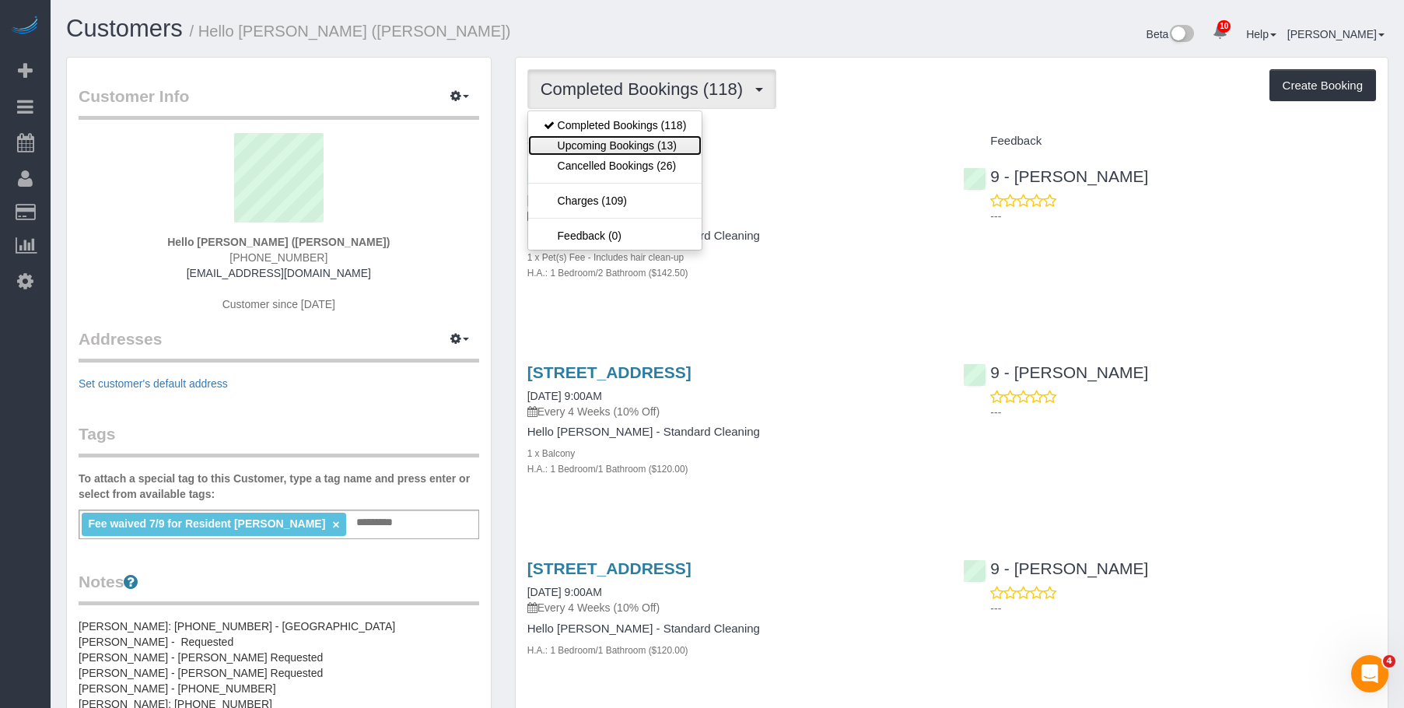
click at [629, 143] on link "Upcoming Bookings (13)" at bounding box center [615, 145] width 174 height 20
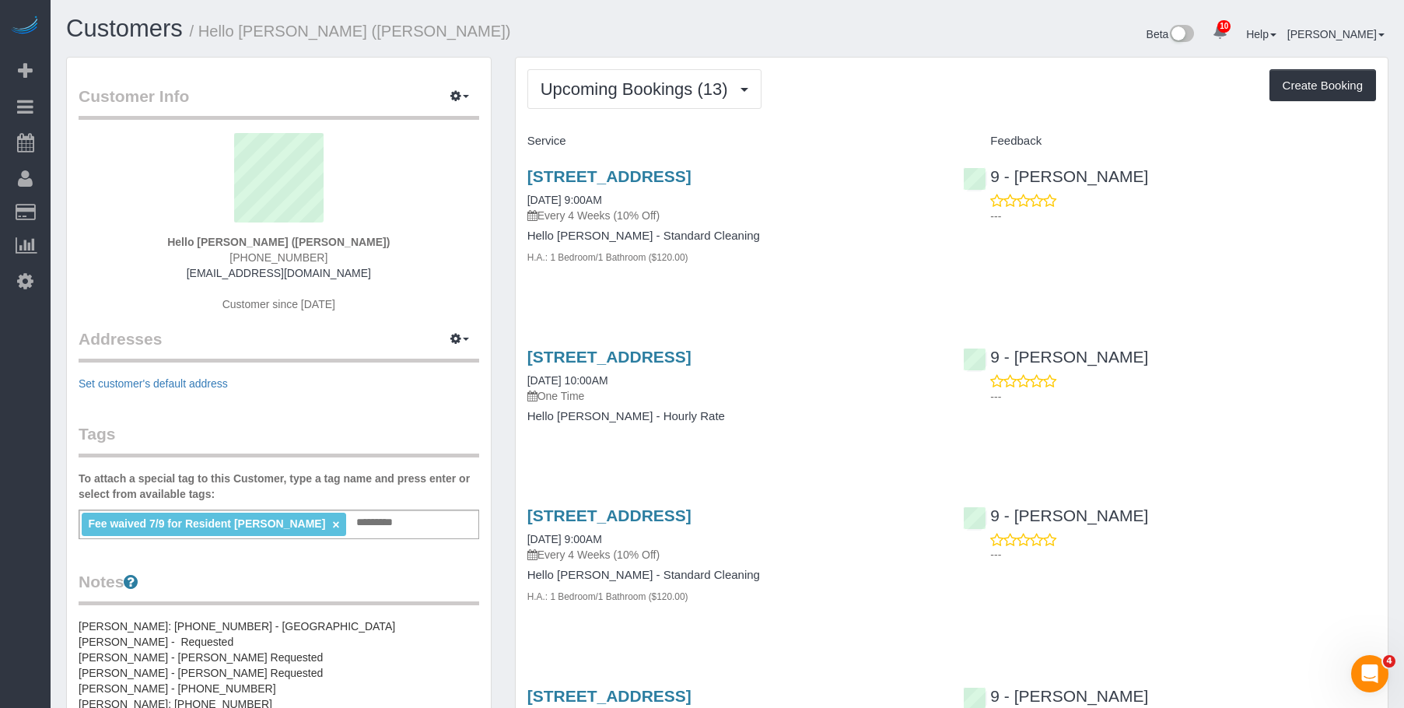
drag, startPoint x: 508, startPoint y: 174, endPoint x: 631, endPoint y: 188, distance: 123.7
copy link "11936 N Community House Rd, Apt. 4117, Charlotte, NC 28277"
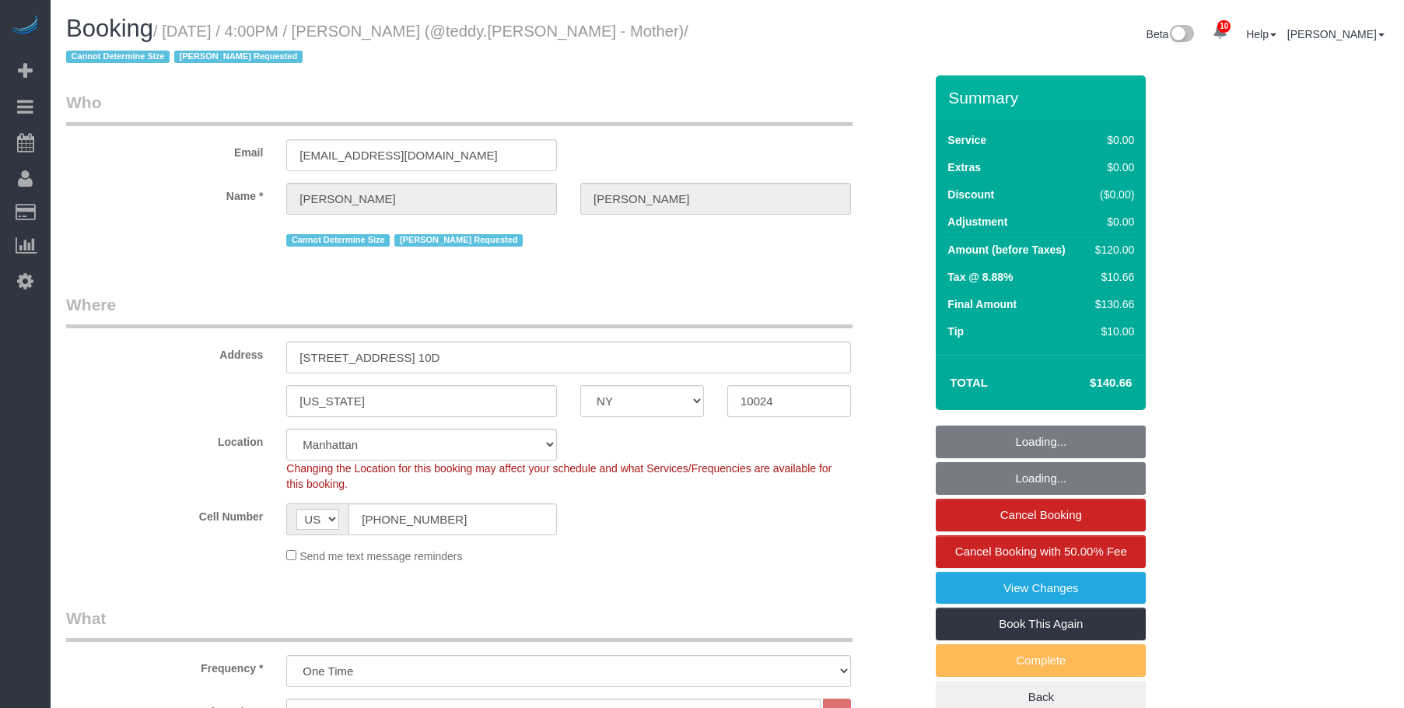
select select "NY"
select select "1"
select select "number:89"
select select "number:90"
select select "number:15"
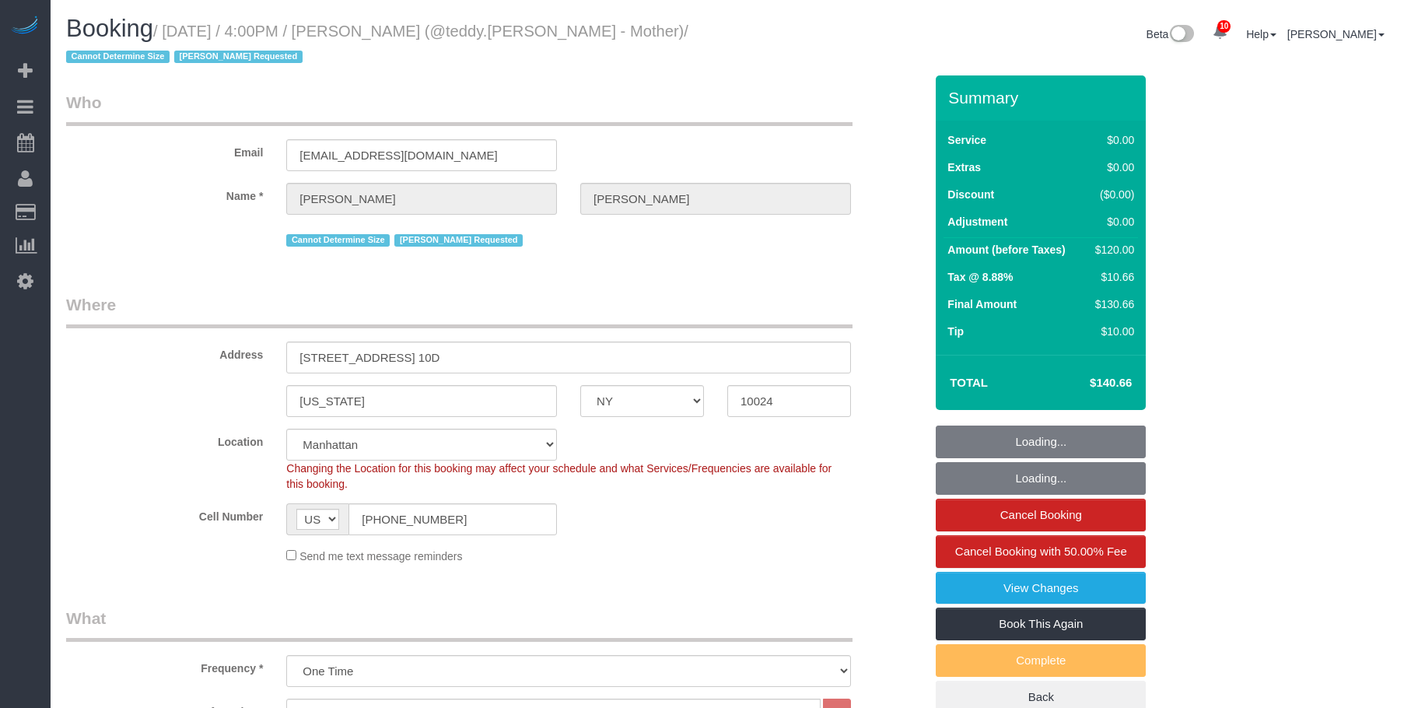
select select "number:5"
select select "object:1424"
select select "spot1"
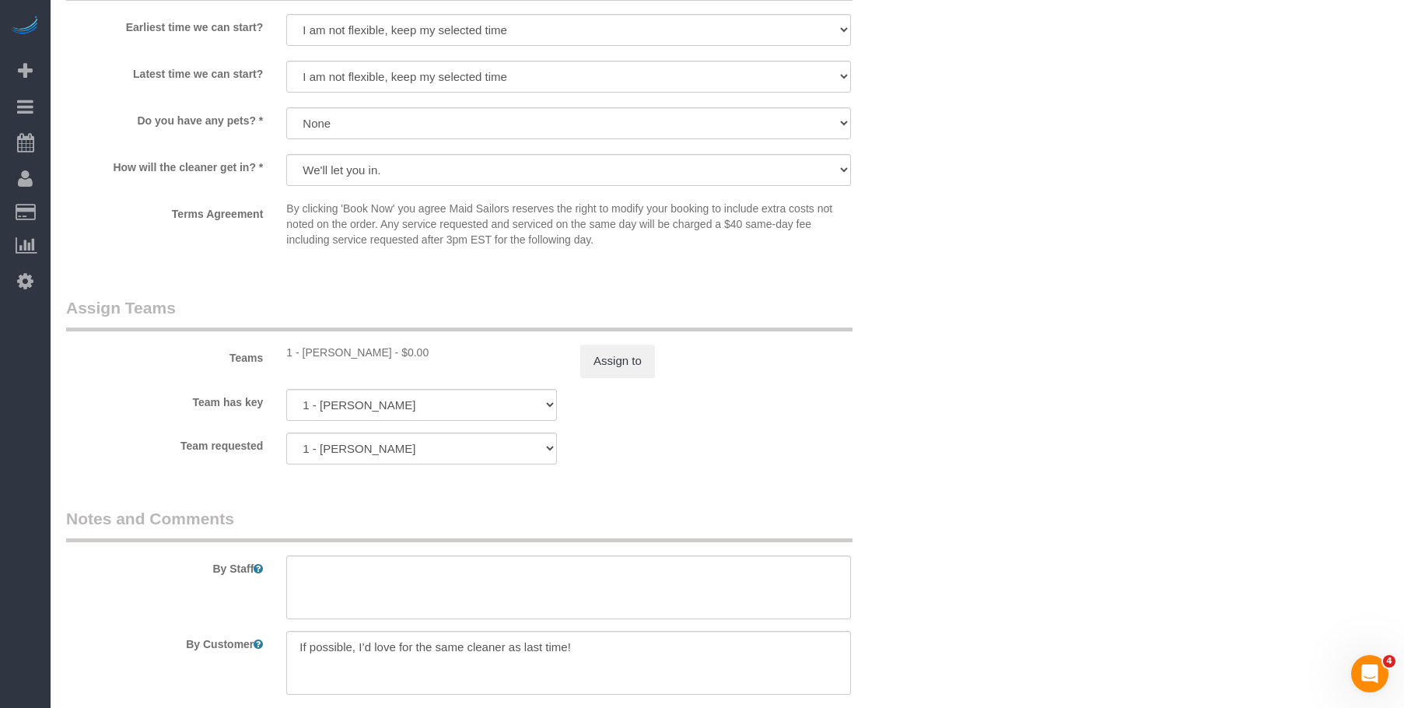
scroll to position [1945, 0]
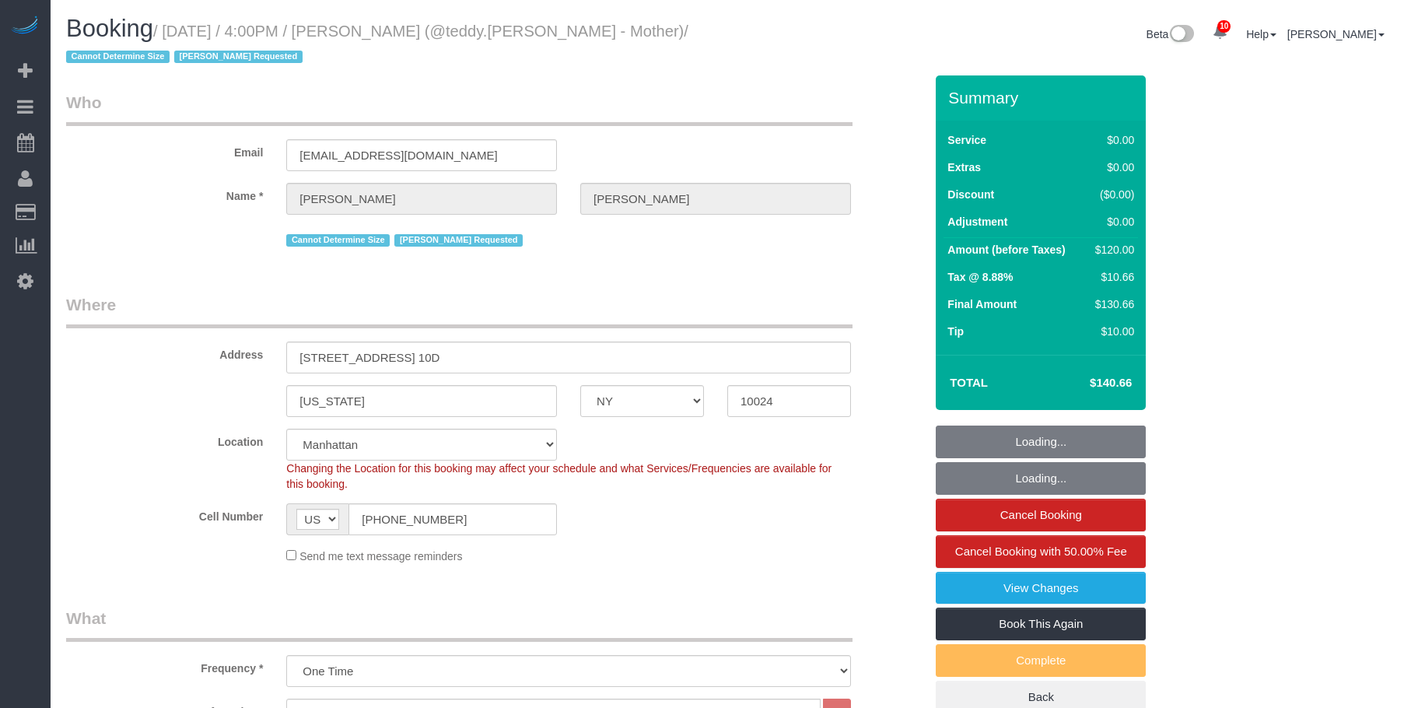
select select "NY"
select select "1"
select select "number:89"
select select "number:90"
select select "number:15"
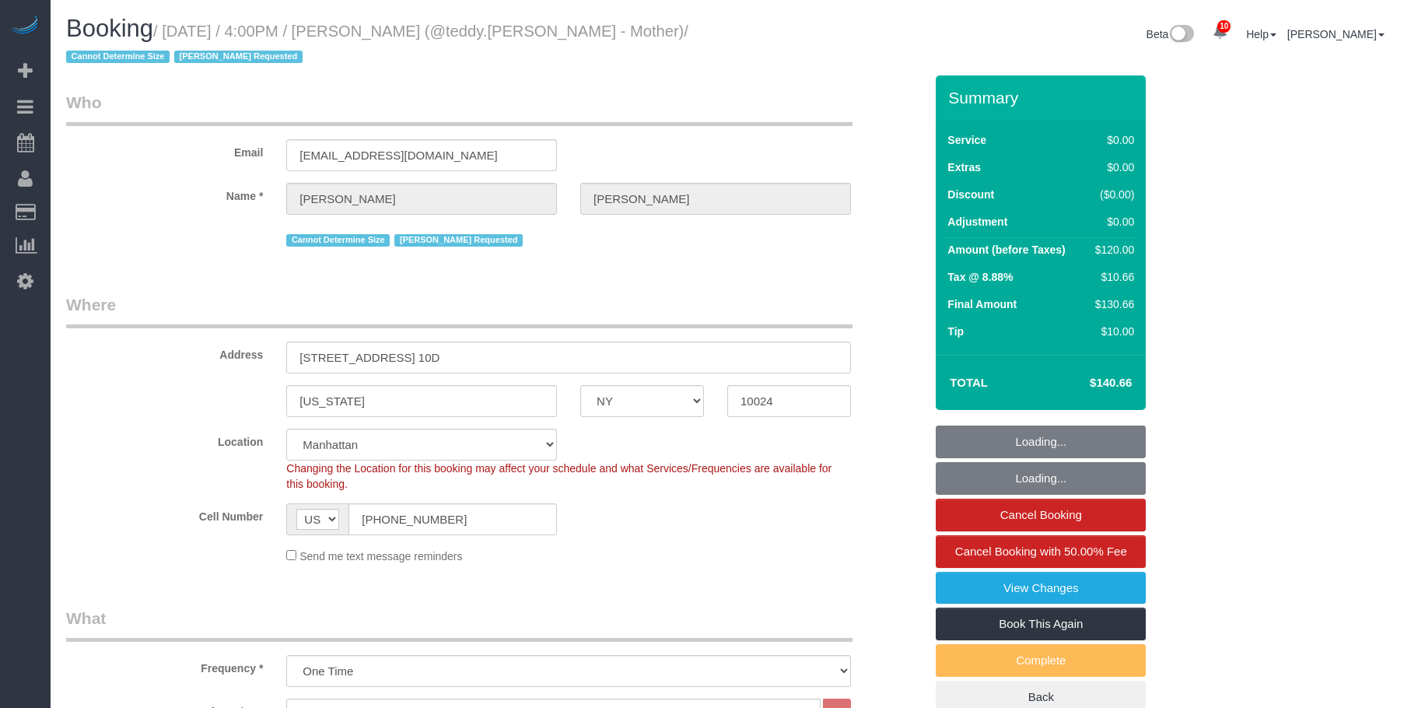
select select "number:5"
select select "spot1"
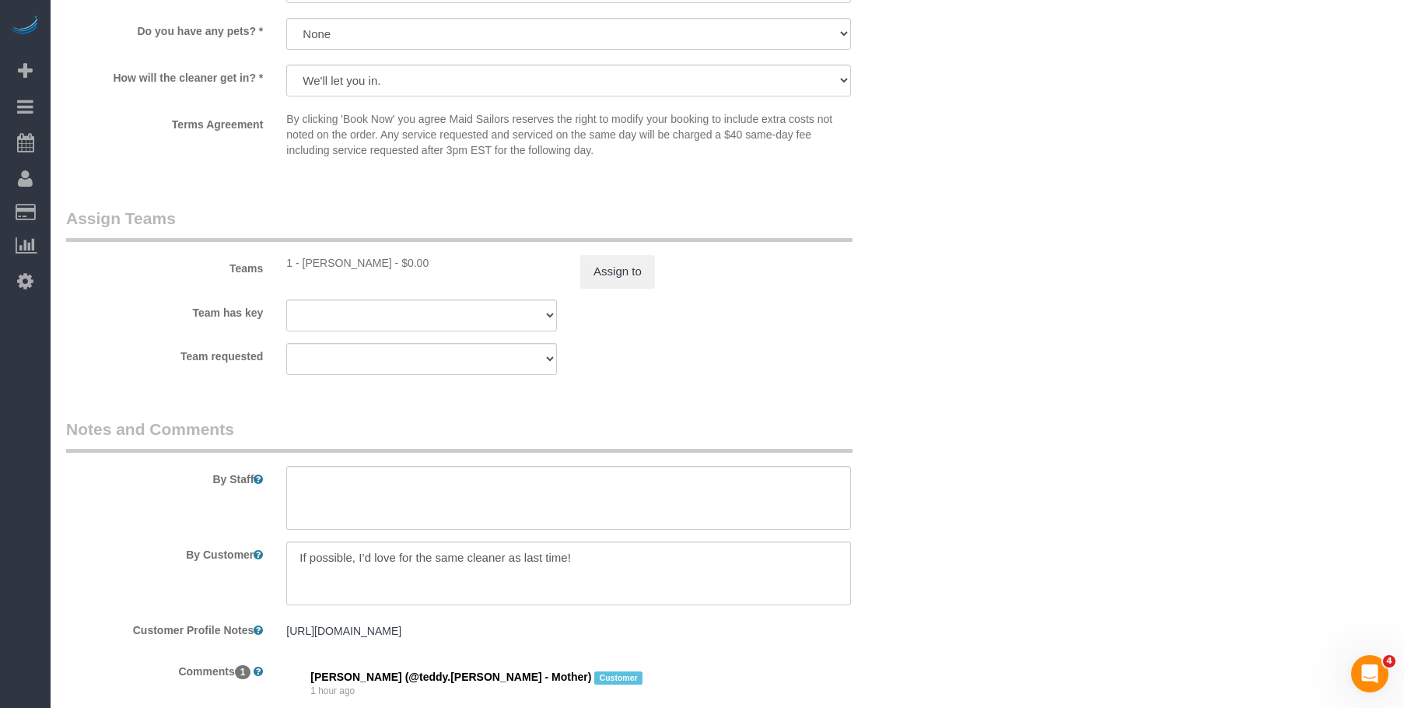
scroll to position [2023, 0]
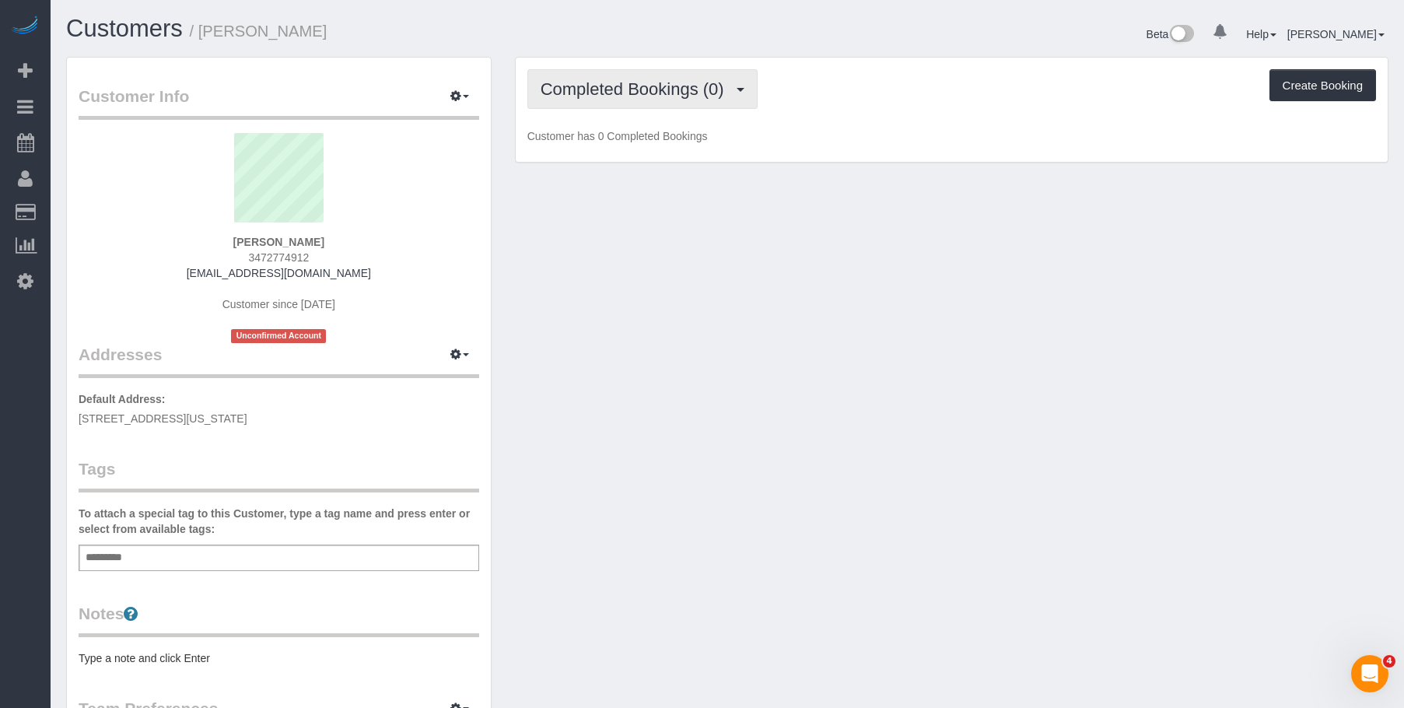
click at [629, 86] on span "Completed Bookings (0)" at bounding box center [636, 88] width 191 height 19
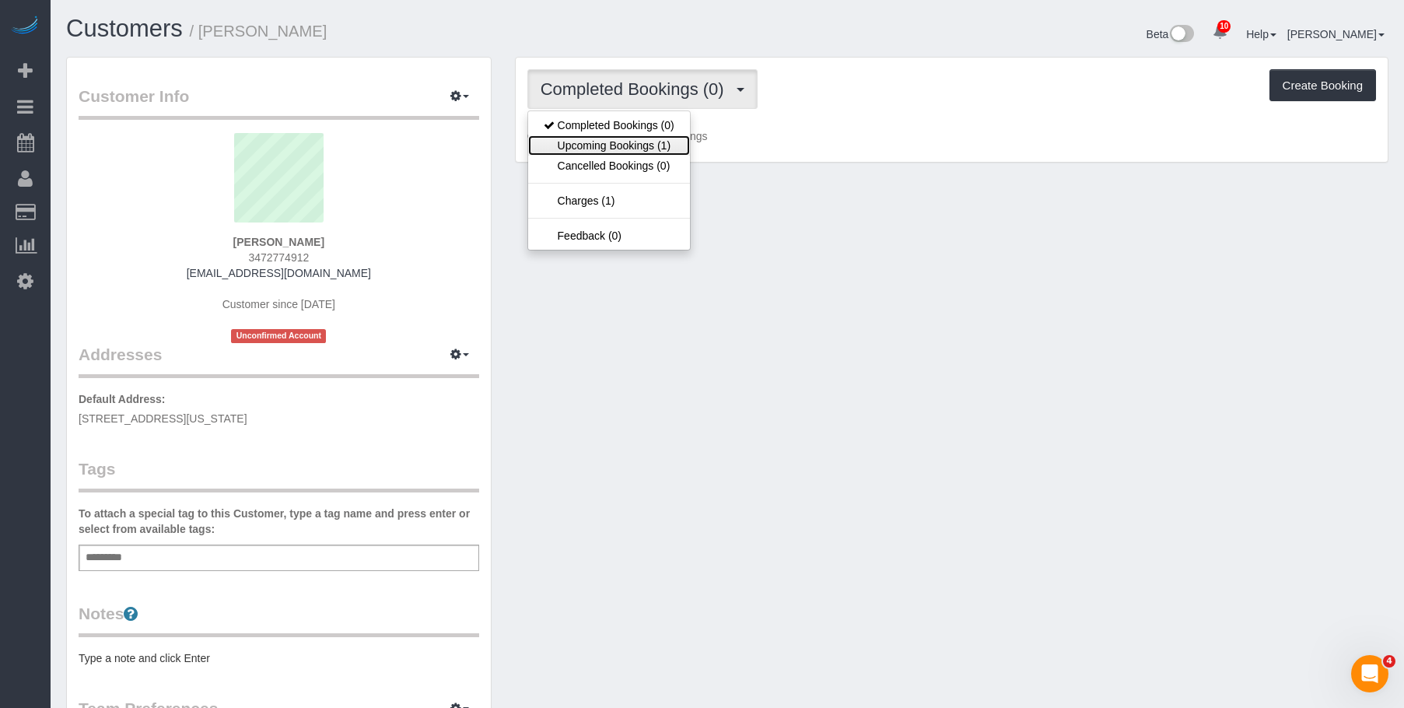
click at [628, 147] on link "Upcoming Bookings (1)" at bounding box center [609, 145] width 162 height 20
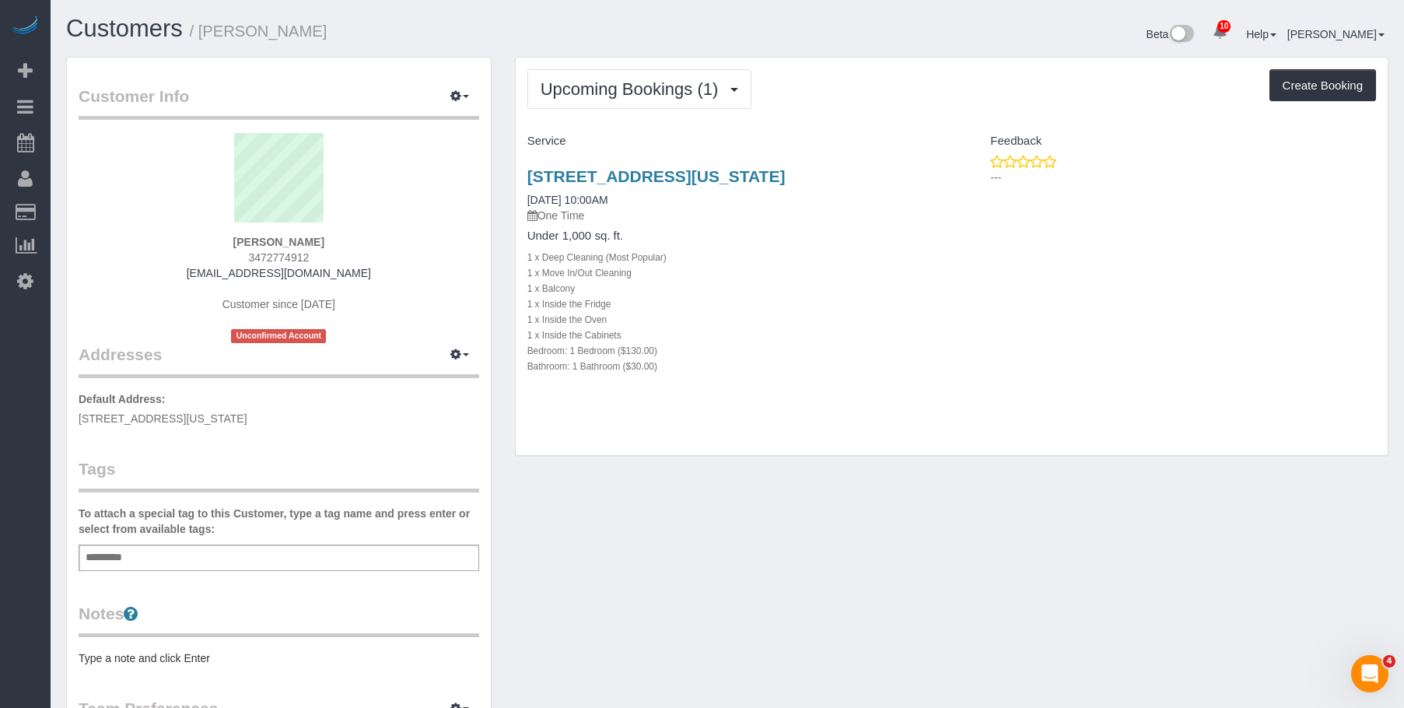
click at [765, 267] on div "1 x Move In/Out Cleaning" at bounding box center [733, 273] width 413 height 16
drag, startPoint x: 203, startPoint y: 33, endPoint x: 352, endPoint y: 26, distance: 149.5
click at [352, 26] on h1 "Customers / Laura Hietamies" at bounding box center [391, 29] width 650 height 26
copy small "Laura Hietamies"
drag, startPoint x: 516, startPoint y: 166, endPoint x: 857, endPoint y: 167, distance: 341.5
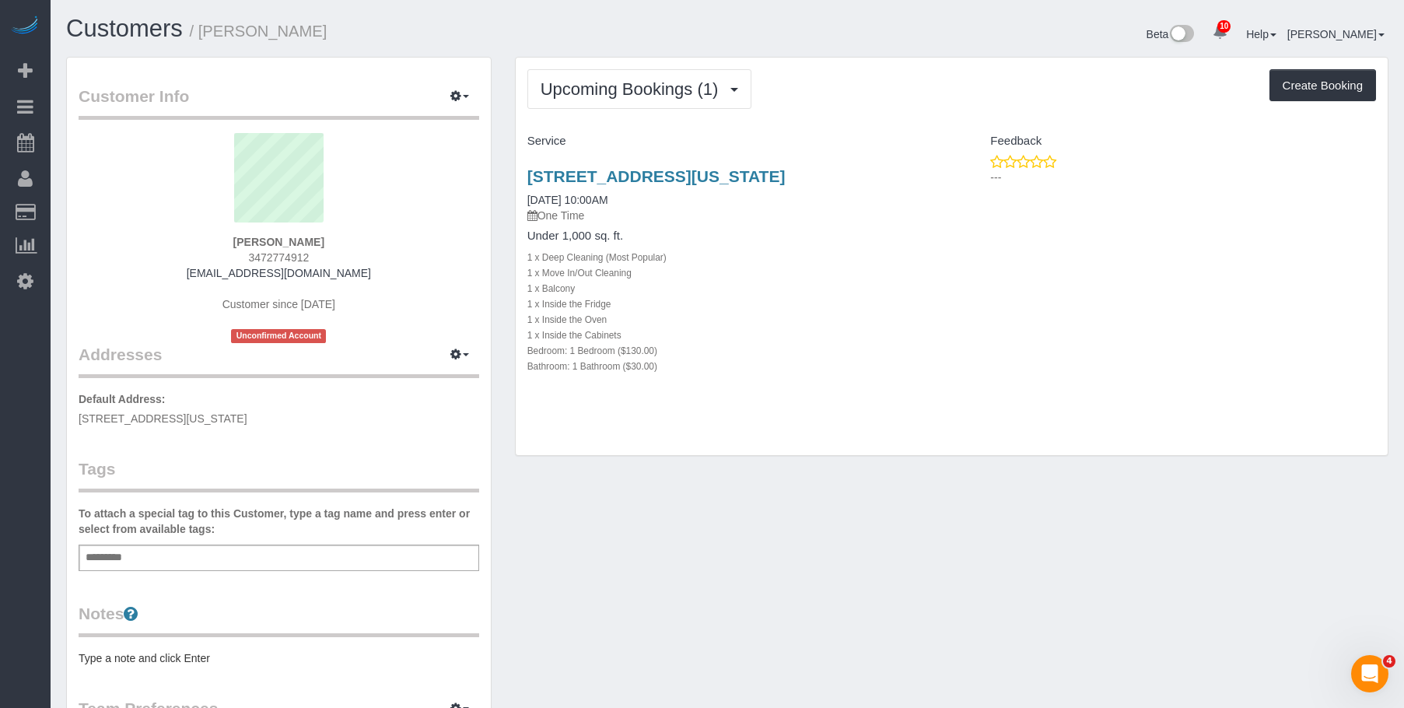
click at [857, 167] on div "14 Prince Street, 6c, New York, NY 10012 09/04/2025 10:00AM One Time Under 1,00…" at bounding box center [734, 279] width 436 height 251
copy link "14 Prince Street, 6c, New York, NY 10012"
click at [888, 86] on div "Upcoming Bookings (1) Completed Bookings (0) Upcoming Bookings (1) Cancelled Bo…" at bounding box center [951, 89] width 849 height 40
click at [295, 552] on div "Add a tag" at bounding box center [279, 558] width 401 height 26
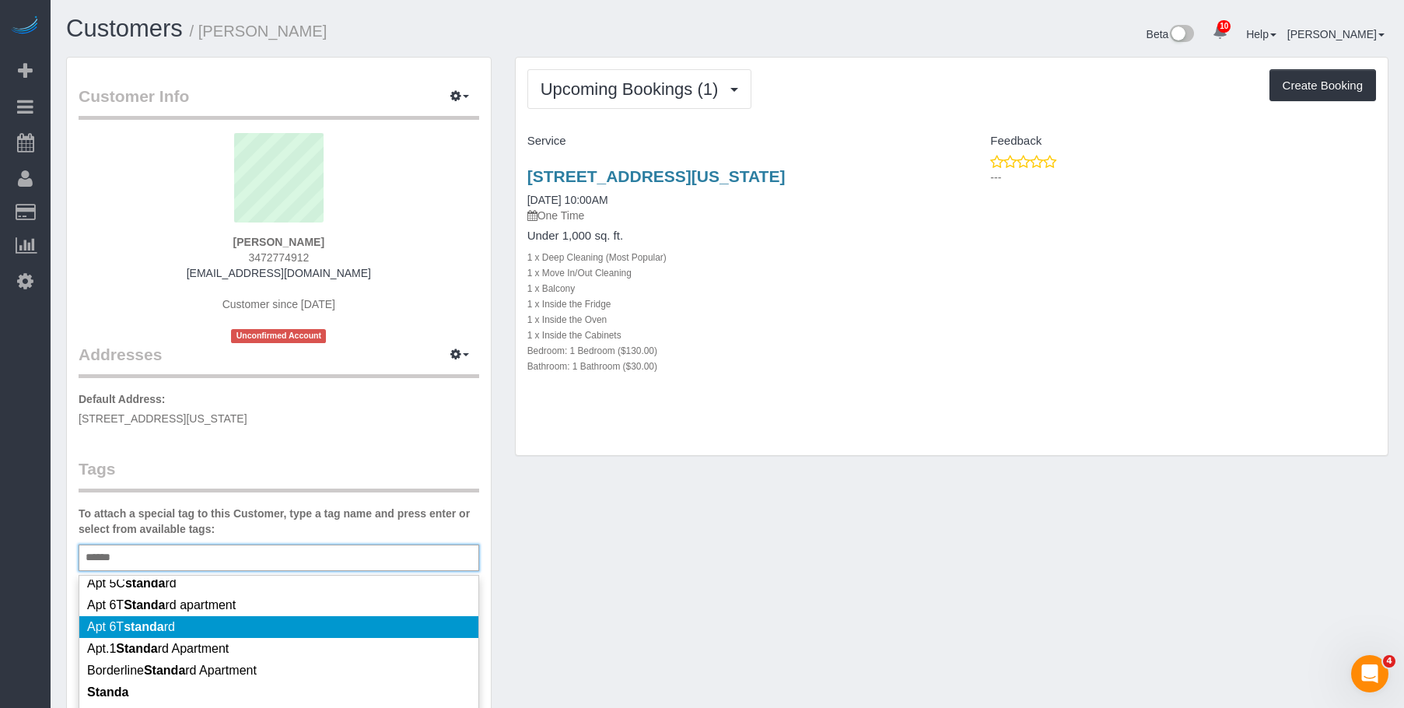
scroll to position [78, 0]
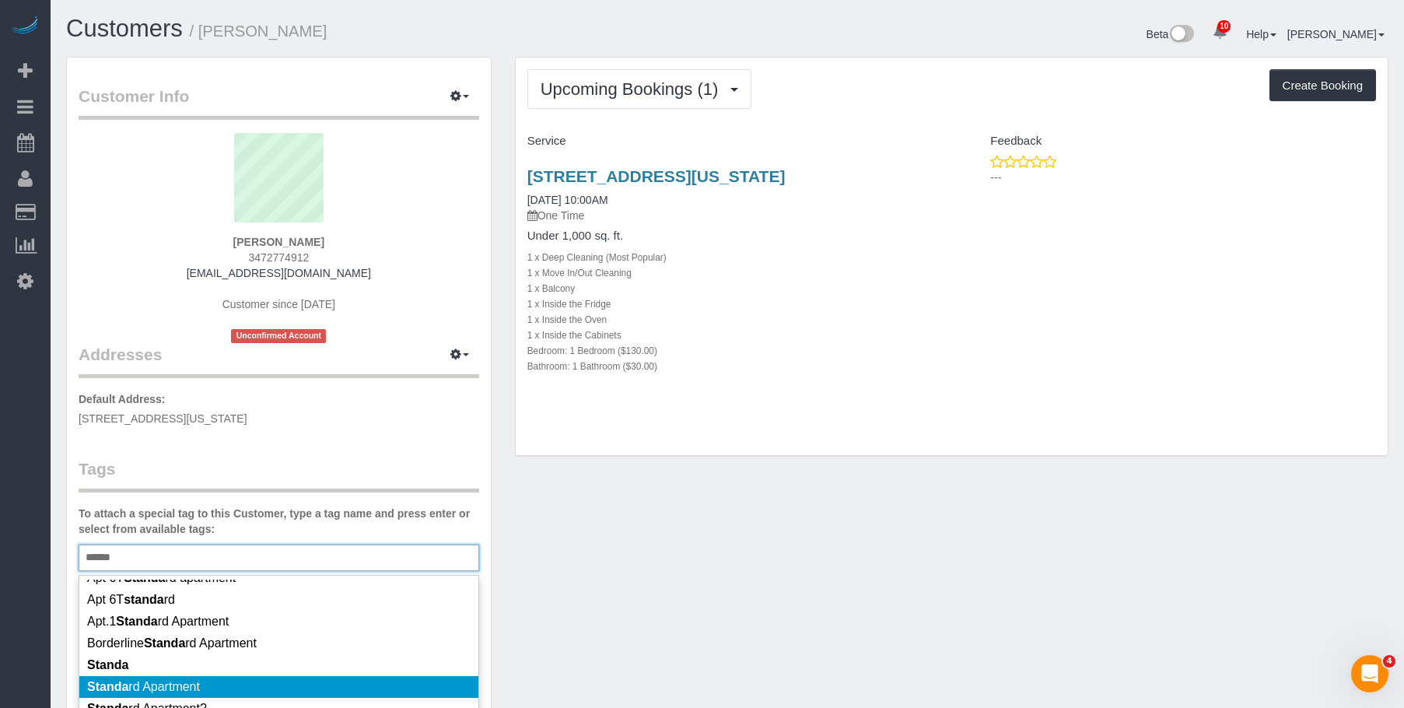
type input "******"
click at [254, 686] on li "Standa rd Apartment" at bounding box center [278, 687] width 399 height 22
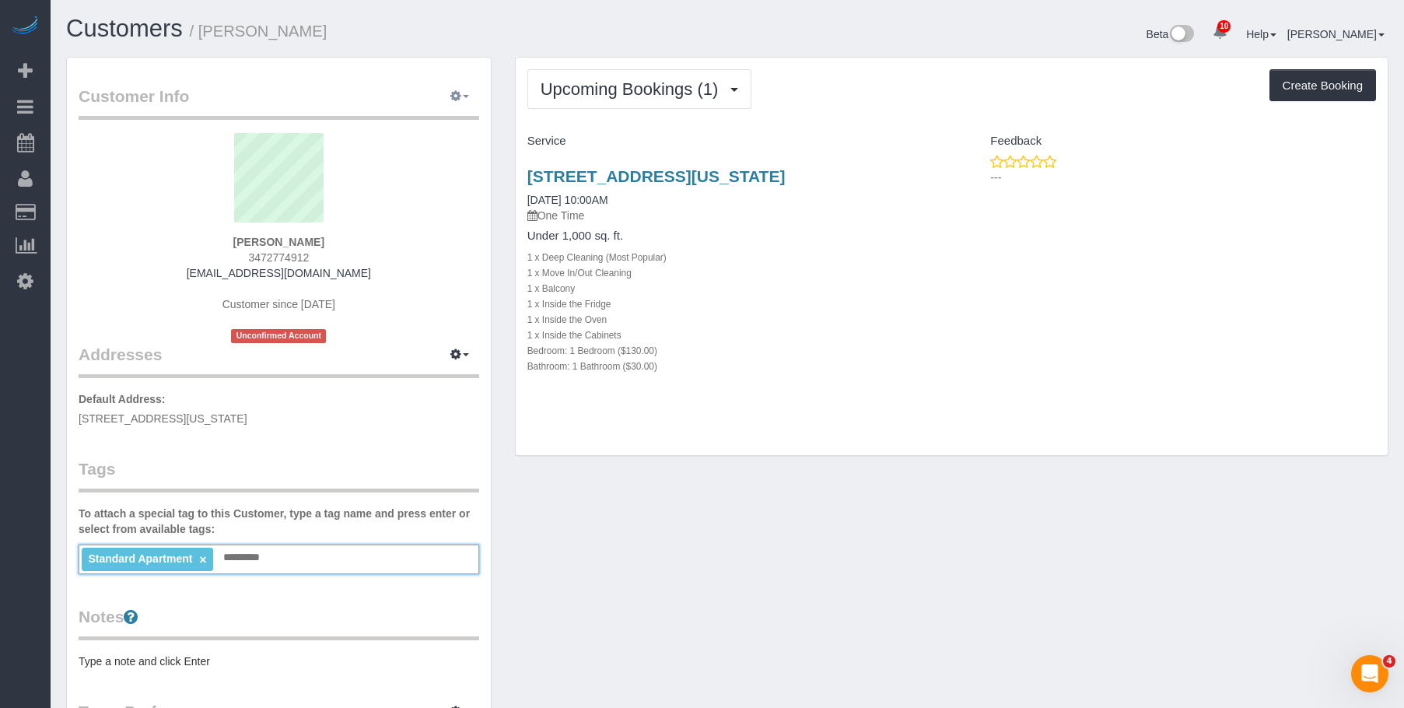
click at [449, 93] on button "button" at bounding box center [459, 97] width 39 height 24
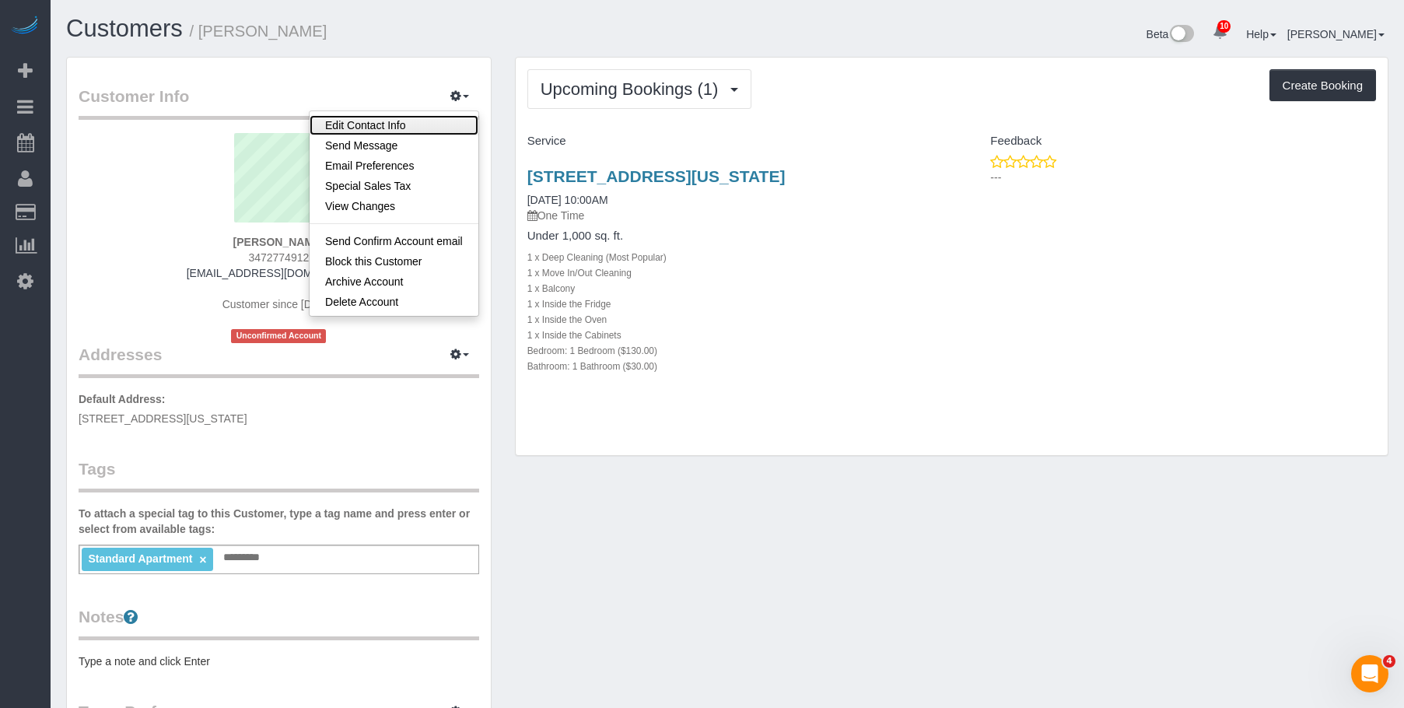
click at [440, 125] on link "Edit Contact Info" at bounding box center [394, 125] width 169 height 20
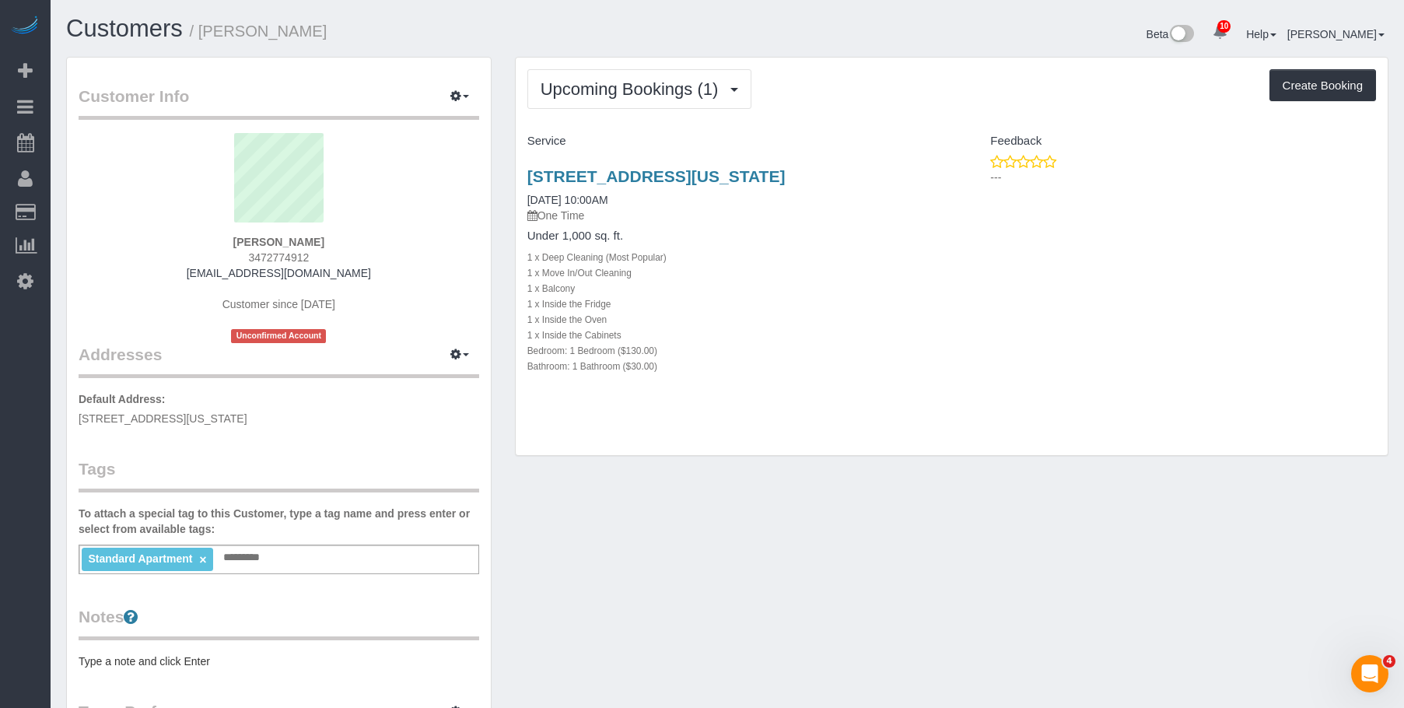
select select "NY"
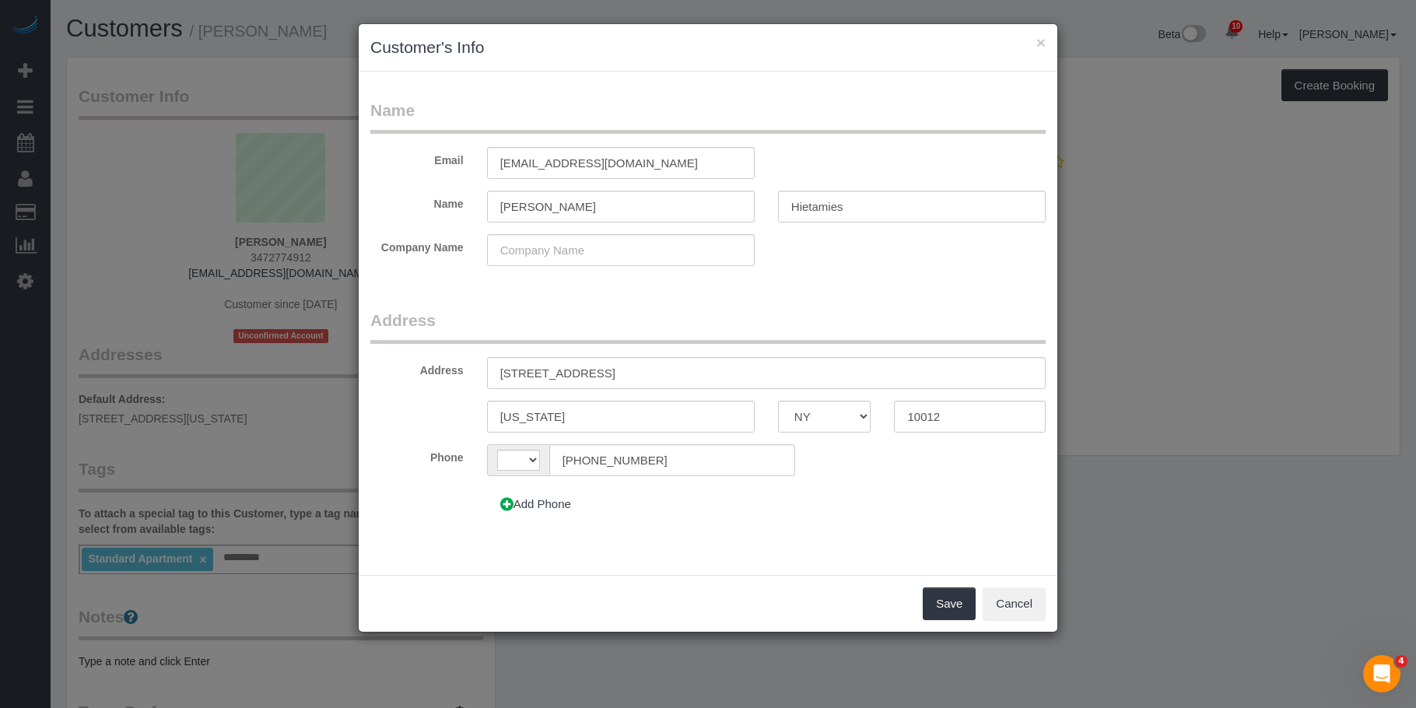
select select "string:US"
click at [593, 375] on input "14 Prince Street, 6C" at bounding box center [766, 373] width 559 height 32
type input "14 Prince Street, Apt. 6C"
click at [945, 613] on button "Save" at bounding box center [949, 603] width 53 height 33
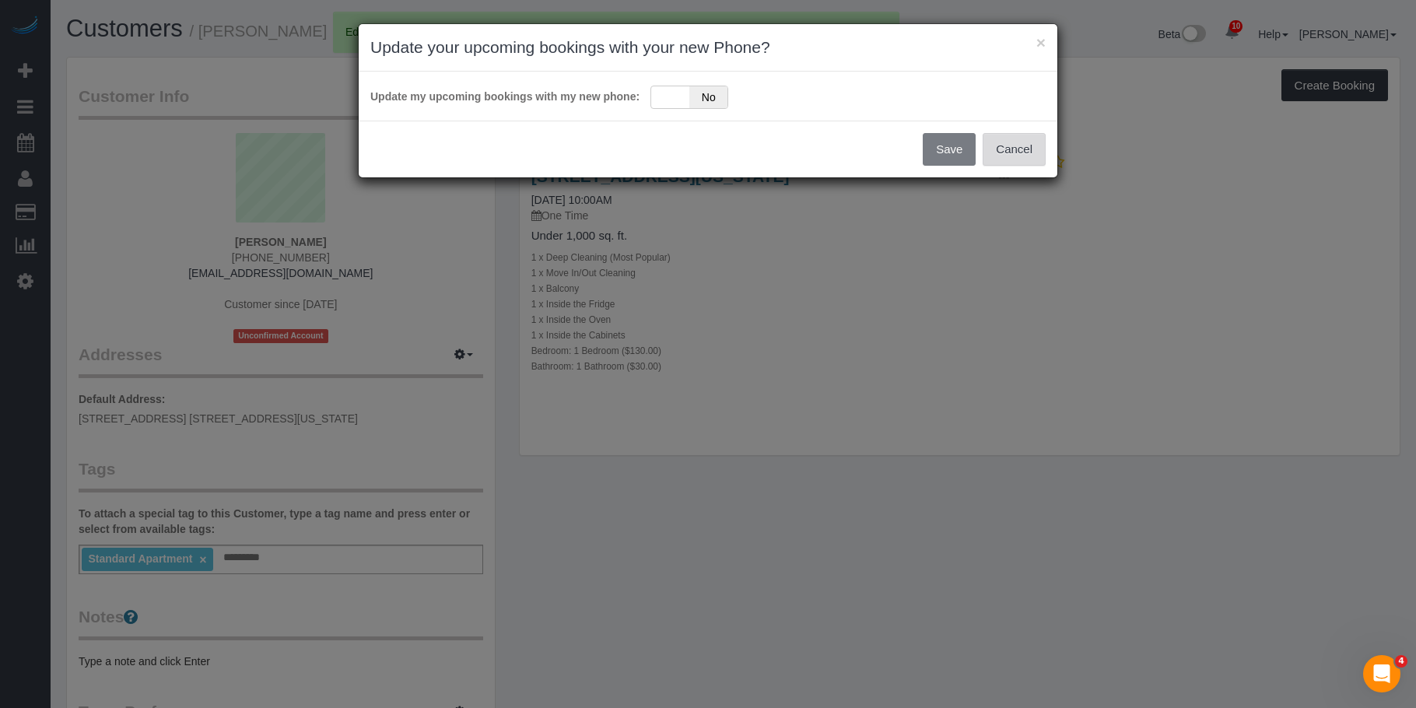
drag, startPoint x: 1035, startPoint y: 152, endPoint x: 776, endPoint y: 138, distance: 259.5
click at [1034, 152] on button "Cancel" at bounding box center [1014, 149] width 63 height 33
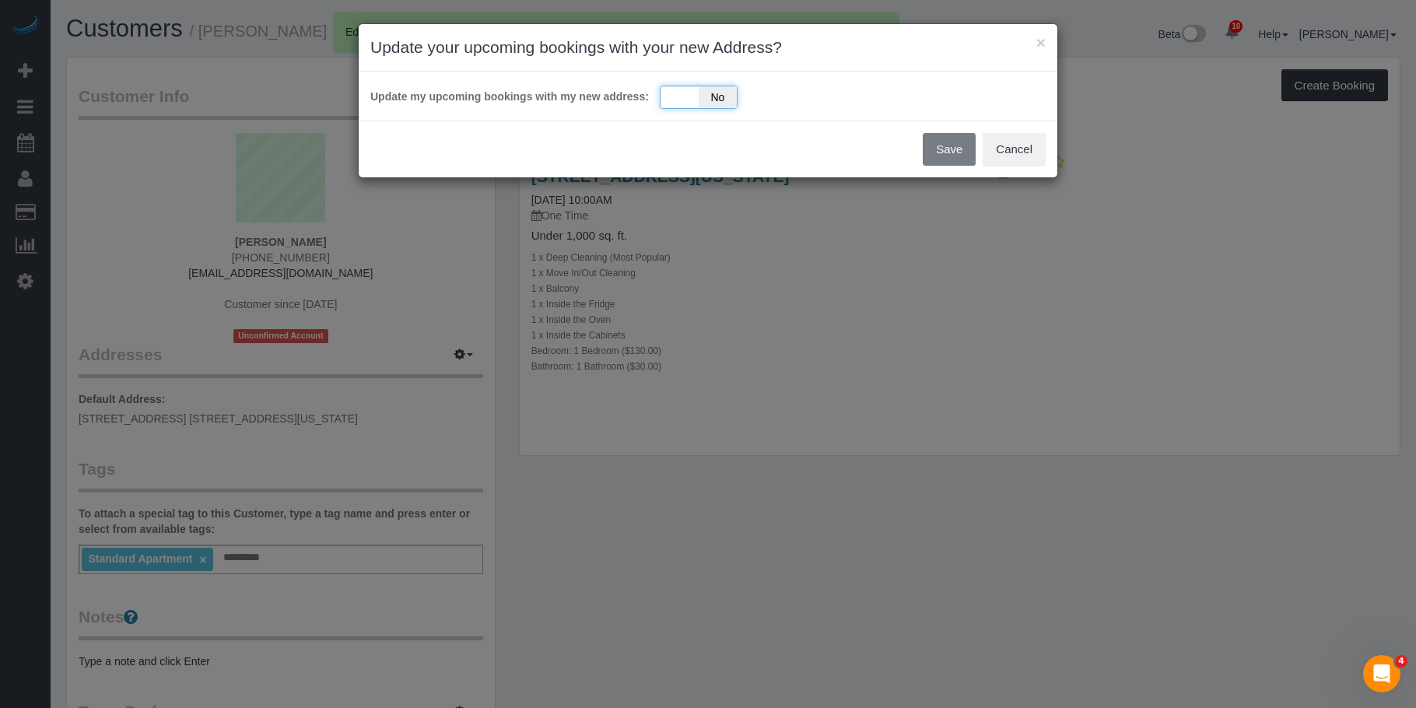
click at [682, 103] on div "Yes No" at bounding box center [699, 97] width 78 height 23
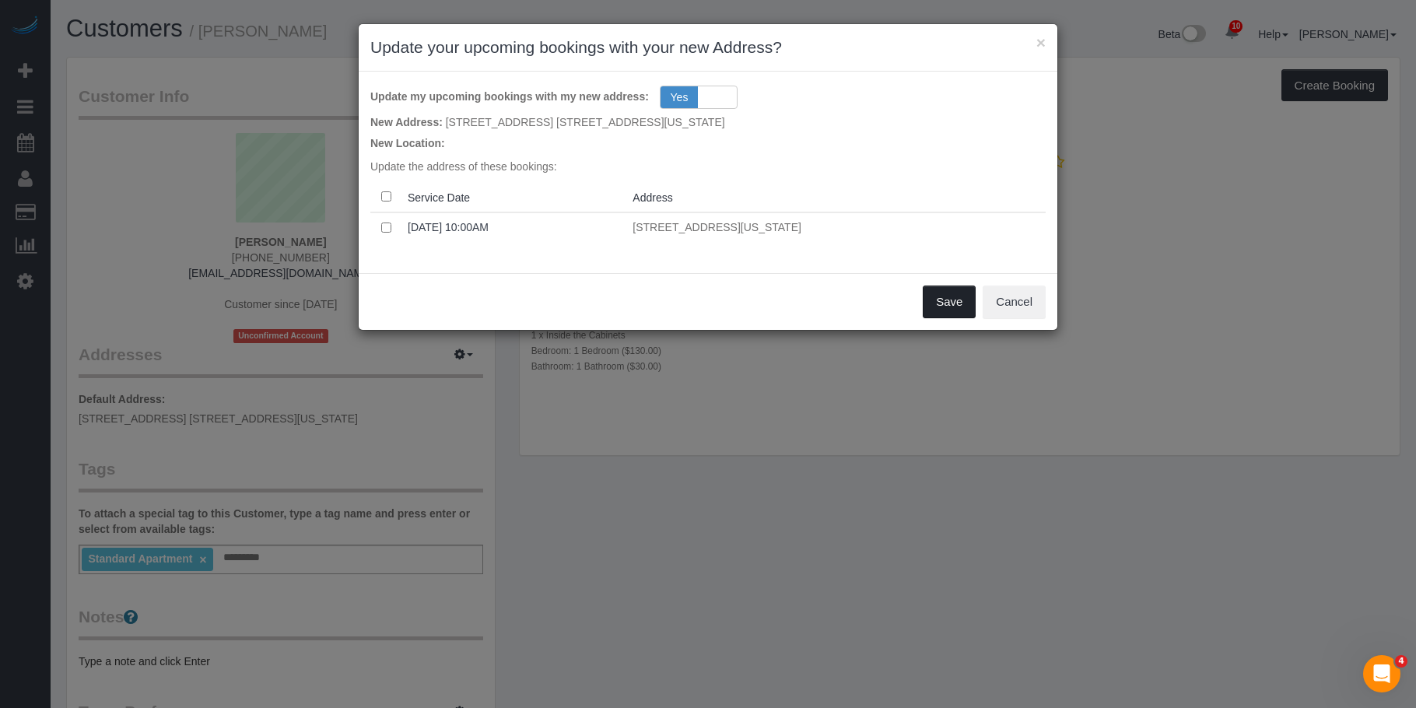
click at [941, 297] on button "Save" at bounding box center [949, 302] width 53 height 33
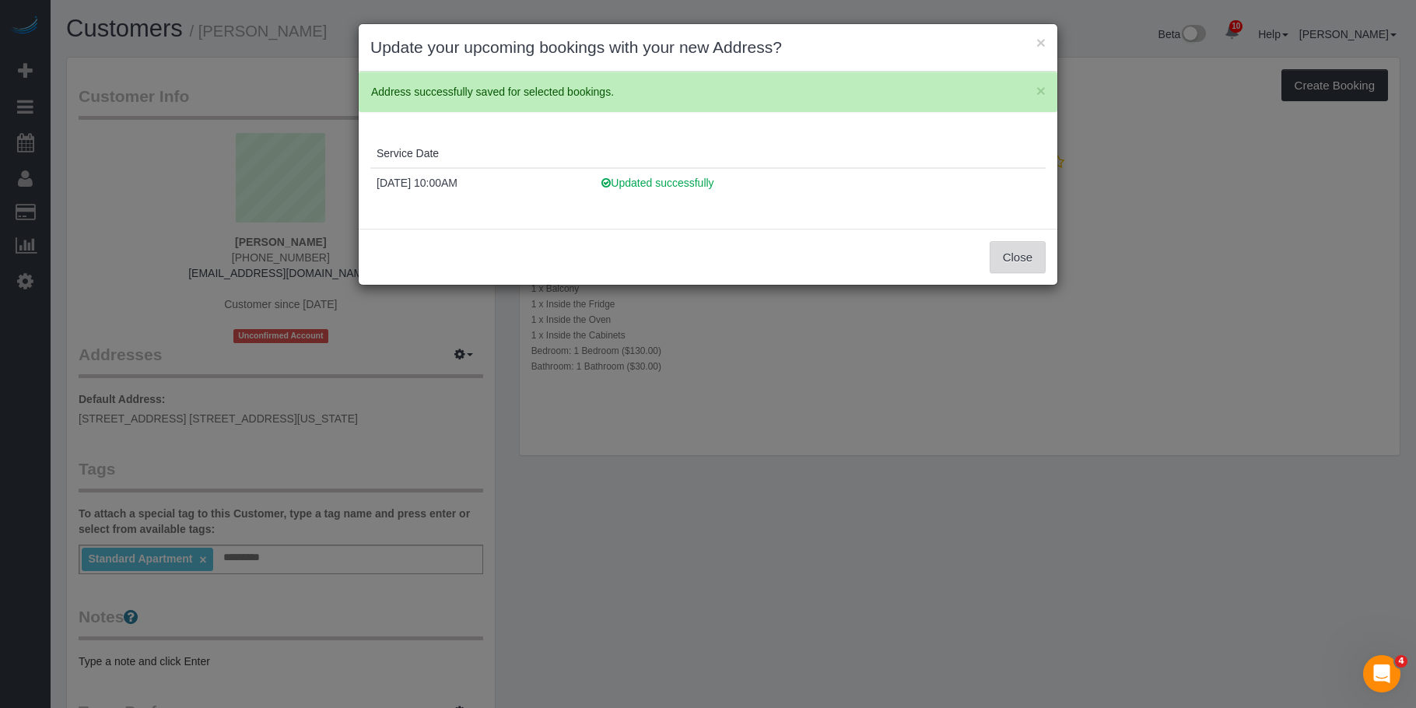
click at [1025, 261] on button "Close" at bounding box center [1018, 257] width 56 height 33
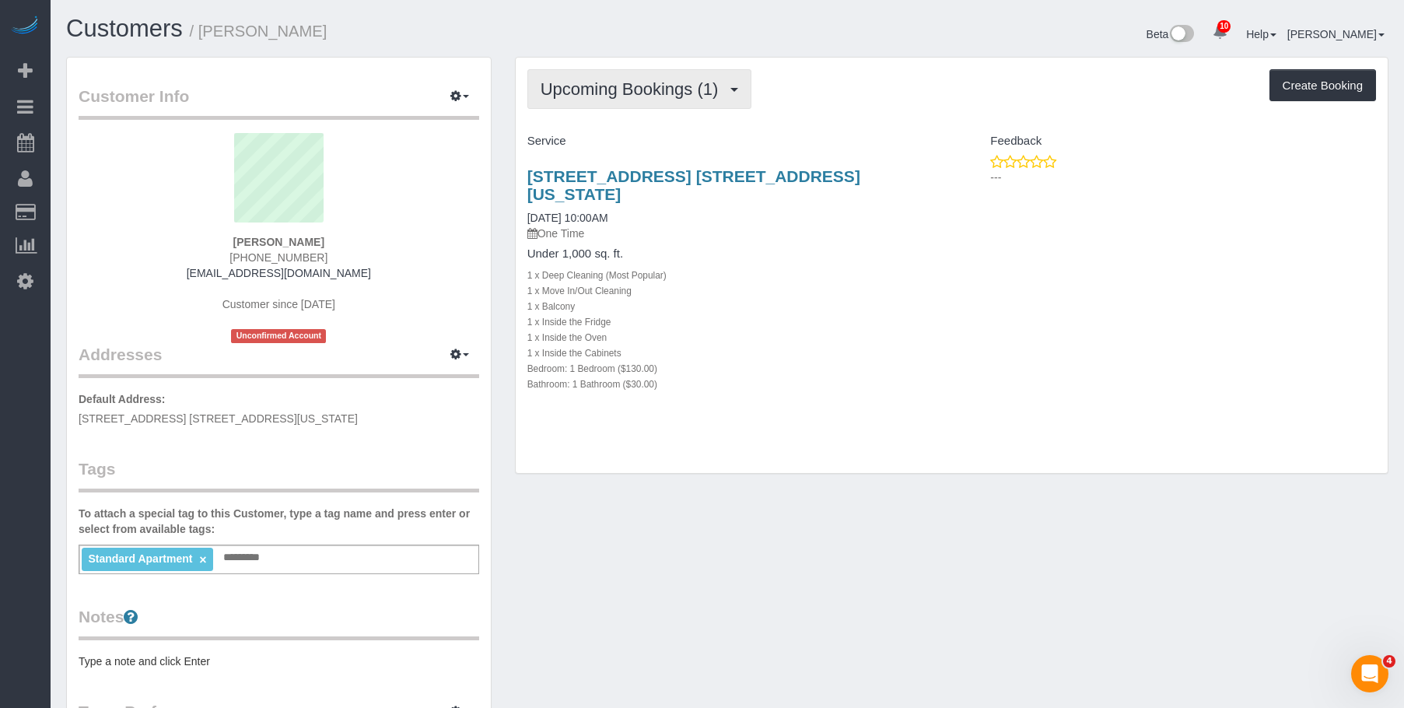
drag, startPoint x: 603, startPoint y: 86, endPoint x: 603, endPoint y: 124, distance: 38.1
click at [603, 86] on span "Upcoming Bookings (1)" at bounding box center [634, 88] width 186 height 19
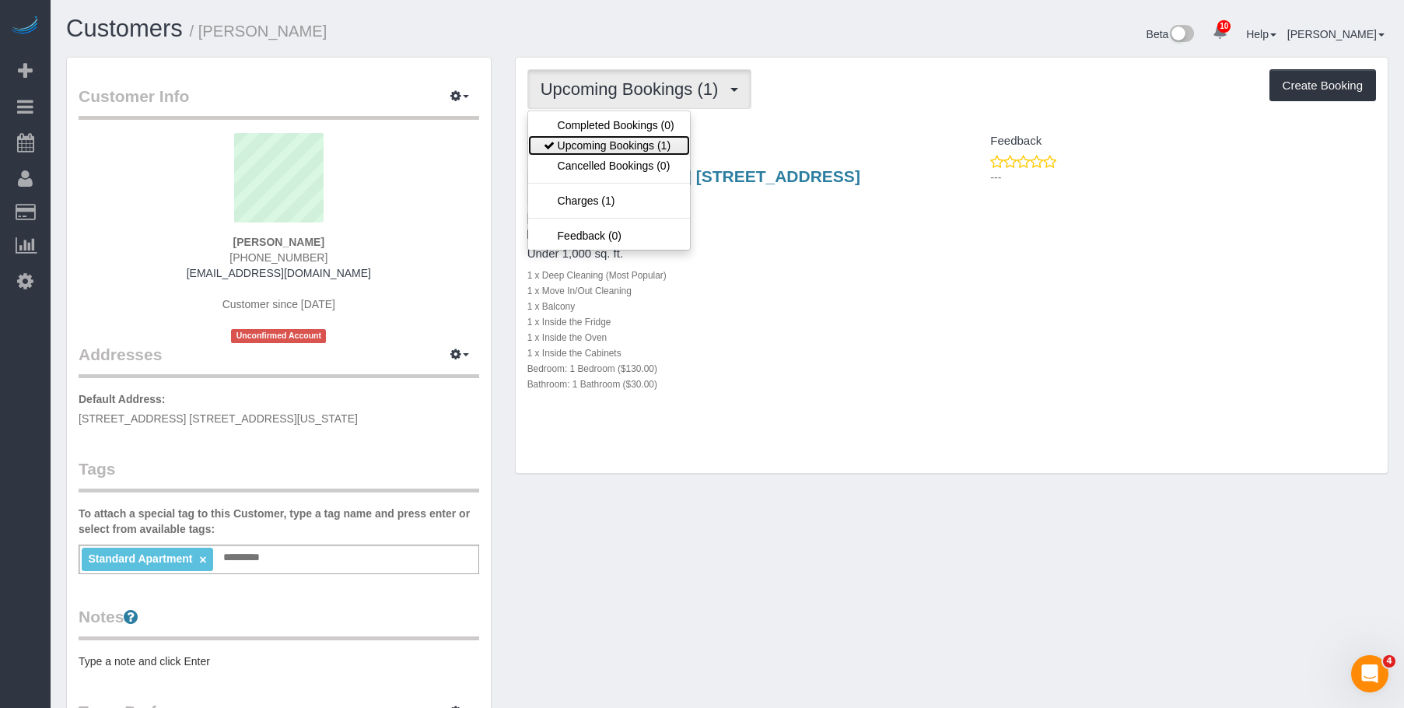
click at [608, 144] on link "Upcoming Bookings (1)" at bounding box center [609, 145] width 162 height 20
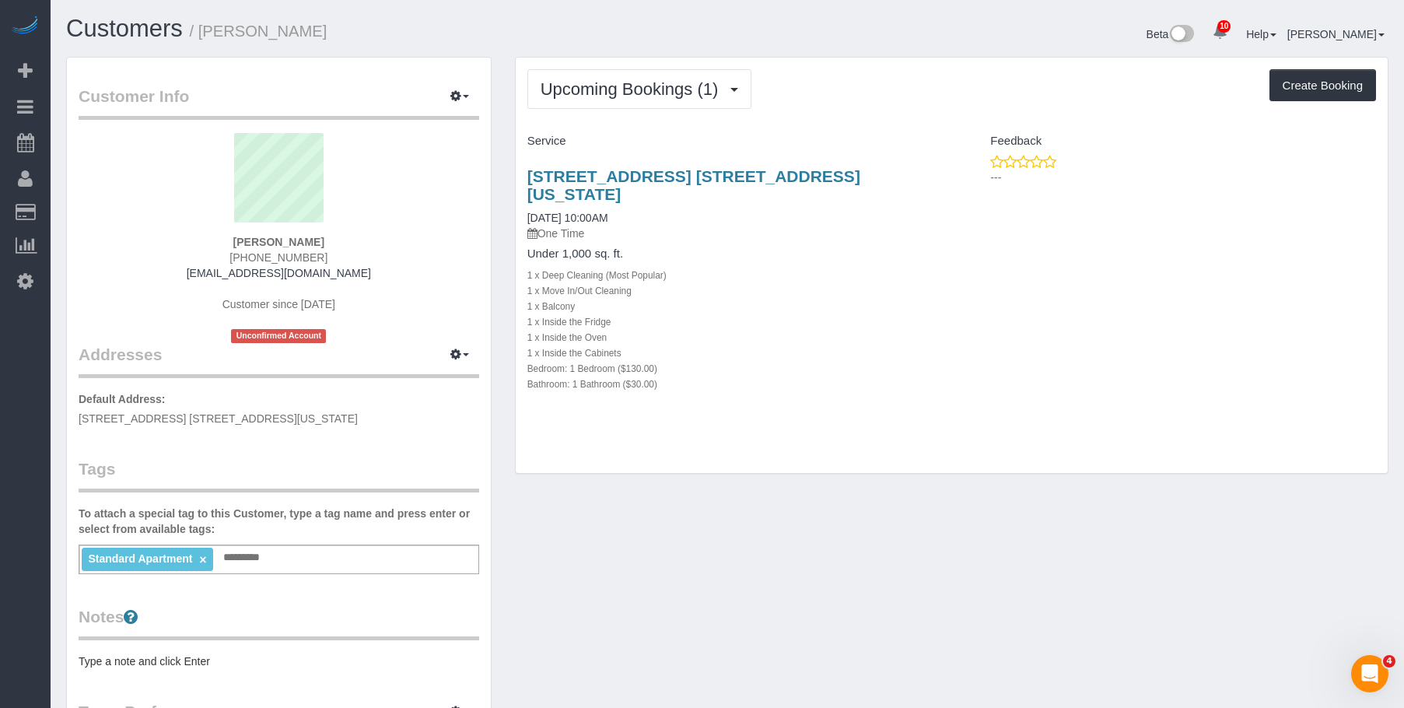
drag, startPoint x: 534, startPoint y: 174, endPoint x: 921, endPoint y: 178, distance: 387.4
click at [927, 178] on div "14 Prince Street, Apt. 6c, New York, NY 10012 09/04/2025 10:00AM One Time Under…" at bounding box center [734, 288] width 436 height 268
copy link "14 Prince Street, Apt. 6c, New York, NY 10012"
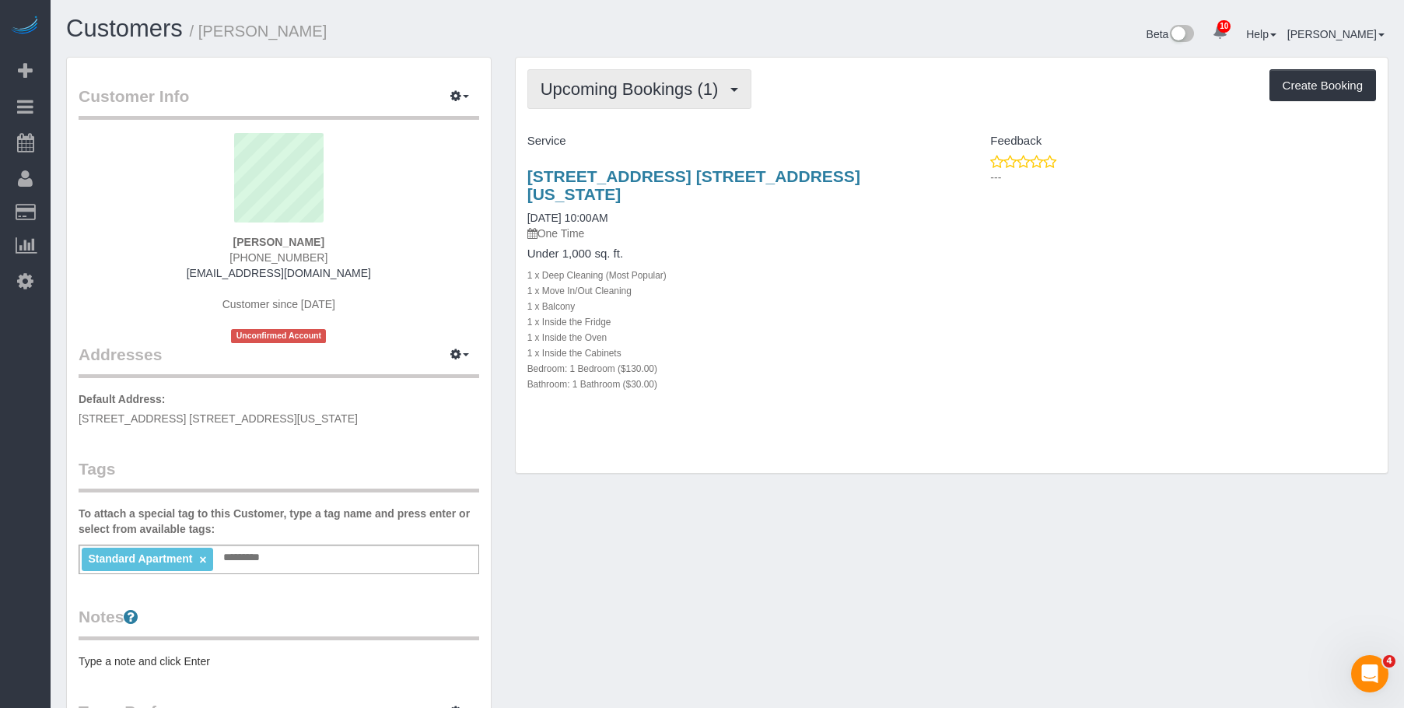
click at [576, 79] on button "Upcoming Bookings (1)" at bounding box center [639, 89] width 225 height 40
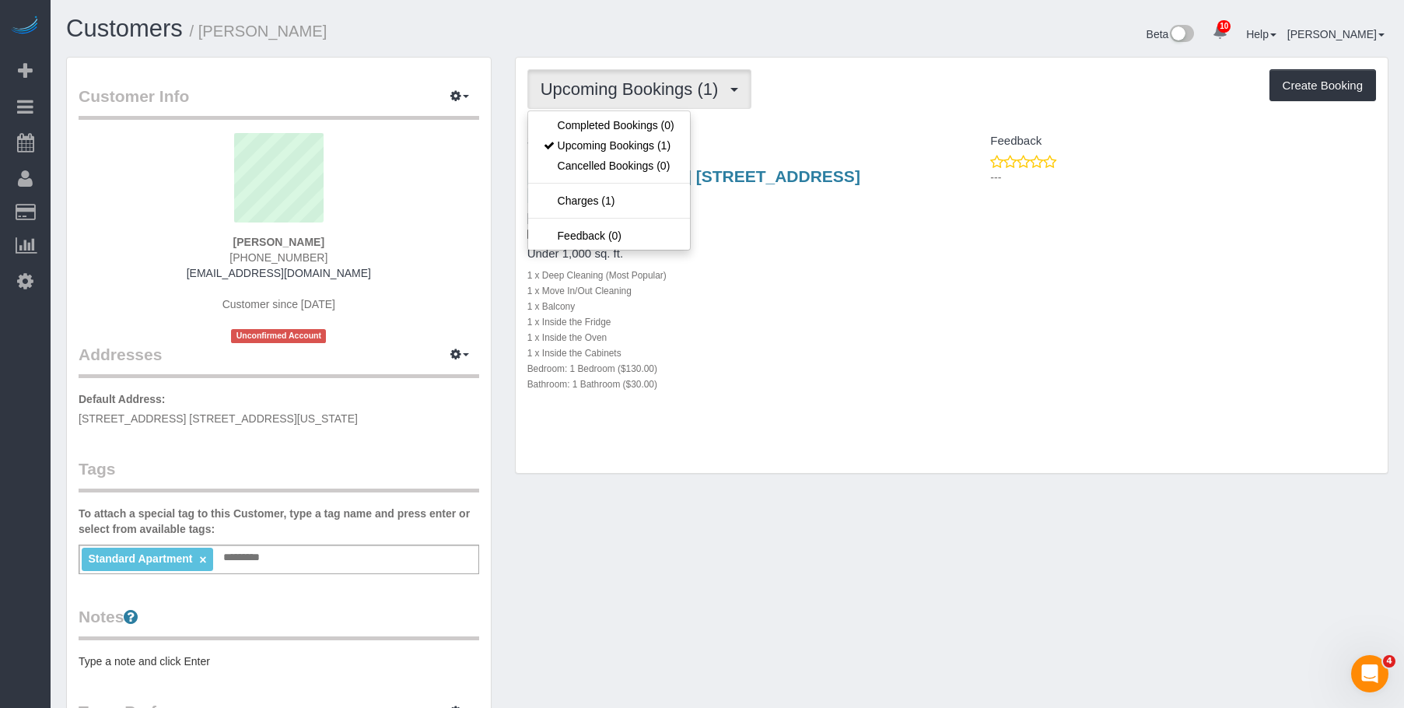
drag, startPoint x: 871, startPoint y: 330, endPoint x: 837, endPoint y: 302, distance: 44.2
click at [869, 345] on div "1 x Inside the Cabinets" at bounding box center [733, 353] width 413 height 16
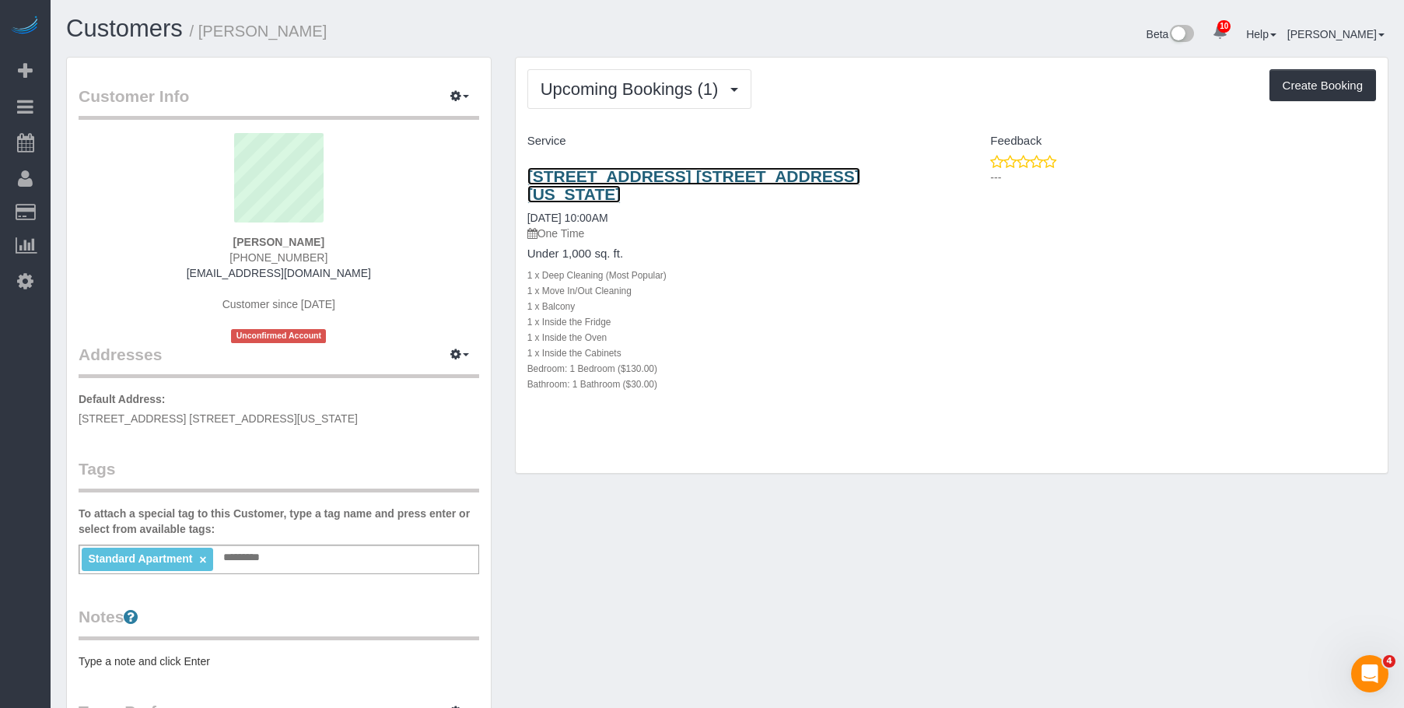
click at [595, 173] on link "14 Prince Street, Apt. 6c, New York, NY 10012" at bounding box center [693, 185] width 333 height 36
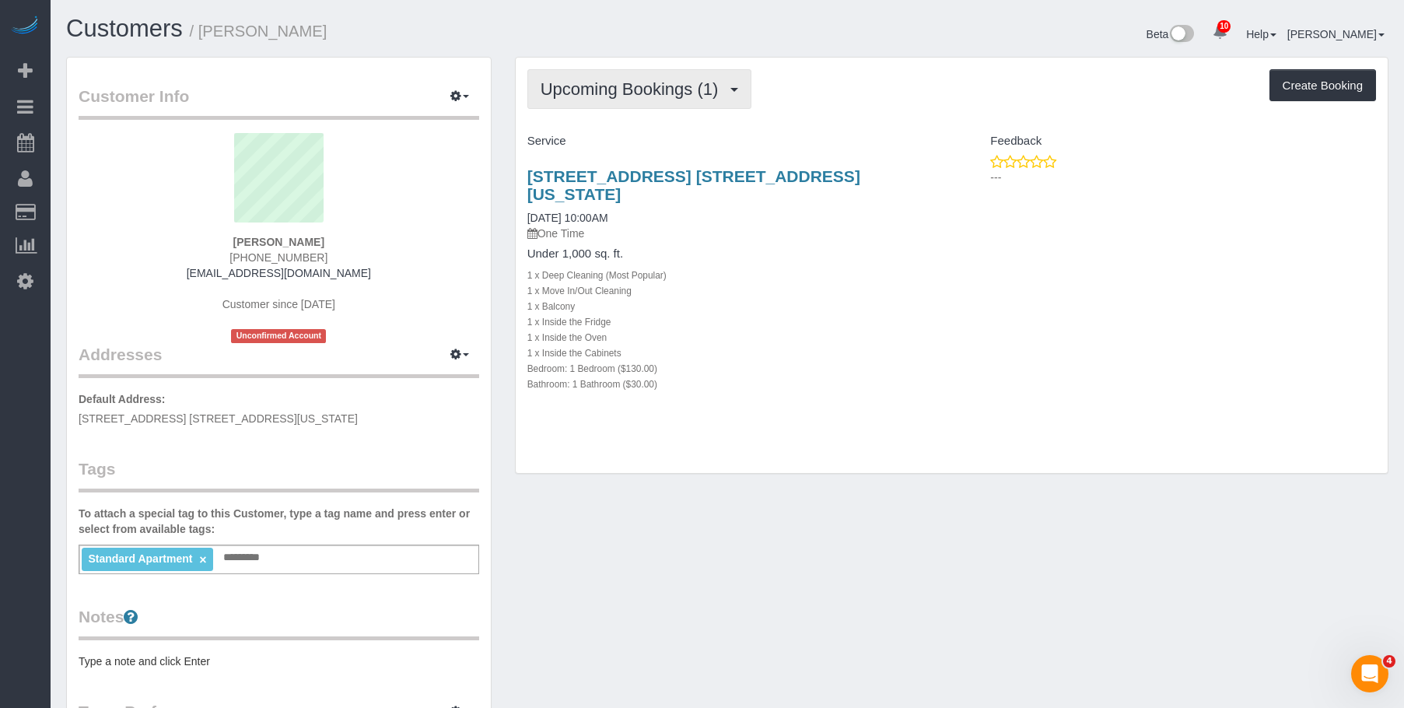
click at [583, 86] on span "Upcoming Bookings (1)" at bounding box center [634, 88] width 186 height 19
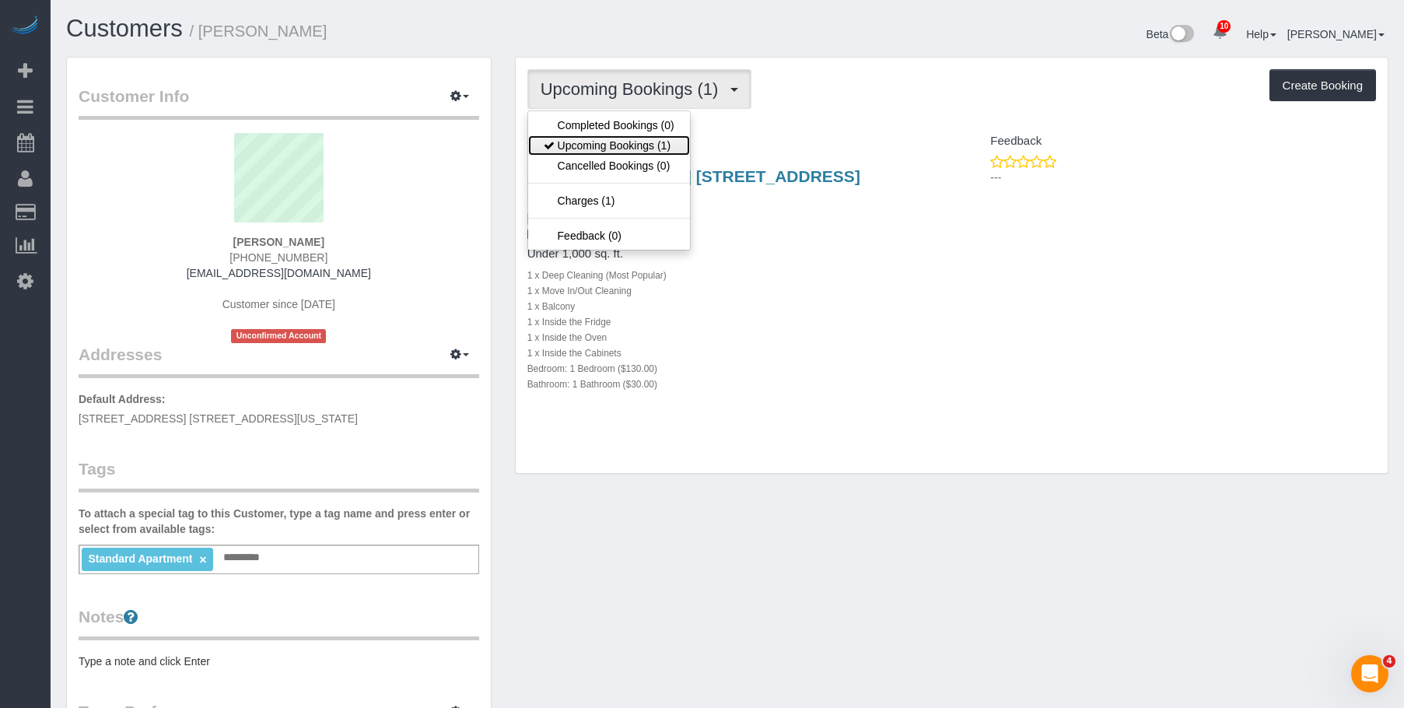
click at [576, 152] on link "Upcoming Bookings (1)" at bounding box center [609, 145] width 162 height 20
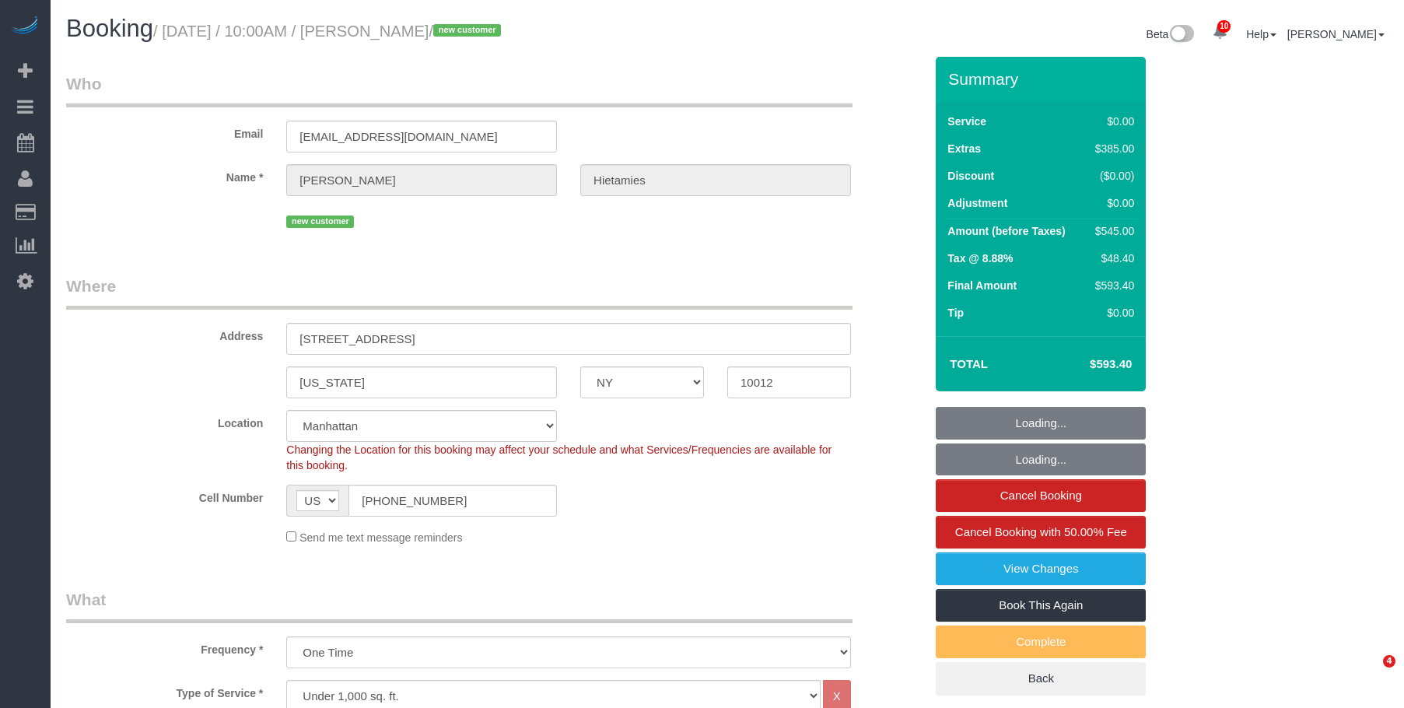
select select "NY"
select select "1"
select select "spot1"
select select "number:56"
select select "number:76"
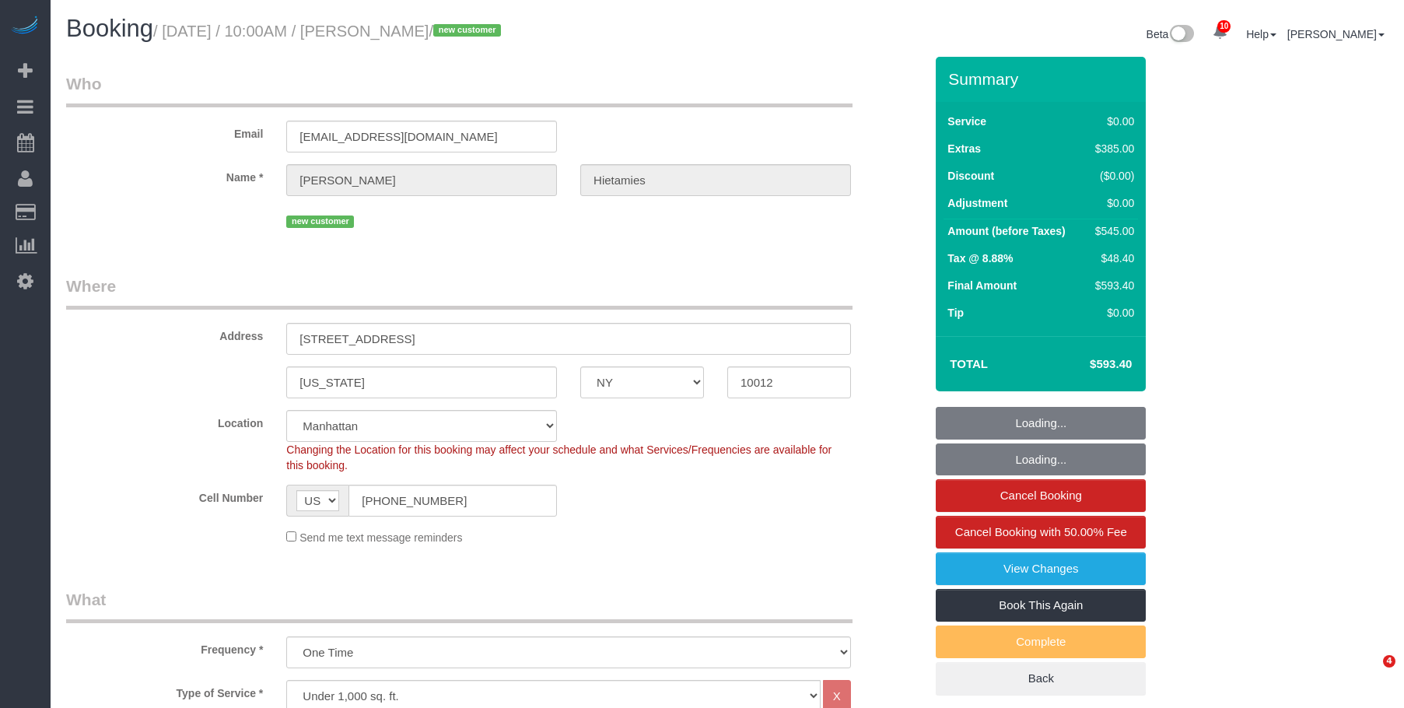
select select "number:15"
select select "number:6"
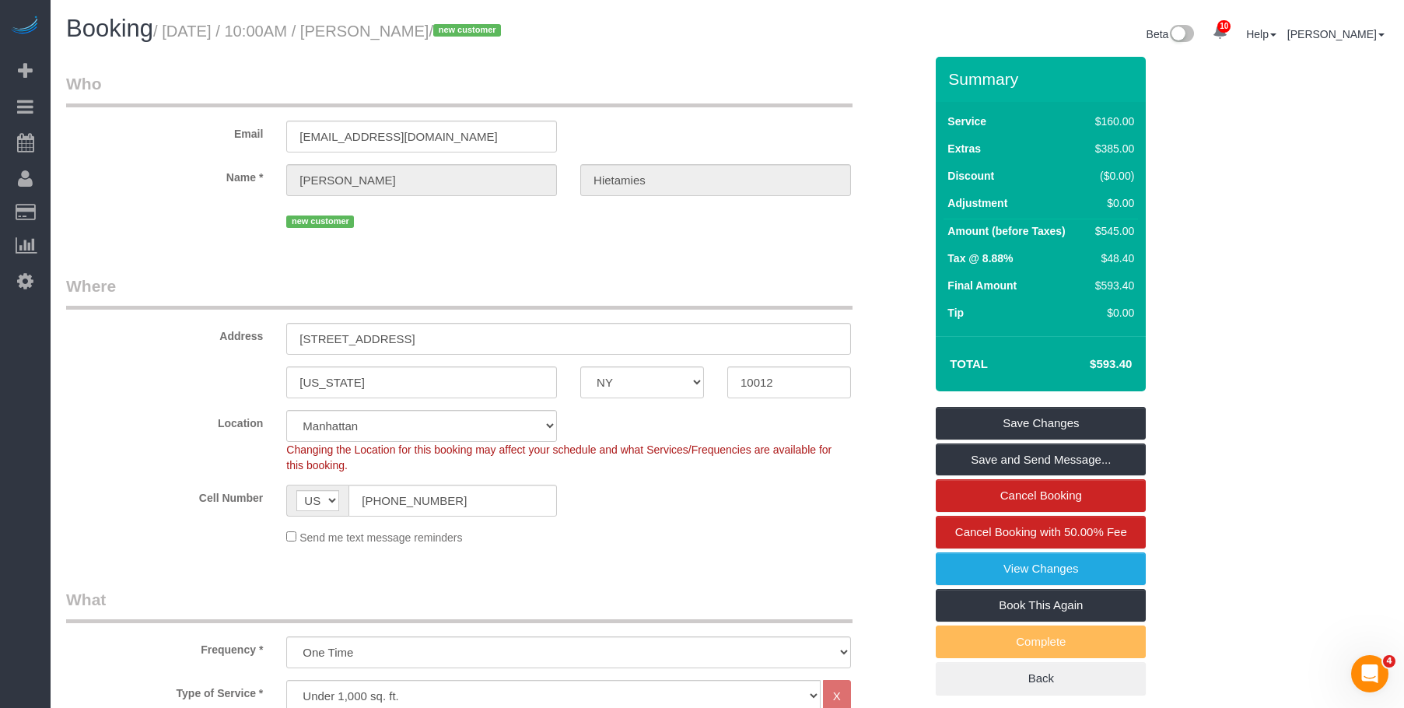
drag, startPoint x: 171, startPoint y: 36, endPoint x: 514, endPoint y: 37, distance: 343.1
click at [506, 37] on small "/ [DATE] / 10:00AM / [PERSON_NAME] / new customer" at bounding box center [329, 31] width 352 height 17
copy small "[DATE] / 10:00AM / [PERSON_NAME]"
drag, startPoint x: 600, startPoint y: 257, endPoint x: 597, endPoint y: 267, distance: 10.4
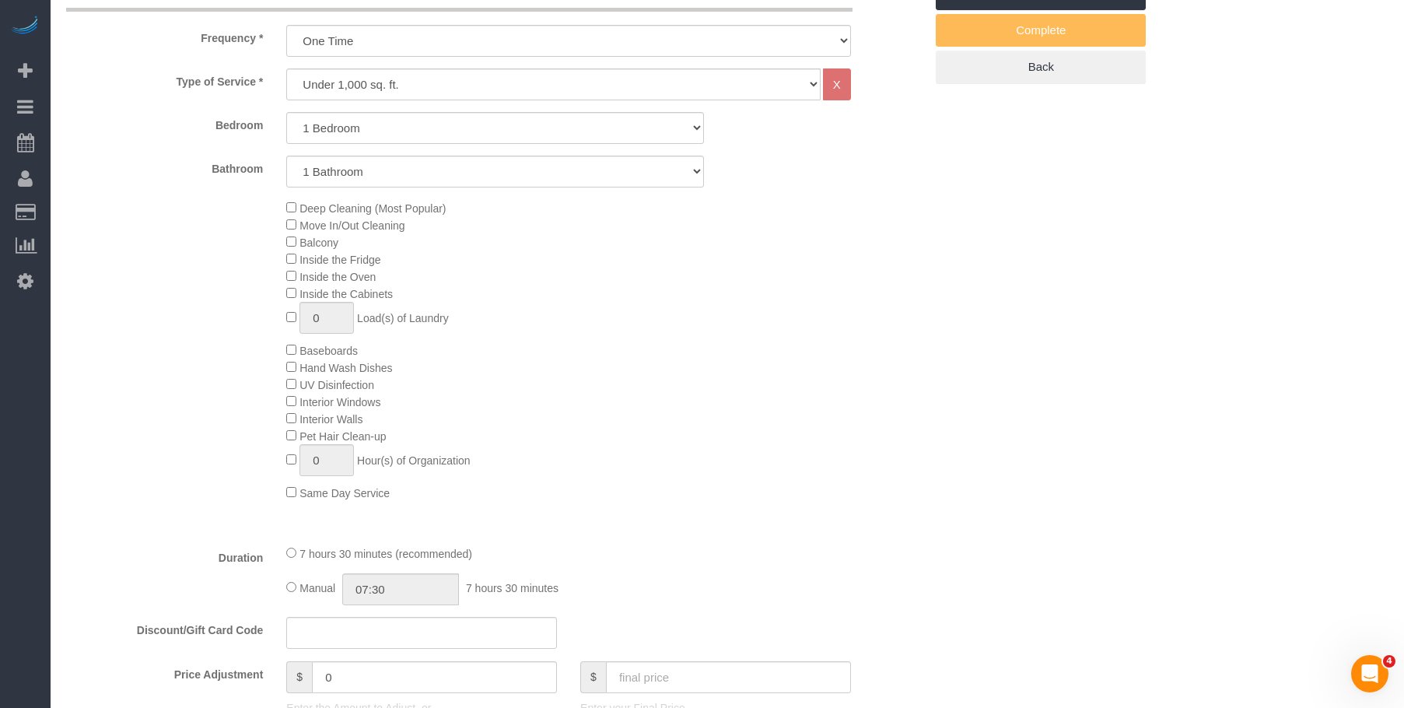
scroll to position [622, 0]
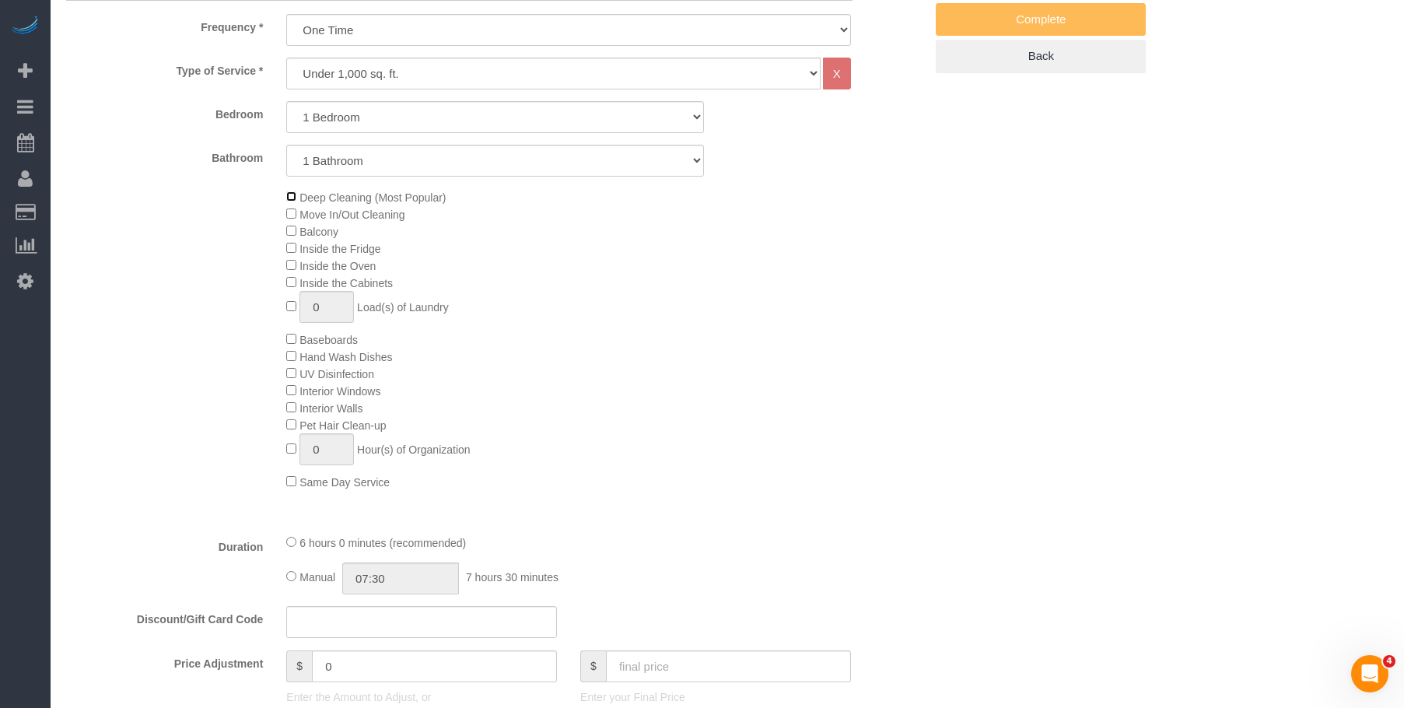
select select "spot46"
click at [741, 379] on div "Deep Cleaning (Most Popular) Move In/Out Cleaning Balcony Inside the Fridge Ins…" at bounding box center [605, 339] width 661 height 302
select select "spot91"
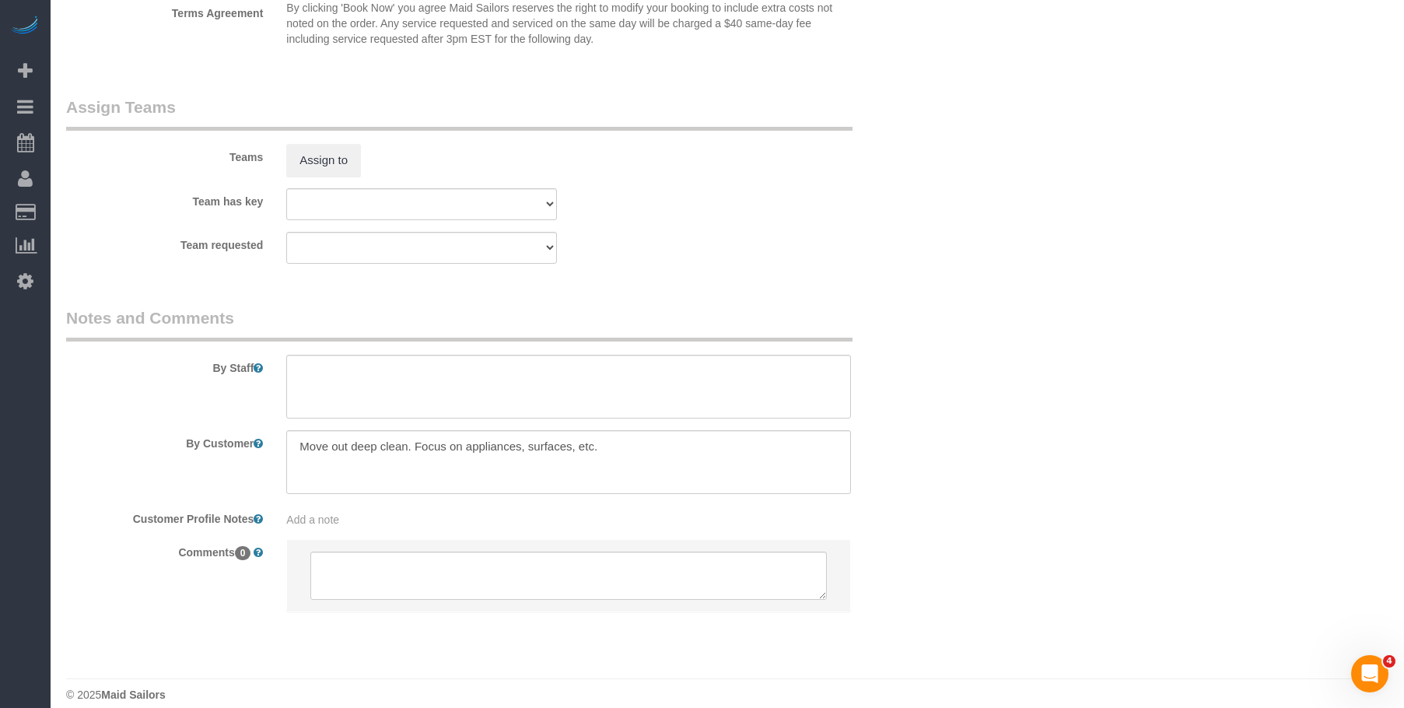
scroll to position [1983, 0]
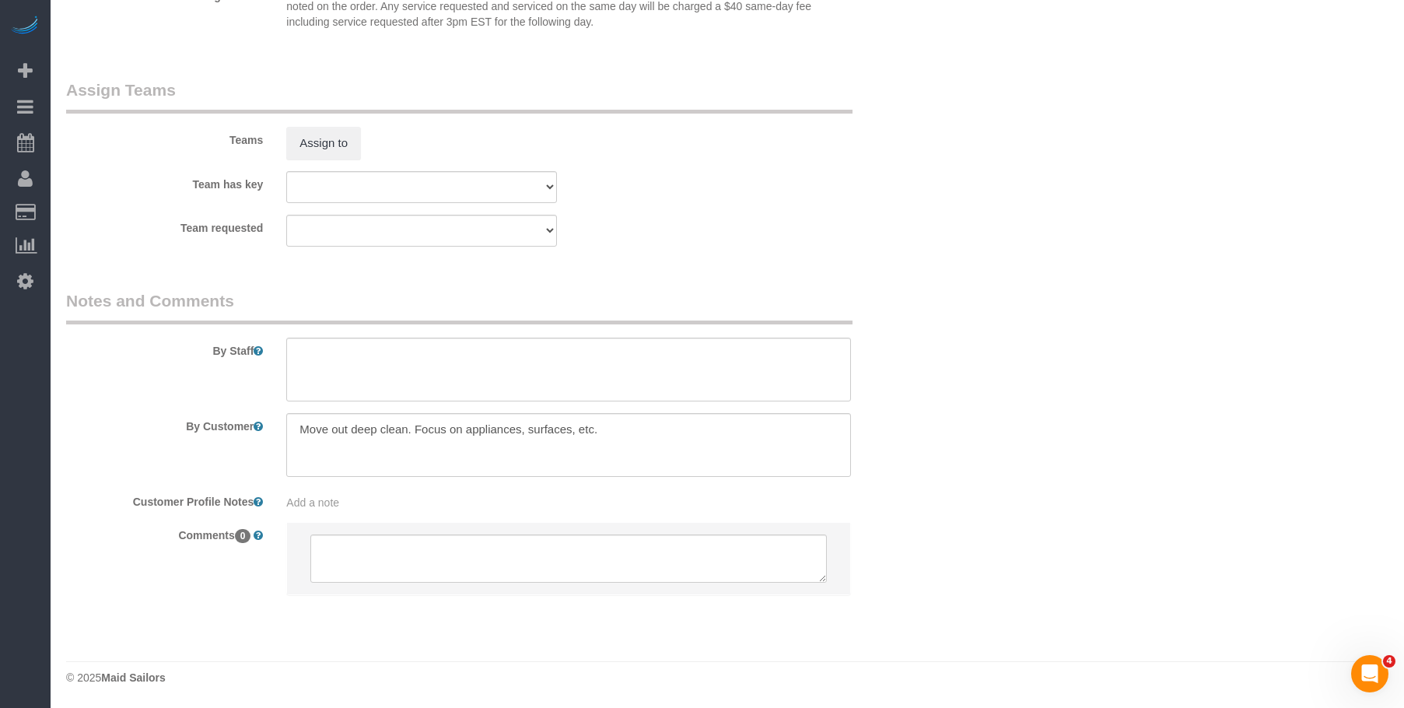
click at [880, 243] on div "Team requested 000- Donna Mercado 000 - Partnerships 000 - TEAM JOB 1 - Abdoula…" at bounding box center [494, 231] width 881 height 32
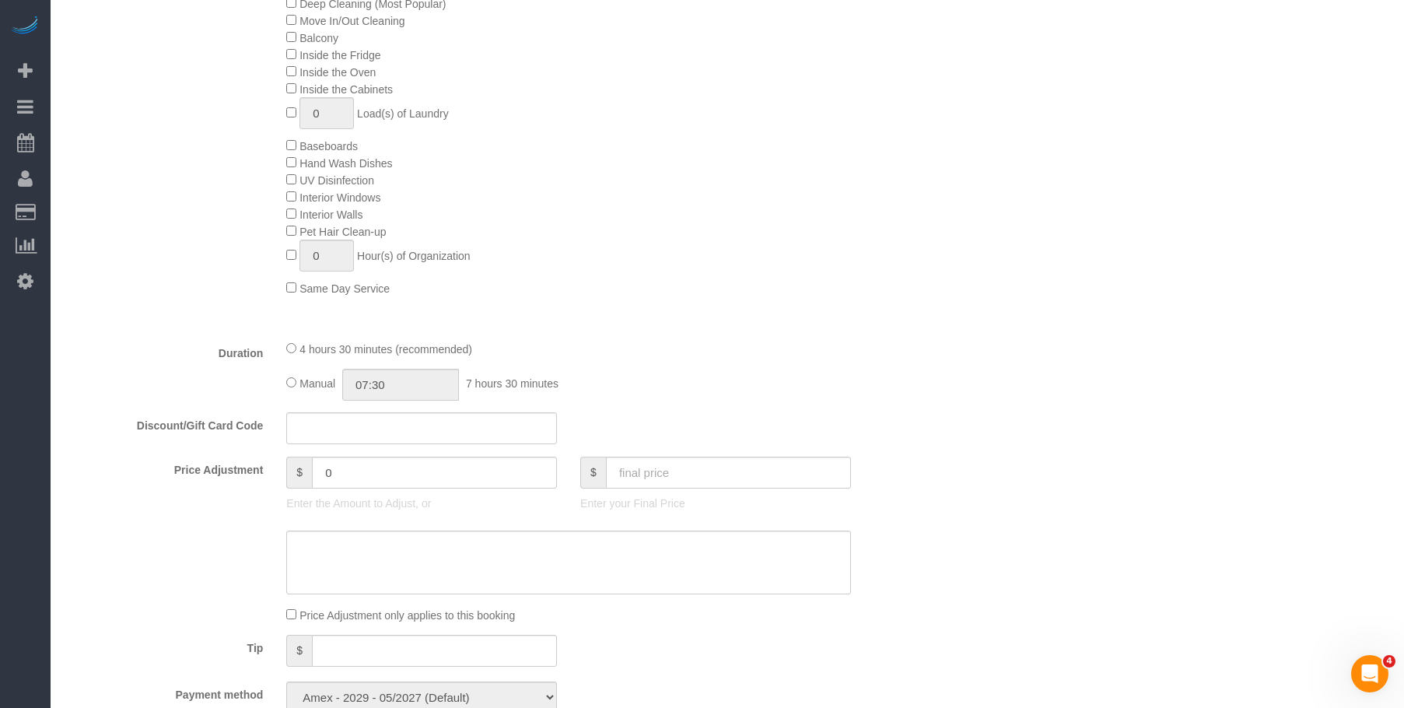
scroll to position [505, 0]
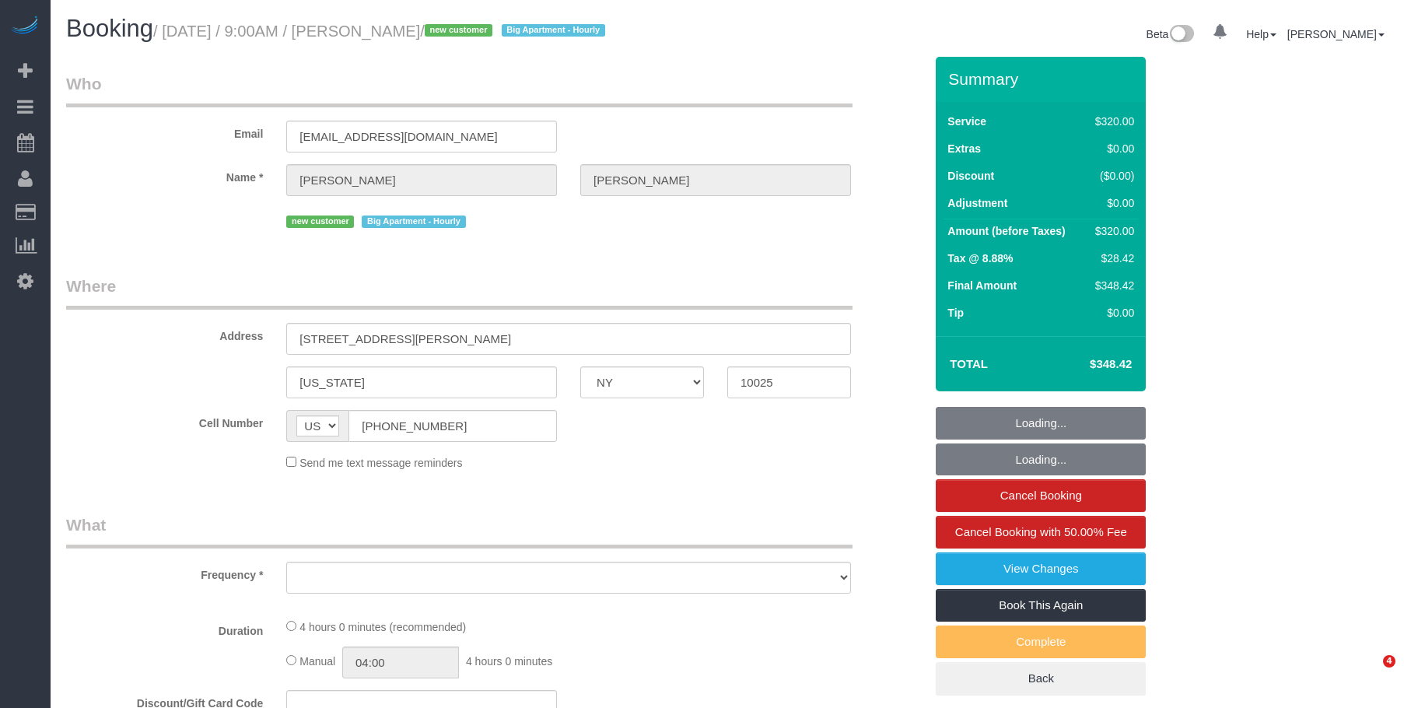
select select "NY"
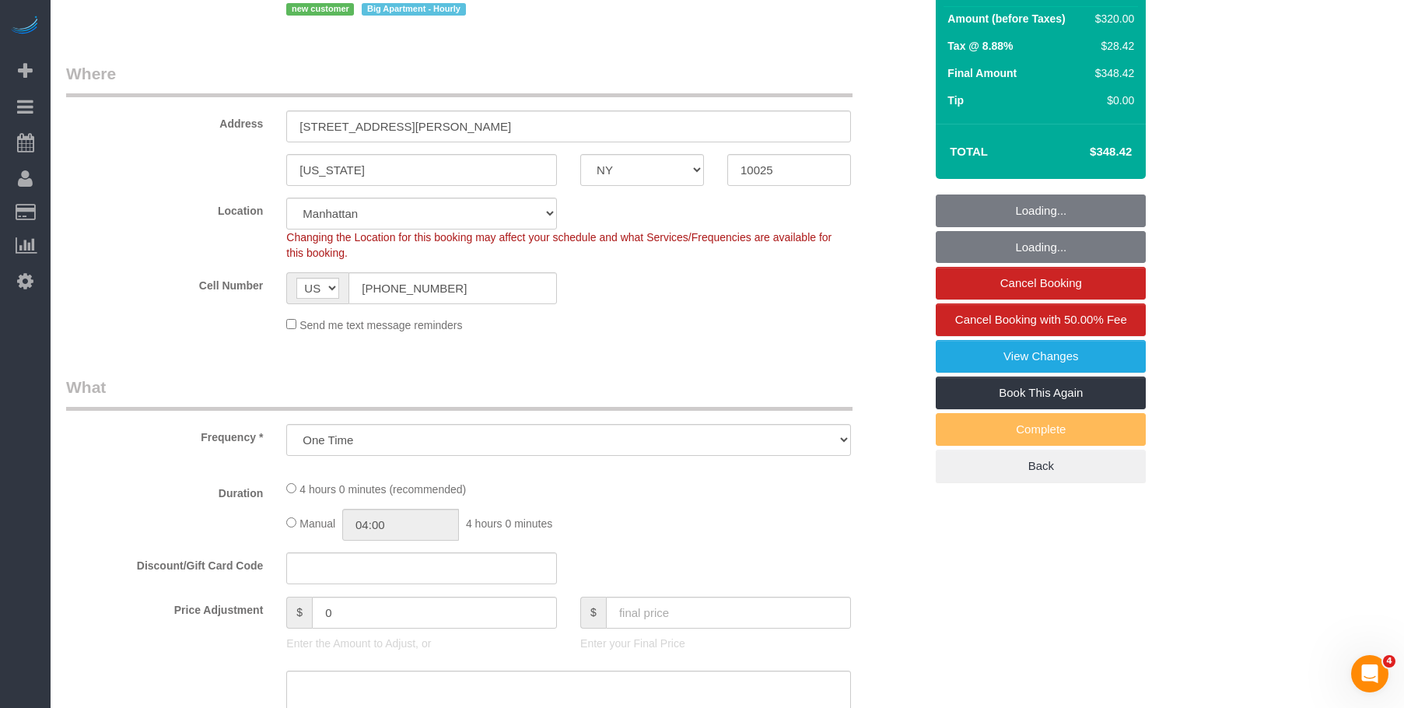
scroll to position [311, 0]
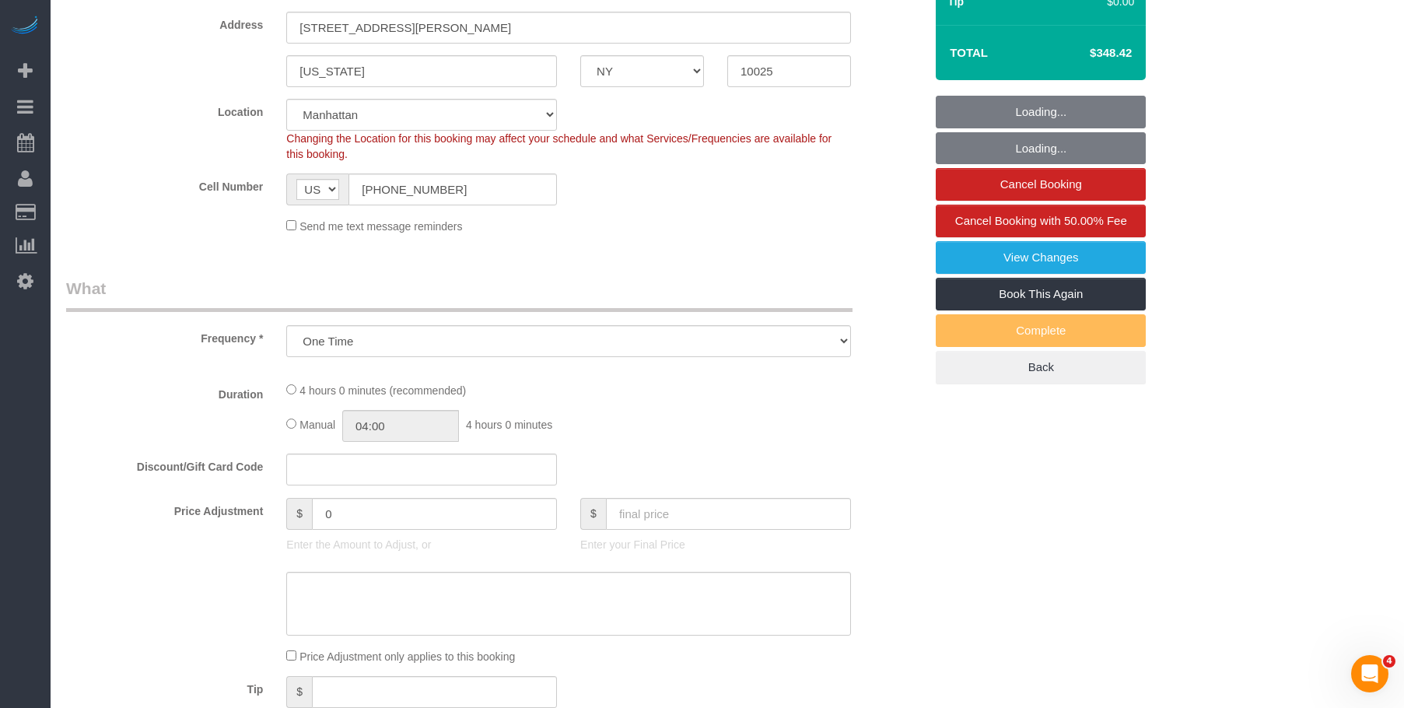
select select "object:724"
select select "string:stripe-pm_1S2ST74VGloSiKo7dR9T7CF6"
select select "240"
select select "spot1"
select select "number:89"
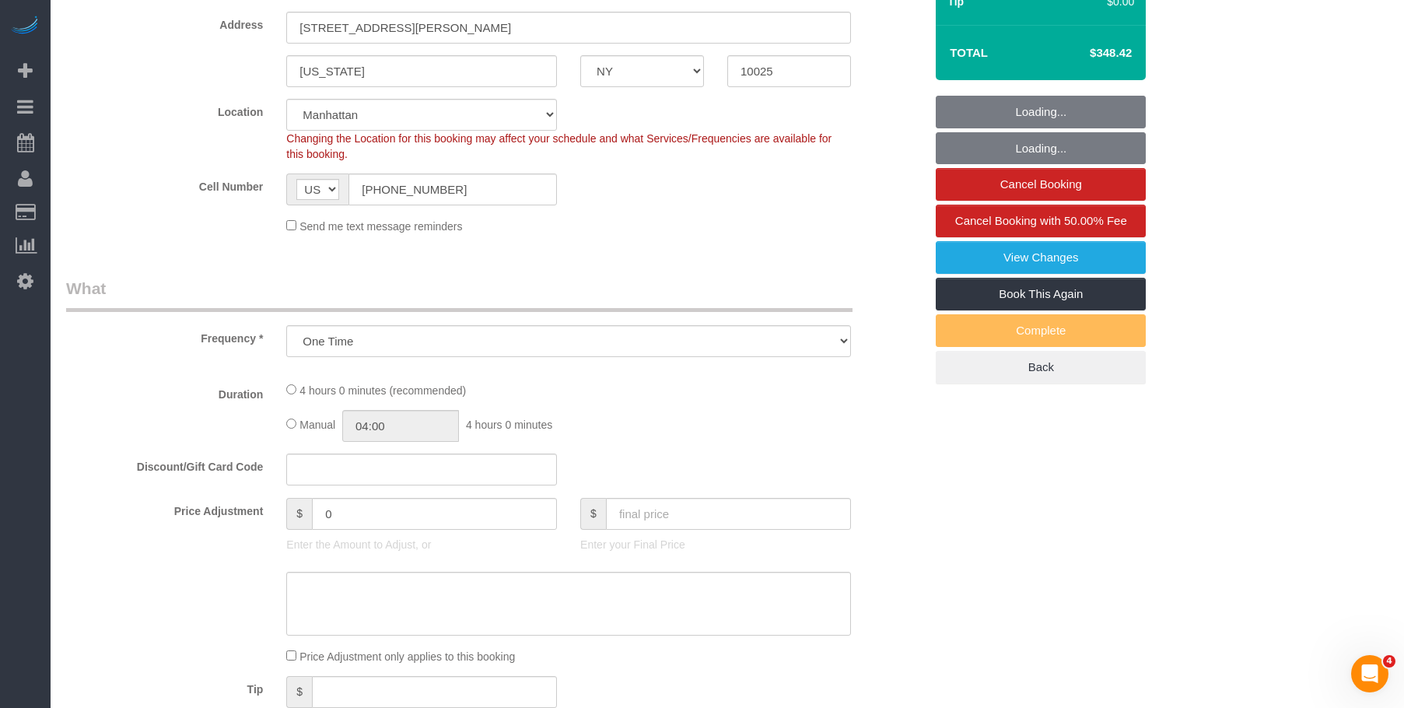
select select "number:70"
select select "number:15"
select select "number:5"
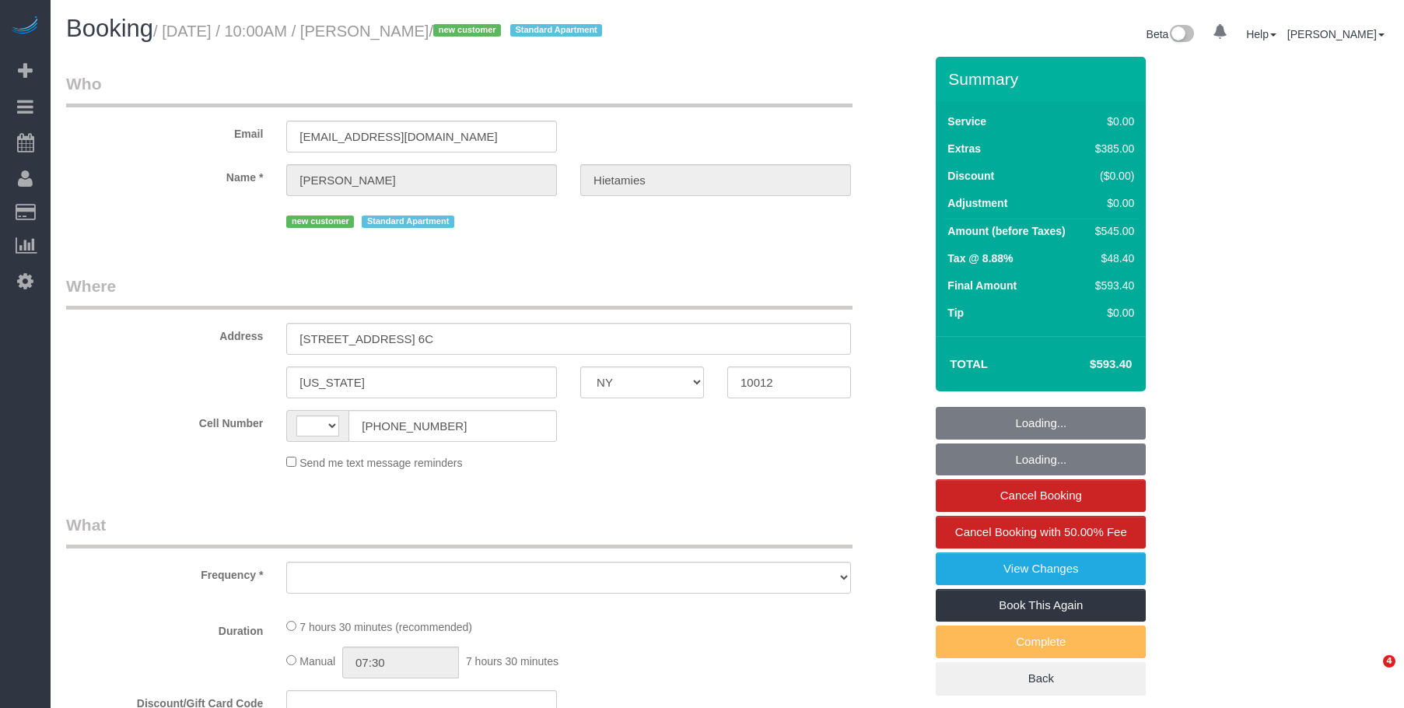
select select "NY"
select select "object:465"
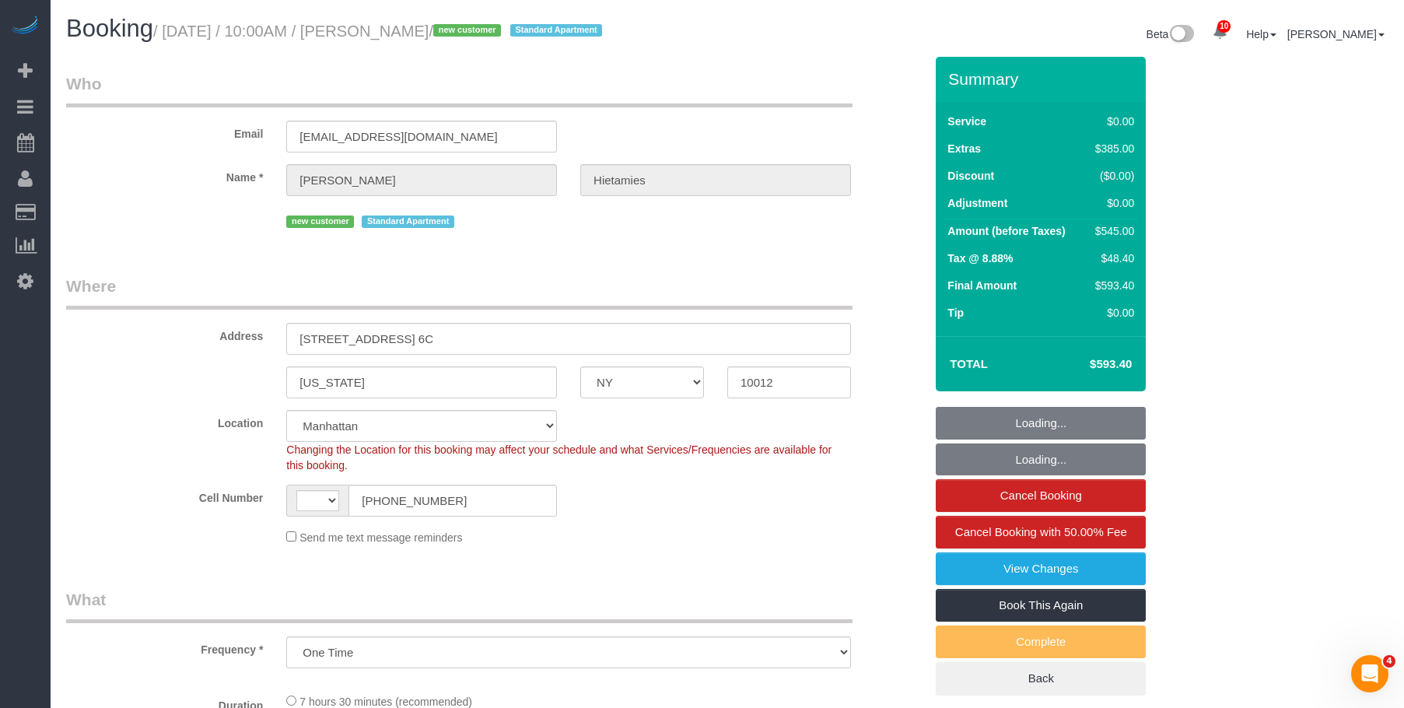
select select "string:[GEOGRAPHIC_DATA]"
select select "string:stripe-pm_1S3P5I4VGloSiKo7rW2bJZIv"
select select "1"
select select "number:56"
select select "number:76"
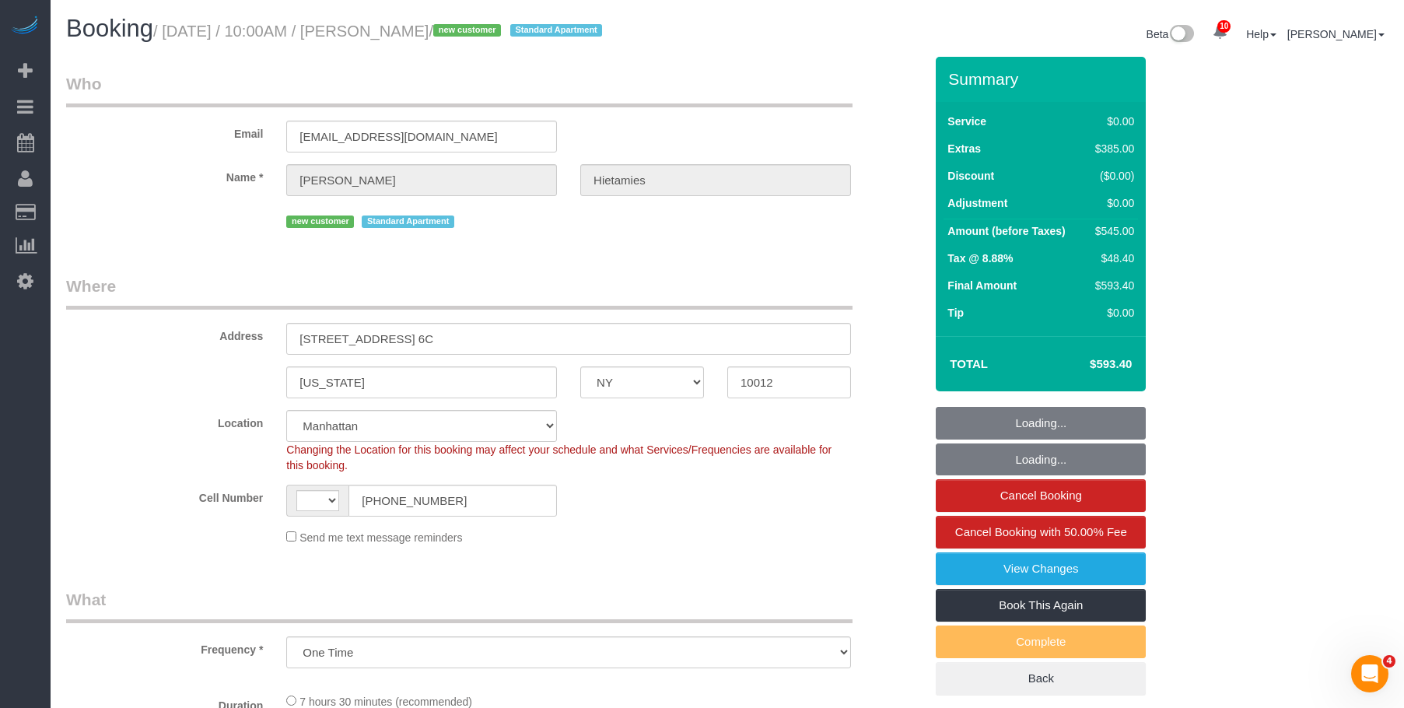
select select "number:15"
select select "number:6"
select select "object:966"
select select "spot1"
select select "1"
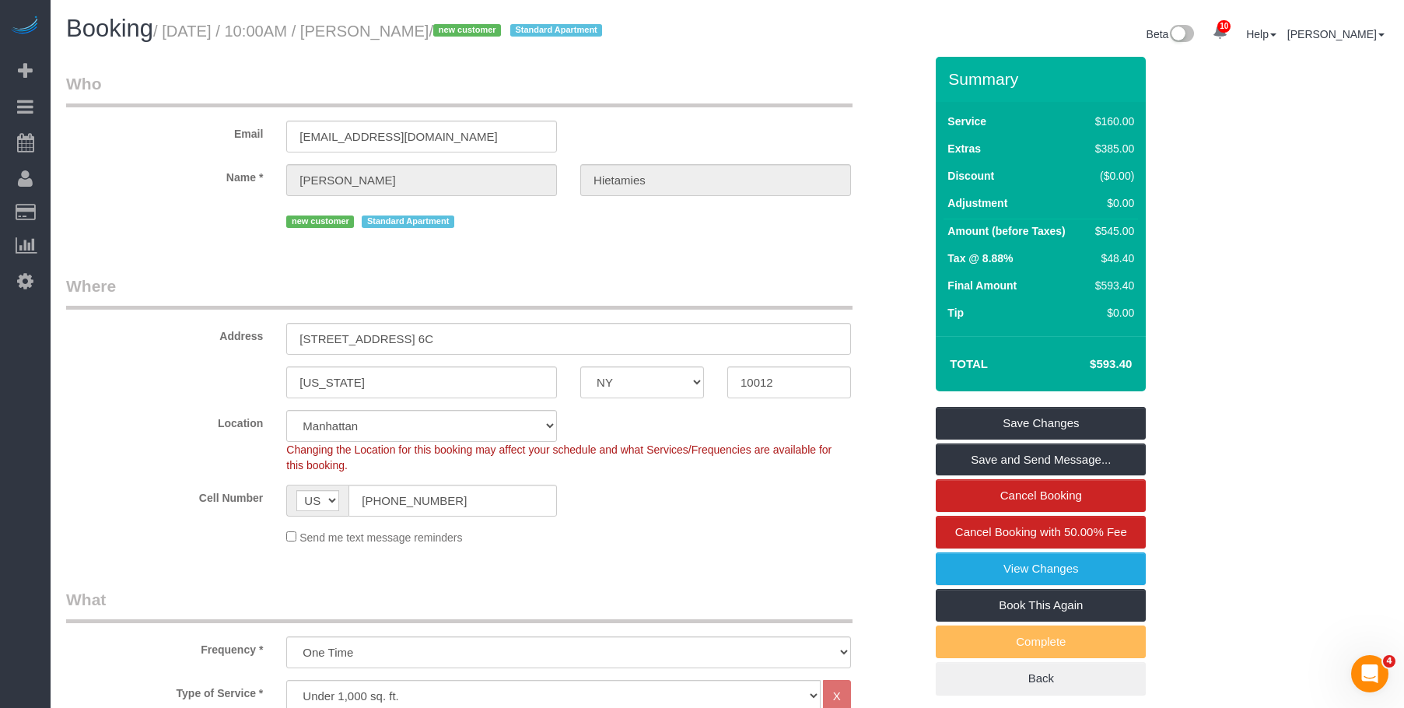
click at [688, 287] on legend "Where" at bounding box center [459, 292] width 787 height 35
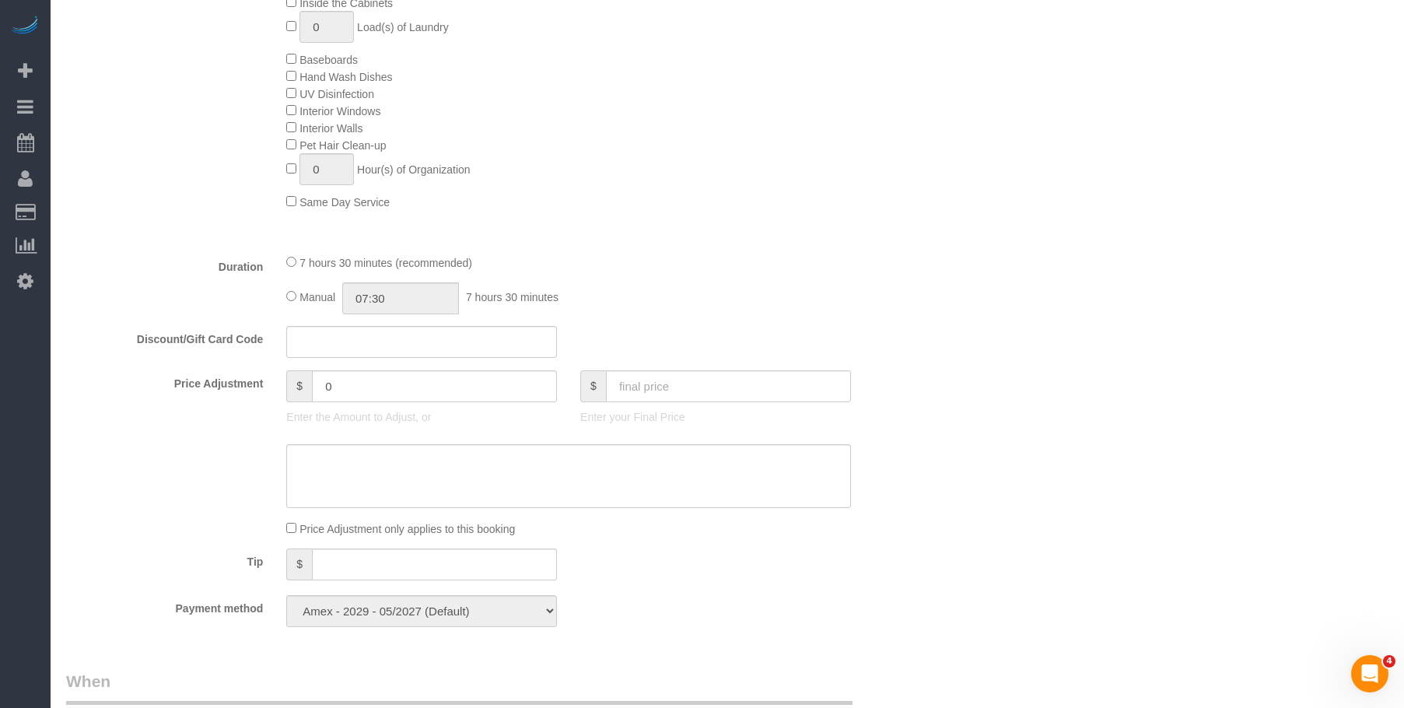
scroll to position [700, 0]
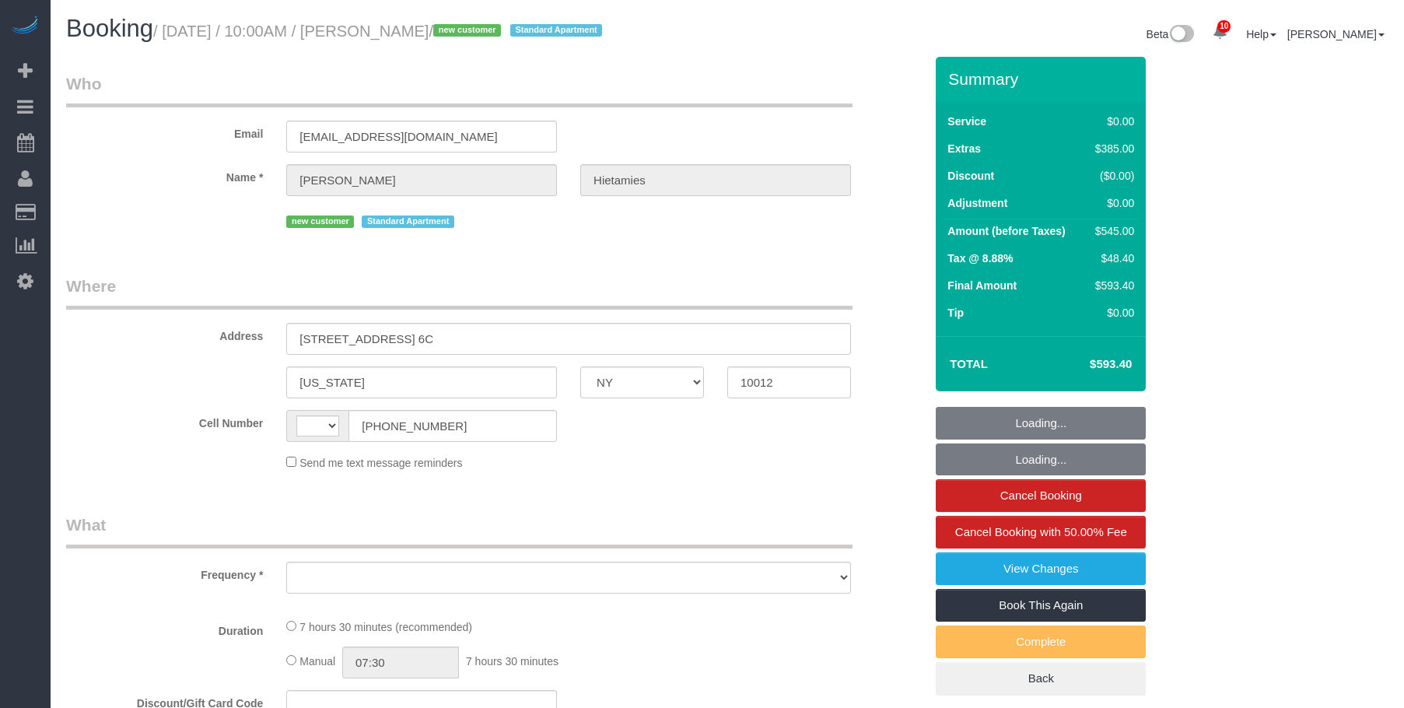
select select "NY"
select select "object:467"
select select "string:stripe-pm_1S3P5I4VGloSiKo7rW2bJZIv"
select select "number:56"
select select "number:76"
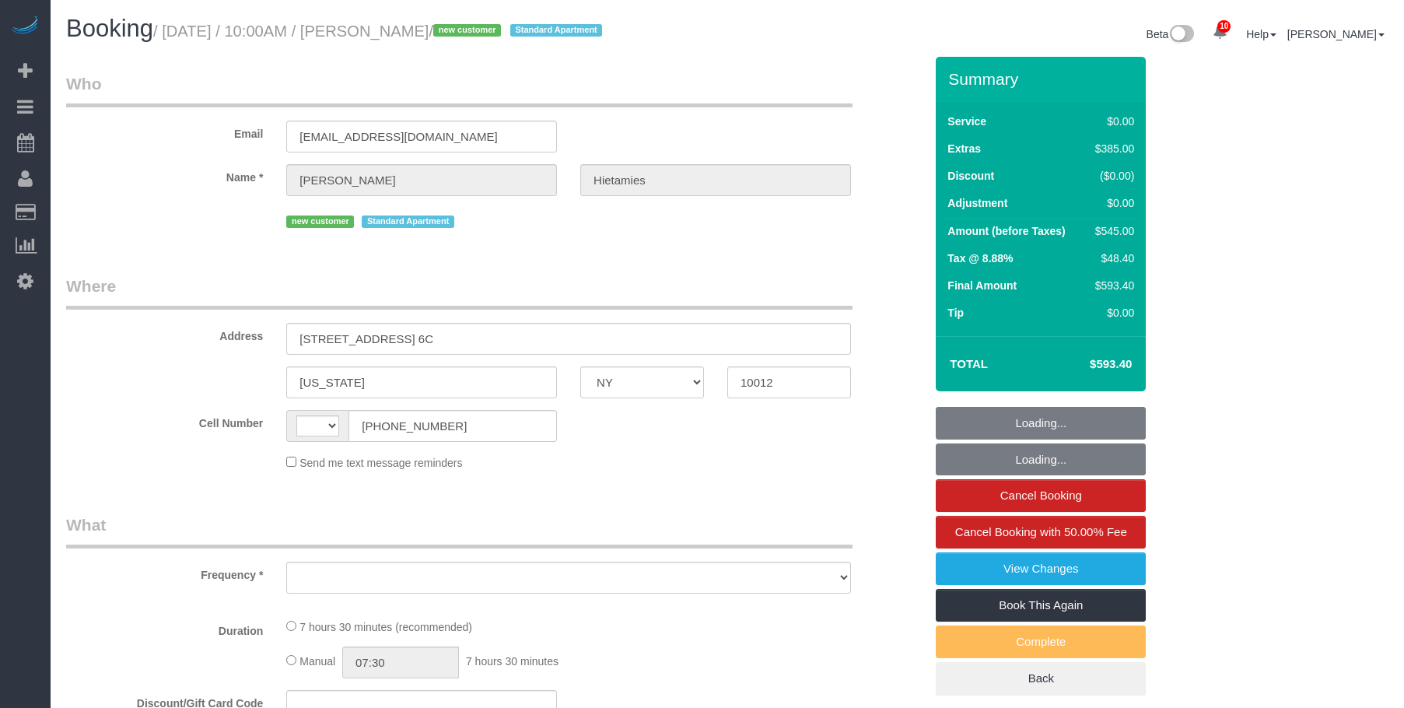
select select "number:15"
select select "number:6"
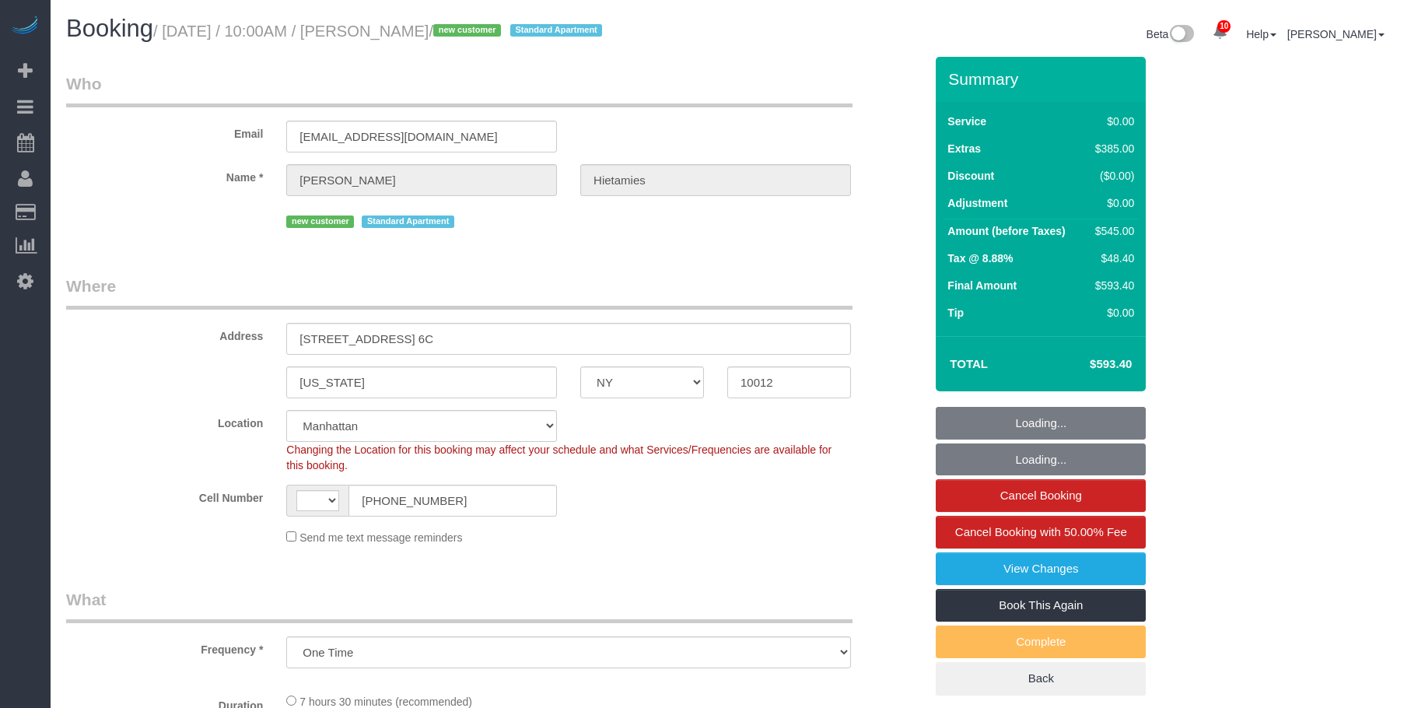
select select "object:616"
select select "string:[GEOGRAPHIC_DATA]"
select select "spot1"
select select "1"
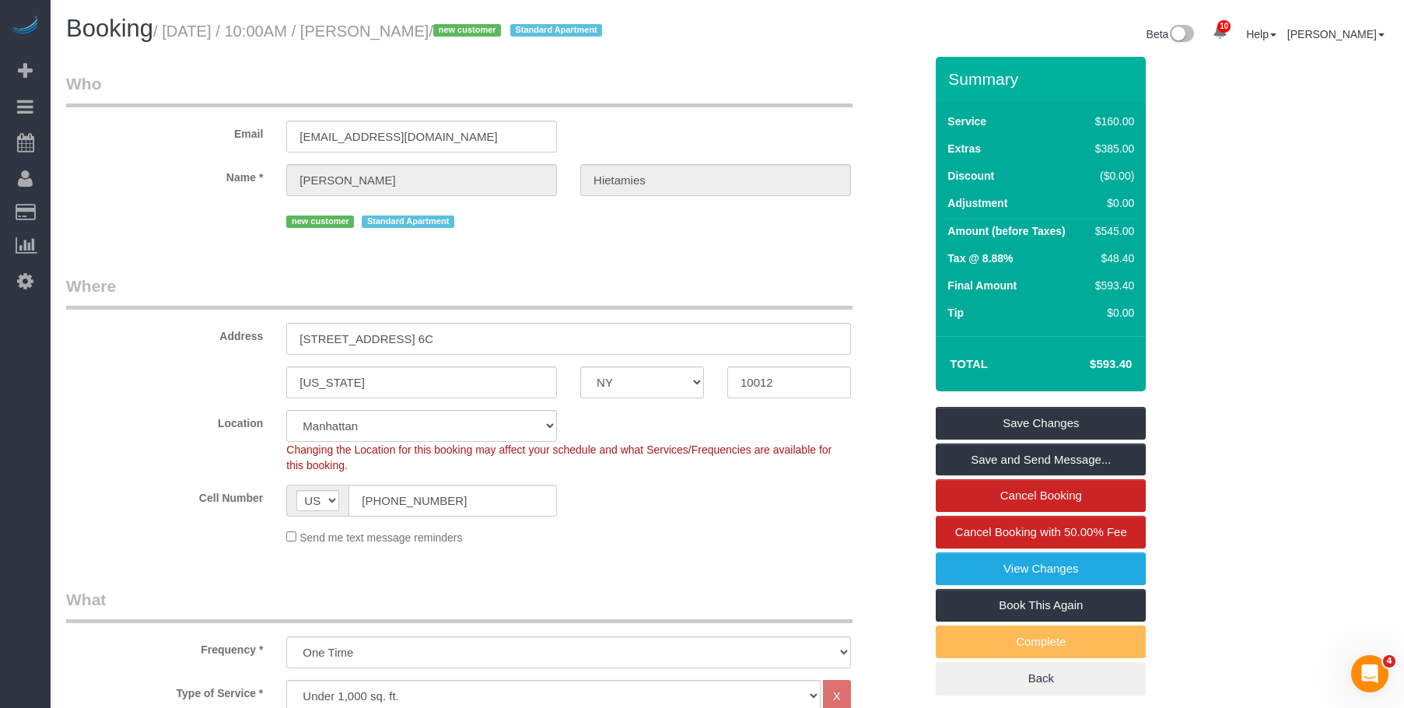
click at [756, 283] on legend "Where" at bounding box center [459, 292] width 787 height 35
drag, startPoint x: 303, startPoint y: 485, endPoint x: 289, endPoint y: 478, distance: 16.0
click at [271, 485] on div "Cell Number AF AL DZ AD AO AI AQ AG AR AM AW AU AT AZ BS BH BD BB BY BE BZ BJ B…" at bounding box center [494, 501] width 881 height 32
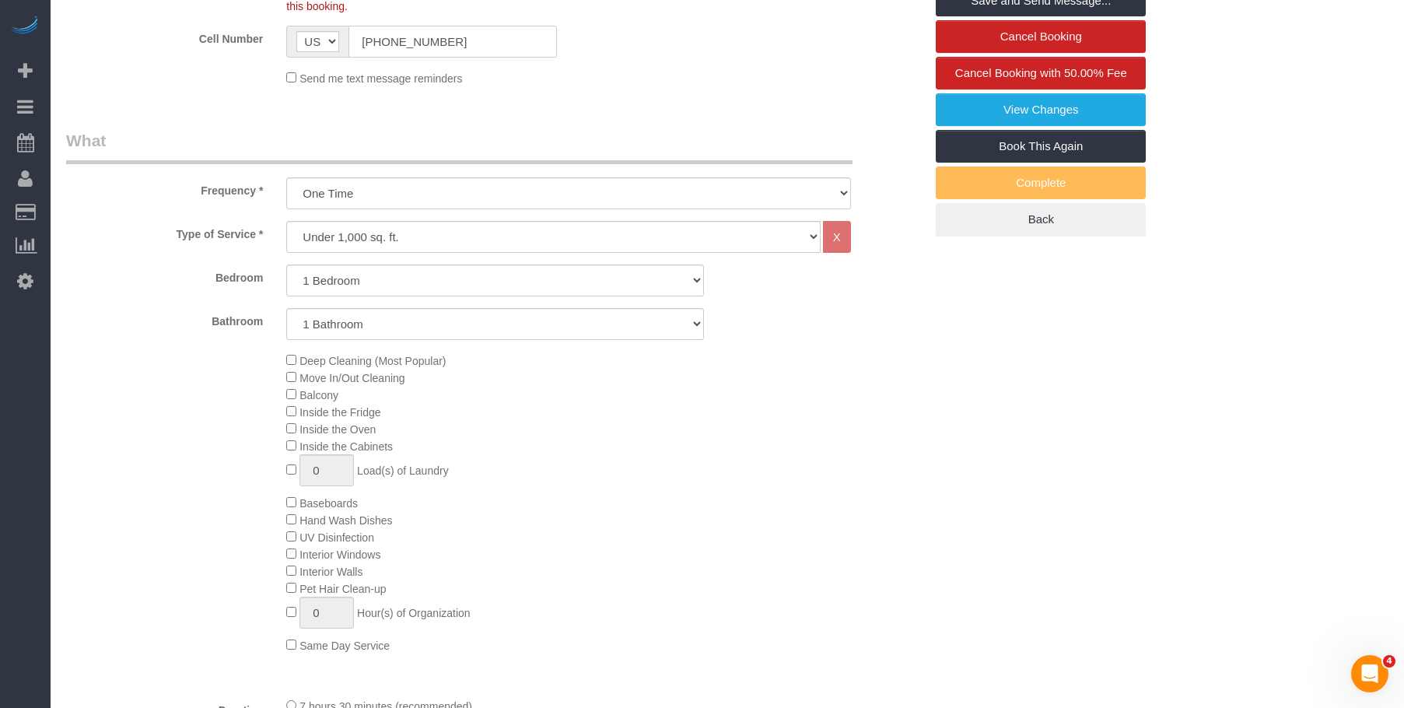
scroll to position [467, 0]
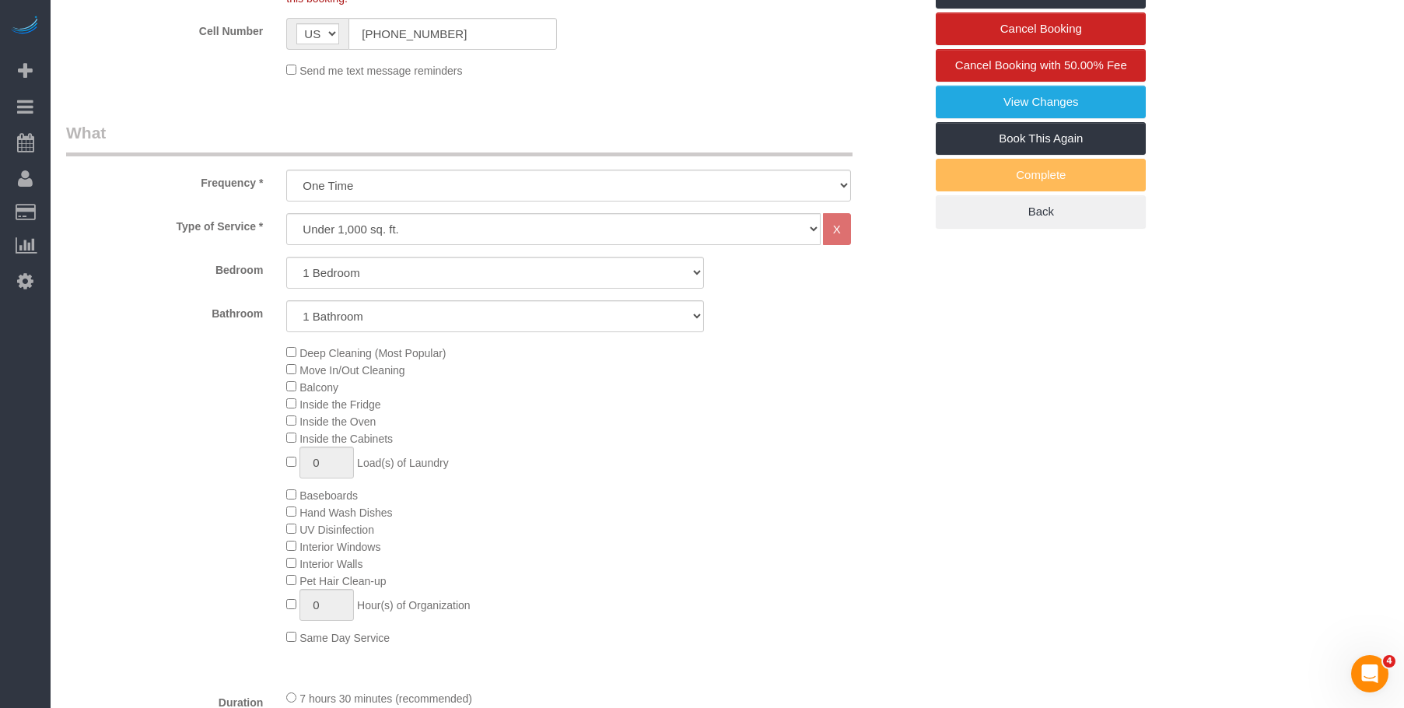
click at [701, 496] on div "Deep Cleaning (Most Popular) Move In/Out Cleaning Balcony Inside the Fridge Ins…" at bounding box center [605, 495] width 661 height 302
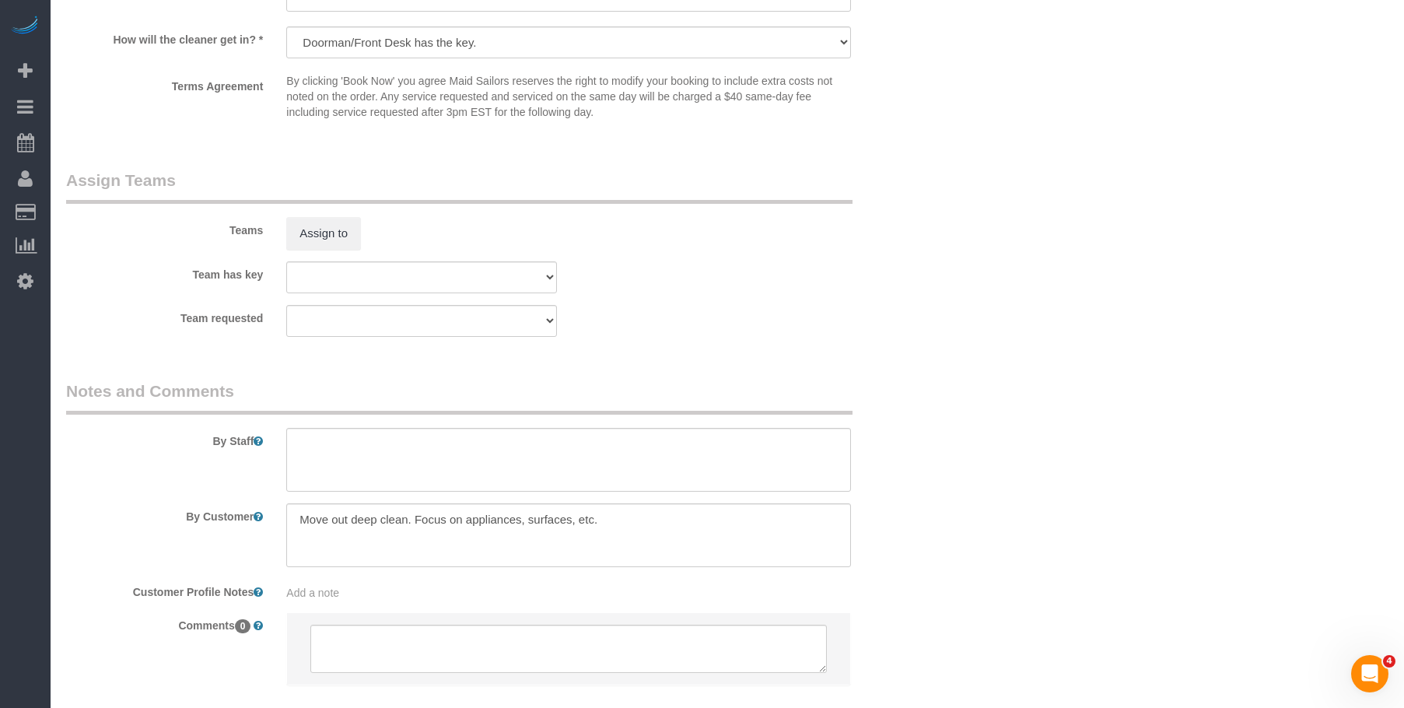
scroll to position [1983, 0]
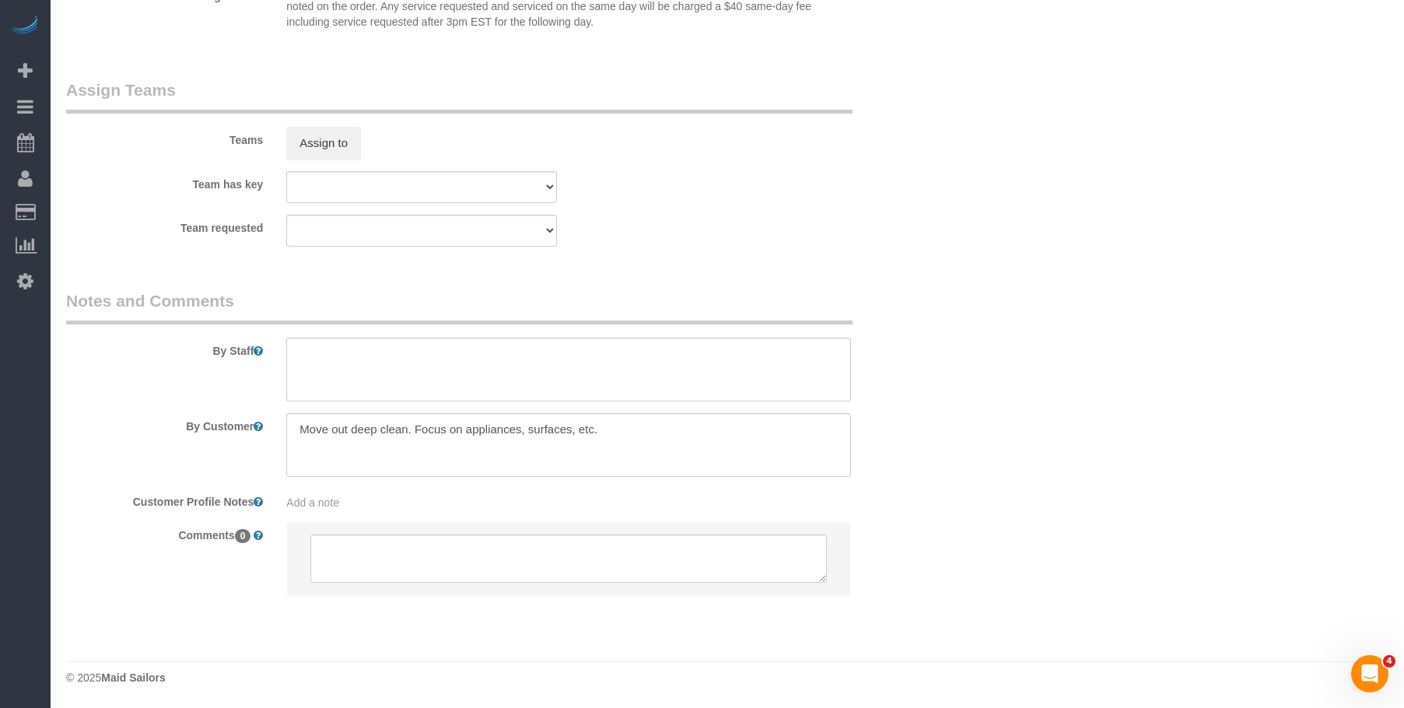
drag, startPoint x: 746, startPoint y: 209, endPoint x: 735, endPoint y: 115, distance: 94.8
click at [746, 209] on sui-booking-teams "Teams Assign to Team has key 000- Donna Mercado 000 - Partnerships 000 - TEAM J…" at bounding box center [495, 163] width 858 height 168
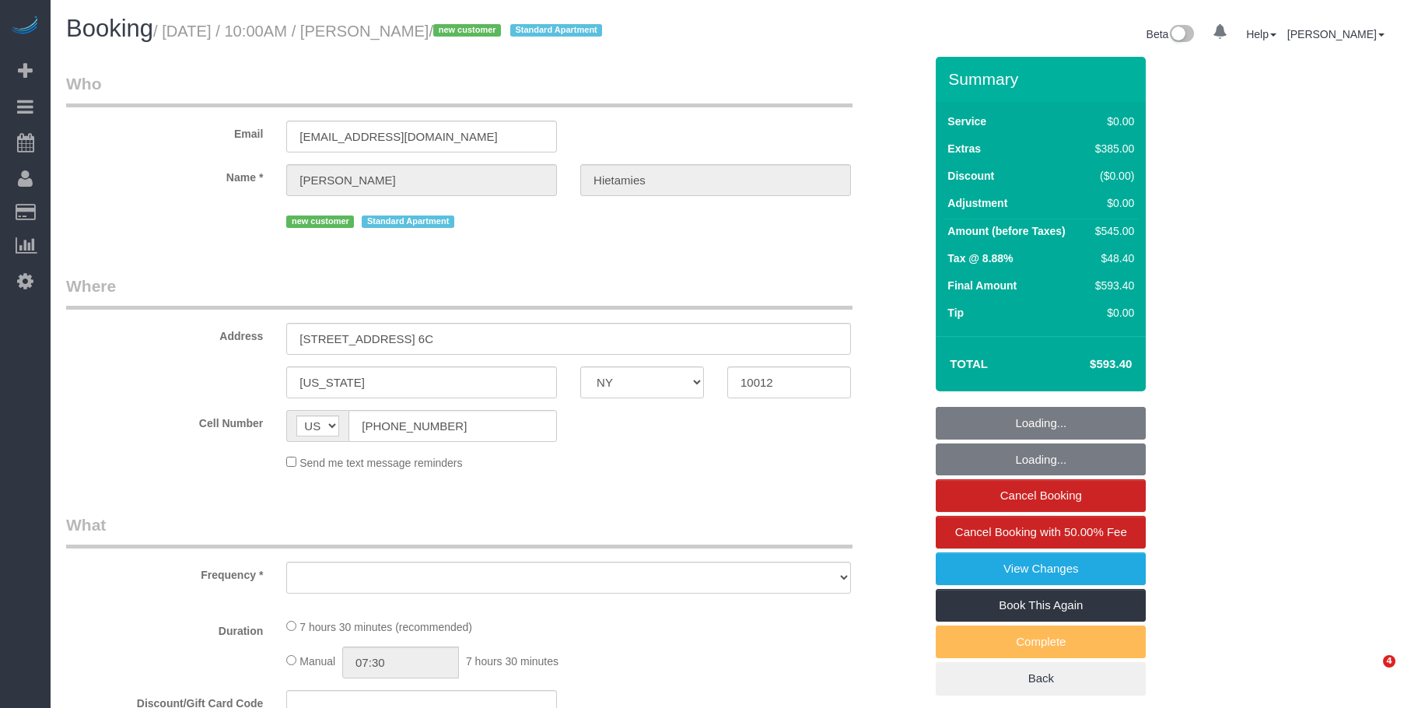
select select "NY"
select select "string:stripe-pm_1S3P5I4VGloSiKo7rW2bJZIv"
select select "number:56"
select select "number:76"
select select "number:15"
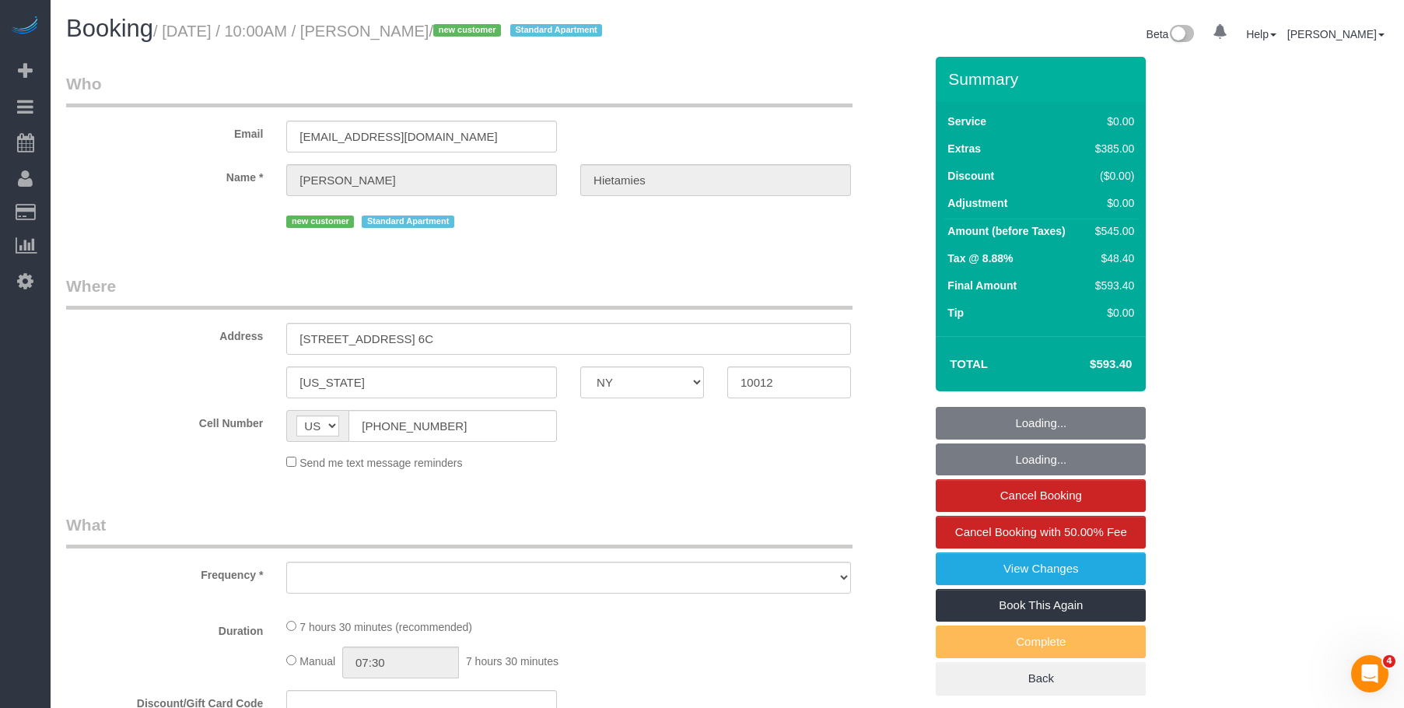
select select "number:6"
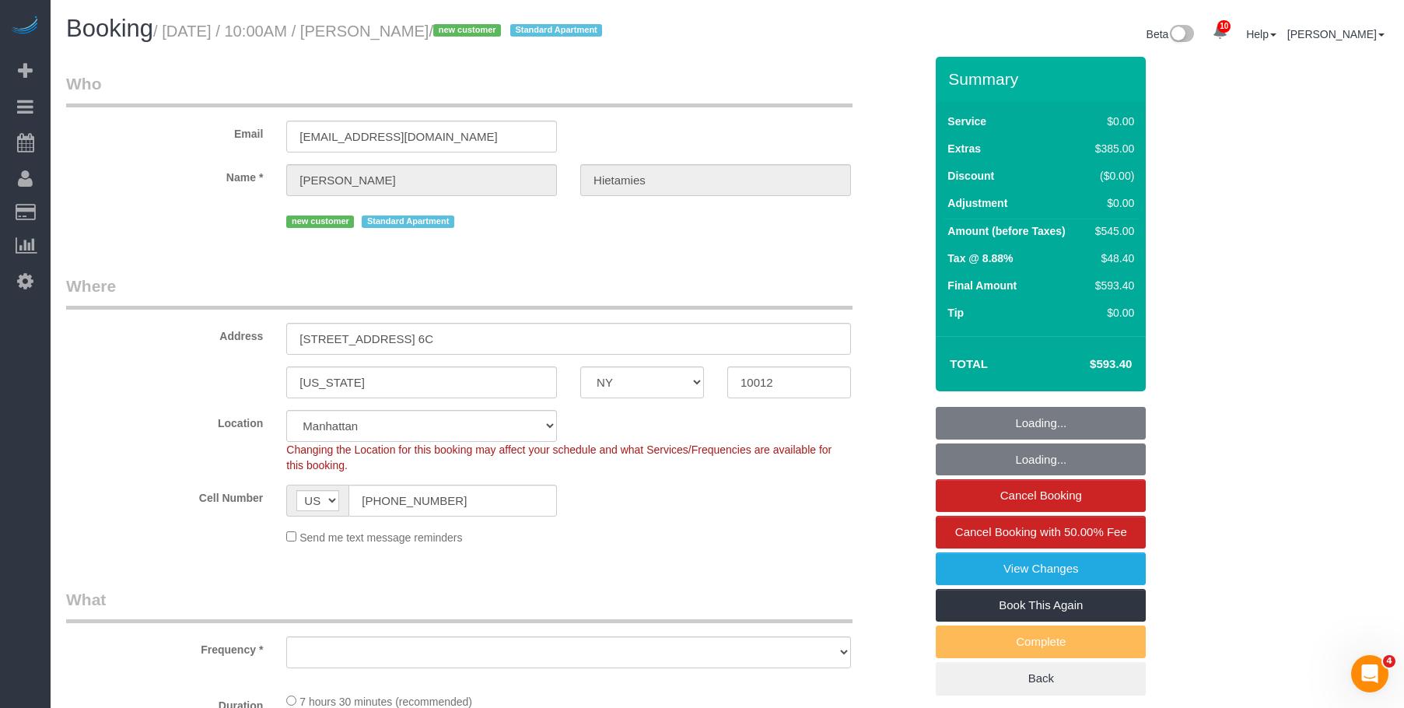
select select "object:859"
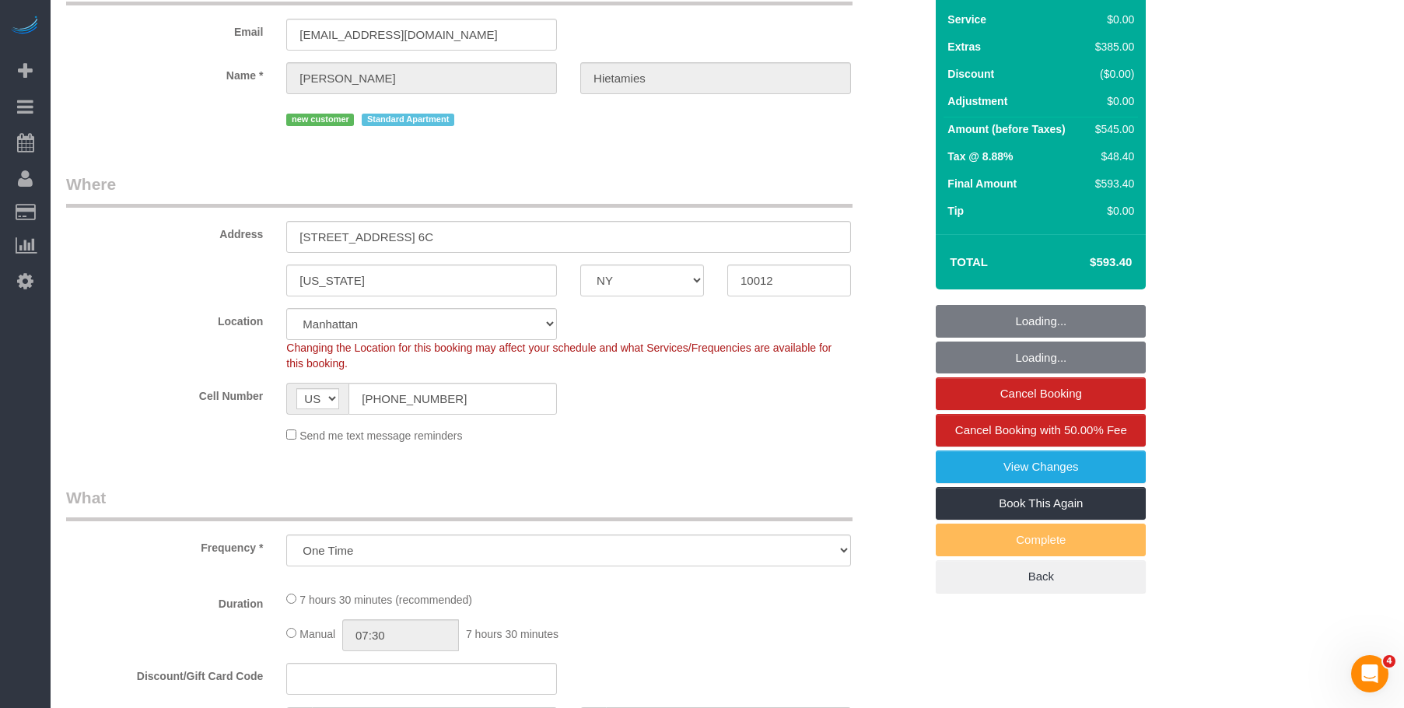
select select "1"
select select "spot1"
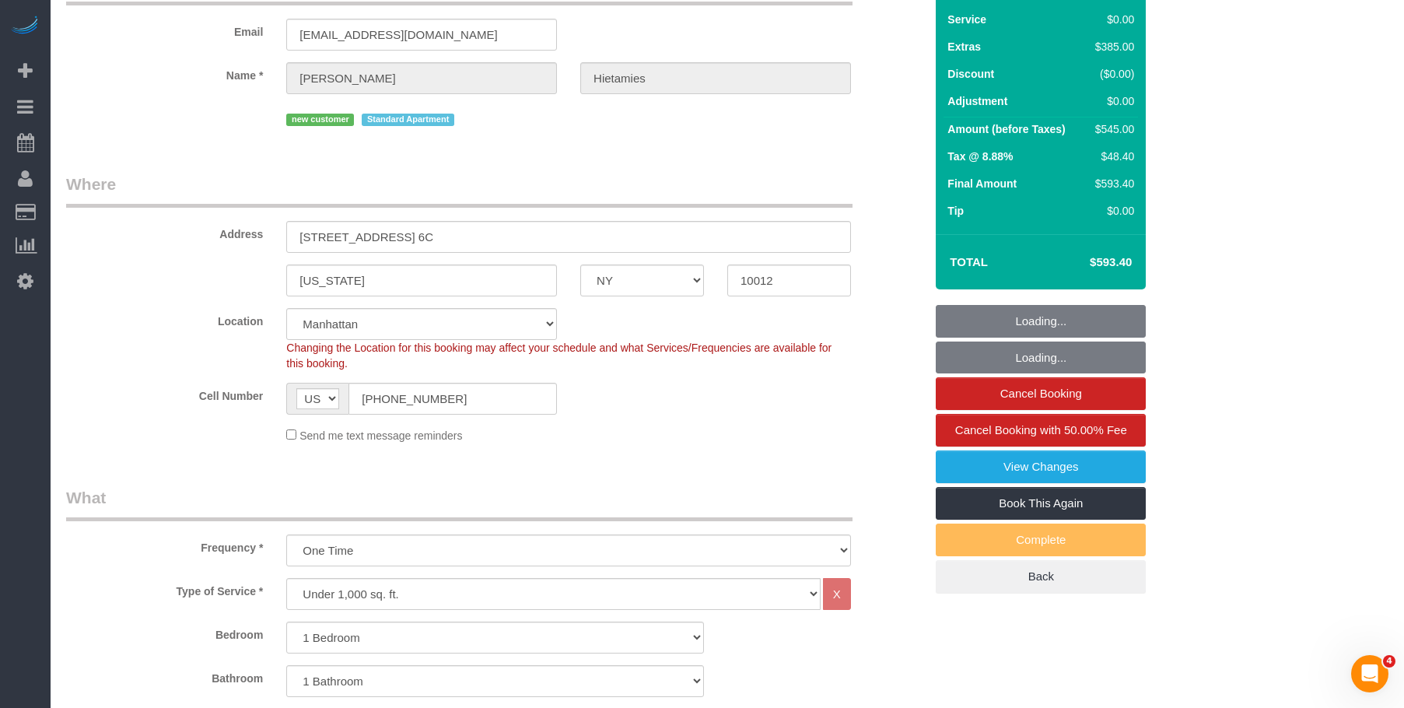
select select "object:1357"
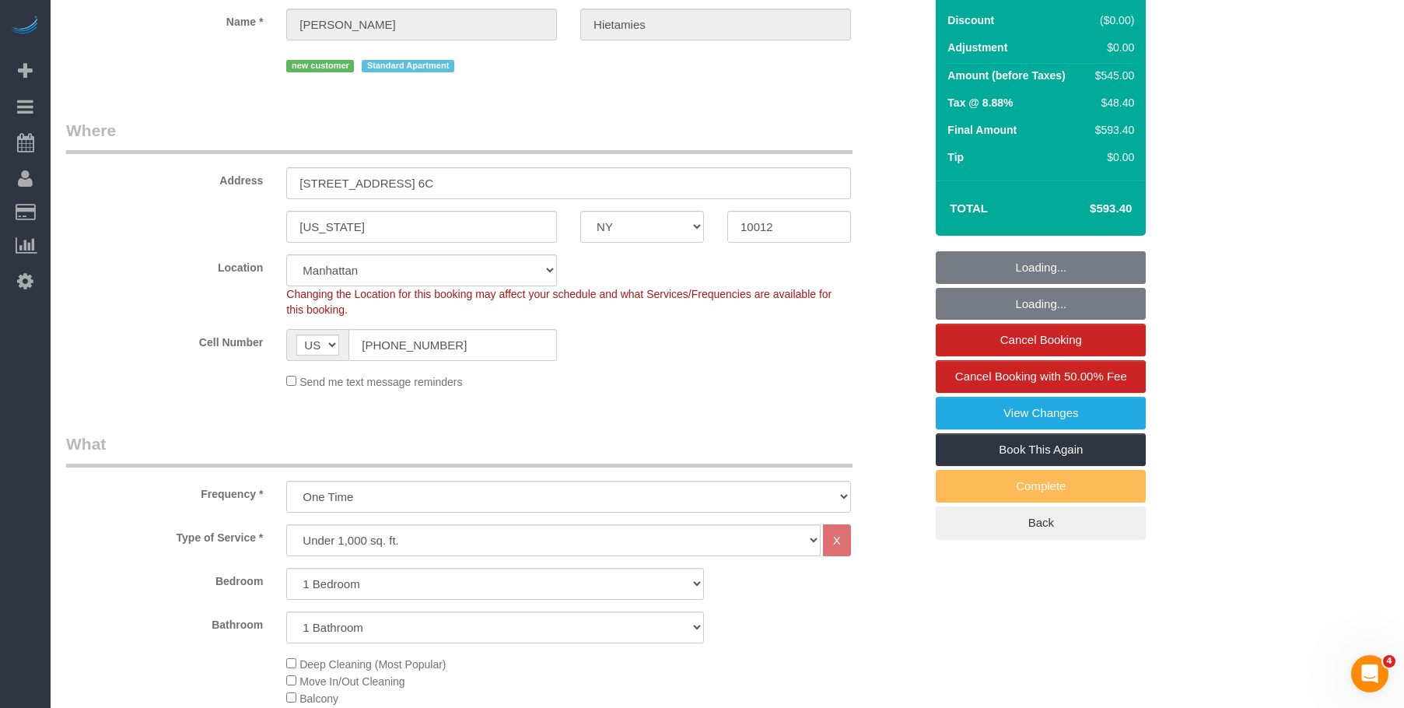
select select "1"
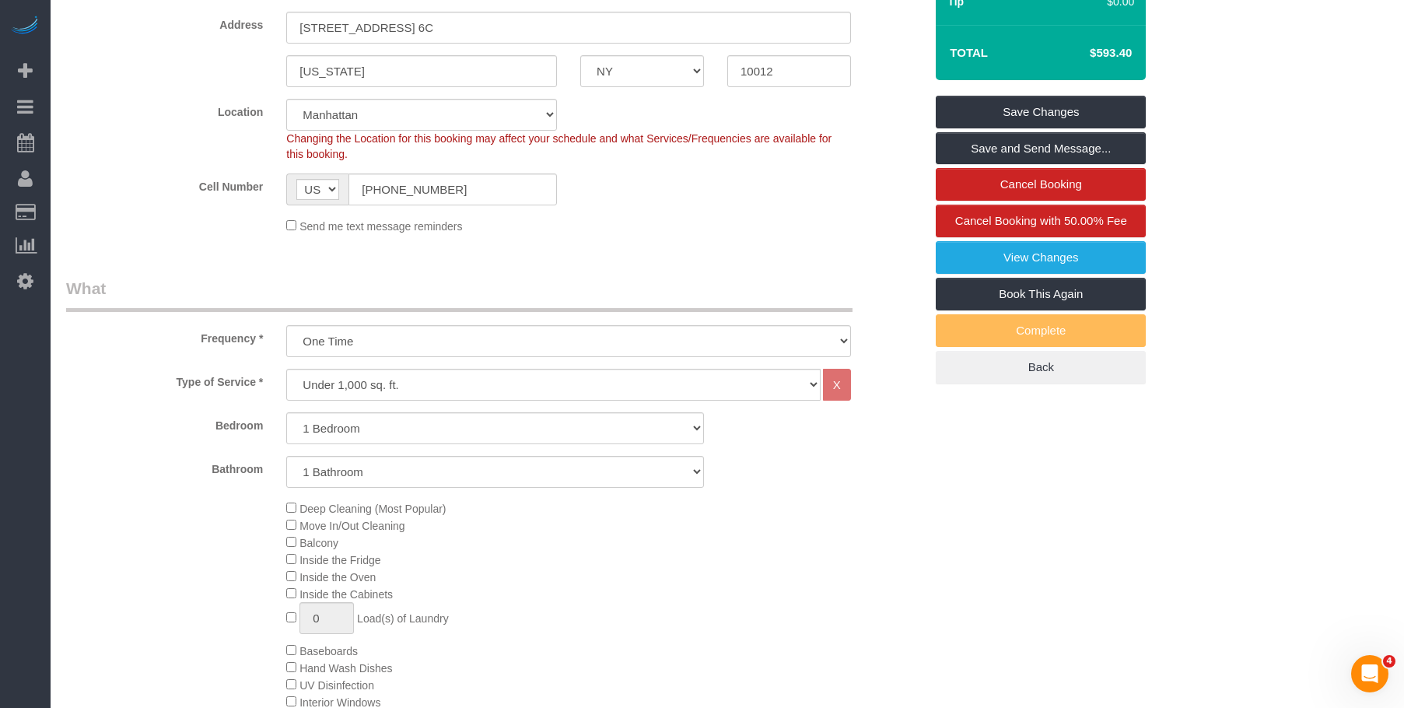
scroll to position [233, 0]
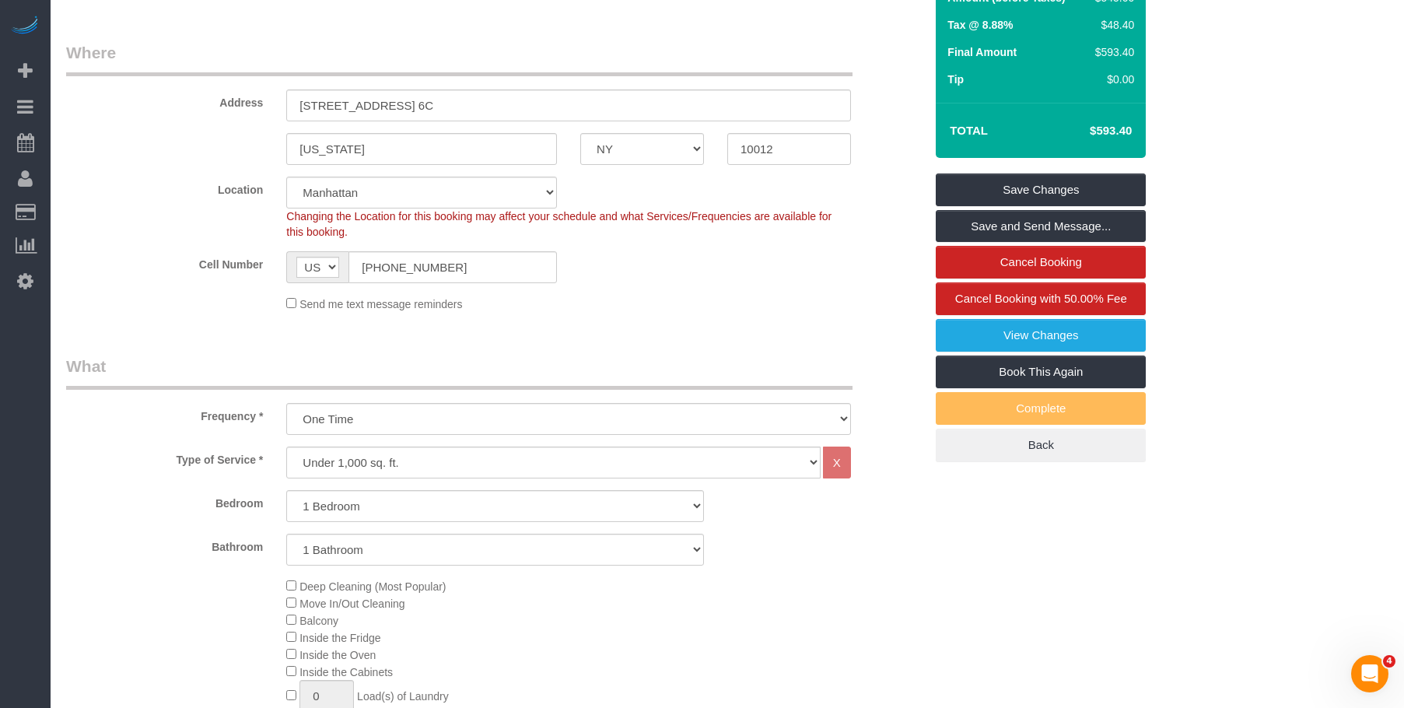
drag, startPoint x: 1100, startPoint y: 134, endPoint x: 1146, endPoint y: 129, distance: 46.1
click at [1146, 129] on div "Total $593.40" at bounding box center [1041, 130] width 210 height 55
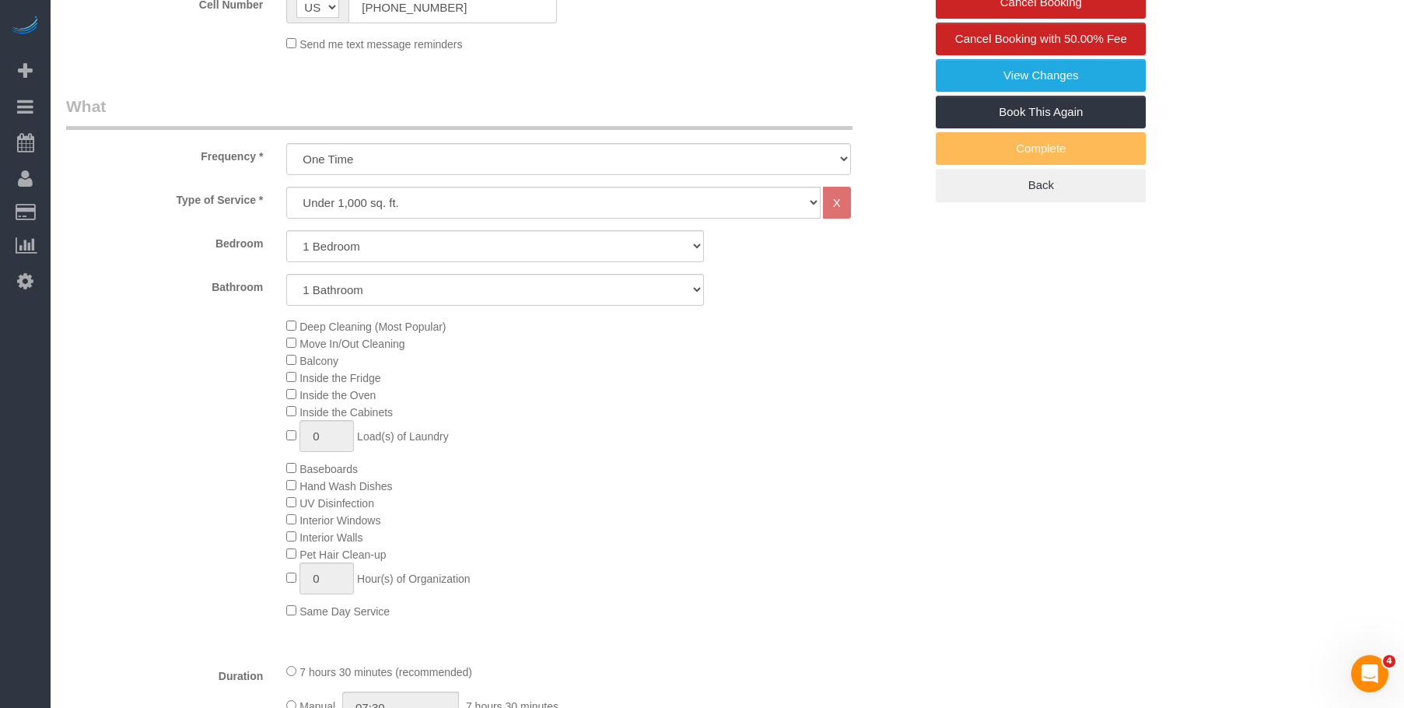
scroll to position [272, 0]
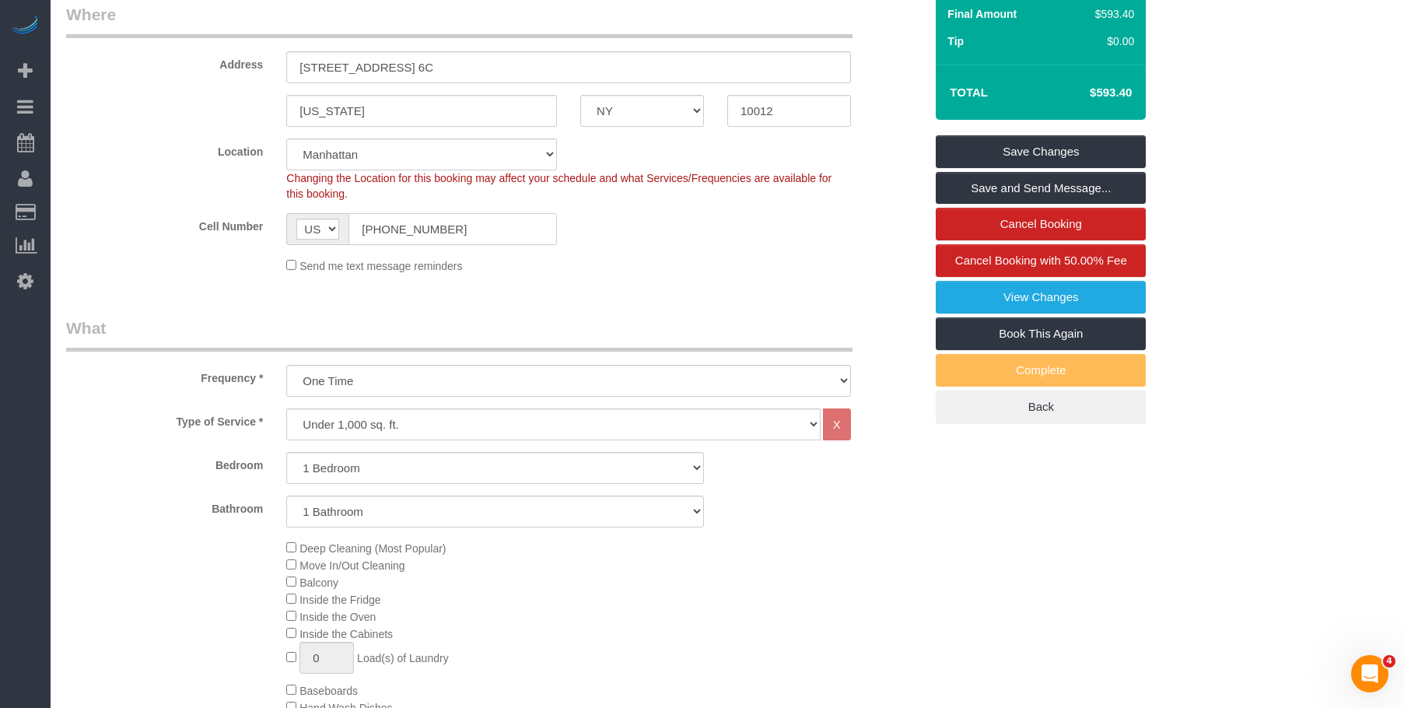
drag, startPoint x: 469, startPoint y: 238, endPoint x: 284, endPoint y: 225, distance: 185.6
click at [284, 225] on div "AF AL DZ AD AO AI AQ AG AR AM AW AU AT AZ BS BH BD BB BY BE BZ BJ BM BT BO BA B…" at bounding box center [422, 229] width 294 height 32
click at [664, 283] on fieldset "Where Address 14 Prince Street, Apt. 6C New York AK AL AR AZ CA CO CT DC DE FL …" at bounding box center [495, 144] width 858 height 282
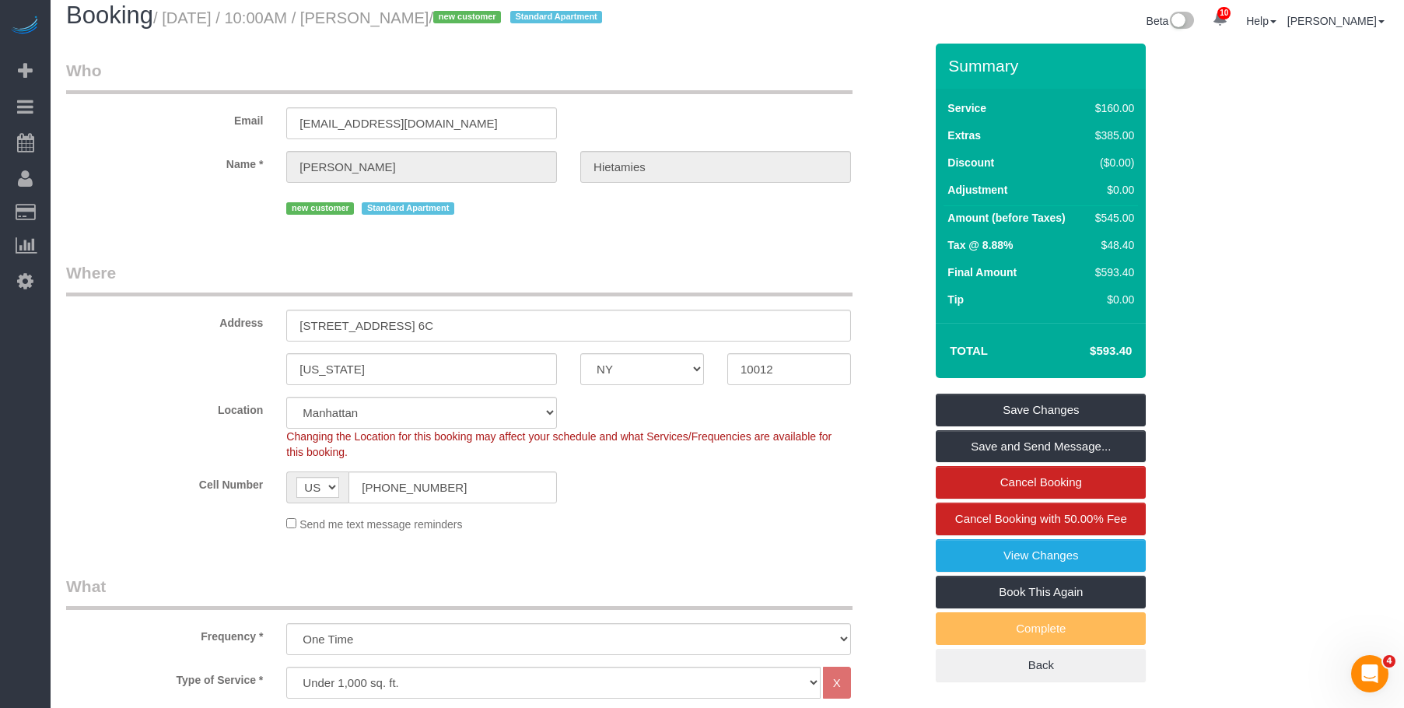
scroll to position [0, 0]
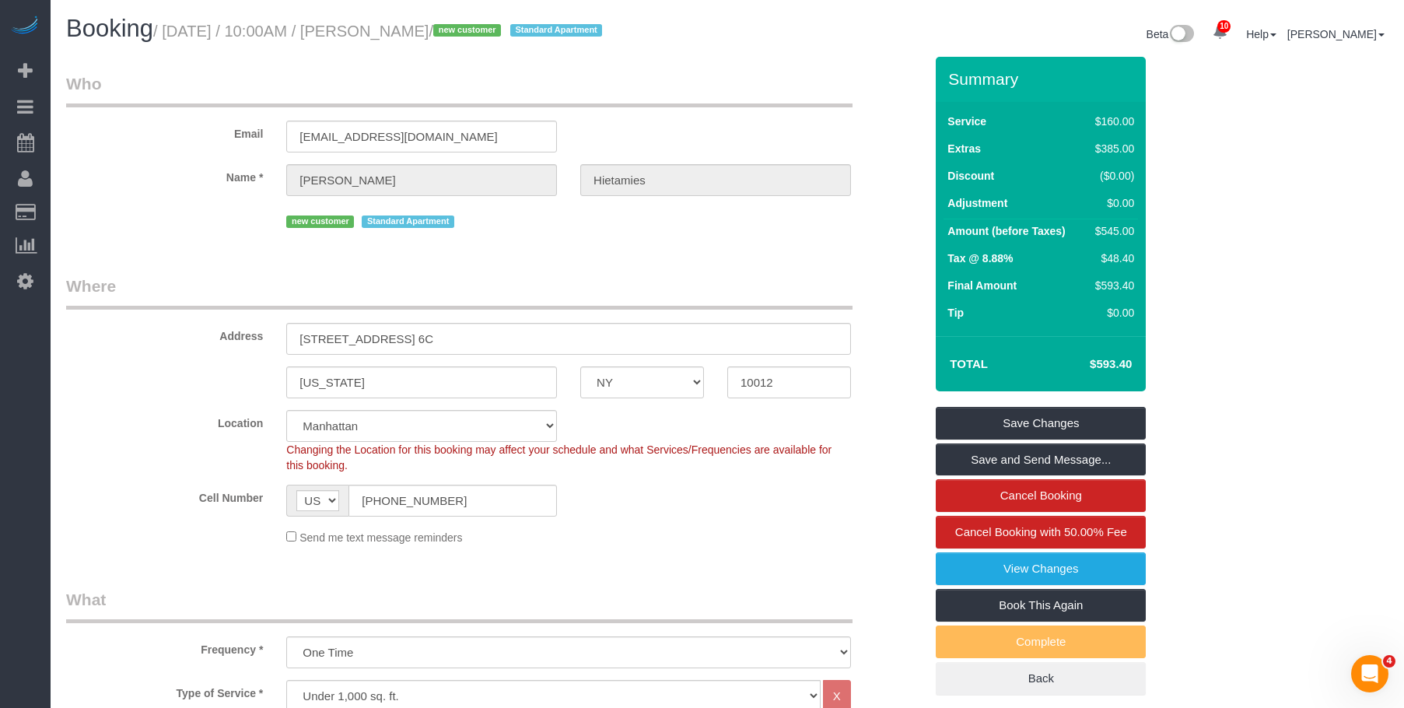
click at [654, 287] on legend "Where" at bounding box center [459, 292] width 787 height 35
click at [742, 279] on legend "Where" at bounding box center [459, 292] width 787 height 35
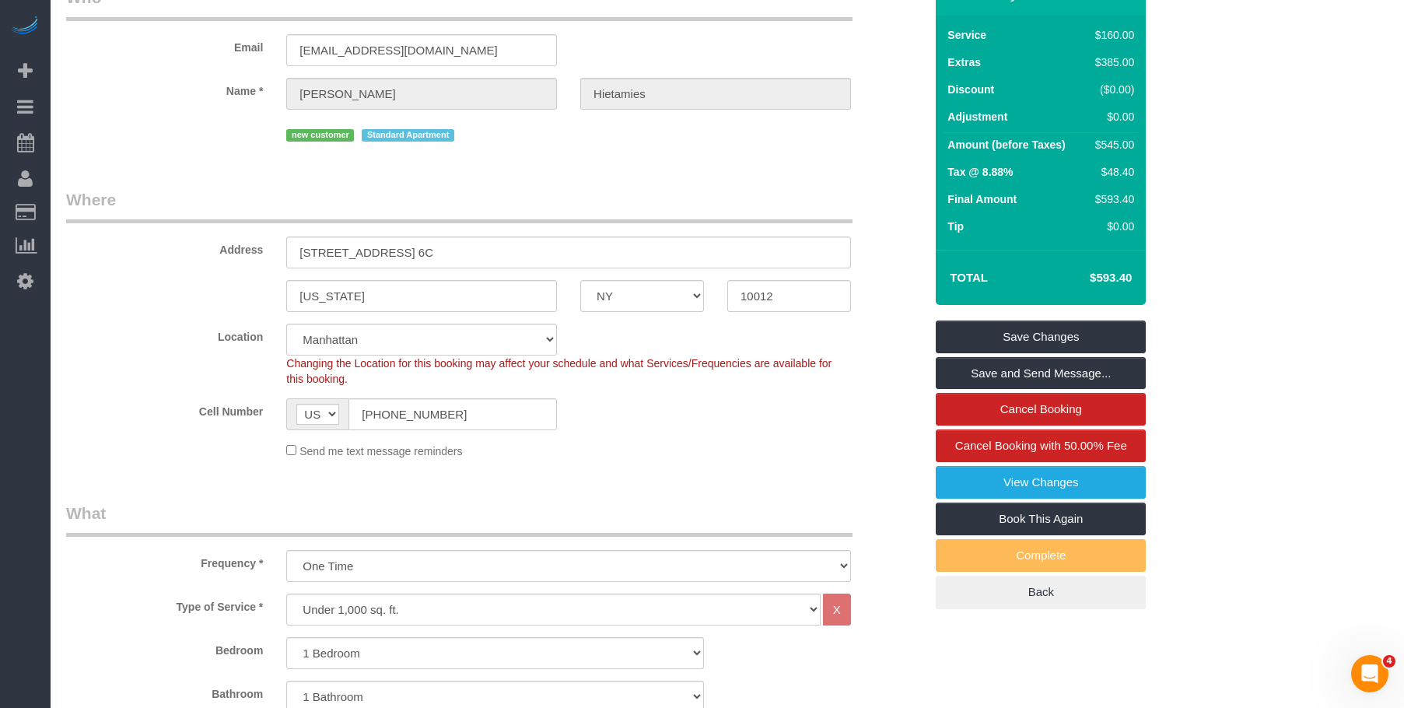
scroll to position [233, 0]
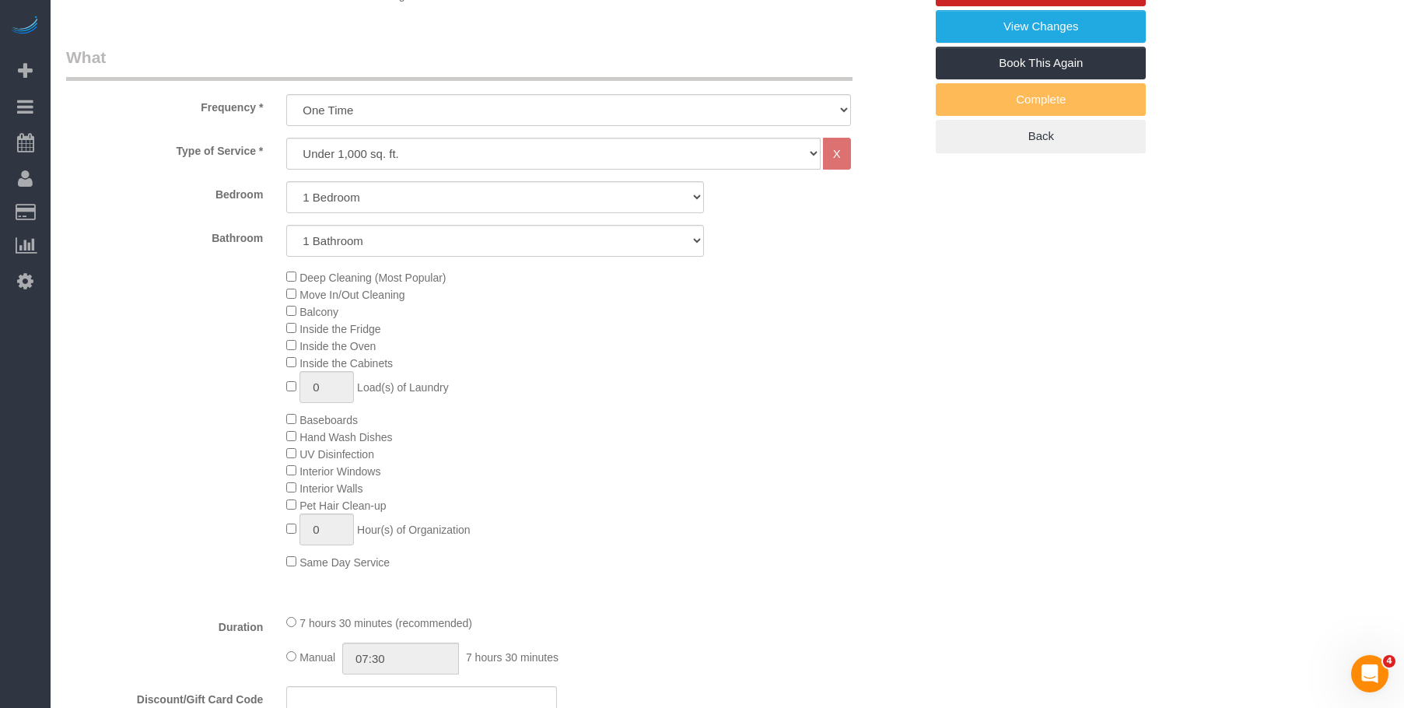
scroll to position [545, 0]
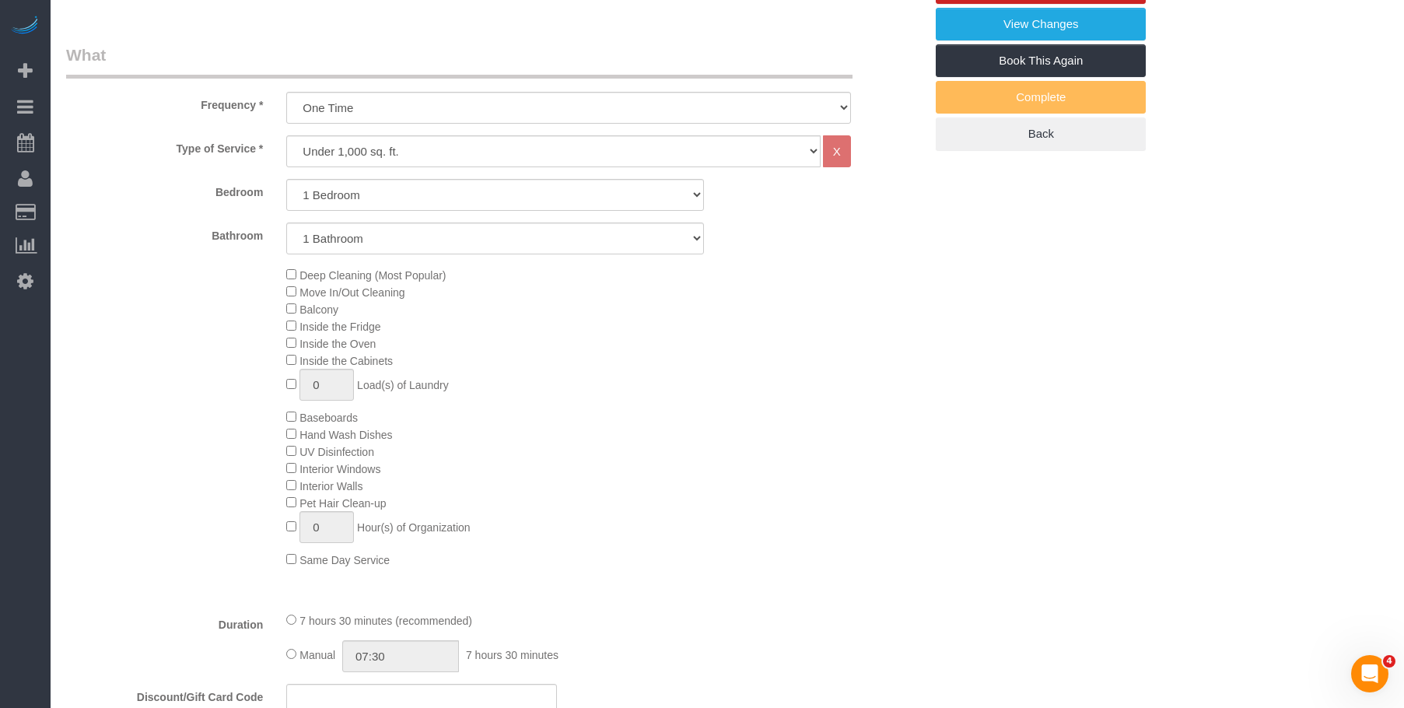
click at [649, 345] on div "Deep Cleaning (Most Popular) Move In/Out Cleaning Balcony Inside the Fridge Ins…" at bounding box center [605, 417] width 661 height 302
click at [815, 361] on div "Deep Cleaning (Most Popular) Move In/Out Cleaning Balcony Inside the Fridge Ins…" at bounding box center [605, 417] width 661 height 302
drag, startPoint x: 706, startPoint y: 366, endPoint x: 609, endPoint y: 377, distance: 97.9
click at [703, 366] on div "Deep Cleaning (Most Popular) Move In/Out Cleaning Balcony Inside the Fridge Ins…" at bounding box center [605, 417] width 661 height 302
click at [650, 357] on div "Deep Cleaning (Most Popular) Move In/Out Cleaning Balcony Inside the Fridge Ins…" at bounding box center [605, 417] width 661 height 302
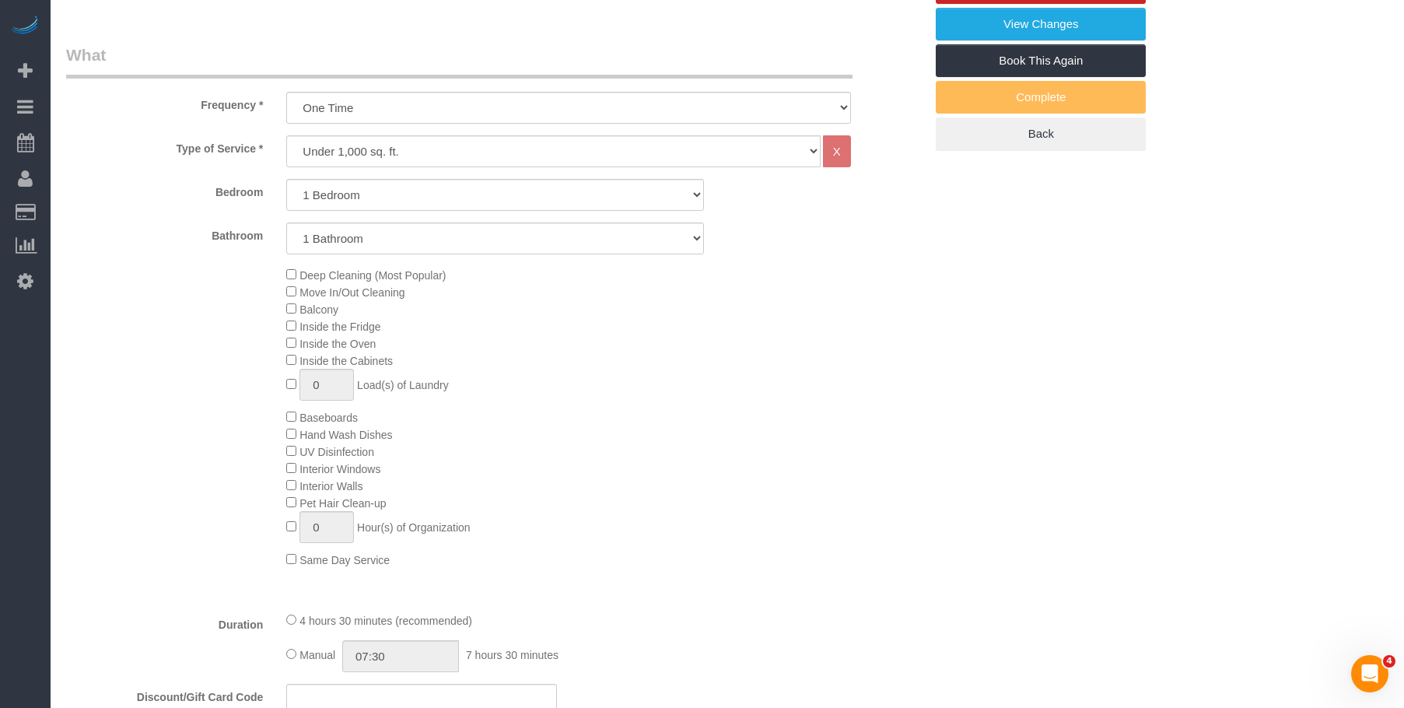
select select "spot46"
select select "spot91"
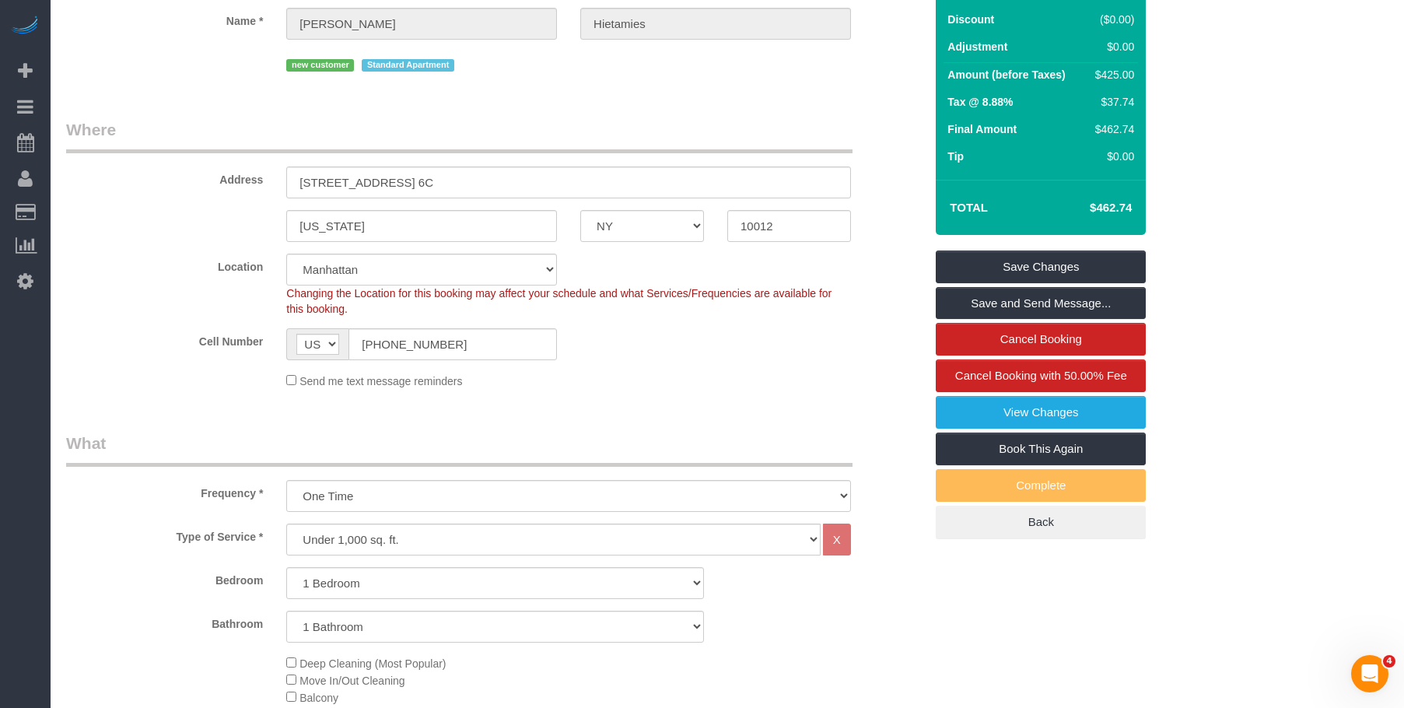
scroll to position [156, 0]
click at [753, 130] on legend "Where" at bounding box center [459, 136] width 787 height 35
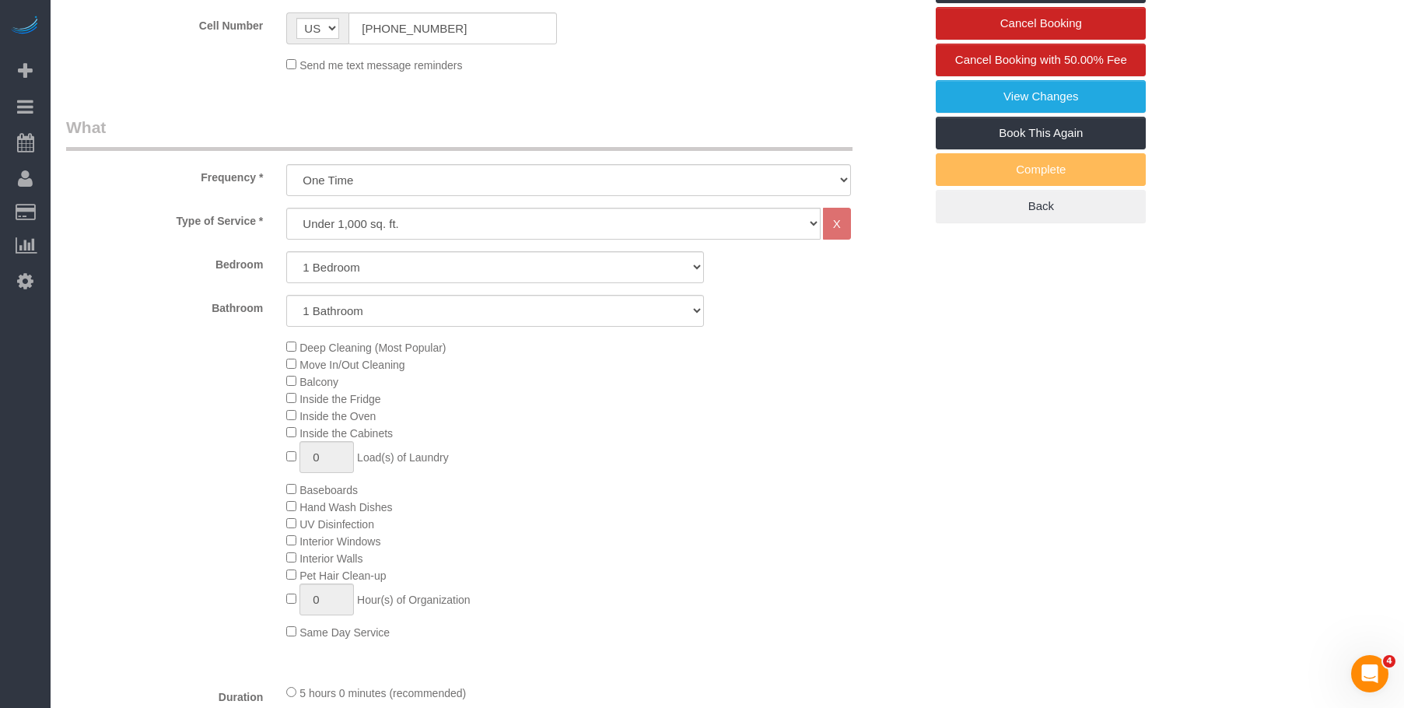
scroll to position [467, 0]
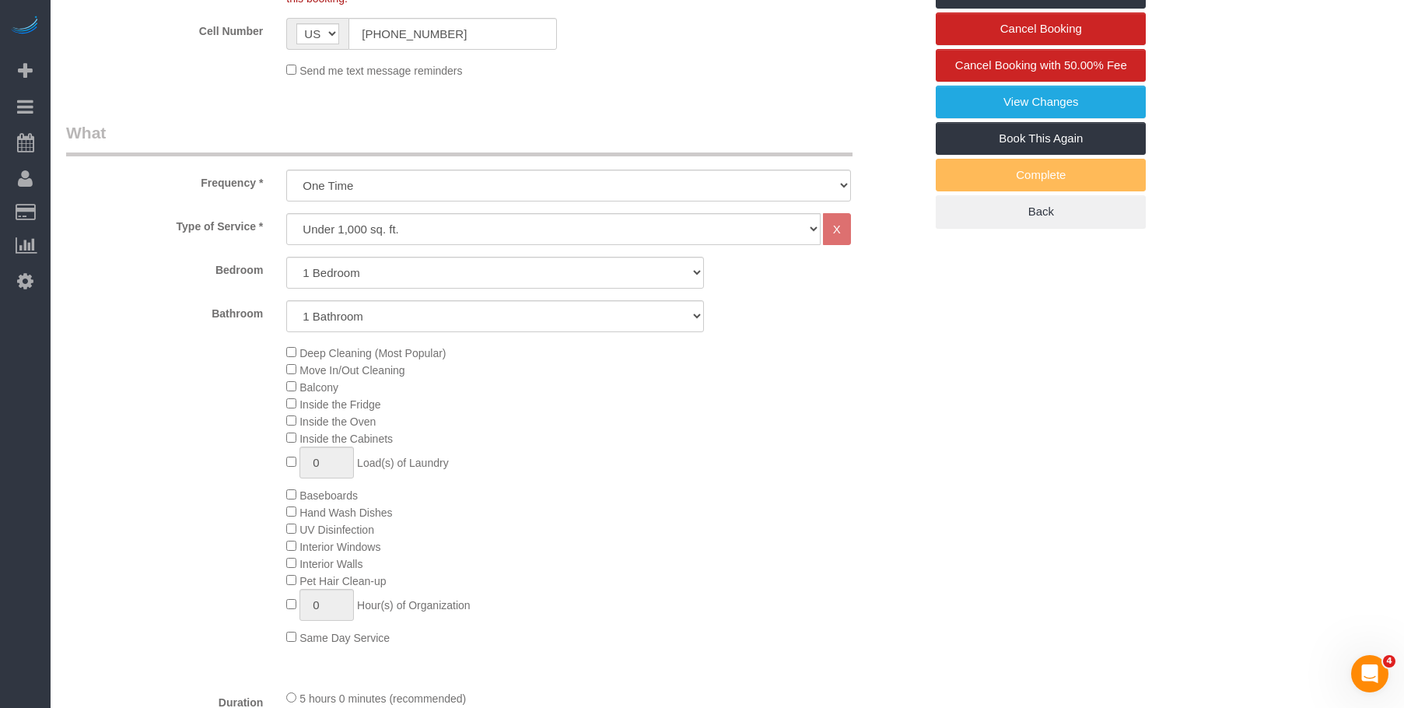
drag, startPoint x: 892, startPoint y: 307, endPoint x: 909, endPoint y: 323, distance: 22.6
click at [892, 307] on div "Bathroom 1 Bathroom 2 Bathrooms" at bounding box center [494, 316] width 881 height 32
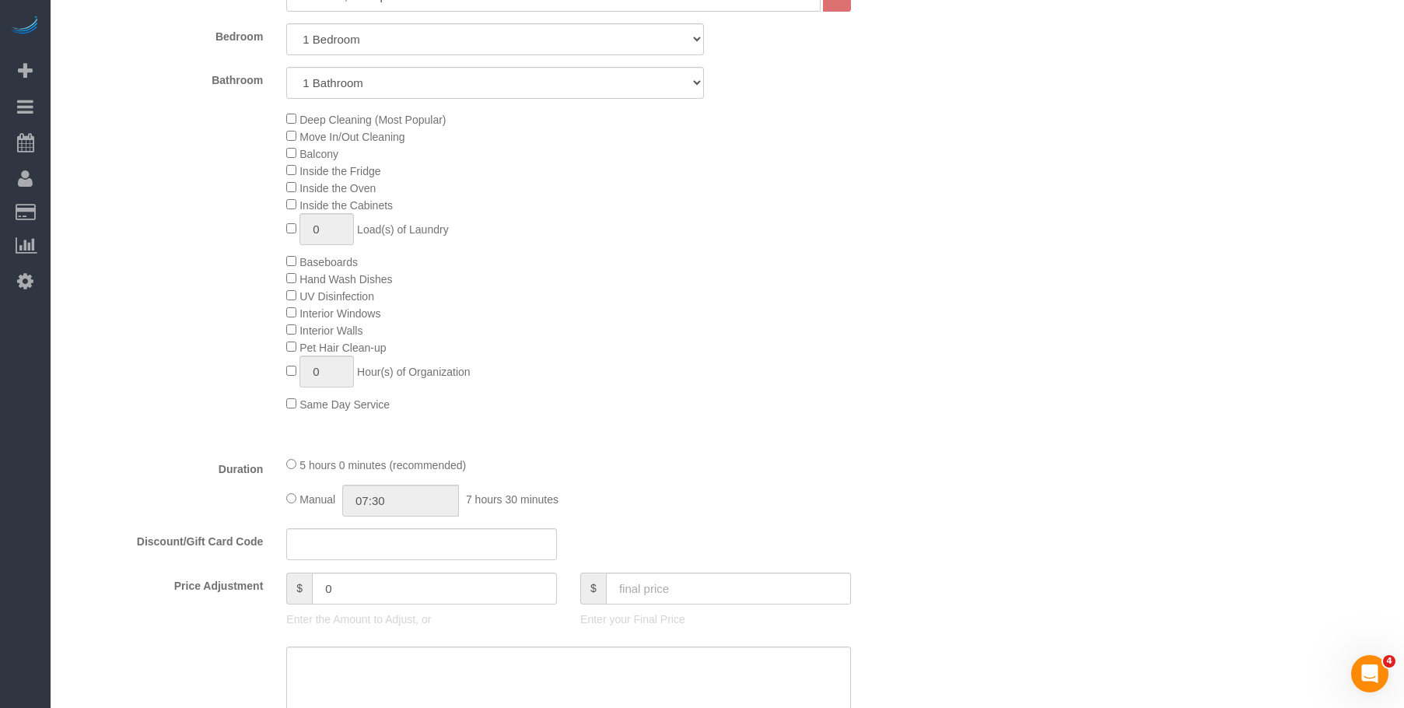
scroll to position [934, 0]
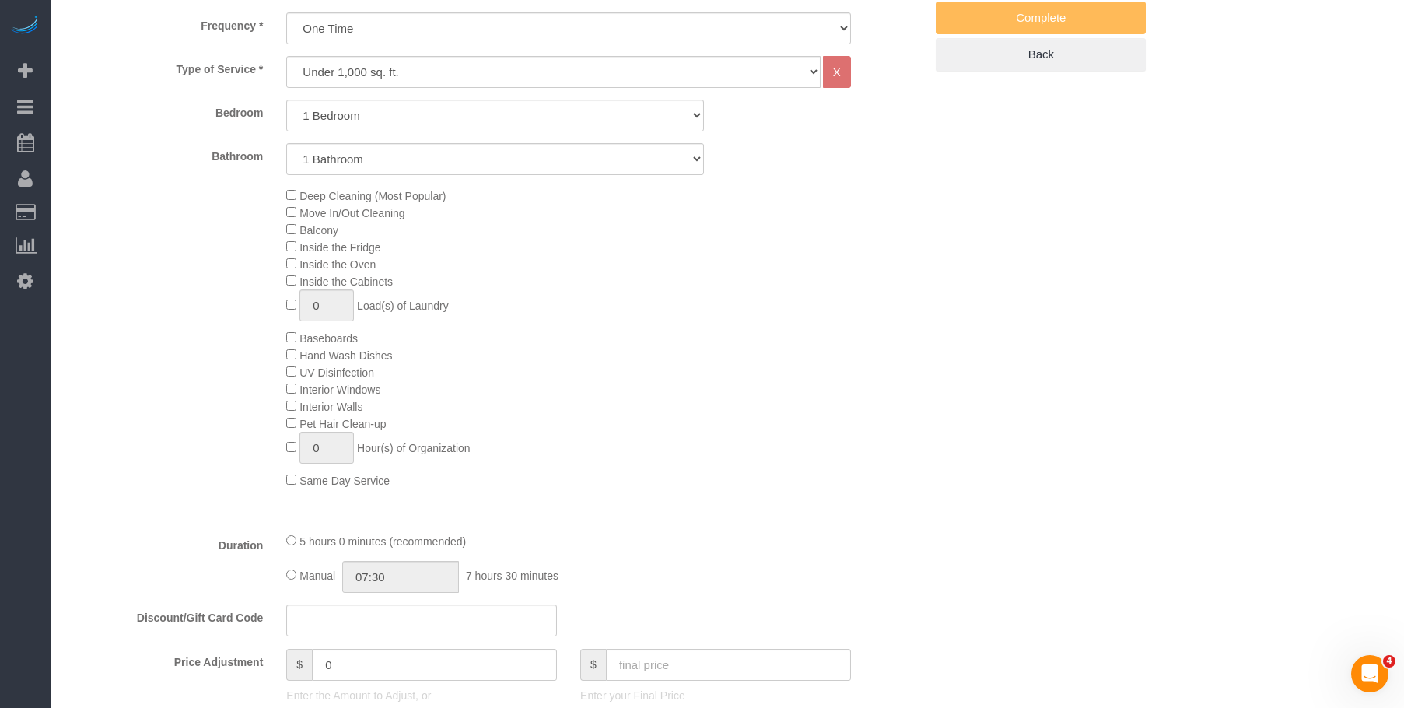
scroll to position [389, 0]
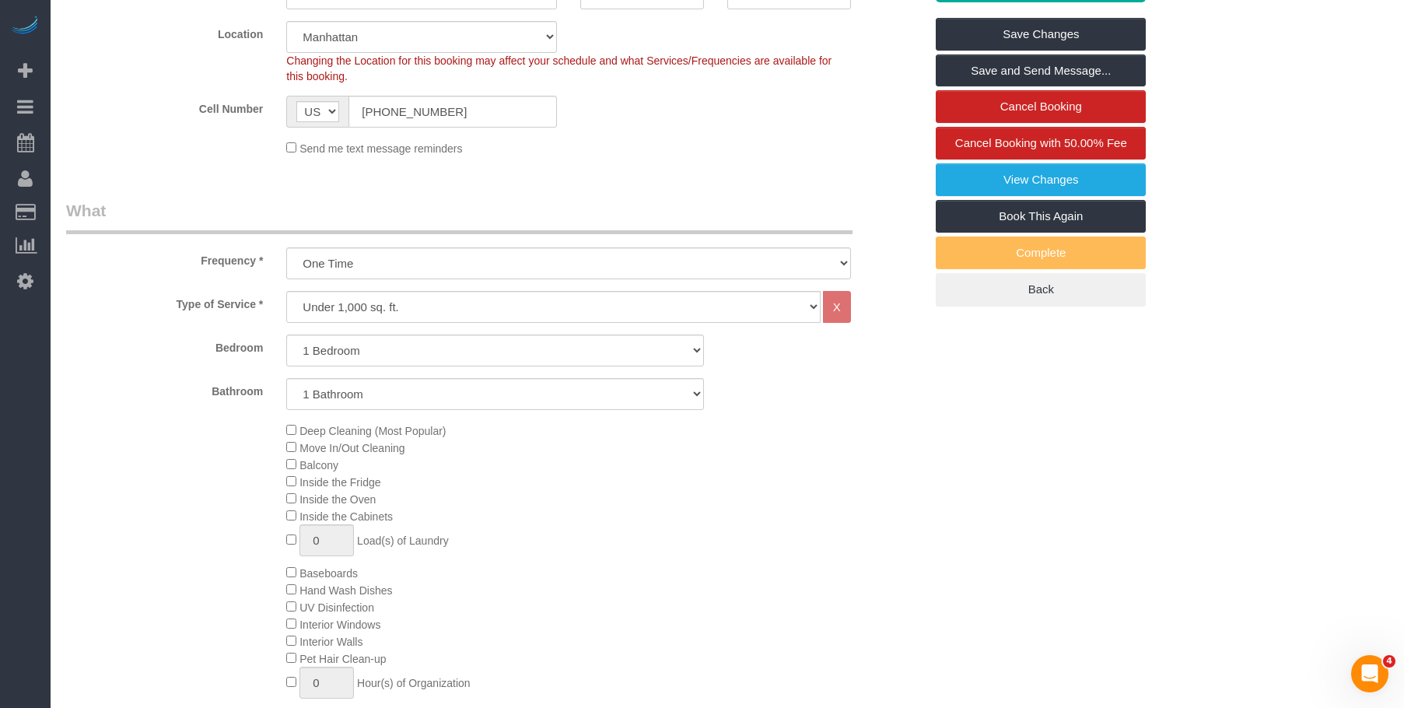
drag, startPoint x: 667, startPoint y: 188, endPoint x: 677, endPoint y: 53, distance: 135.7
drag, startPoint x: 829, startPoint y: 205, endPoint x: 836, endPoint y: 205, distance: 7.8
click at [832, 205] on legend "What" at bounding box center [459, 216] width 787 height 35
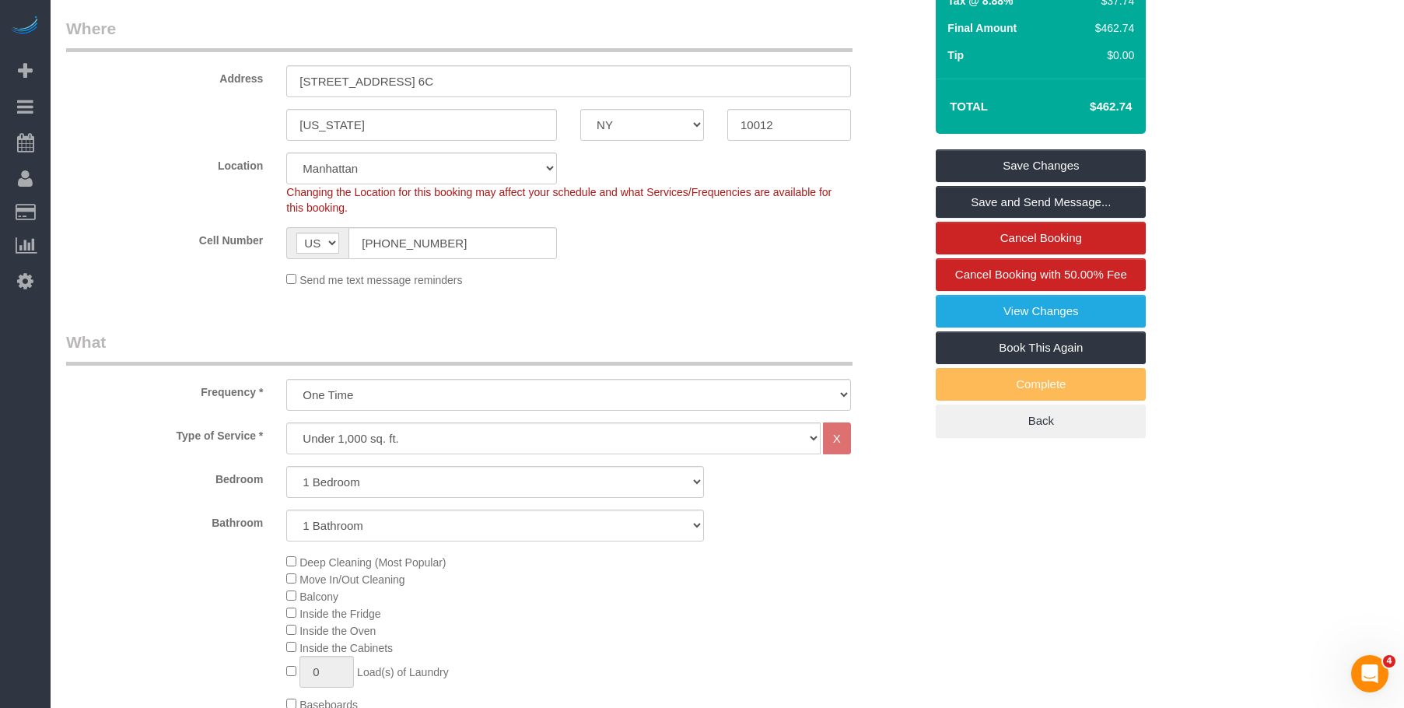
scroll to position [156, 0]
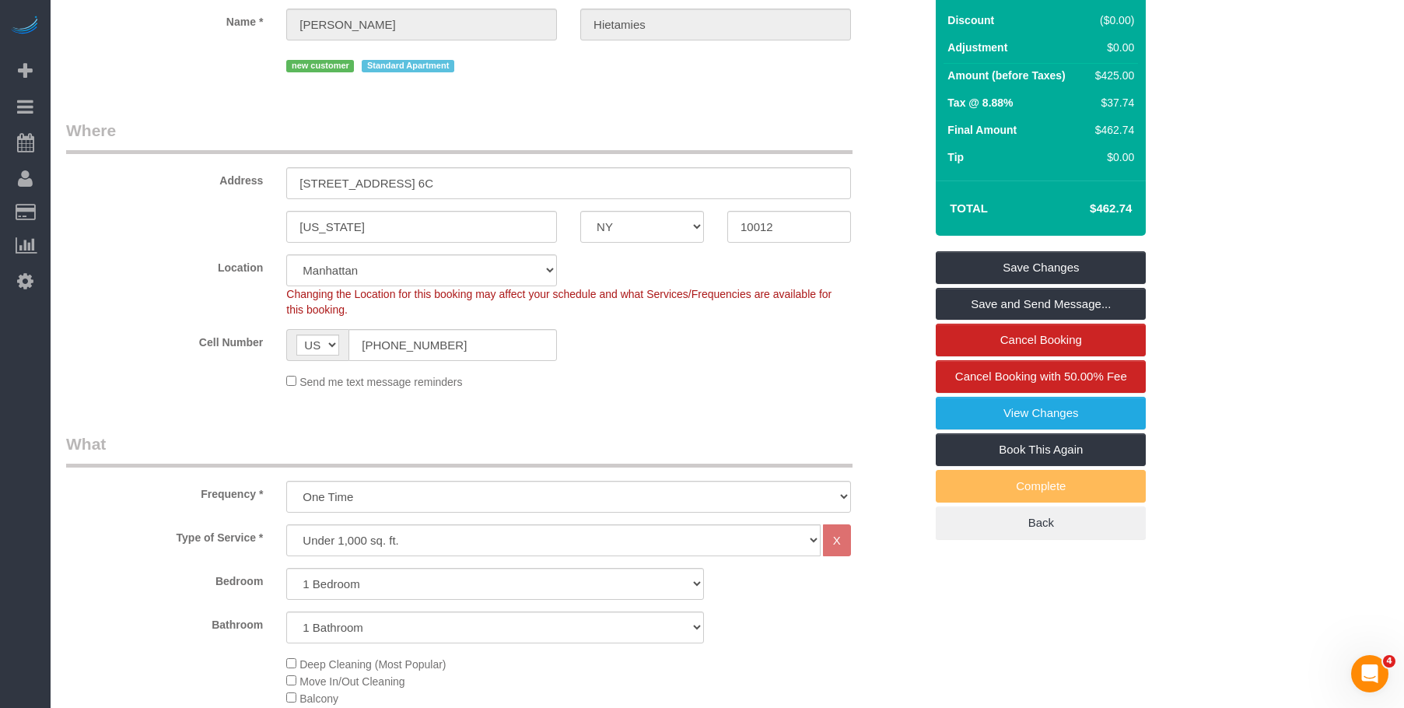
drag, startPoint x: 1112, startPoint y: 203, endPoint x: 1151, endPoint y: 203, distance: 39.7
click at [1151, 203] on div "Summary Service $160.00 Extras $265.00 Discount ($0.00) Adjustment $0.00 Amount…" at bounding box center [1089, 236] width 331 height 670
copy table "Total"
drag, startPoint x: 769, startPoint y: 117, endPoint x: 747, endPoint y: 12, distance: 108.0
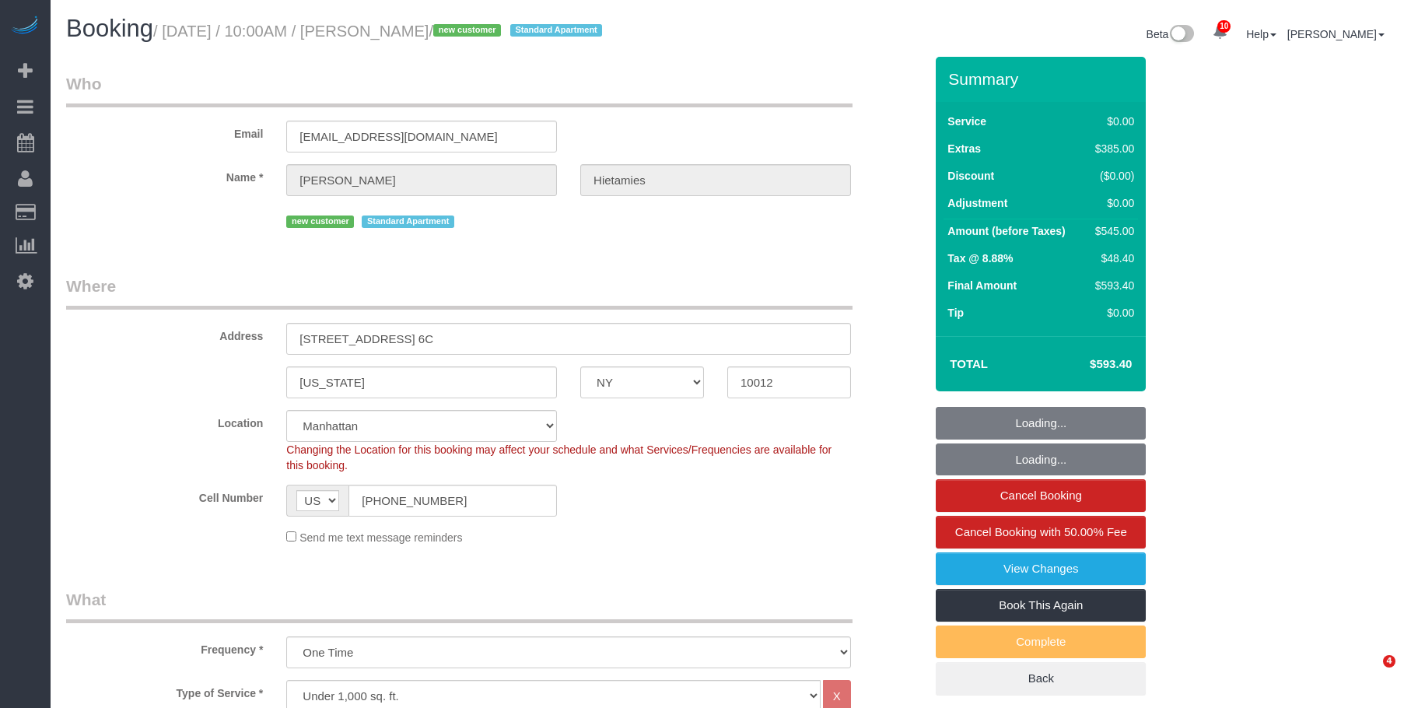
select select "NY"
select select "1"
select select "spot1"
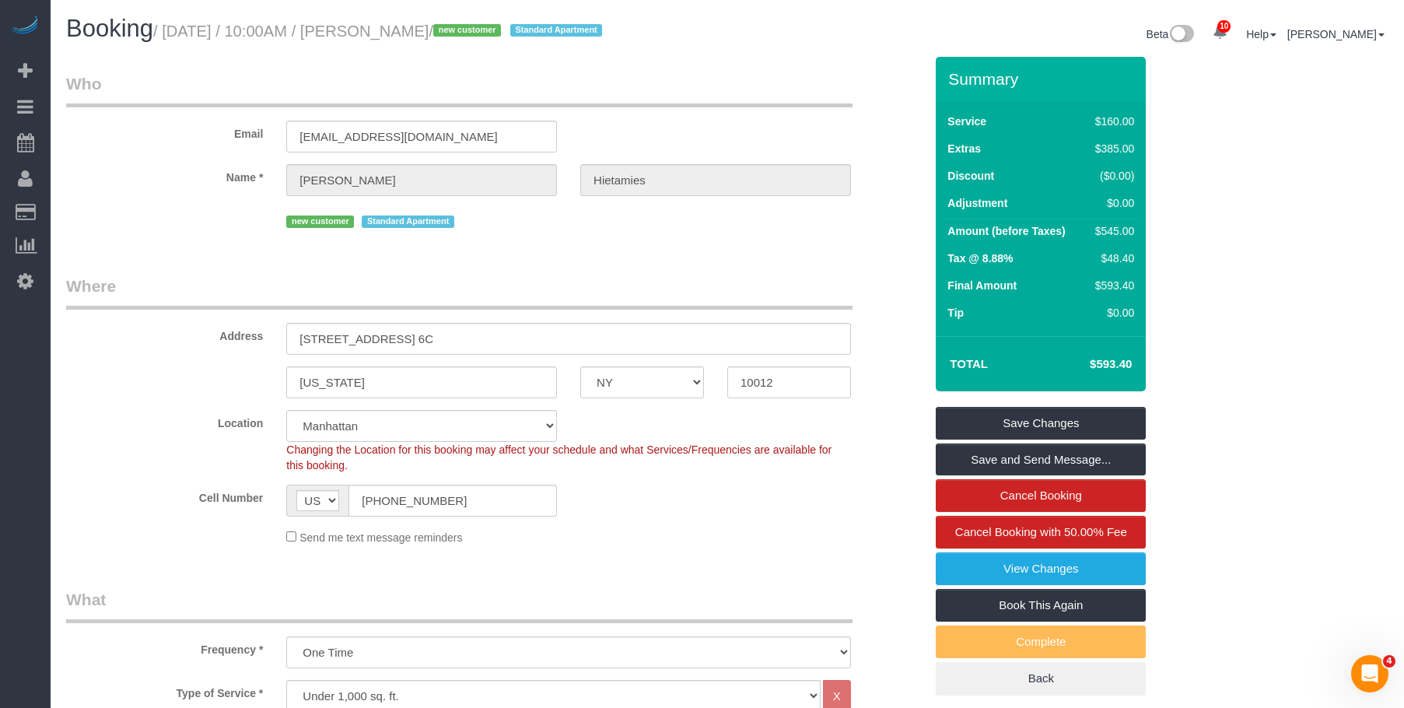
click at [623, 88] on legend "Who" at bounding box center [459, 89] width 787 height 35
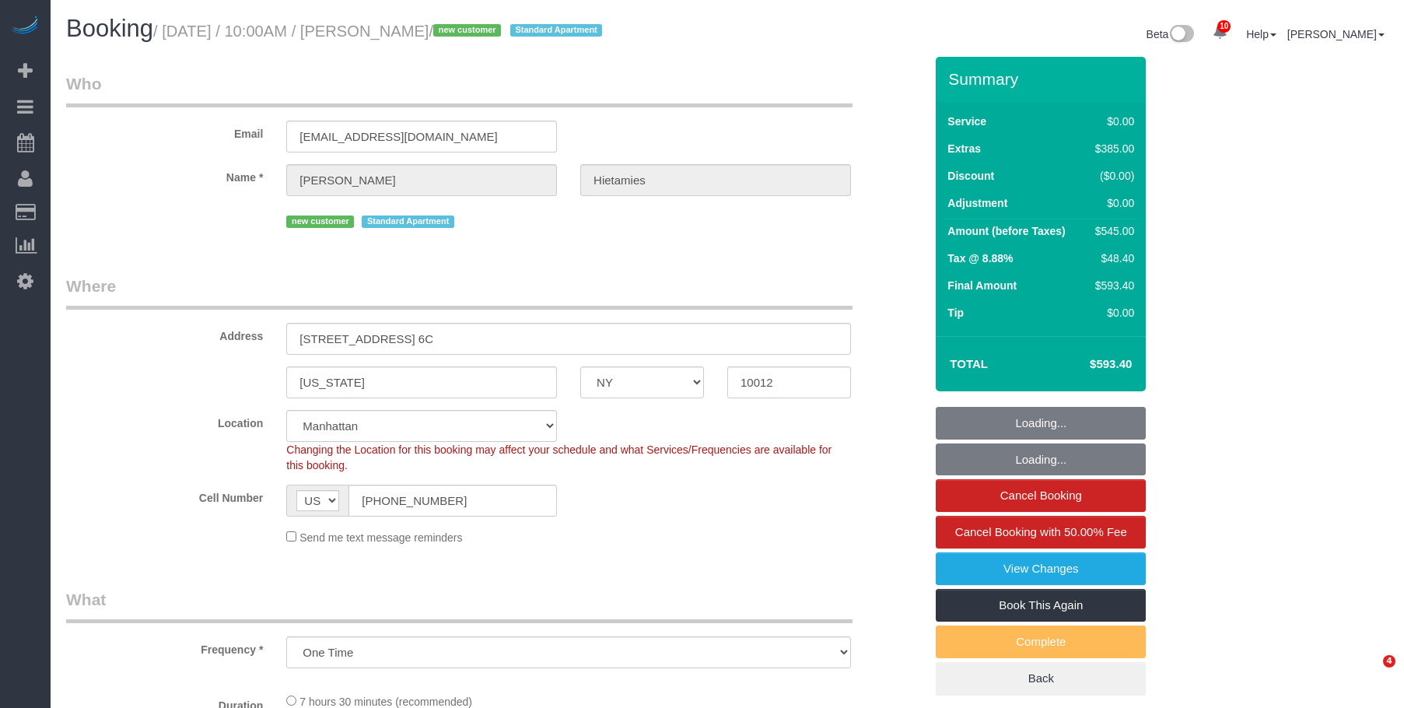
select select "NY"
select select "number:56"
select select "number:76"
select select "number:15"
select select "number:6"
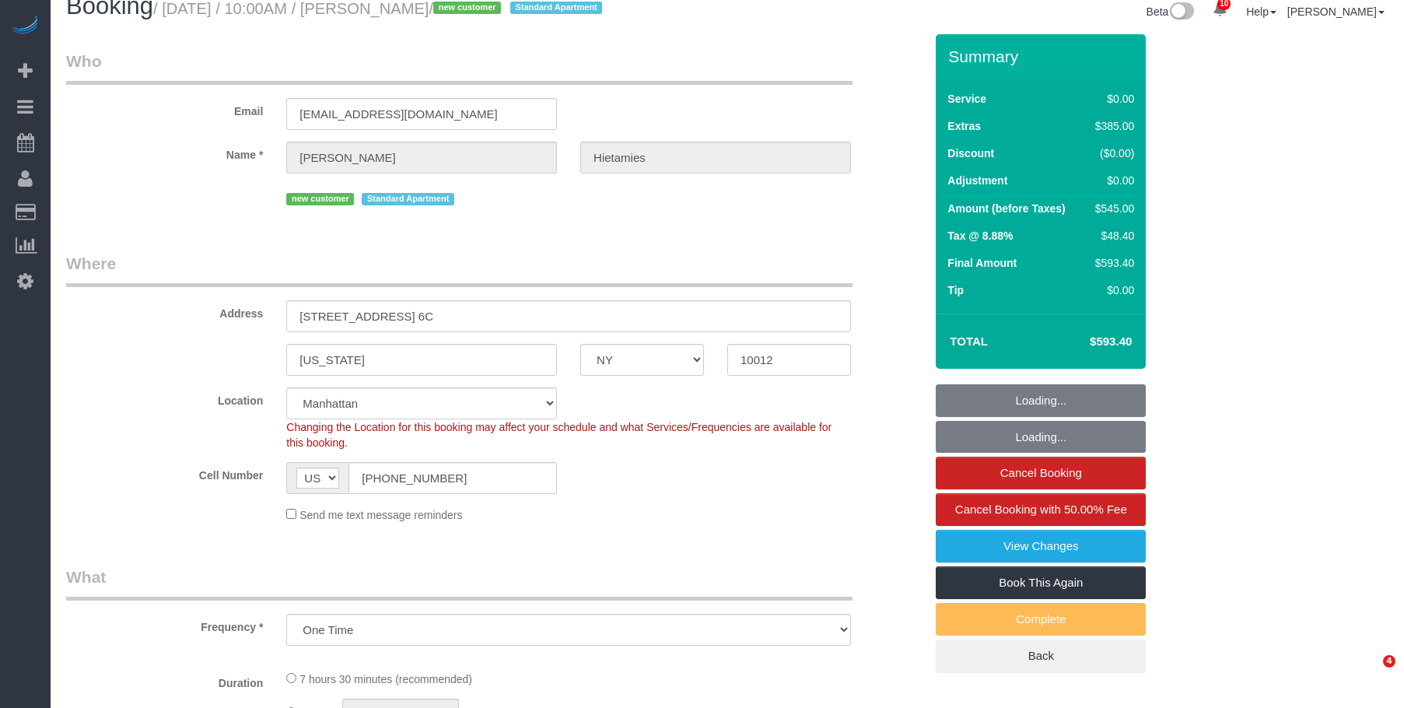
select select "object:863"
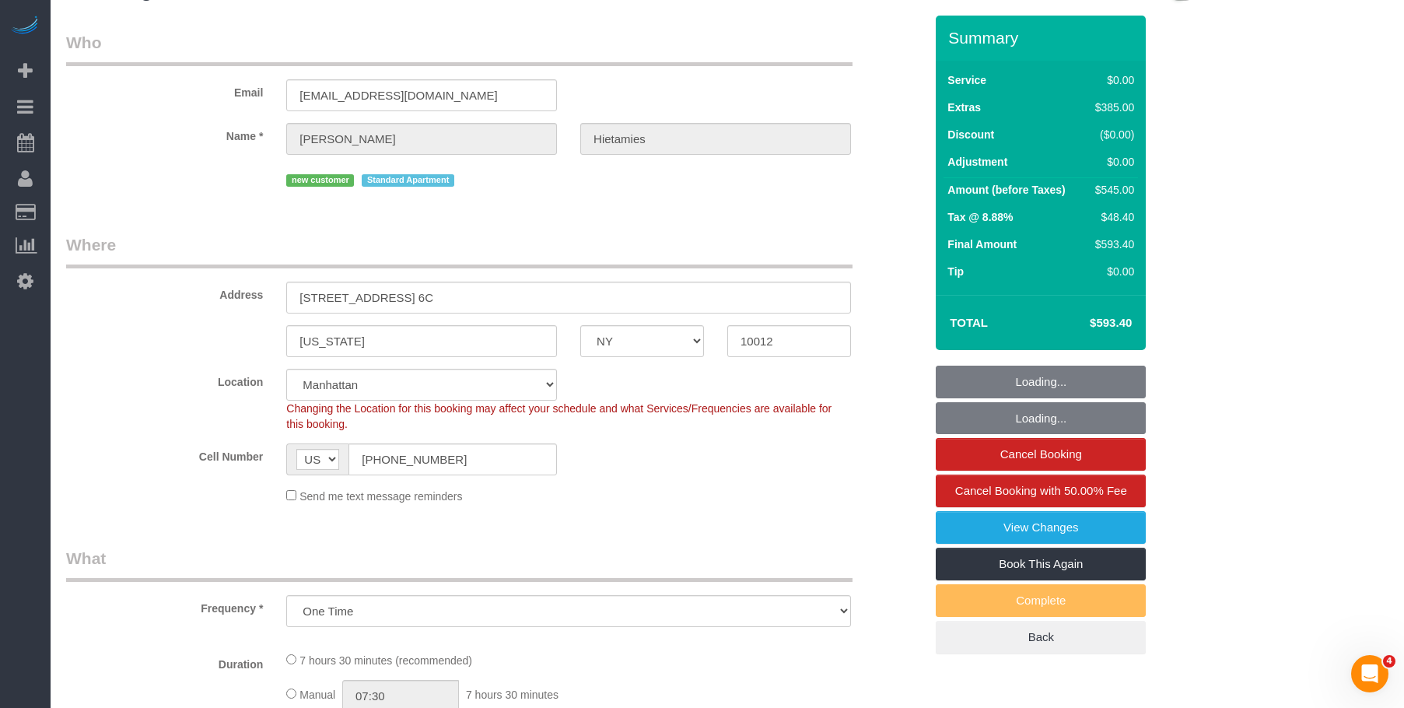
scroll to position [229, 0]
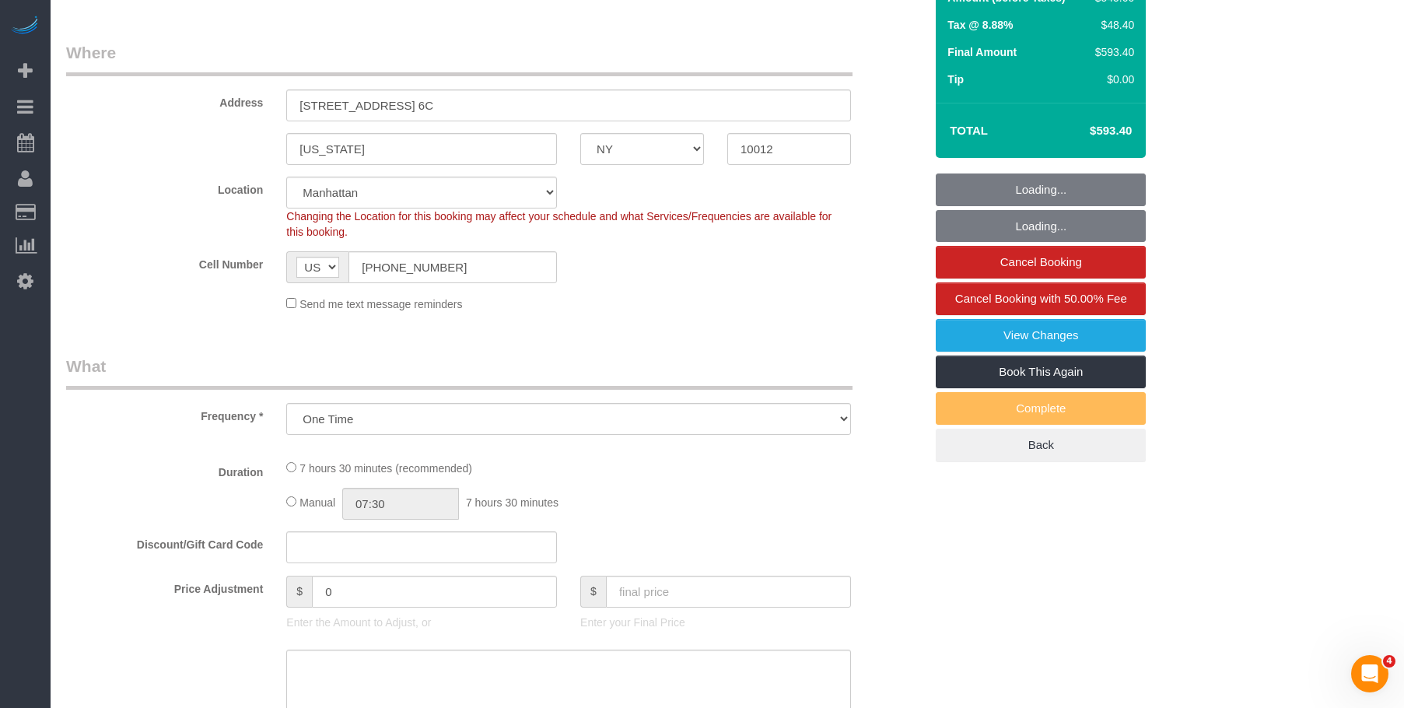
select select "1"
select select "spot1"
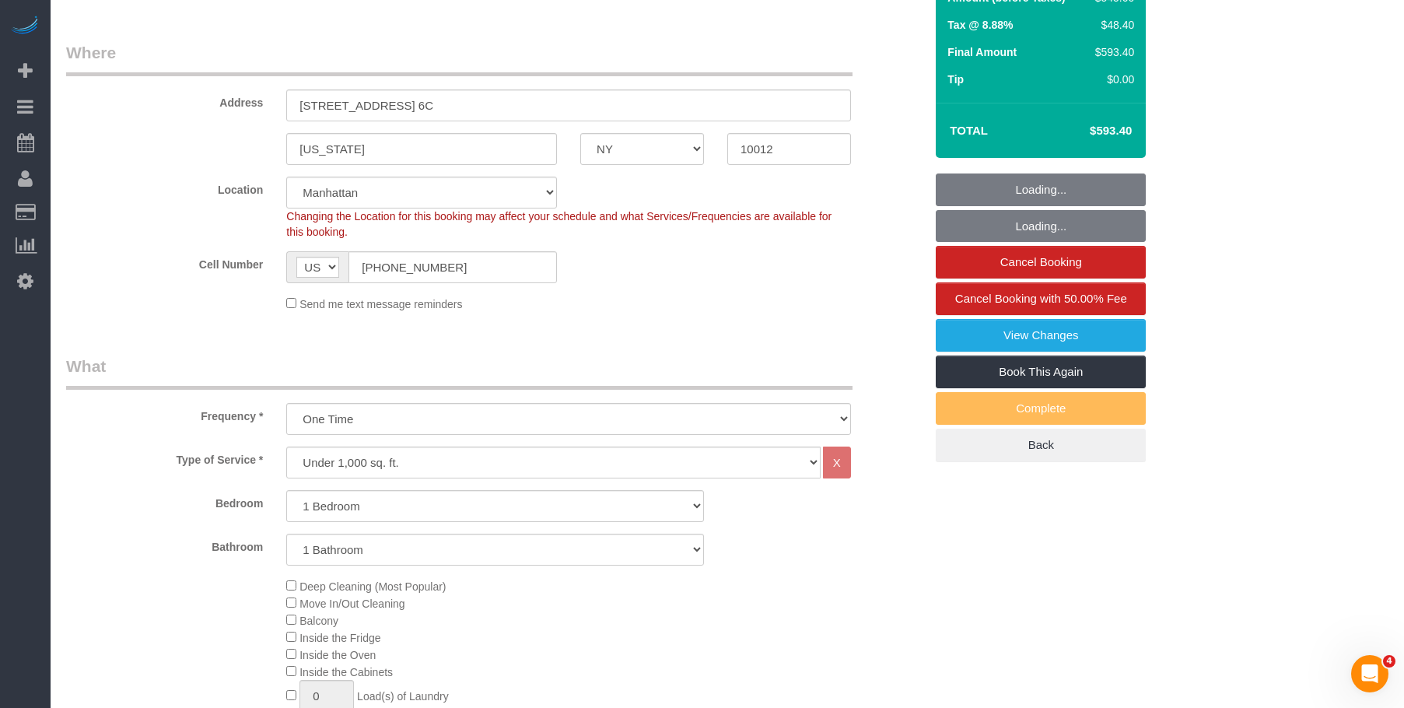
scroll to position [467, 0]
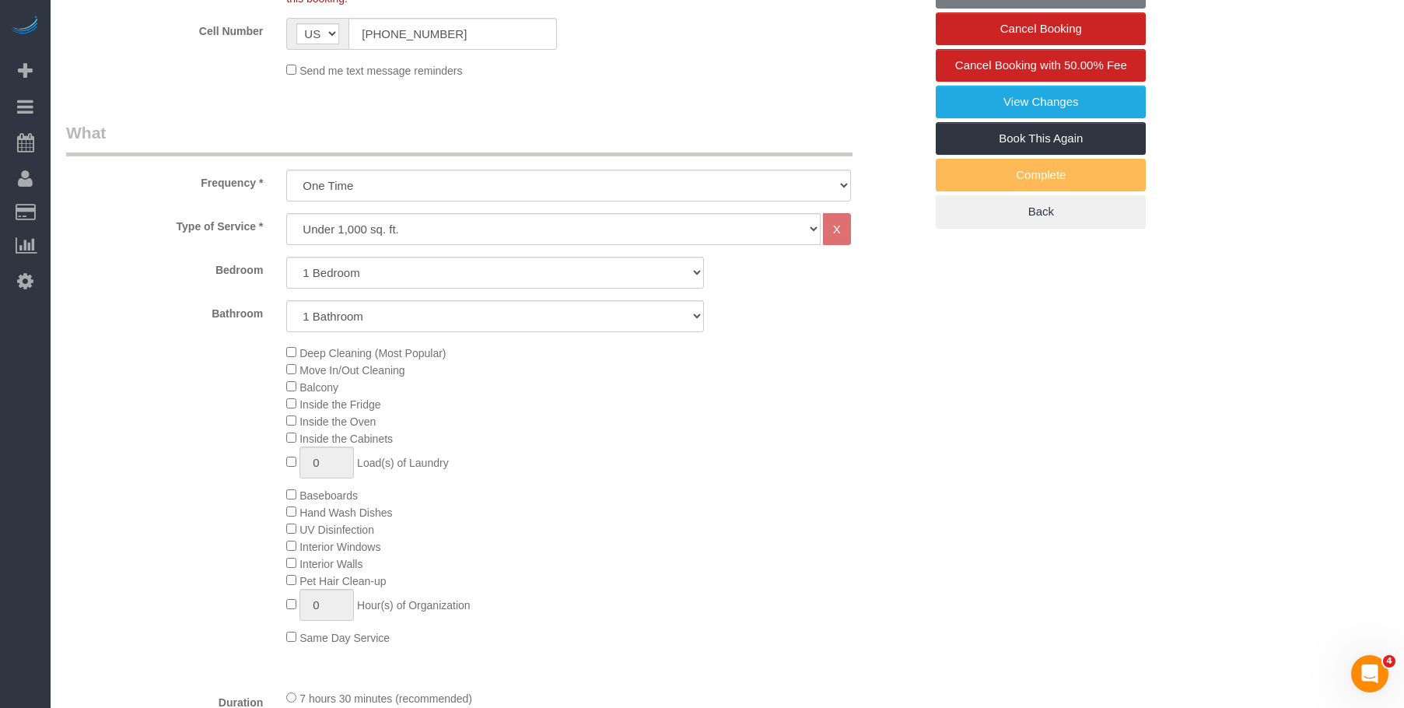
select select "1"
select select "spot46"
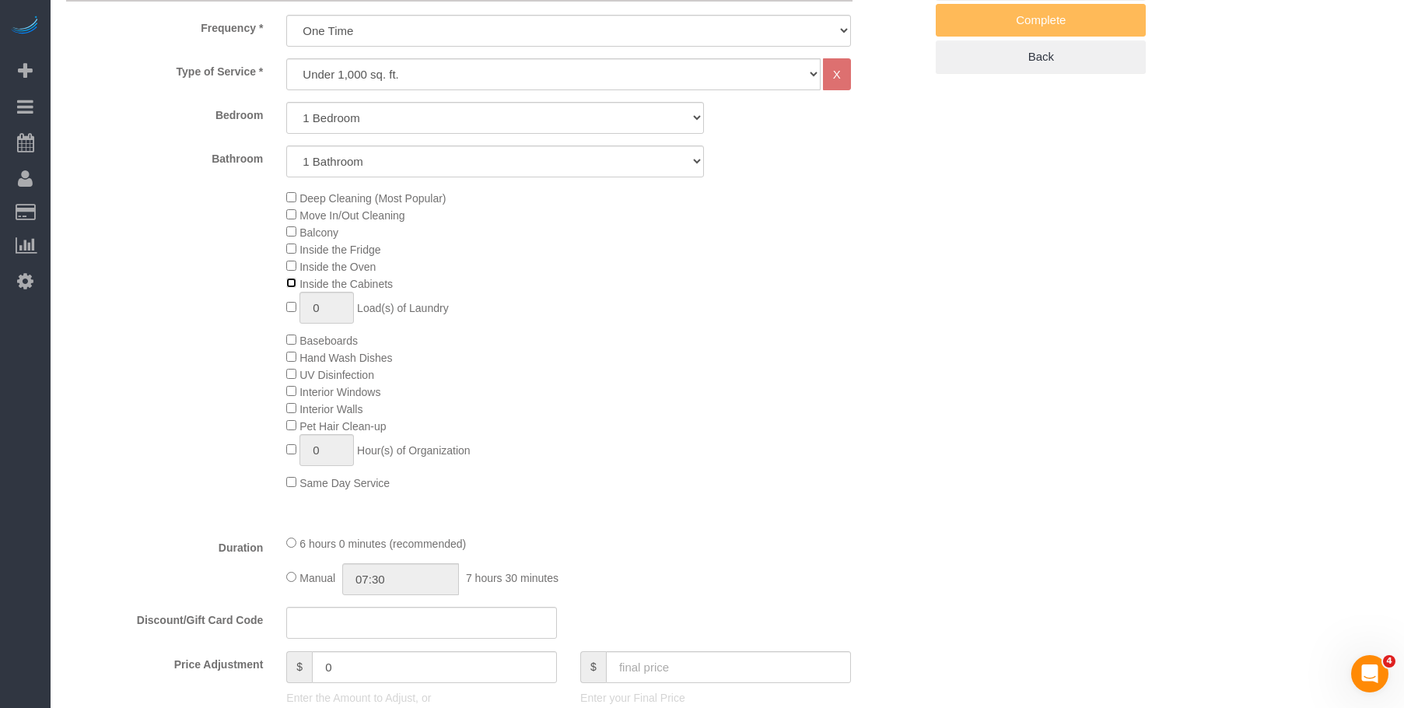
scroll to position [622, 0]
select select "spot91"
drag, startPoint x: 787, startPoint y: 366, endPoint x: 821, endPoint y: 391, distance: 42.3
click at [790, 367] on div "Deep Cleaning (Most Popular) Move In/Out Cleaning Balcony Inside the Fridge Ins…" at bounding box center [605, 339] width 661 height 302
select select "spot136"
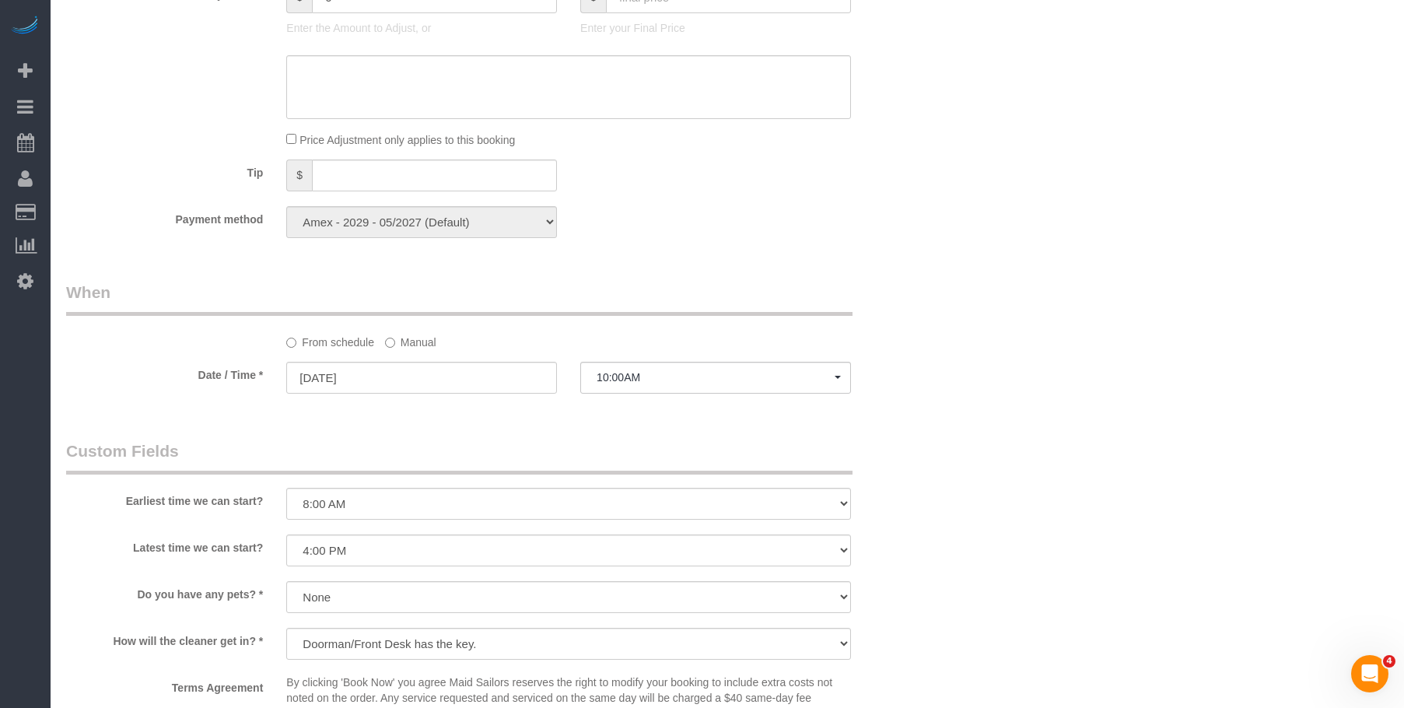
scroll to position [1400, 0]
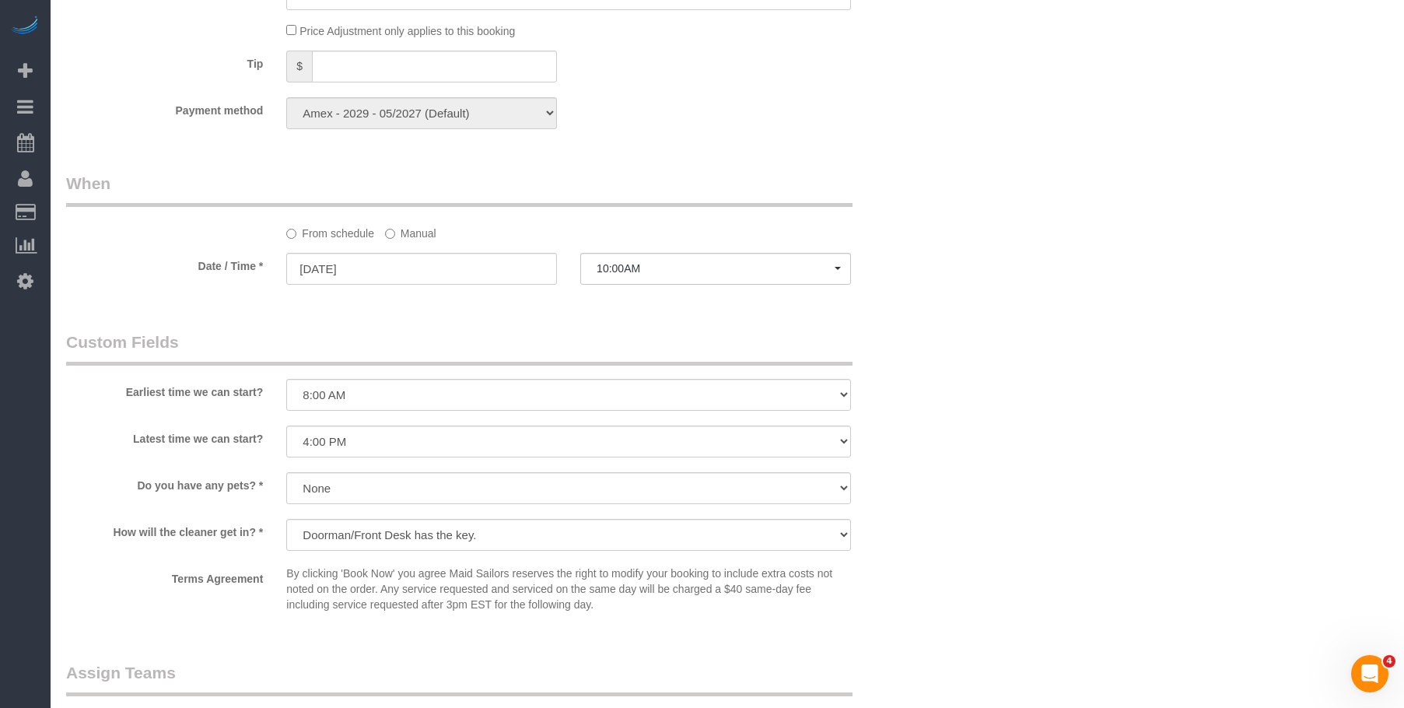
click at [405, 237] on label "Manual" at bounding box center [410, 230] width 51 height 21
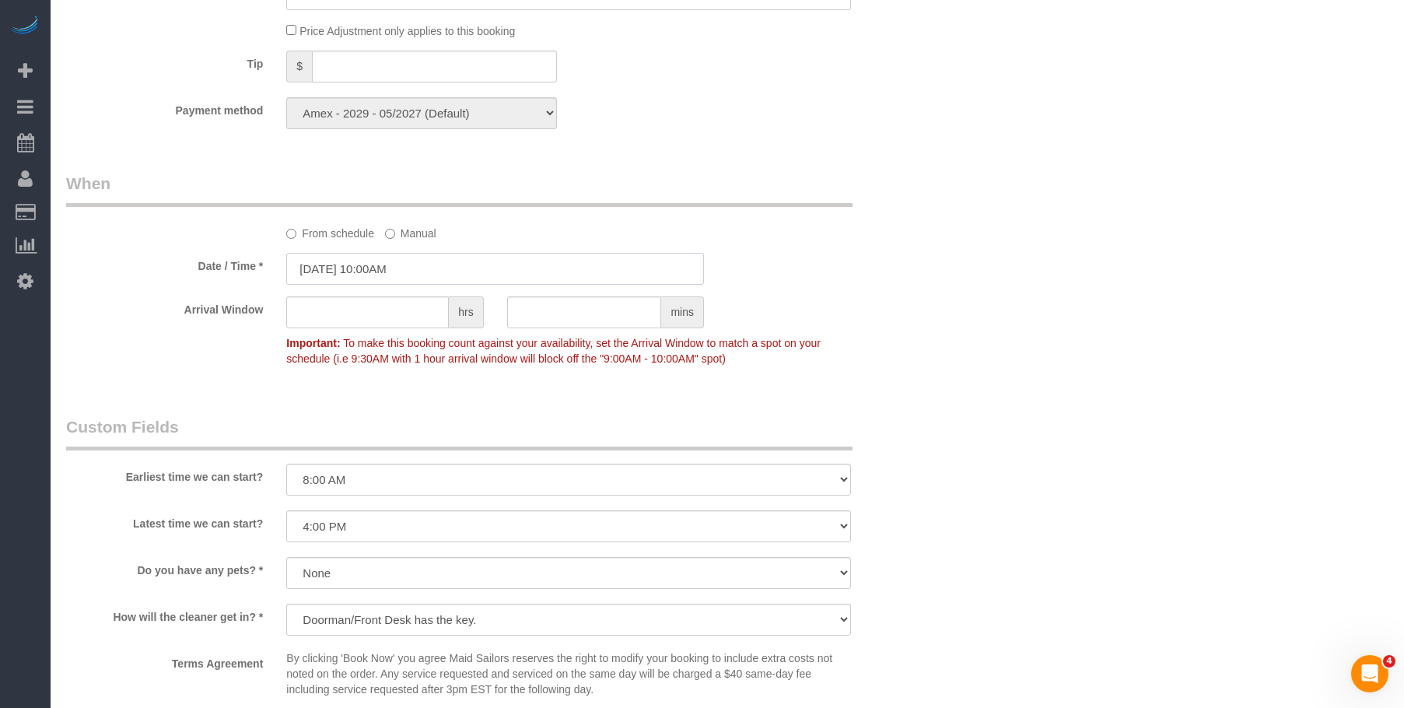
click at [441, 272] on input "09/04/2025 10:00AM" at bounding box center [495, 269] width 418 height 32
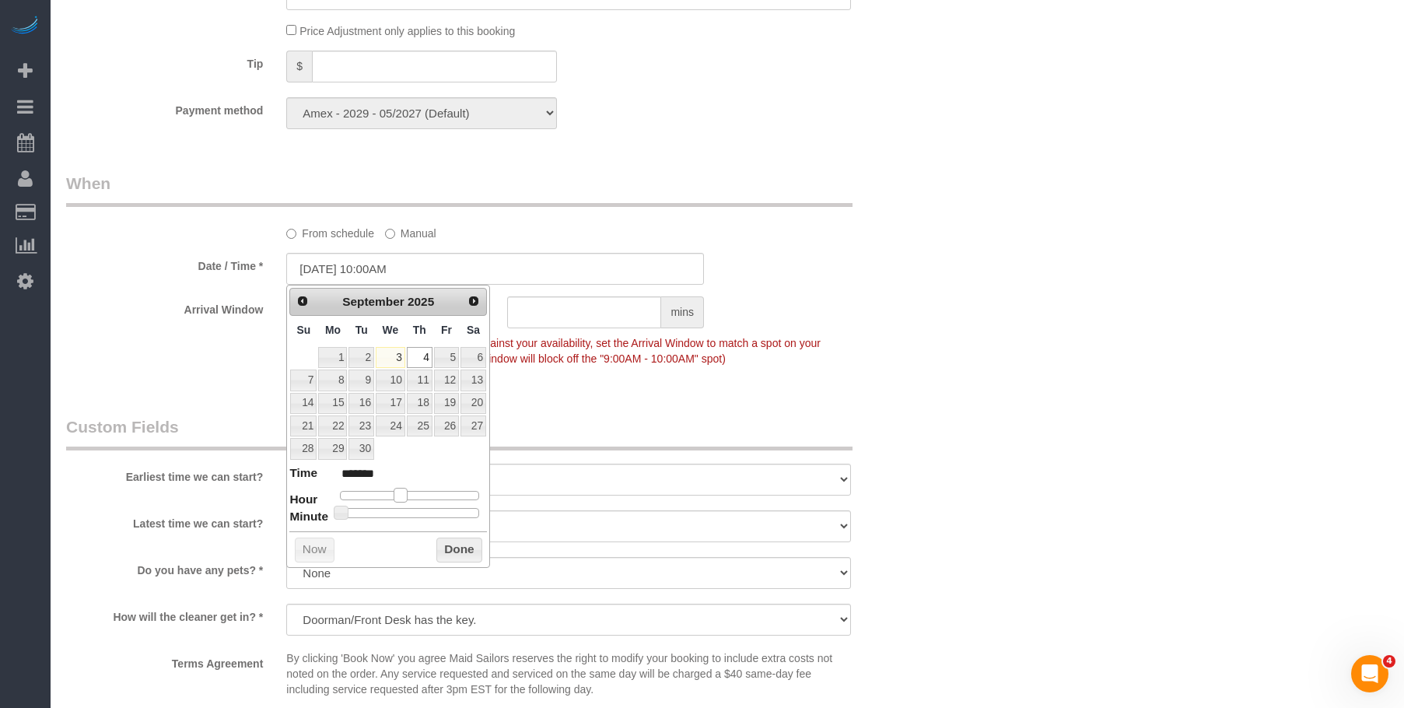
type input "09/04/2025 11:00AM"
type input "*******"
click at [404, 493] on span at bounding box center [407, 495] width 14 height 14
type input "09/04/2025 11:05AM"
type input "*******"
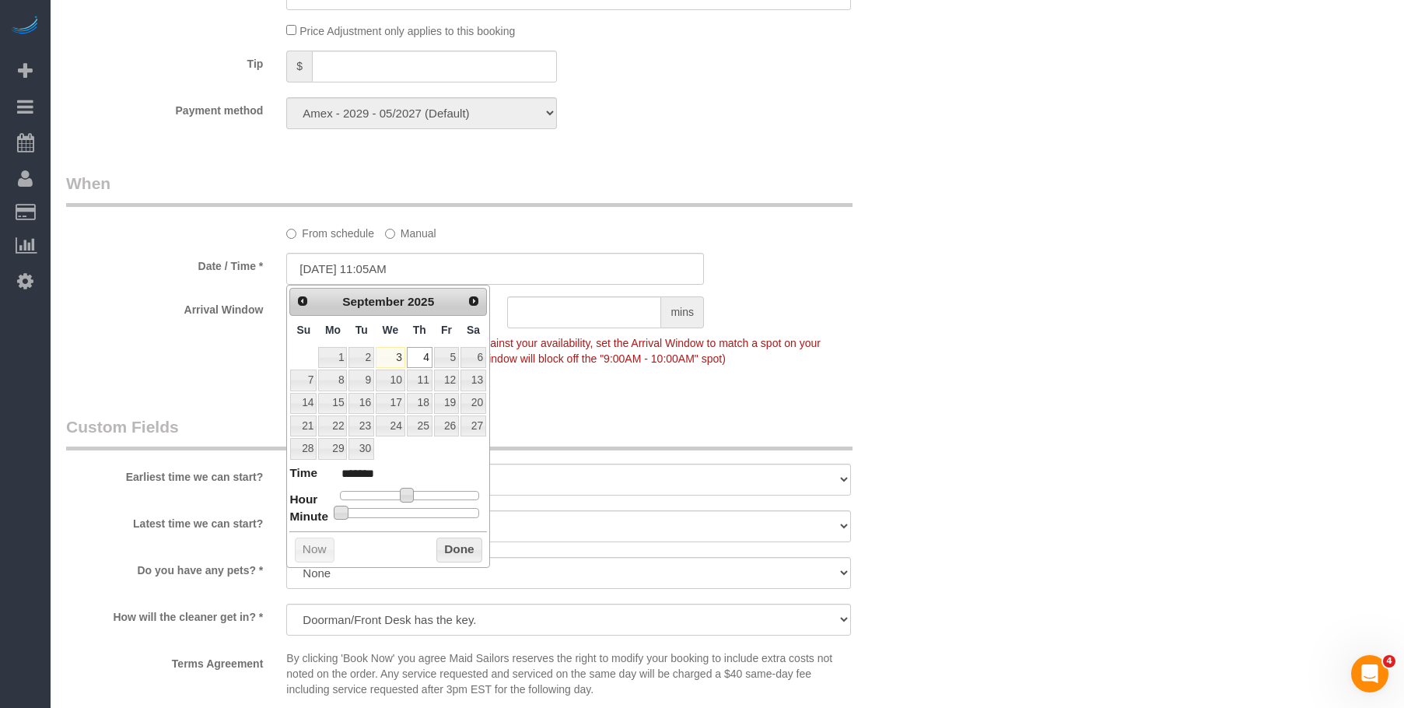
type input "09/04/2025 11:10AM"
type input "*******"
type input "09/04/2025 11:25AM"
type input "*******"
type input "09/04/2025 11:30AM"
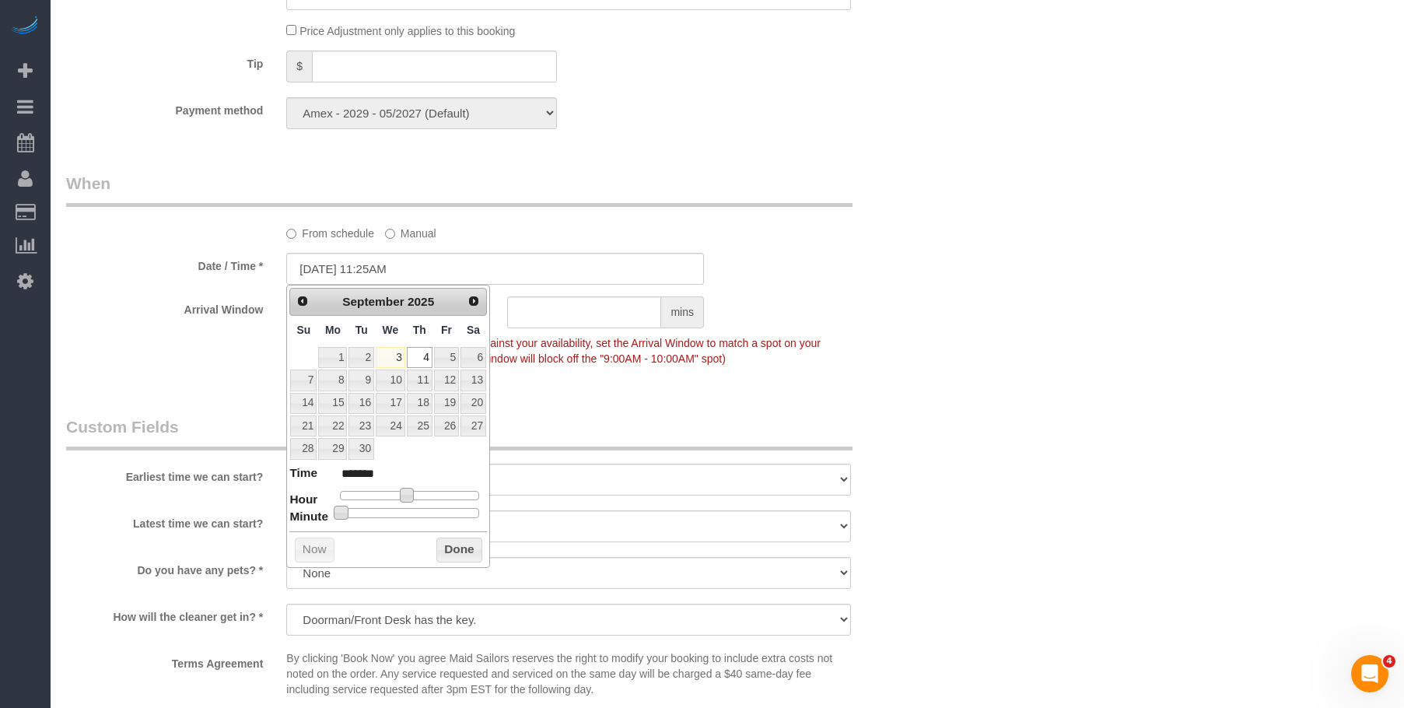
type input "*******"
type input "09/04/2025 11:40AM"
type input "*******"
type input "09/04/2025 11:35AM"
type input "*******"
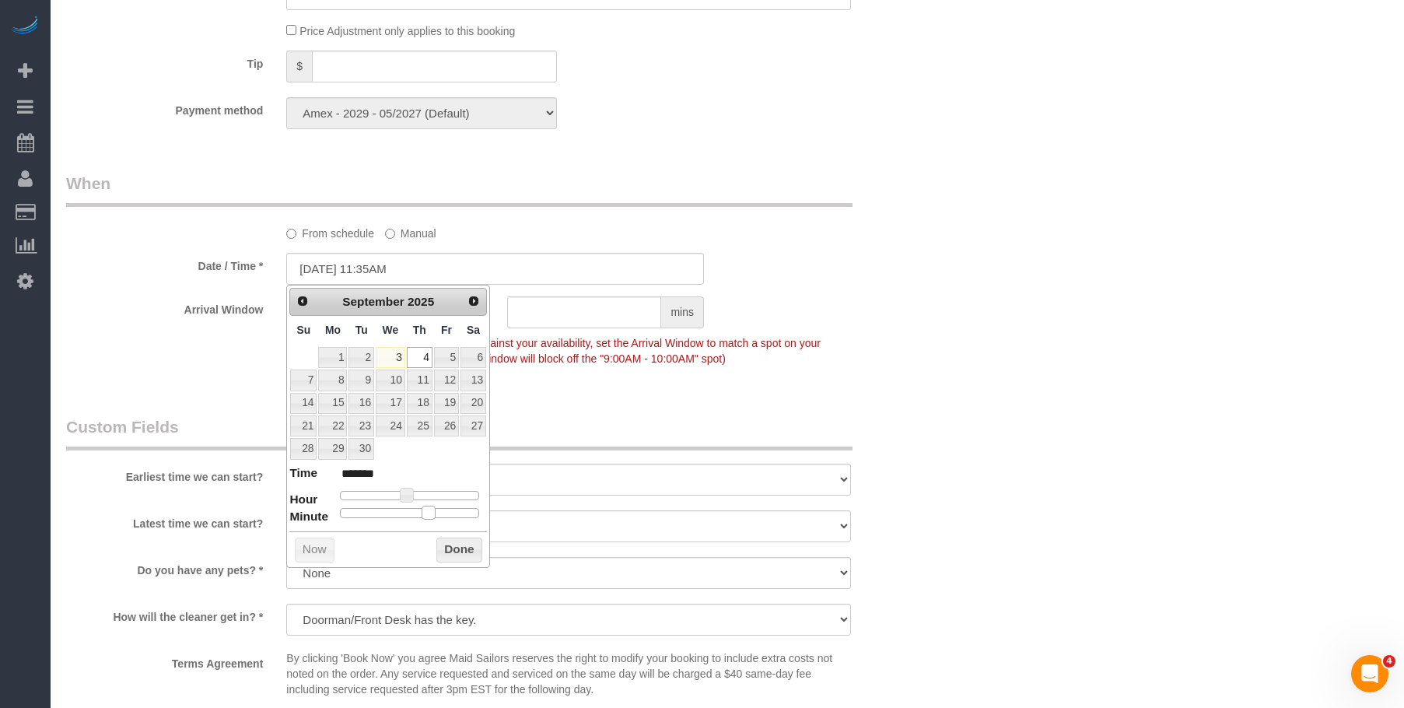
type input "09/04/2025 11:30AM"
type input "*******"
drag, startPoint x: 436, startPoint y: 518, endPoint x: 420, endPoint y: 520, distance: 16.4
click at [419, 523] on div "Prev Next September 2025 Su Mo Tu We Th Fr Sa 1 2 3 4 5 6 7 8 9 10 11 12 13 14 …" at bounding box center [388, 426] width 204 height 283
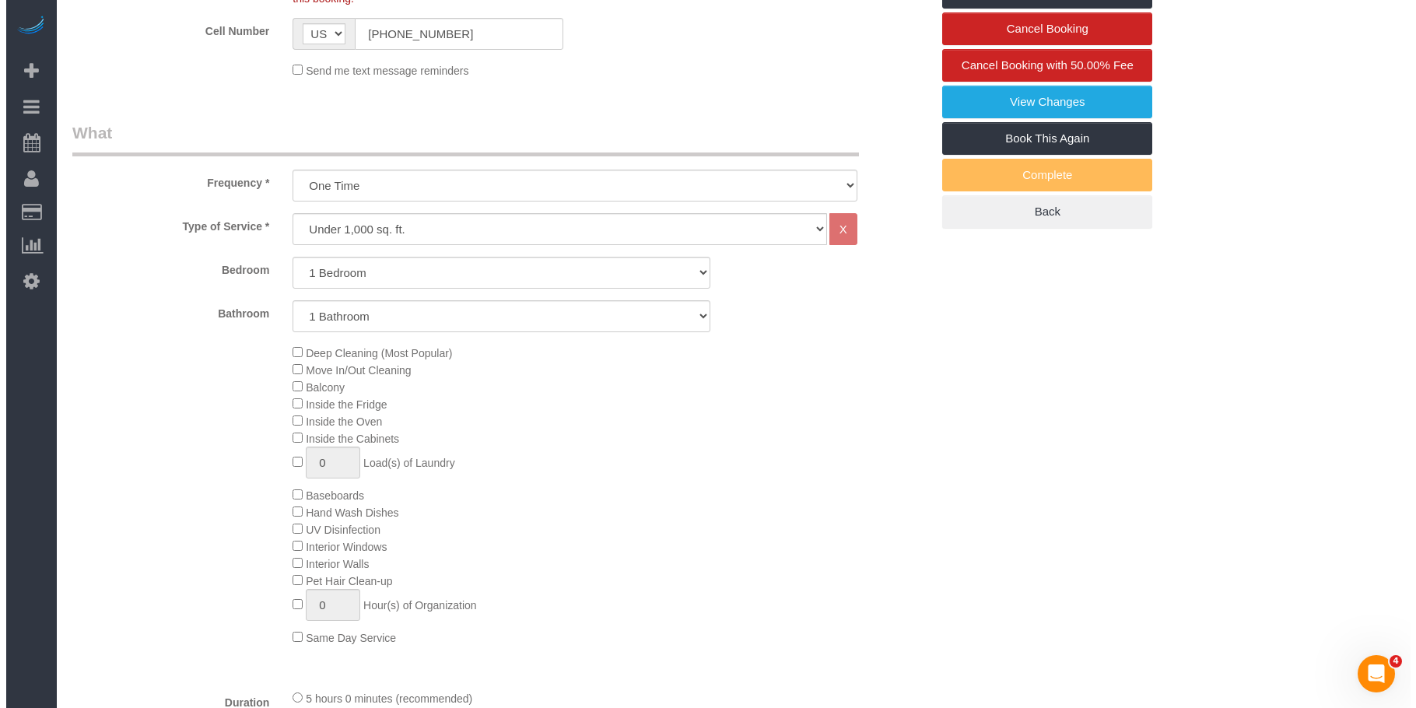
scroll to position [78, 0]
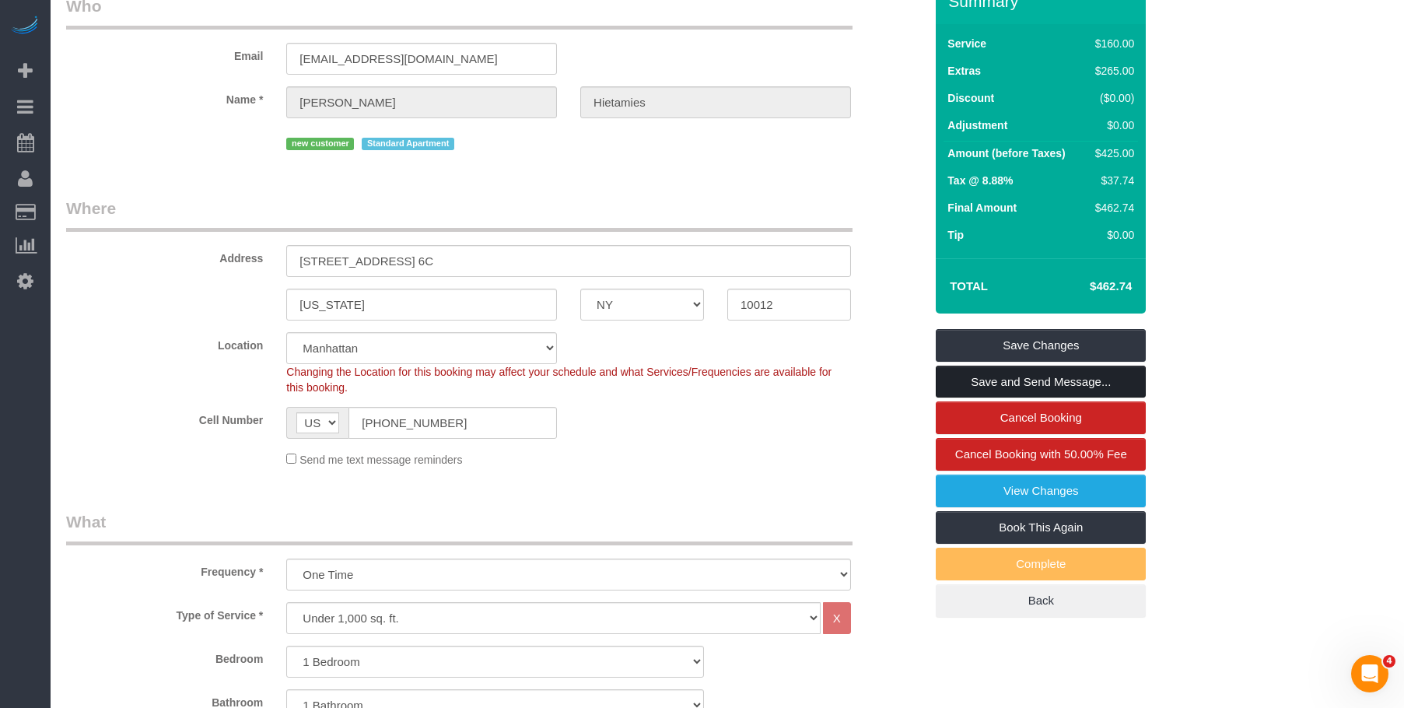
drag, startPoint x: 1047, startPoint y: 377, endPoint x: 1000, endPoint y: 347, distance: 55.3
click at [1047, 377] on link "Save and Send Message..." at bounding box center [1041, 382] width 210 height 33
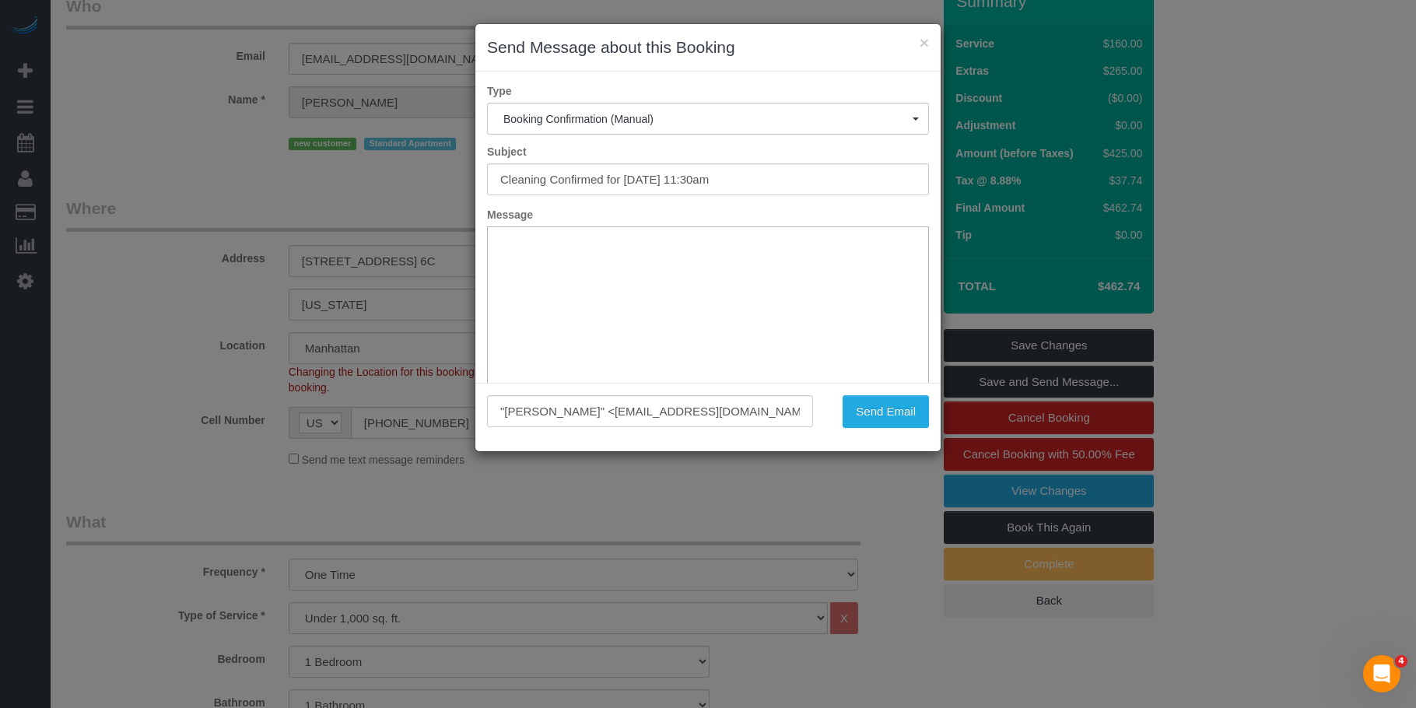
scroll to position [0, 0]
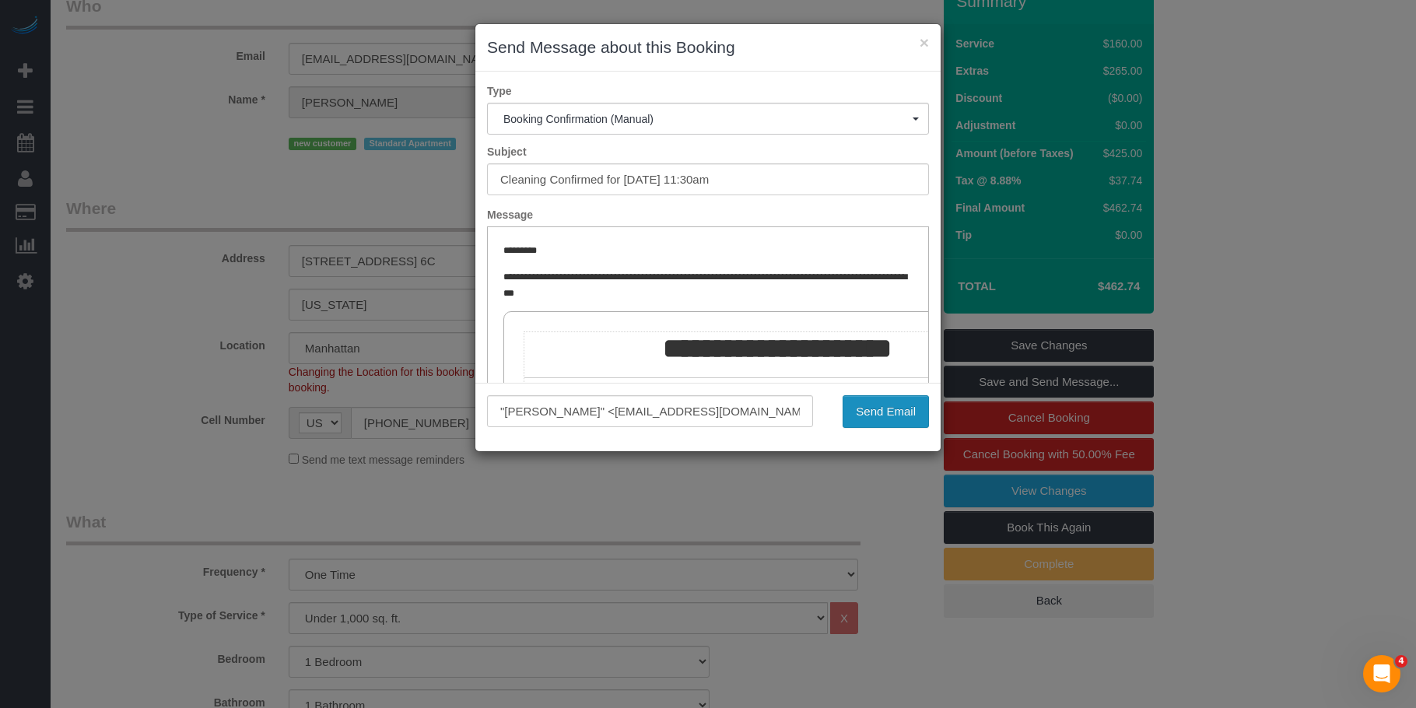
click at [899, 410] on button "Send Email" at bounding box center [886, 411] width 86 height 33
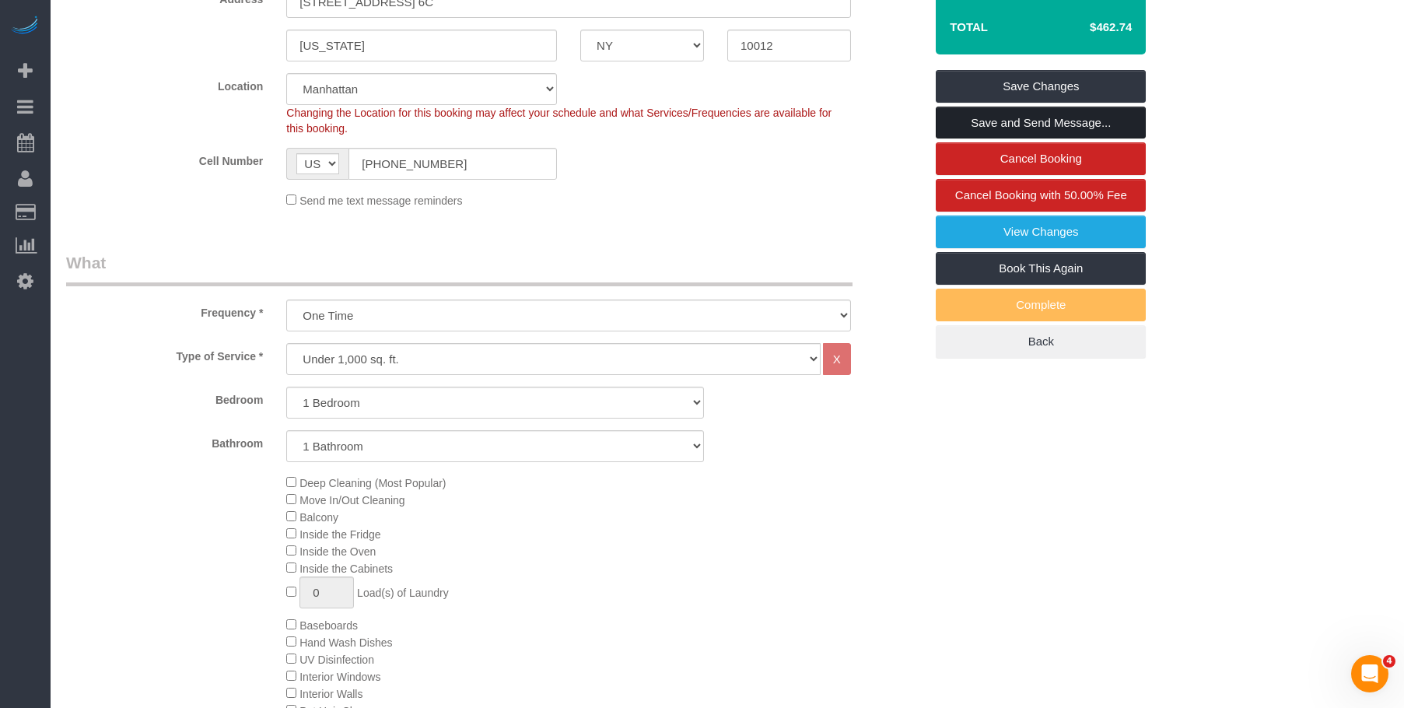
scroll to position [212, 0]
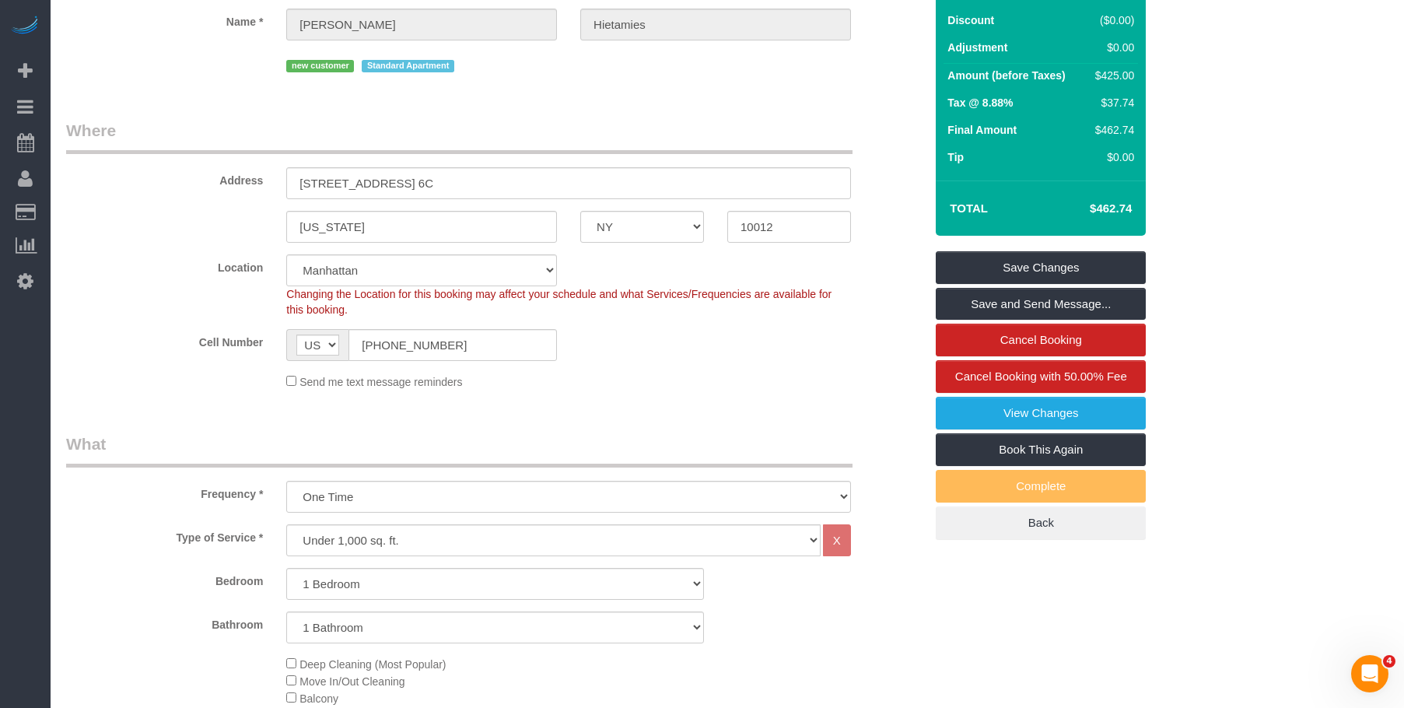
drag, startPoint x: 698, startPoint y: 358, endPoint x: 611, endPoint y: 323, distance: 93.9
click at [698, 358] on div "Cell Number AF AL DZ AD AO AI AQ AG AR AM AW AU AT AZ BS BH BD BB BY BE BZ BJ B…" at bounding box center [494, 345] width 881 height 32
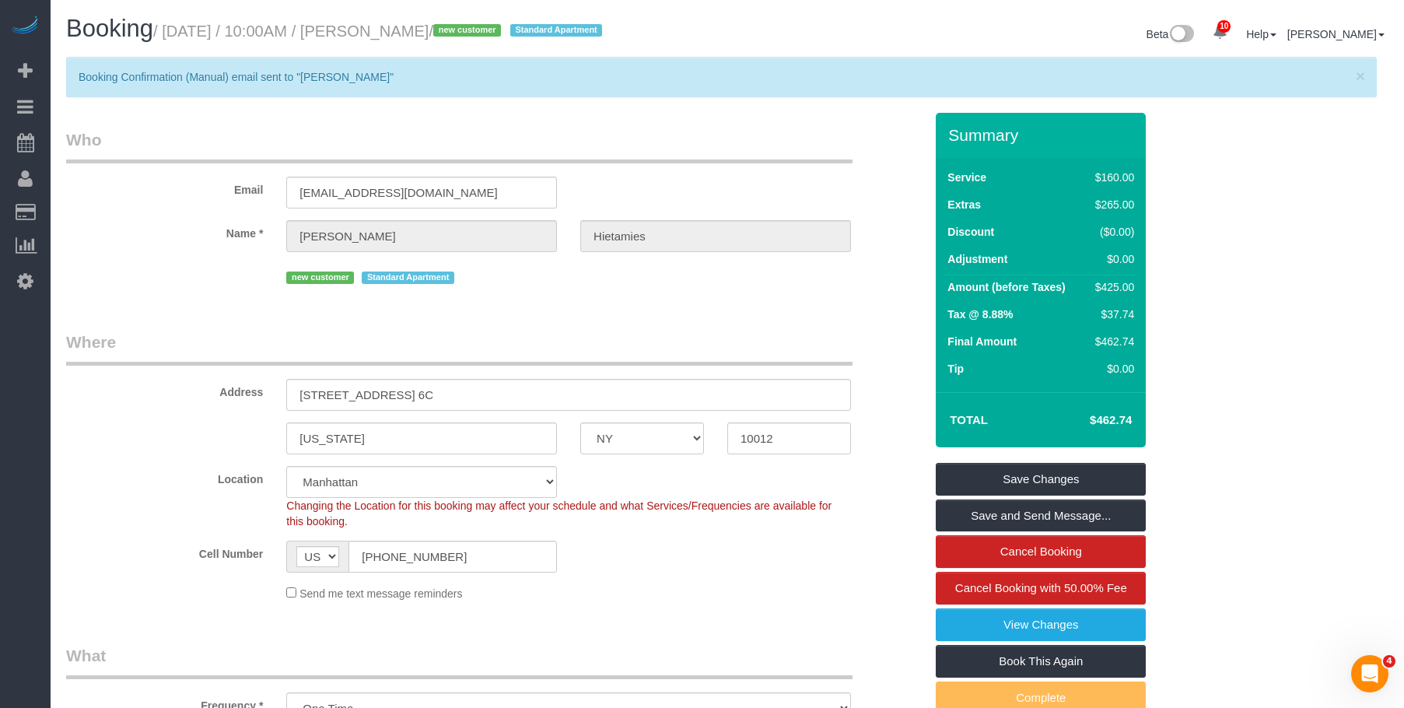
drag, startPoint x: 401, startPoint y: 31, endPoint x: 516, endPoint y: 33, distance: 114.4
click at [516, 33] on small "/ September 04, 2025 / 10:00AM / Laura Hietamies / new customer Standard Apartm…" at bounding box center [380, 31] width 454 height 17
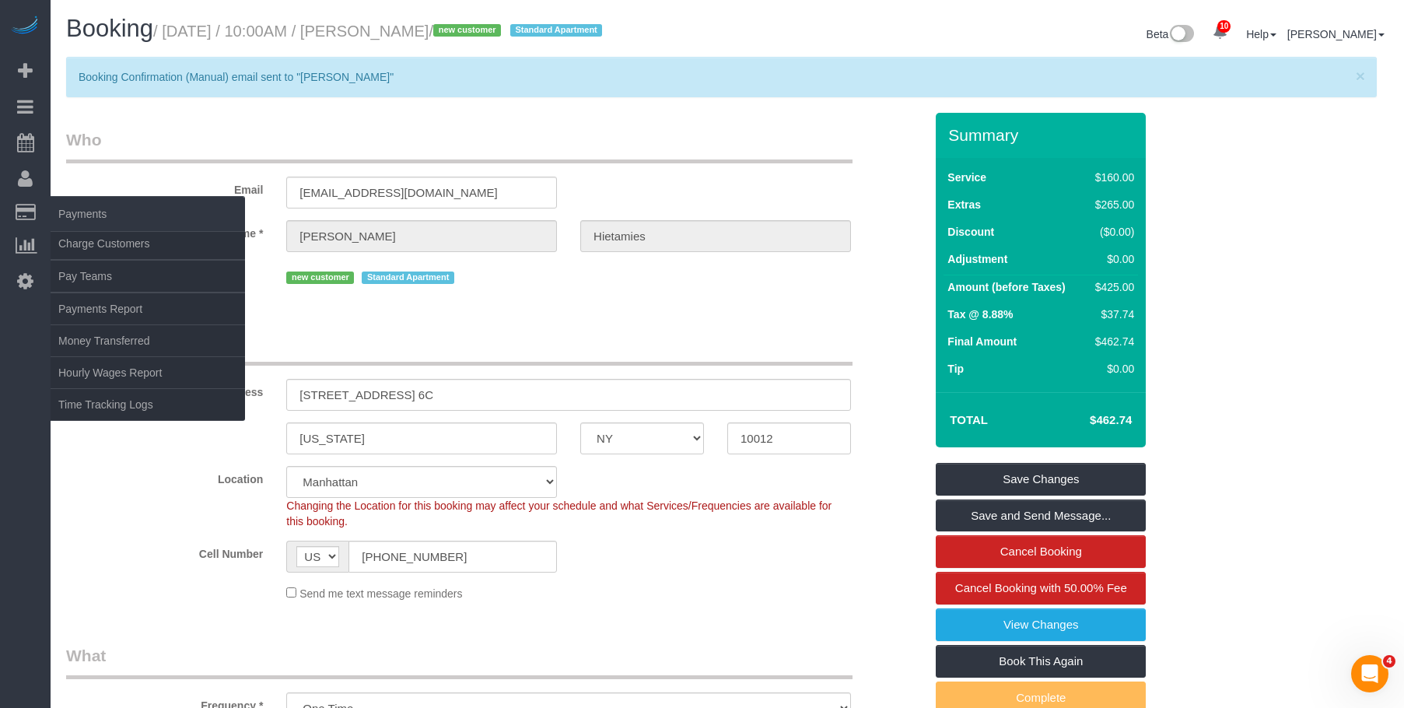
copy small "Laura Hietamies"
click at [93, 240] on link "Charge Customers" at bounding box center [148, 243] width 194 height 31
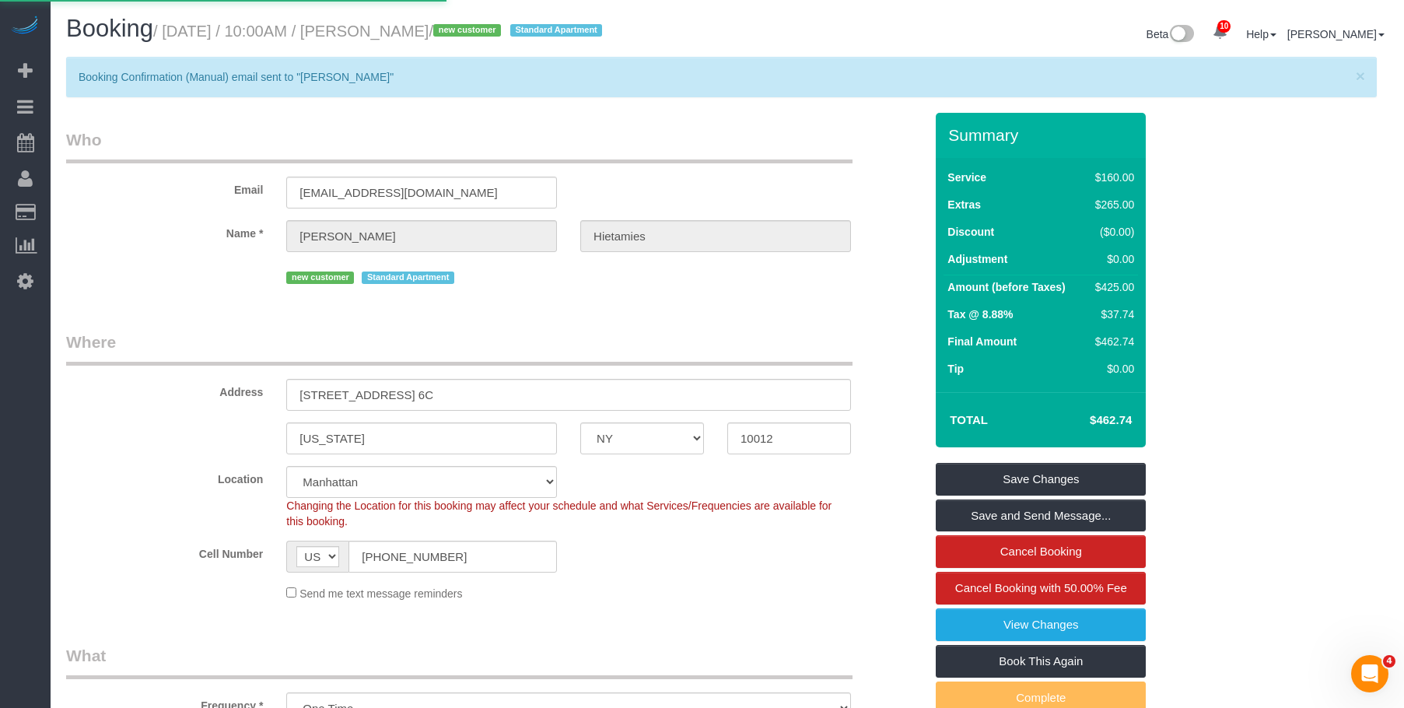
select select
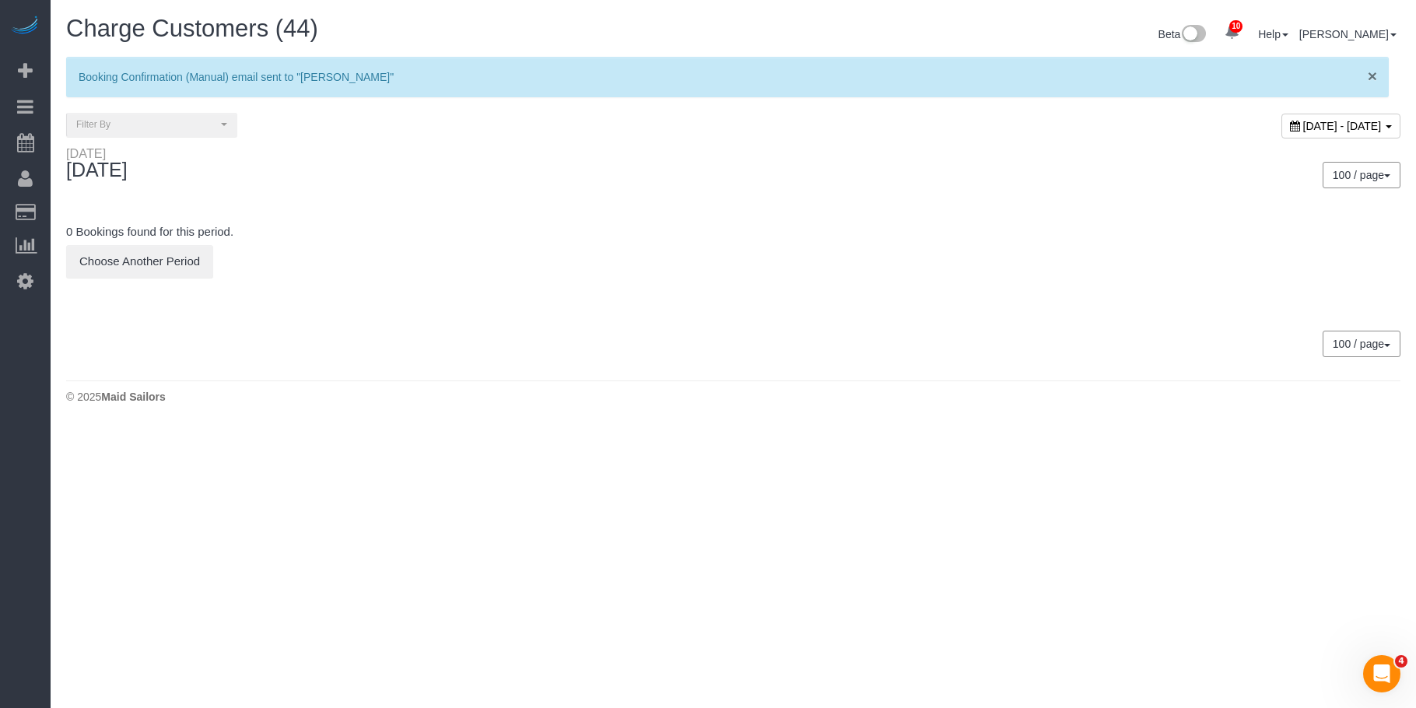
drag, startPoint x: 1374, startPoint y: 74, endPoint x: 1288, endPoint y: 127, distance: 100.6
click at [1373, 73] on span "×" at bounding box center [1372, 76] width 9 height 18
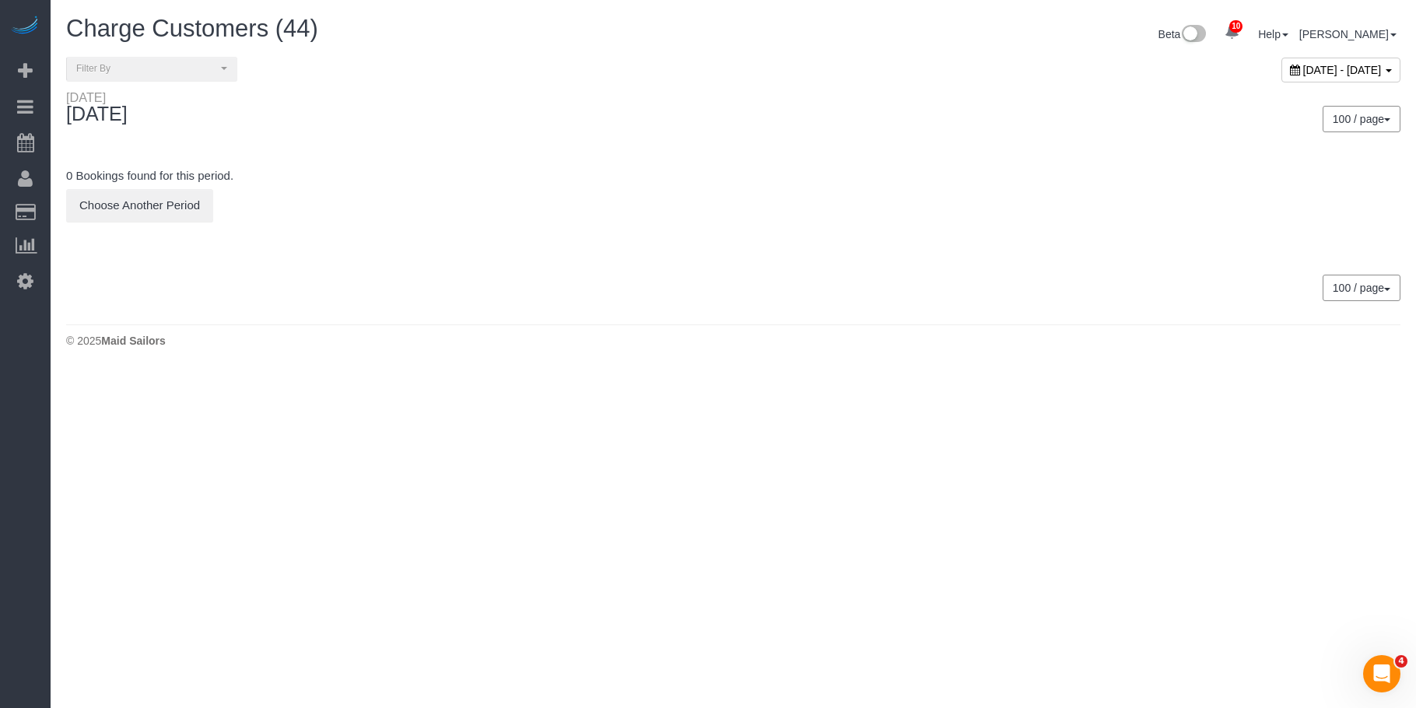
click at [1303, 67] on span "September 03, 2025 - September 03, 2025" at bounding box center [1342, 70] width 79 height 12
type input "**********"
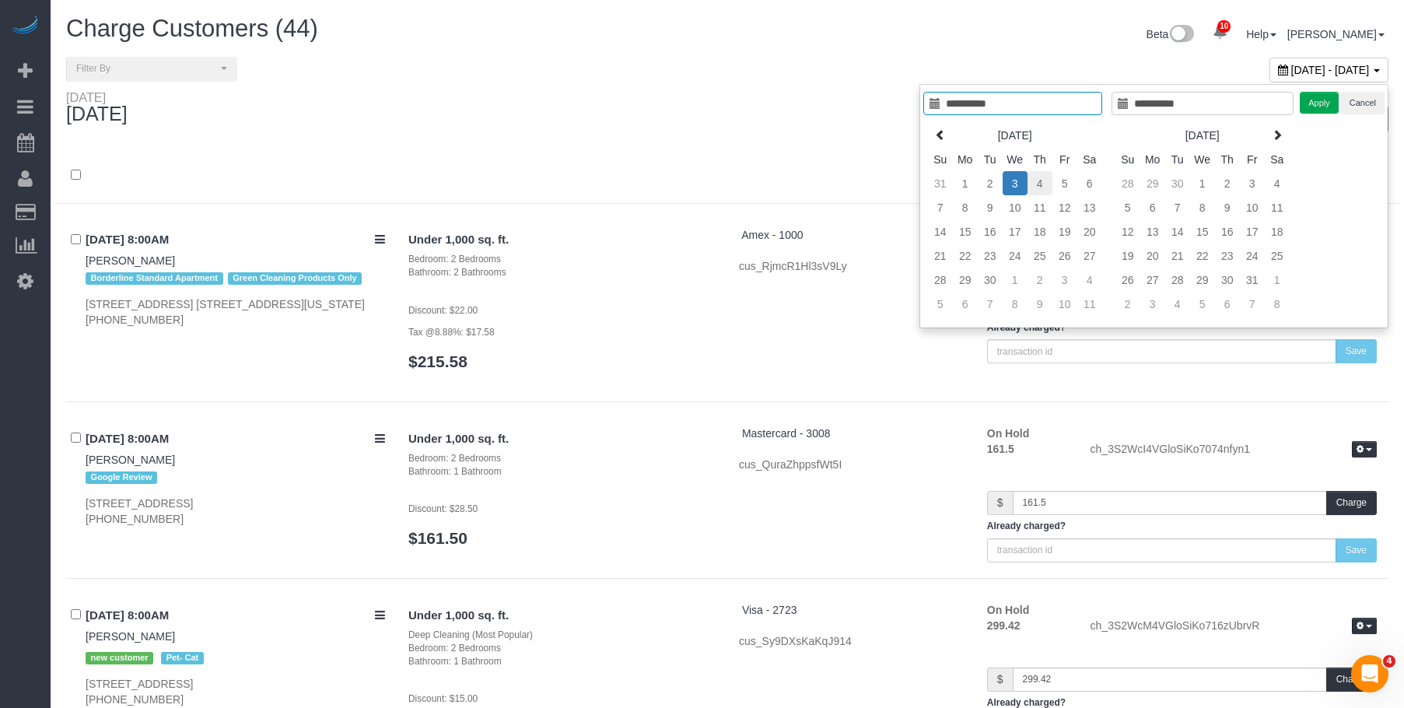
type input "**********"
click at [1046, 187] on td "4" at bounding box center [1040, 183] width 25 height 24
type input "**********"
click at [1046, 187] on td "4" at bounding box center [1040, 183] width 25 height 24
type input "**********"
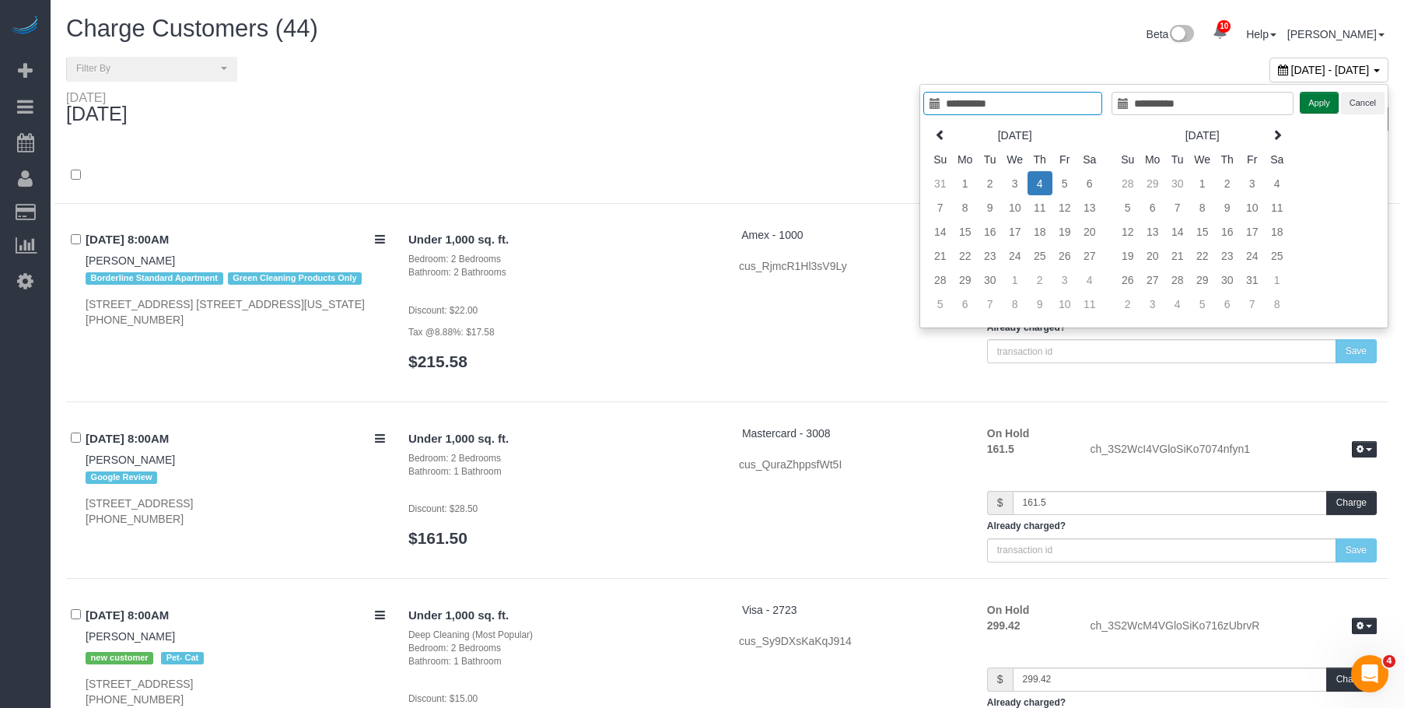
click at [1323, 103] on button "Apply" at bounding box center [1319, 103] width 39 height 23
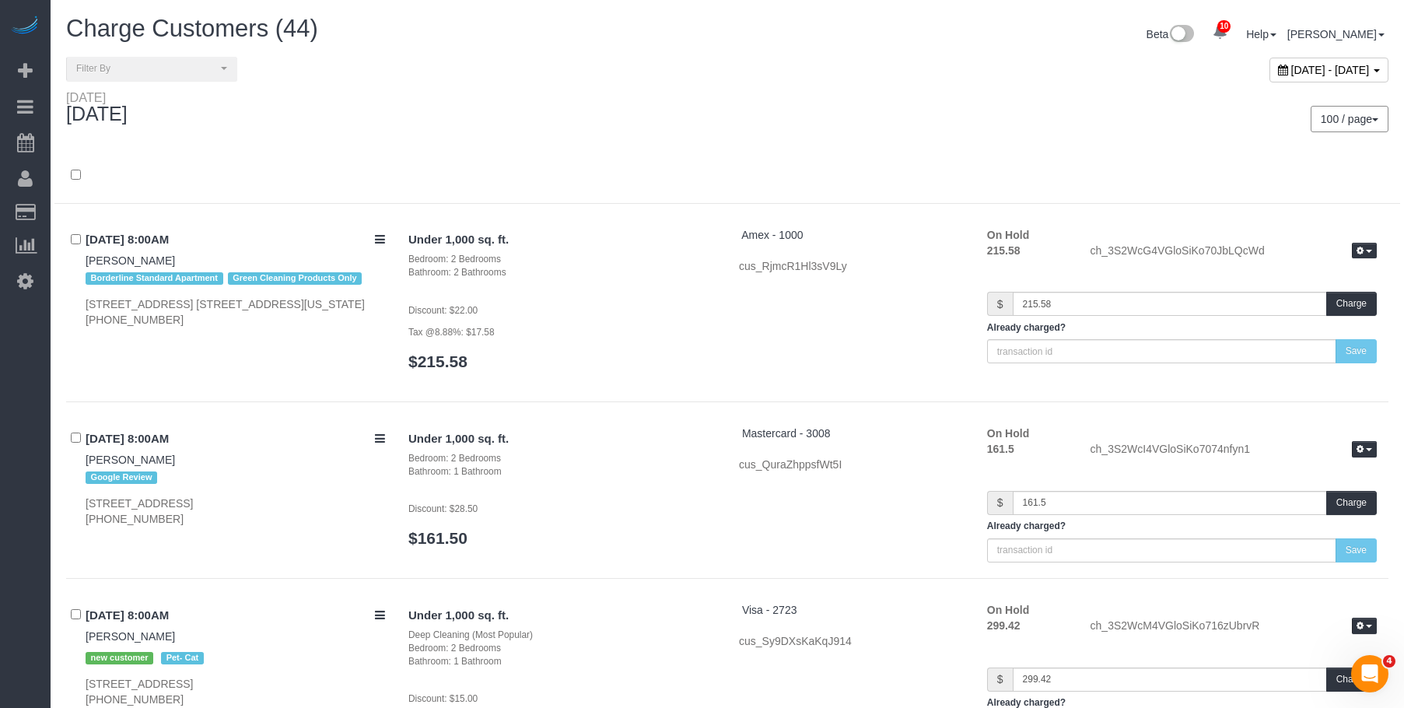
click at [804, 129] on div "100 / page 10 / page 20 / page 30 / page 40 / page 50 / page 100 / page" at bounding box center [1064, 119] width 650 height 26
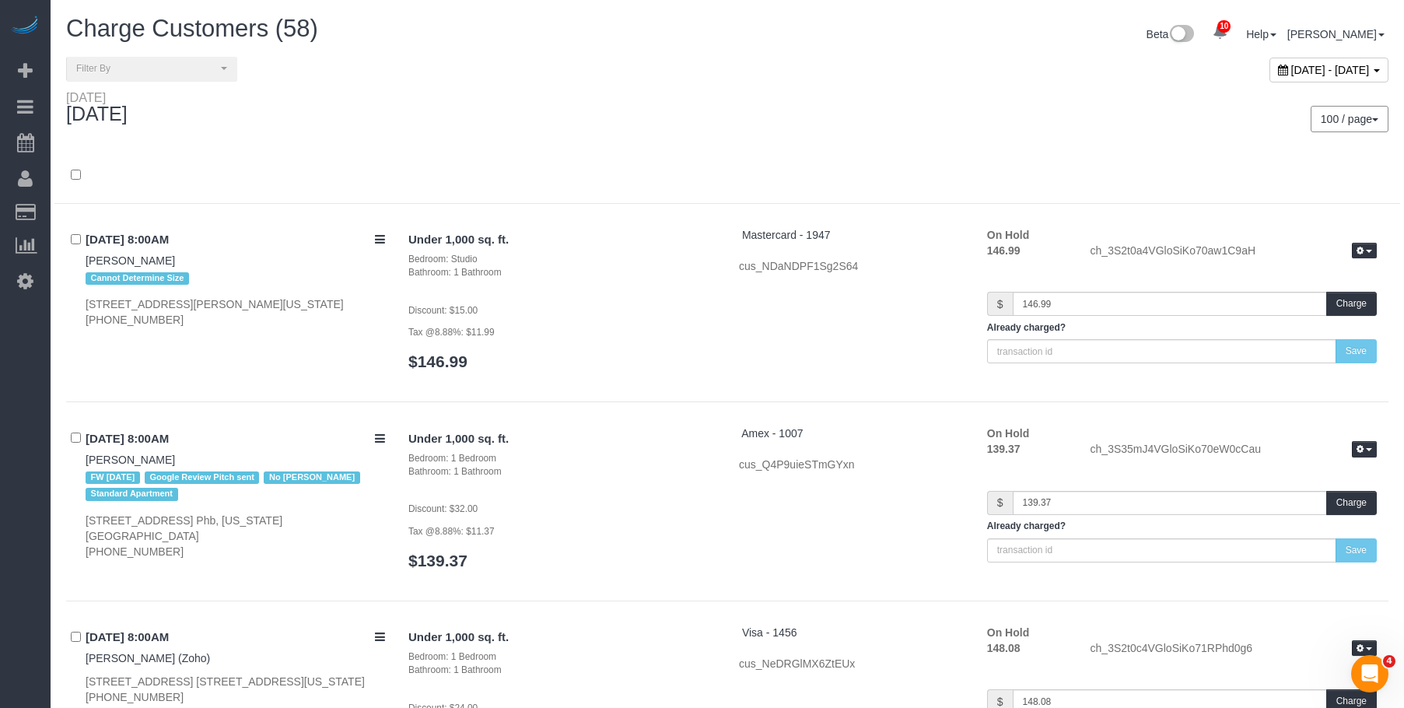
scroll to position [6552, 0]
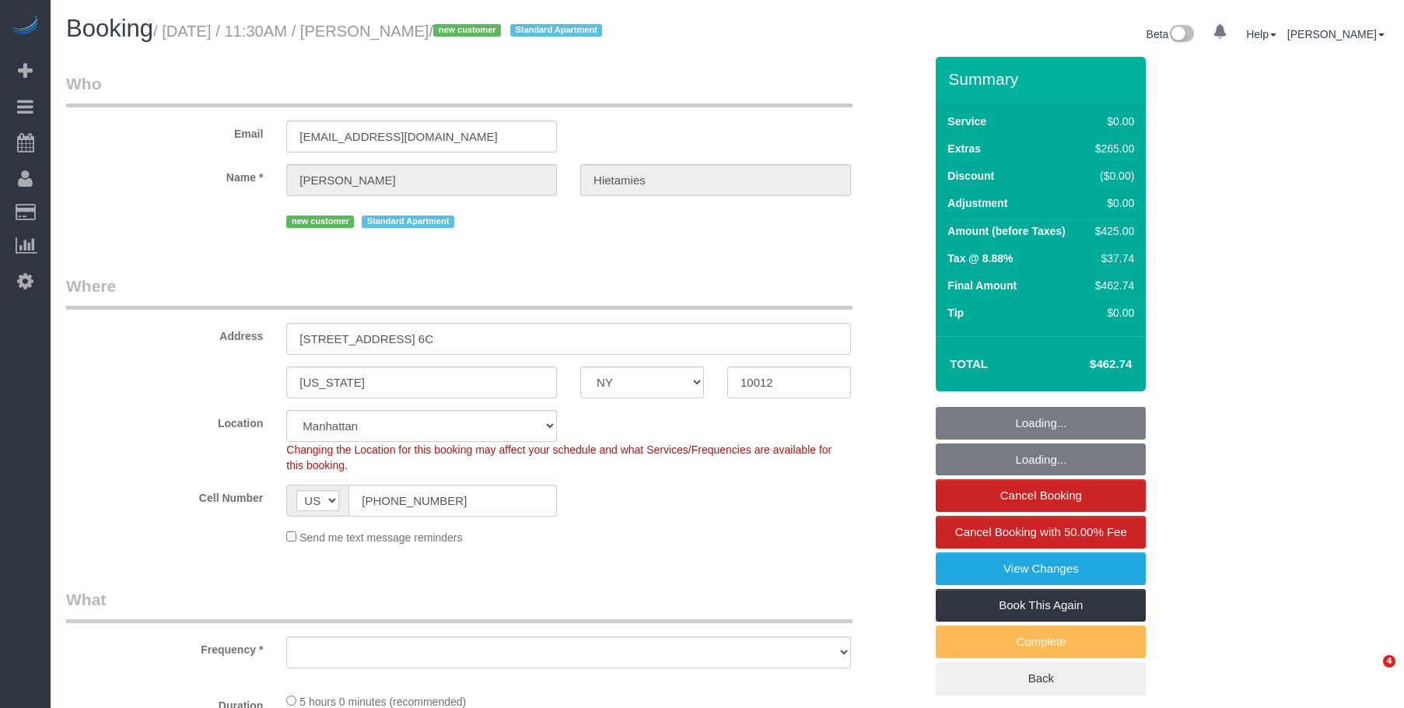
select select "NY"
select select "string:stripe-pm_1S3P5I4VGloSiKo7rW2bJZIv"
select select "object:714"
select select "1"
select select "number:56"
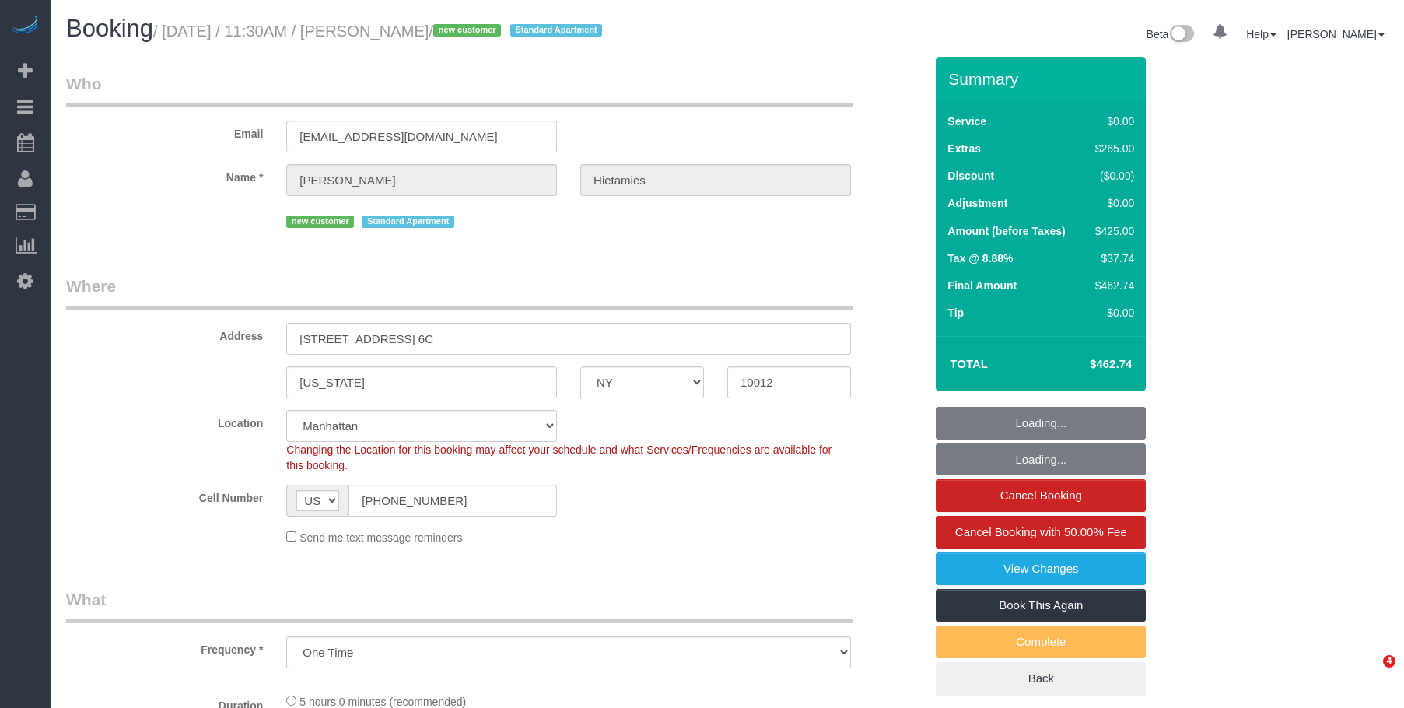
select select "number:76"
select select "number:15"
select select "number:6"
select select "object:1402"
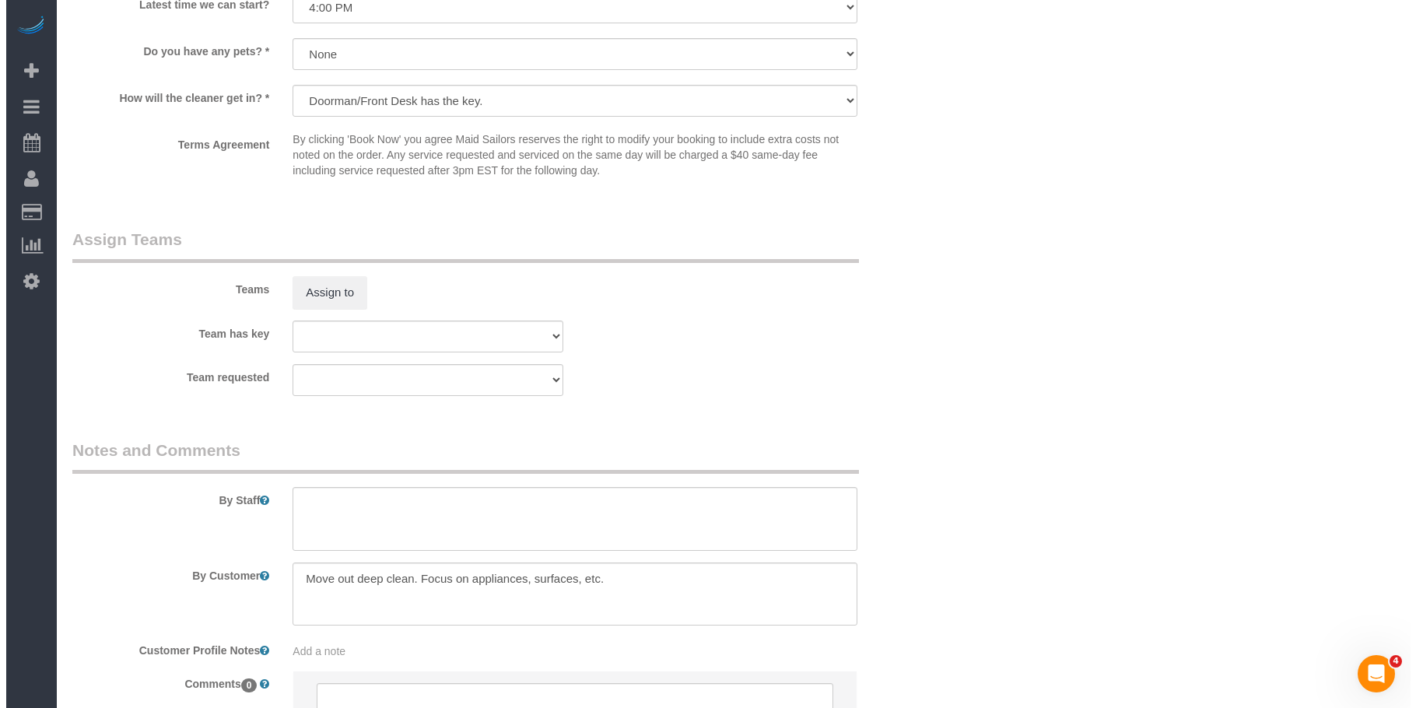
scroll to position [2023, 0]
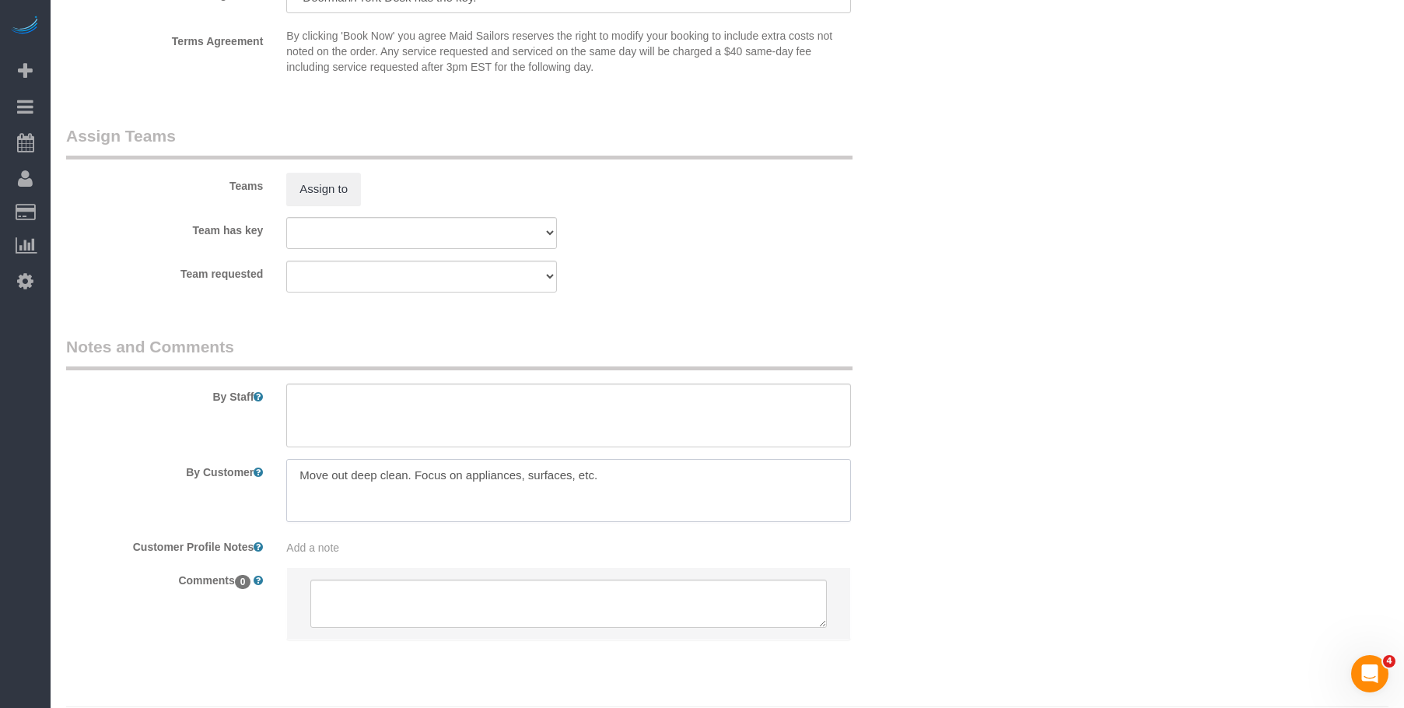
click at [503, 499] on textarea at bounding box center [568, 491] width 565 height 64
drag, startPoint x: 534, startPoint y: 482, endPoint x: 314, endPoint y: 458, distance: 221.5
click at [164, 457] on sui-booking-comments "By Staff By Customer Customer Profile Notes Add a note Comments 0" at bounding box center [495, 495] width 858 height 321
paste textarea "This is a move-out cleaning of a 1-bedroom/1-bathroom apartment. Ensure a deep …"
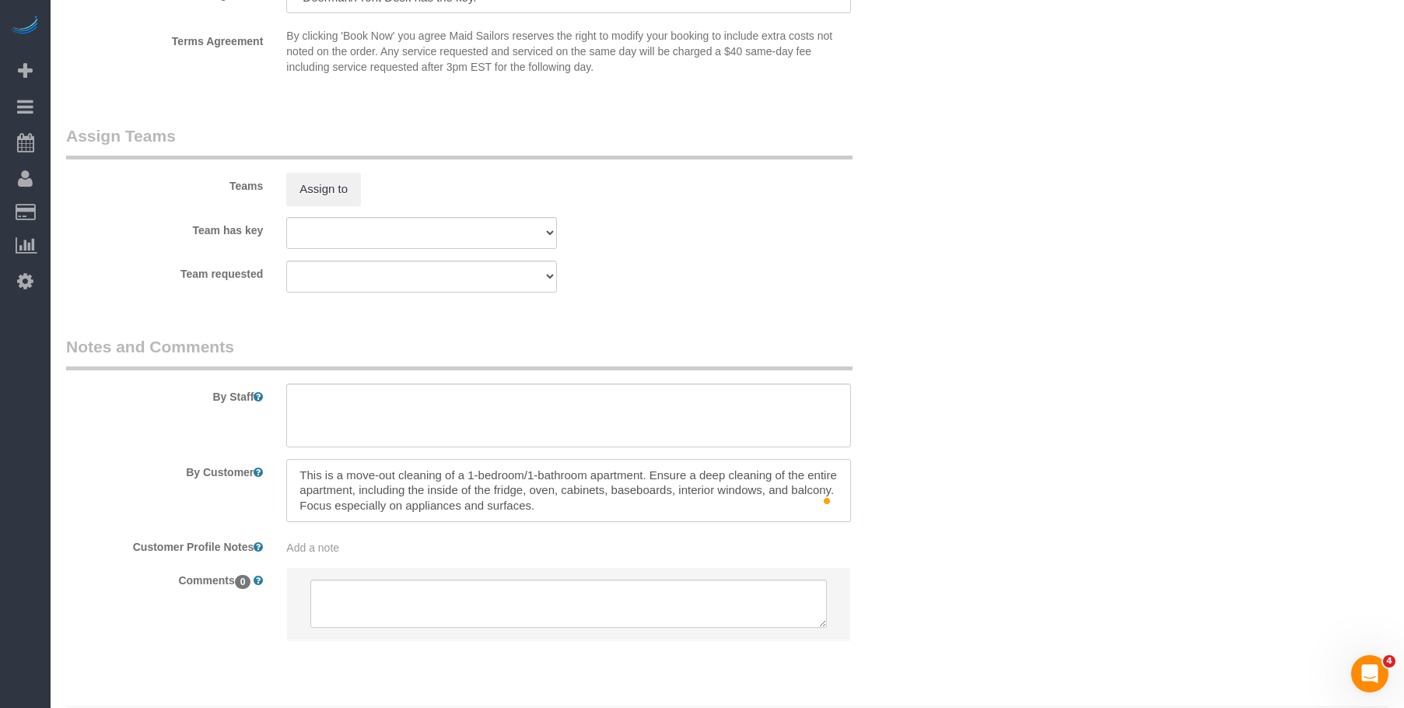
type textarea "This is a move-out cleaning of a 1-bedroom/1-bathroom apartment. Ensure a deep …"
click at [335, 182] on button "Assign to" at bounding box center [323, 189] width 75 height 33
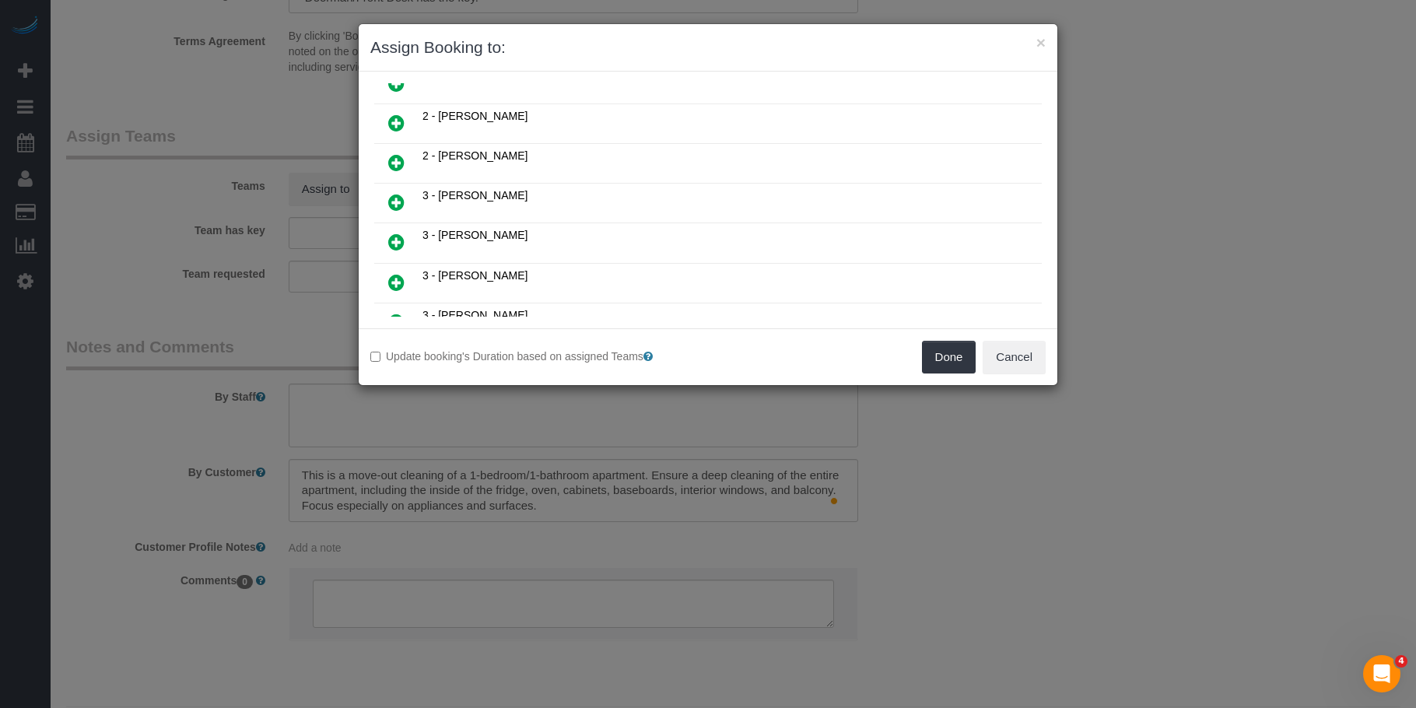
scroll to position [835, 0]
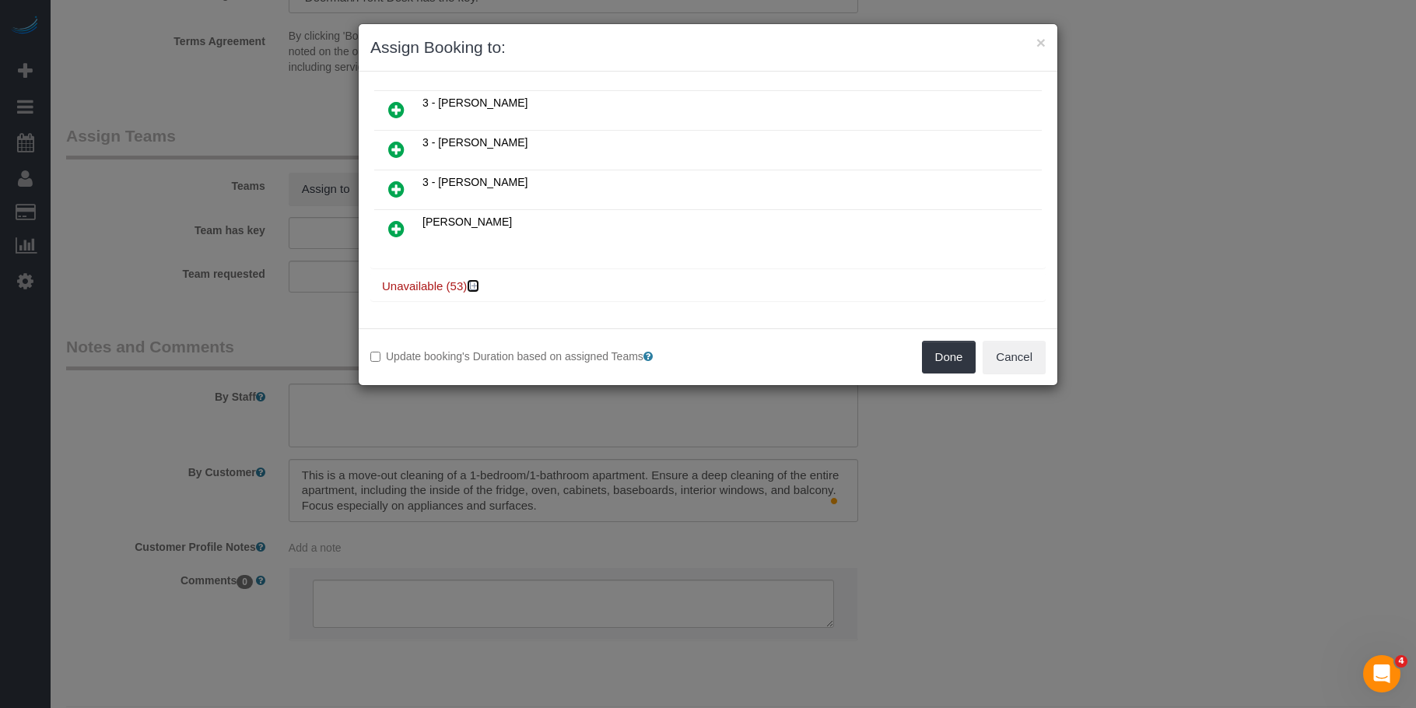
click at [478, 286] on icon at bounding box center [474, 286] width 9 height 12
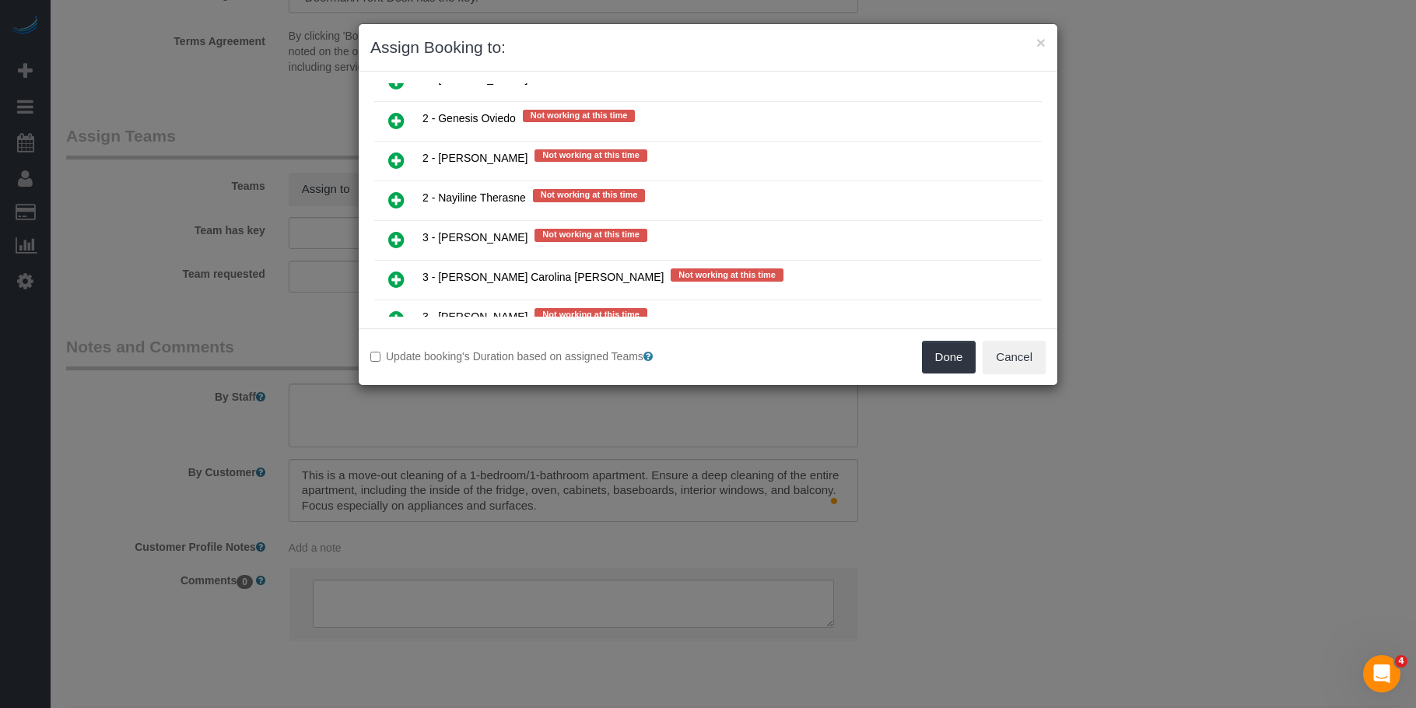
scroll to position [2002, 0]
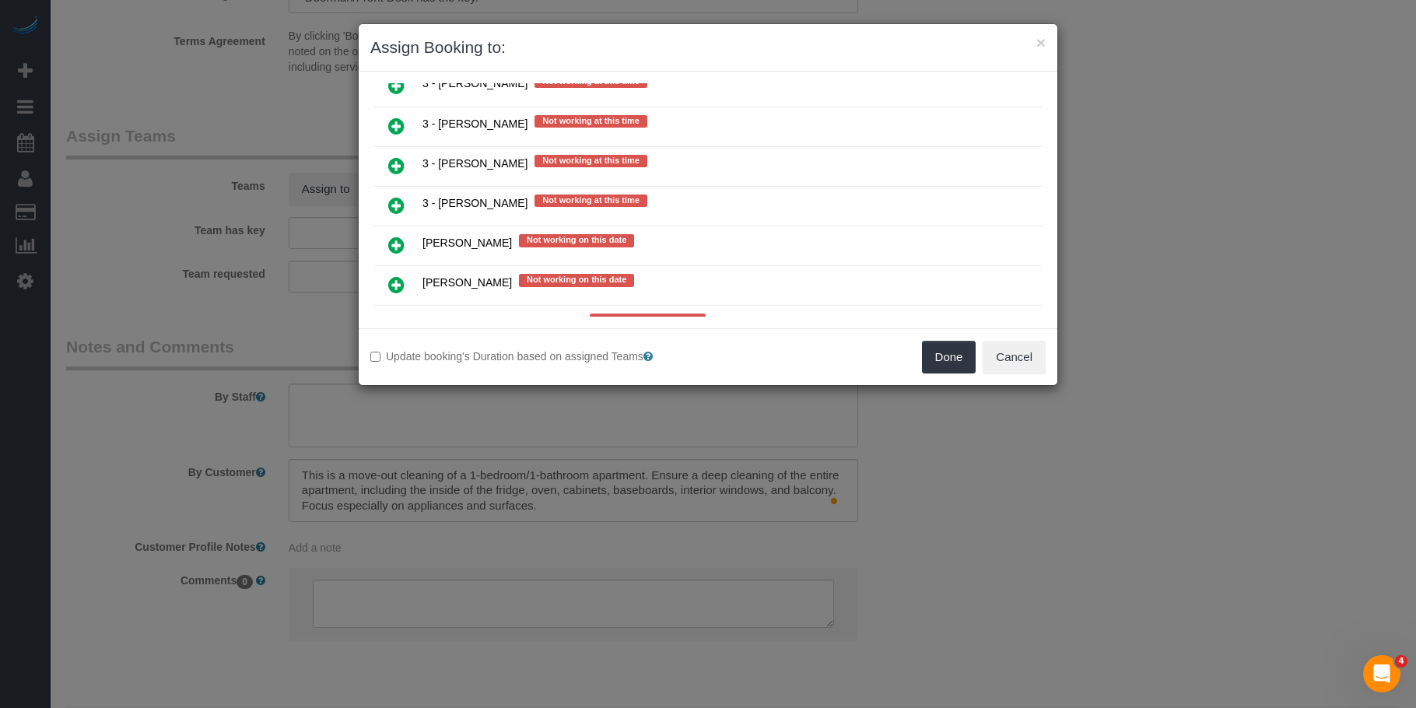
click at [394, 127] on icon at bounding box center [396, 126] width 16 height 19
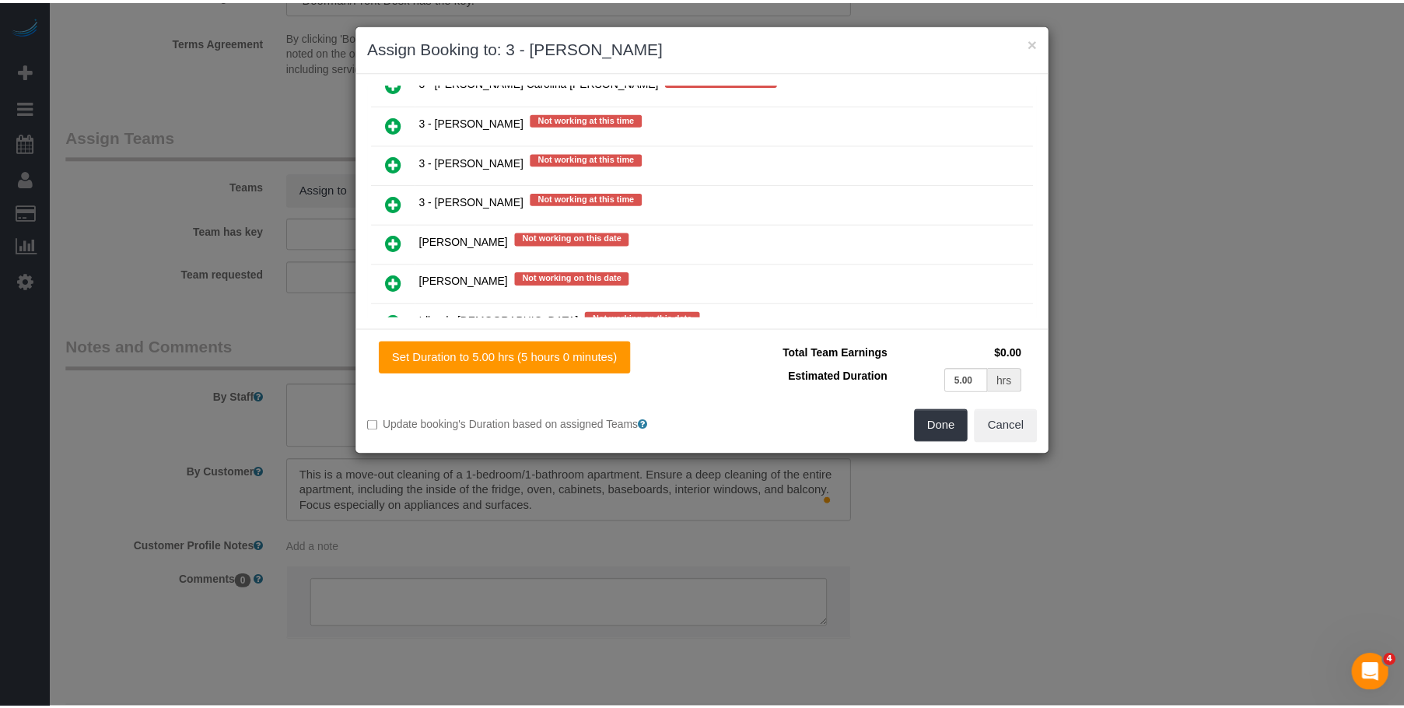
scroll to position [2040, 0]
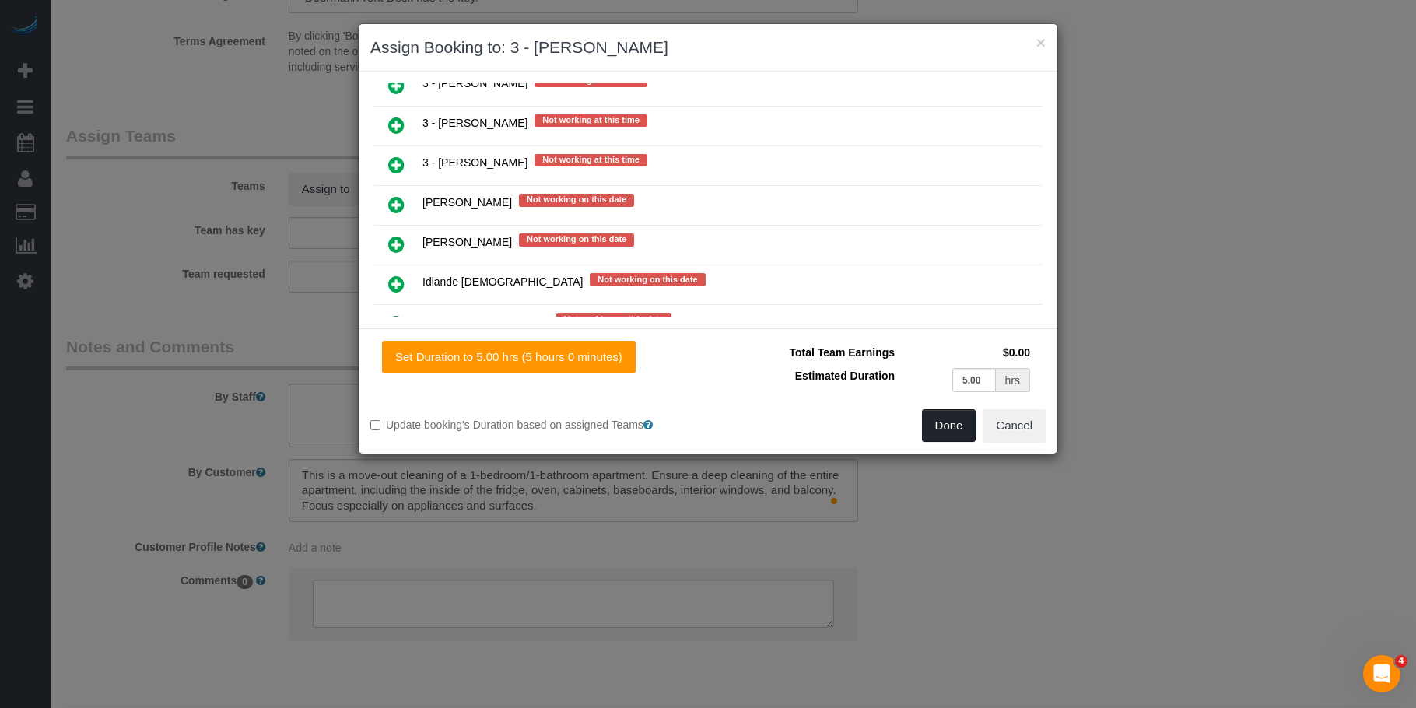
click at [935, 433] on button "Done" at bounding box center [949, 425] width 54 height 33
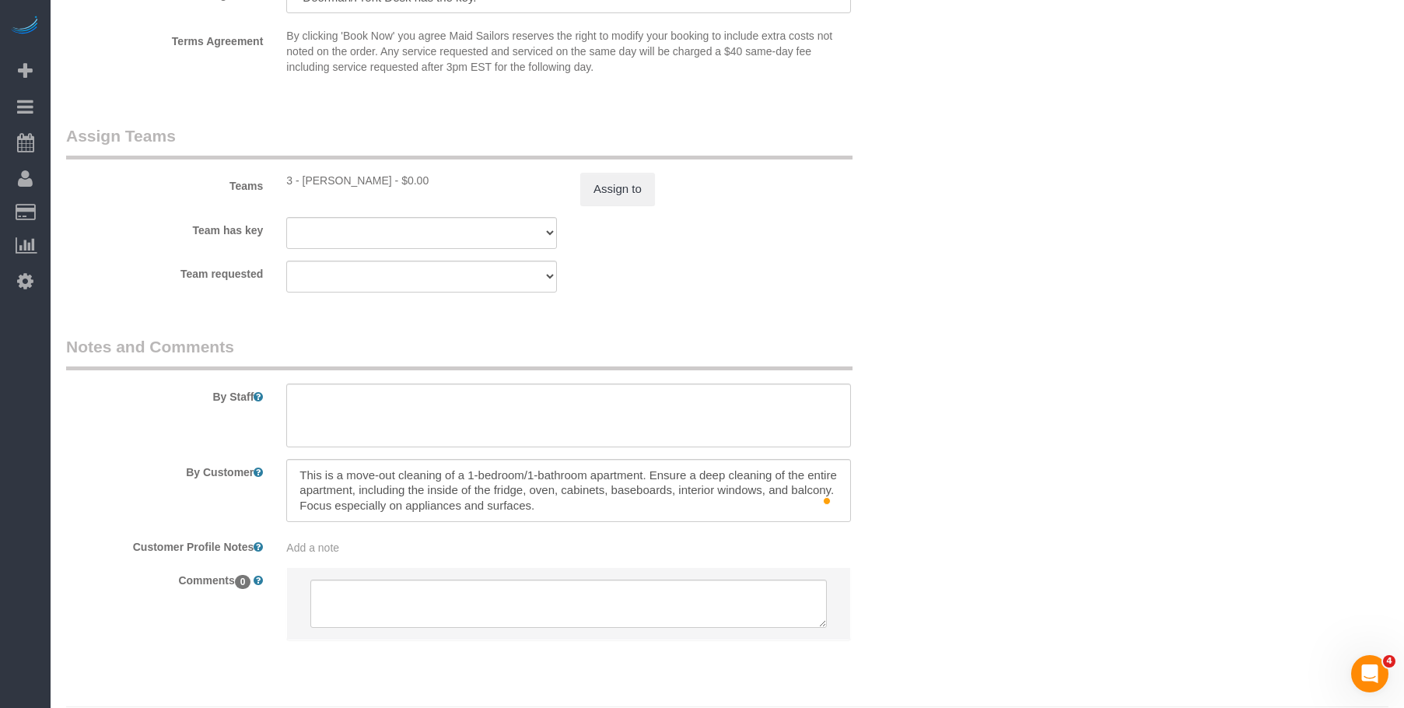
drag, startPoint x: 961, startPoint y: 128, endPoint x: 1049, endPoint y: 51, distance: 116.4
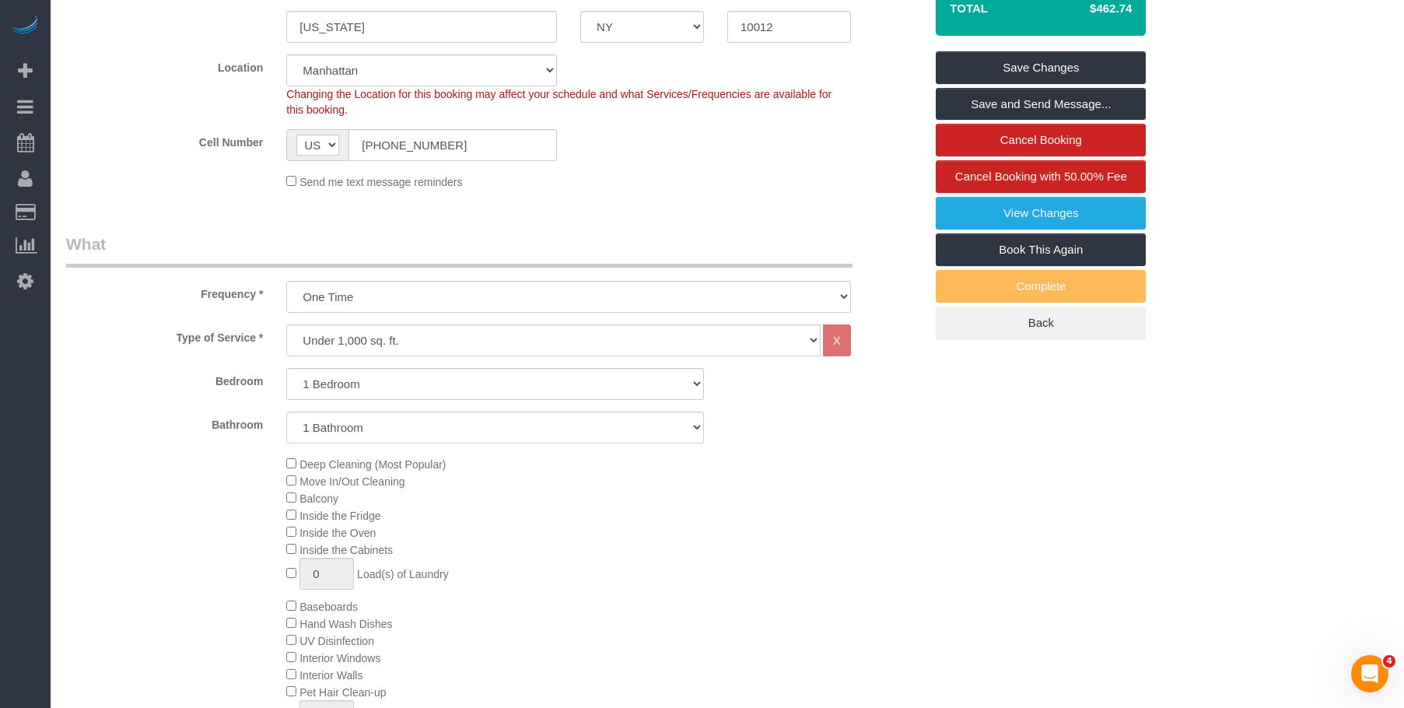
scroll to position [156, 0]
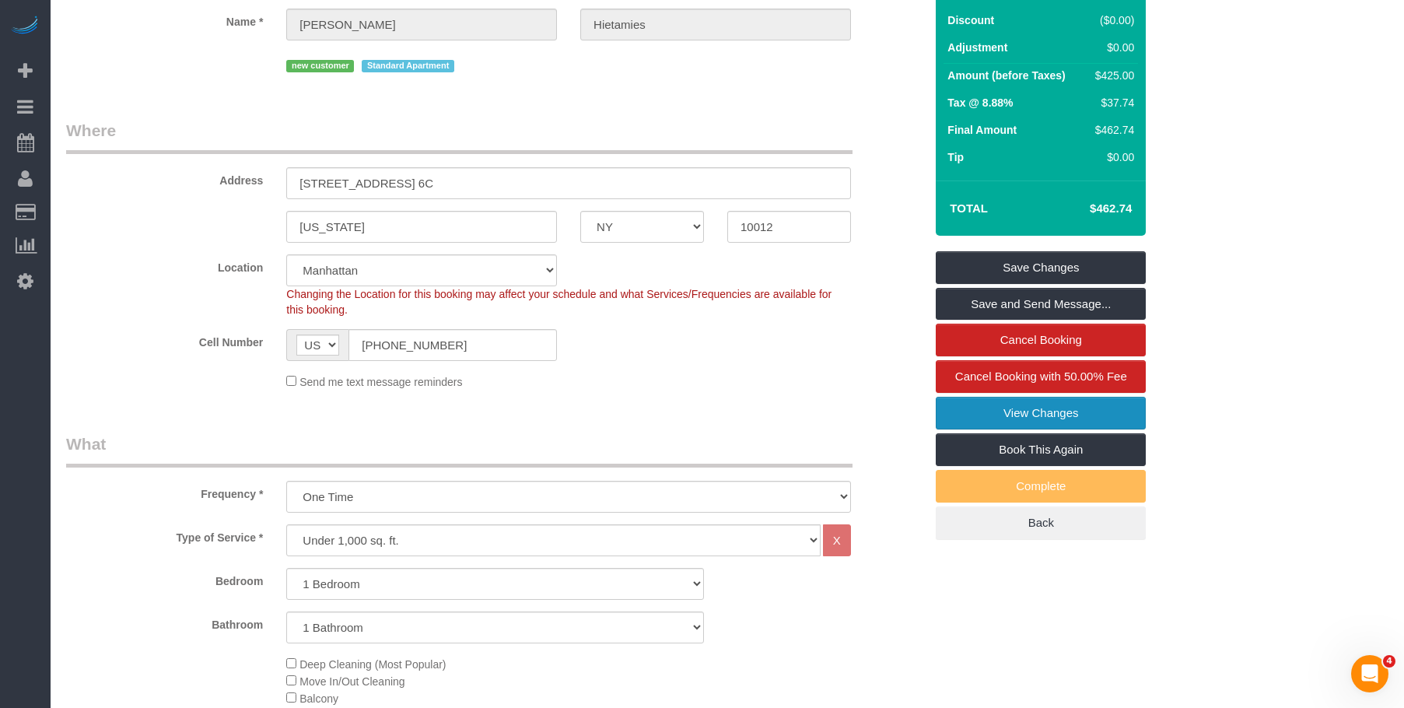
click at [961, 403] on link "View Changes" at bounding box center [1041, 413] width 210 height 33
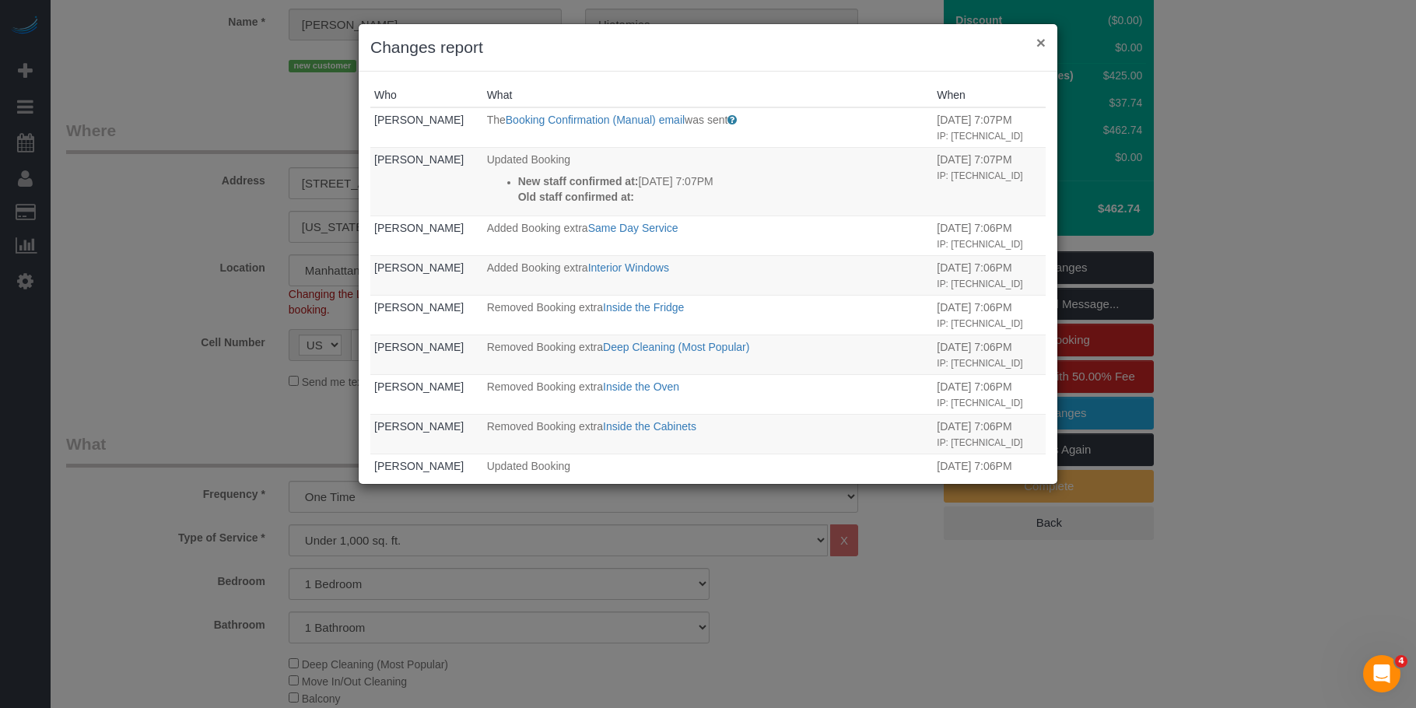
click at [1039, 37] on button "×" at bounding box center [1040, 42] width 9 height 16
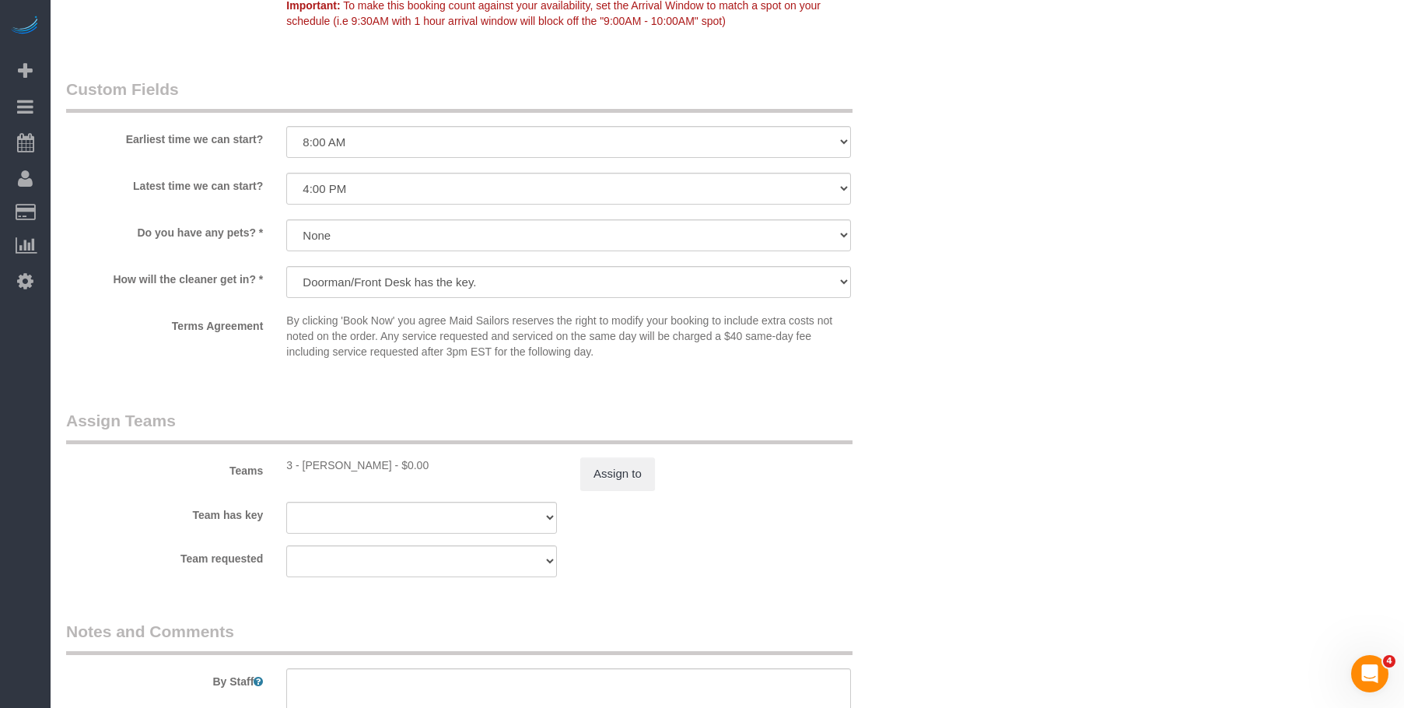
scroll to position [1867, 0]
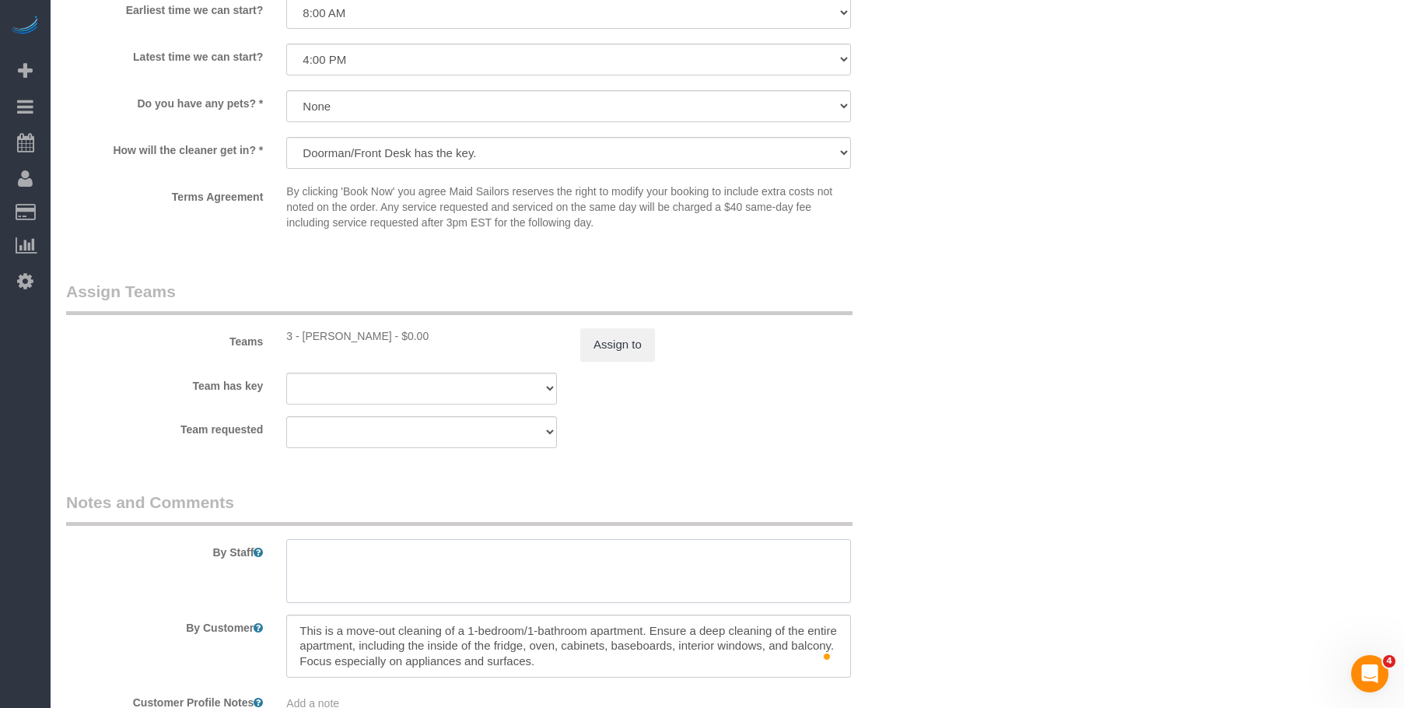
click at [566, 552] on textarea at bounding box center [568, 571] width 565 height 64
paste textarea "There's a ladder with 4 to 5 steps available for use. Only use it if it is safe…"
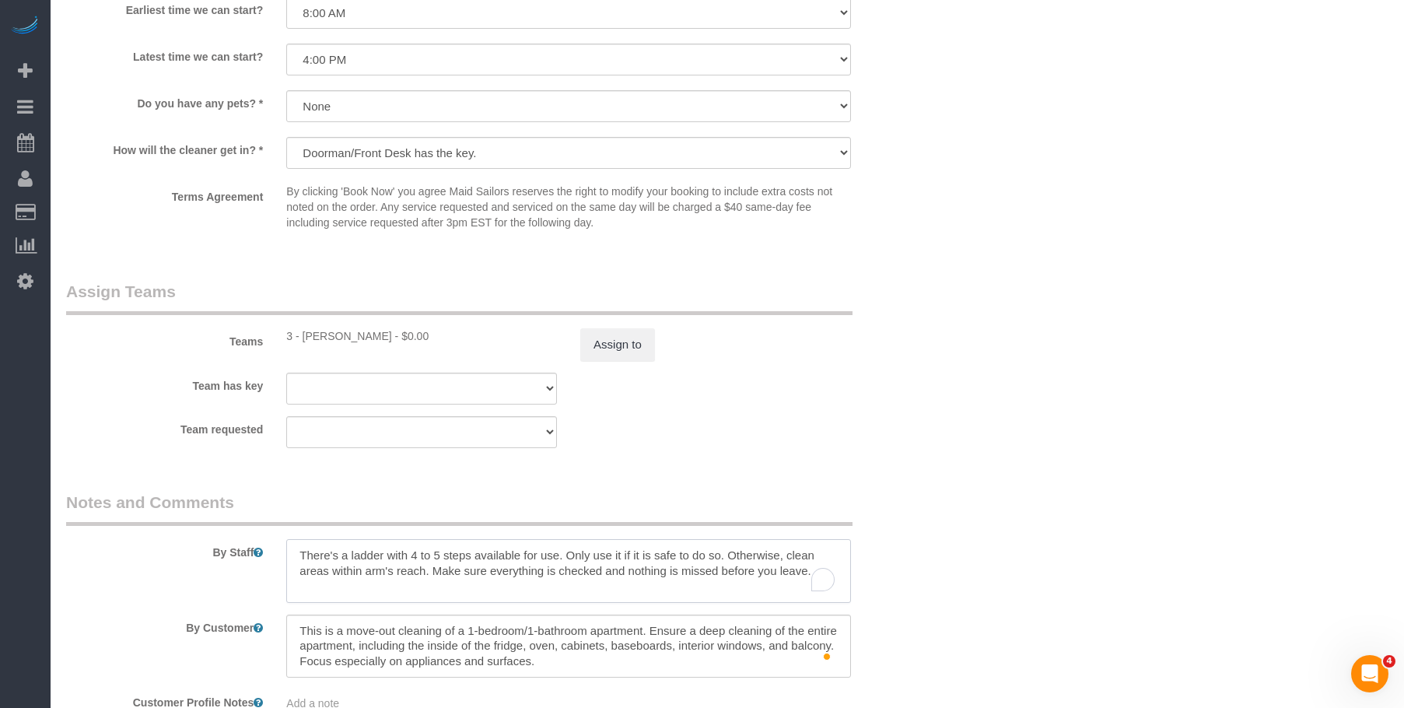
type textarea "There's a ladder with 4 to 5 steps available for use. Only use it if it is safe…"
click at [568, 555] on textarea "To enrich screen reader interactions, please activate Accessibility in Grammarl…" at bounding box center [568, 571] width 565 height 64
click at [800, 438] on div "Team requested 000- Donna Mercado 000 - Partnerships 000 - TEAM JOB 1 - Abdoula…" at bounding box center [494, 432] width 881 height 32
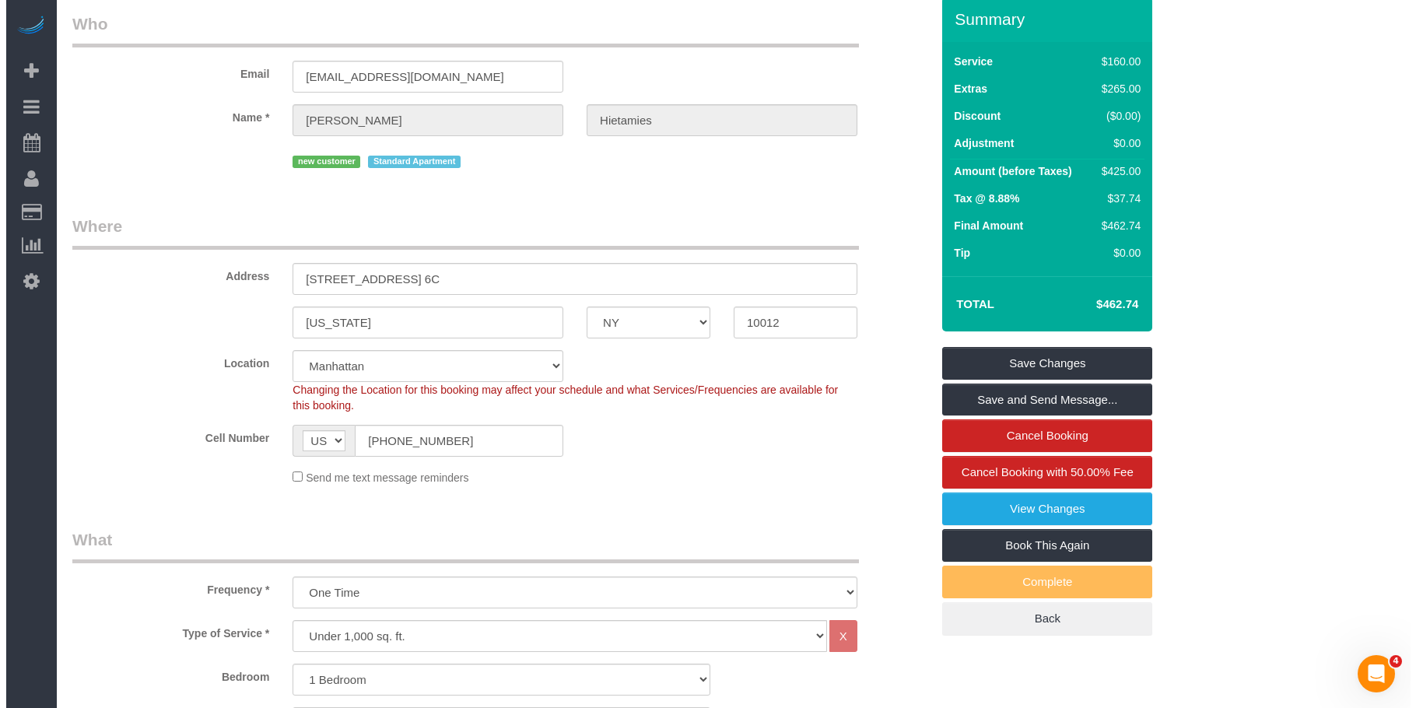
scroll to position [0, 0]
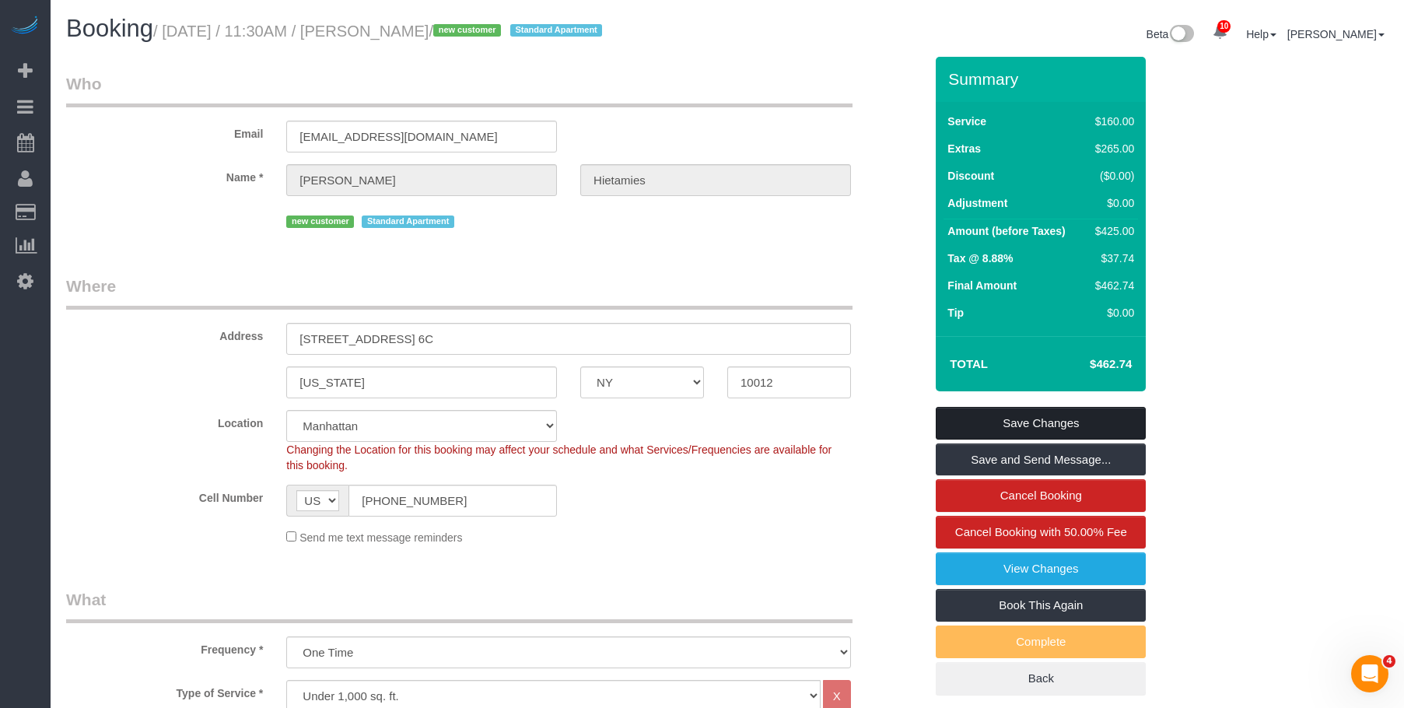
click at [1010, 418] on link "Save Changes" at bounding box center [1041, 423] width 210 height 33
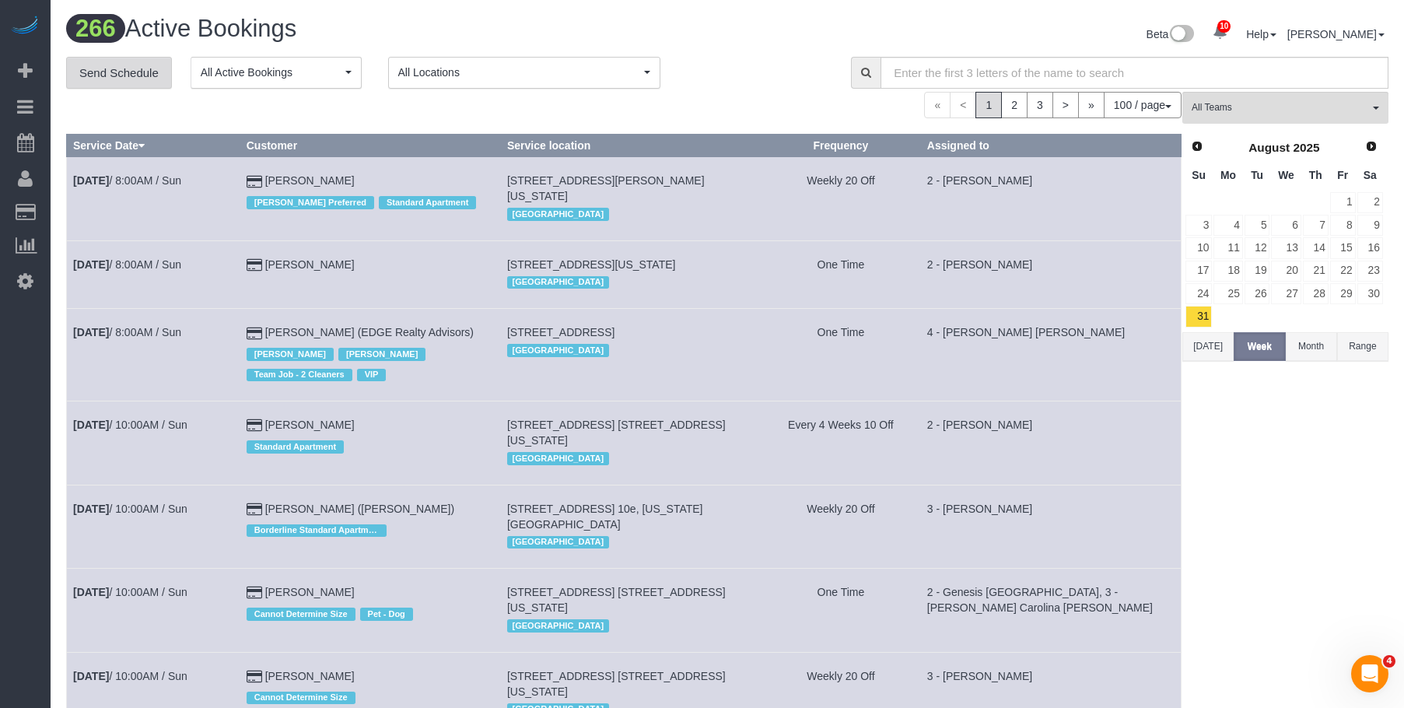
click at [131, 75] on link "Send Schedule" at bounding box center [119, 73] width 106 height 33
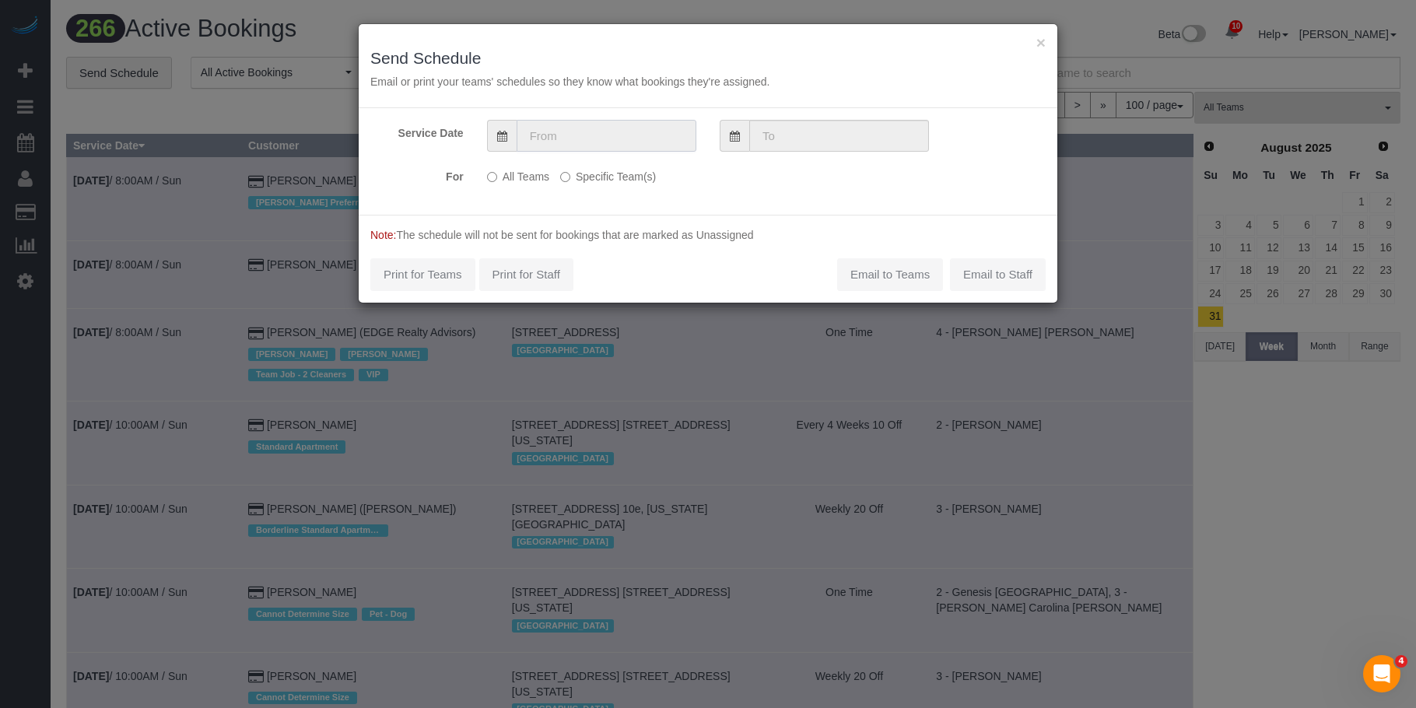
click at [599, 136] on input "text" at bounding box center [607, 136] width 180 height 32
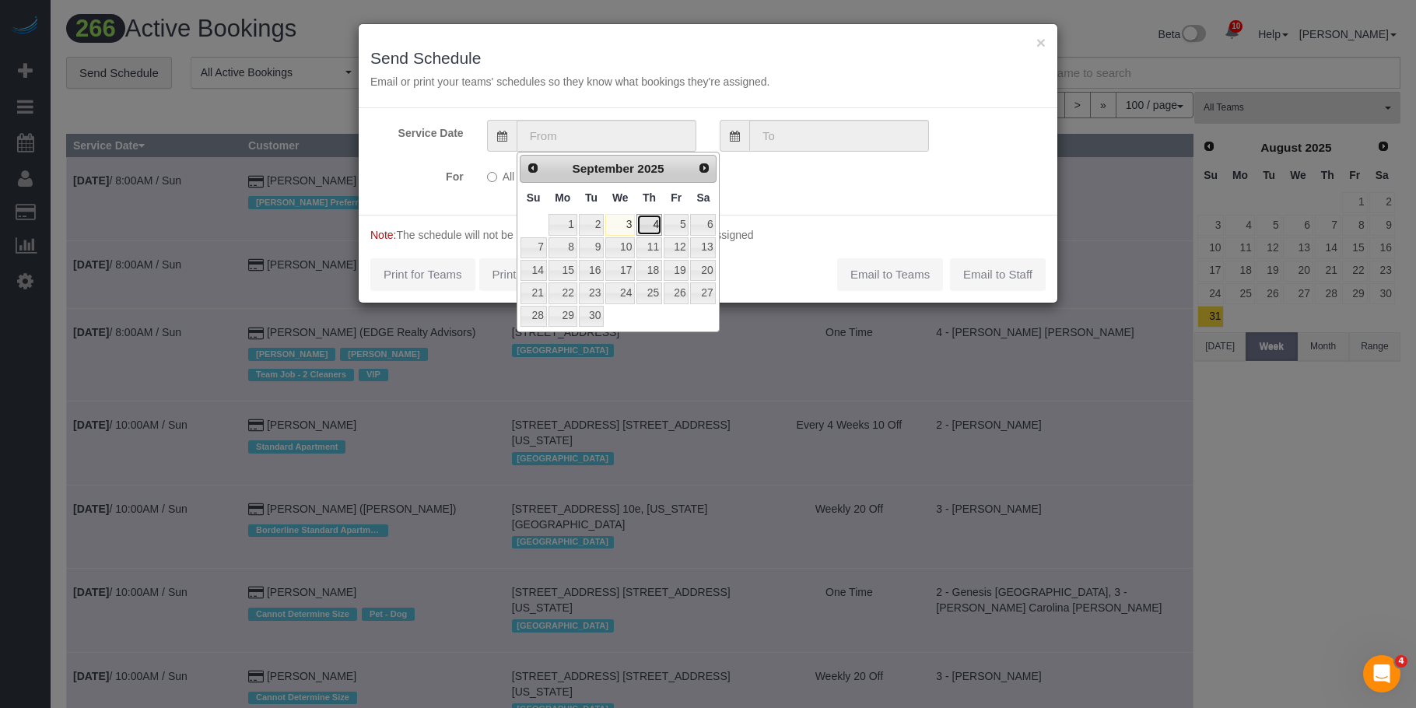
click at [653, 219] on link "4" at bounding box center [649, 224] width 26 height 21
type input "[DATE]"
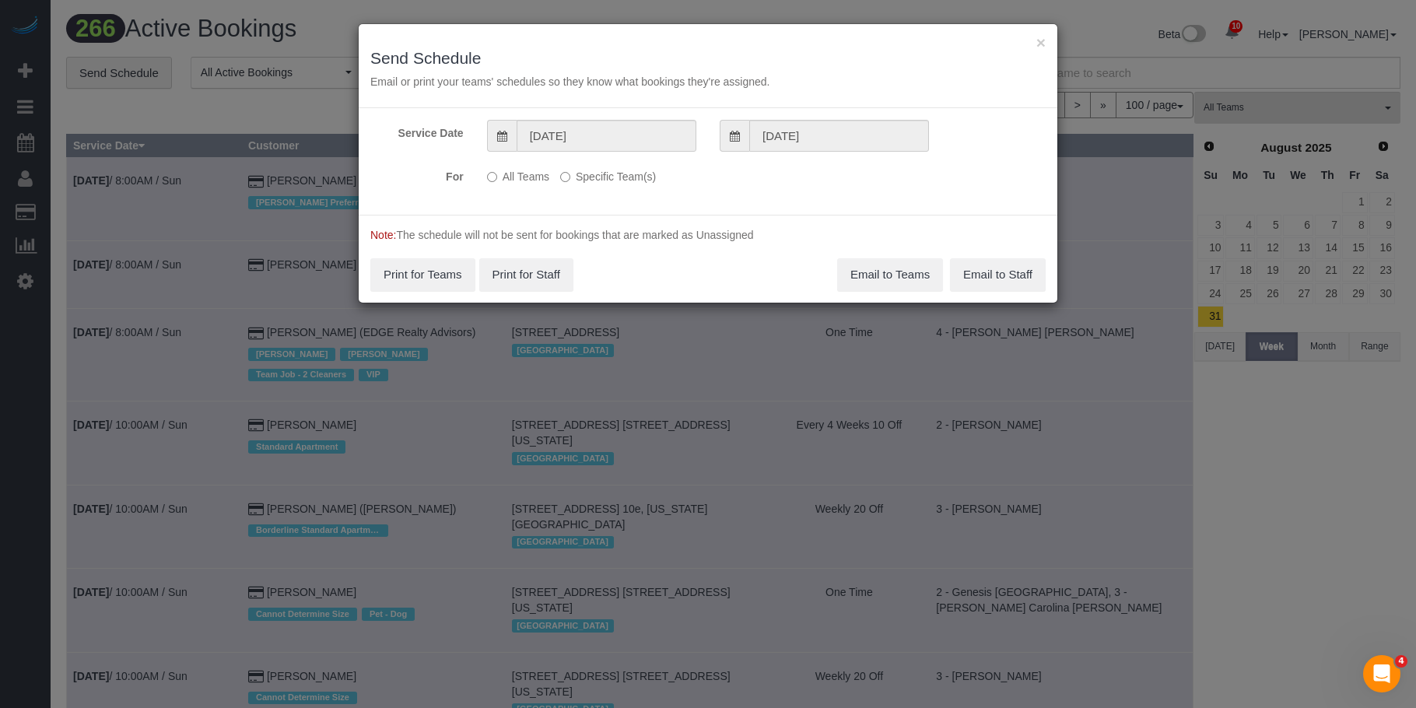
click at [636, 179] on label "Specific Team(s)" at bounding box center [608, 173] width 96 height 21
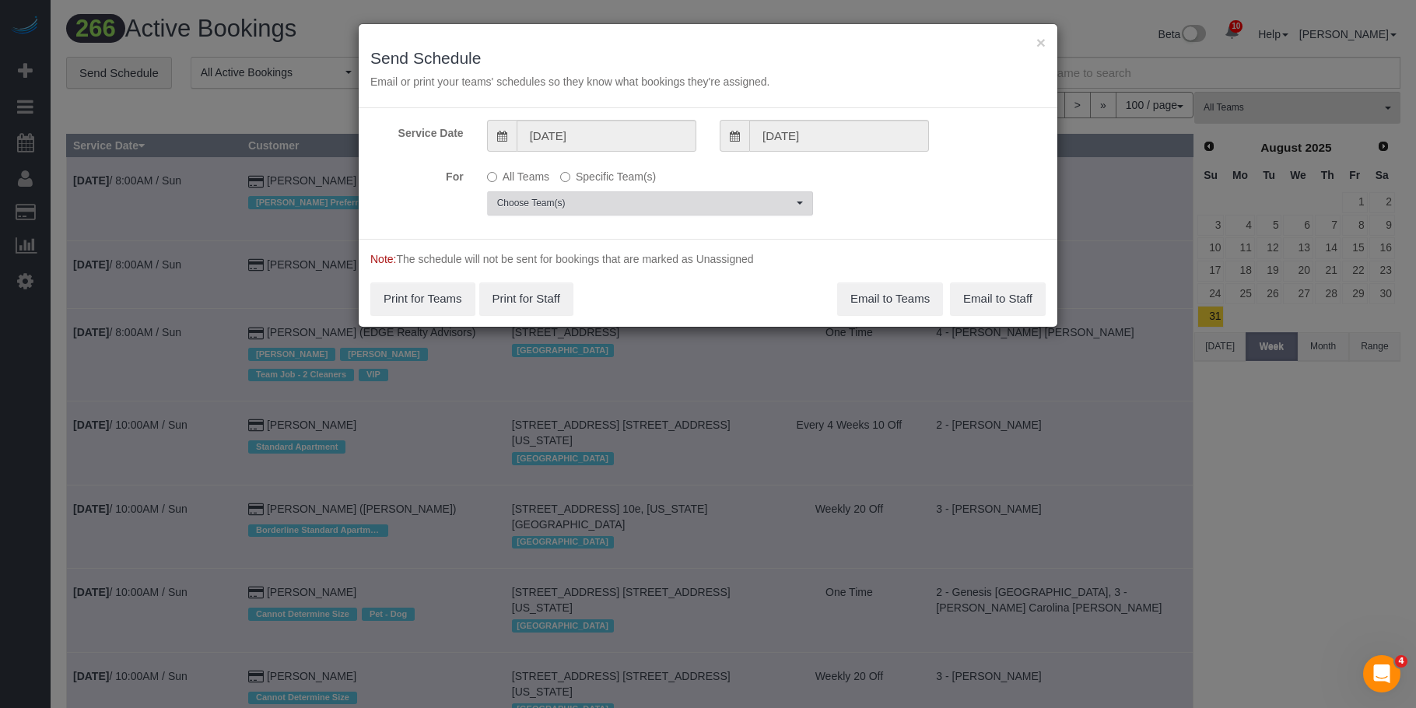
click at [714, 198] on span "Choose Team(s)" at bounding box center [645, 203] width 296 height 13
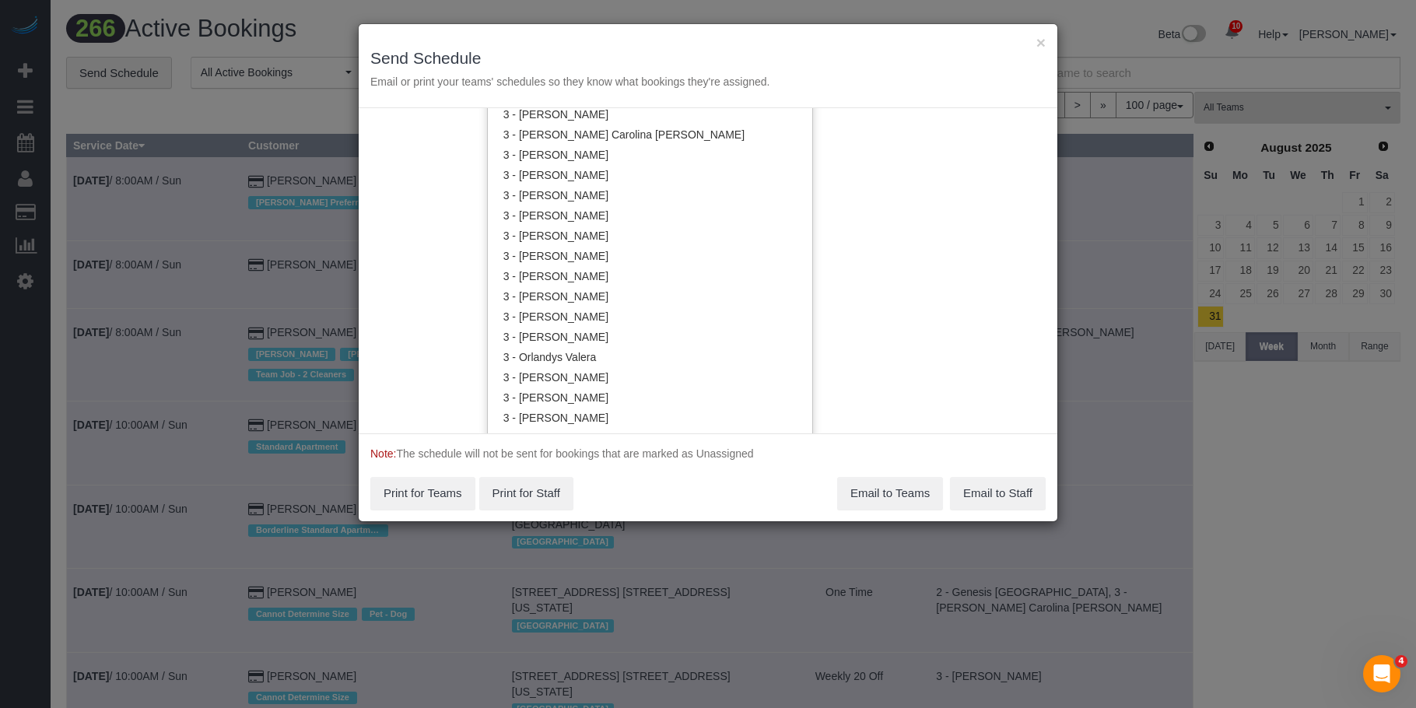
scroll to position [1092, 0]
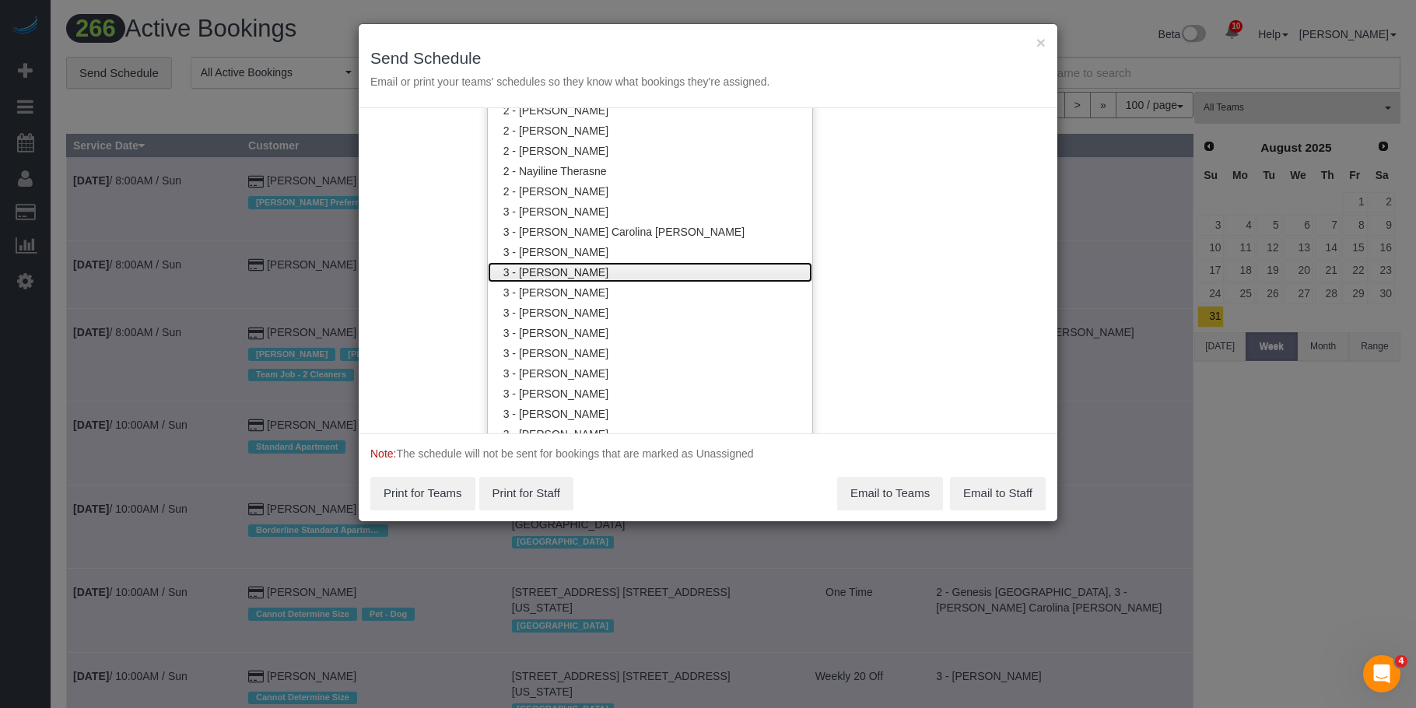
click at [598, 265] on link "3 - [PERSON_NAME]" at bounding box center [650, 272] width 324 height 20
click at [672, 15] on div "× Send Schedule Email or print your teams' schedules so they know what bookings…" at bounding box center [708, 354] width 1416 height 708
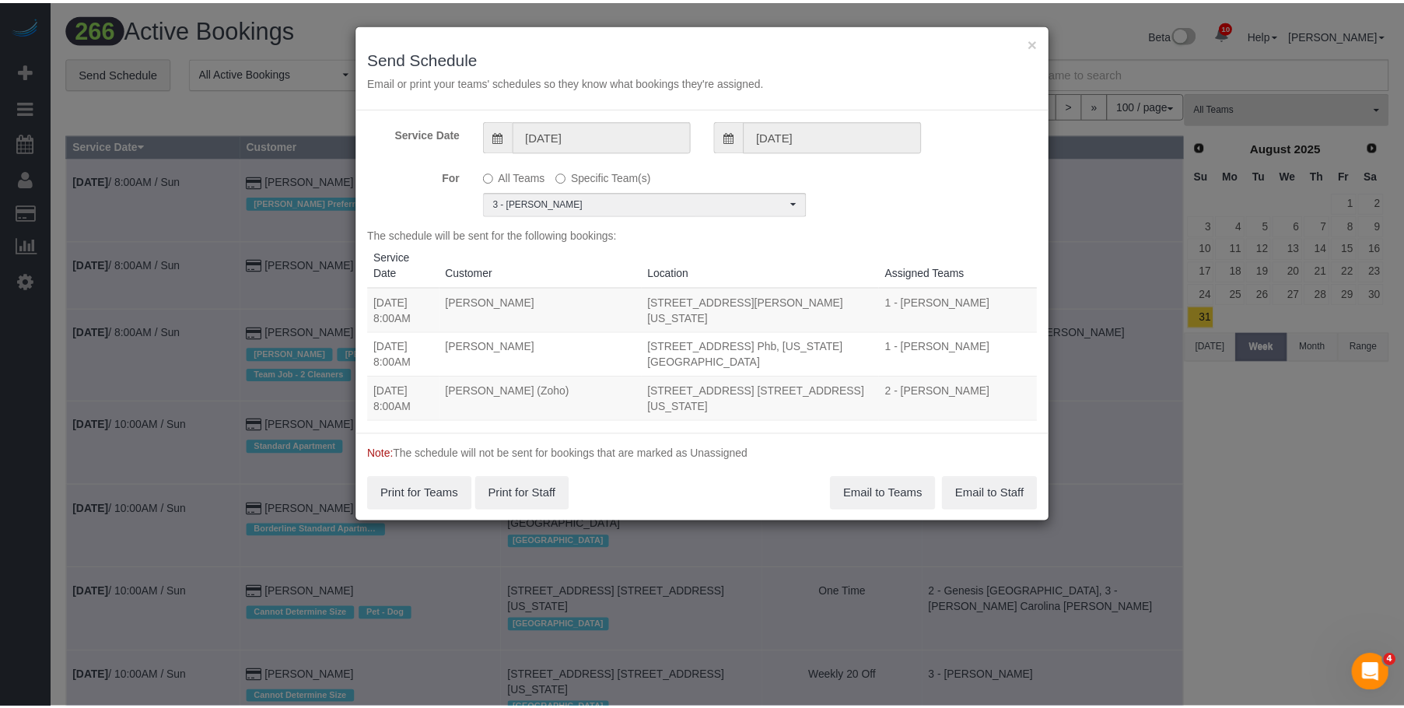
scroll to position [0, 0]
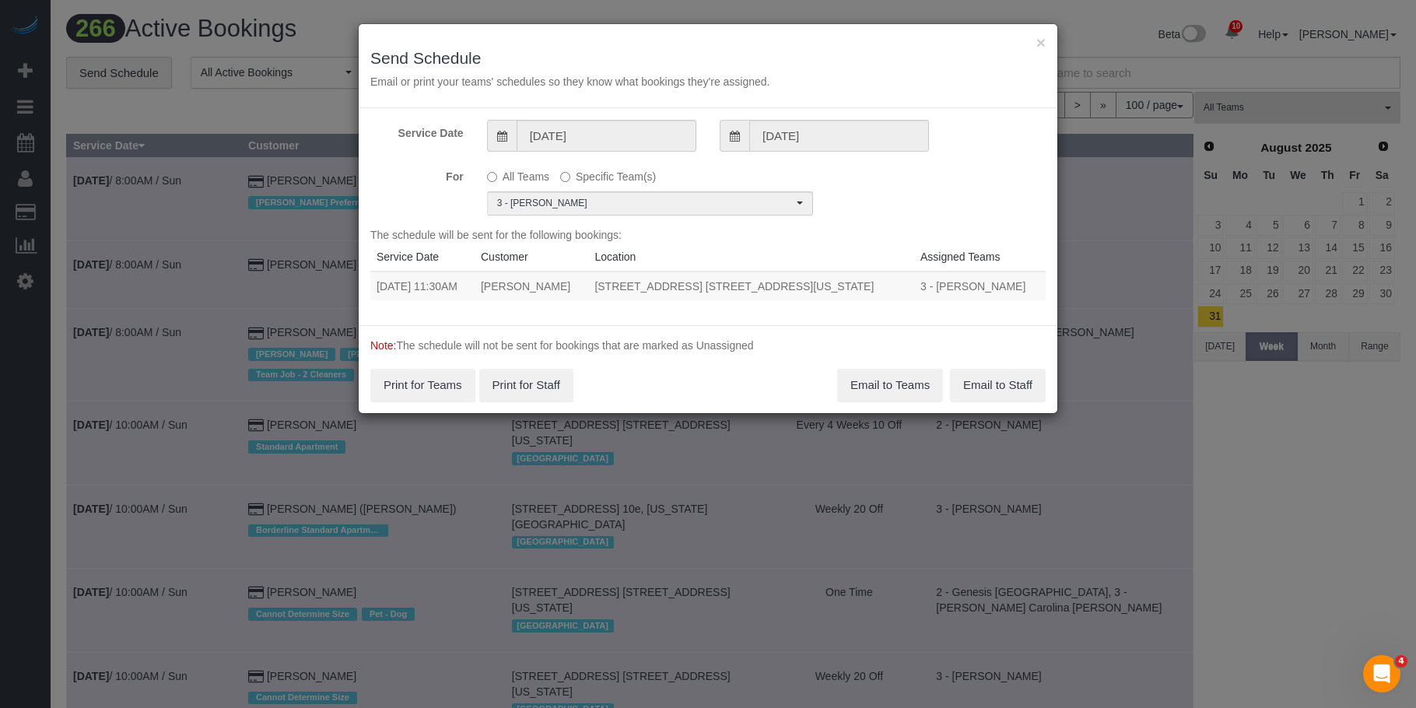
drag, startPoint x: 378, startPoint y: 289, endPoint x: 873, endPoint y: 279, distance: 494.9
click at [873, 279] on tr "09/04/2025 11:30AM Laura Hietamies 14 Prince Street, Apt. 6c, New York, NY 1001…" at bounding box center [707, 286] width 675 height 29
copy tr "09/04/2025 11:30AM Laura Hietamies 14 Prince Street, Apt. 6c, New York, NY 10012"
click at [860, 388] on button "Email to Teams" at bounding box center [890, 385] width 106 height 33
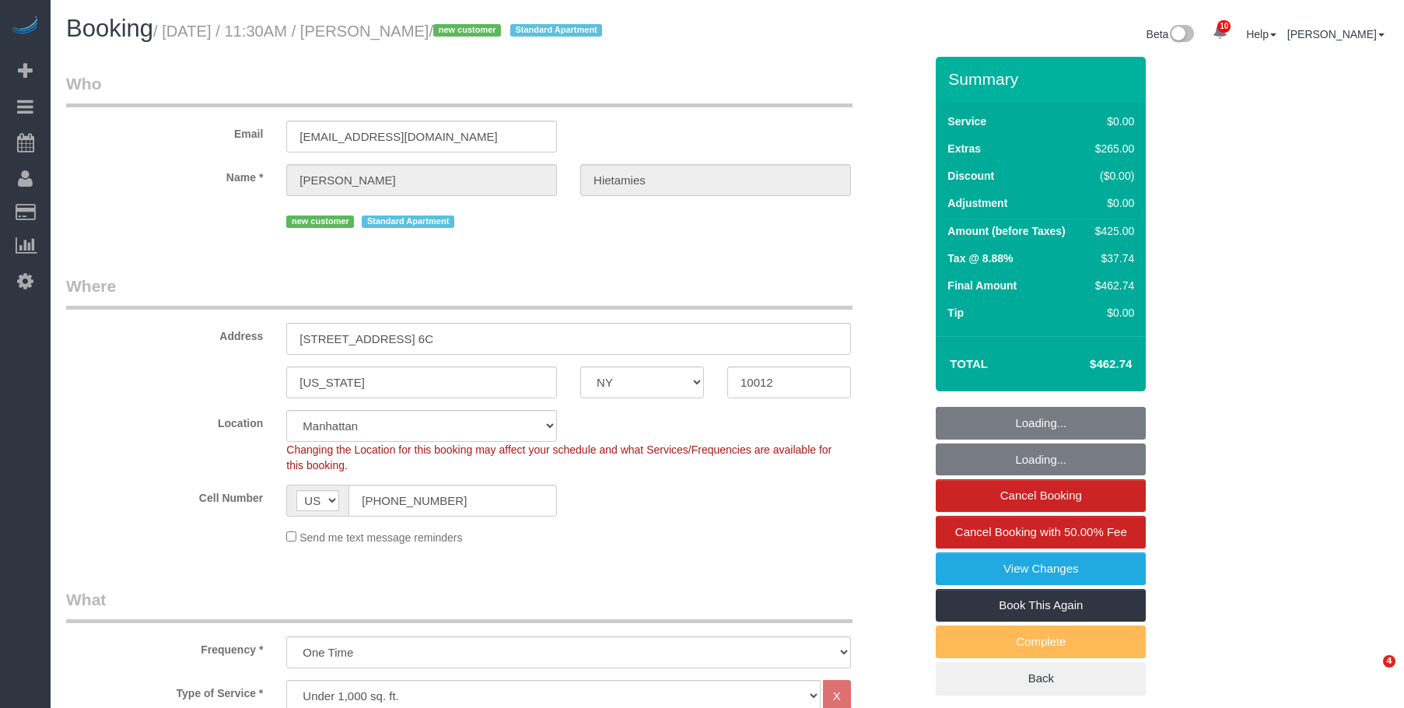
select select "NY"
select select "number:56"
select select "number:76"
select select "number:15"
select select "number:6"
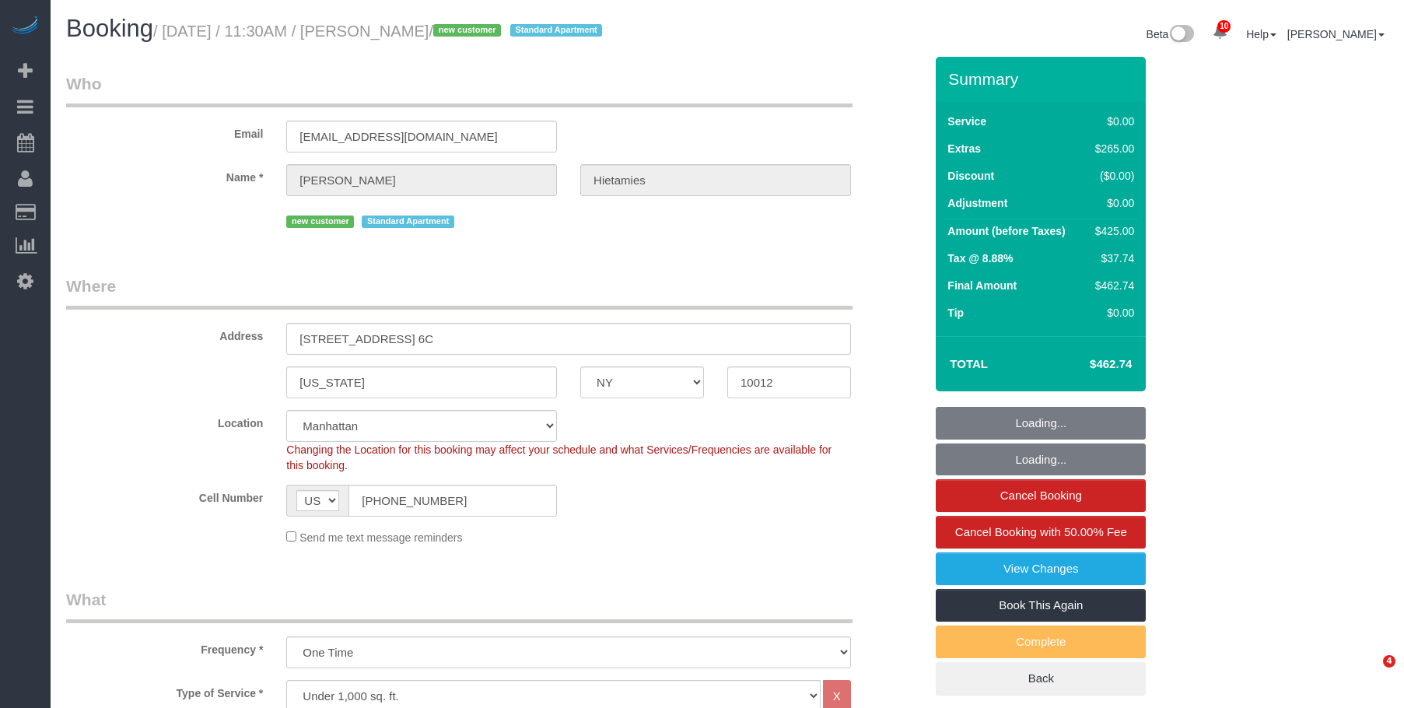
select select "object:1374"
select select "1"
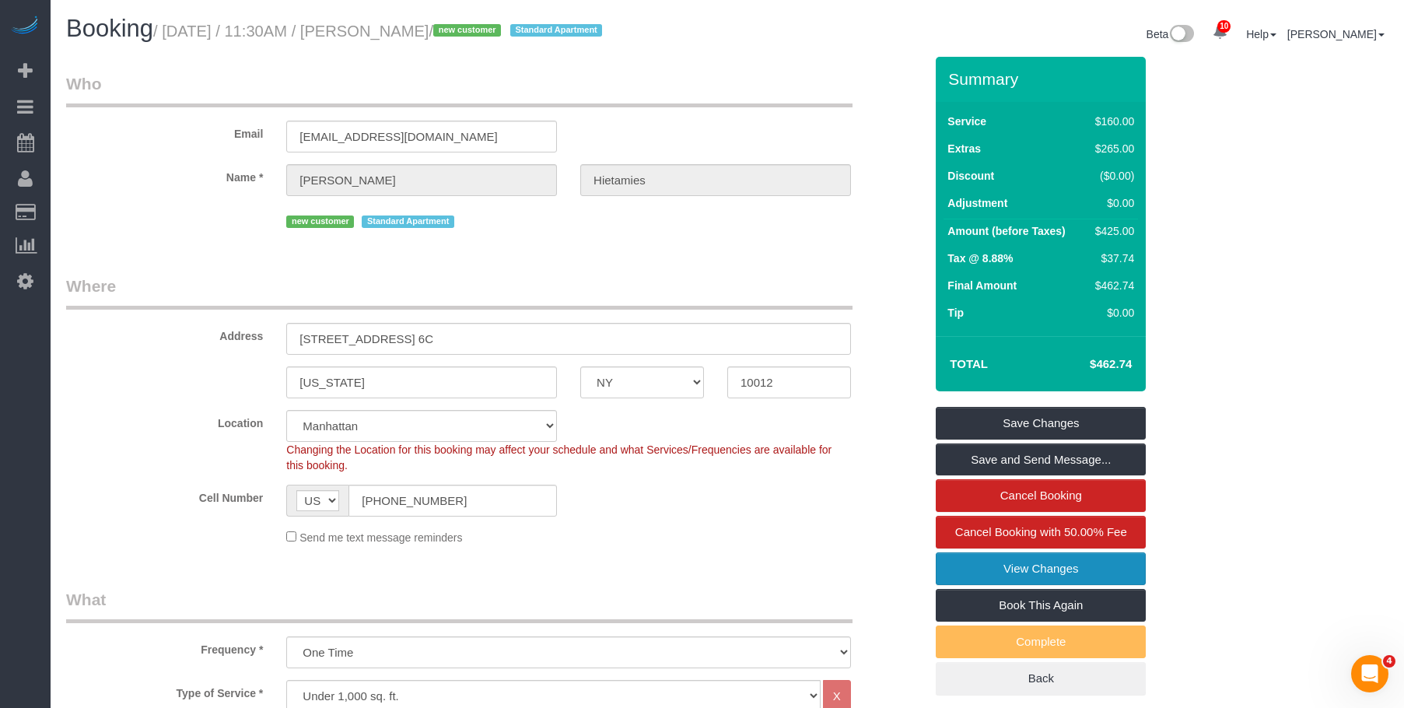
click at [959, 562] on link "View Changes" at bounding box center [1041, 568] width 210 height 33
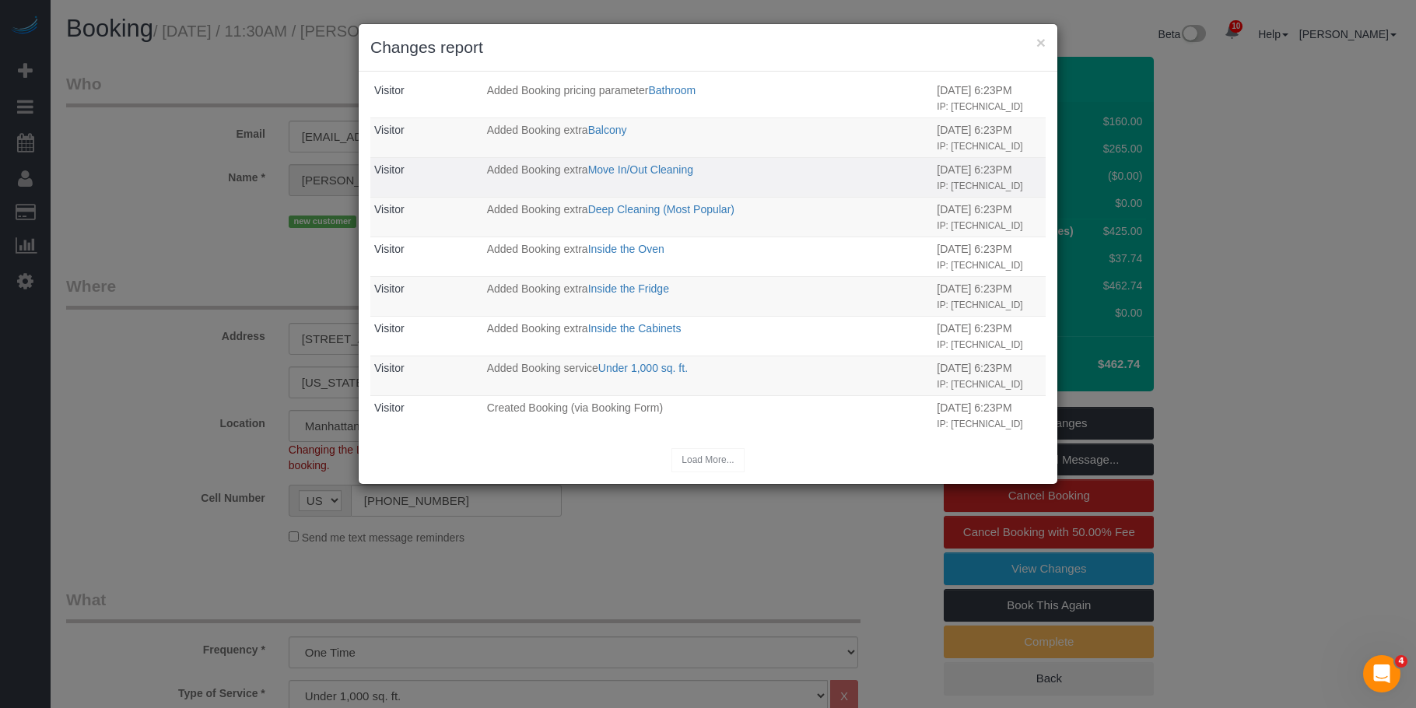
scroll to position [1363, 0]
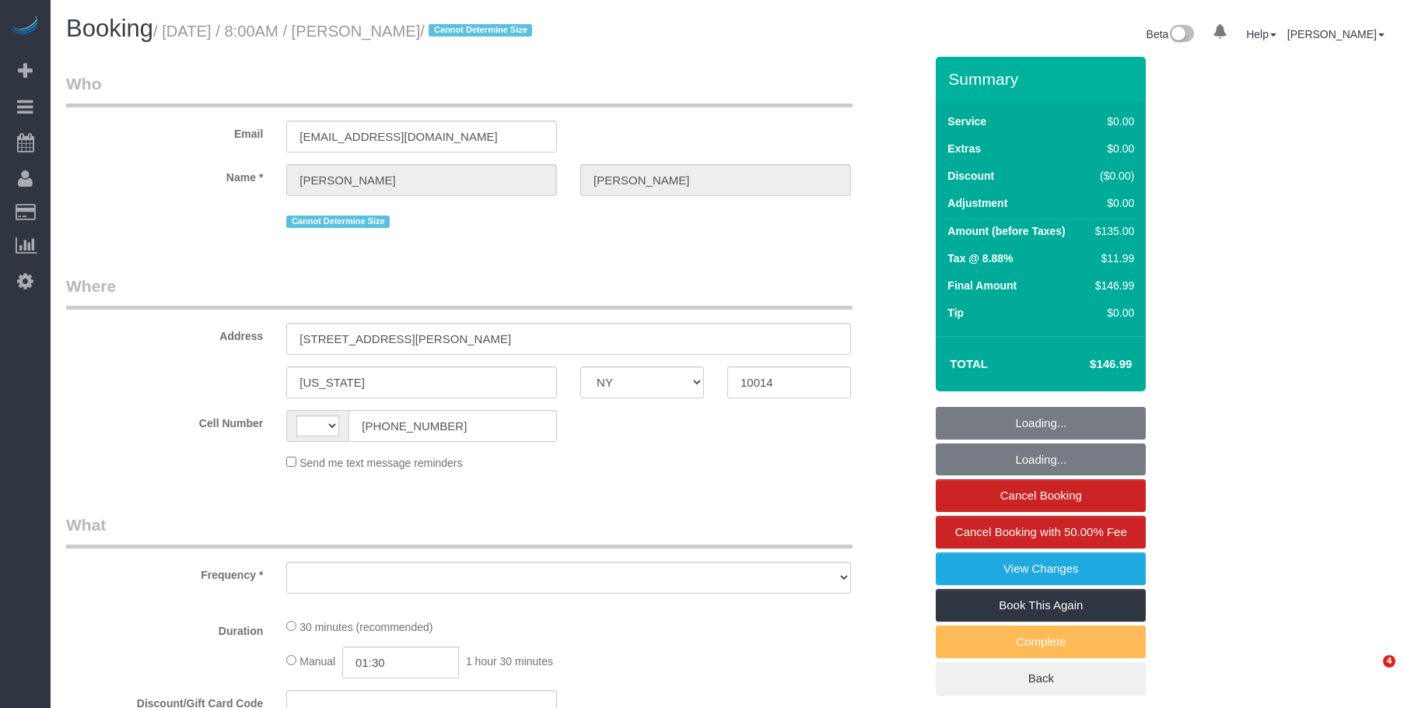
select select "NY"
select select "spot1"
select select "string:[GEOGRAPHIC_DATA]"
select select "object:1361"
select select "string:stripe-pm_1MT9Cu4VGloSiKo7ShjcfBCC"
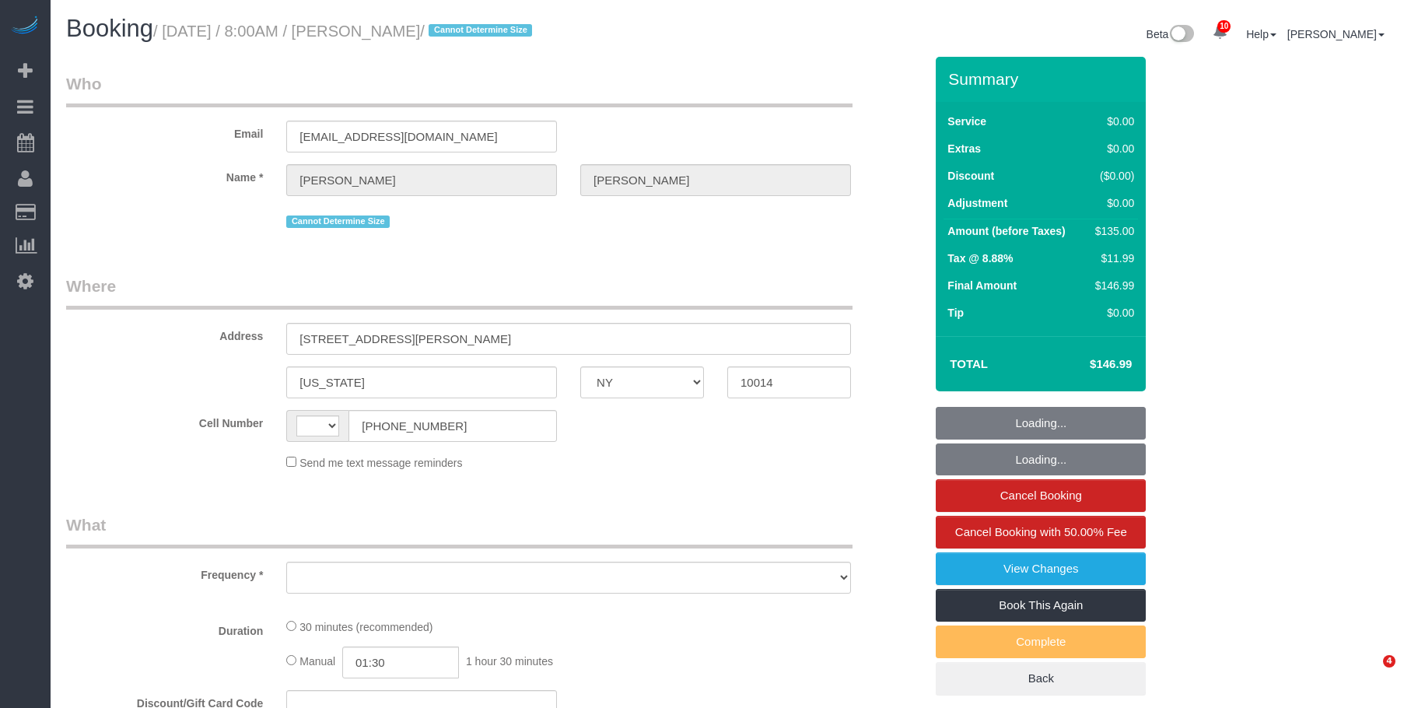
select select "number:89"
select select "number:90"
select select "number:15"
select select "number:5"
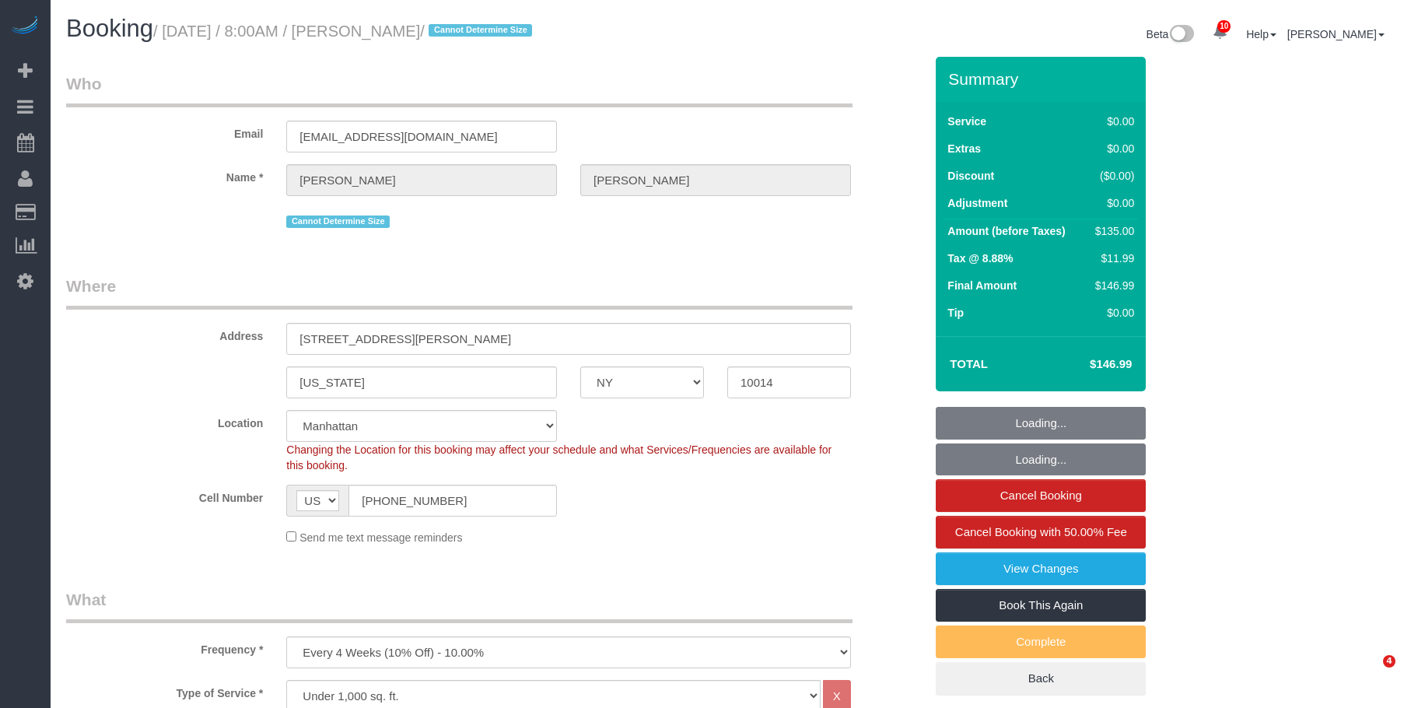
select select "spot46"
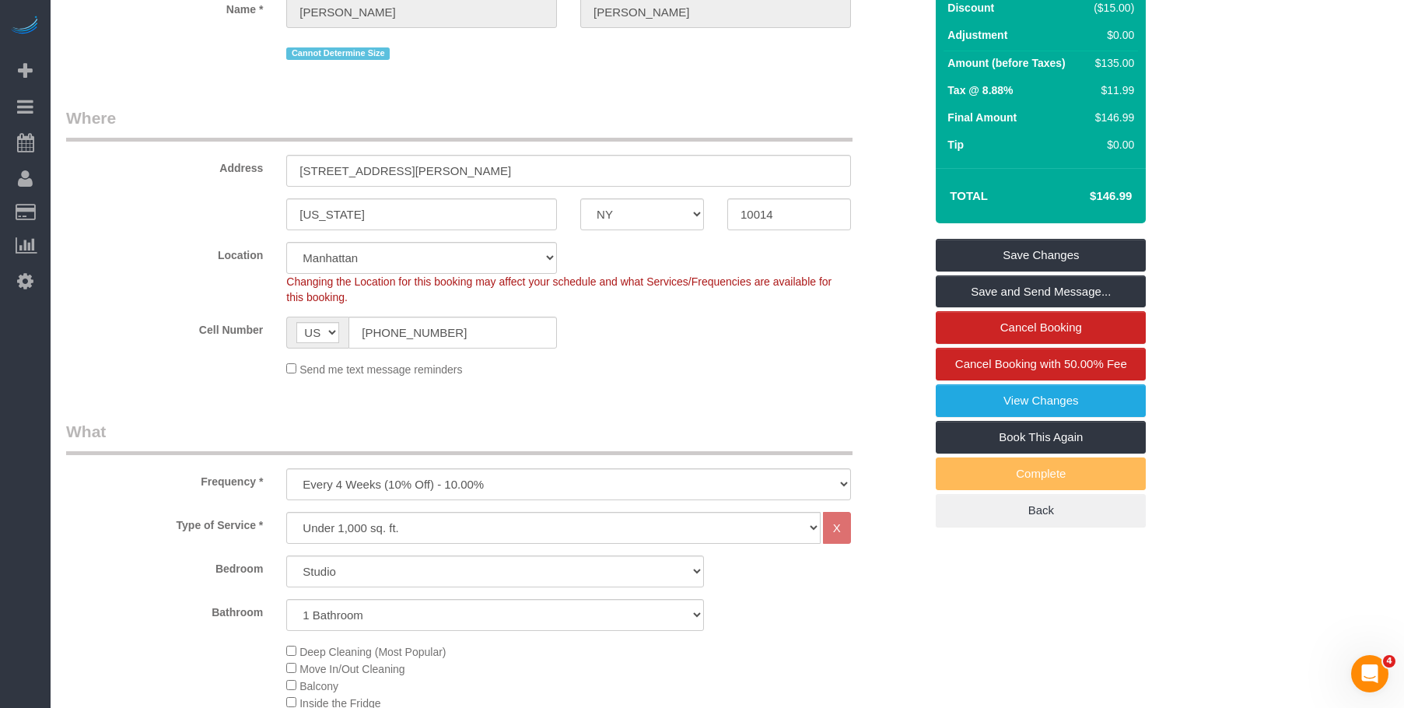
scroll to position [78, 0]
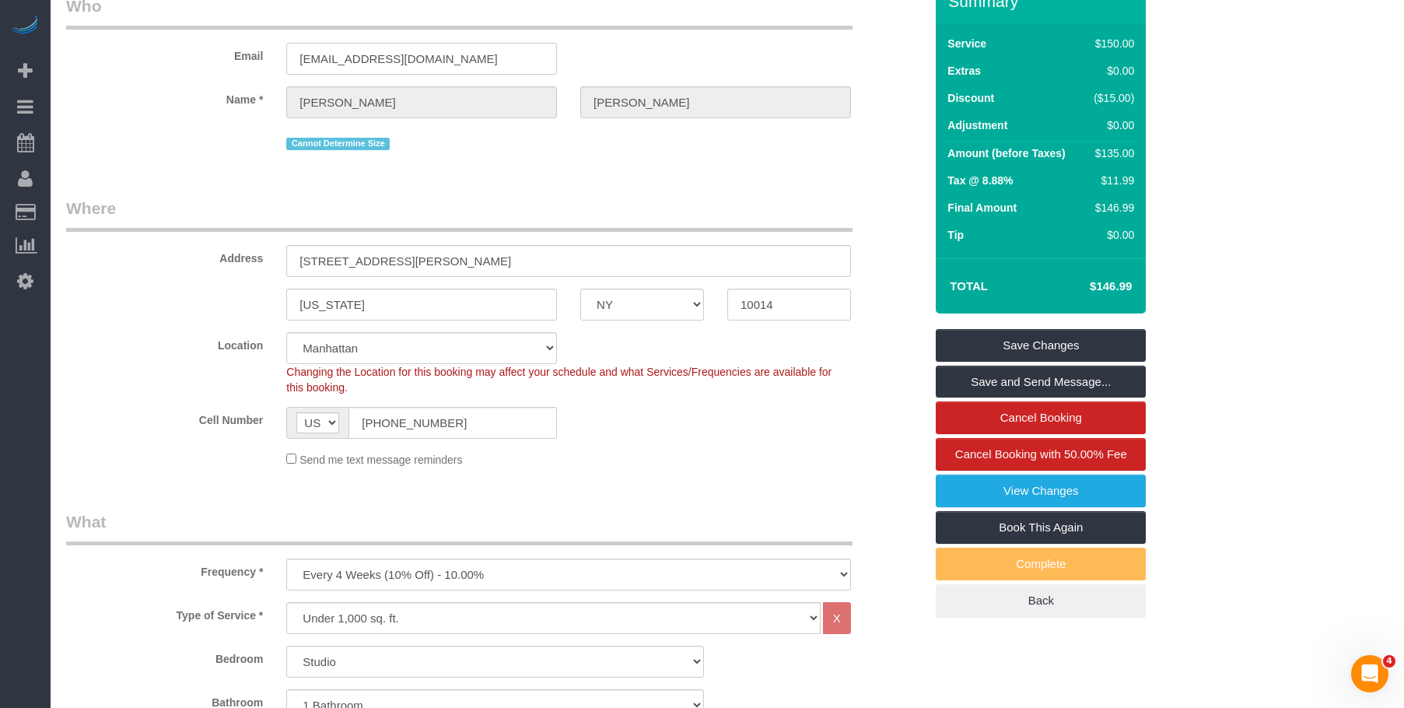
drag, startPoint x: 440, startPoint y: 65, endPoint x: 172, endPoint y: 61, distance: 268.4
click at [172, 61] on div "Email [EMAIL_ADDRESS][DOMAIN_NAME]" at bounding box center [494, 35] width 881 height 80
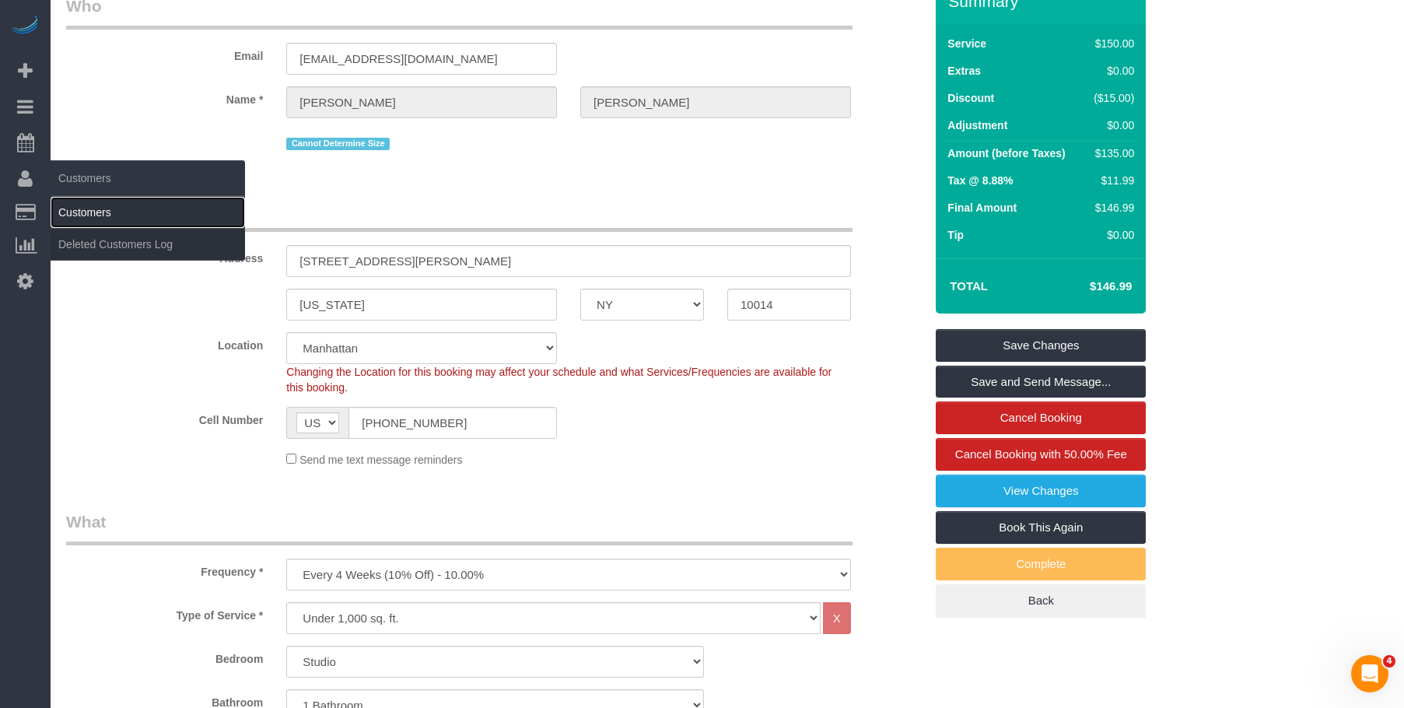
click at [80, 209] on link "Customers" at bounding box center [148, 212] width 194 height 31
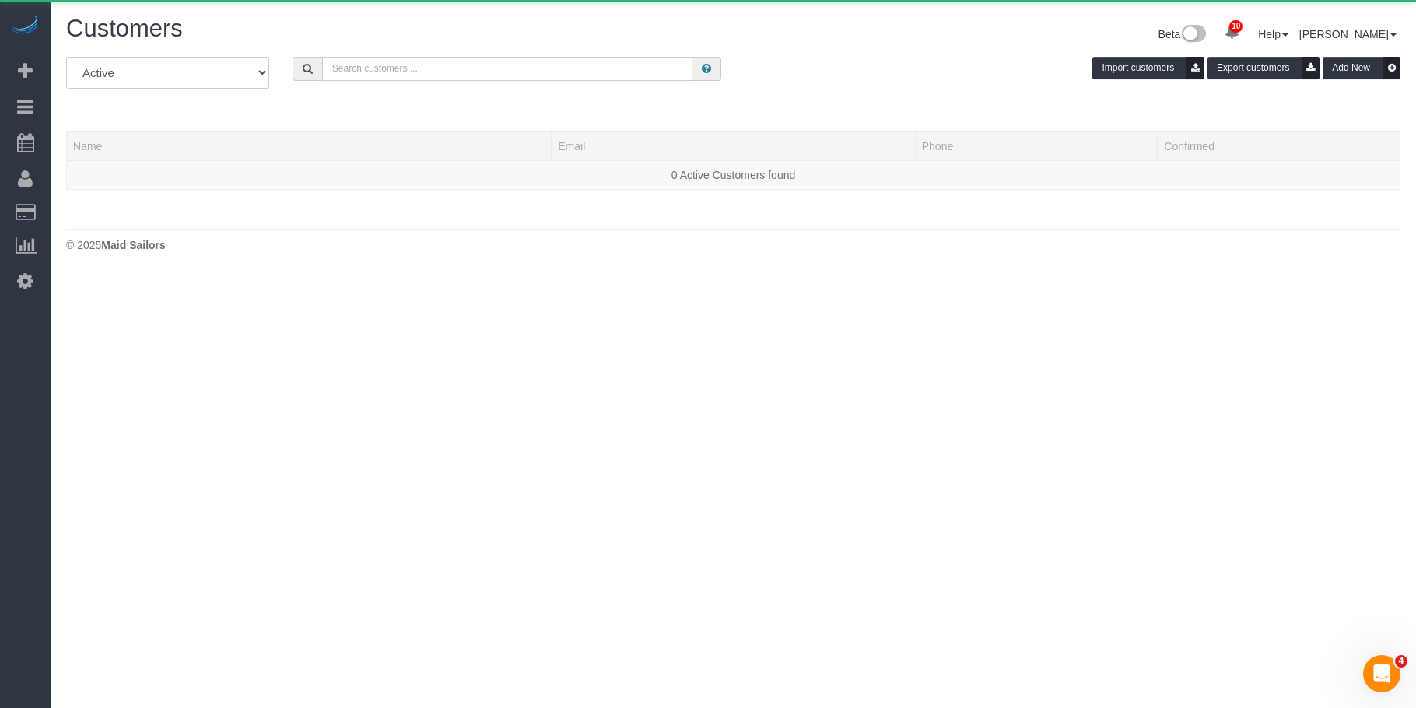
click at [429, 72] on input "text" at bounding box center [507, 69] width 371 height 24
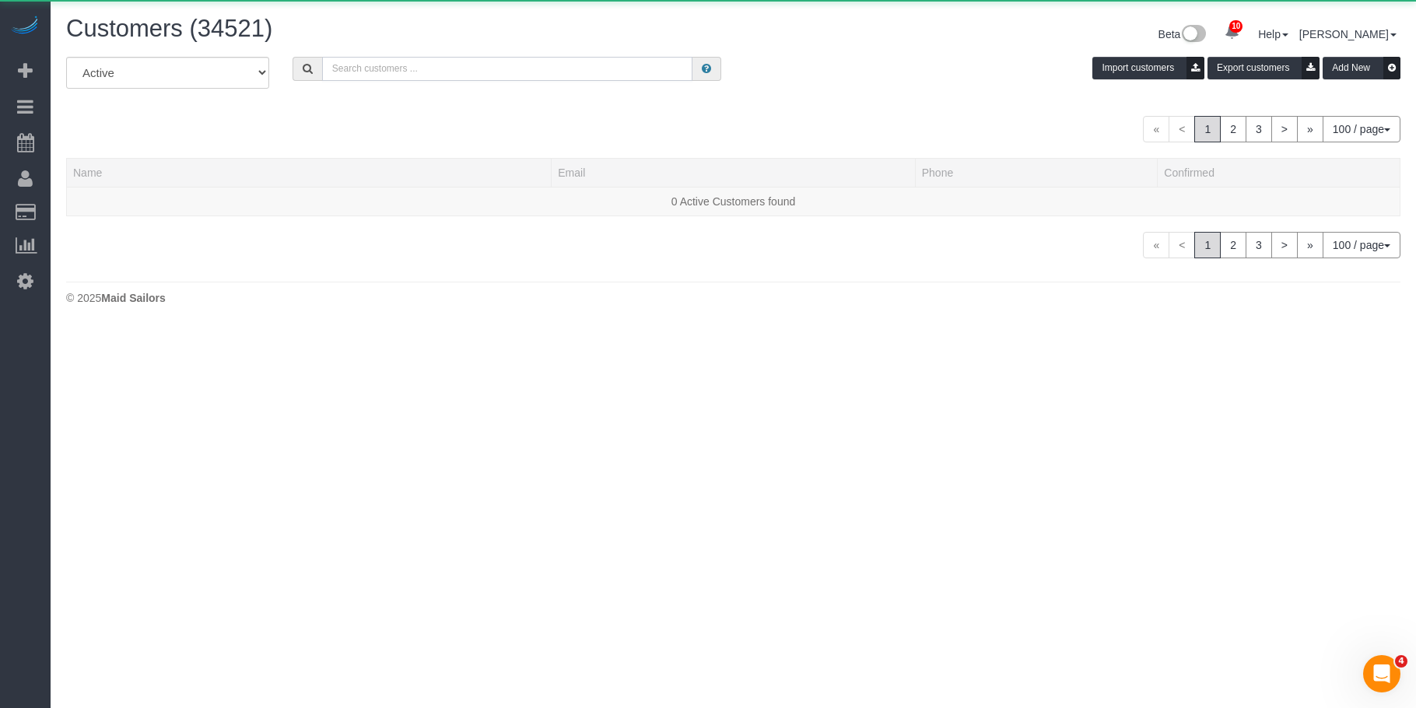
paste input "[EMAIL_ADDRESS][DOMAIN_NAME]"
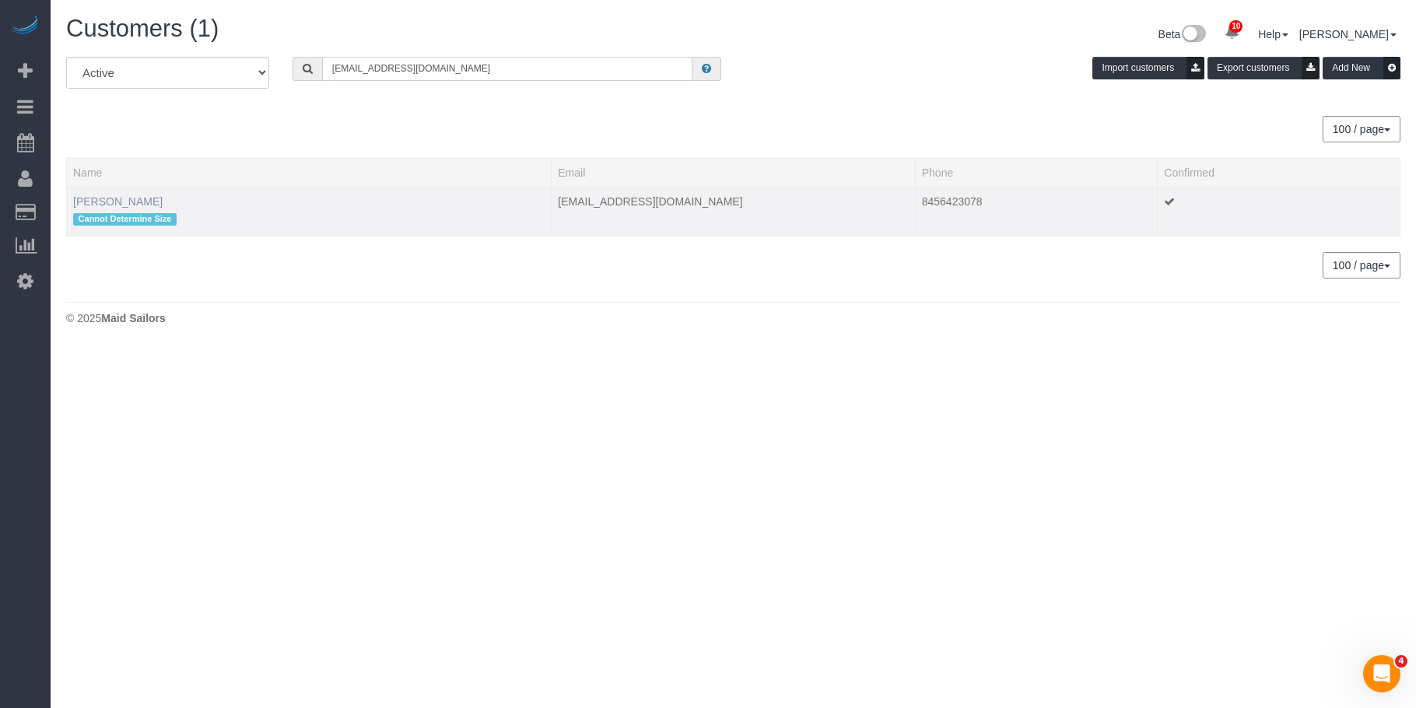
type input "[EMAIL_ADDRESS][DOMAIN_NAME]"
click at [142, 198] on link "[PERSON_NAME]" at bounding box center [117, 201] width 89 height 12
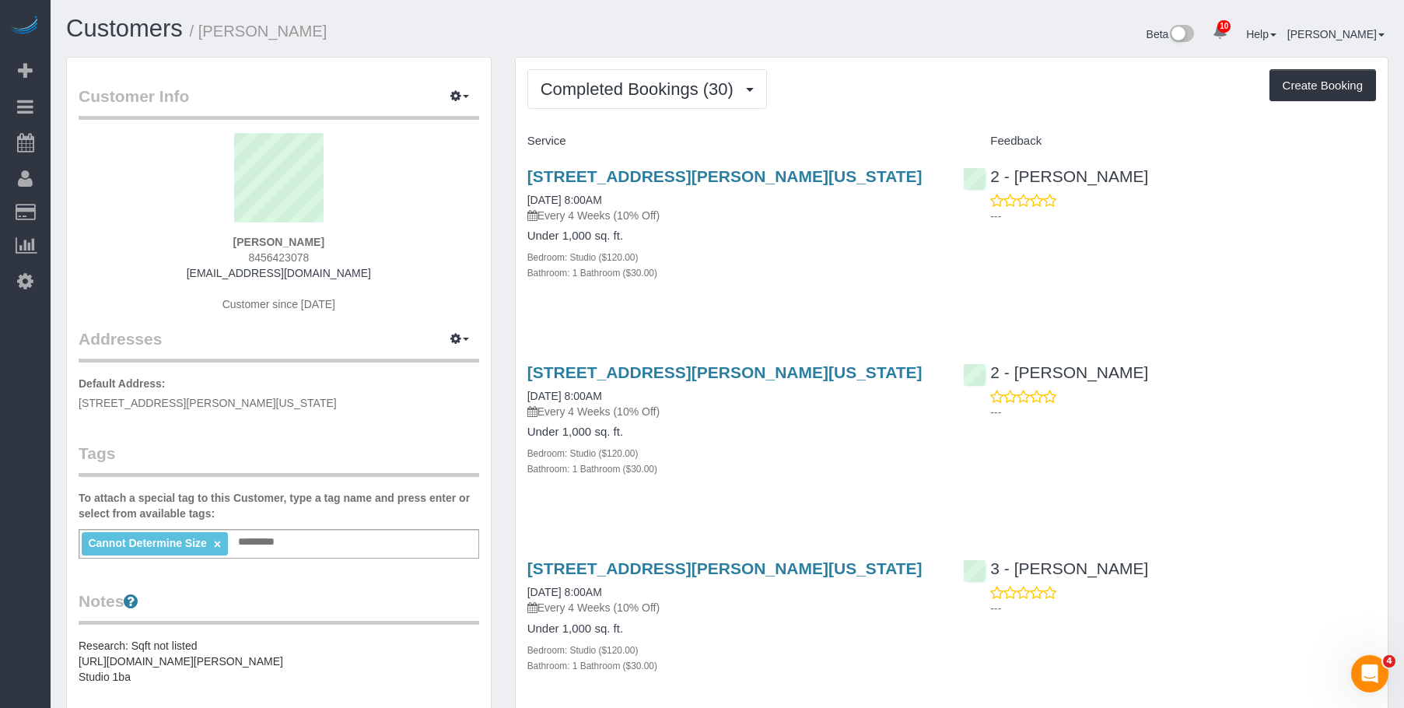
click at [832, 268] on div "Bathroom: 1 Bathroom ($30.00)" at bounding box center [733, 273] width 413 height 16
click at [637, 96] on span "Completed Bookings (30)" at bounding box center [641, 88] width 201 height 19
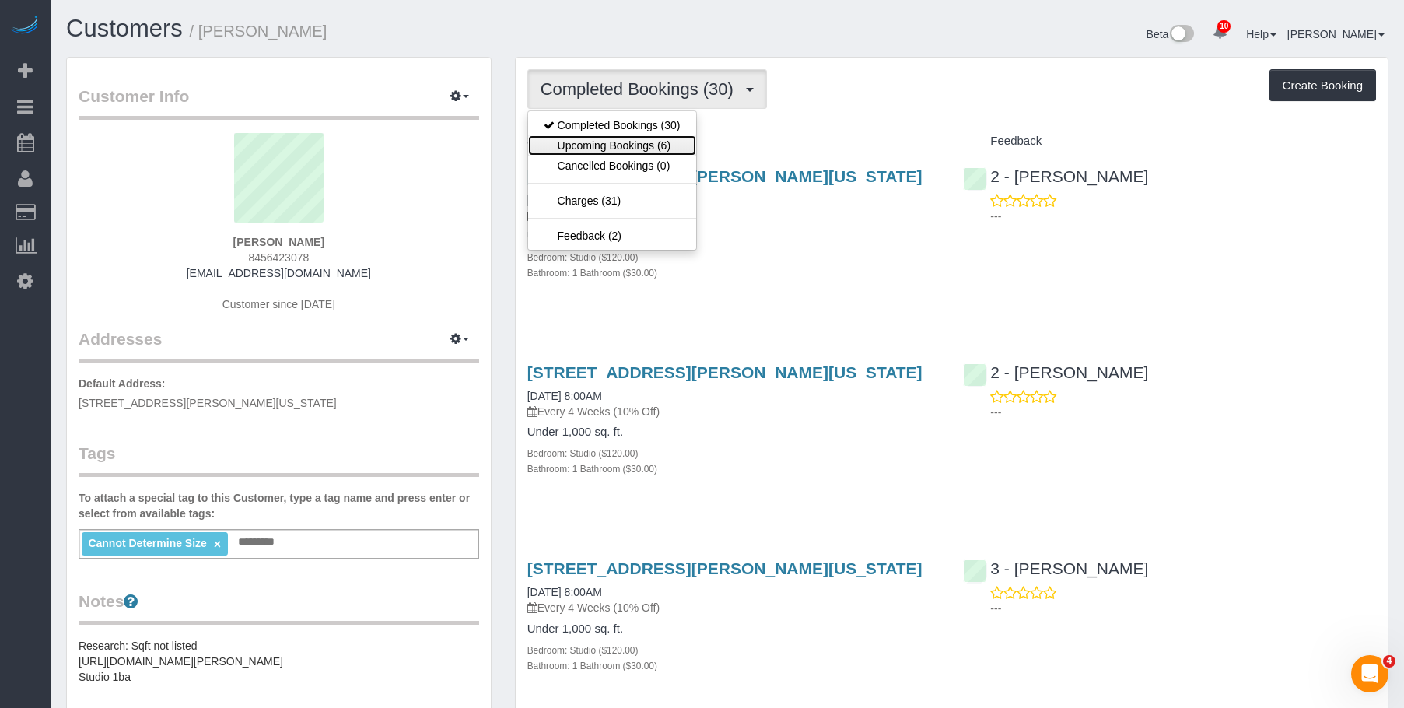
click at [645, 146] on link "Upcoming Bookings (6)" at bounding box center [612, 145] width 168 height 20
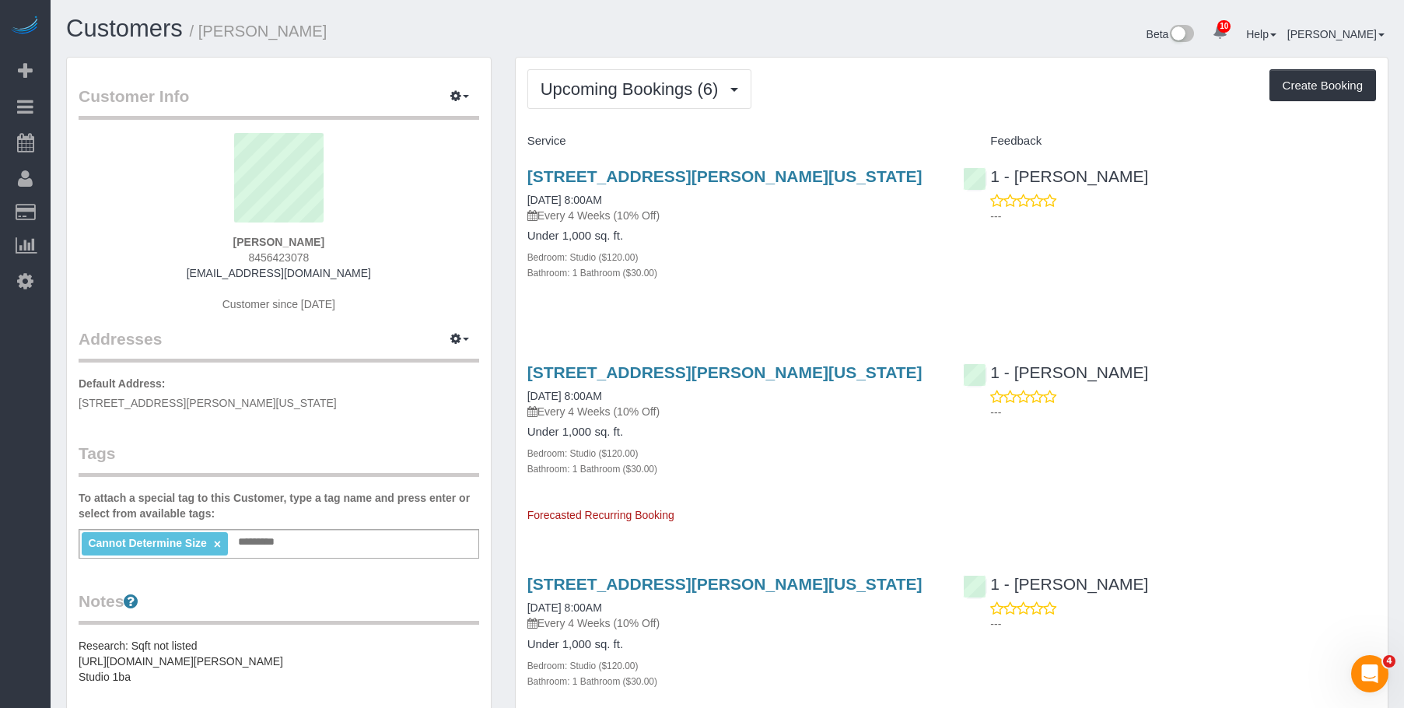
drag, startPoint x: 520, startPoint y: 174, endPoint x: 937, endPoint y: 169, distance: 417.8
click at [937, 169] on div "[STREET_ADDRESS][PERSON_NAME][US_STATE] [DATE] 8:00AM Every 4 Weeks (10% Off) U…" at bounding box center [734, 232] width 436 height 157
copy link "[STREET_ADDRESS][PERSON_NAME][US_STATE]"
click at [632, 97] on span "Upcoming Bookings (6)" at bounding box center [634, 88] width 186 height 19
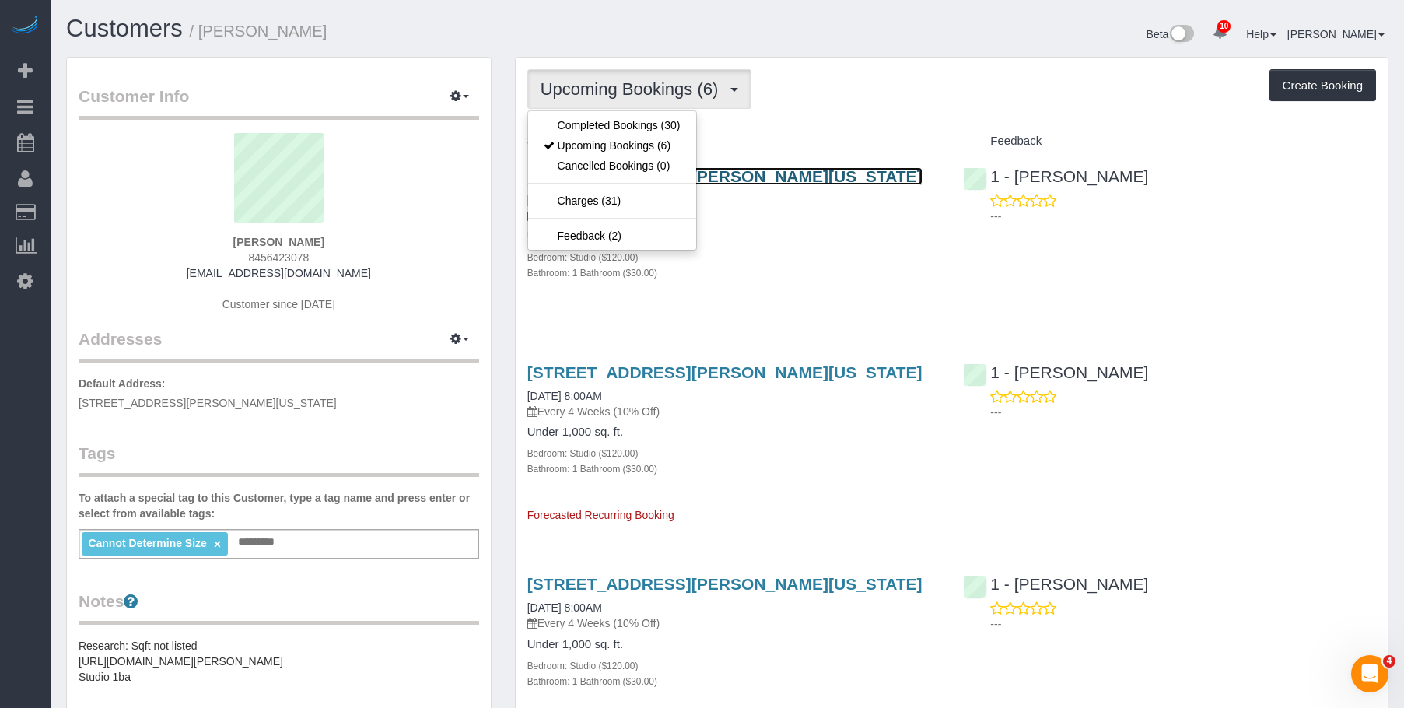
click at [737, 172] on link "[STREET_ADDRESS][PERSON_NAME][US_STATE]" at bounding box center [724, 176] width 395 height 18
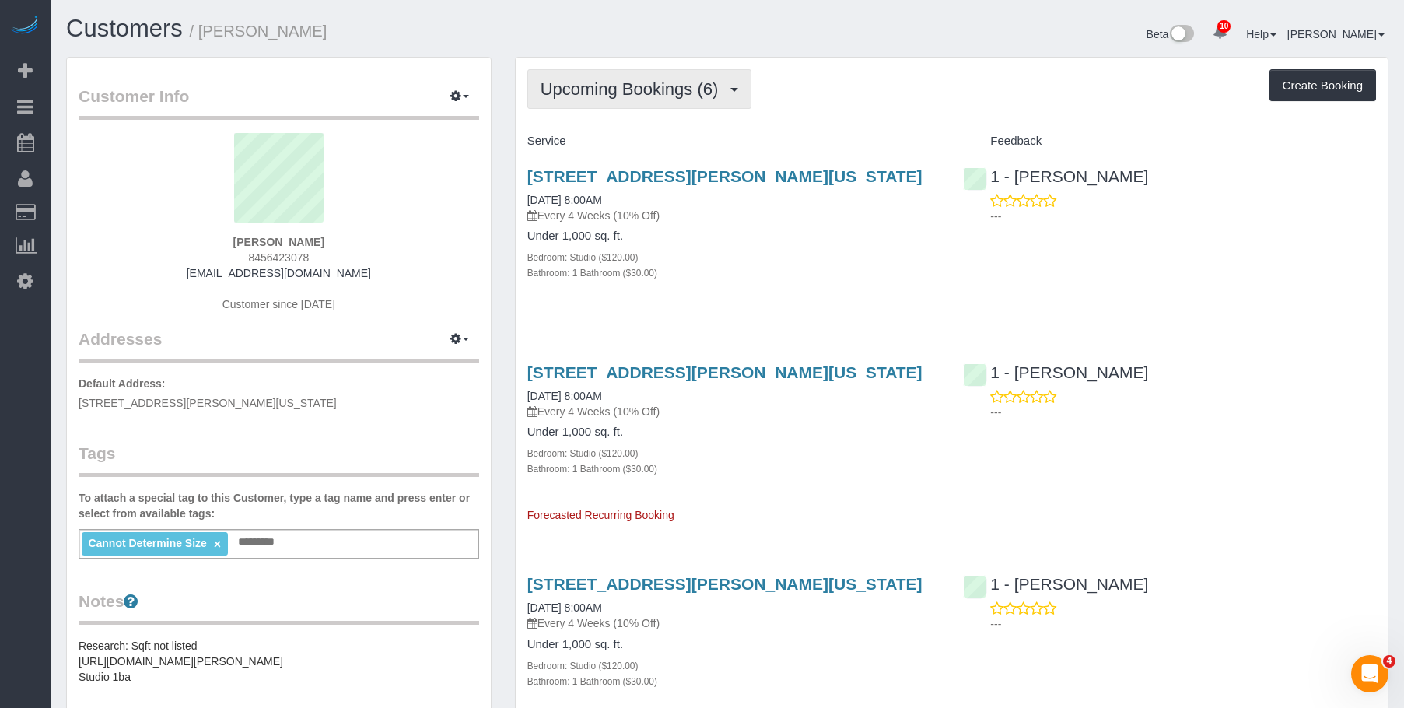
click at [599, 91] on span "Upcoming Bookings (6)" at bounding box center [634, 88] width 186 height 19
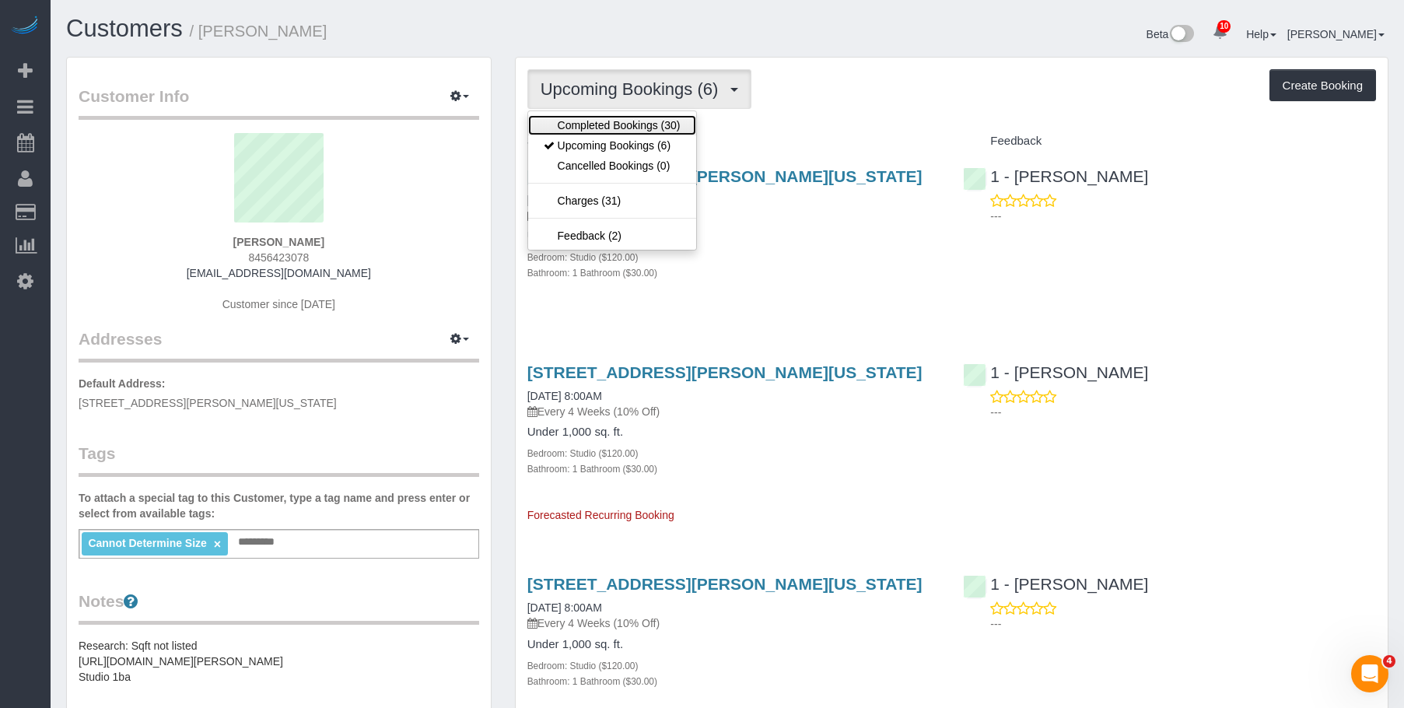
click at [586, 124] on link "Completed Bookings (30)" at bounding box center [612, 125] width 168 height 20
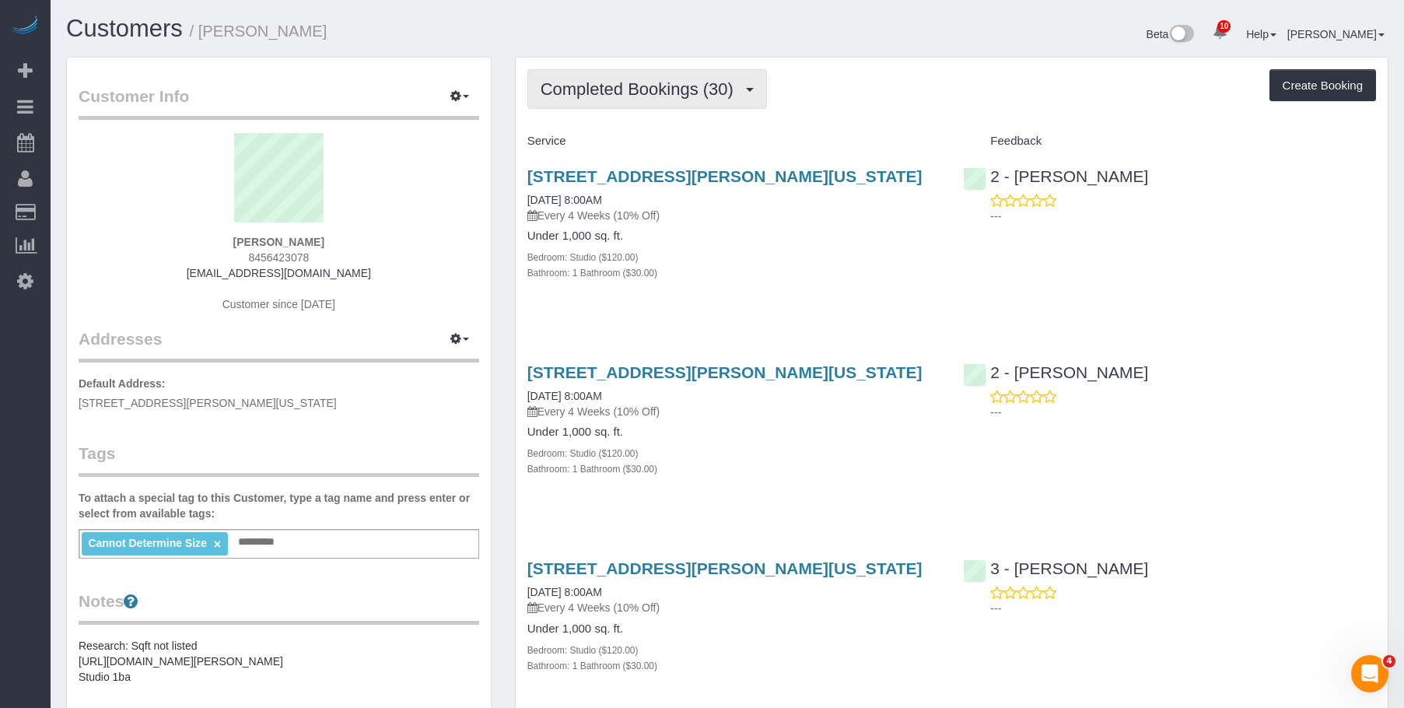
drag, startPoint x: 651, startPoint y: 100, endPoint x: 635, endPoint y: 156, distance: 59.1
click at [651, 100] on button "Completed Bookings (30)" at bounding box center [647, 89] width 240 height 40
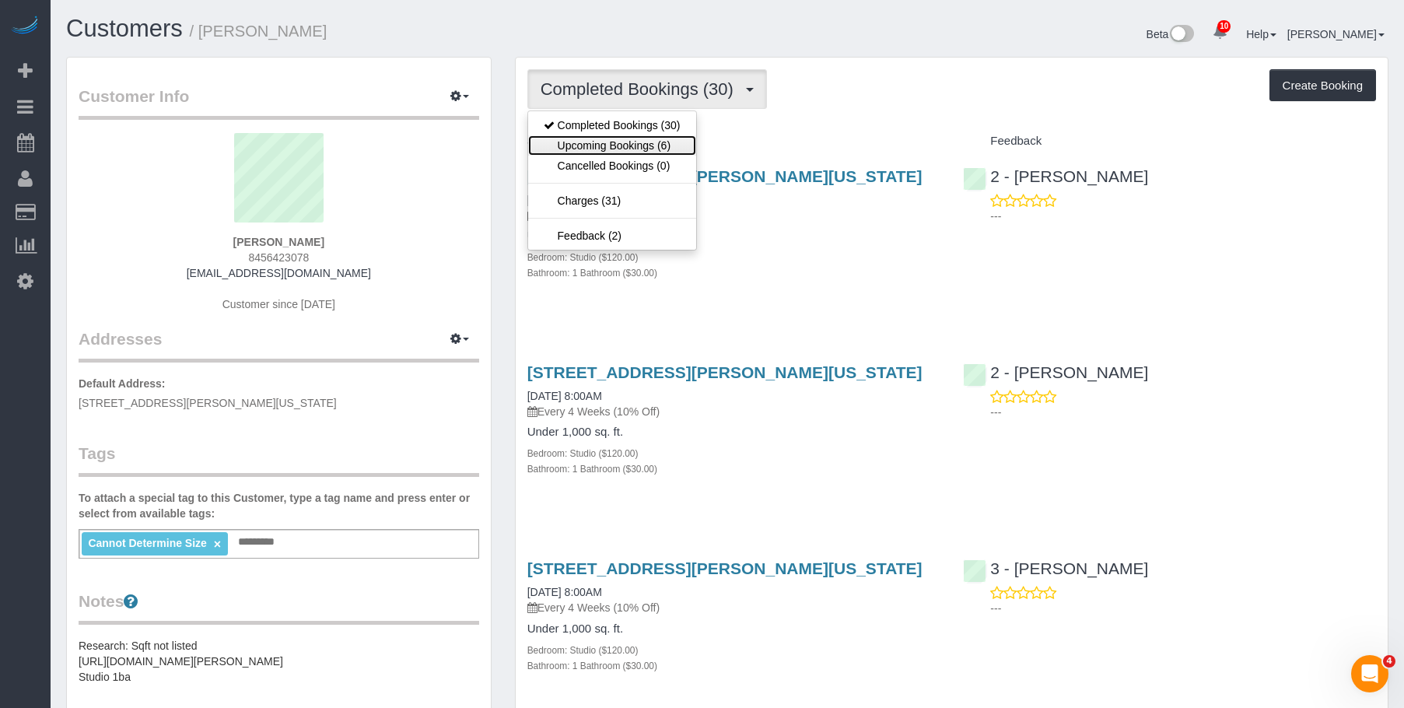
click at [632, 145] on link "Upcoming Bookings (6)" at bounding box center [612, 145] width 168 height 20
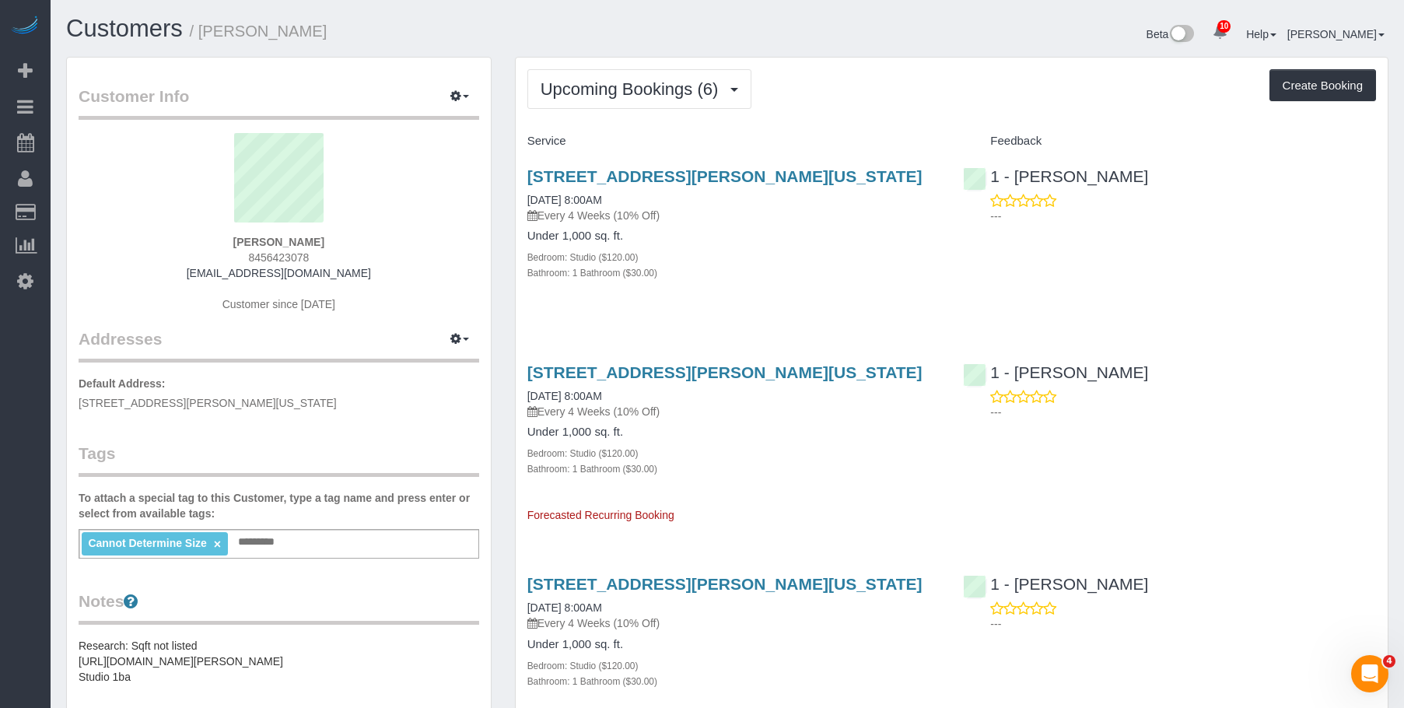
drag, startPoint x: 523, startPoint y: 178, endPoint x: 941, endPoint y: 170, distance: 418.6
click at [941, 170] on div "[STREET_ADDRESS][PERSON_NAME][US_STATE] [DATE] 8:00AM Every 4 Weeks (10% Off) U…" at bounding box center [734, 232] width 436 height 157
copy link "[STREET_ADDRESS][PERSON_NAME][US_STATE]"
click at [579, 88] on span "Upcoming Bookings (6)" at bounding box center [634, 88] width 186 height 19
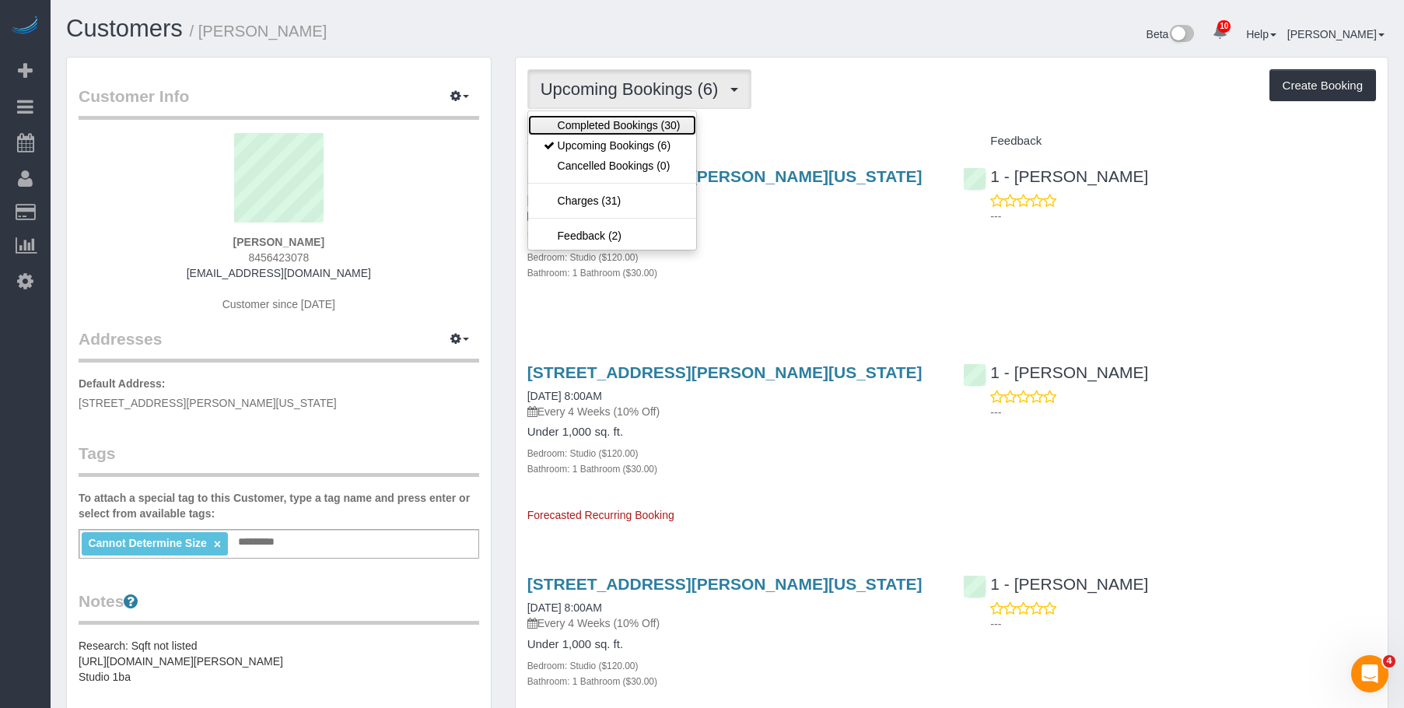
click at [580, 121] on link "Completed Bookings (30)" at bounding box center [612, 125] width 168 height 20
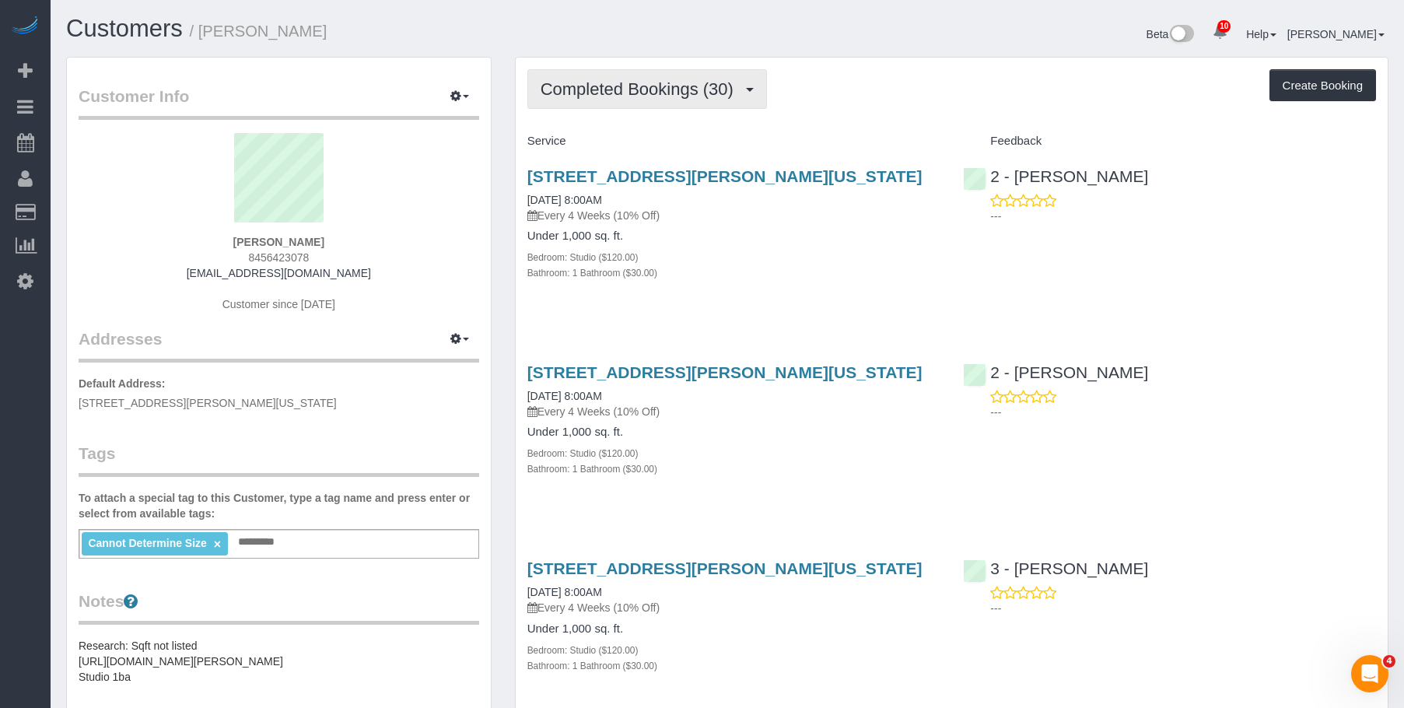
click at [637, 75] on button "Completed Bookings (30)" at bounding box center [647, 89] width 240 height 40
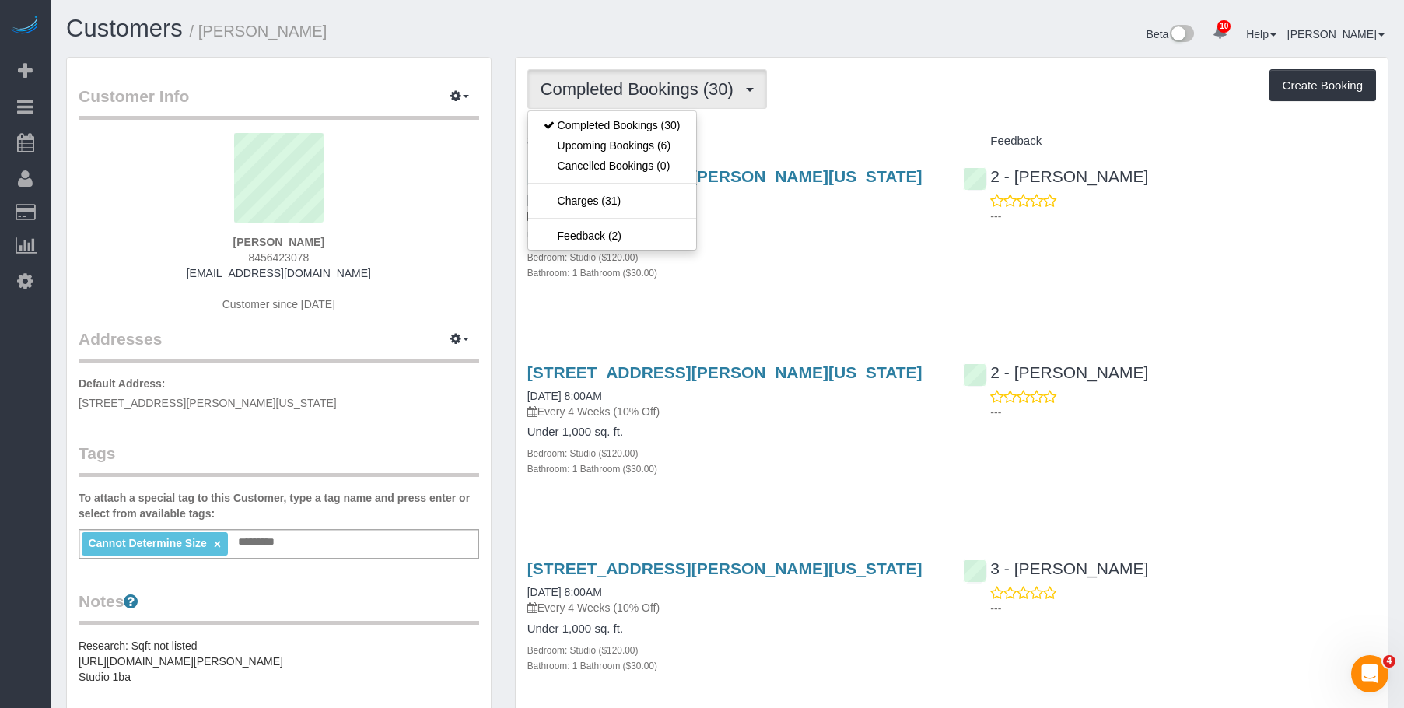
click at [838, 260] on div "Bedroom: Studio ($120.00)" at bounding box center [733, 257] width 413 height 16
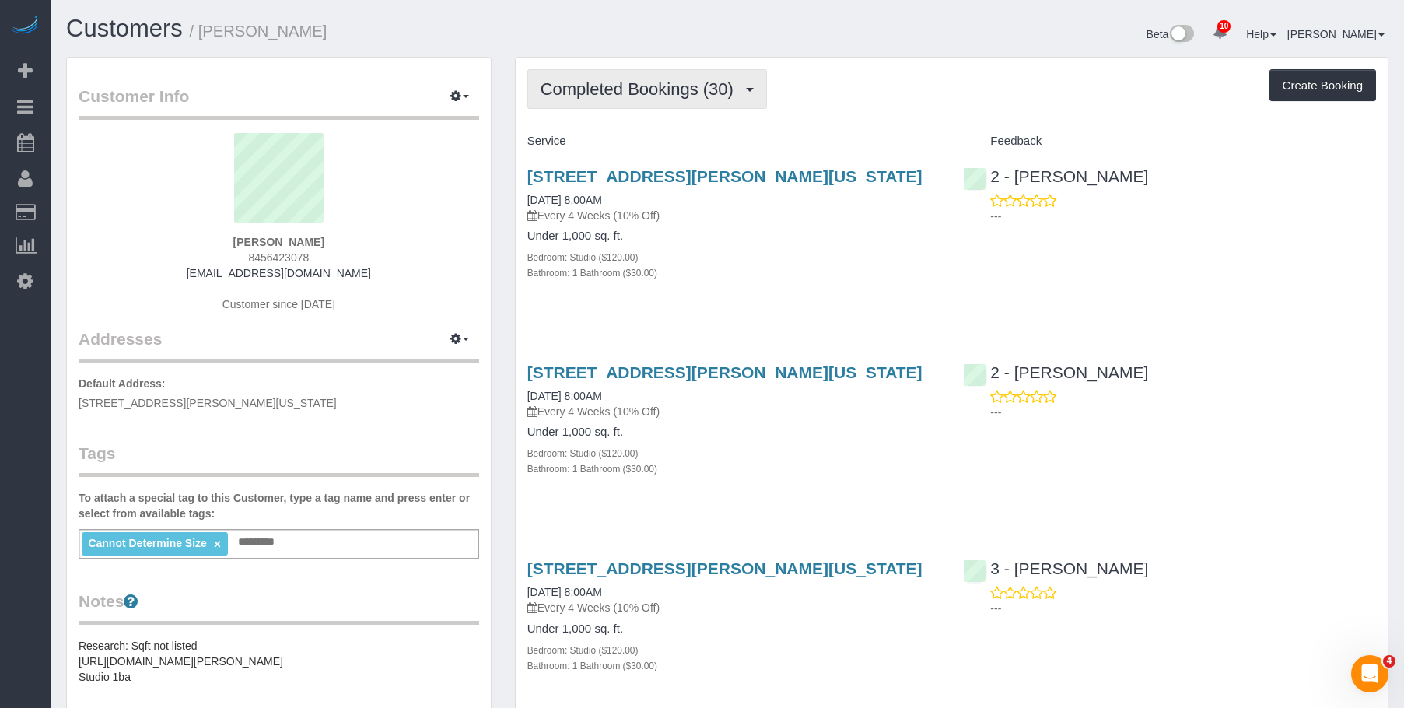
click at [654, 87] on span "Completed Bookings (30)" at bounding box center [641, 88] width 201 height 19
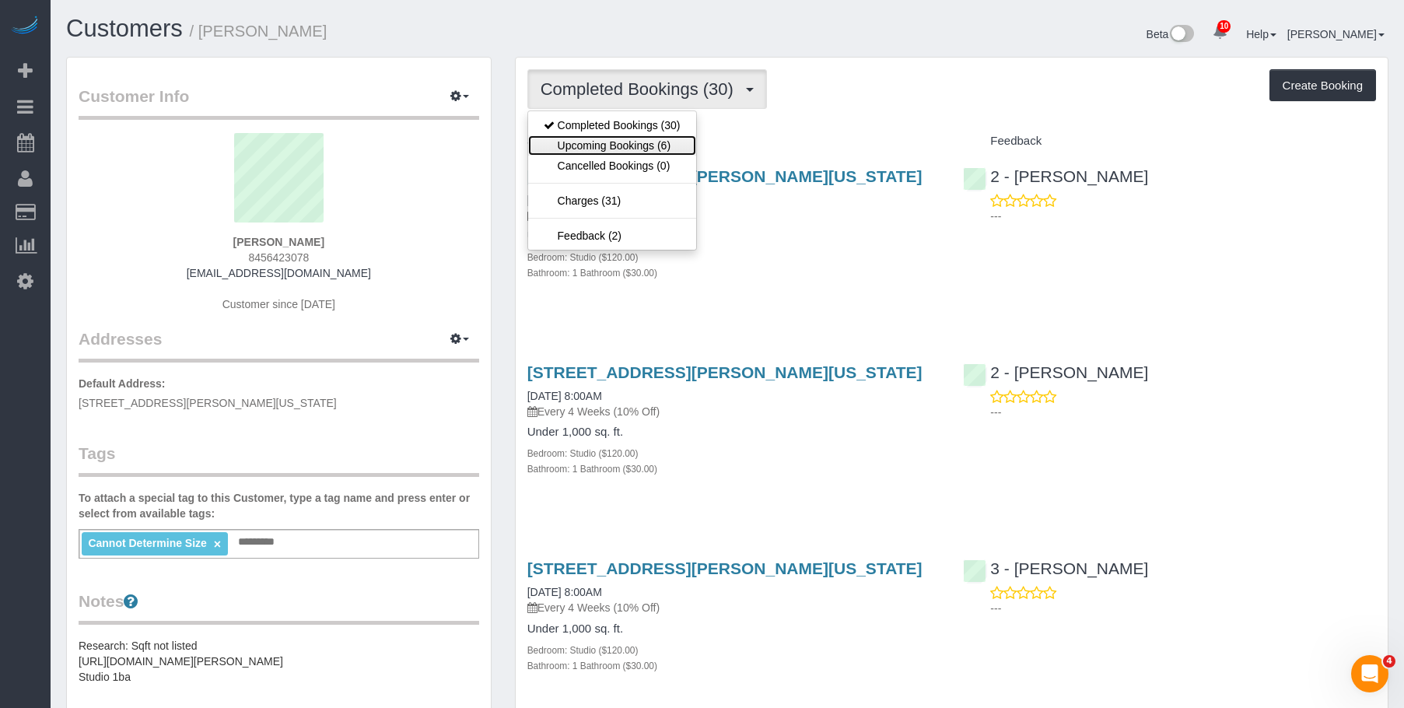
click at [639, 143] on link "Upcoming Bookings (6)" at bounding box center [612, 145] width 168 height 20
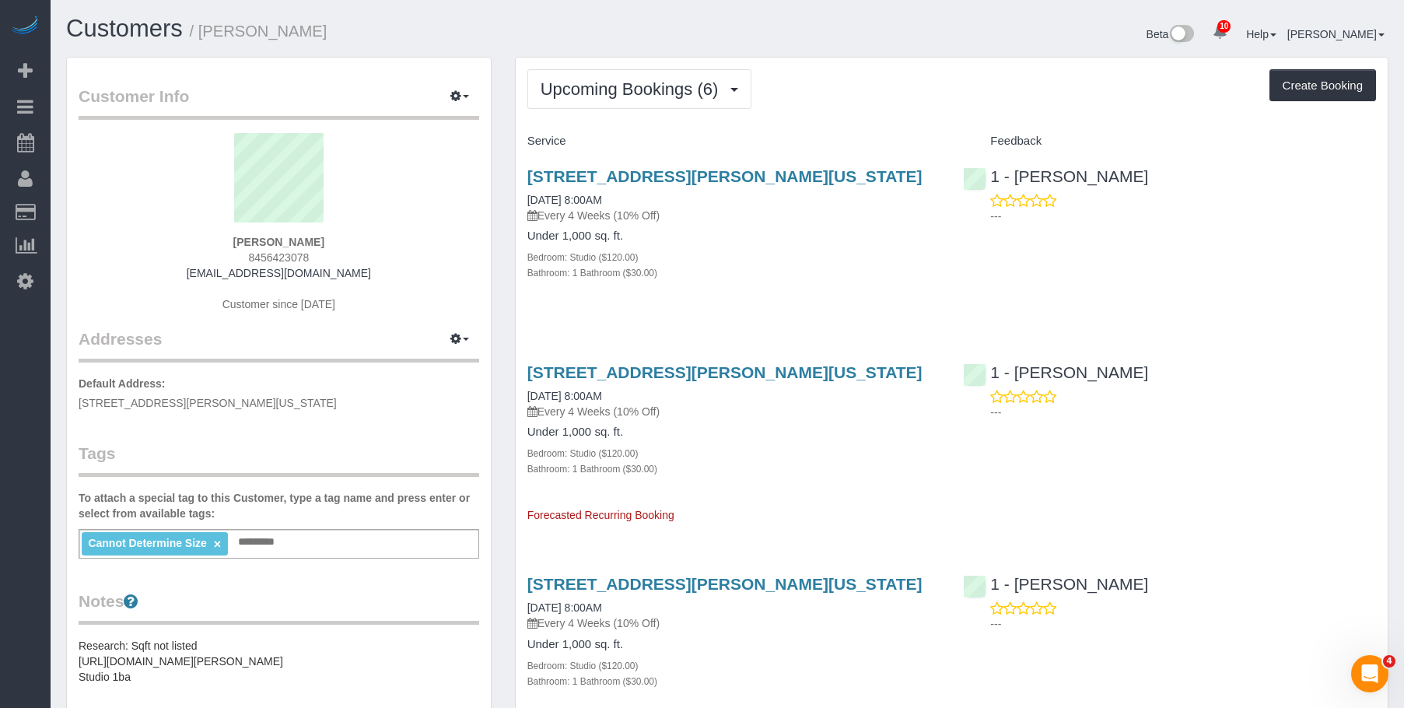
drag, startPoint x: 524, startPoint y: 173, endPoint x: 936, endPoint y: 158, distance: 411.8
click at [936, 158] on div "165 Christopher Street, Apt 3o, New York, NY 10014 09/04/2025 8:00AM Every 4 We…" at bounding box center [734, 232] width 436 height 157
copy link "165 Christopher Street, Apt 3o, New York, NY 10014"
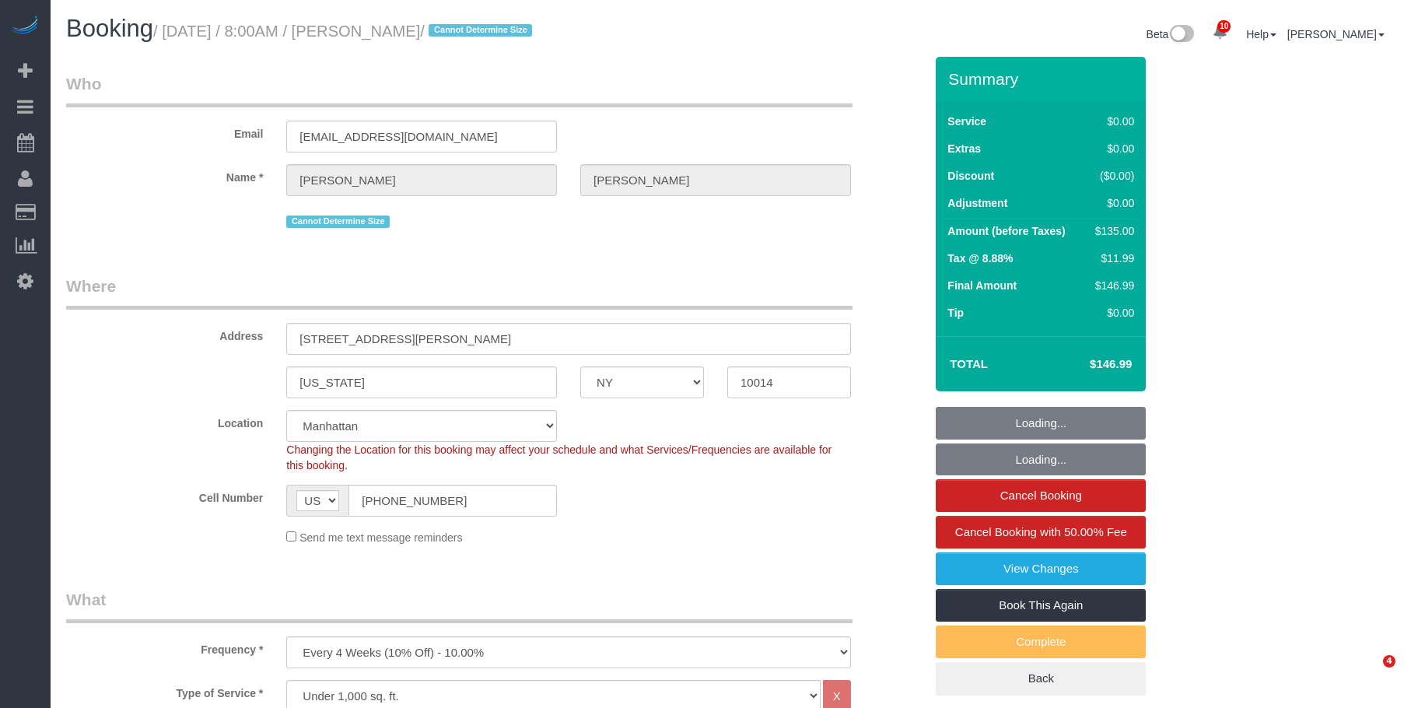
select select "NY"
select select "spot1"
select select "number:89"
select select "number:90"
select select "number:15"
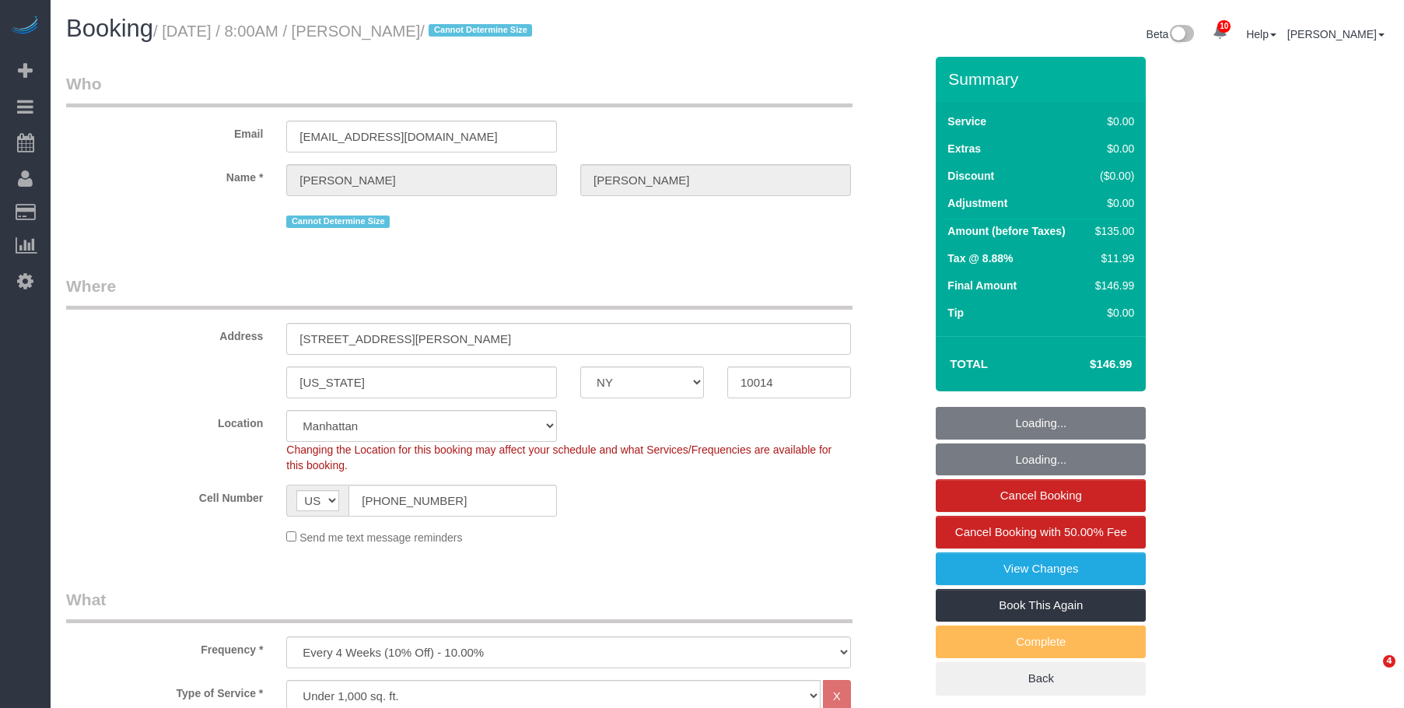
select select "number:5"
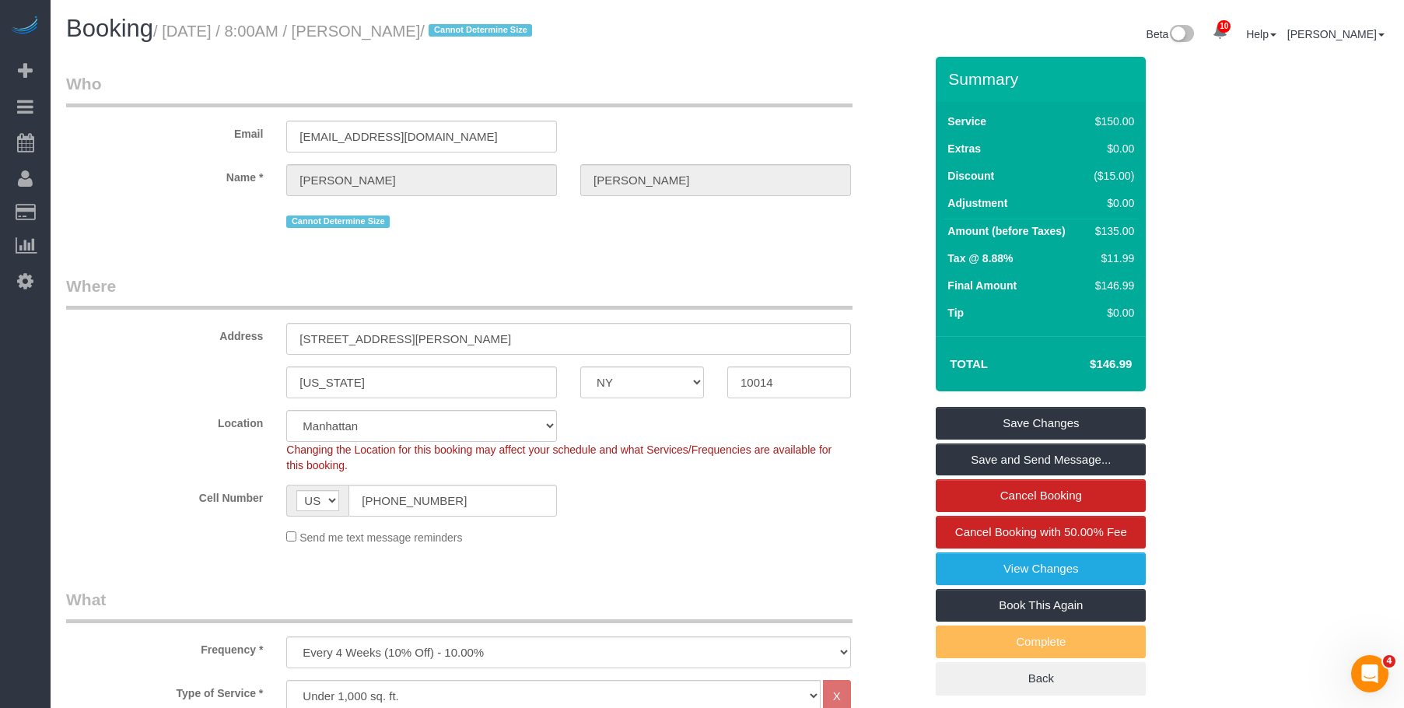
drag, startPoint x: 176, startPoint y: 35, endPoint x: 498, endPoint y: 40, distance: 322.1
click at [498, 40] on h1 "Booking / [DATE] / 8:00AM / [PERSON_NAME] / Cannot Determine Size" at bounding box center [391, 29] width 650 height 26
copy small "eptember 04, 2025 / 8:00AM / [PERSON_NAME]"
drag, startPoint x: 170, startPoint y: 33, endPoint x: 1107, endPoint y: 230, distance: 957.1
click at [501, 30] on small "/ [DATE] / 8:00AM / [PERSON_NAME] / Cannot Determine Size" at bounding box center [345, 31] width 384 height 17
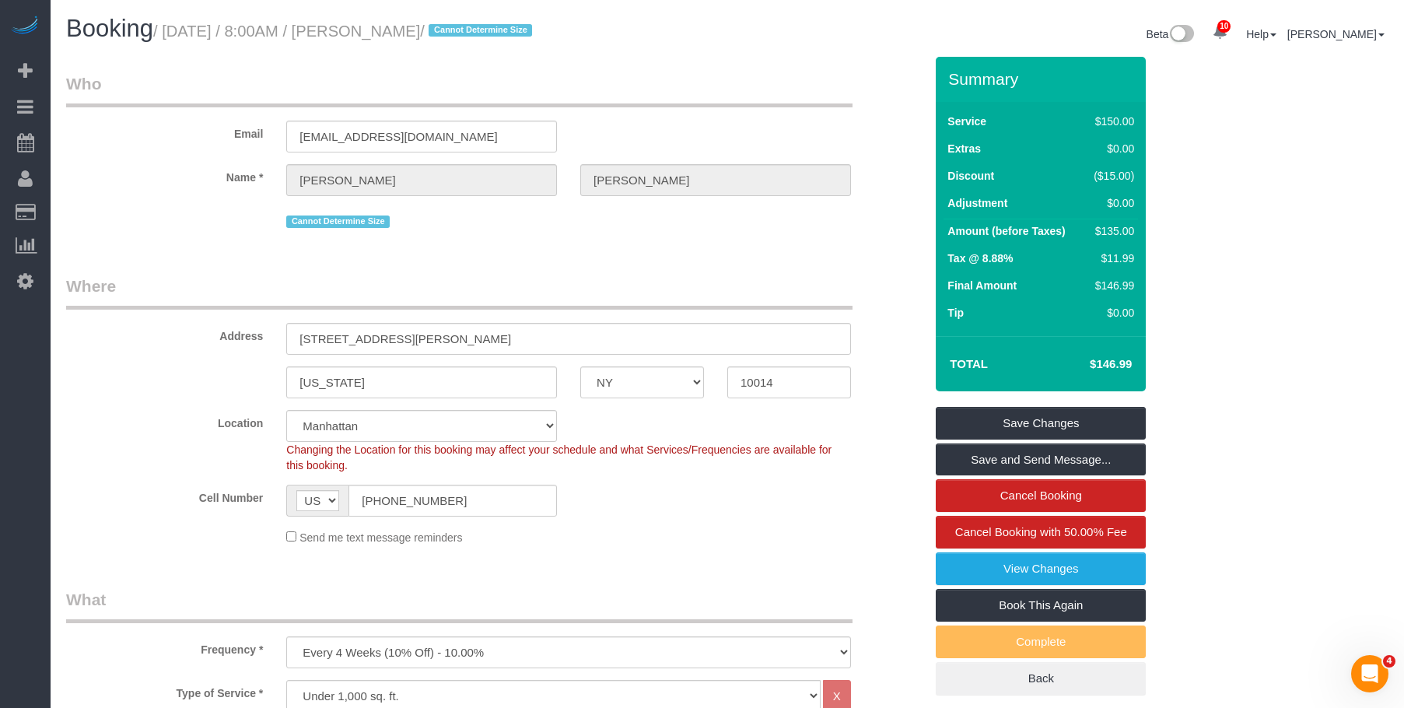
copy small "[DATE] / 8:00AM / [PERSON_NAME]"
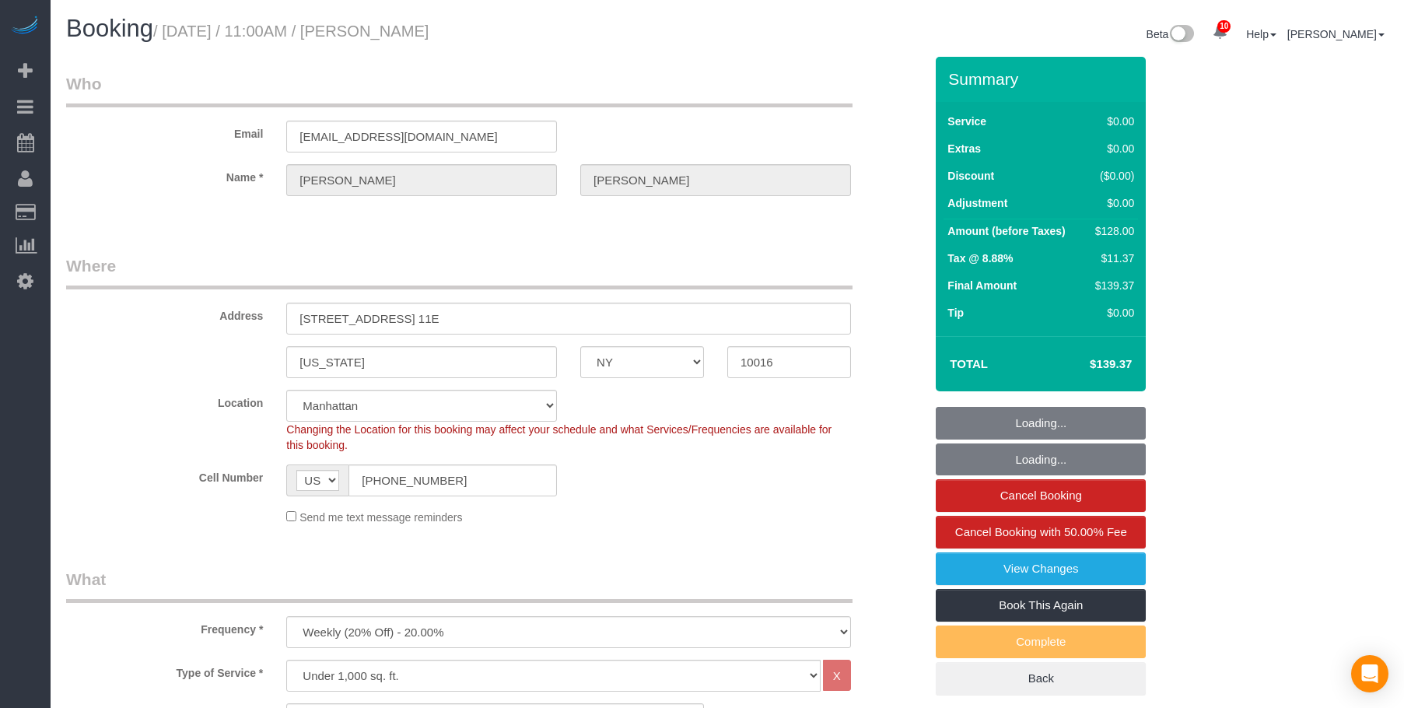
select select "NY"
select select "1"
select select "spot1"
select select "number:89"
select select "number:90"
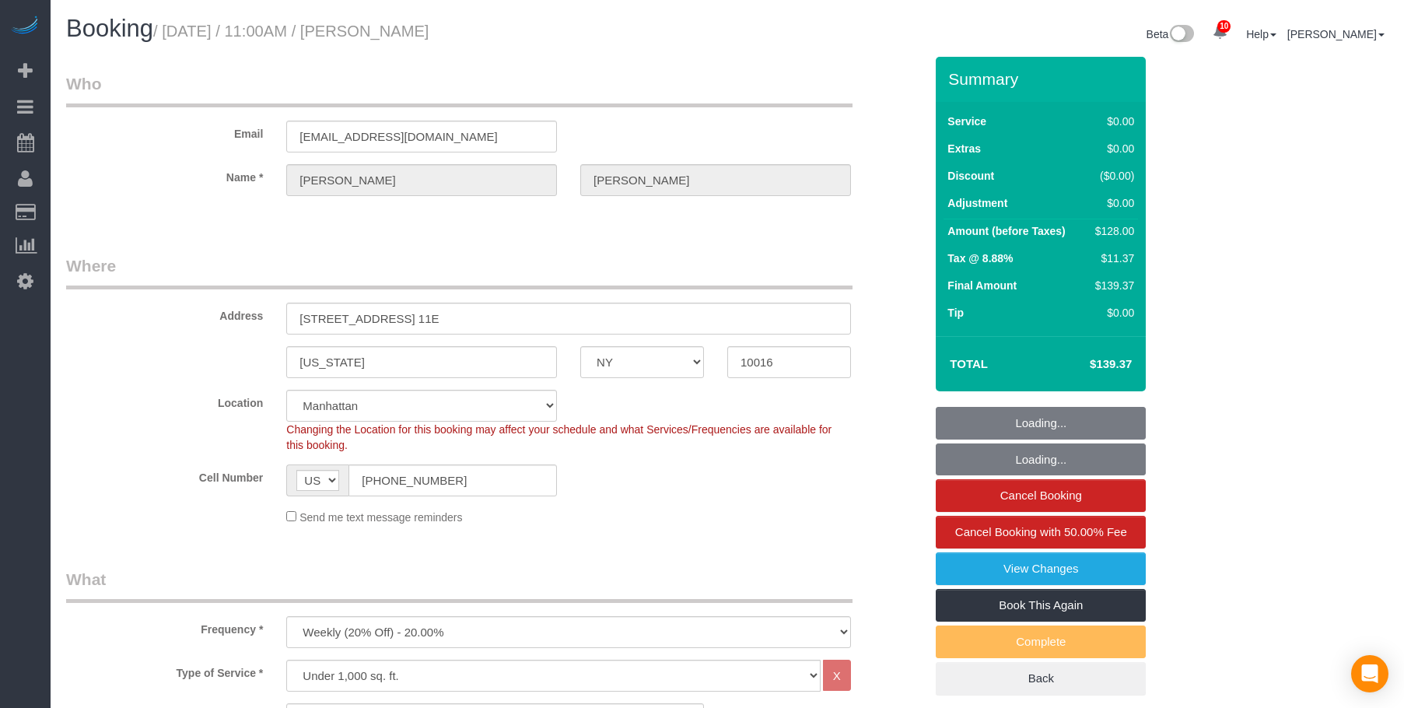
select select "number:15"
select select "number:6"
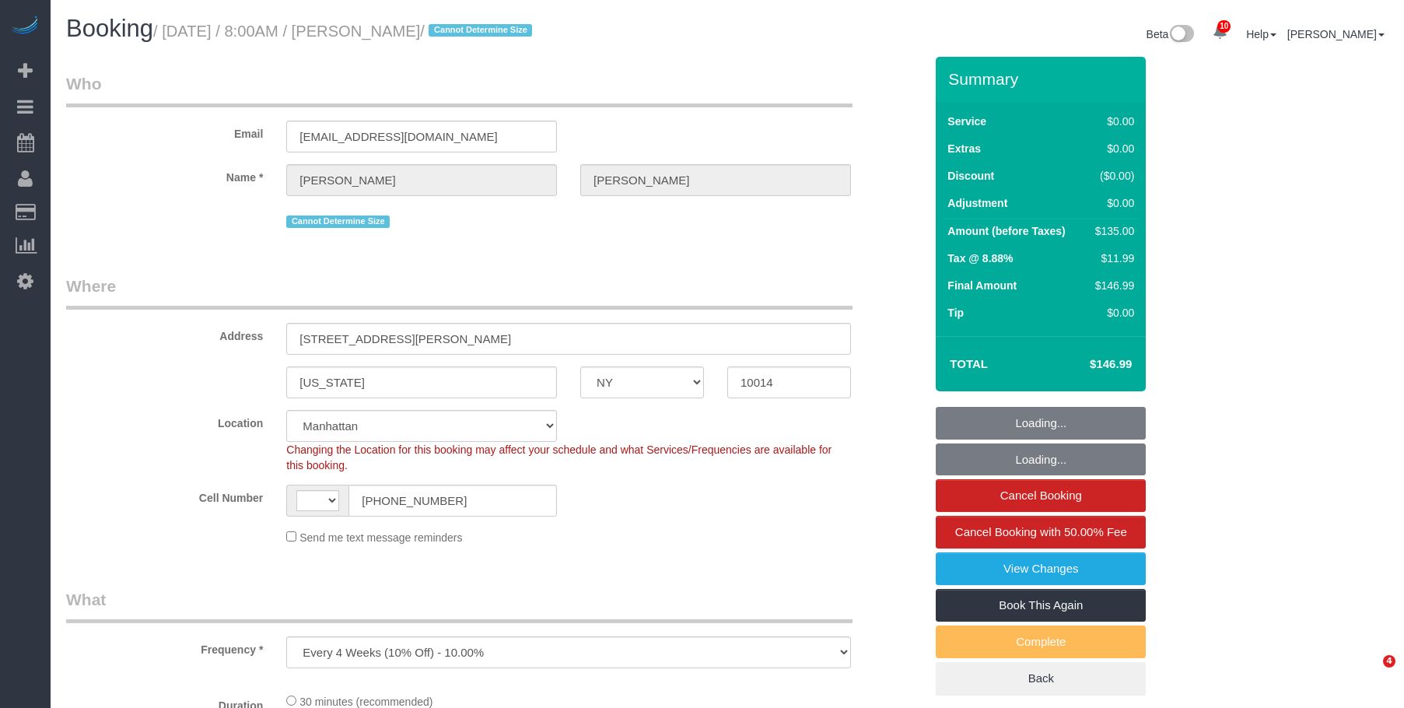
select select "NY"
select select "number:89"
select select "number:90"
select select "number:15"
select select "number:5"
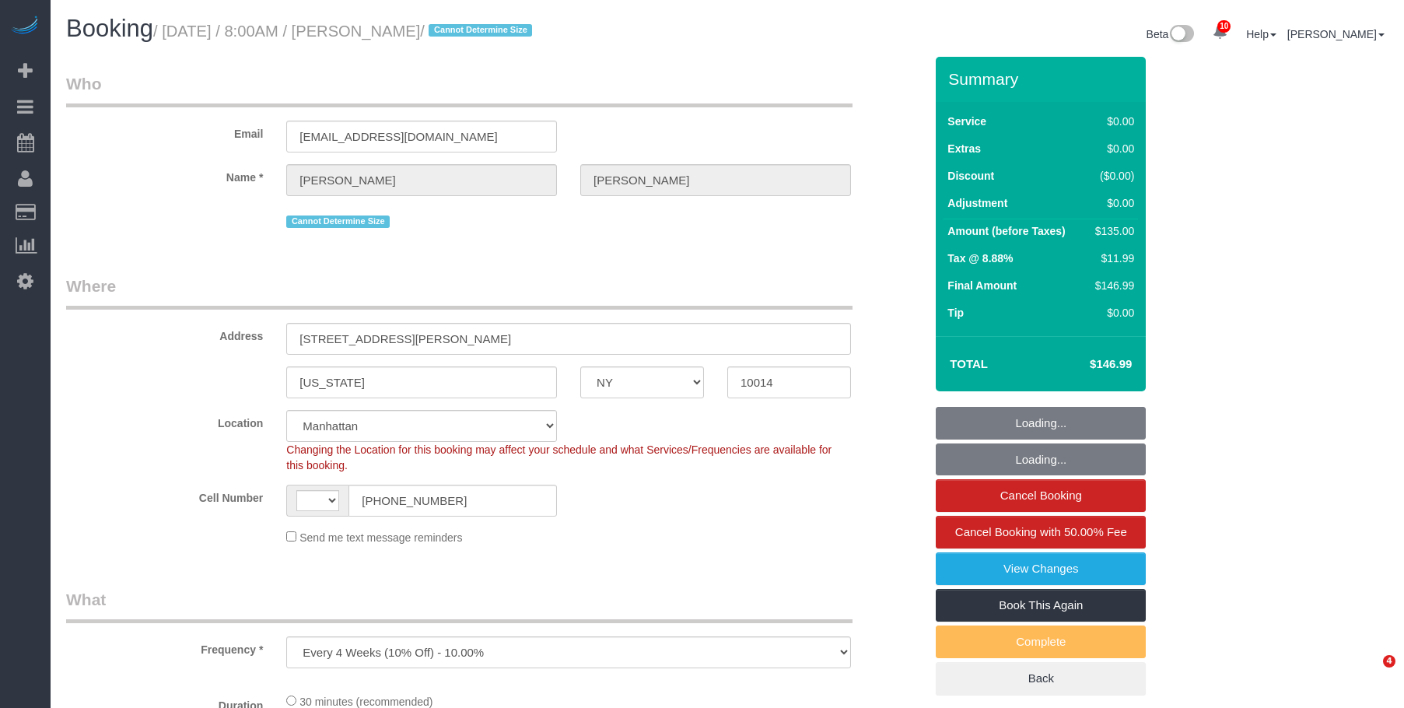
select select "object:721"
select select "string:US"
select select "spot1"
drag, startPoint x: 489, startPoint y: 294, endPoint x: 505, endPoint y: 285, distance: 18.1
click at [489, 293] on legend "Where" at bounding box center [459, 292] width 787 height 35
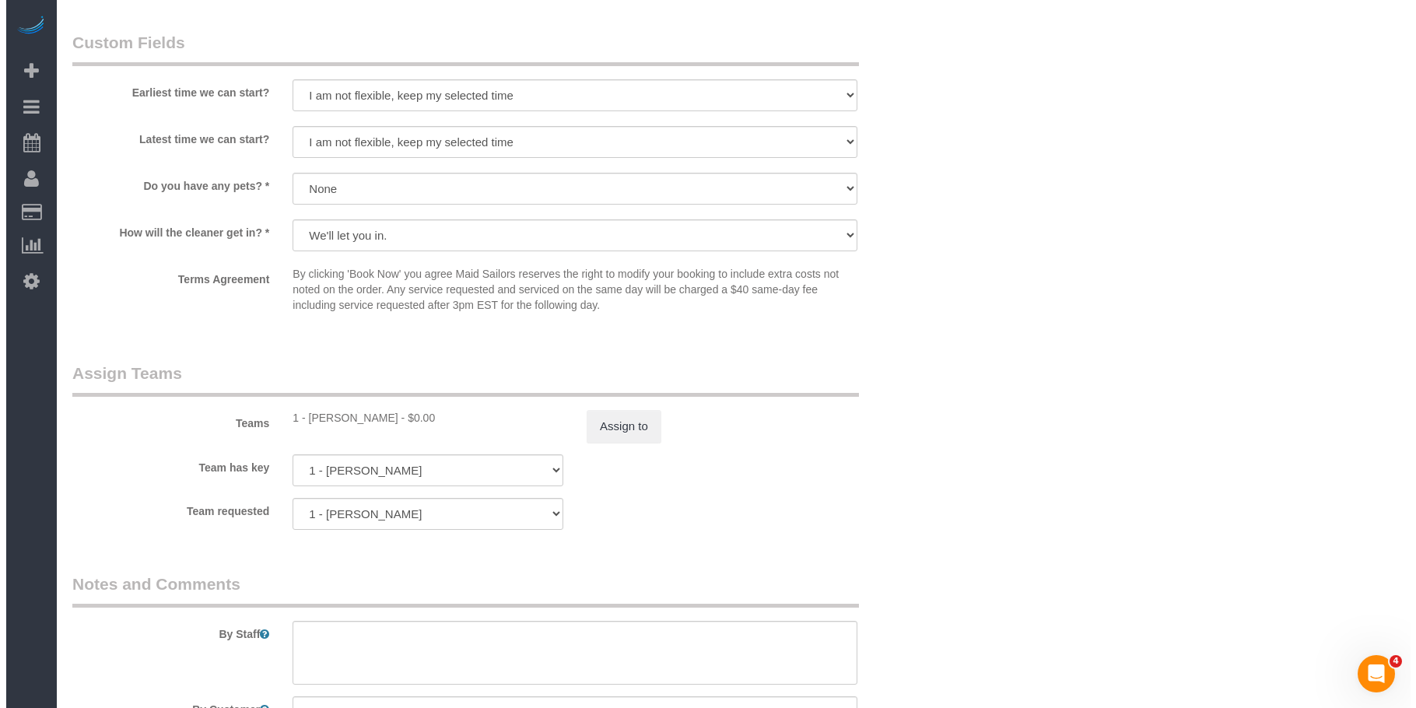
scroll to position [1789, 0]
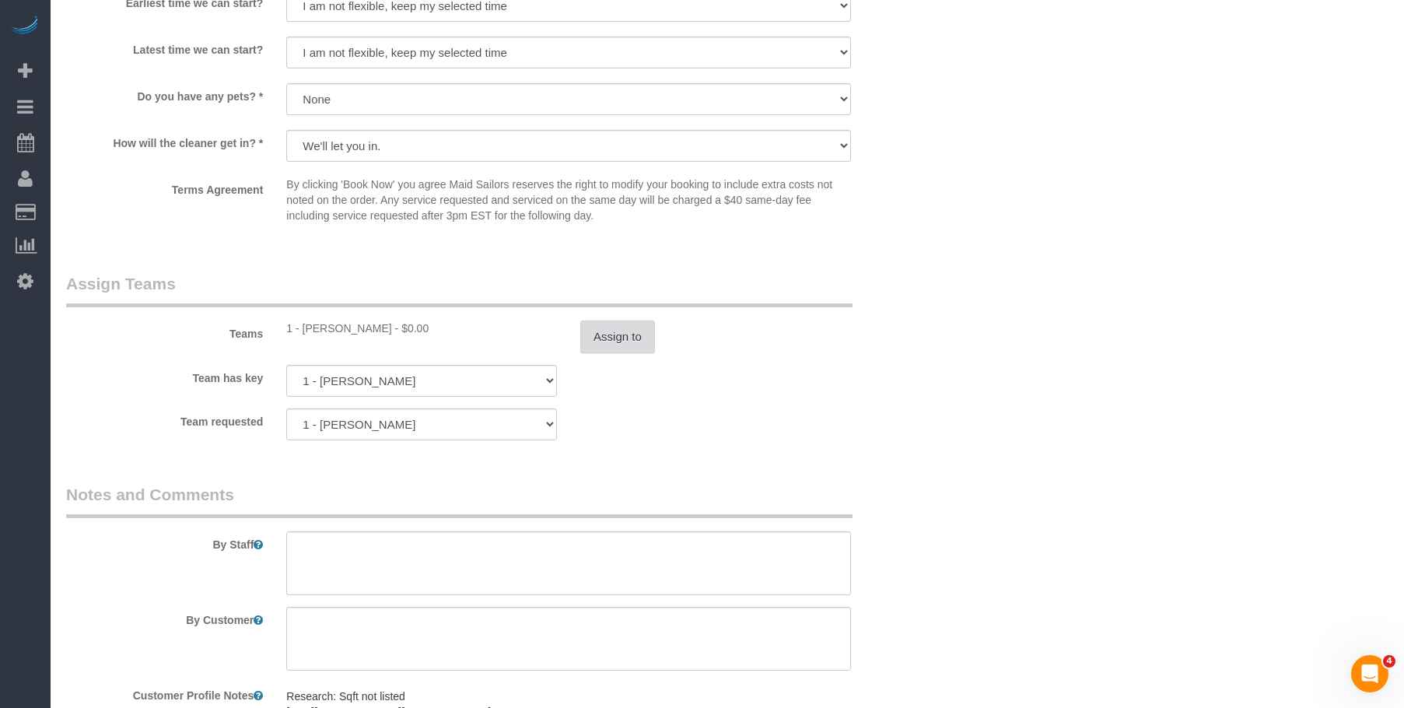
click at [630, 342] on button "Assign to" at bounding box center [617, 337] width 75 height 33
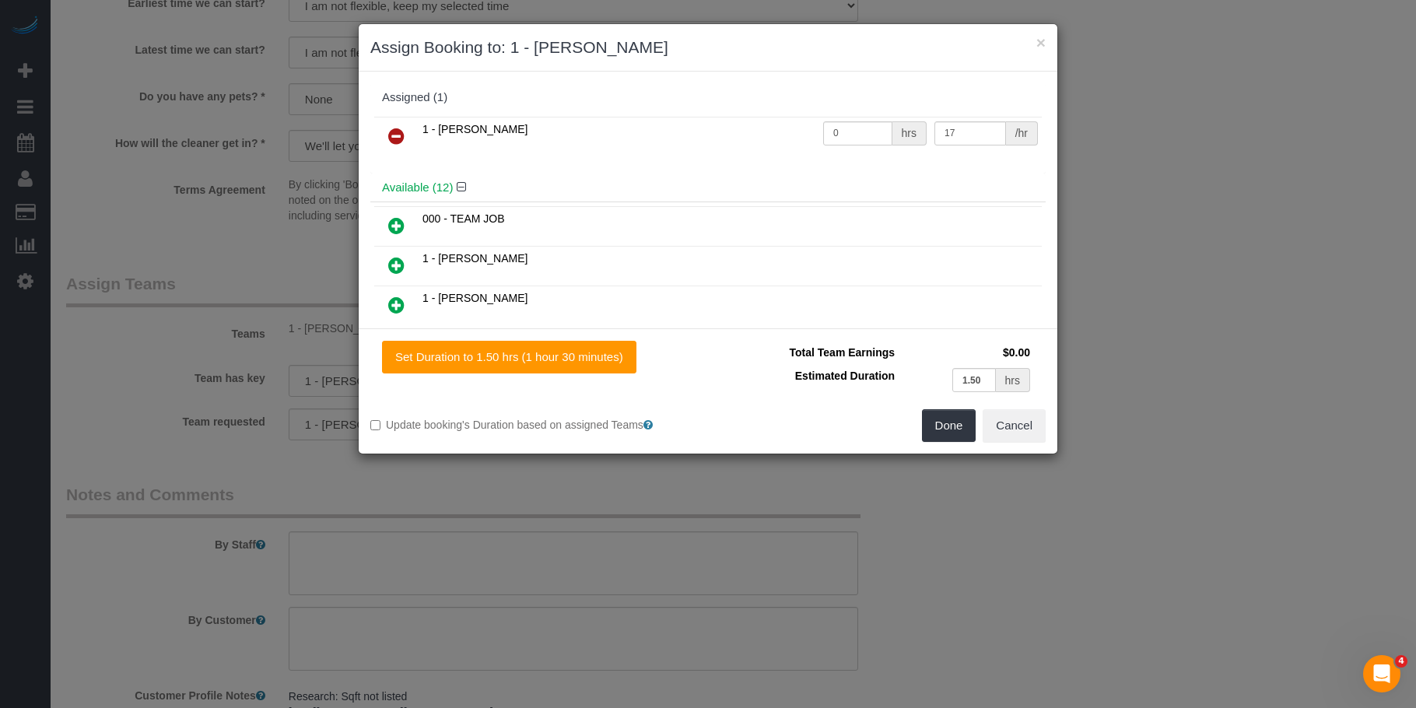
drag, startPoint x: 394, startPoint y: 131, endPoint x: 402, endPoint y: 139, distance: 11.0
click at [394, 131] on icon at bounding box center [396, 136] width 16 height 19
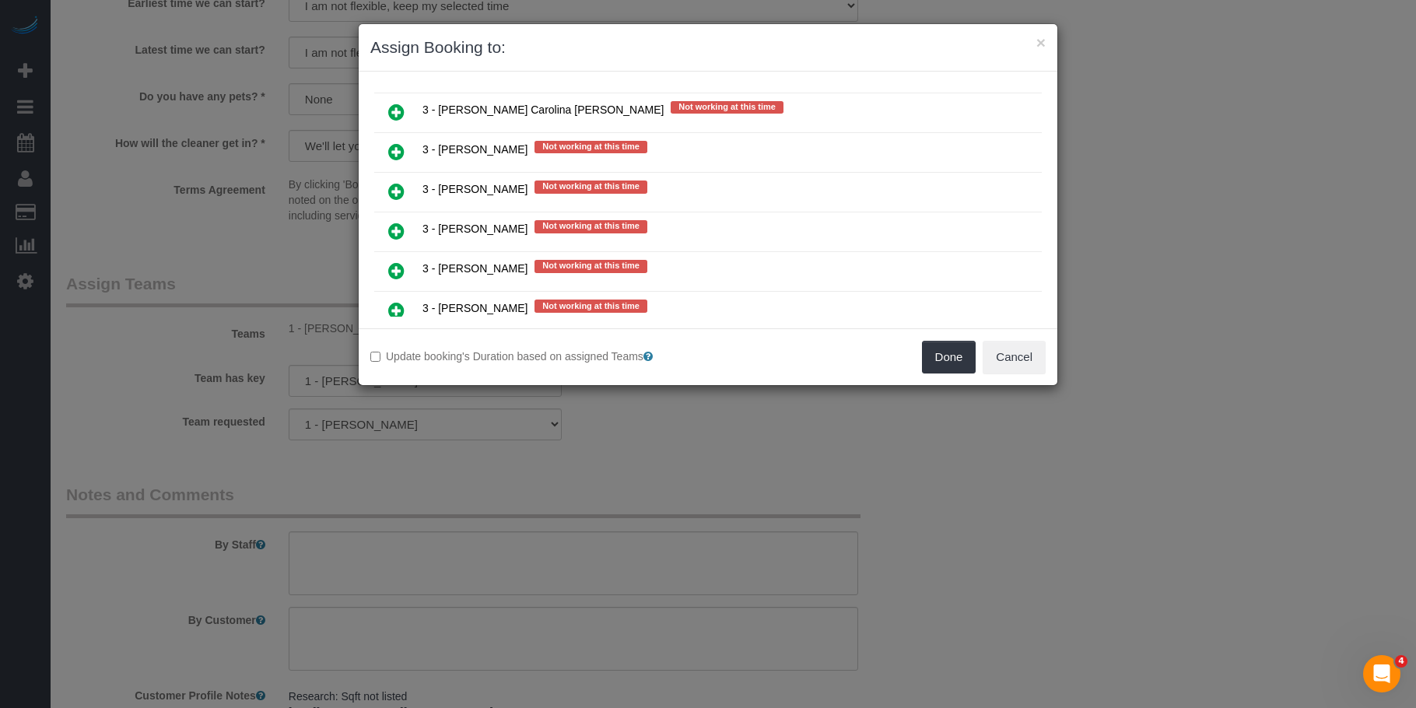
scroll to position [2489, 0]
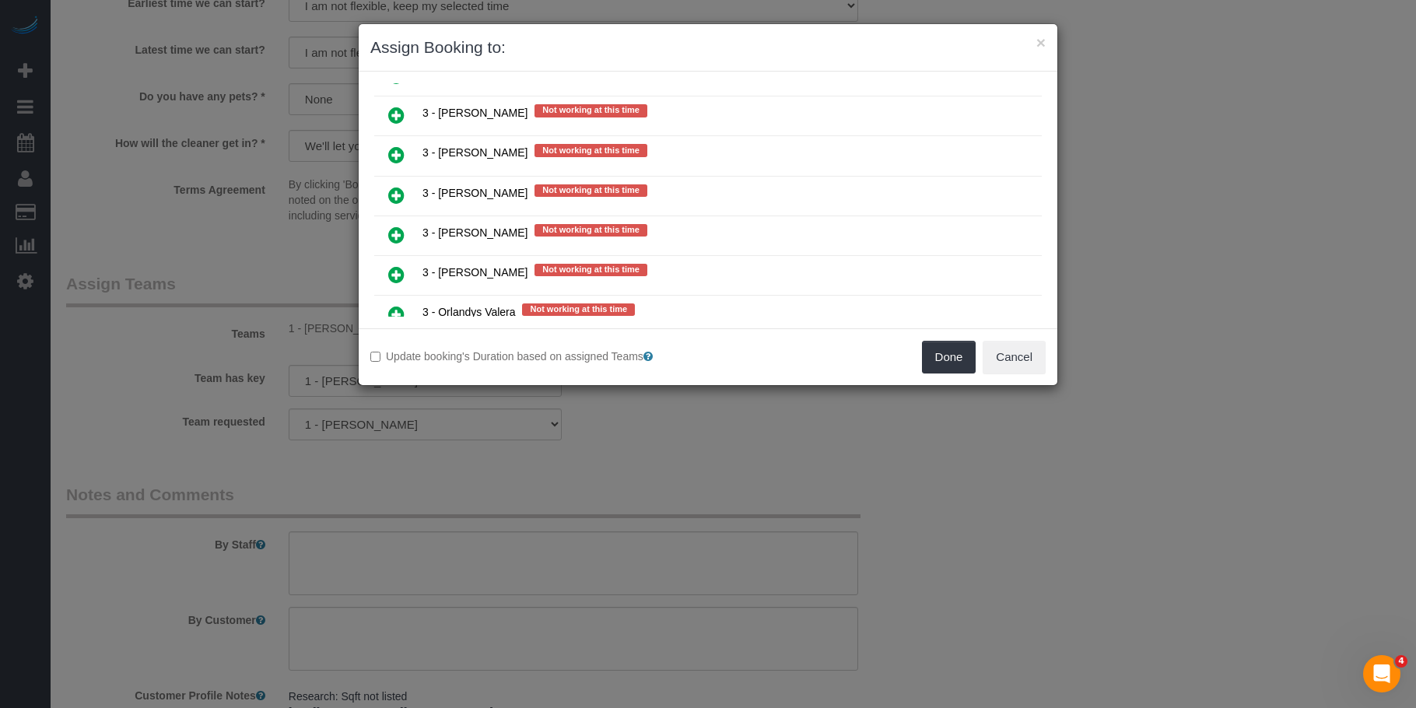
click at [399, 275] on icon at bounding box center [396, 274] width 16 height 19
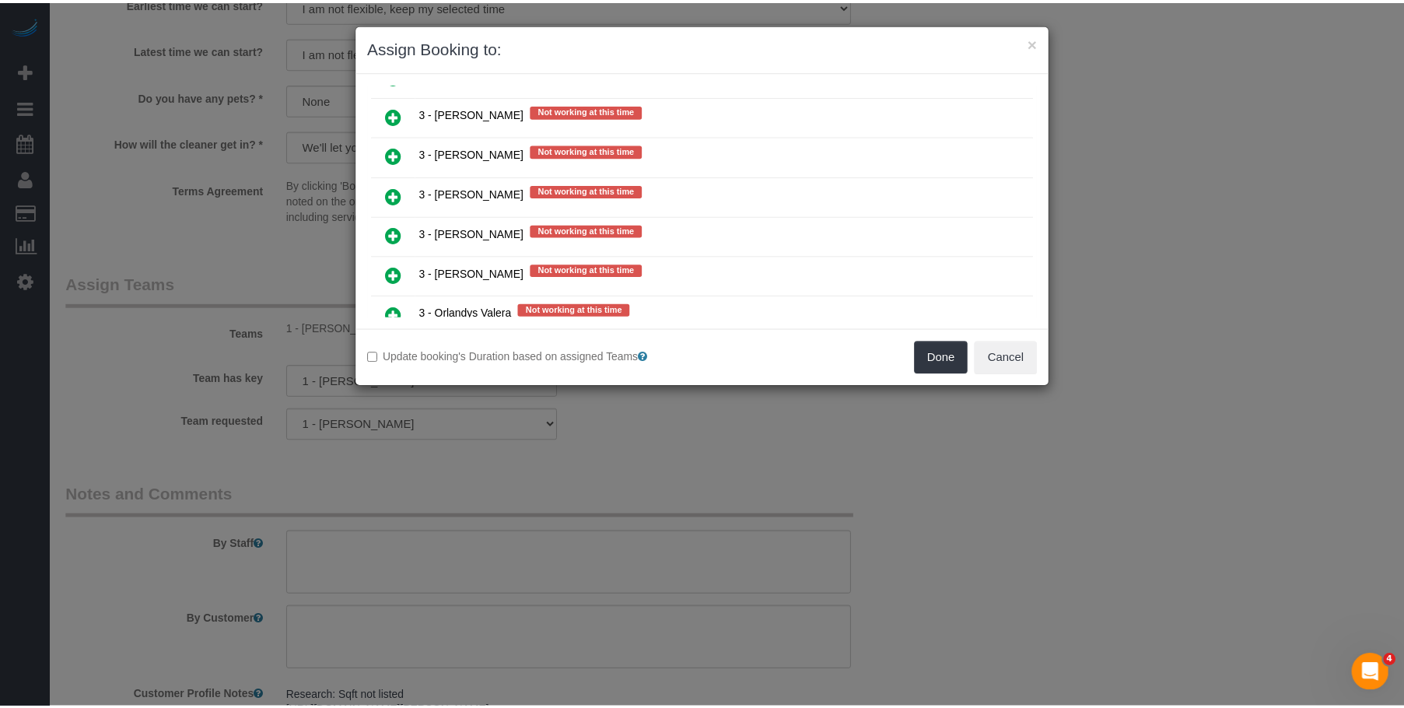
scroll to position [2527, 0]
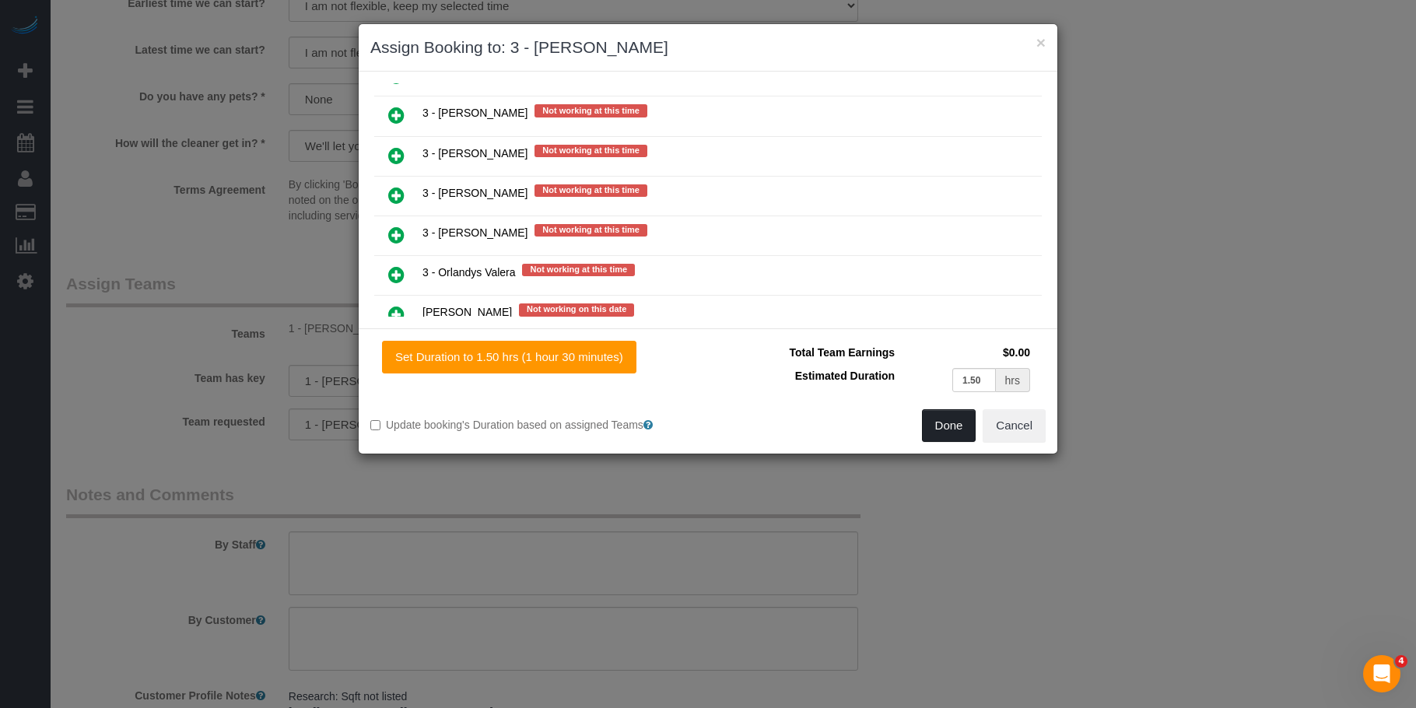
click at [935, 423] on button "Done" at bounding box center [949, 425] width 54 height 33
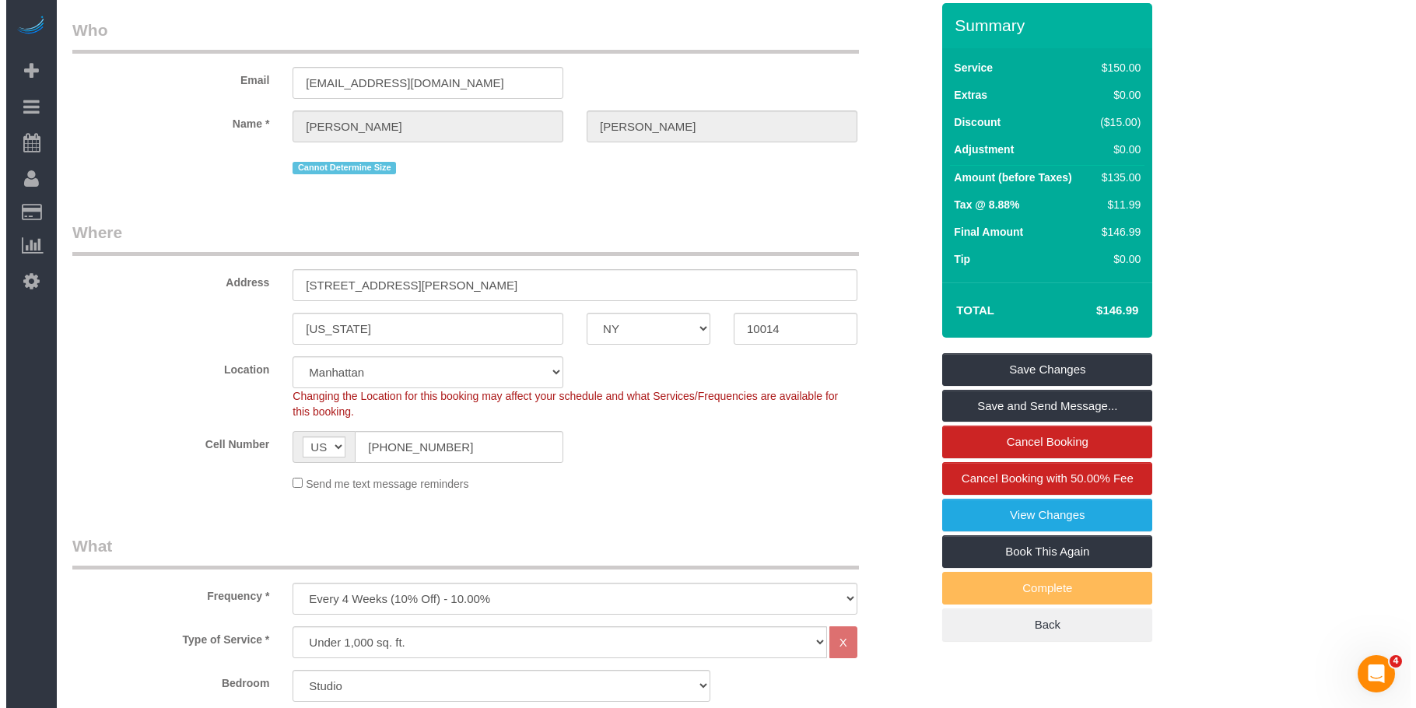
scroll to position [0, 0]
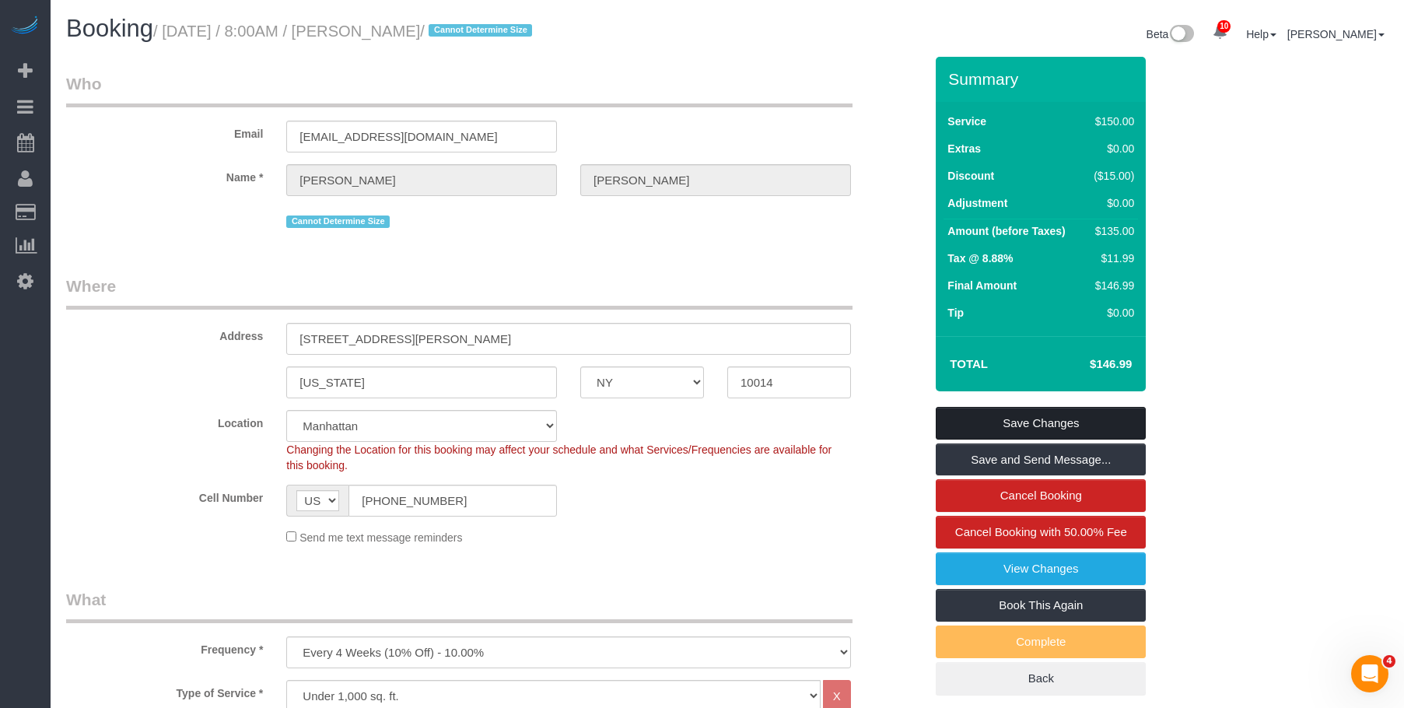
click at [1063, 420] on link "Save Changes" at bounding box center [1041, 423] width 210 height 33
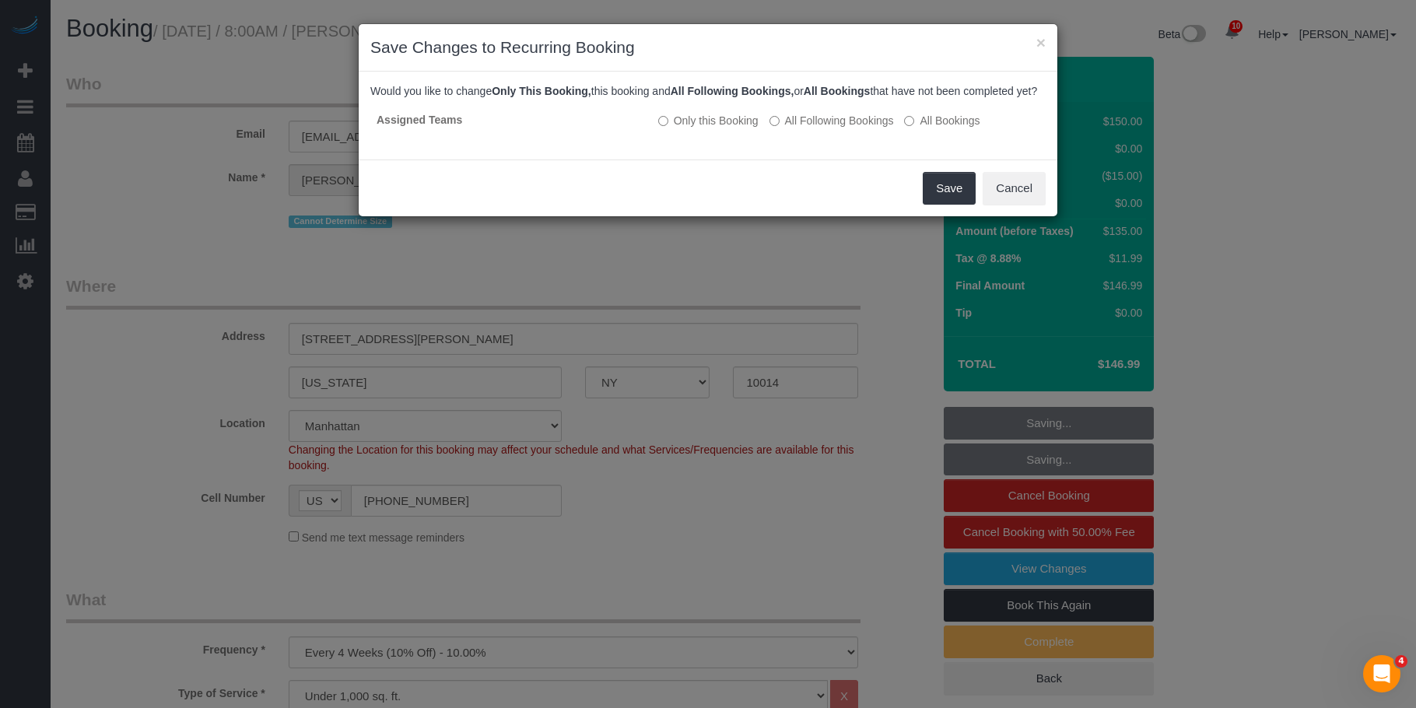
click at [685, 175] on div "Save Cancel" at bounding box center [708, 187] width 699 height 57
click at [943, 195] on button "Save" at bounding box center [949, 188] width 53 height 33
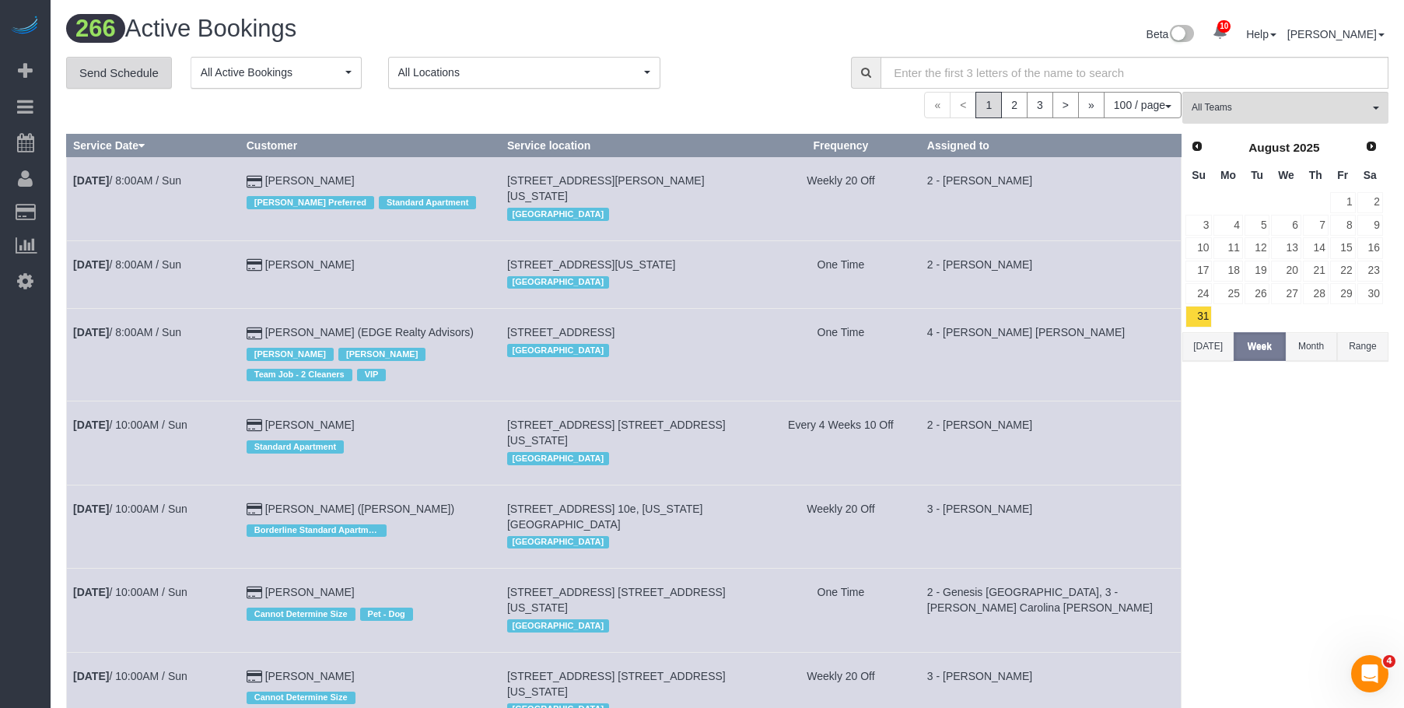
click at [127, 64] on link "Send Schedule" at bounding box center [119, 73] width 106 height 33
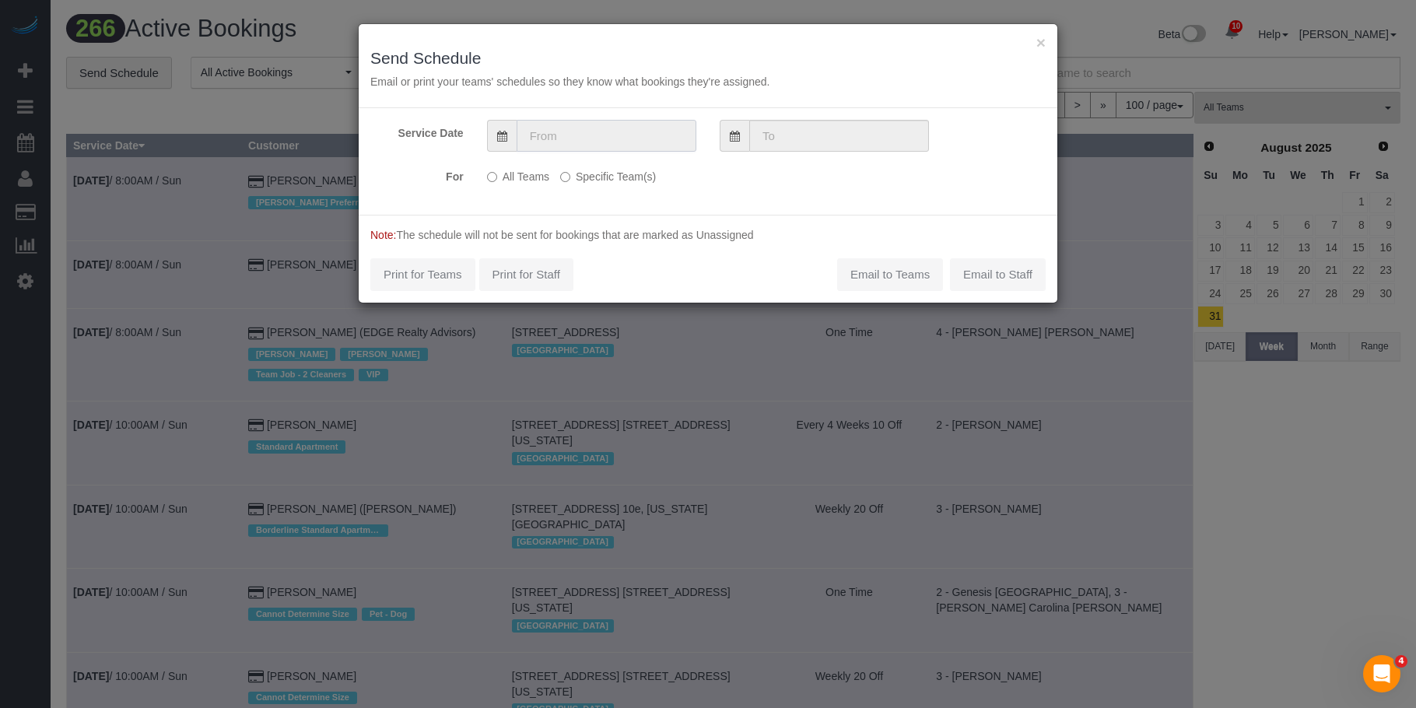
click at [617, 126] on input "text" at bounding box center [607, 136] width 180 height 32
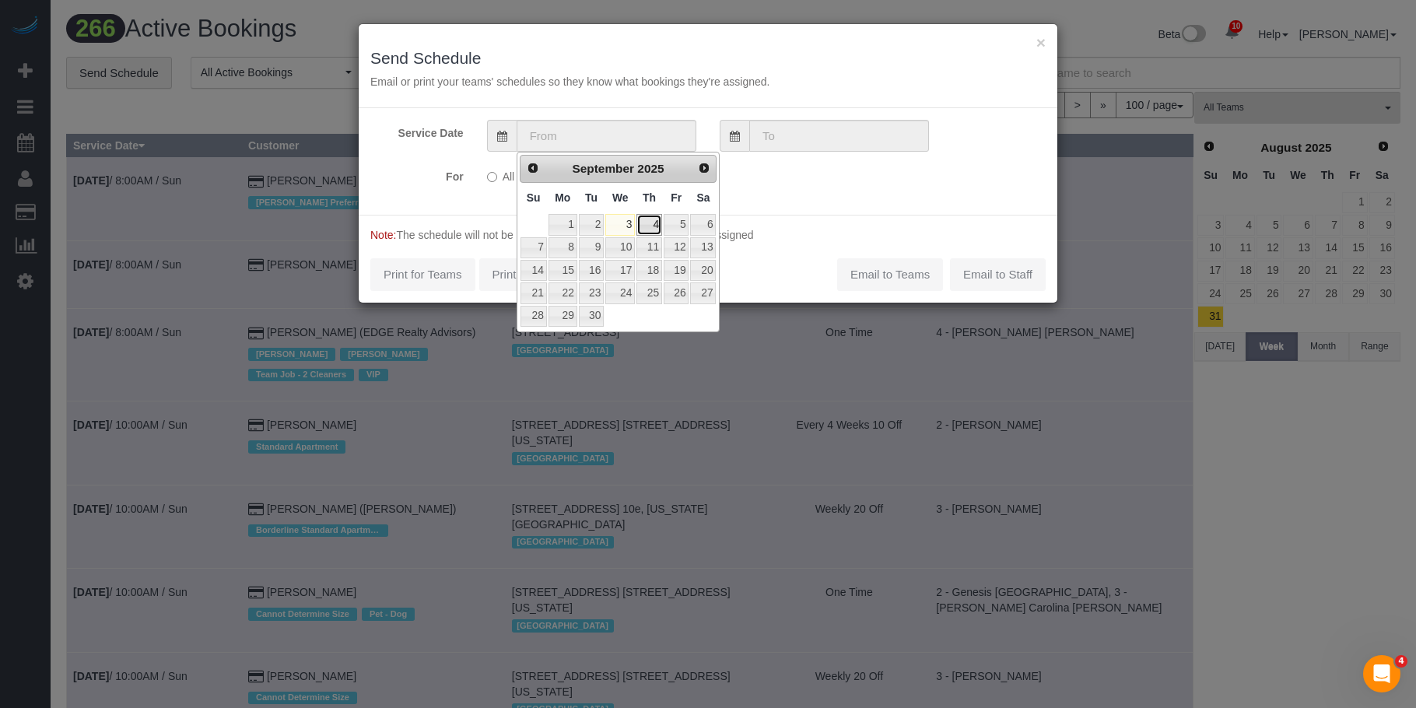
click at [654, 217] on link "4" at bounding box center [649, 224] width 26 height 21
type input "09/04/2025"
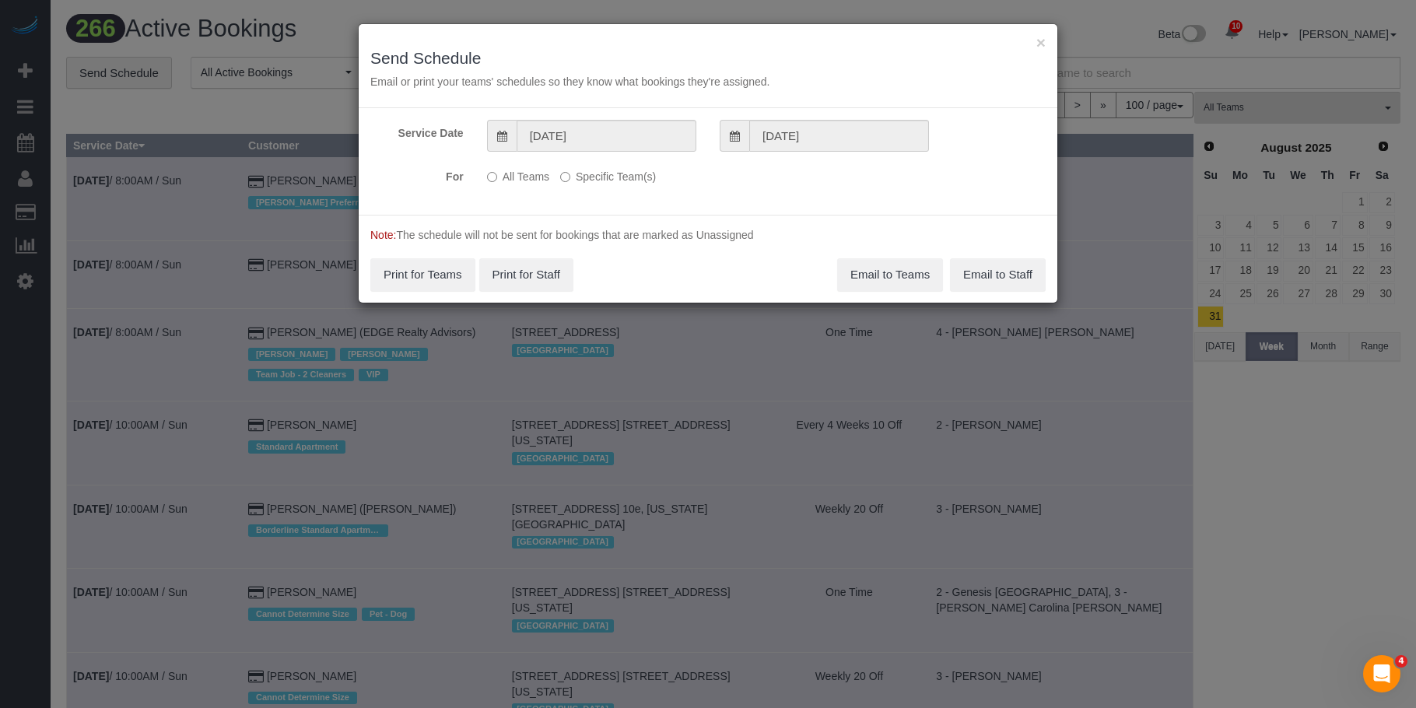
click at [643, 178] on label "Specific Team(s)" at bounding box center [608, 173] width 96 height 21
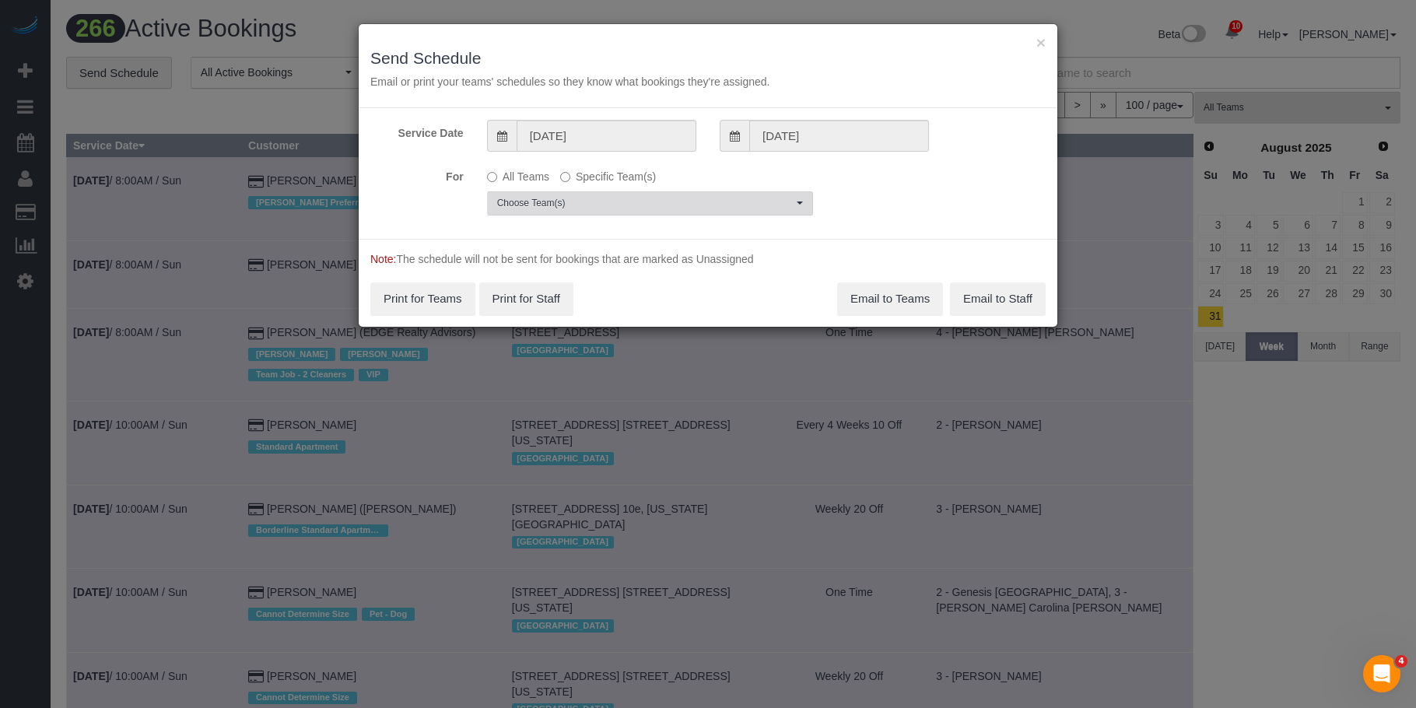
click at [714, 203] on span "Choose Team(s)" at bounding box center [645, 203] width 296 height 13
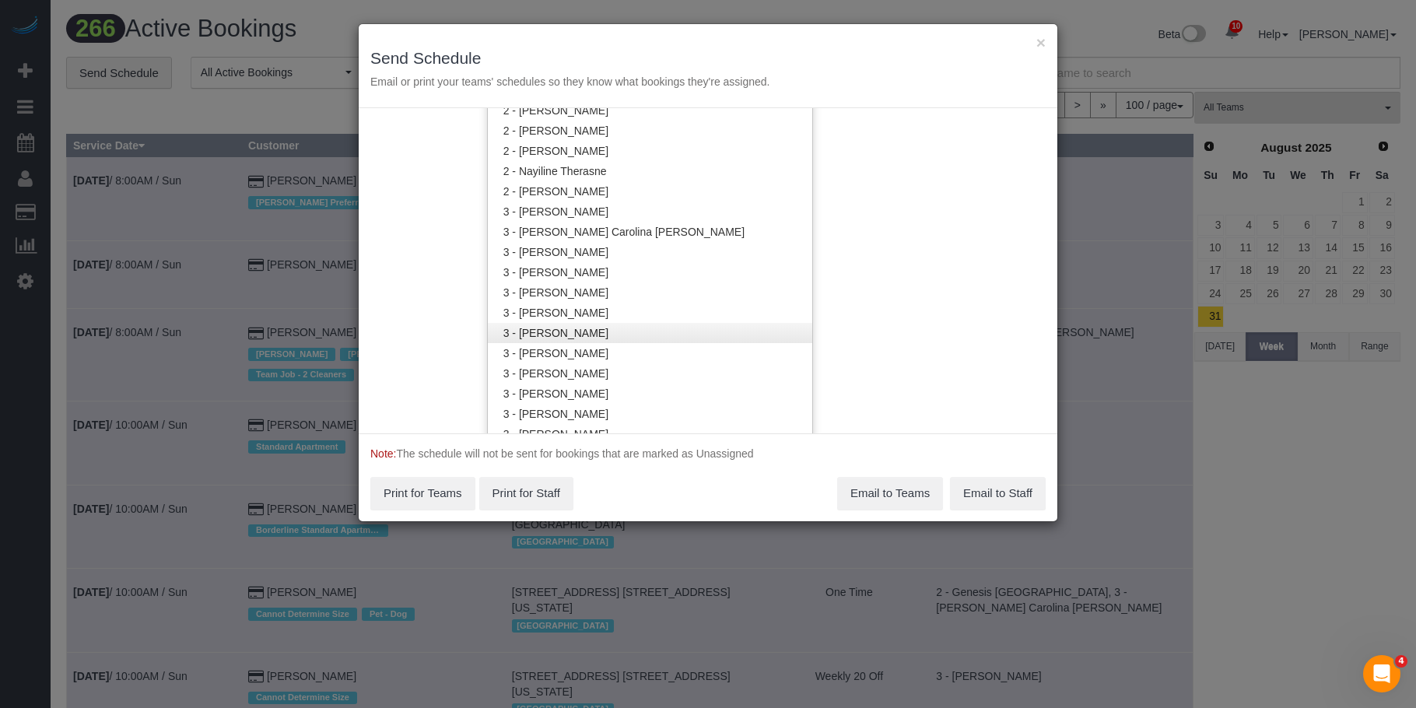
scroll to position [1248, 0]
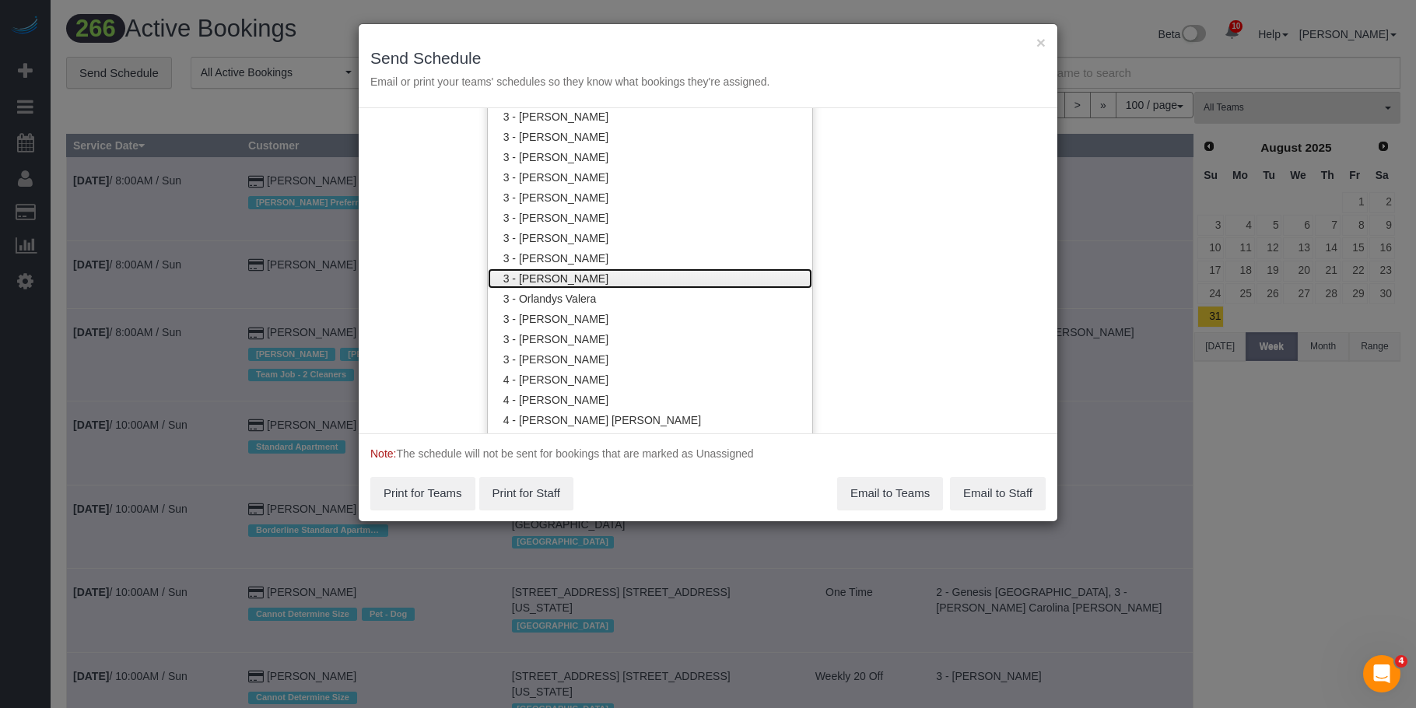
click at [594, 280] on link "3 - [PERSON_NAME]" at bounding box center [650, 278] width 324 height 20
click at [645, 65] on h3 "Send Schedule" at bounding box center [707, 58] width 675 height 18
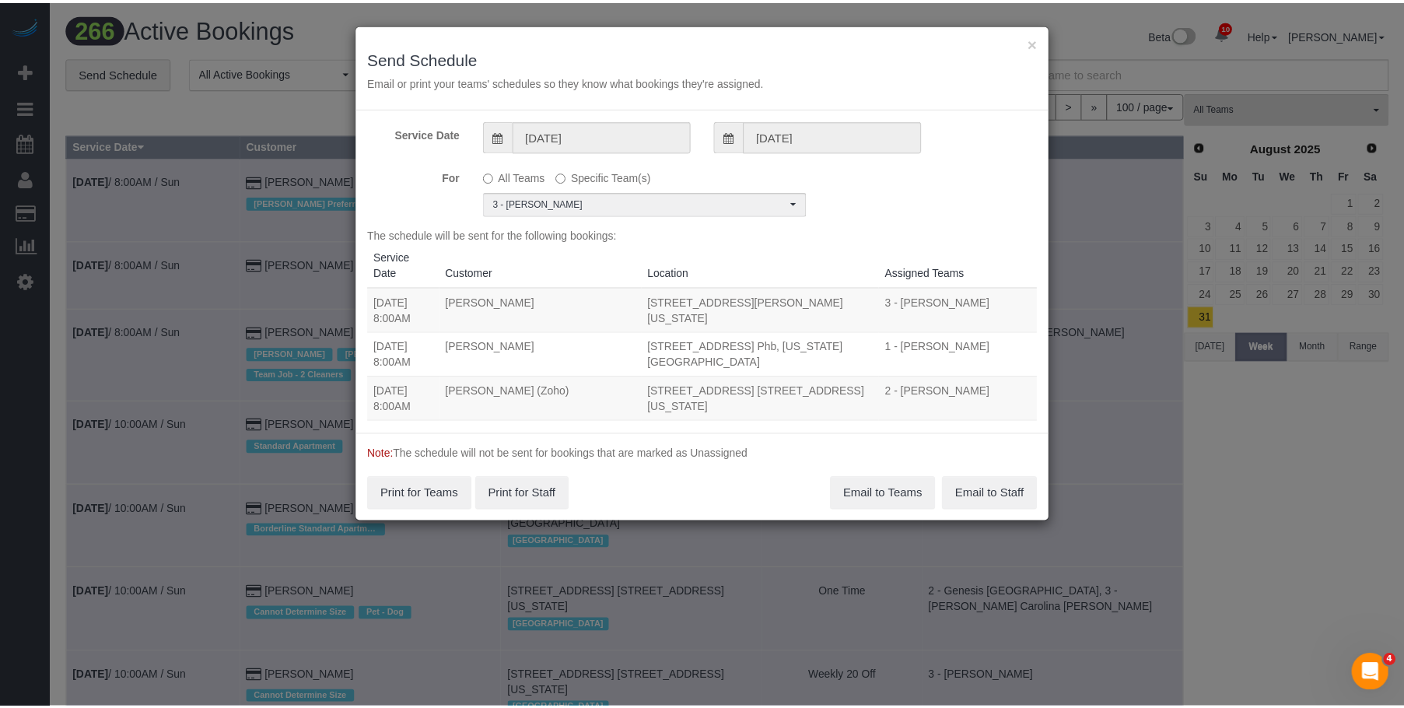
scroll to position [0, 0]
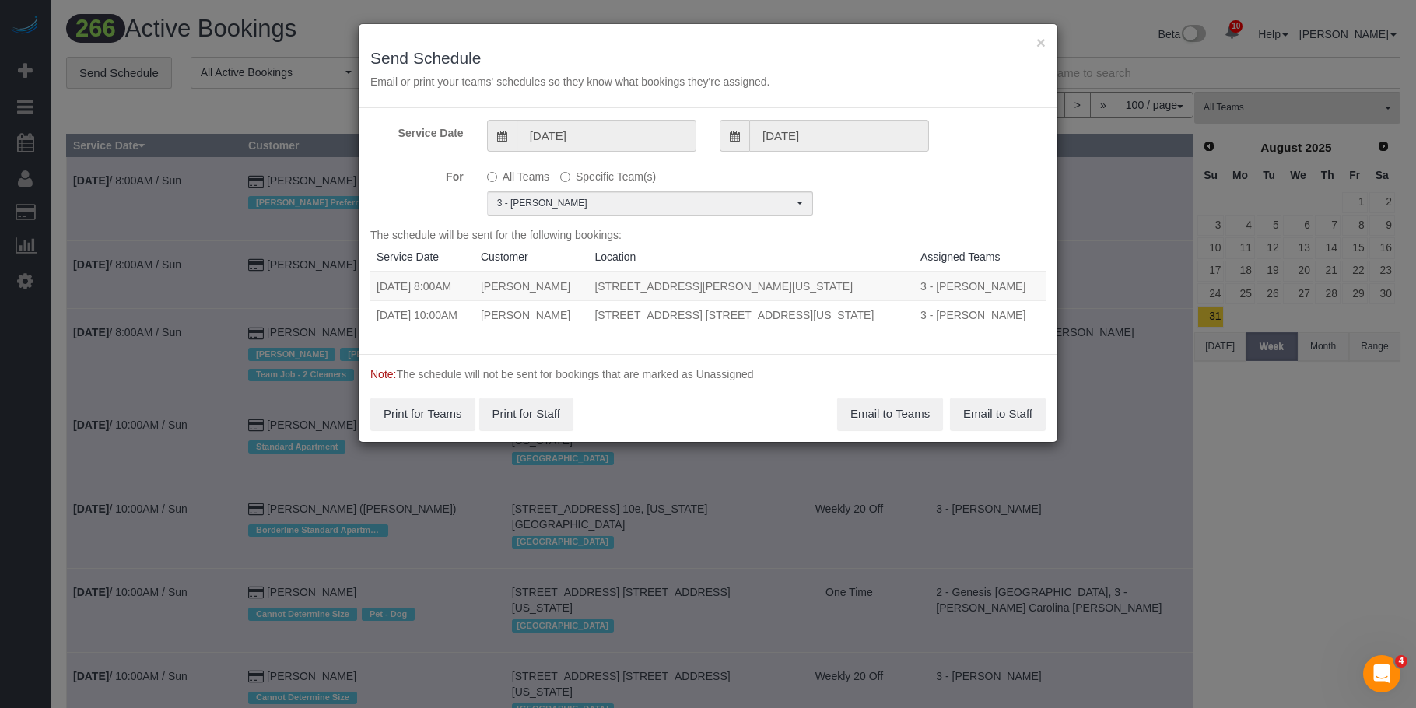
drag, startPoint x: 570, startPoint y: 289, endPoint x: 883, endPoint y: 285, distance: 312.8
click at [883, 285] on tr "09/04/2025 8:00AM Hannah Gobetz 165 Christopher Street, Apt 3o, New York, NY 10…" at bounding box center [707, 287] width 675 height 30
copy tr "09/04/2025 8:00AM Hannah Gobetz 165 Christopher Street, Apt 3o, New York, NY 10…"
click at [881, 413] on button "Email to Teams" at bounding box center [890, 414] width 106 height 33
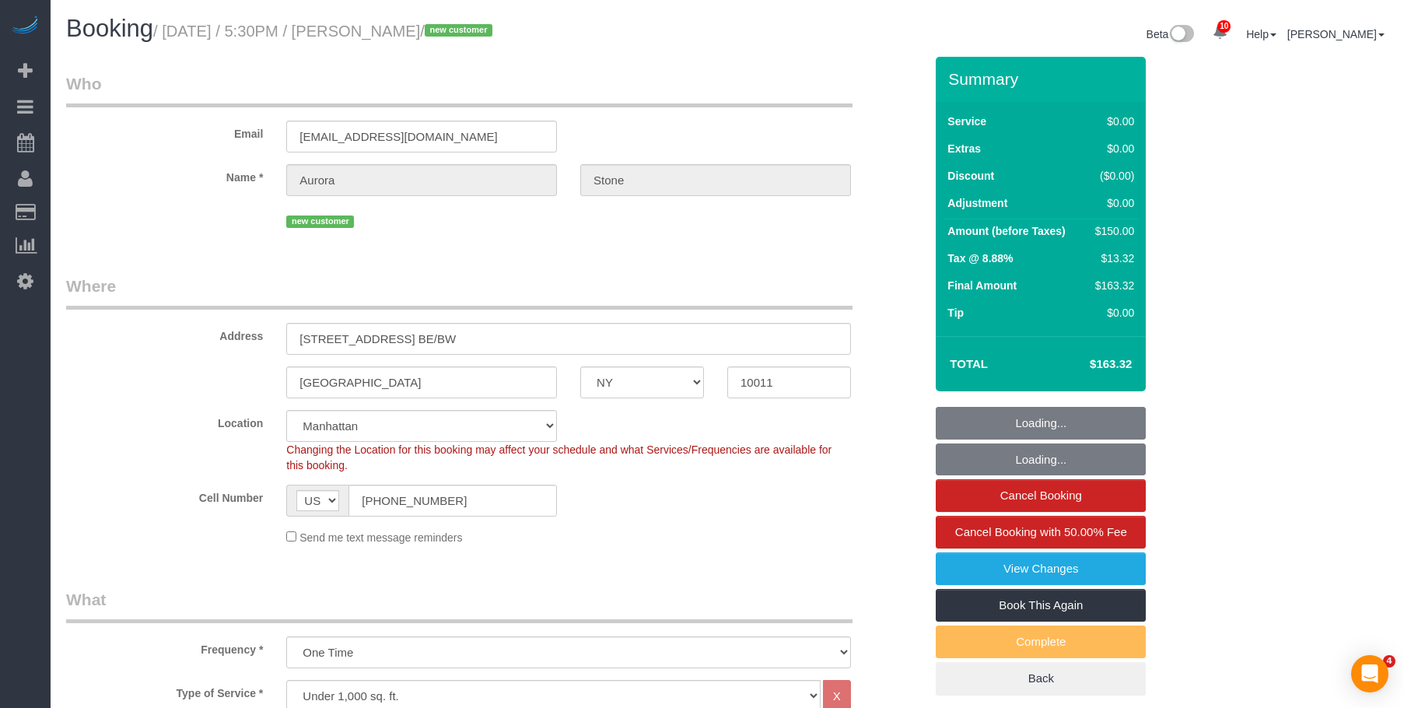
select select "NY"
select select "number:89"
select select "number:90"
select select "number:15"
select select "number:7"
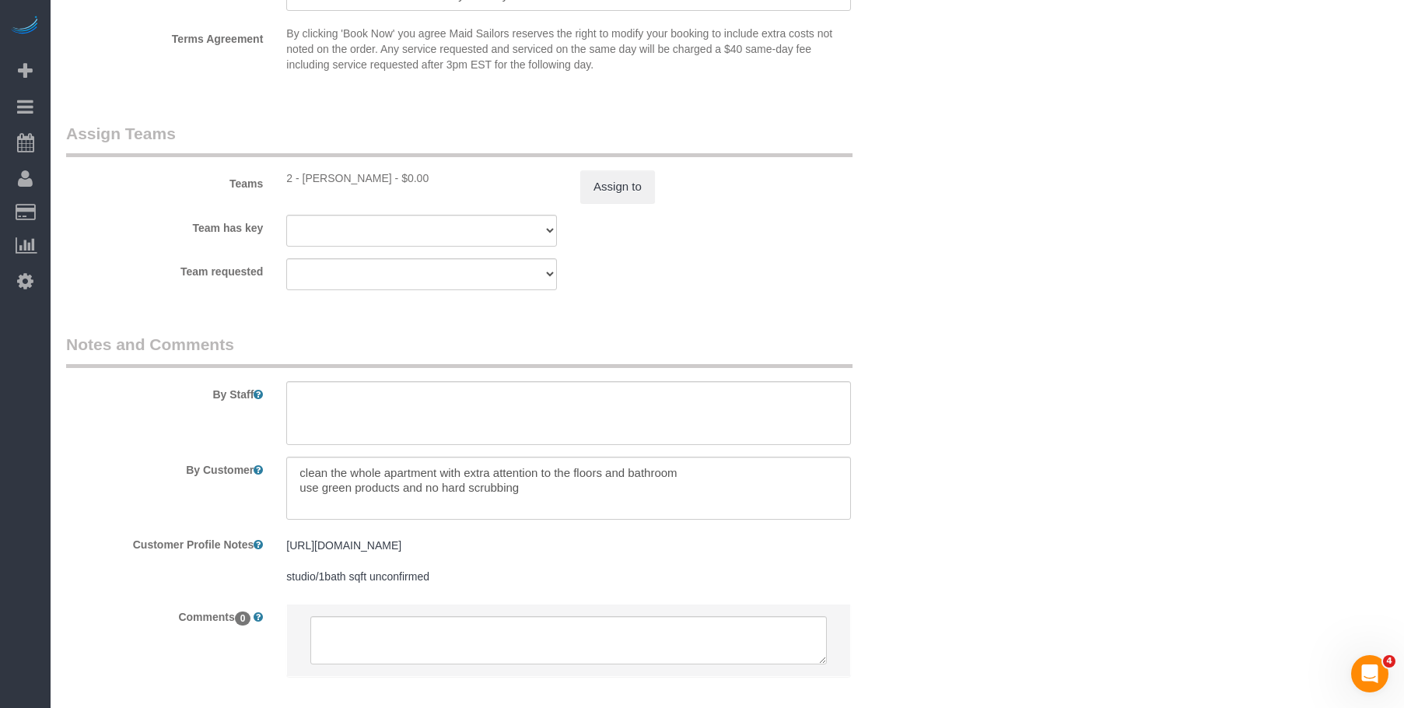
scroll to position [2153, 0]
